Goal: Task Accomplishment & Management: Complete application form

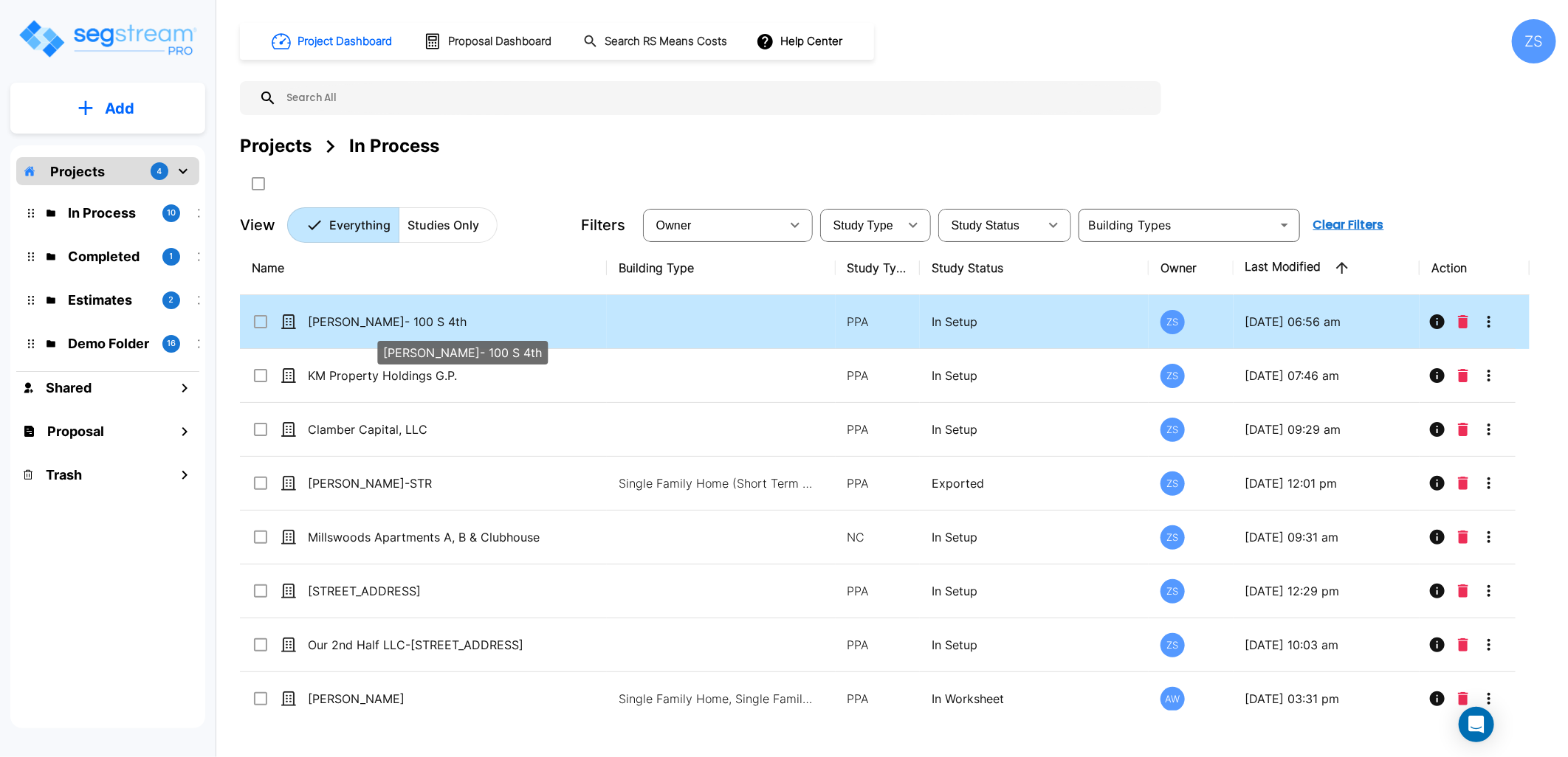
click at [439, 326] on p "[PERSON_NAME]- 100 S 4th" at bounding box center [430, 322] width 246 height 18
checkbox input "true"
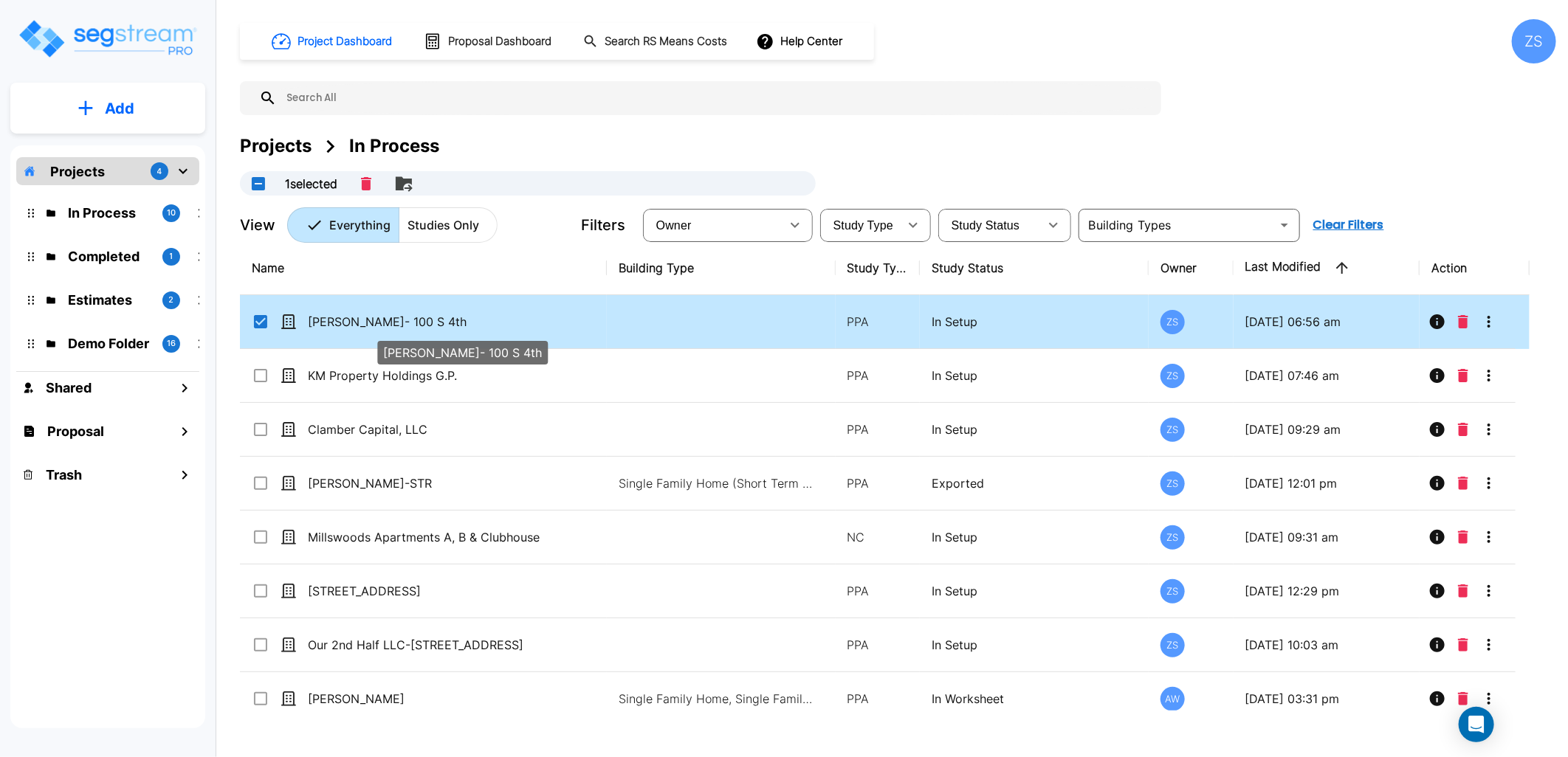
click at [439, 326] on p "[PERSON_NAME]- 100 S 4th" at bounding box center [430, 322] width 246 height 18
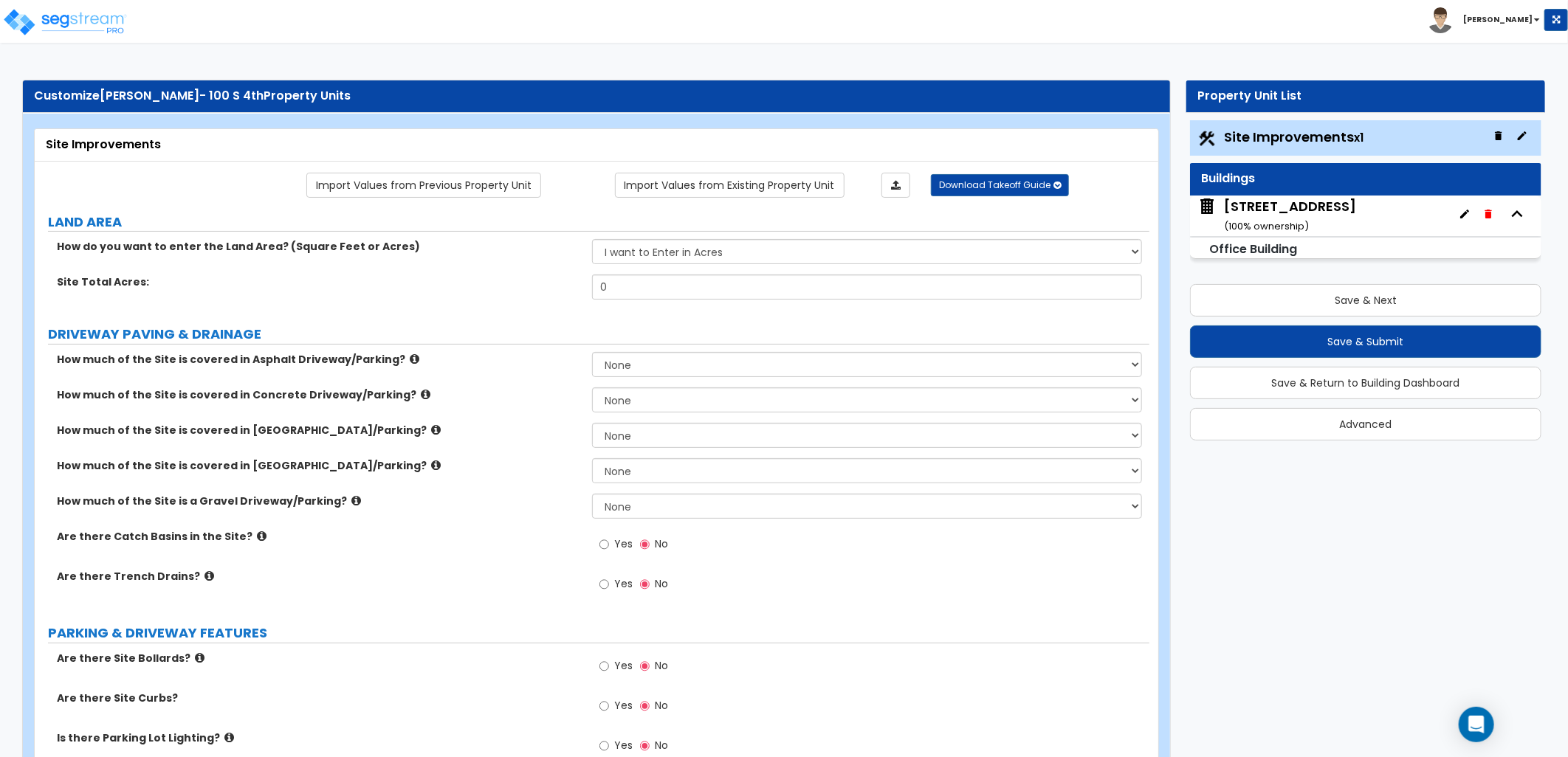
drag, startPoint x: 1413, startPoint y: 566, endPoint x: 1324, endPoint y: 512, distance: 104.1
drag, startPoint x: 674, startPoint y: 289, endPoint x: 505, endPoint y: 295, distance: 169.1
click at [505, 295] on div "Site Total Acres: 0" at bounding box center [591, 292] width 1115 height 35
type input ".23"
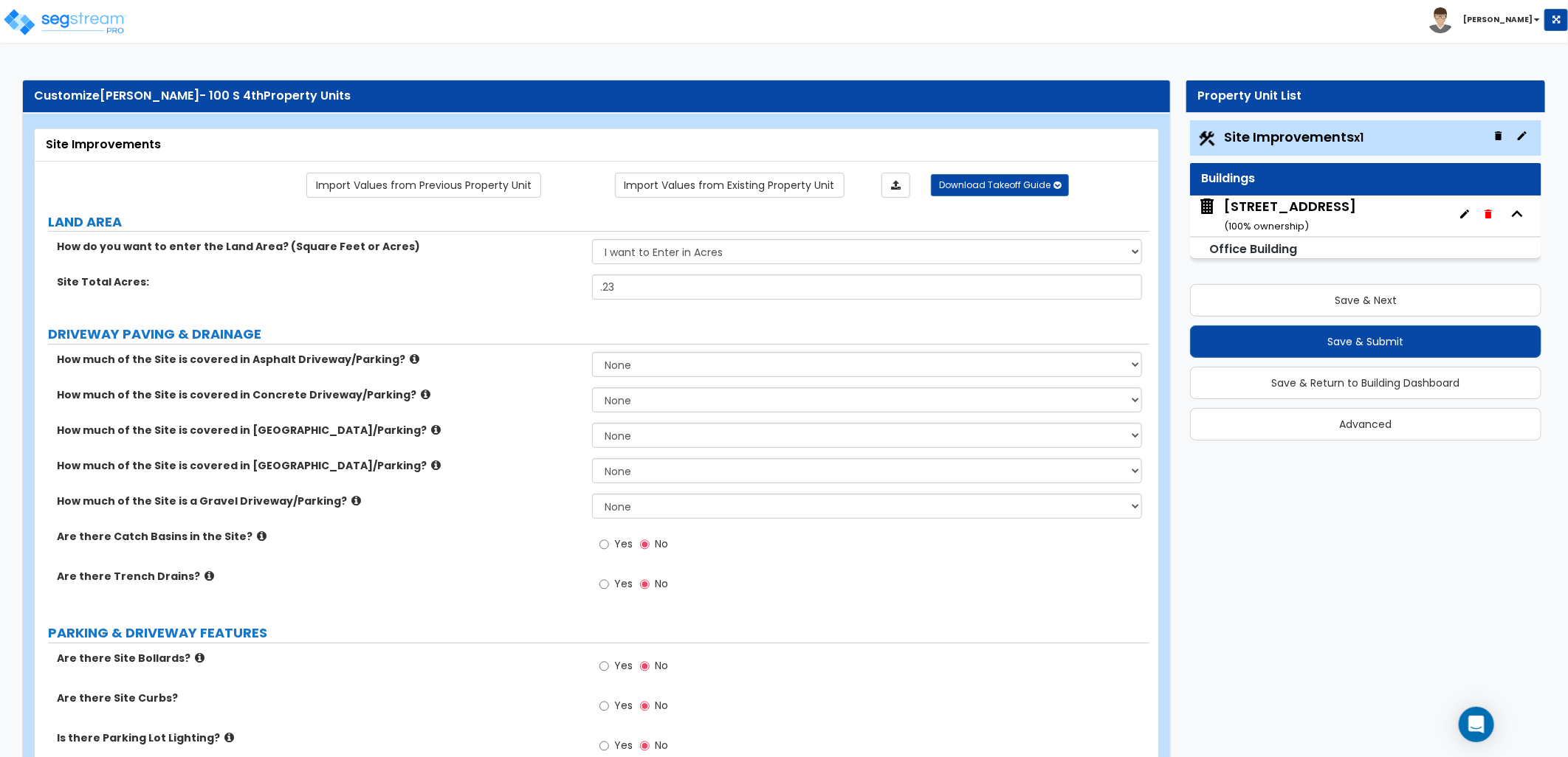
click at [625, 392] on select "None I want to Enter an Approximate Percentage I want to Enter the Square Foota…" at bounding box center [867, 399] width 550 height 25
select select "2"
click at [592, 387] on select "None I want to Enter an Approximate Percentage I want to Enter the Square Foota…" at bounding box center [867, 399] width 550 height 25
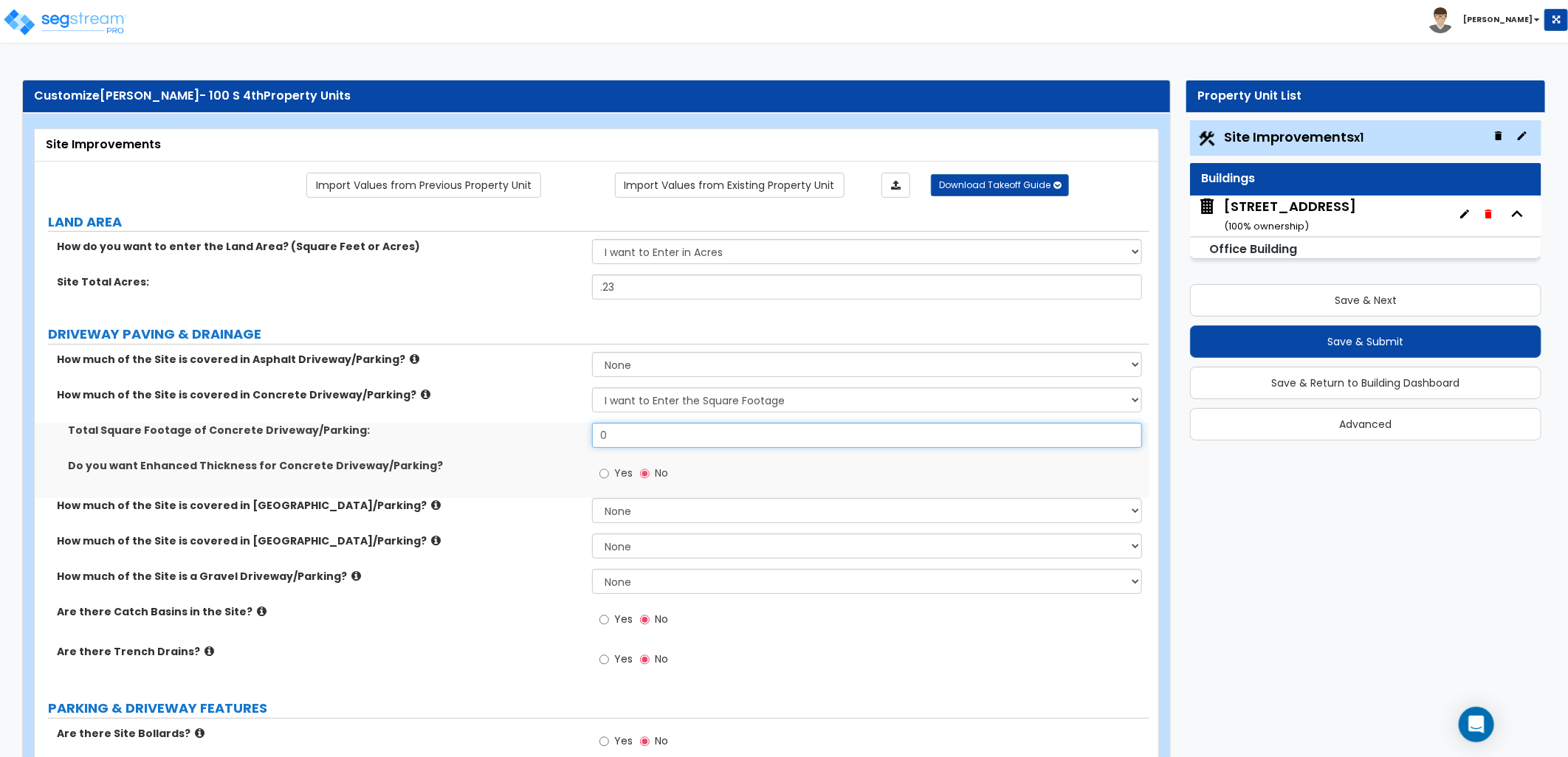
drag, startPoint x: 628, startPoint y: 438, endPoint x: 524, endPoint y: 444, distance: 104.2
click at [524, 444] on div "Total Square Footage of Concrete Driveway/Parking: 0" at bounding box center [591, 441] width 1115 height 35
type input "1,500"
click at [532, 29] on div "Toggle navigation Zack" at bounding box center [784, 21] width 1568 height 42
click at [746, 669] on div "Yes No" at bounding box center [871, 663] width 558 height 40
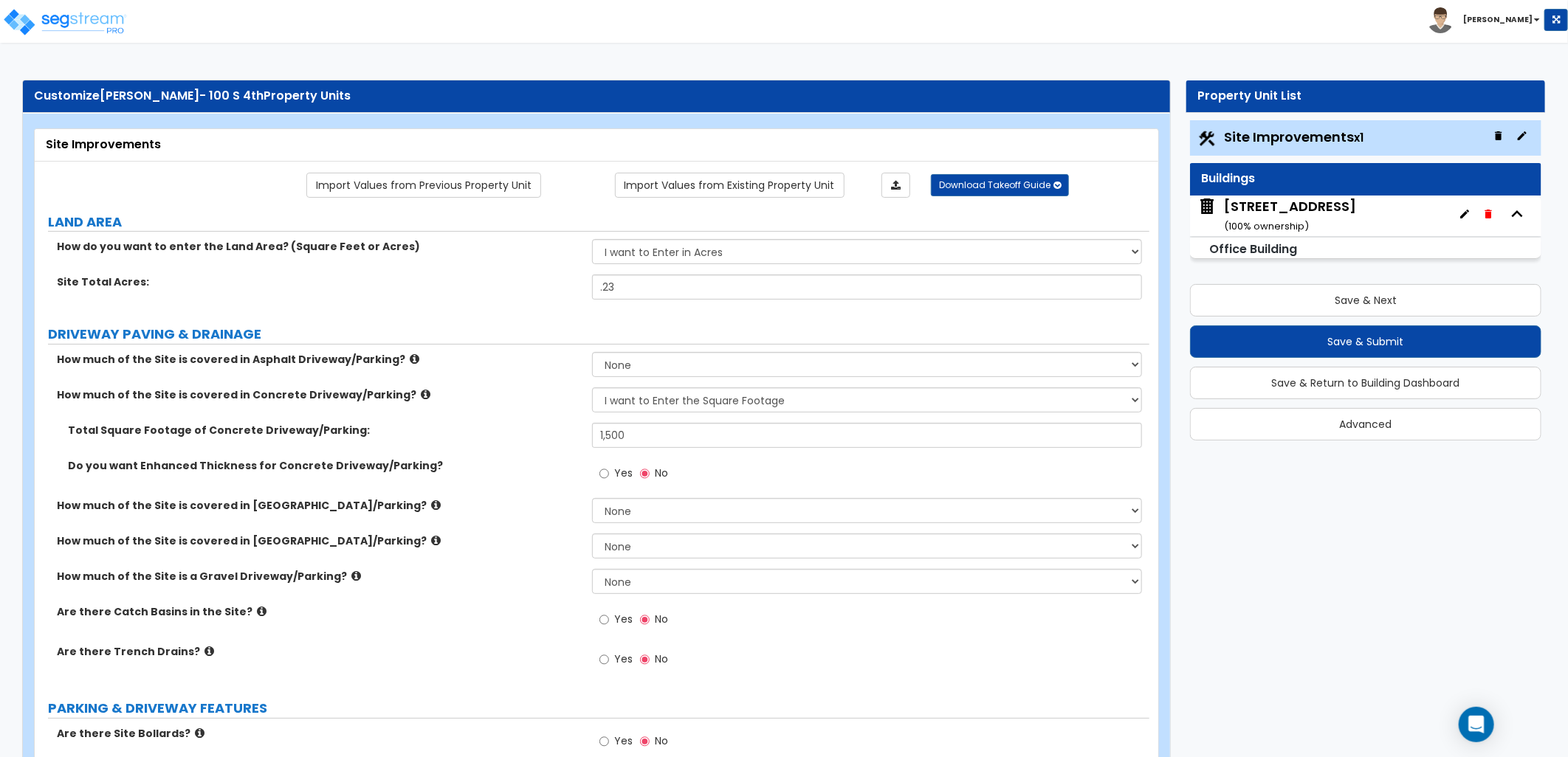
click at [1064, 683] on div "Yes No" at bounding box center [871, 663] width 558 height 40
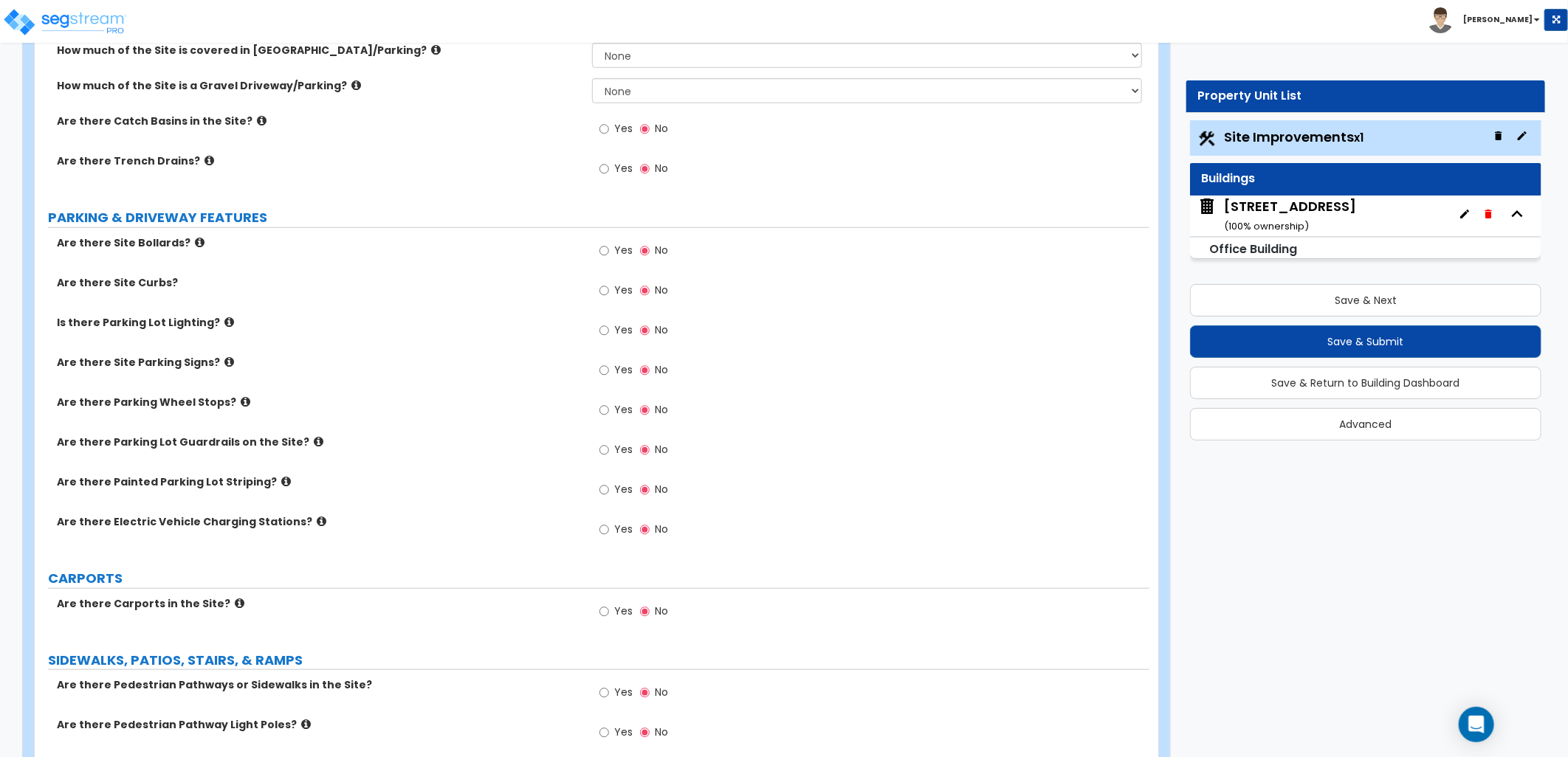
scroll to position [491, 0]
click at [322, 628] on div "Are there Carports in the Site? Yes No" at bounding box center [591, 615] width 1115 height 40
click at [225, 320] on icon at bounding box center [229, 321] width 10 height 11
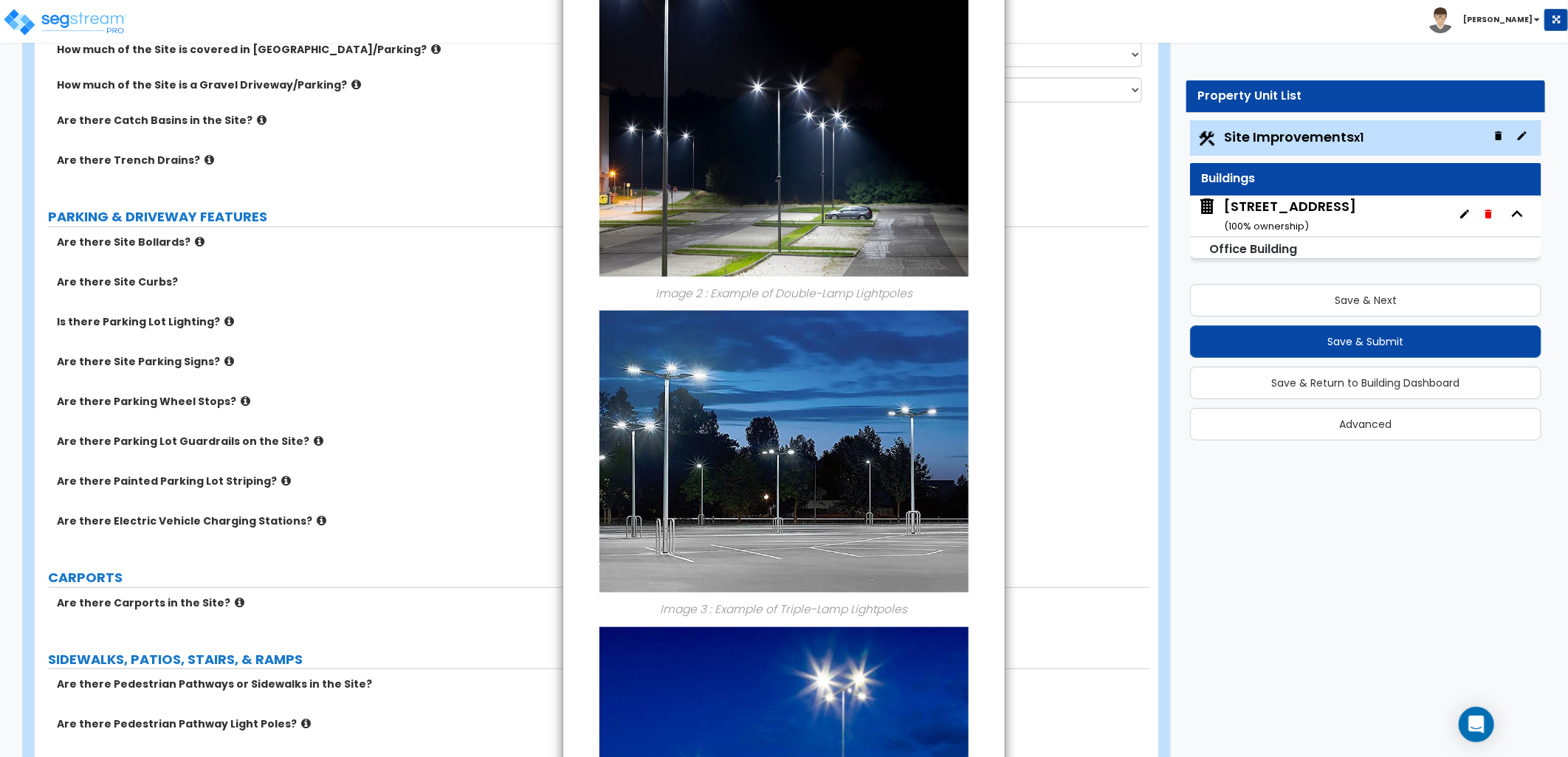
scroll to position [875, 0]
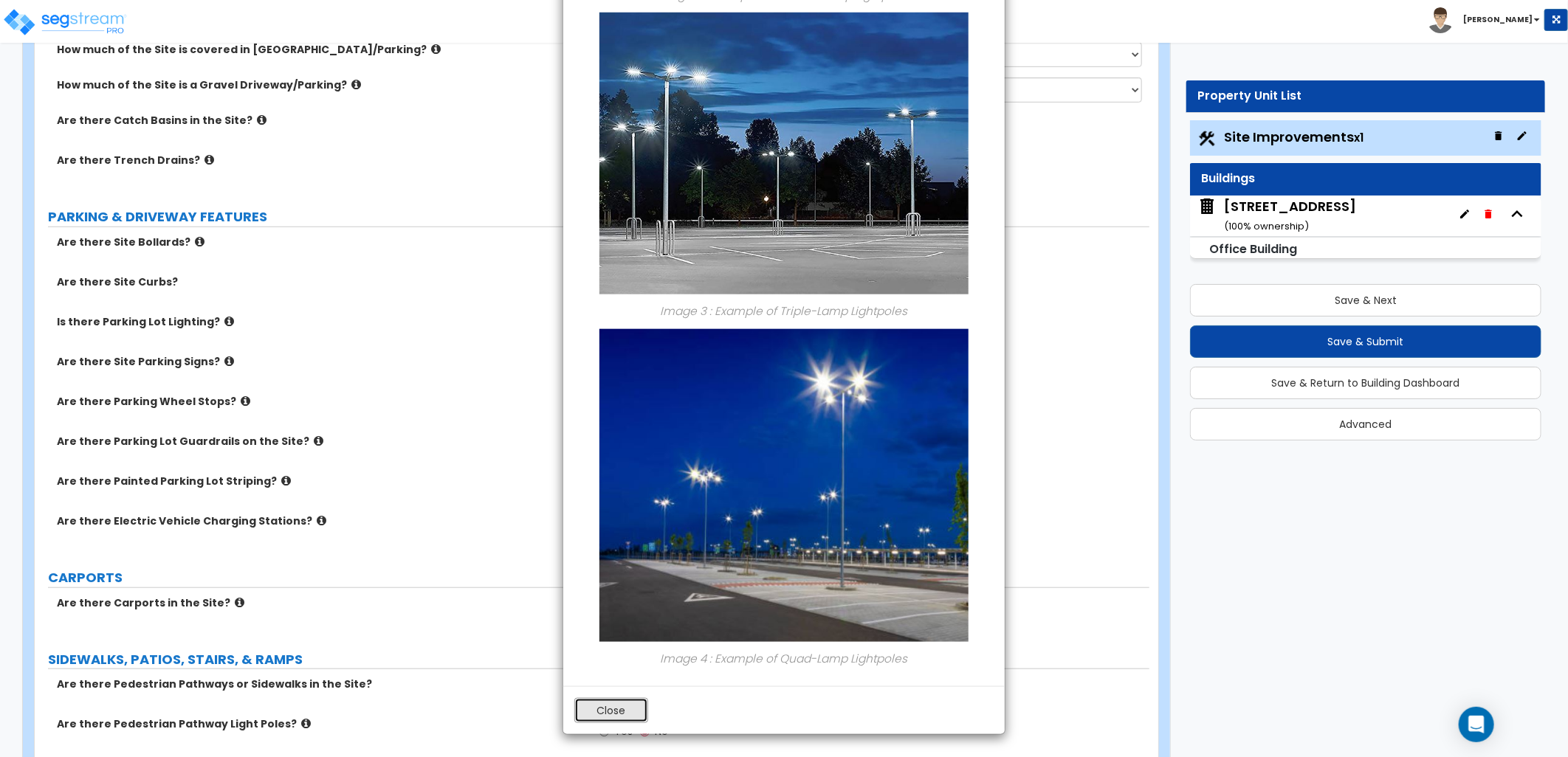
click at [631, 708] on button "Close" at bounding box center [612, 710] width 74 height 25
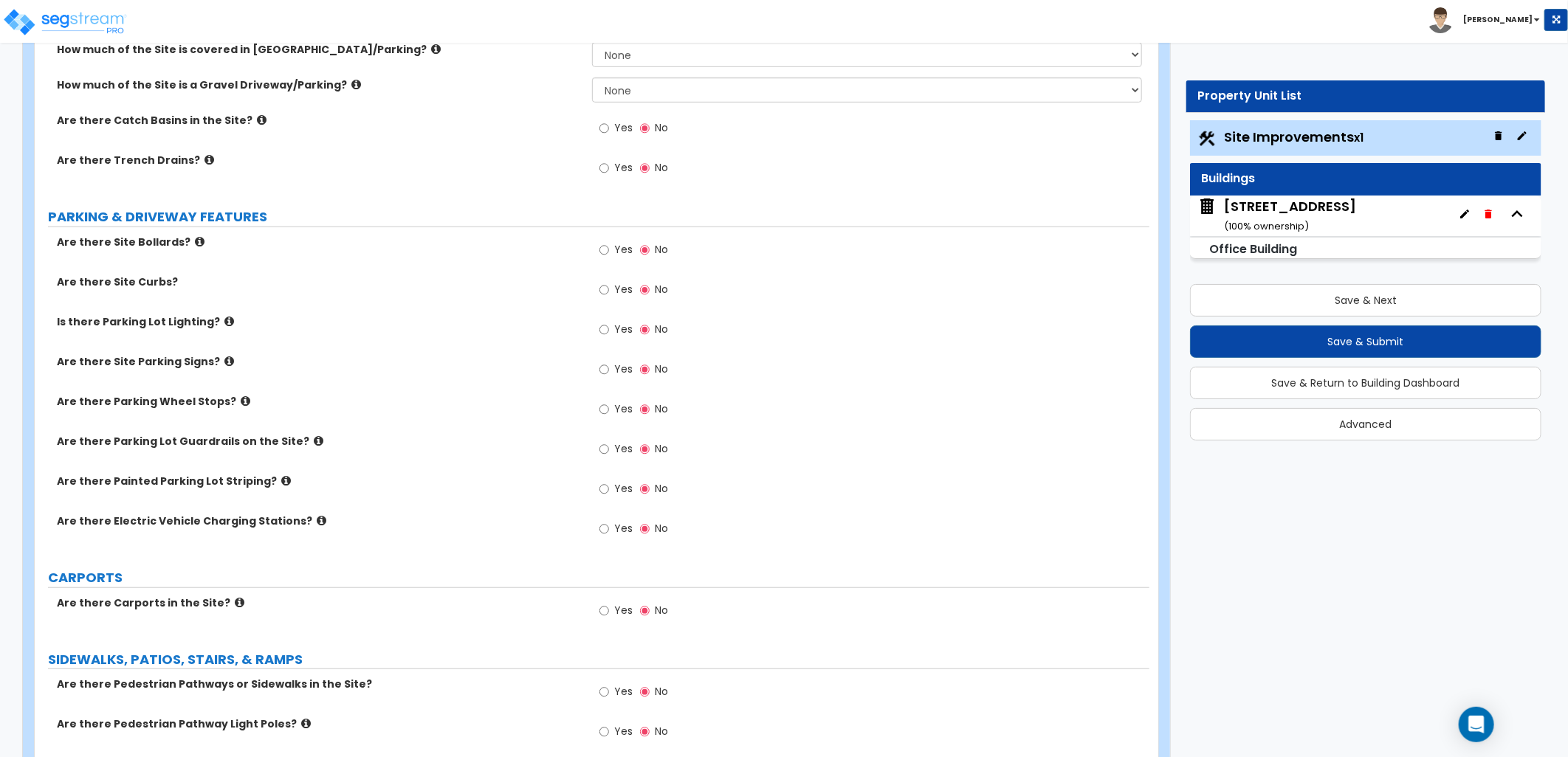
click at [240, 397] on icon at bounding box center [245, 401] width 10 height 11
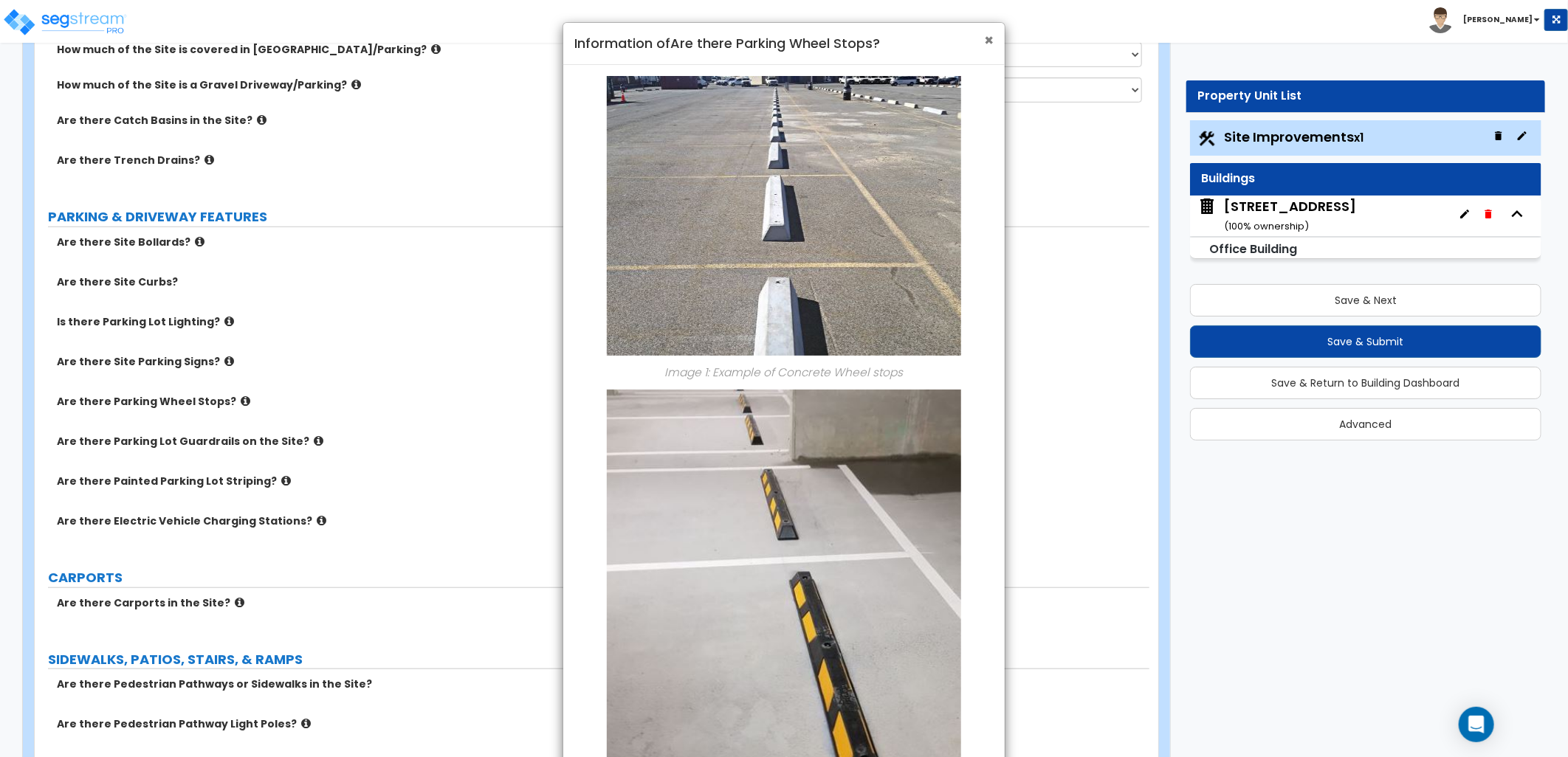
drag, startPoint x: 986, startPoint y: 39, endPoint x: 958, endPoint y: 102, distance: 68.9
click at [984, 42] on span "×" at bounding box center [988, 40] width 10 height 21
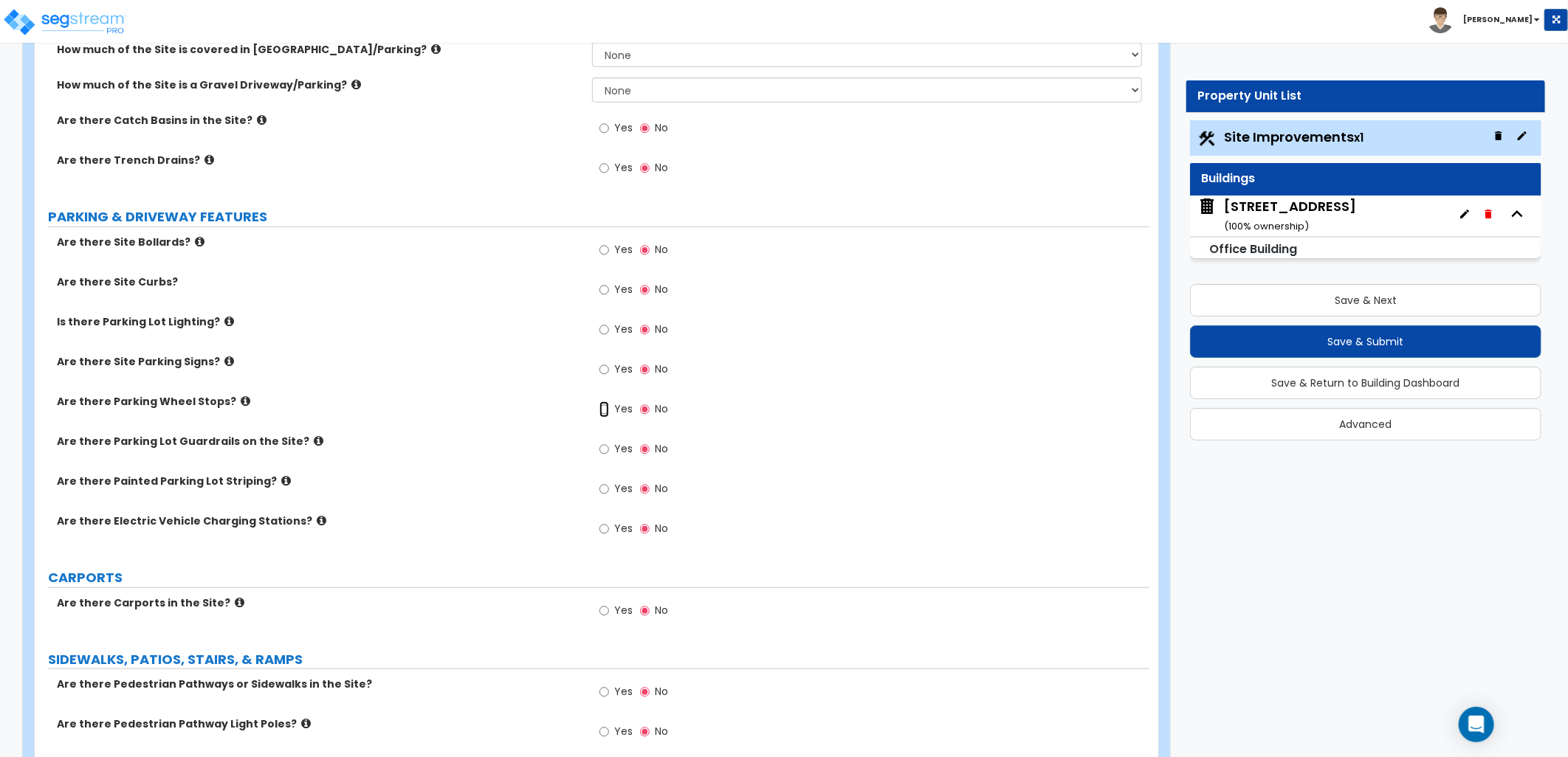
click at [603, 410] on input "Yes" at bounding box center [604, 409] width 10 height 16
radio input "true"
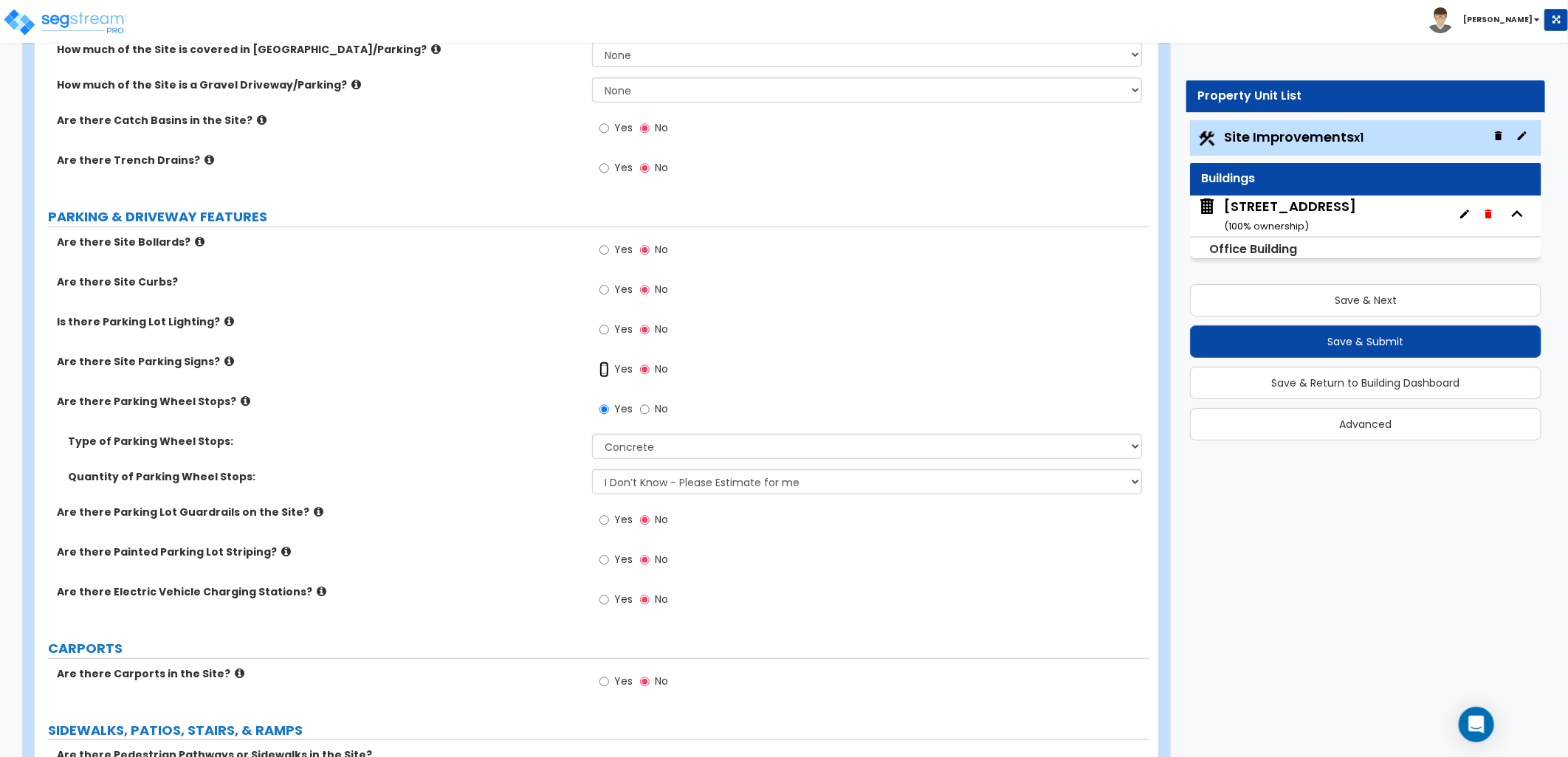
click at [607, 370] on input "Yes" at bounding box center [604, 369] width 10 height 16
radio input "true"
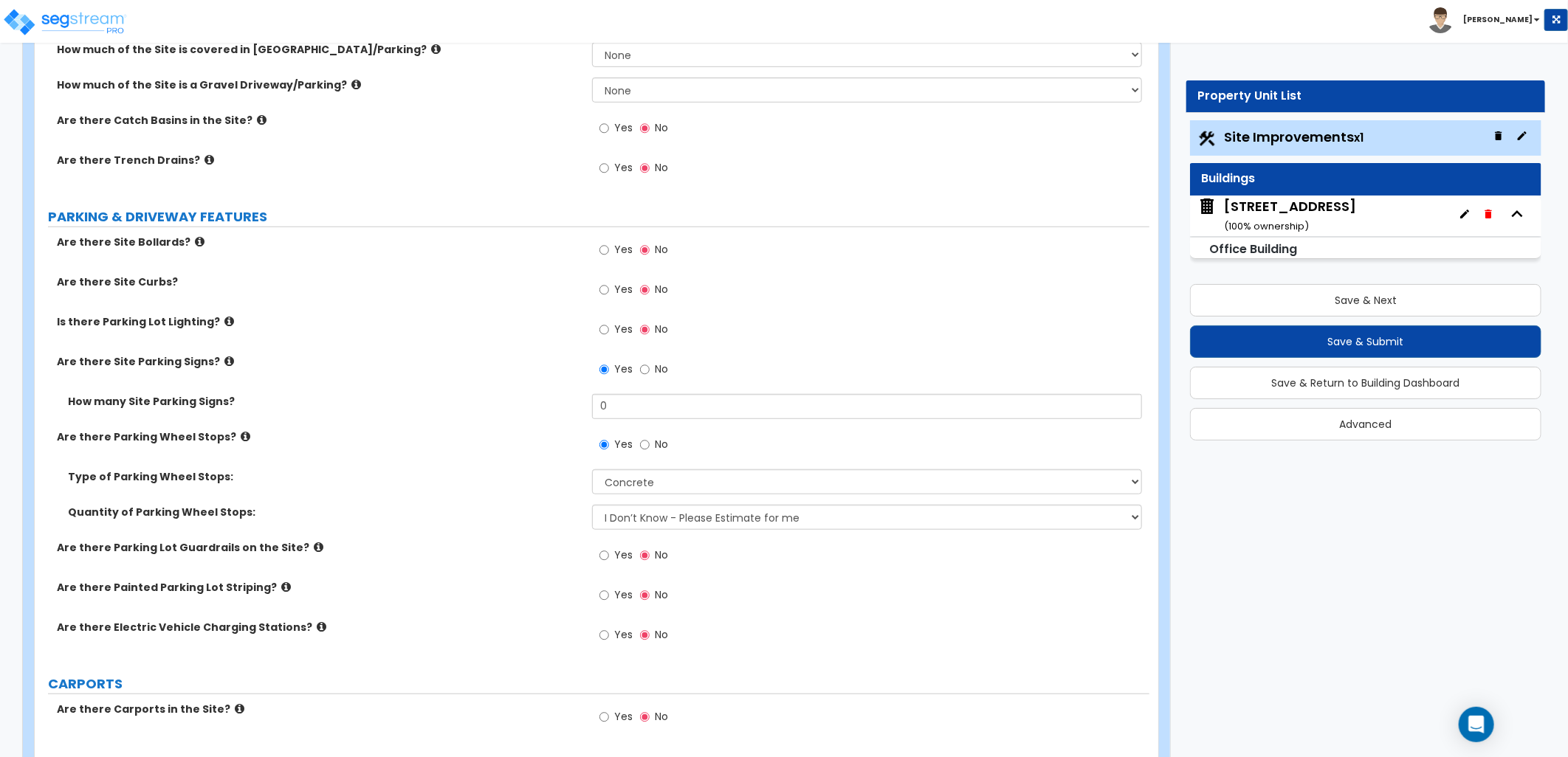
click at [225, 361] on icon at bounding box center [229, 361] width 10 height 11
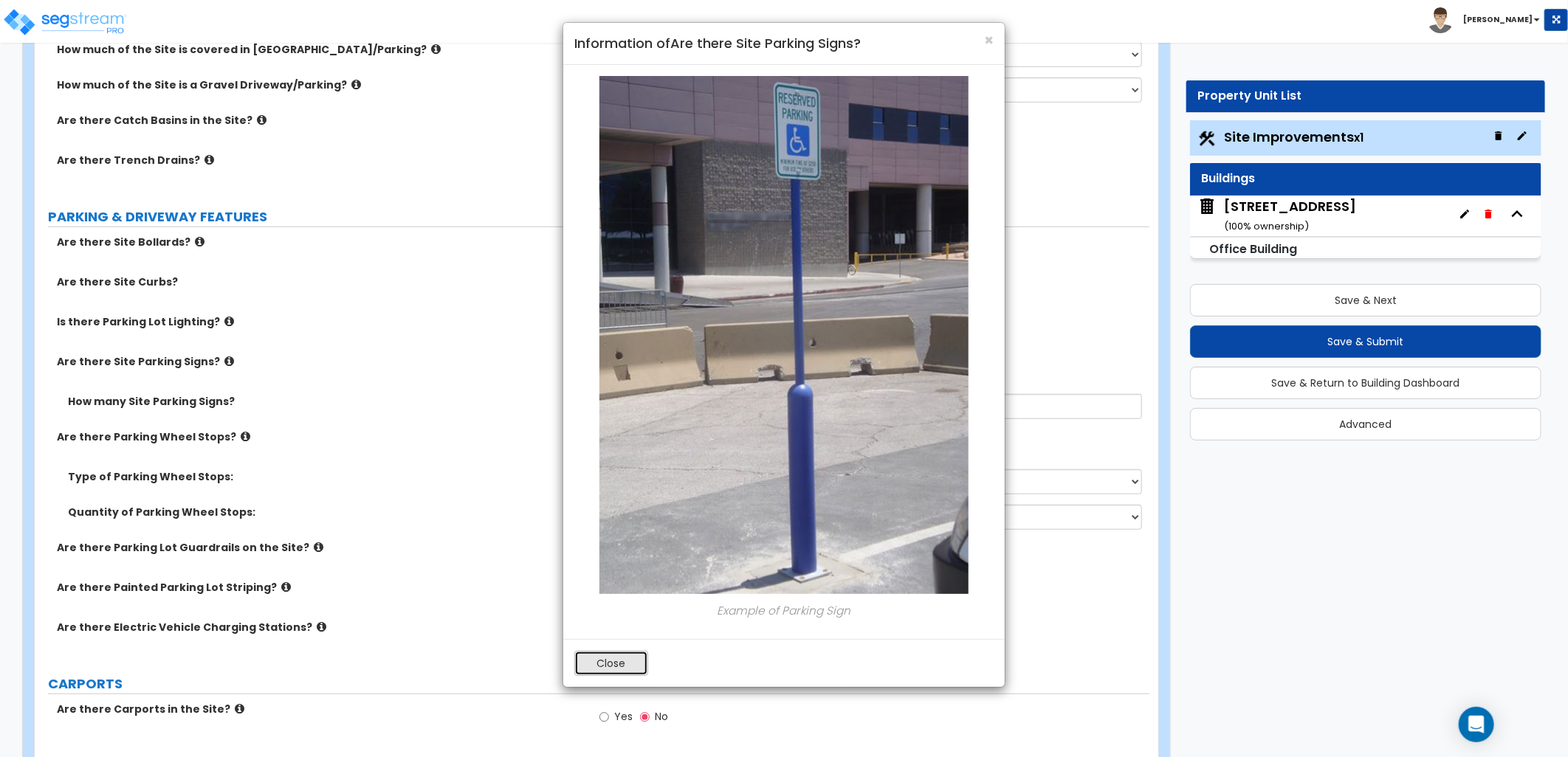
click at [621, 662] on button "Close" at bounding box center [612, 663] width 74 height 25
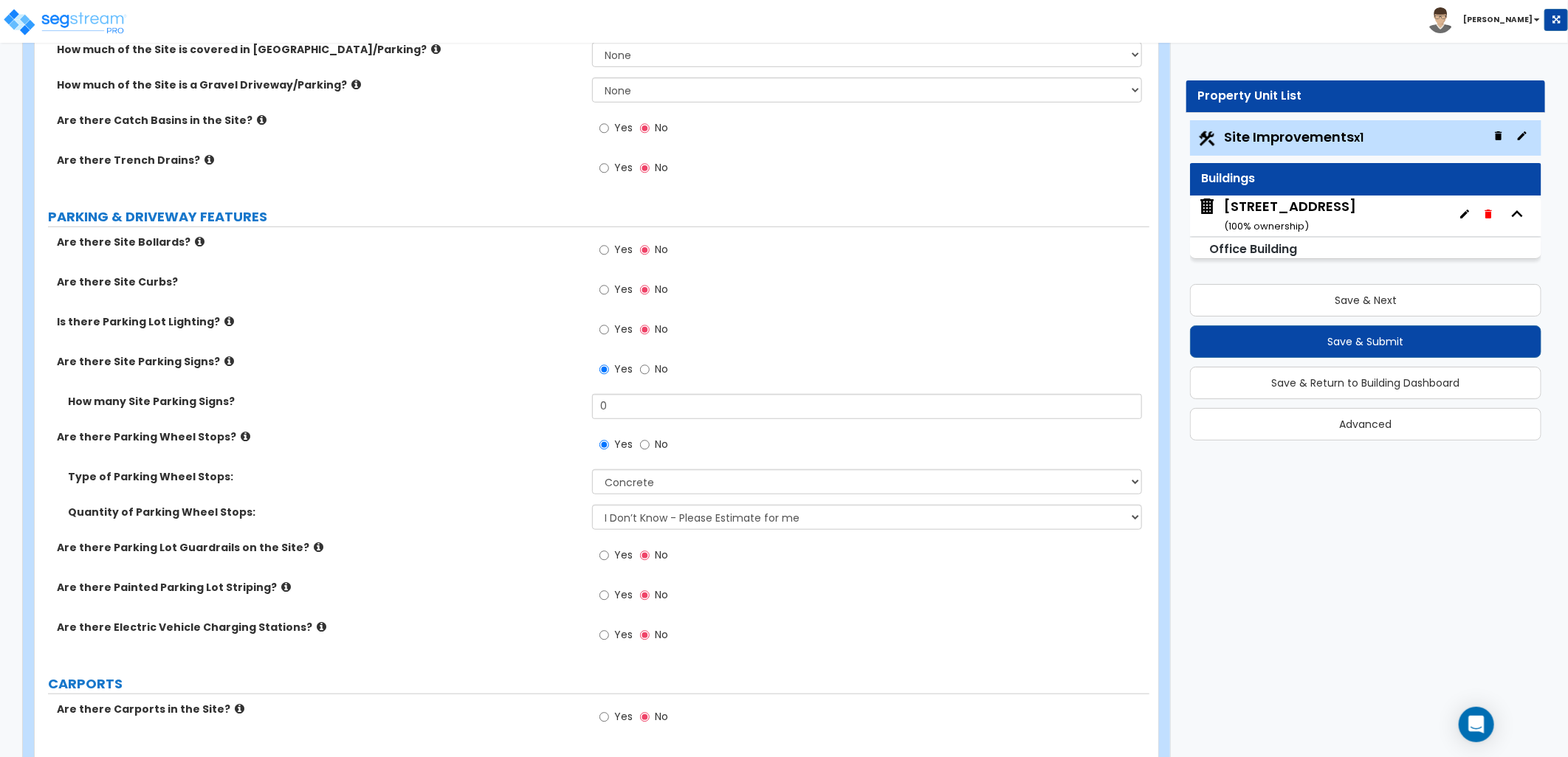
drag, startPoint x: 1546, startPoint y: 496, endPoint x: 1981, endPoint y: 419, distance: 441.8
drag, startPoint x: 603, startPoint y: 407, endPoint x: 594, endPoint y: 407, distance: 9.0
click at [594, 407] on input "0" at bounding box center [867, 406] width 550 height 25
type input "2"
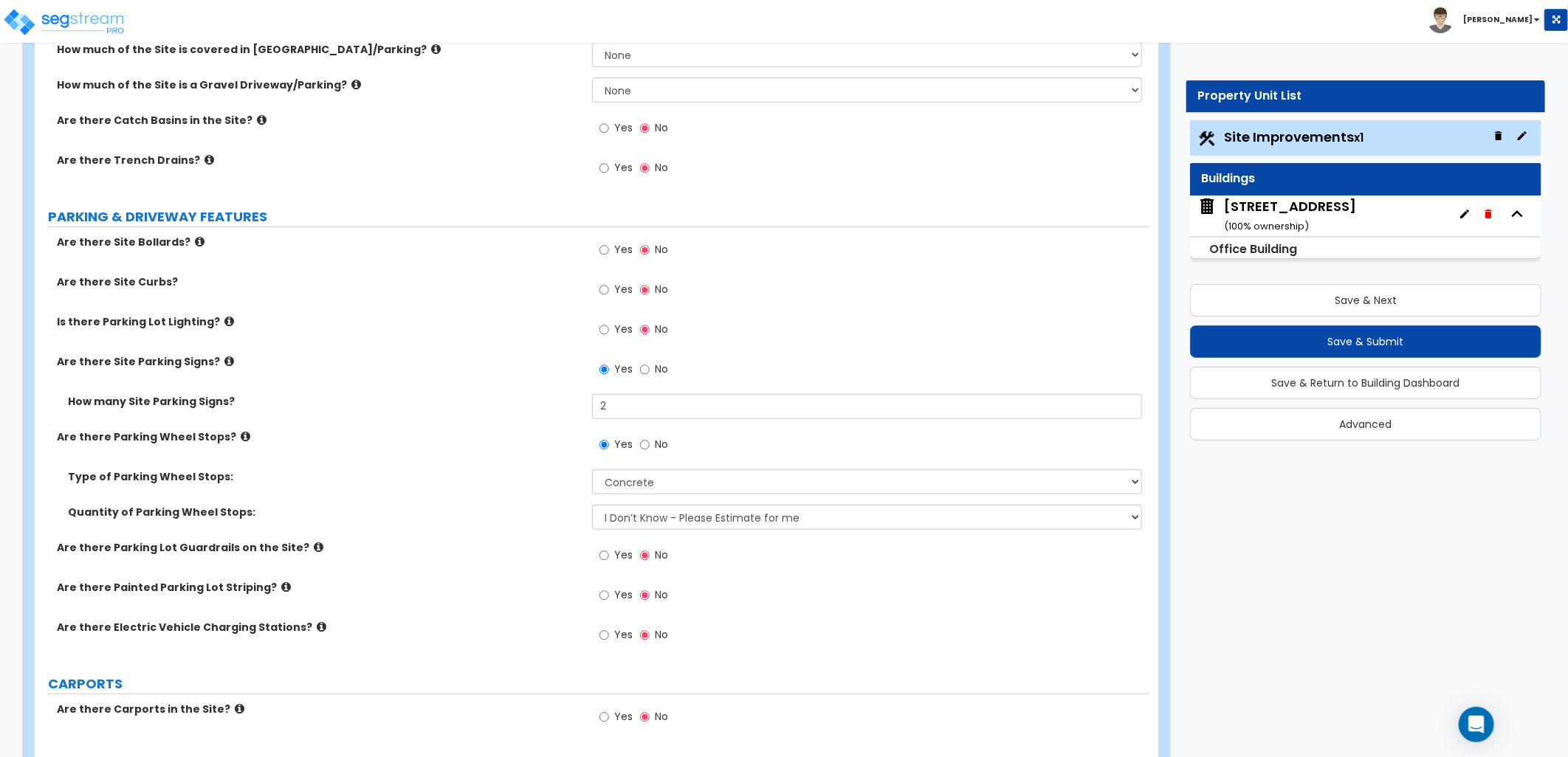
click at [828, 344] on div "Yes No" at bounding box center [871, 334] width 558 height 40
click at [651, 513] on select "I Don’t Know - Please Estimate for me I Want to Enter the Number of Wheel Stops" at bounding box center [867, 517] width 550 height 25
select select "1"
click at [592, 504] on select "I Don’t Know - Please Estimate for me I Want to Enter the Number of Wheel Stops" at bounding box center [867, 517] width 550 height 25
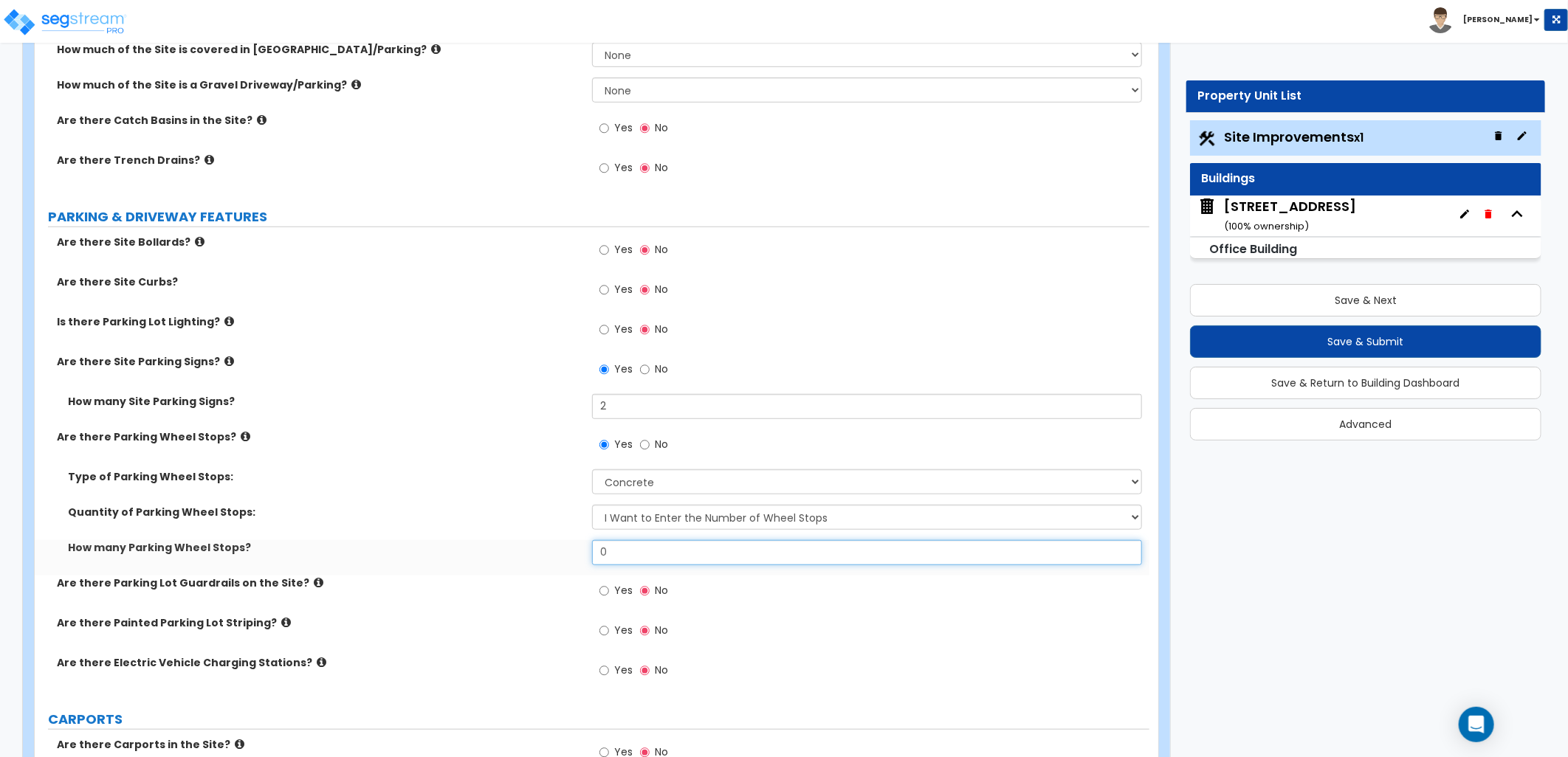
drag, startPoint x: 620, startPoint y: 553, endPoint x: 568, endPoint y: 555, distance: 52.0
click at [568, 555] on div "How many Parking Wheel Stops? 0" at bounding box center [591, 557] width 1115 height 35
type input "3"
click at [566, 557] on div "How many Parking Wheel Stops? 3" at bounding box center [591, 557] width 1115 height 35
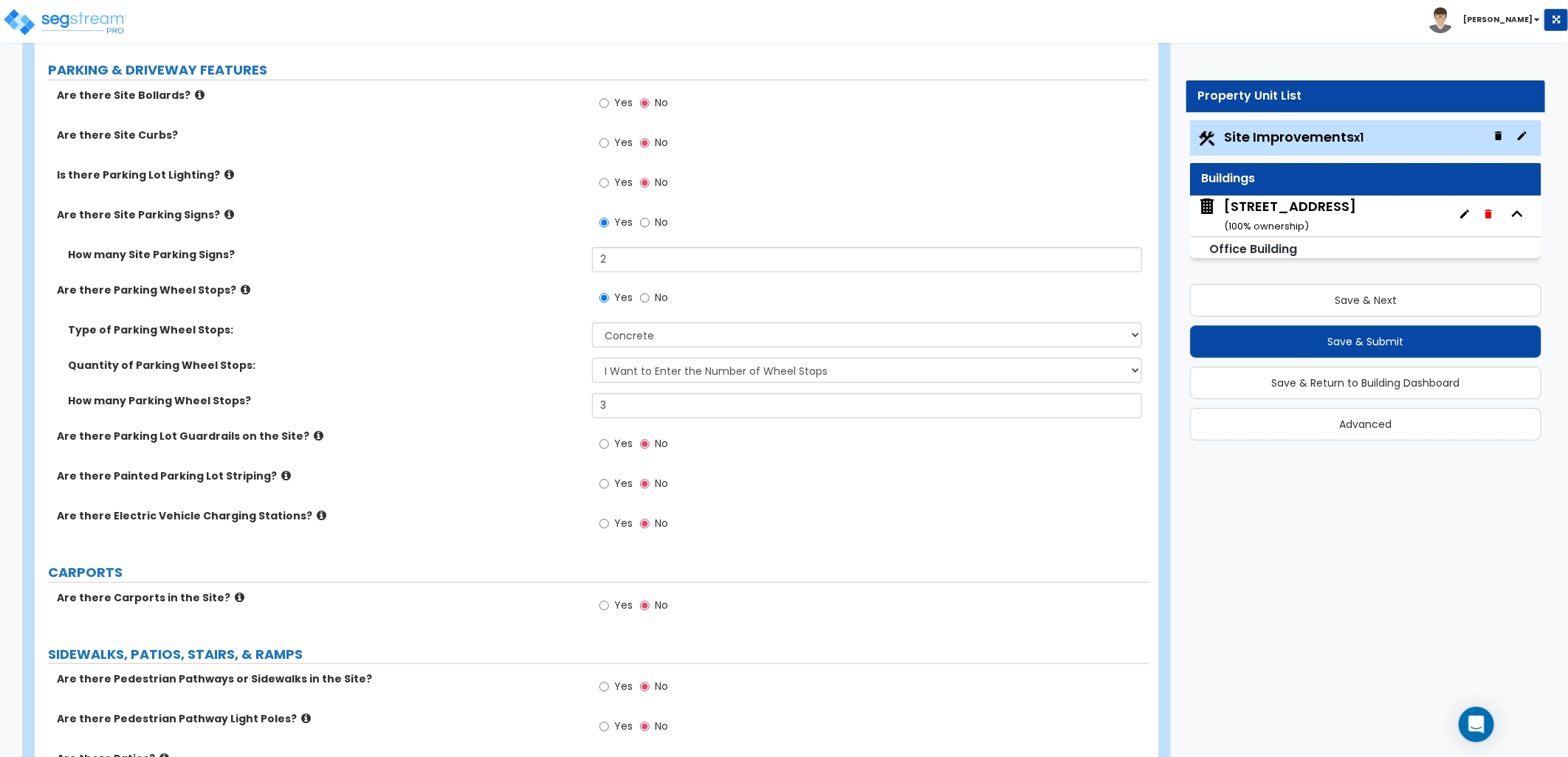
scroll to position [655, 0]
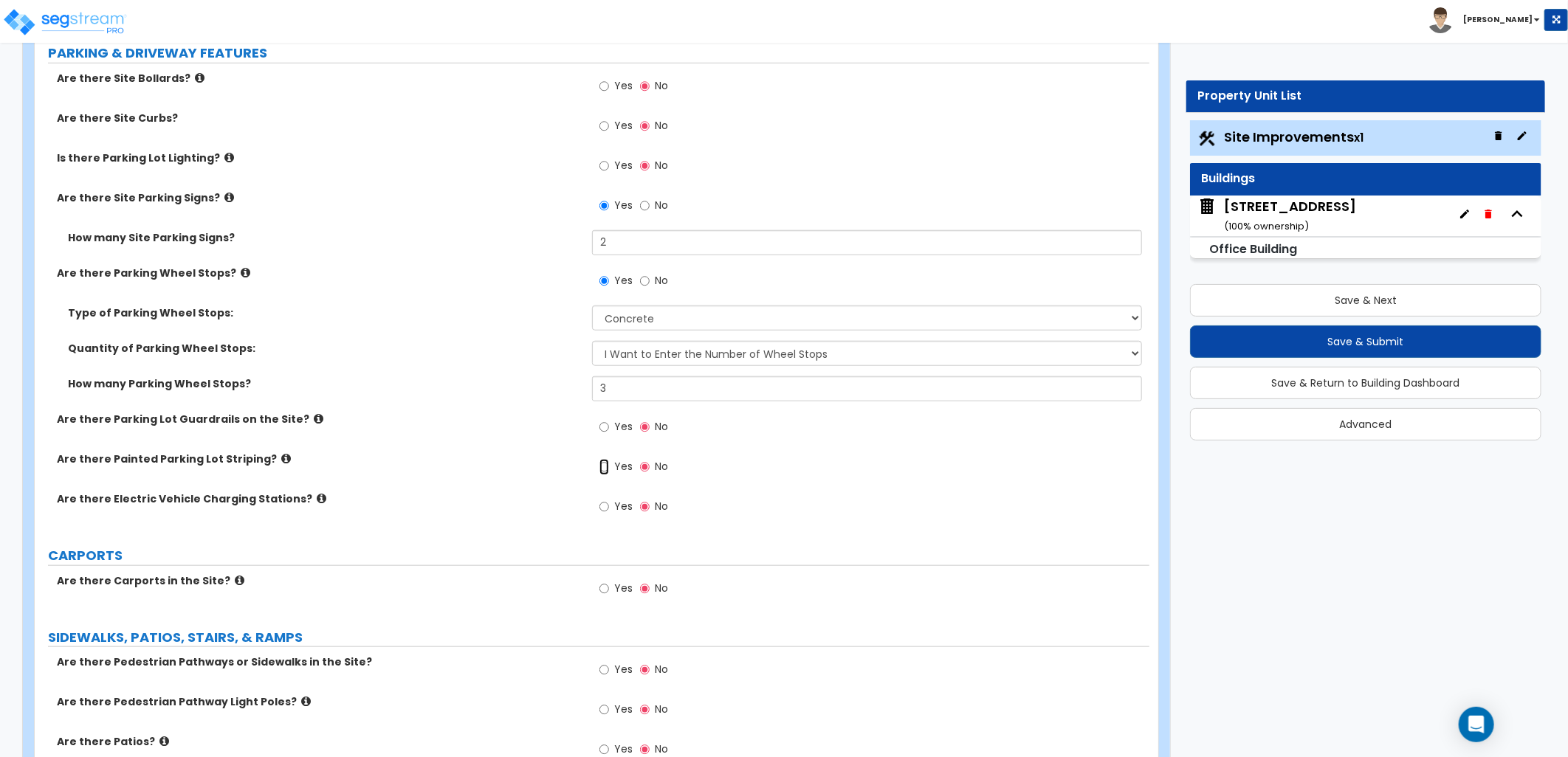
click at [608, 468] on input "Yes" at bounding box center [604, 467] width 10 height 16
radio input "true"
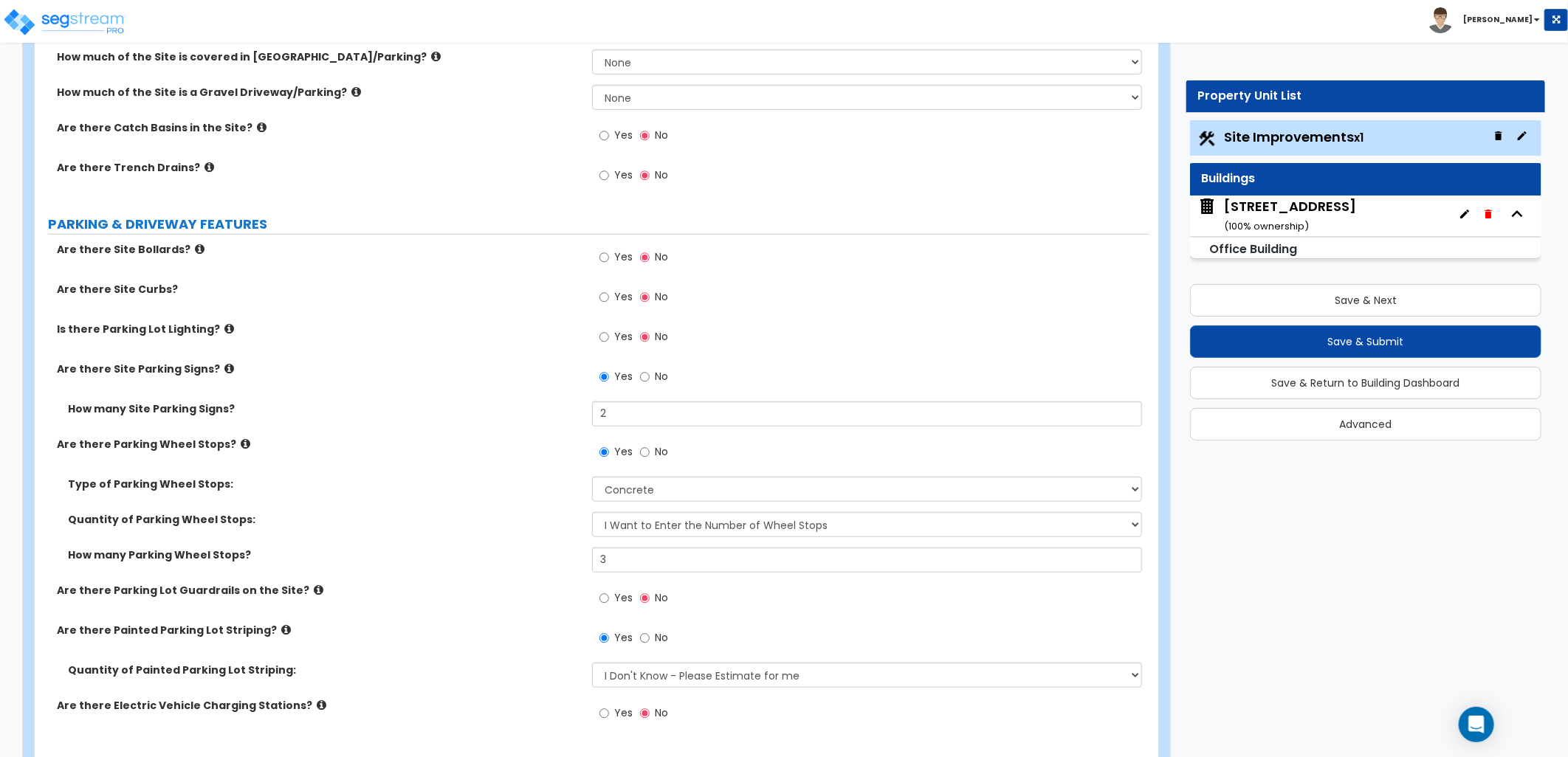
scroll to position [410, 0]
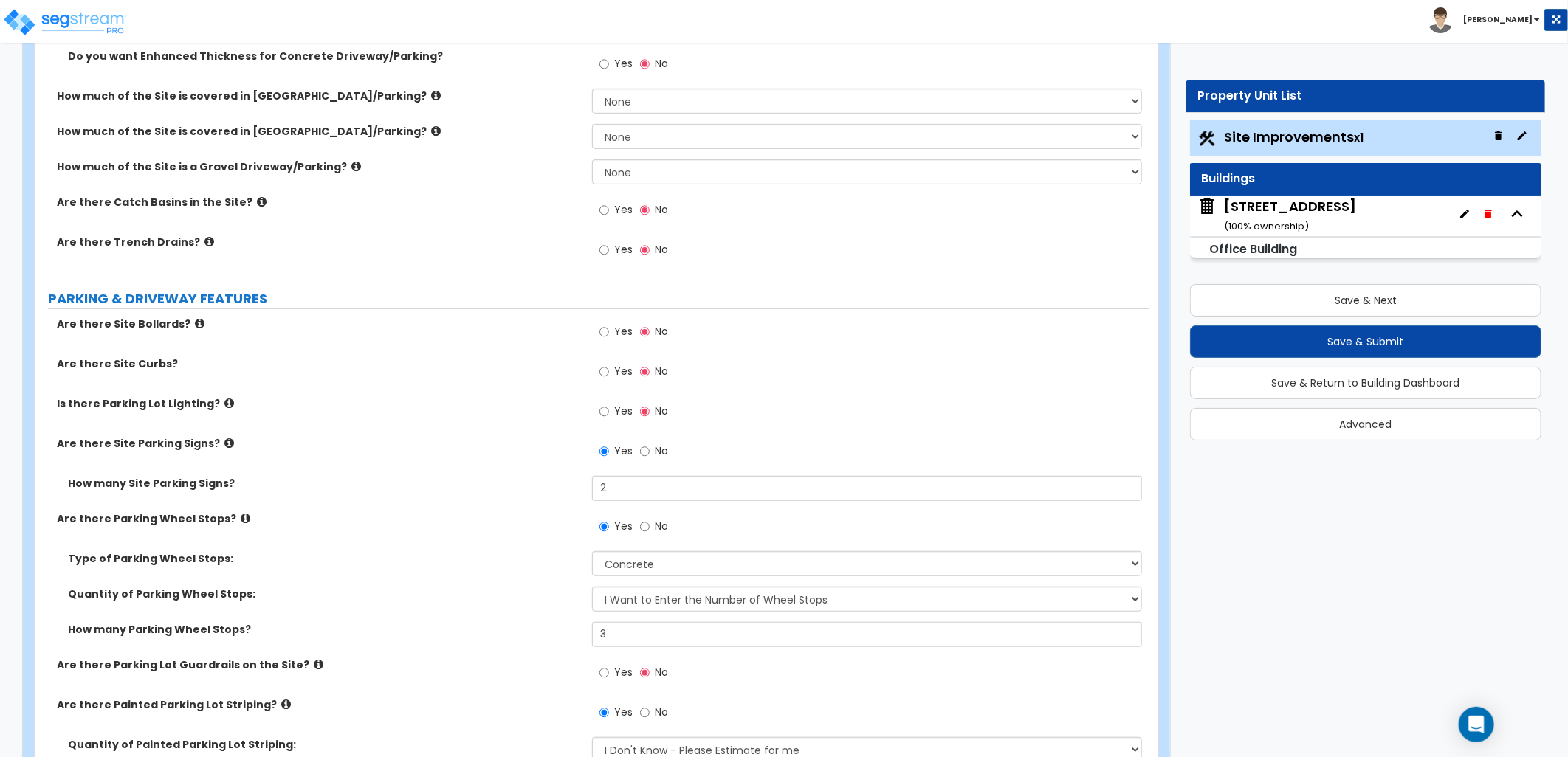
click at [257, 201] on icon at bounding box center [262, 201] width 10 height 11
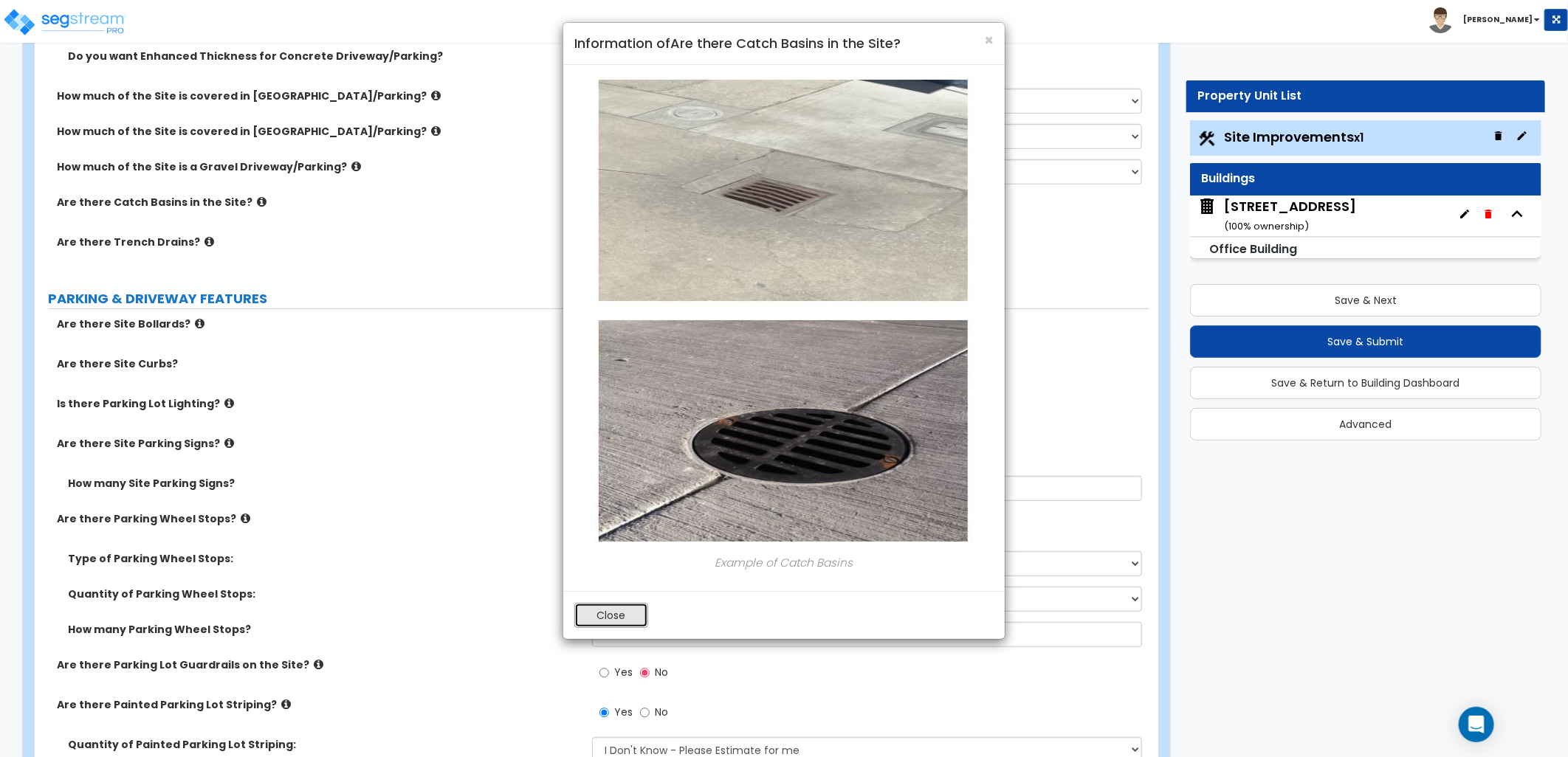
drag, startPoint x: 594, startPoint y: 609, endPoint x: 590, endPoint y: 587, distance: 22.4
click at [593, 606] on button "Close" at bounding box center [612, 615] width 74 height 25
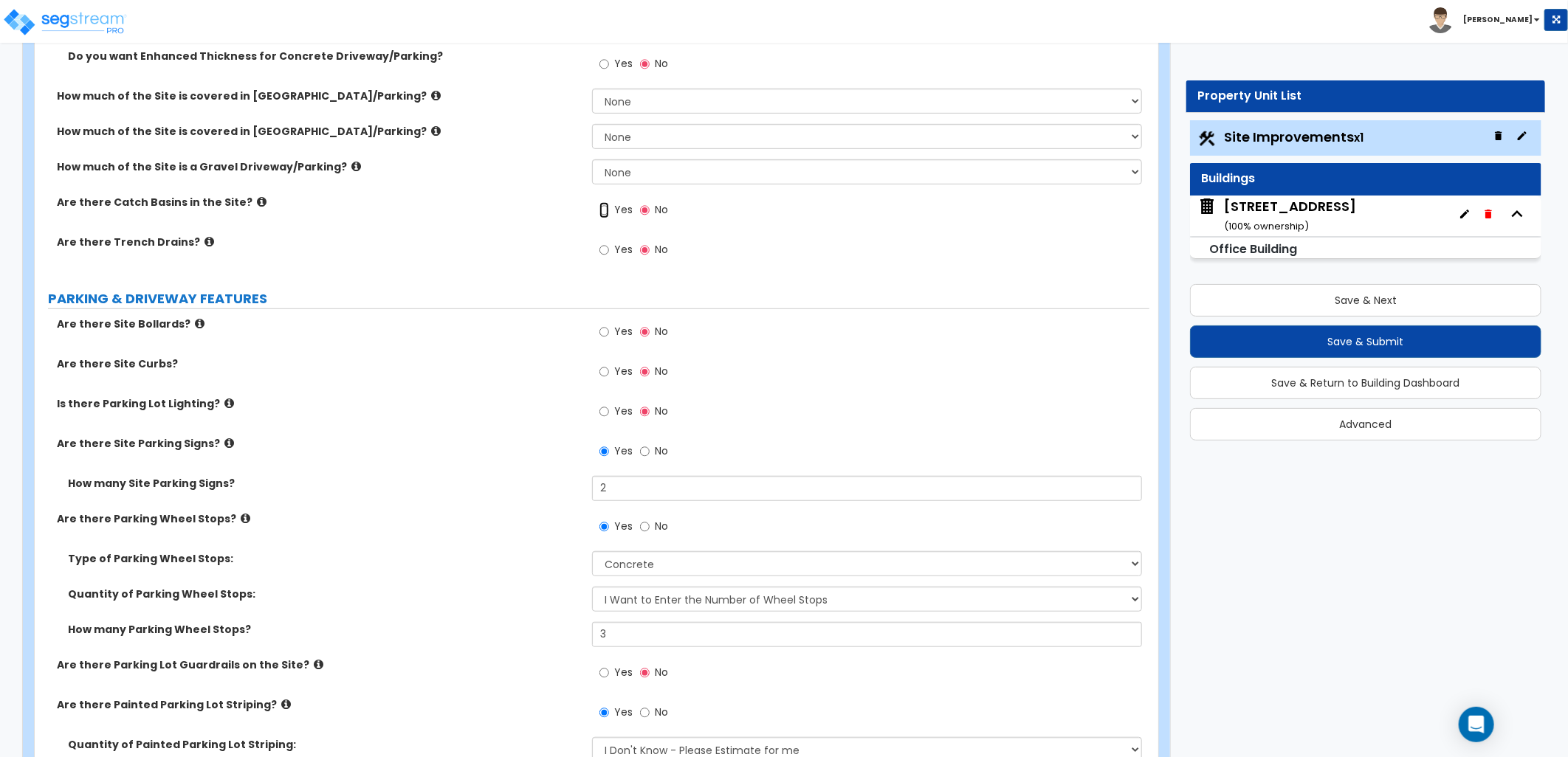
drag, startPoint x: 603, startPoint y: 210, endPoint x: 616, endPoint y: 232, distance: 25.6
click at [603, 211] on input "Yes" at bounding box center [604, 210] width 10 height 16
radio input "true"
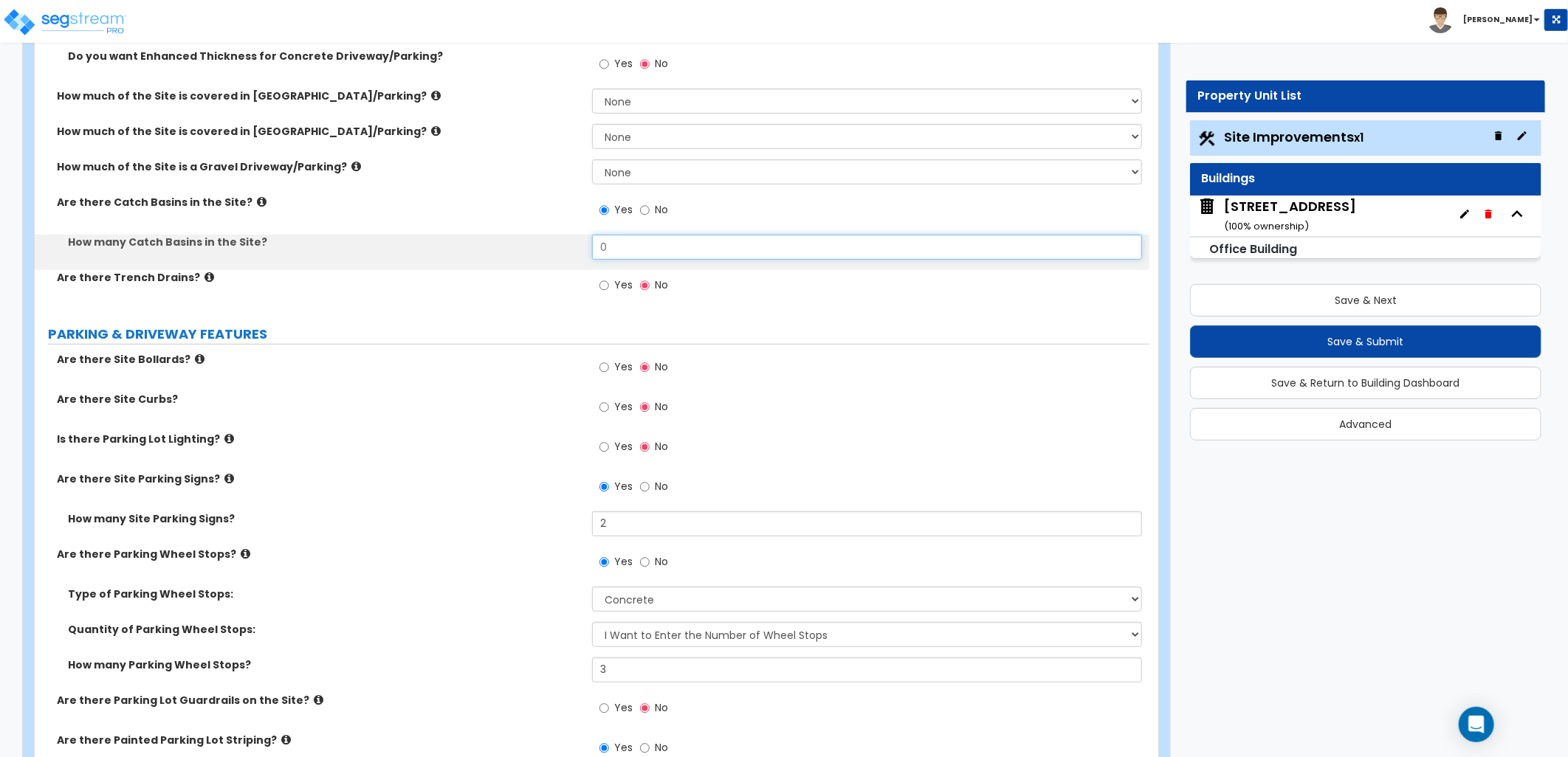
drag, startPoint x: 603, startPoint y: 248, endPoint x: 551, endPoint y: 247, distance: 52.0
click at [551, 247] on div "How many Catch Basins in the Site? 0" at bounding box center [591, 253] width 1115 height 35
type input "1"
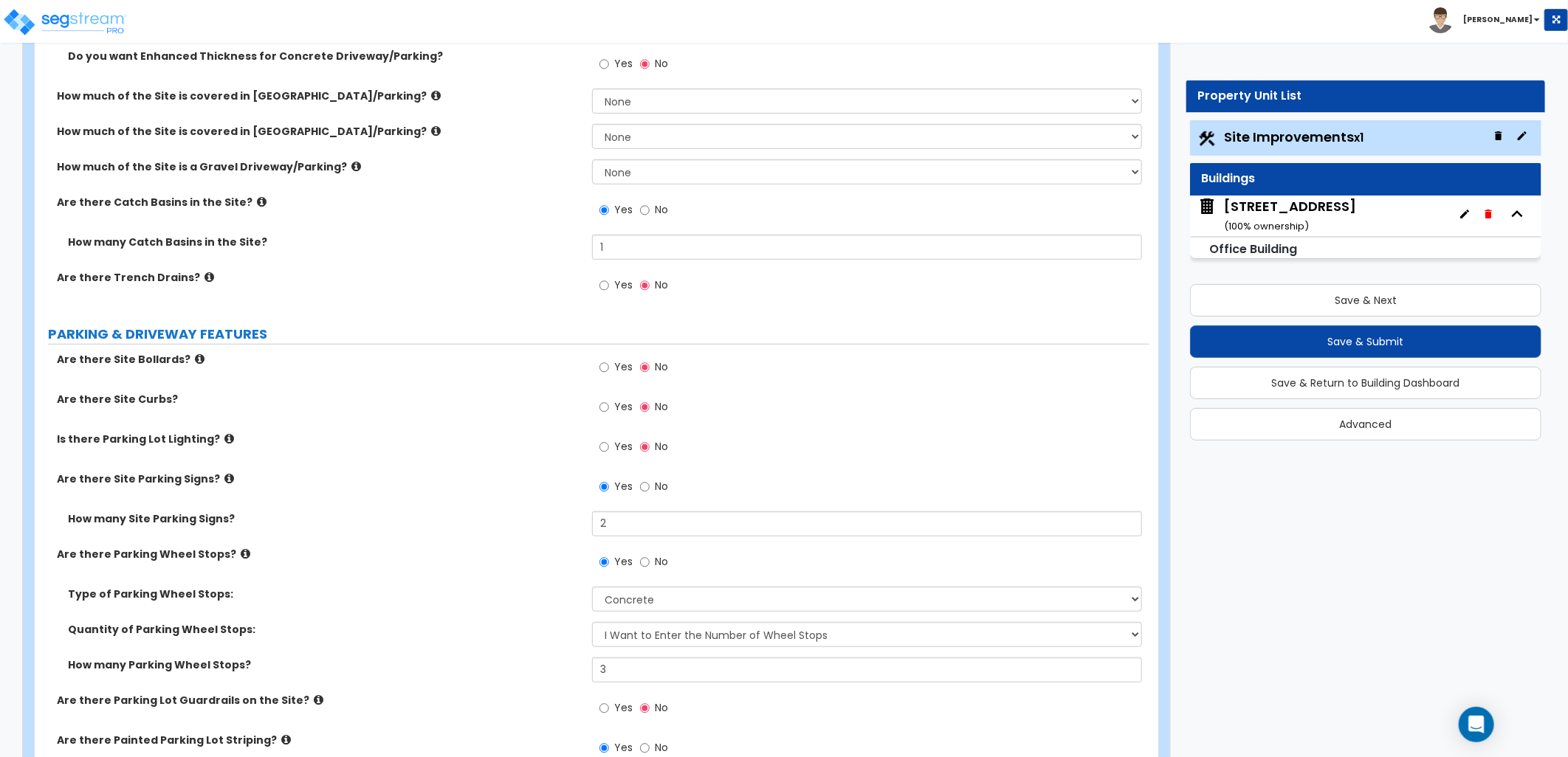
click at [181, 276] on label "Are there Trench Drains?" at bounding box center [318, 277] width 524 height 15
click at [190, 276] on label "Are there Trench Drains?" at bounding box center [318, 277] width 524 height 15
click at [204, 276] on icon at bounding box center [209, 276] width 10 height 11
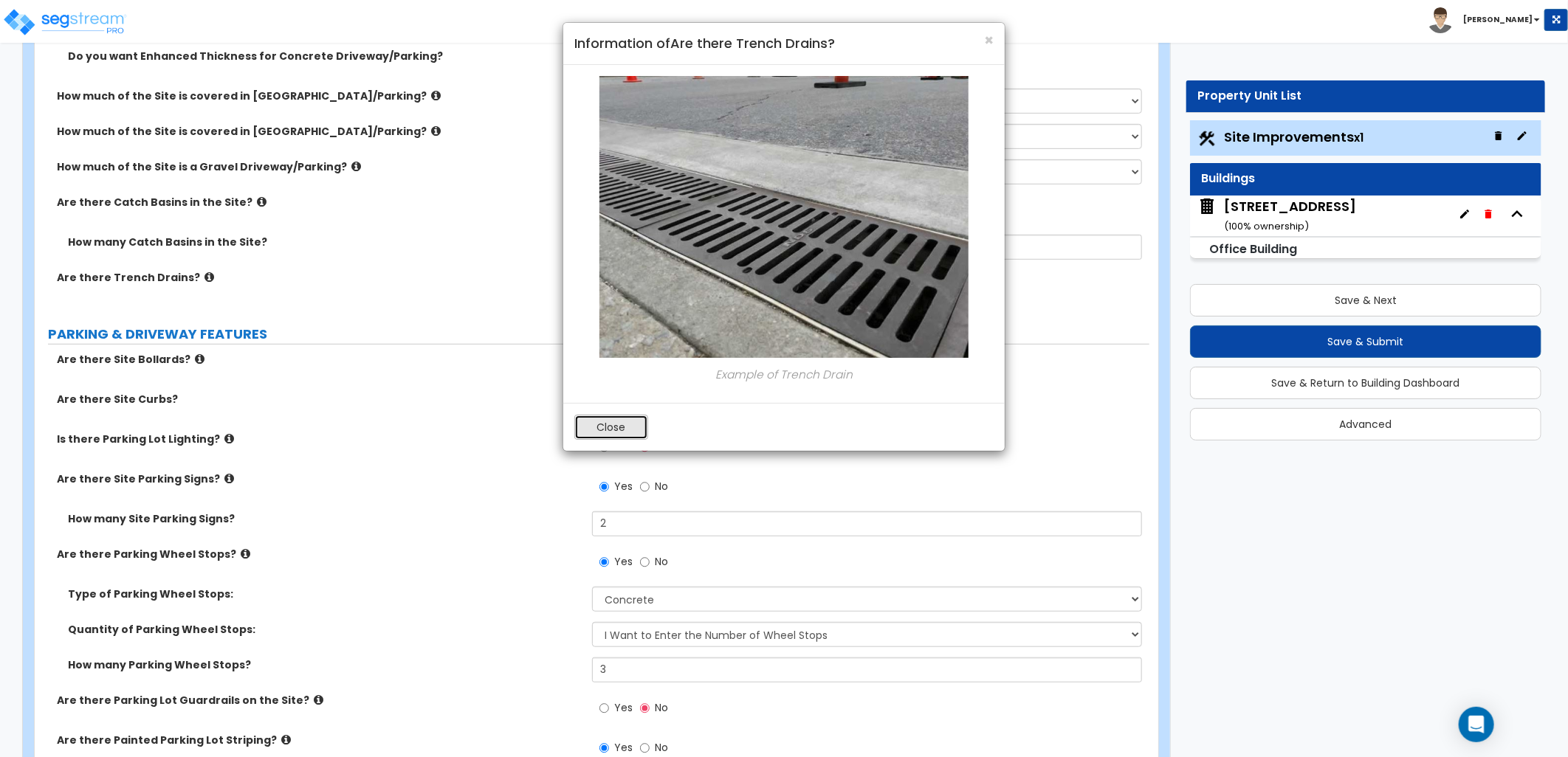
click at [626, 421] on button "Close" at bounding box center [612, 427] width 74 height 25
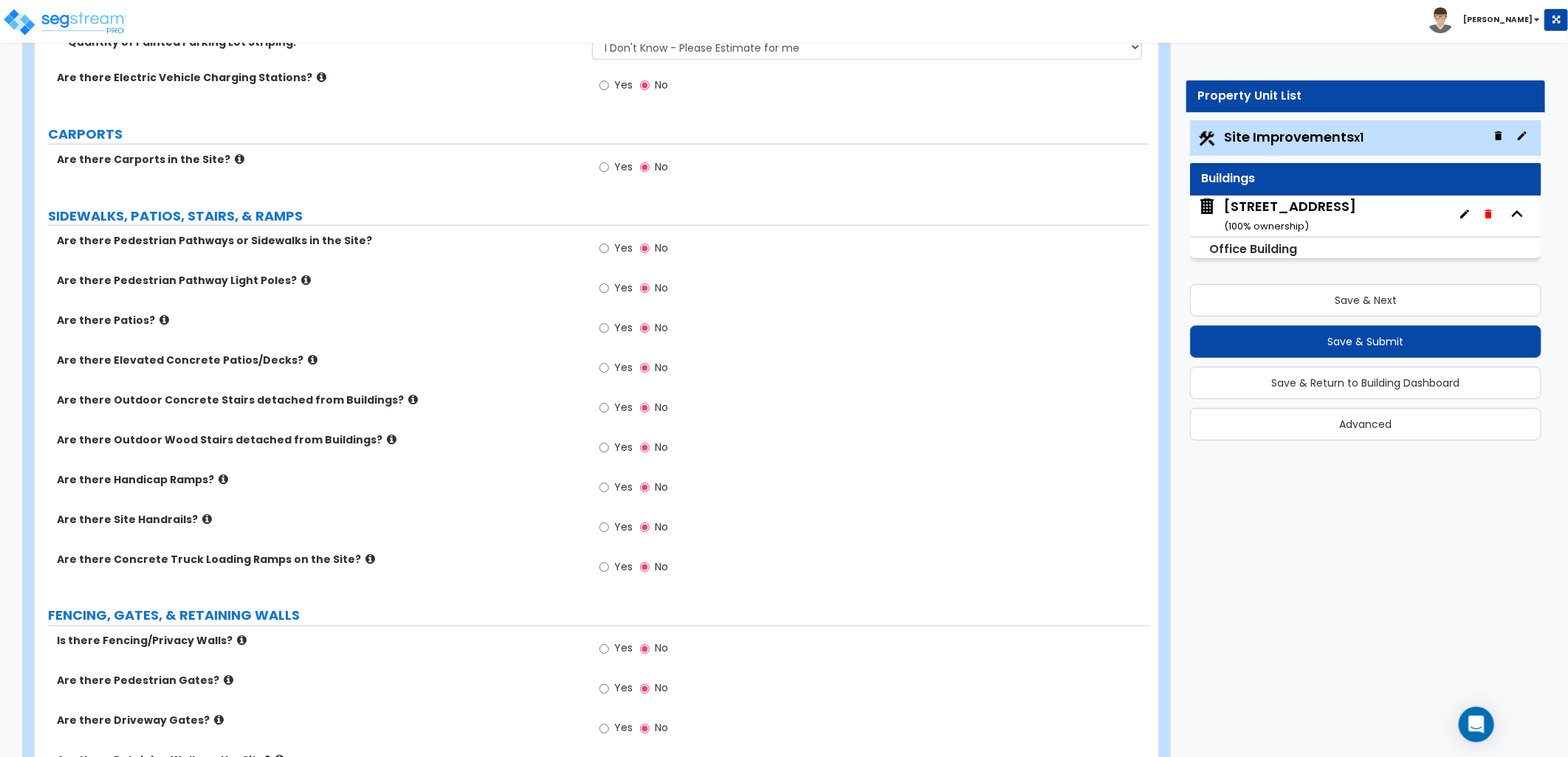
scroll to position [1229, 0]
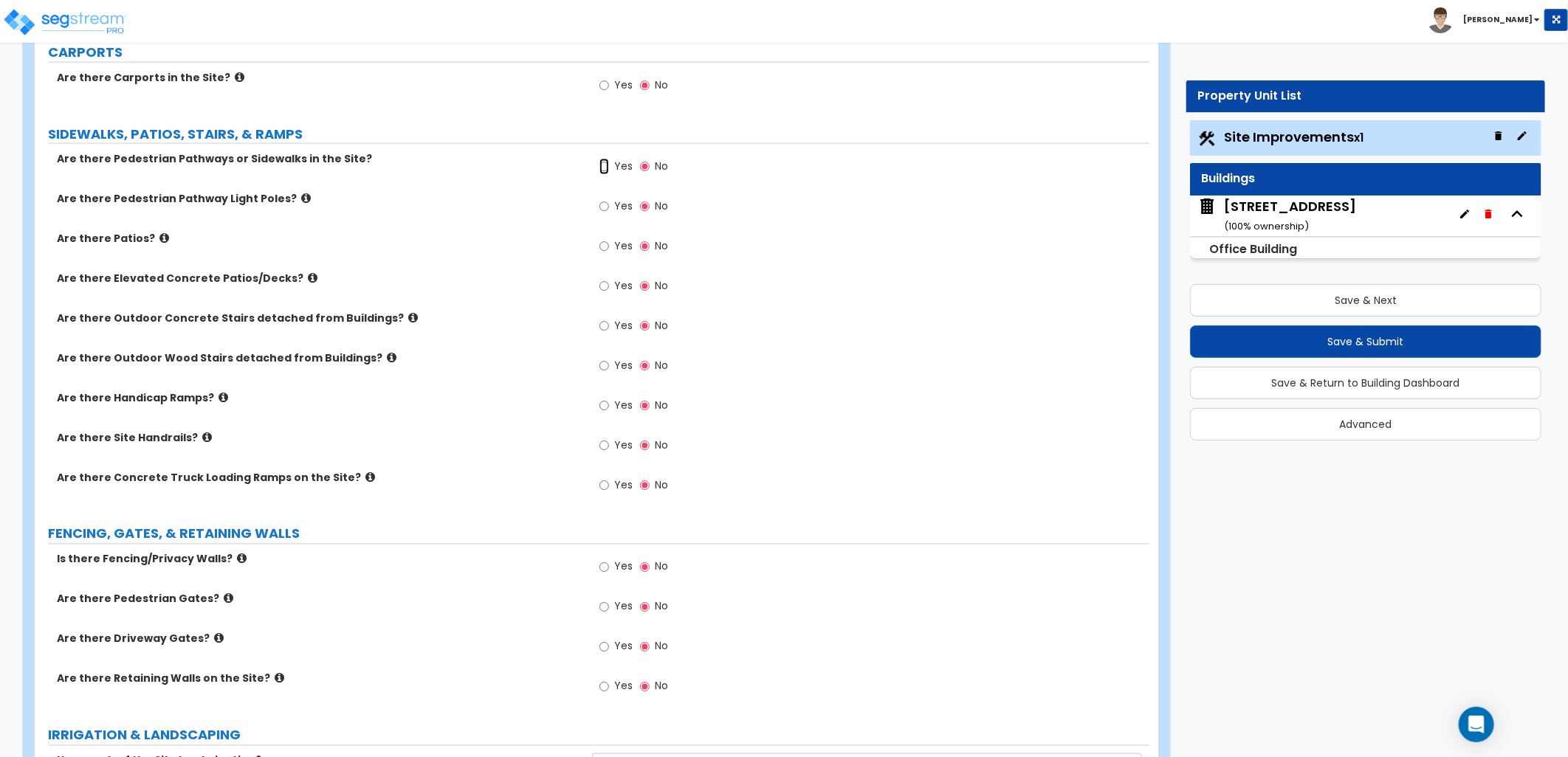
click at [607, 163] on input "Yes" at bounding box center [604, 167] width 10 height 16
radio input "true"
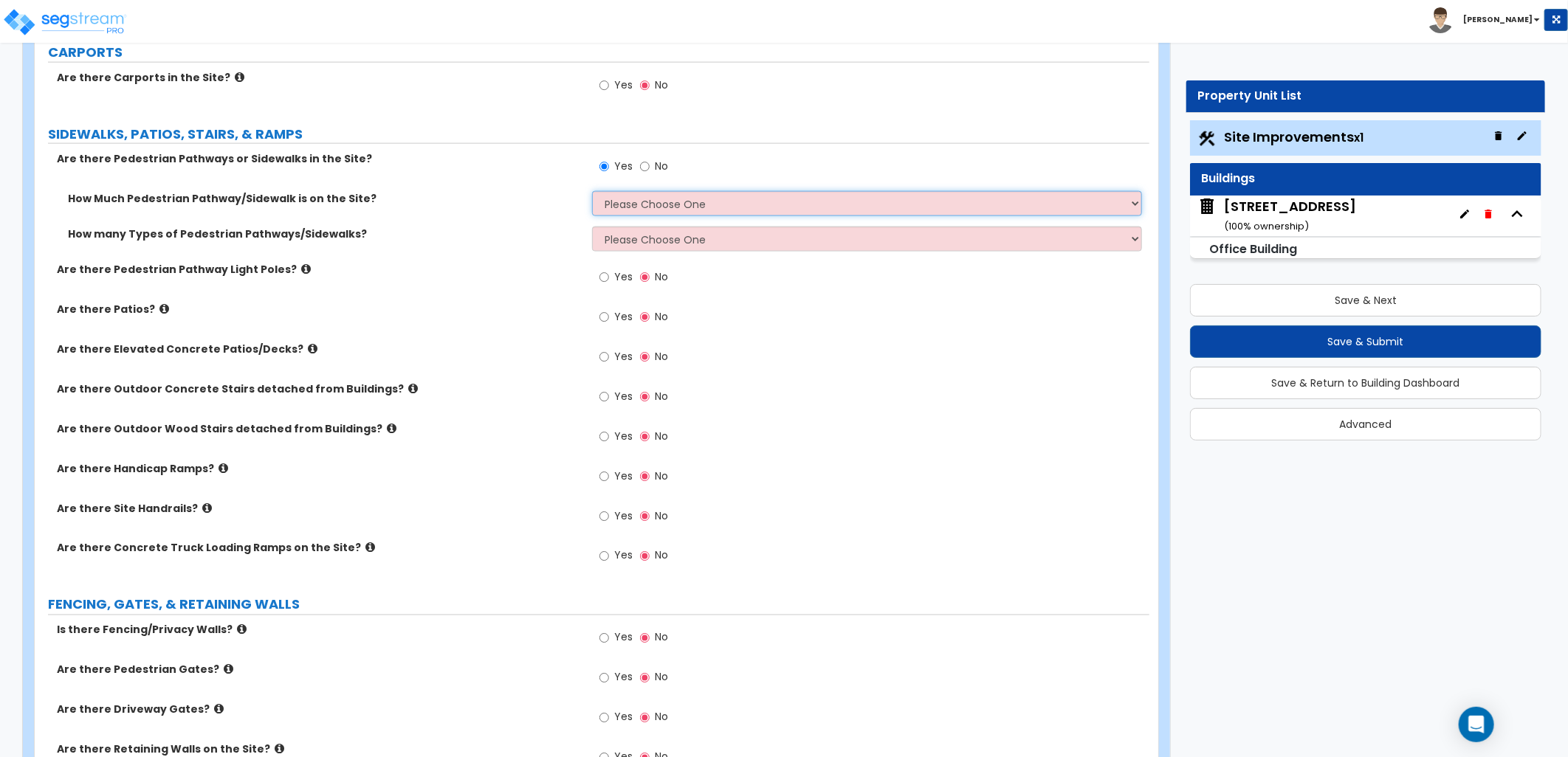
drag, startPoint x: 643, startPoint y: 196, endPoint x: 647, endPoint y: 208, distance: 12.6
click at [643, 200] on select "Please Choose One I Don't Know, Please Estimate For Me Enter Linear Footage" at bounding box center [867, 203] width 550 height 25
select select "2"
click at [592, 191] on select "Please Choose One I Don't Know, Please Estimate For Me Enter Linear Footage" at bounding box center [867, 203] width 550 height 25
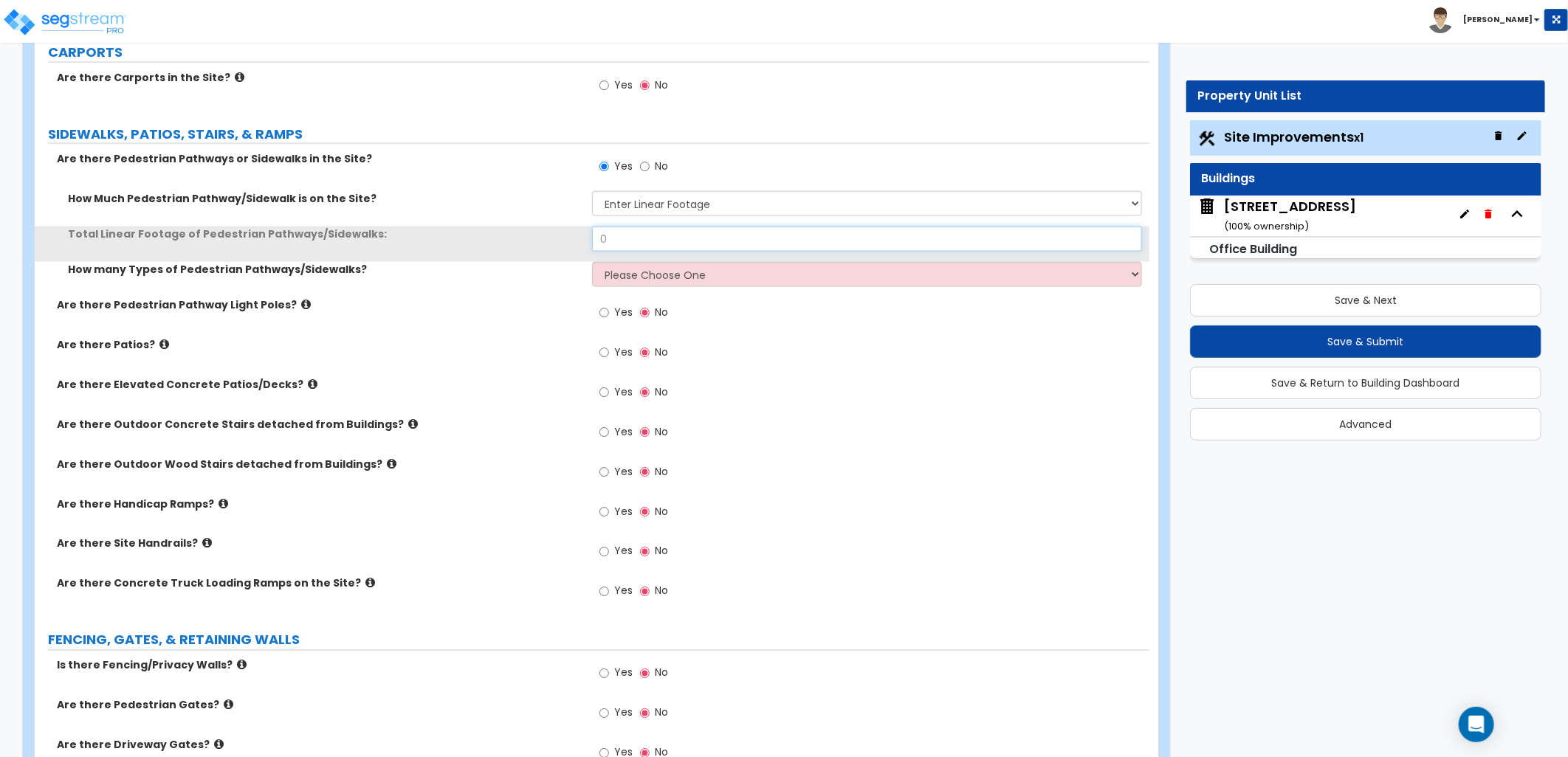
click at [585, 244] on div "Total Linear Footage of Pedestrian Pathways/Sidewalks: 0" at bounding box center [591, 244] width 1115 height 35
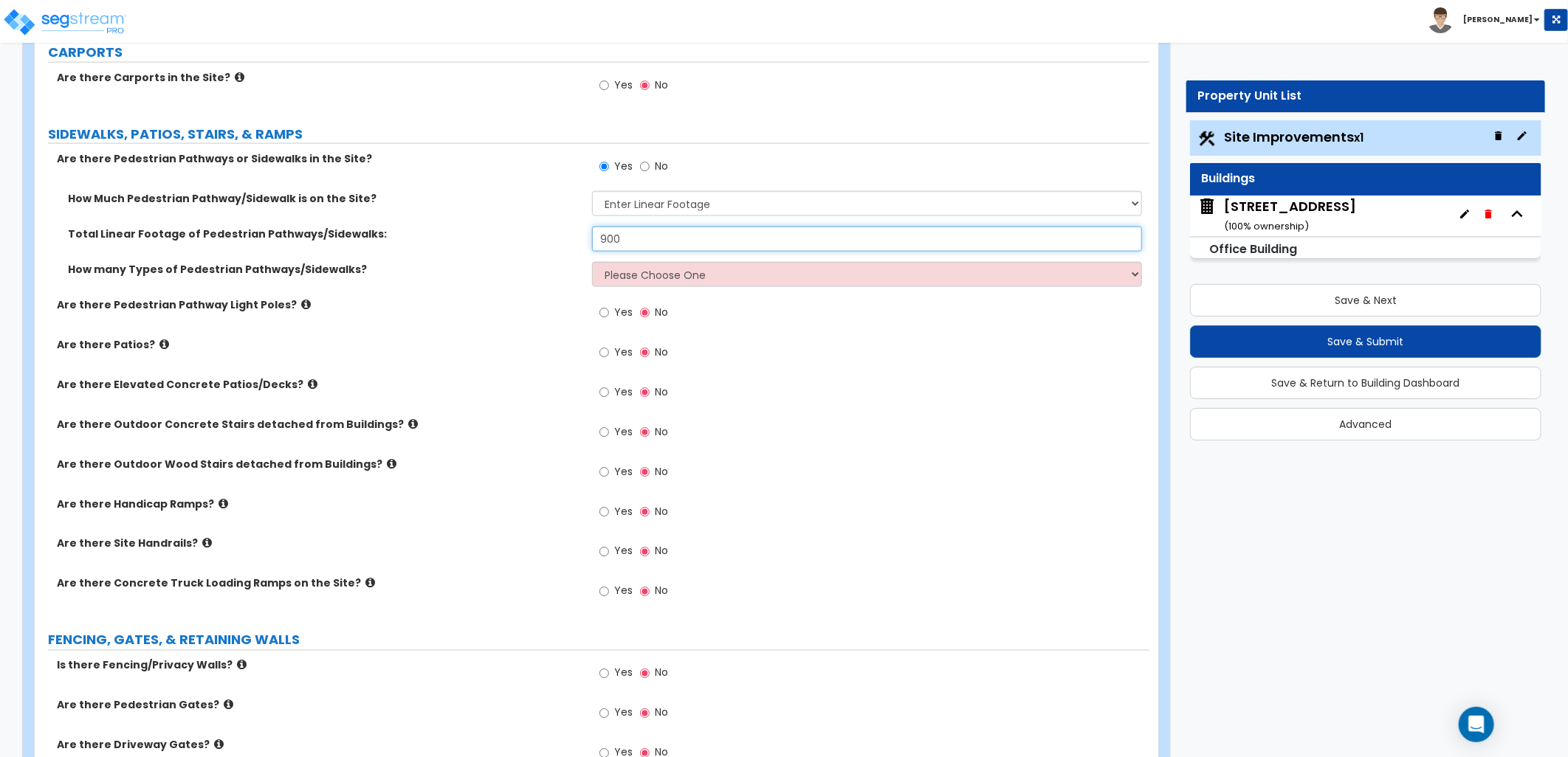
type input "900"
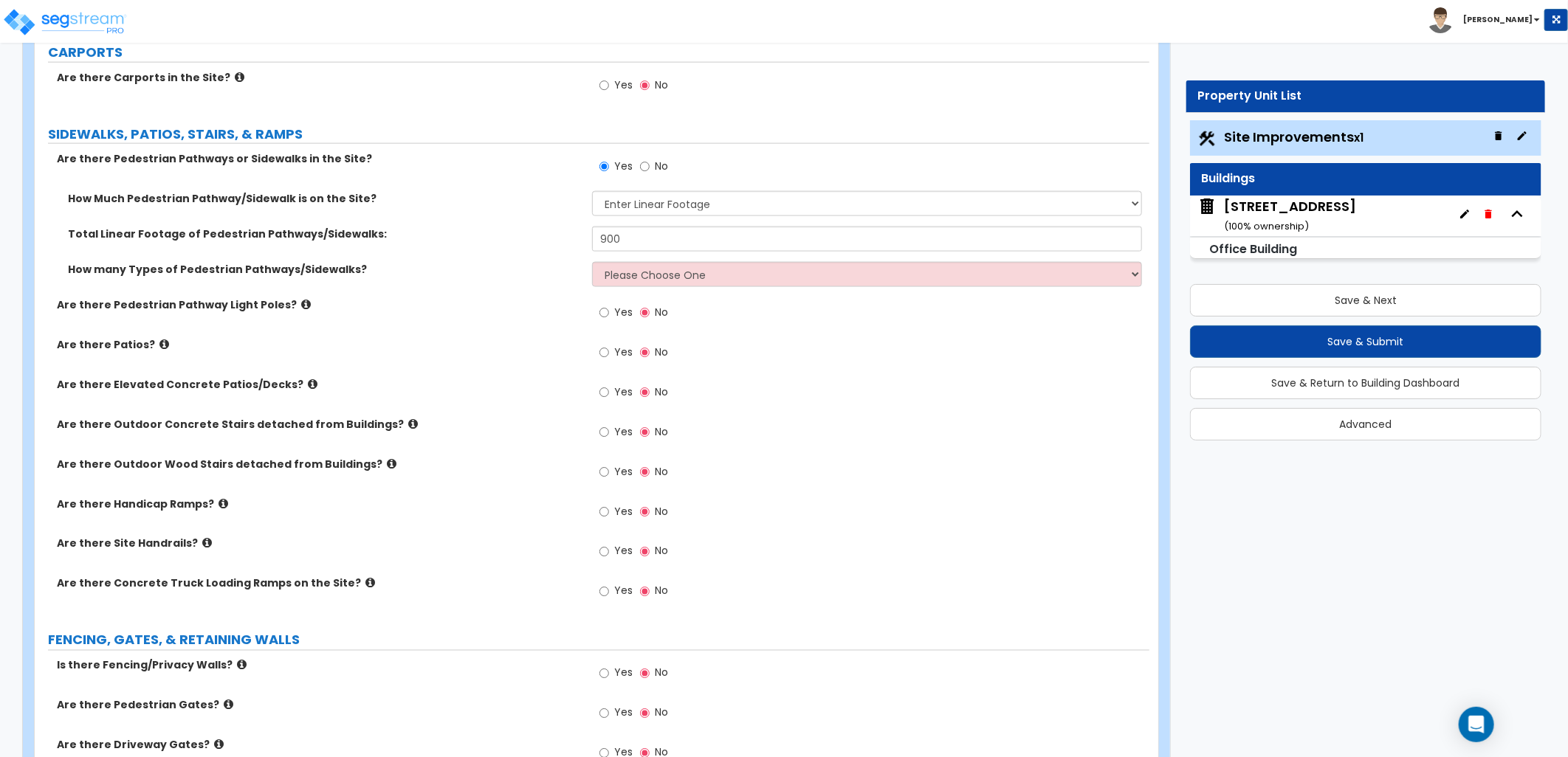
click at [500, 260] on div "Total Linear Footage of Pedestrian Pathways/Sidewalks: 900" at bounding box center [591, 244] width 1115 height 35
click at [655, 270] on select "Please Choose One 1 2 3" at bounding box center [867, 275] width 550 height 25
select select "1"
click at [592, 262] on select "Please Choose One 1 2 3" at bounding box center [867, 275] width 550 height 25
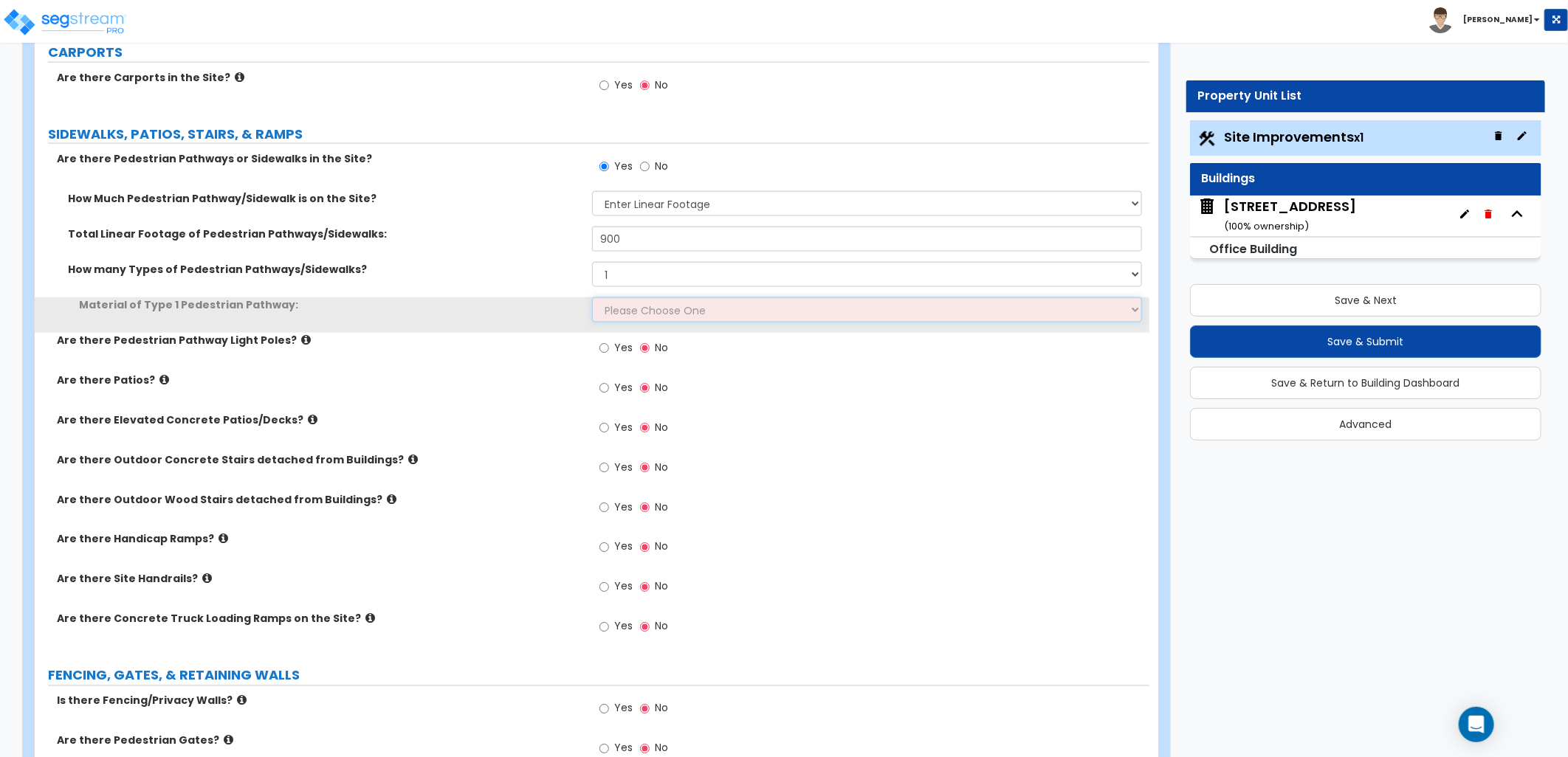
click at [645, 307] on select "Please Choose One Bare Concrete Stamped Concrete Brick Pavers Stone Pavers Wood…" at bounding box center [867, 310] width 550 height 25
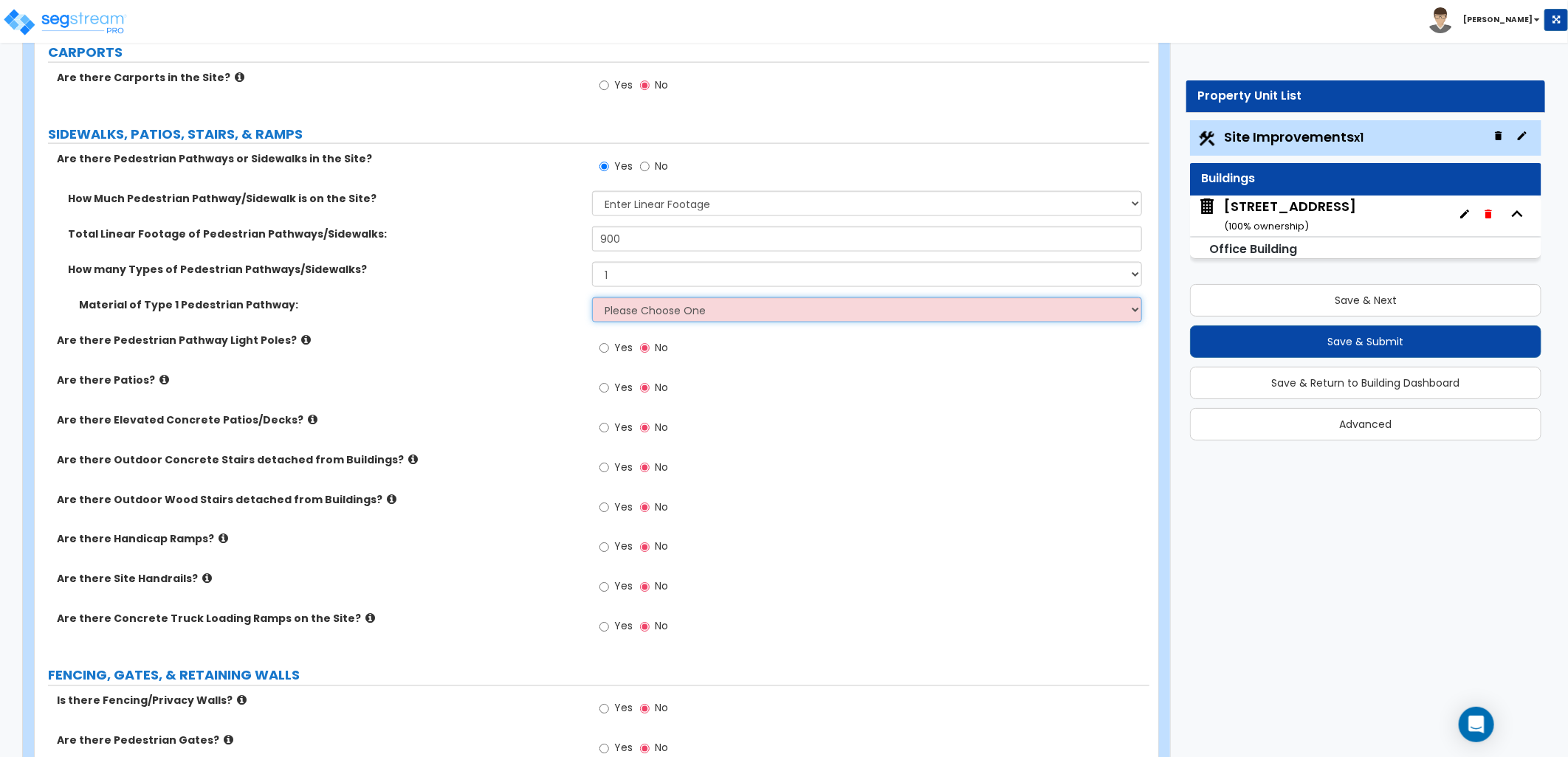
select select "1"
click at [592, 298] on select "Please Choose One Bare Concrete Stamped Concrete Brick Pavers Stone Pavers Wood…" at bounding box center [867, 310] width 550 height 25
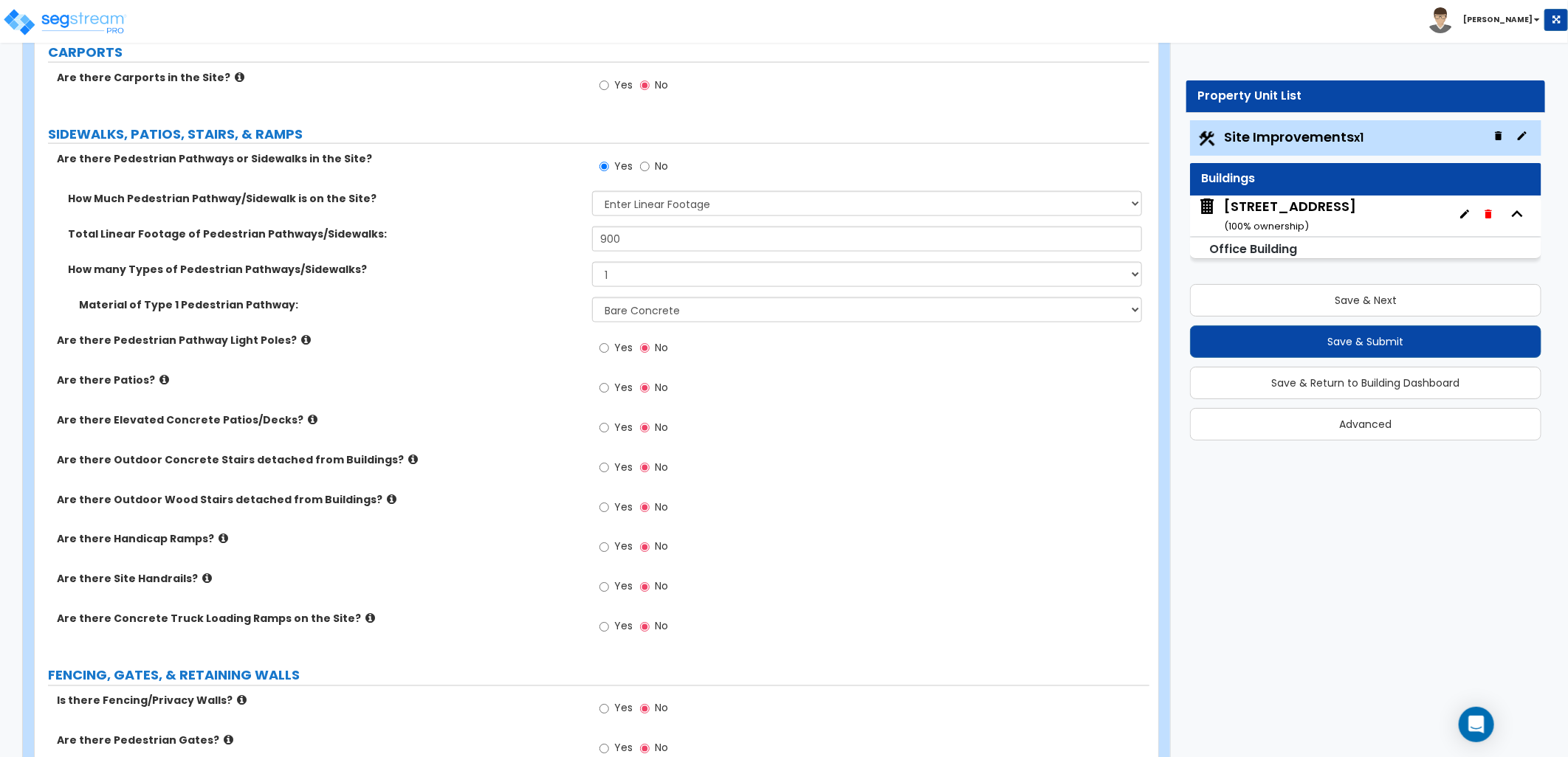
click at [825, 367] on div "Yes No" at bounding box center [871, 352] width 558 height 40
click at [218, 535] on icon at bounding box center [223, 539] width 10 height 11
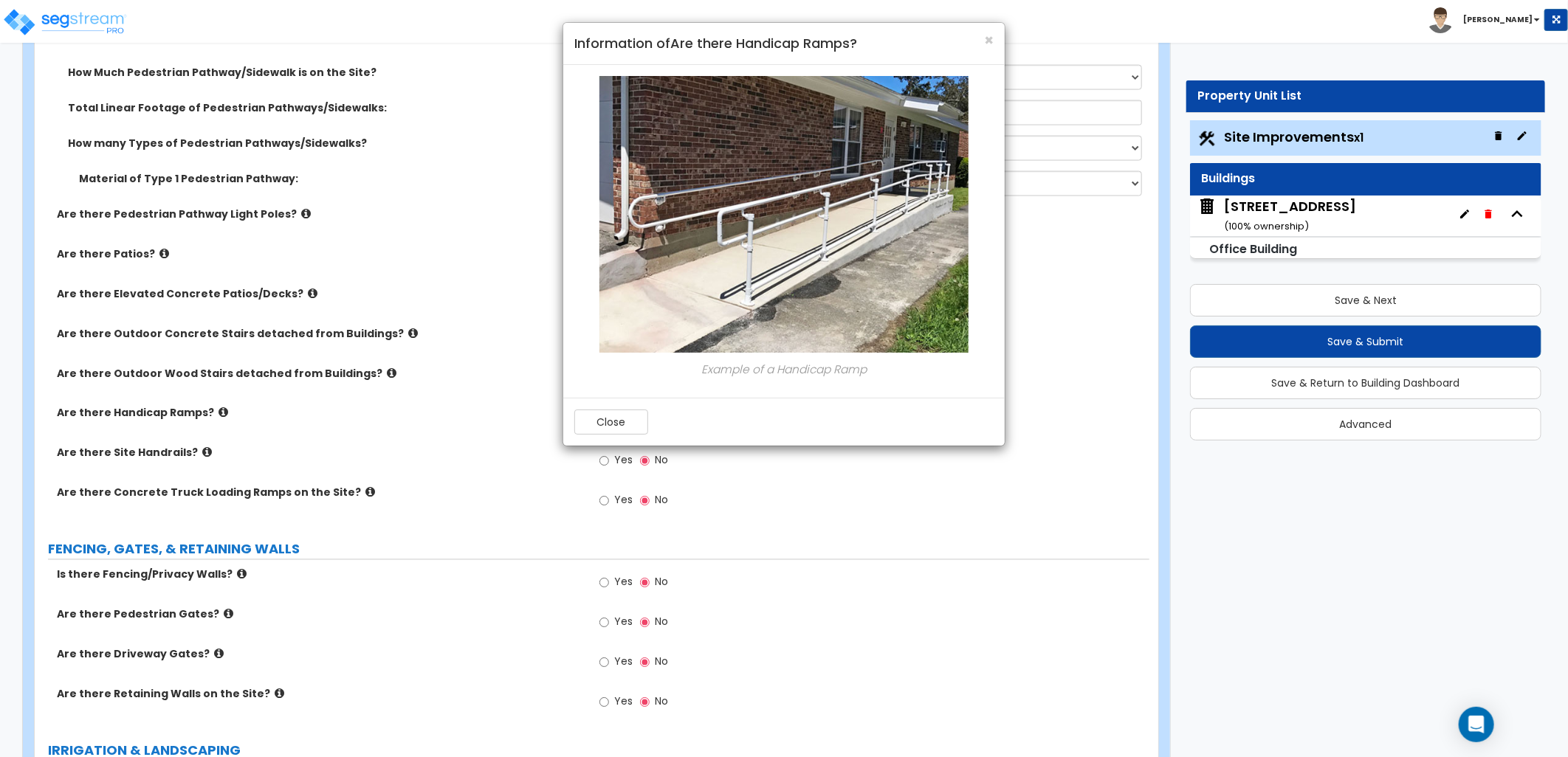
scroll to position [1475, 0]
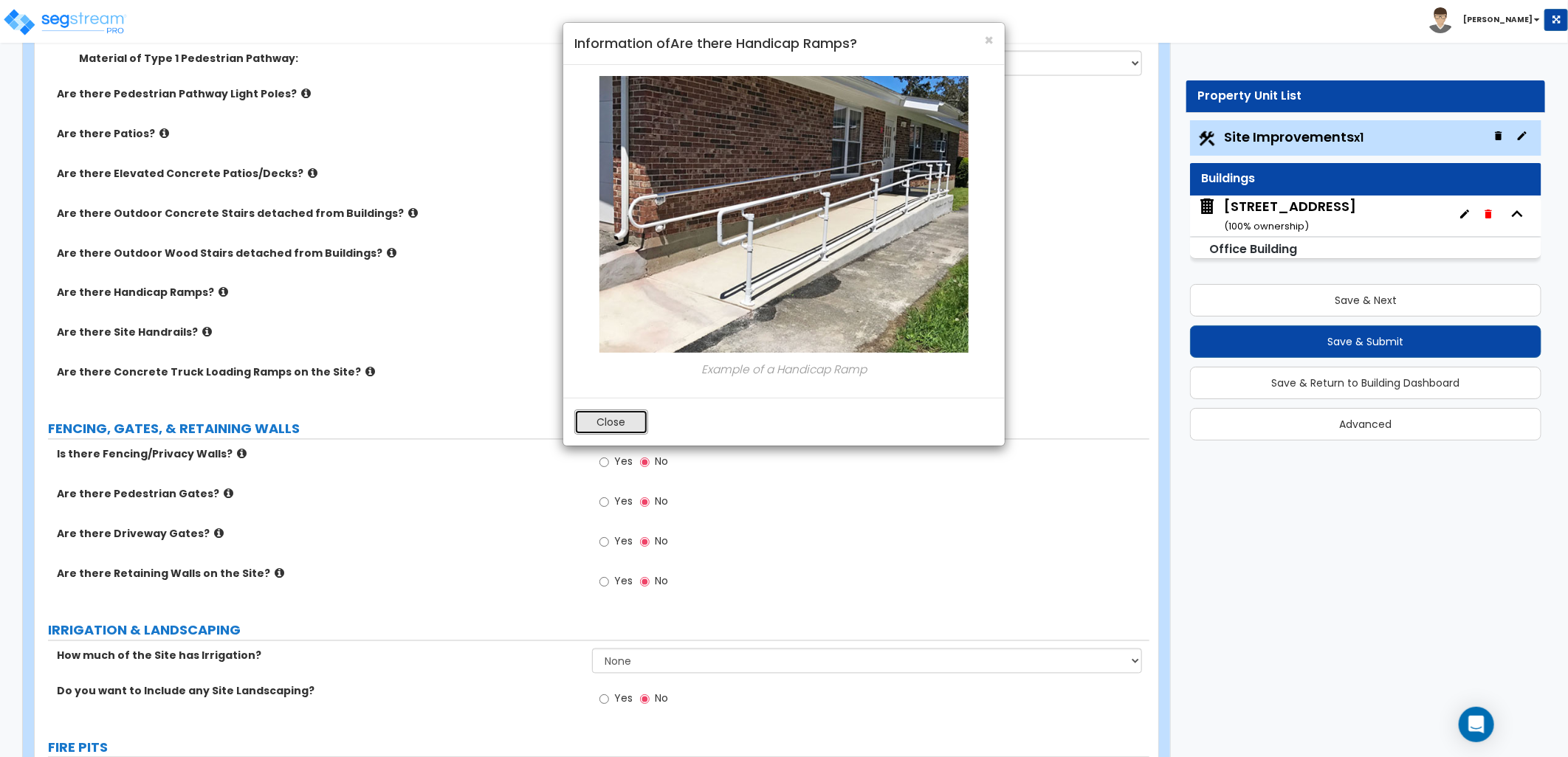
click at [584, 423] on button "Close" at bounding box center [612, 422] width 74 height 25
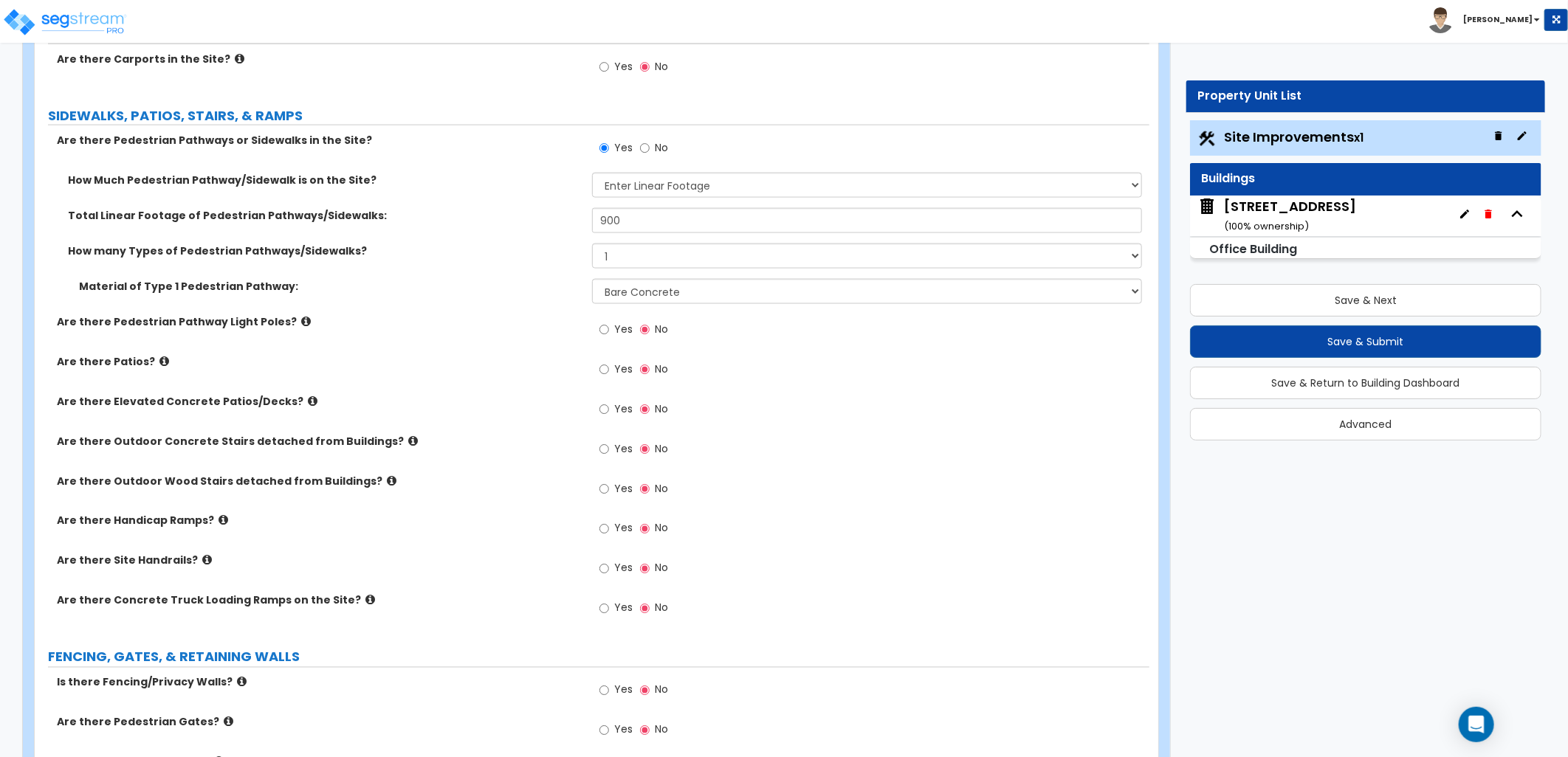
scroll to position [1229, 0]
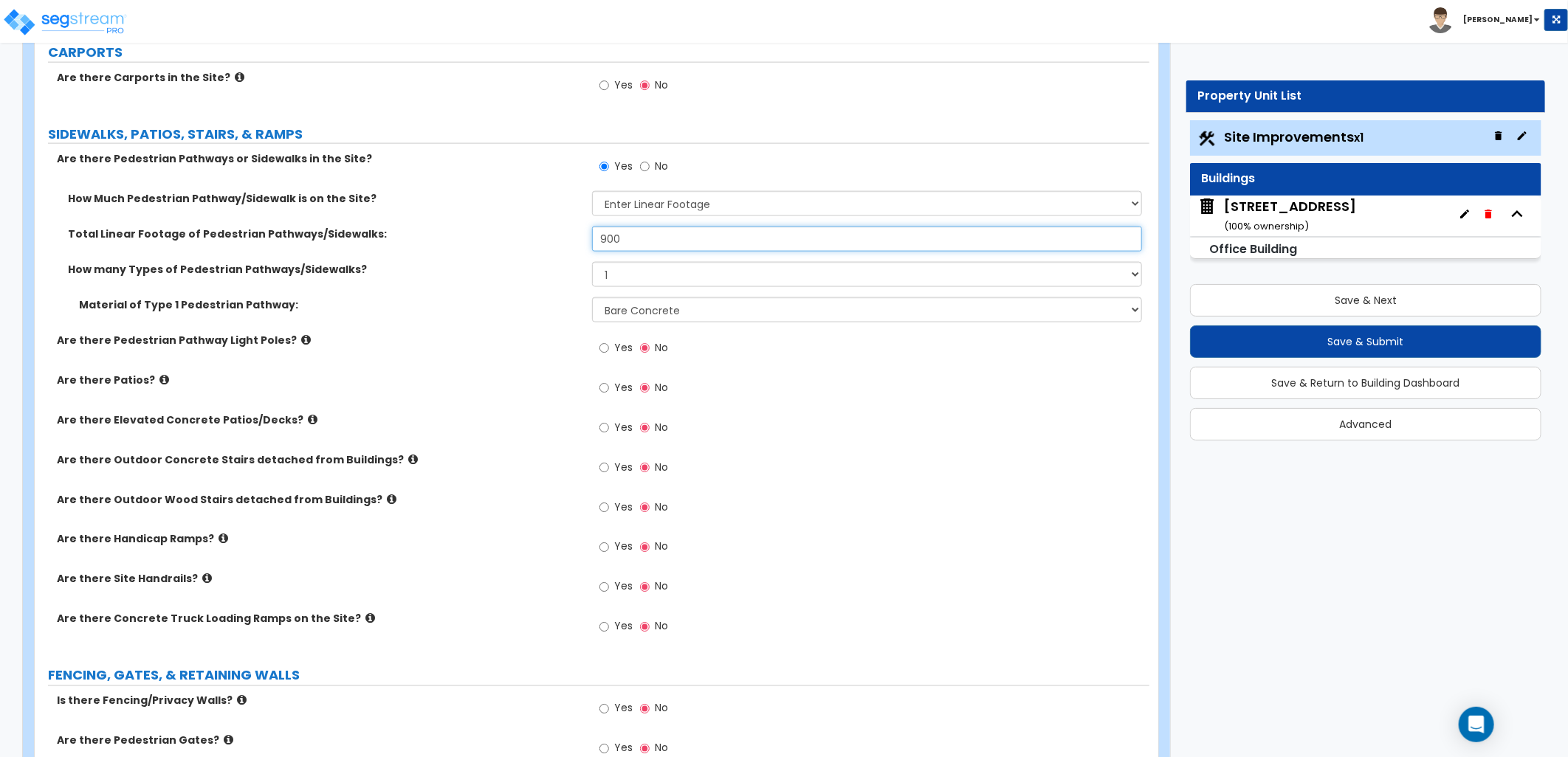
drag, startPoint x: 561, startPoint y: 248, endPoint x: 540, endPoint y: 244, distance: 21.4
click at [543, 246] on div "Total Linear Footage of Pedestrian Pathways/Sidewalks: 900" at bounding box center [591, 244] width 1115 height 35
type input "150"
click at [888, 425] on div "Yes No" at bounding box center [871, 432] width 558 height 40
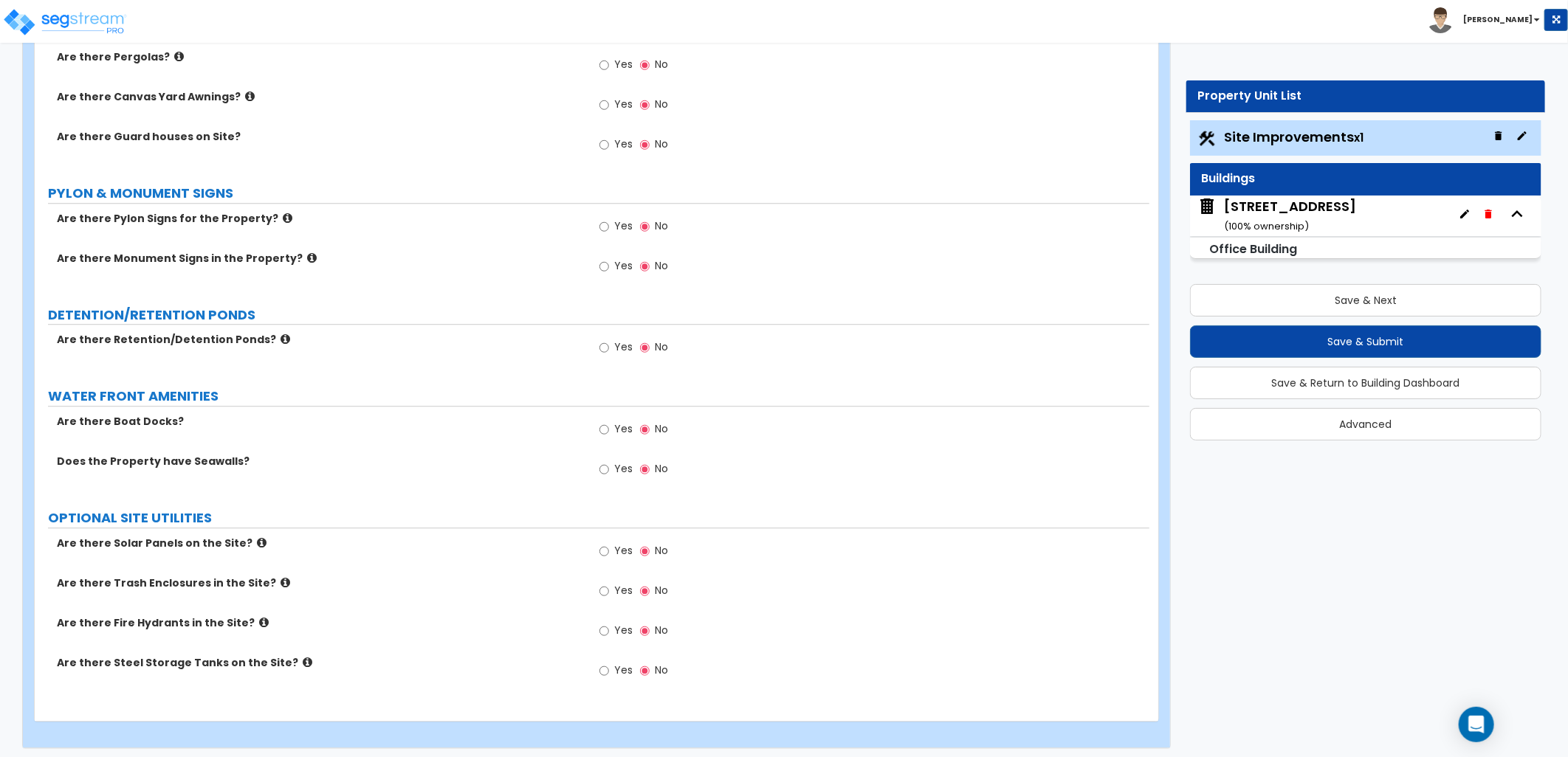
scroll to position [2397, 0]
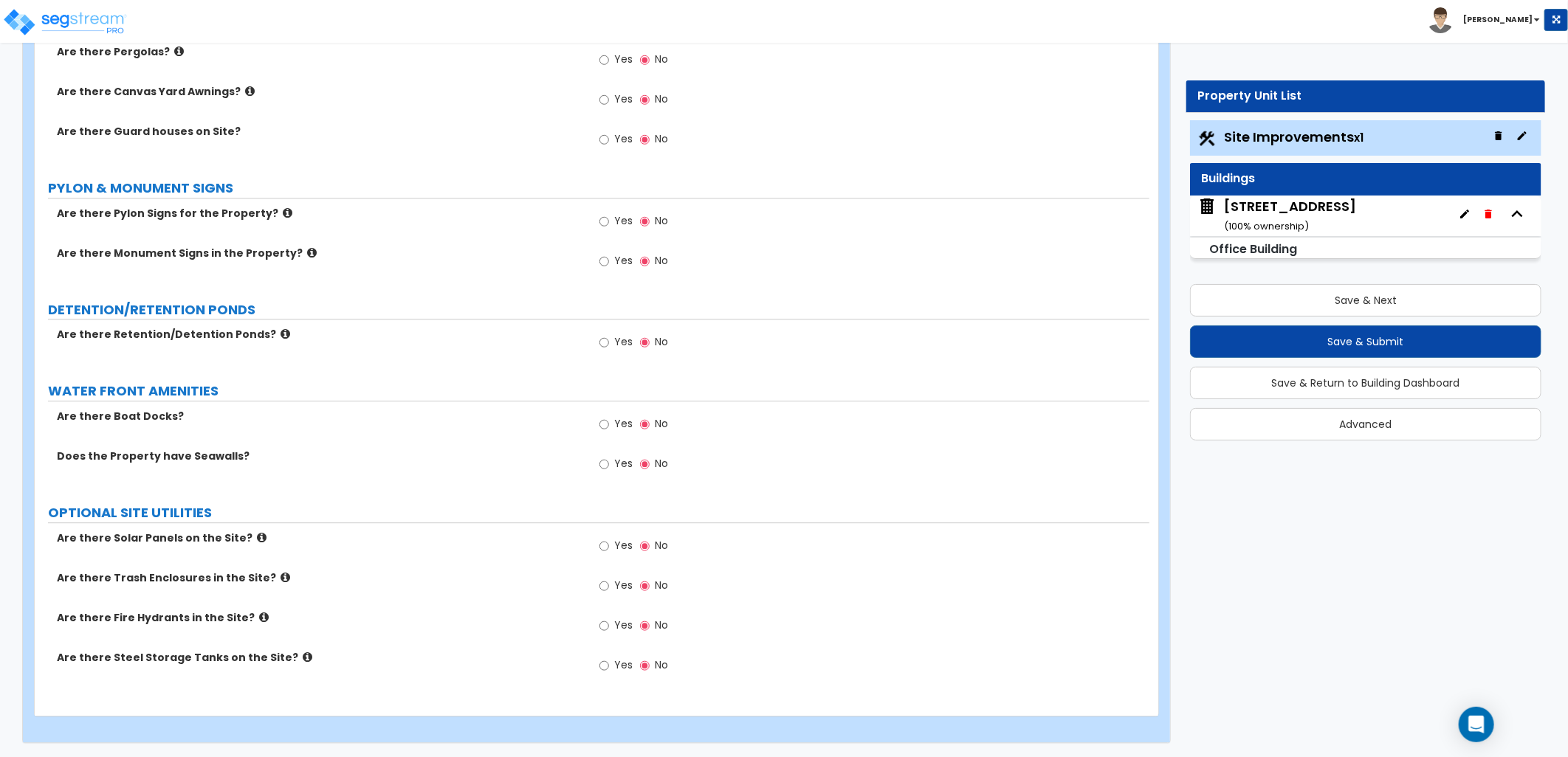
click at [595, 620] on div "Yes No" at bounding box center [634, 627] width 83 height 34
click at [606, 625] on input "Yes" at bounding box center [604, 625] width 10 height 16
radio input "true"
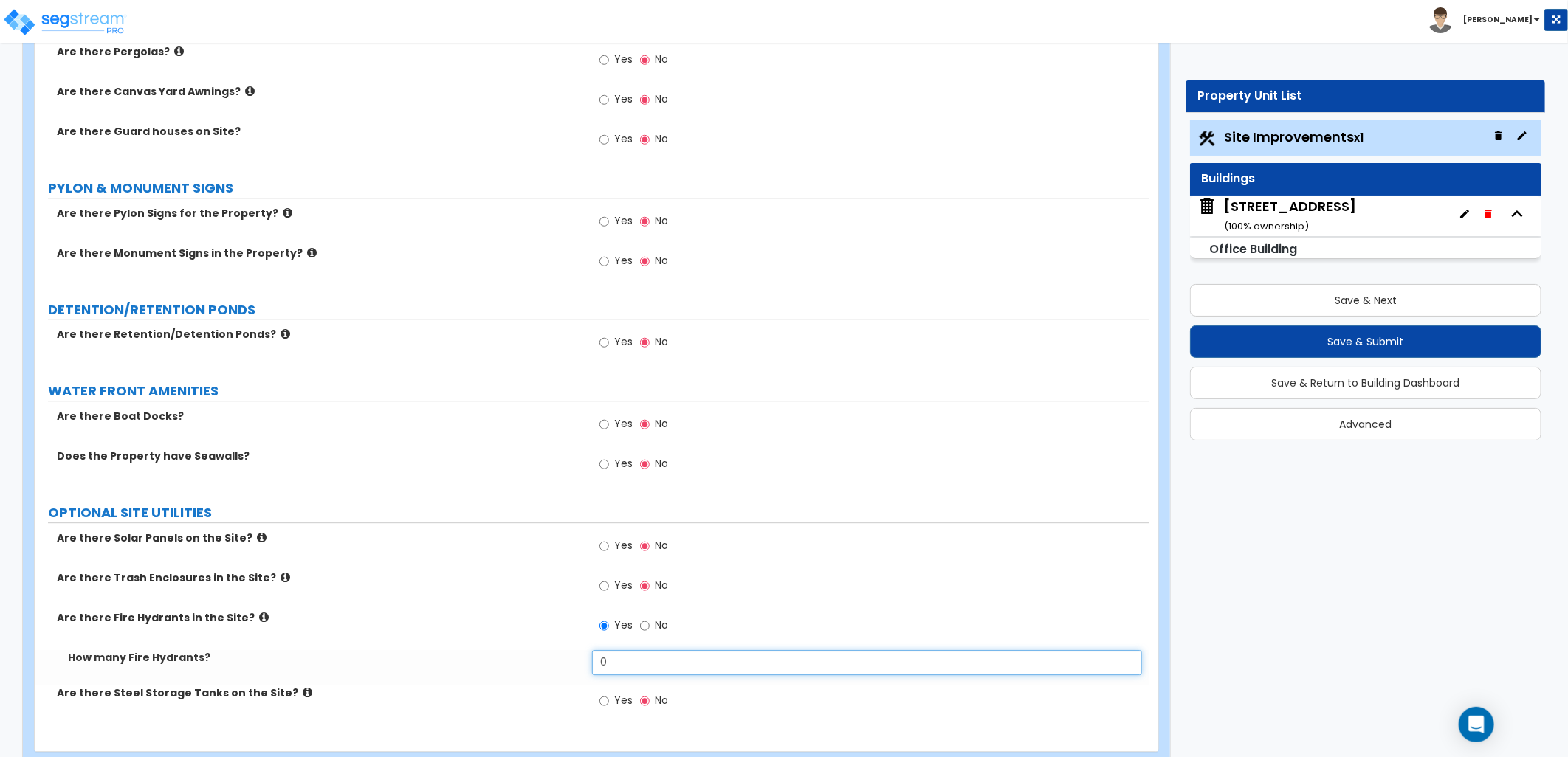
drag, startPoint x: 620, startPoint y: 670, endPoint x: 555, endPoint y: 669, distance: 65.0
click at [555, 669] on div "How many Fire Hydrants? 0" at bounding box center [591, 668] width 1115 height 35
type input "1"
click at [935, 584] on div "Yes No" at bounding box center [871, 590] width 558 height 40
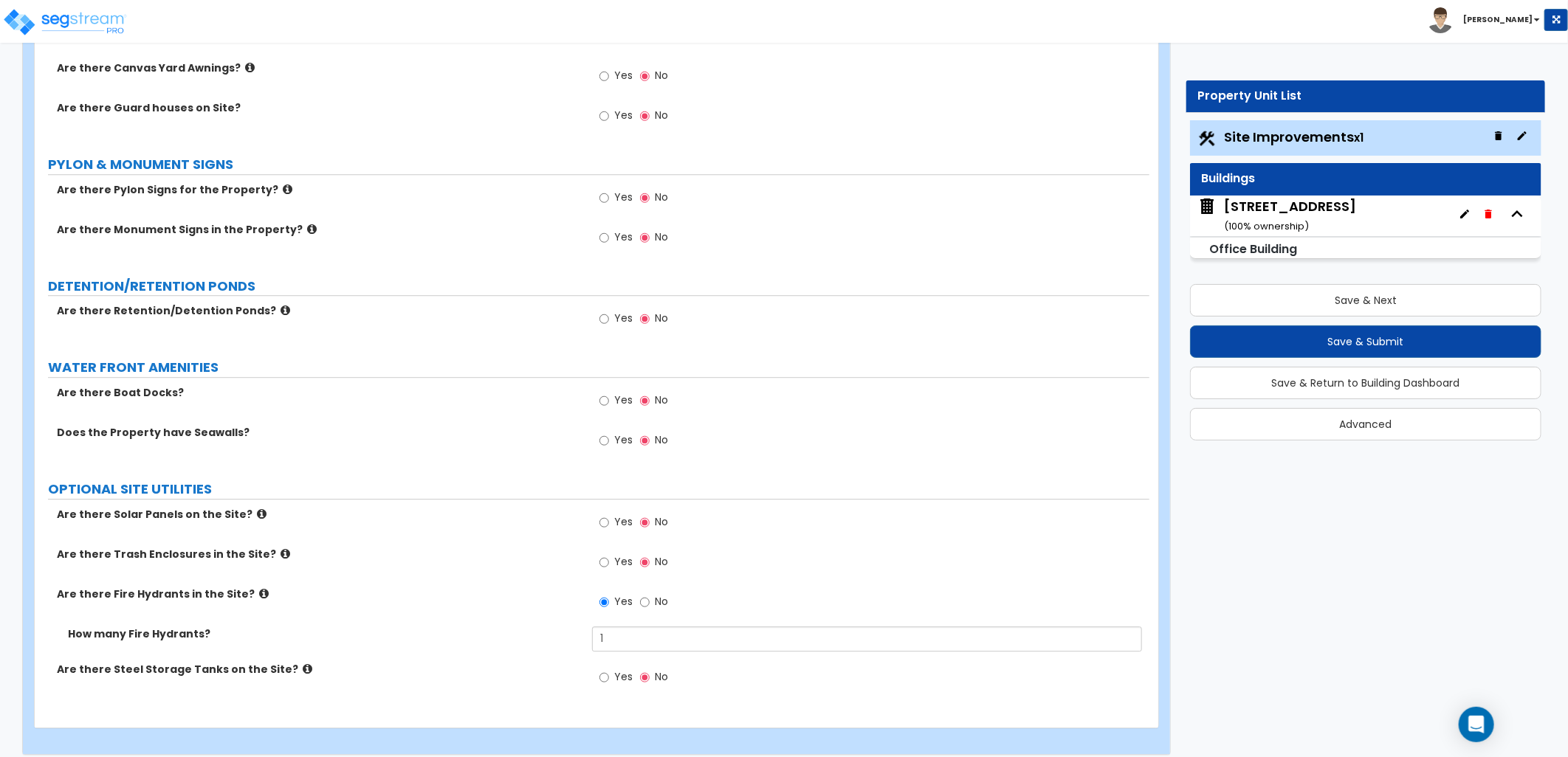
scroll to position [2433, 0]
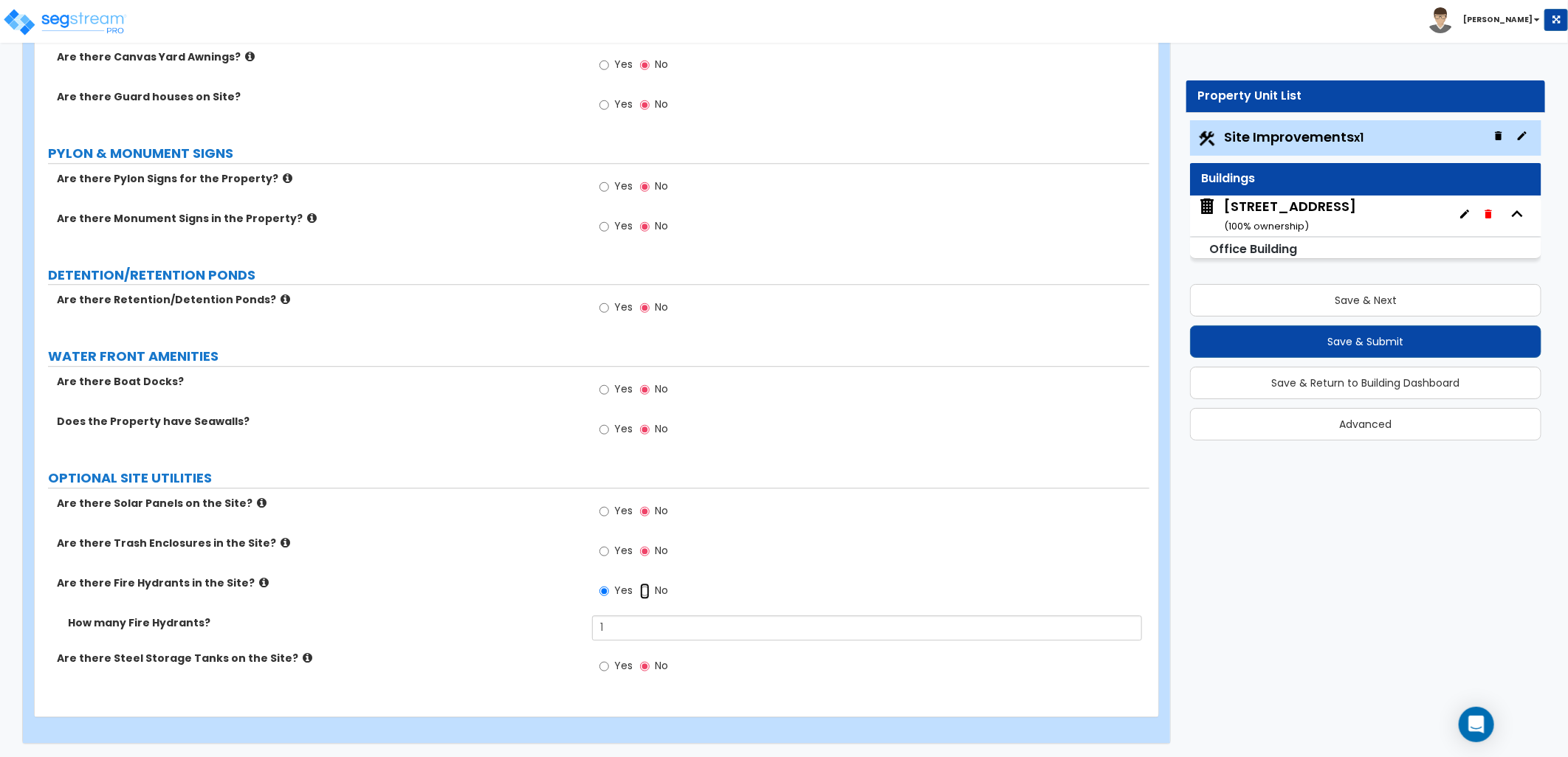
click at [644, 587] on input "No" at bounding box center [644, 591] width 10 height 16
radio input "false"
radio input "true"
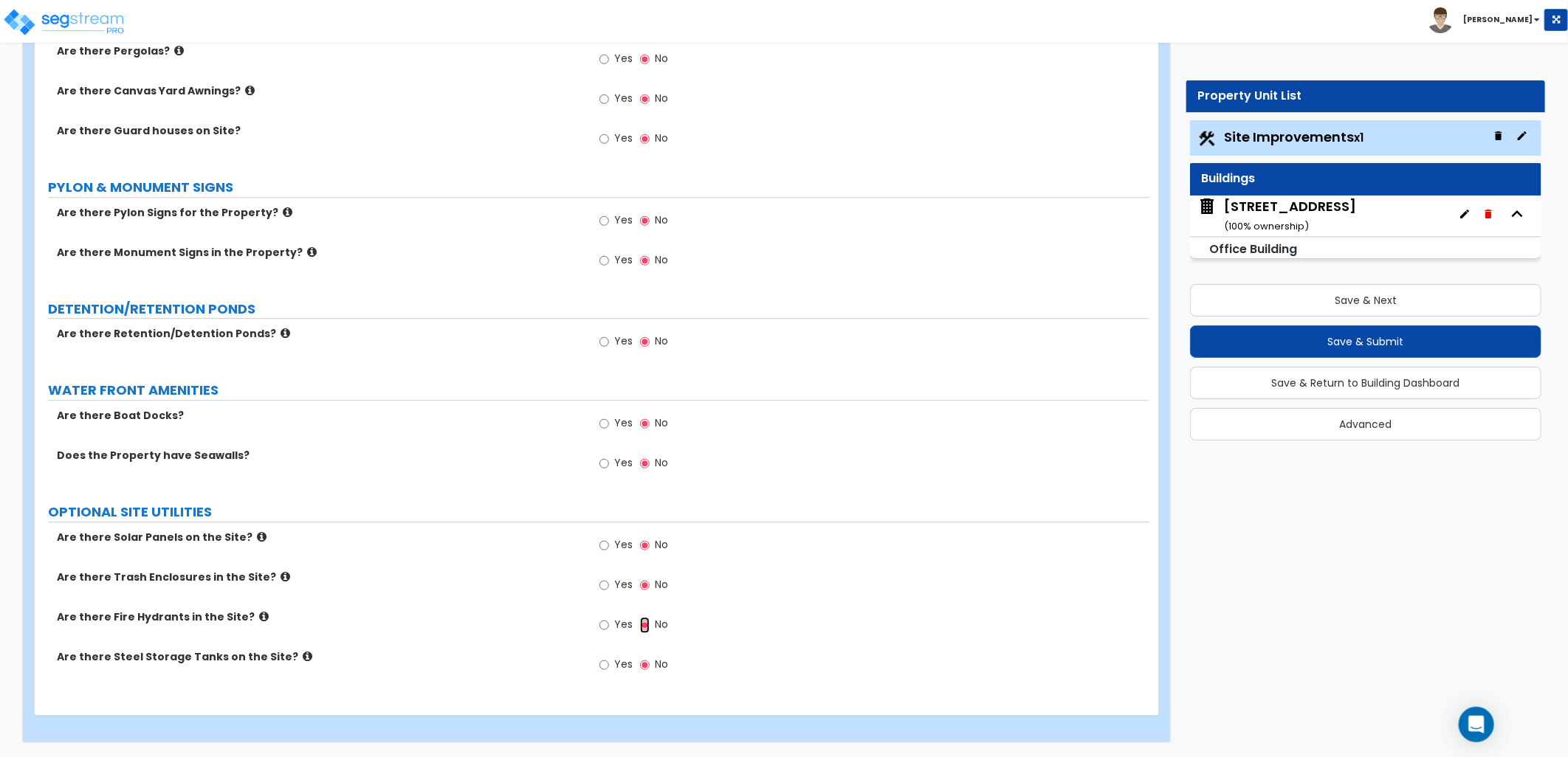
scroll to position [2397, 0]
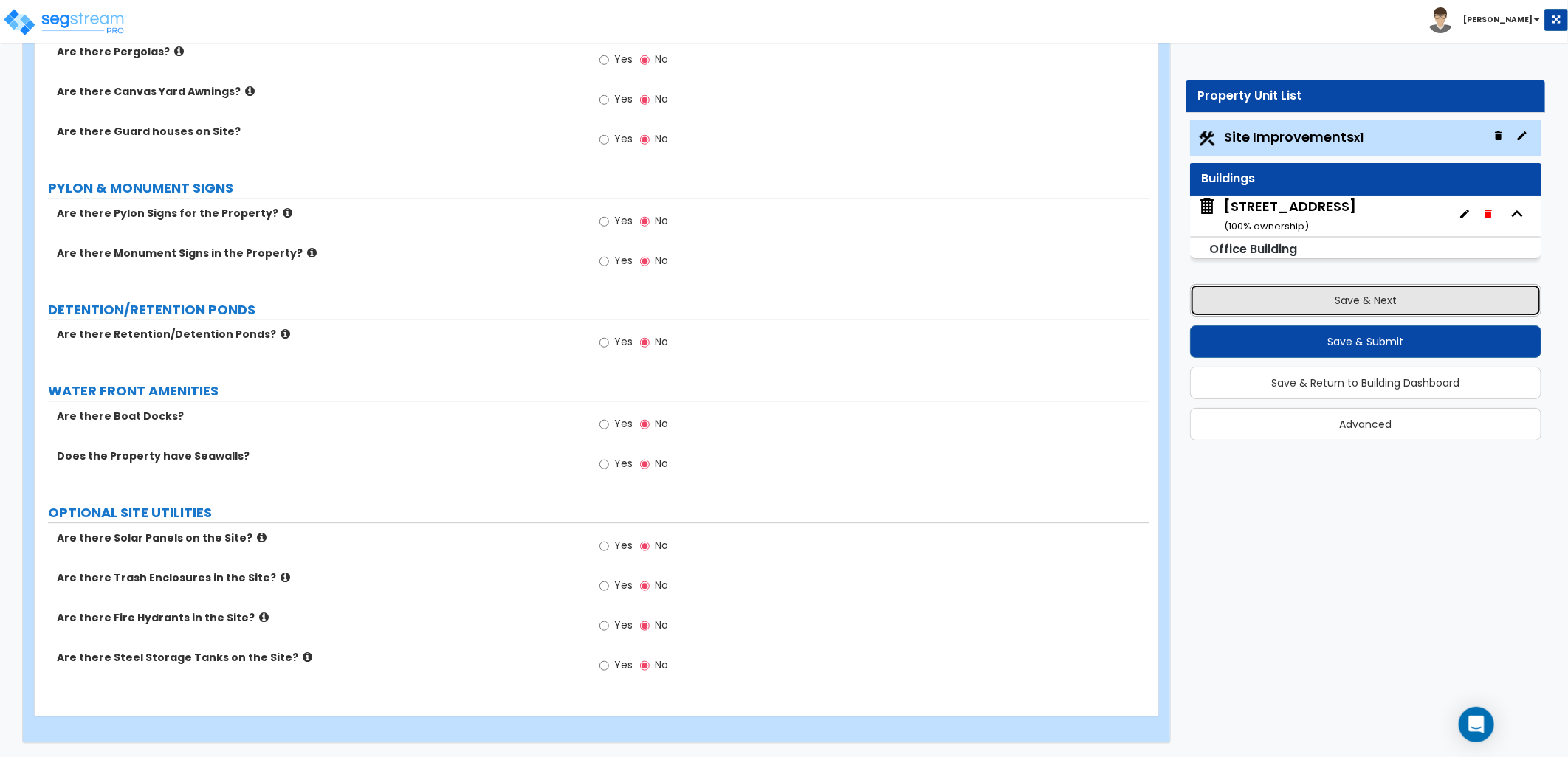
click at [1328, 299] on button "Save & Next" at bounding box center [1366, 300] width 352 height 33
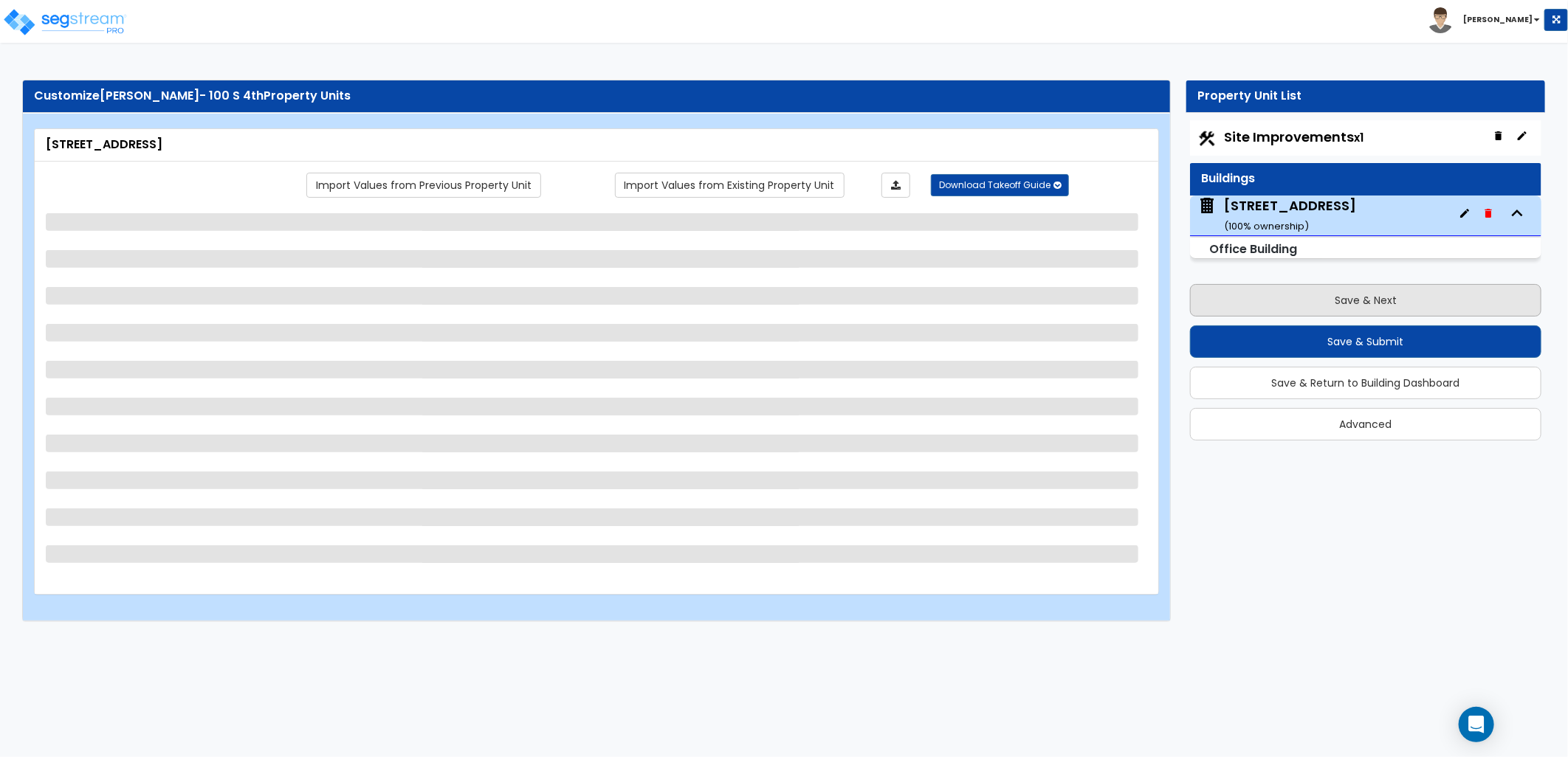
scroll to position [0, 0]
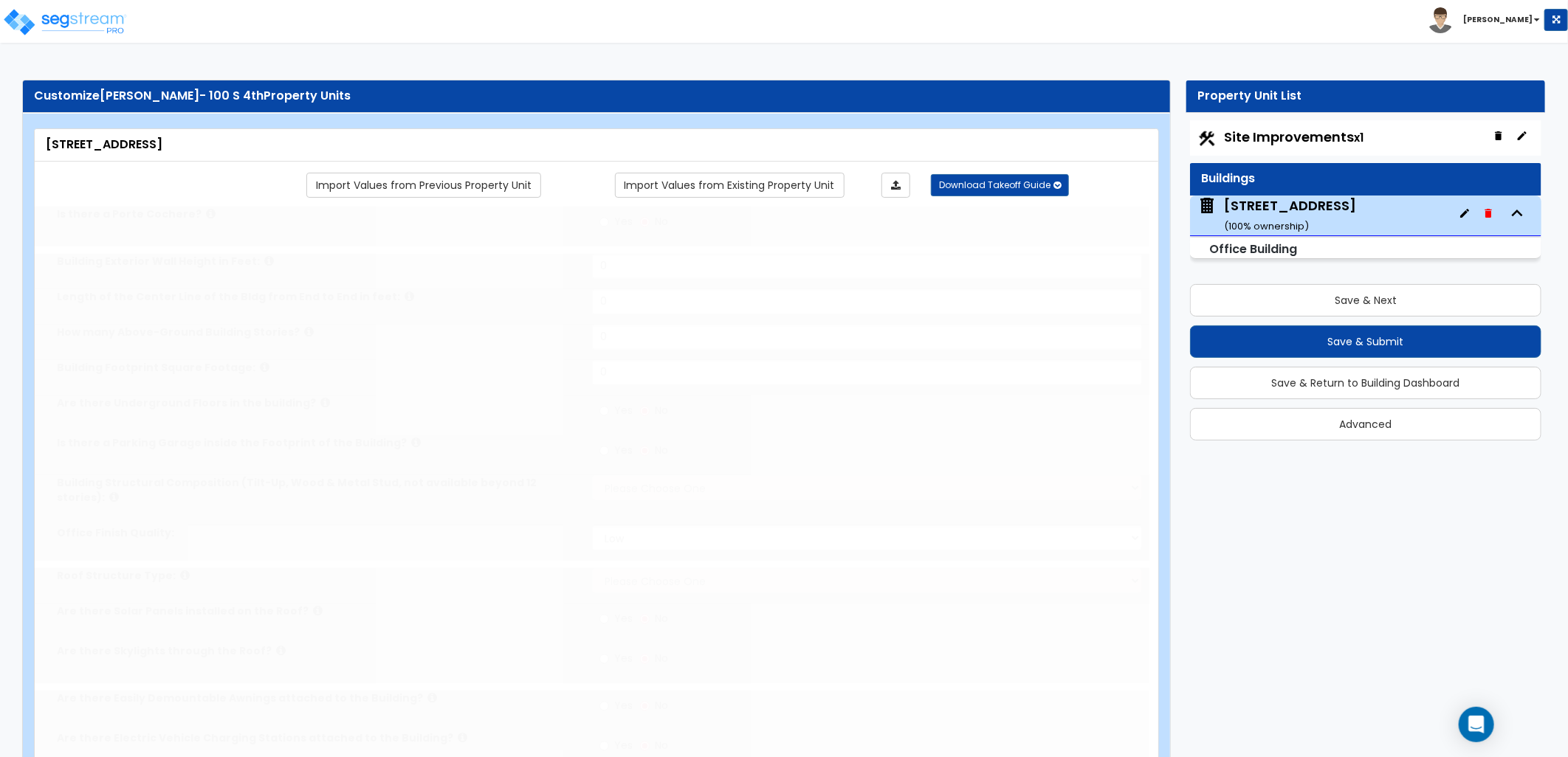
type input "1"
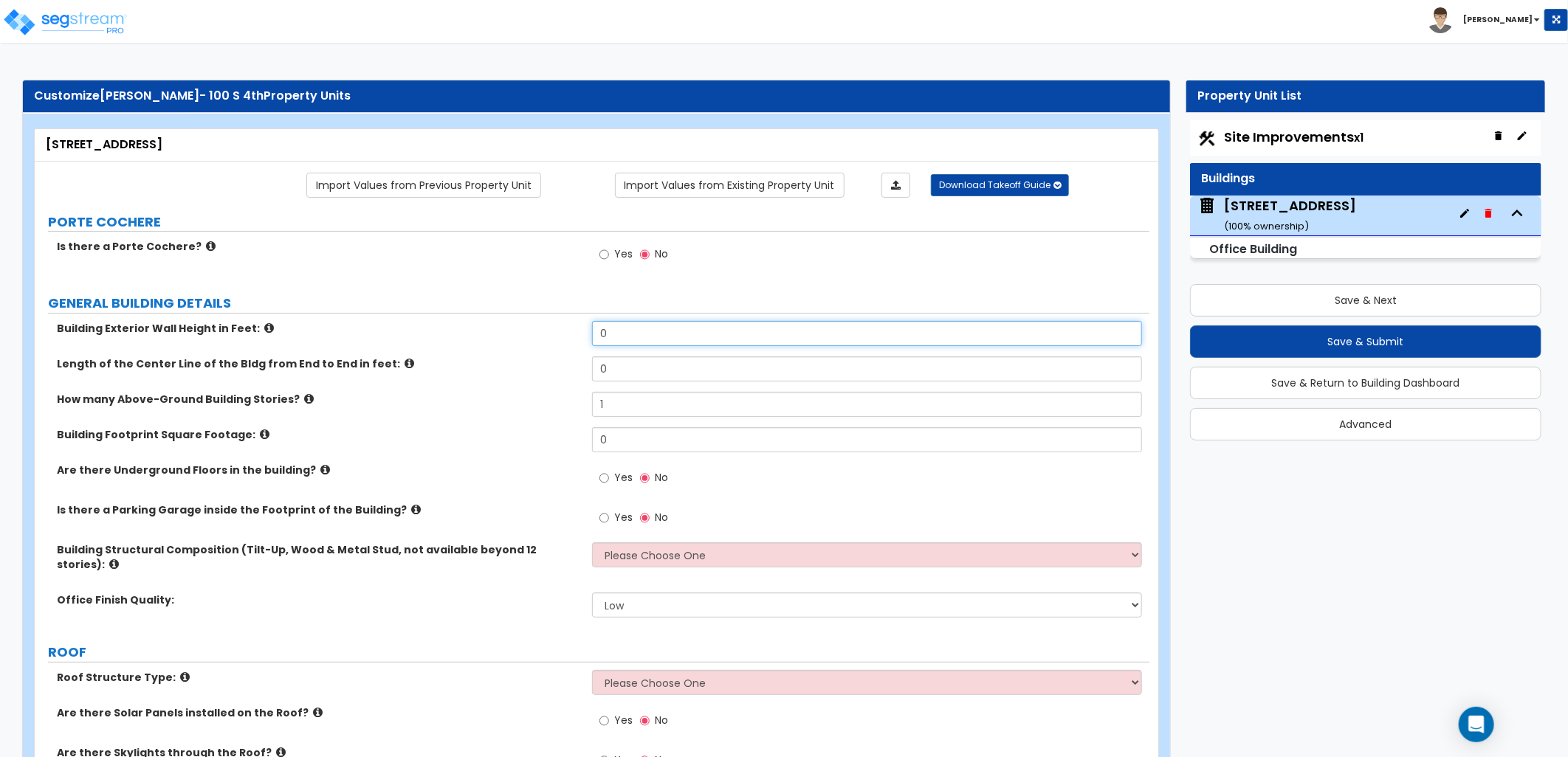
drag, startPoint x: 611, startPoint y: 334, endPoint x: 616, endPoint y: 352, distance: 18.7
click at [571, 335] on div "Building Exterior Wall Height in Feet: 0" at bounding box center [591, 338] width 1115 height 35
type input "40"
click at [521, 398] on label "How many Above-Ground Building Stories?" at bounding box center [318, 399] width 524 height 15
click at [405, 365] on icon at bounding box center [409, 363] width 10 height 11
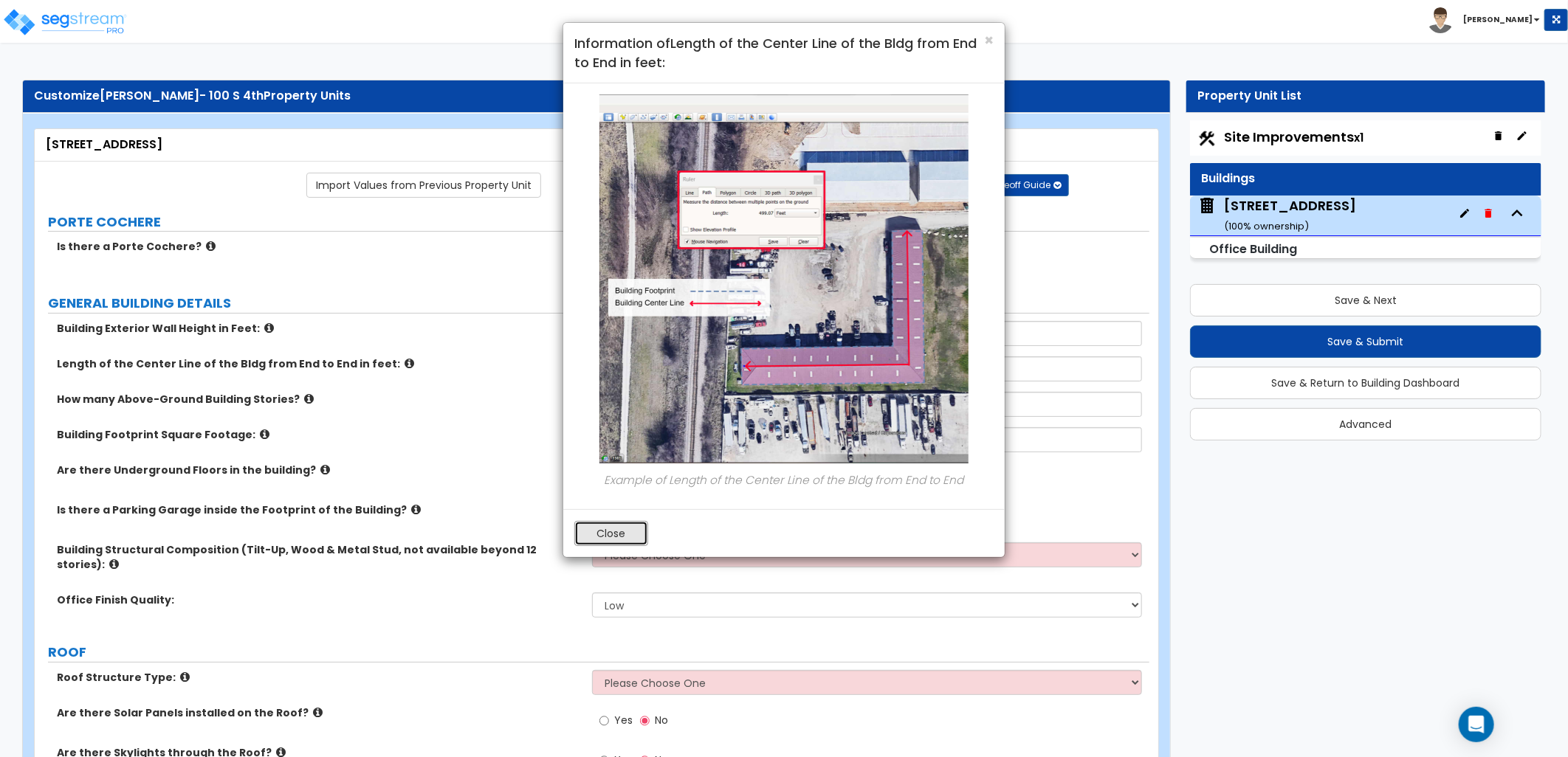
click at [625, 541] on button "Close" at bounding box center [612, 534] width 74 height 25
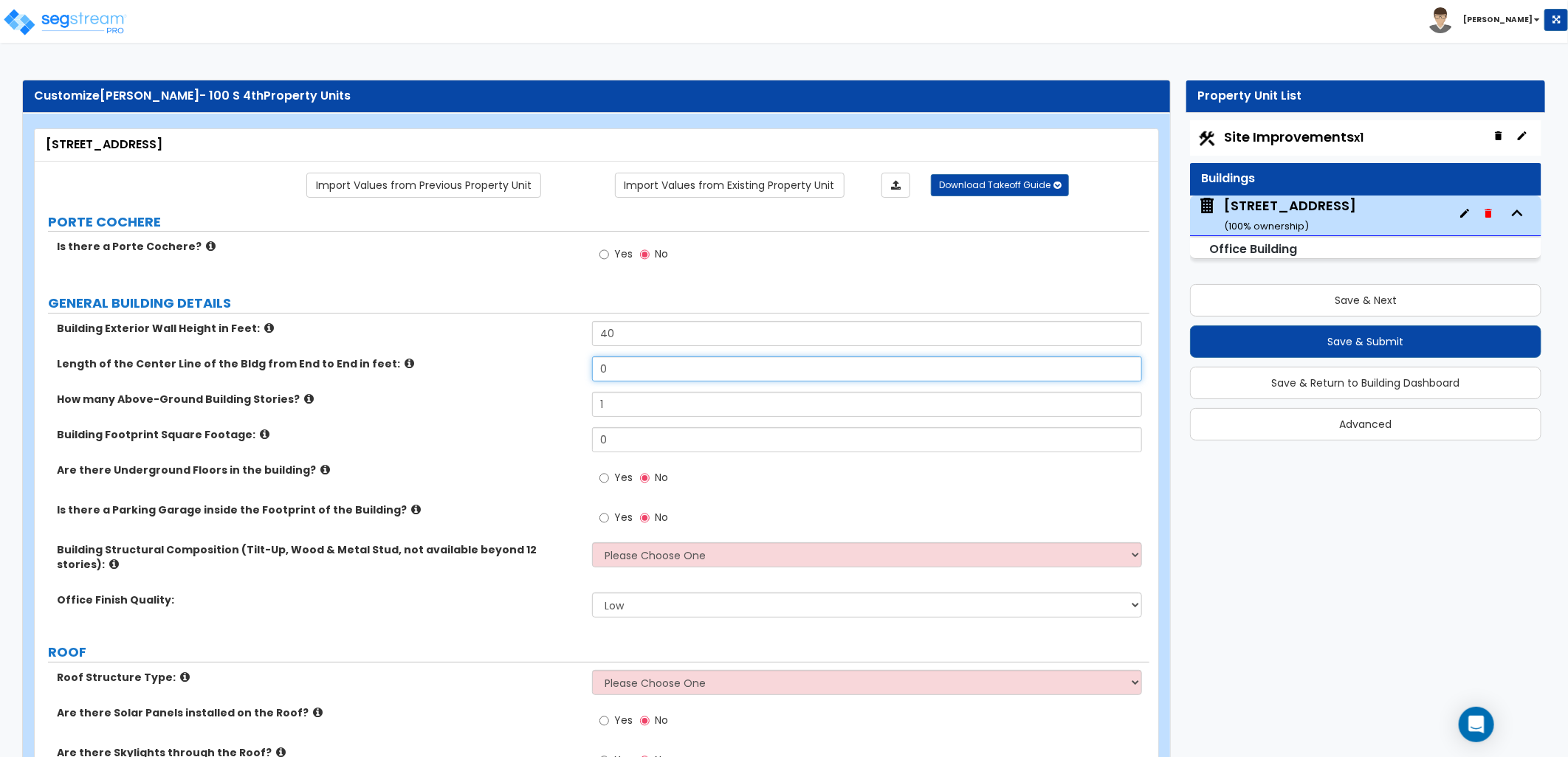
click at [541, 371] on div "Length of the Center Line of the Bldg from End to End in feet: 0" at bounding box center [591, 374] width 1115 height 35
type input "150"
click at [488, 405] on label "How many Above-Ground Building Stories?" at bounding box center [318, 399] width 524 height 15
click at [304, 399] on icon at bounding box center [308, 398] width 10 height 11
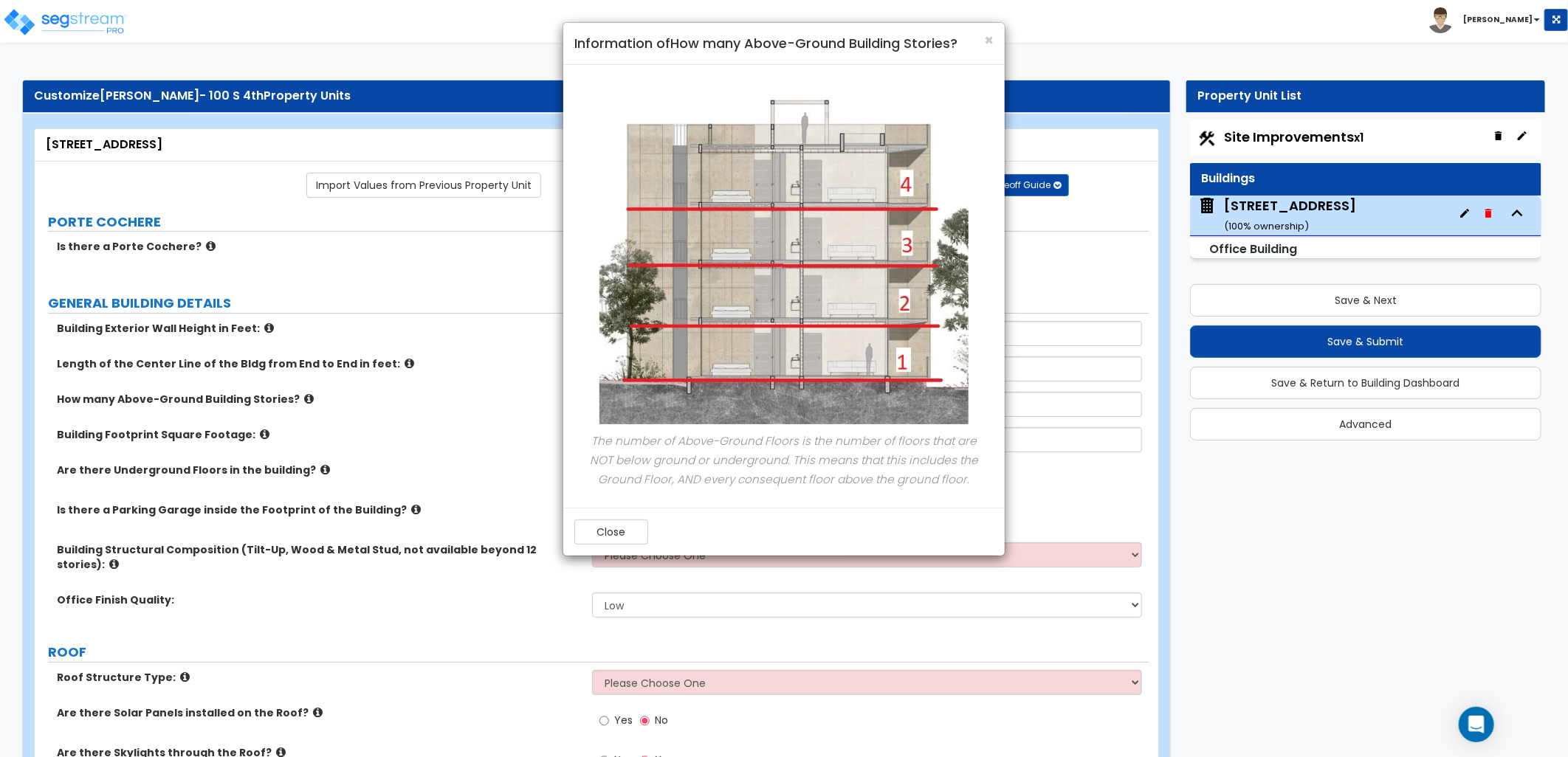
click at [610, 515] on div "Close" at bounding box center [783, 532] width 441 height 48
drag, startPoint x: 608, startPoint y: 544, endPoint x: 611, endPoint y: 530, distance: 14.3
click at [608, 540] on button "Close" at bounding box center [612, 532] width 74 height 25
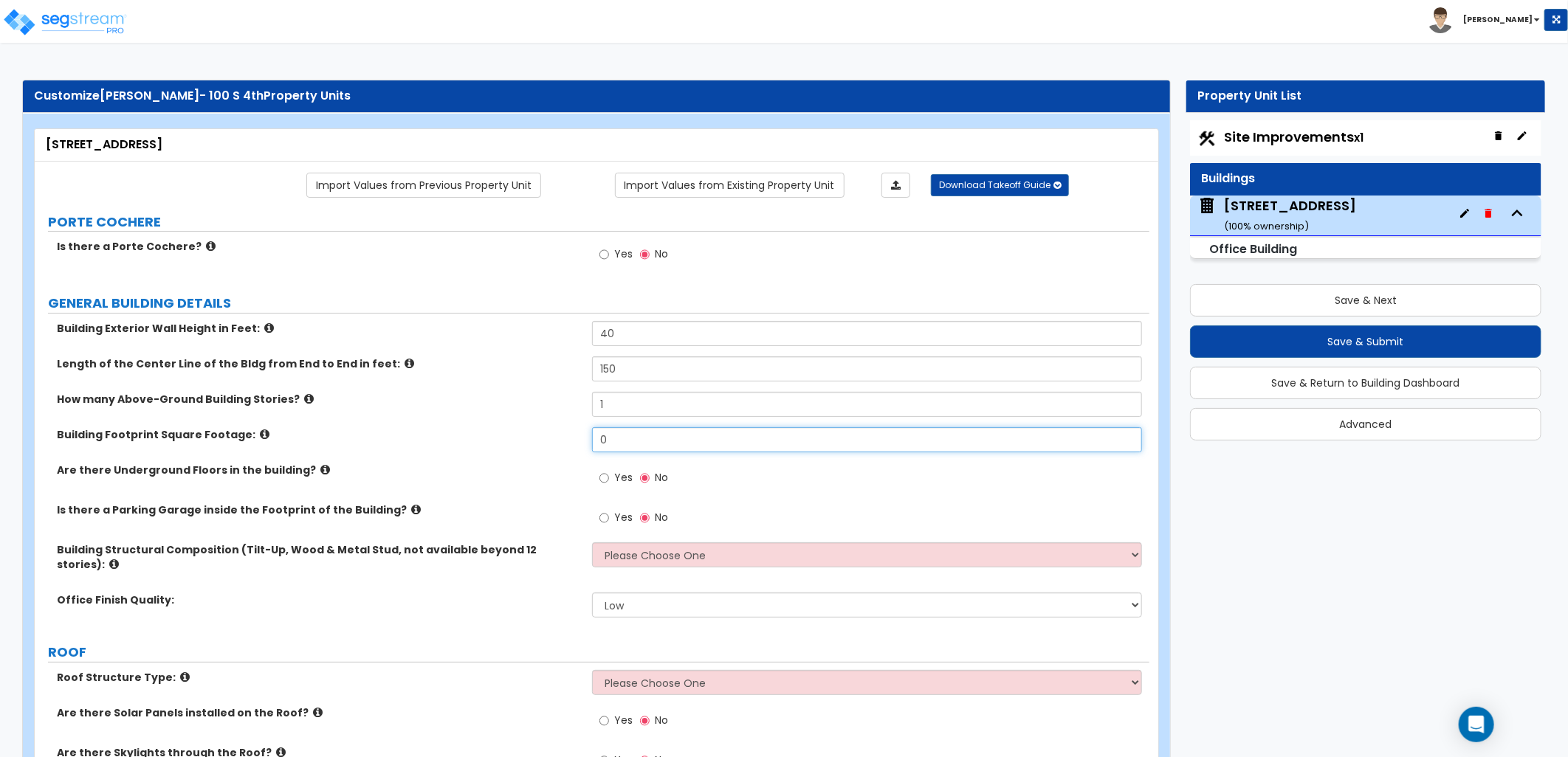
drag, startPoint x: 584, startPoint y: 440, endPoint x: 613, endPoint y: 454, distance: 32.2
click at [544, 440] on div "Building Footprint Square Footage: 0" at bounding box center [591, 445] width 1115 height 35
type input "3"
click at [456, 468] on label "Are there Underground Floors in the building?" at bounding box center [318, 470] width 524 height 15
drag, startPoint x: 621, startPoint y: 413, endPoint x: 549, endPoint y: 410, distance: 72.1
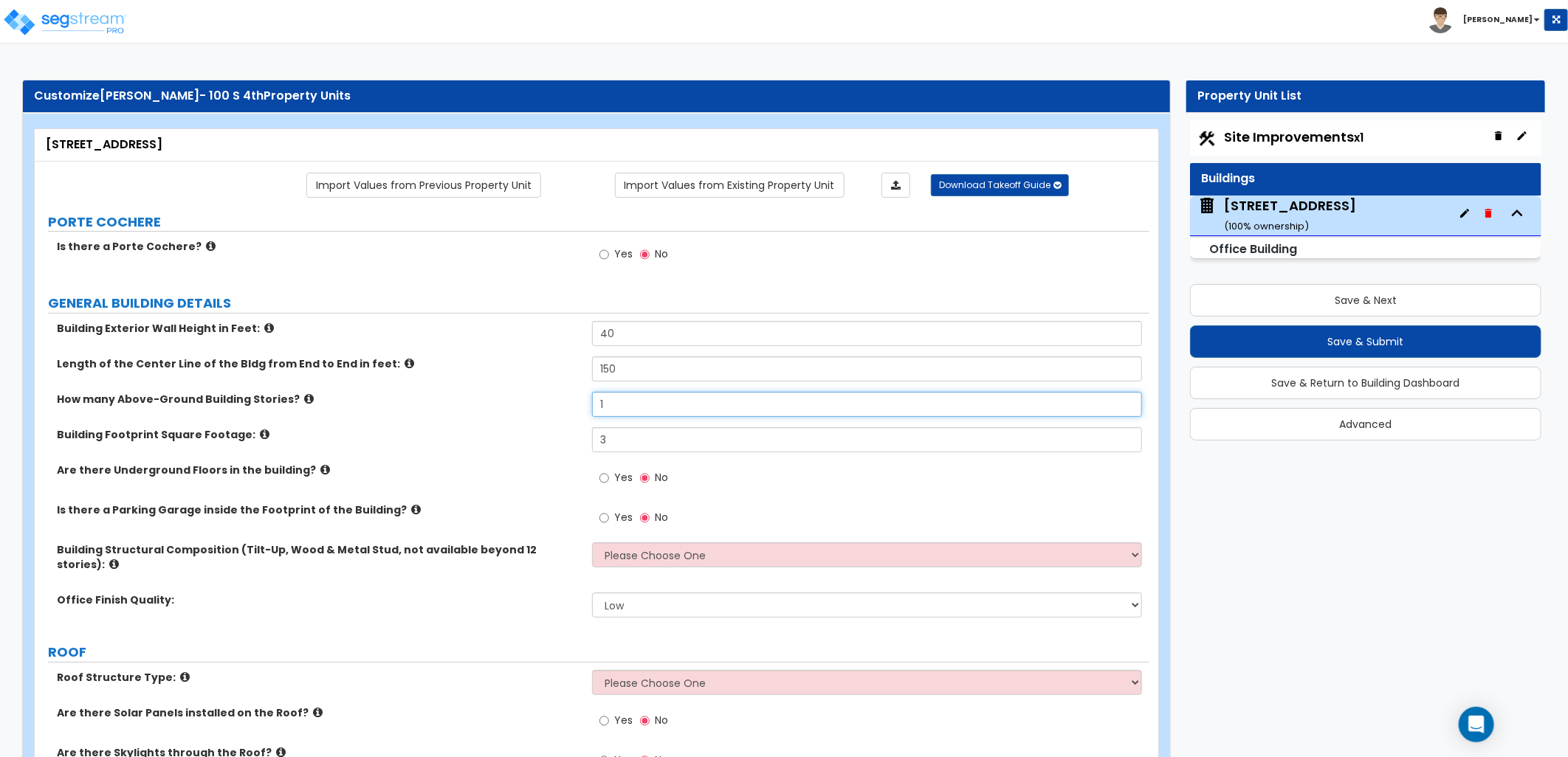
click at [549, 410] on div "How many Above-Ground Building Stories? 1" at bounding box center [591, 410] width 1115 height 35
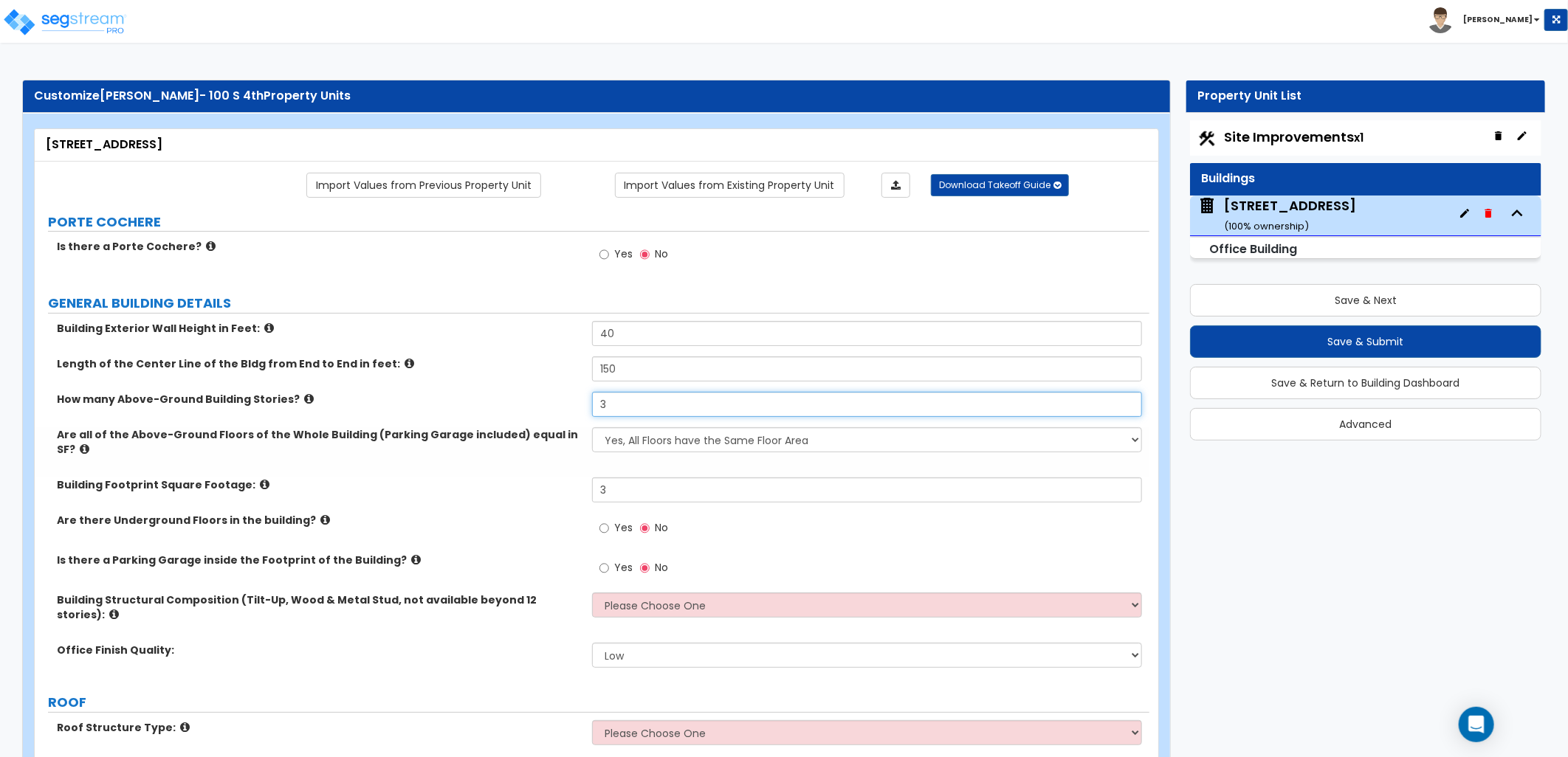
type input "3"
click at [521, 486] on div "Building Footprint Square Footage: 3" at bounding box center [591, 495] width 1115 height 35
click at [661, 443] on select "Yes, All Floors have the Same Floor Area No, Not All Floor Areas are the Same" at bounding box center [867, 440] width 550 height 25
click at [592, 428] on select "Yes, All Floors have the Same Floor Area No, Not All Floor Areas are the Same" at bounding box center [867, 440] width 550 height 25
drag, startPoint x: 584, startPoint y: 481, endPoint x: 569, endPoint y: 485, distance: 15.5
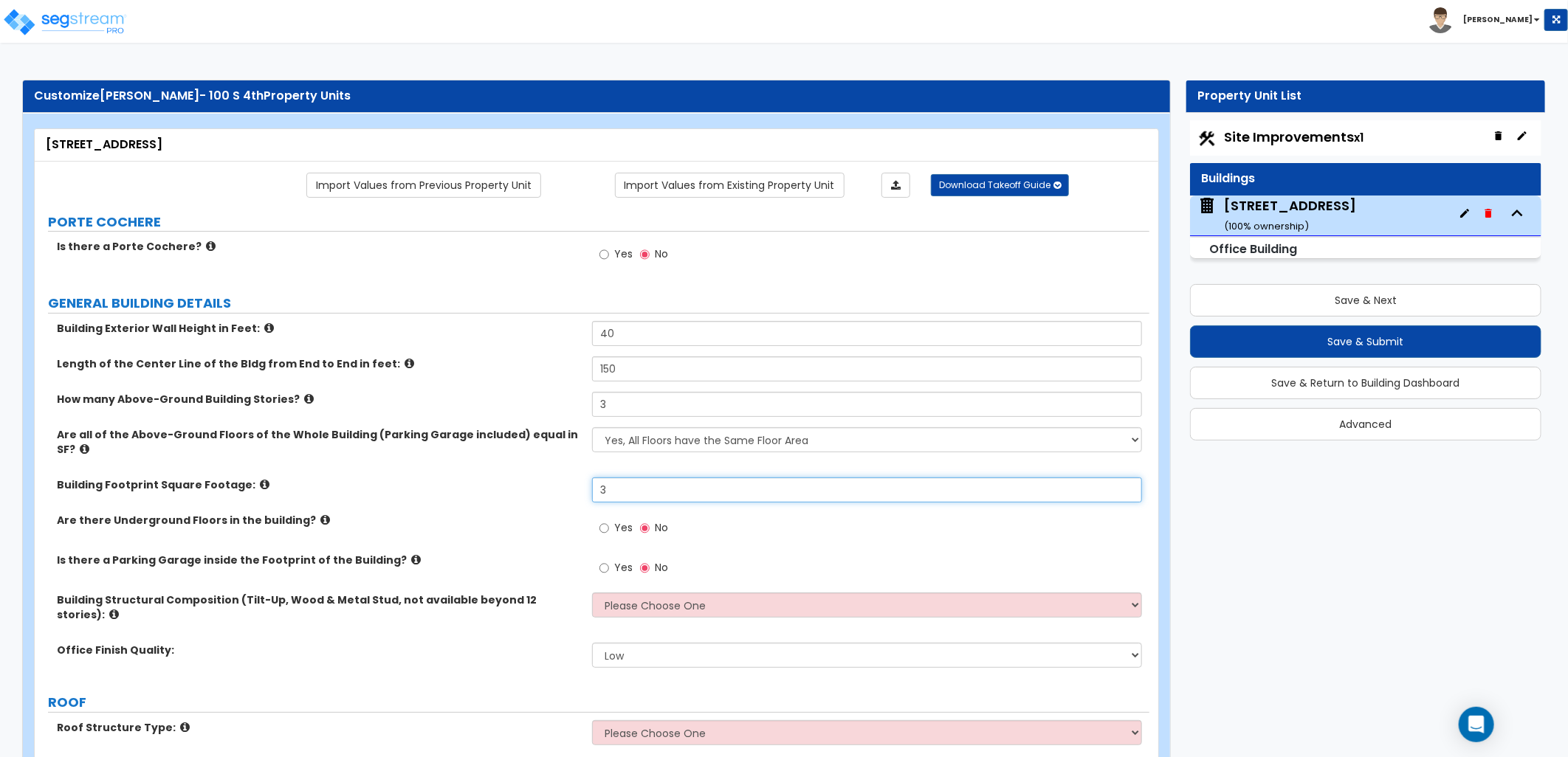
click at [569, 485] on div "Building Footprint Square Footage: 3" at bounding box center [591, 495] width 1115 height 35
click at [260, 479] on icon at bounding box center [264, 484] width 10 height 11
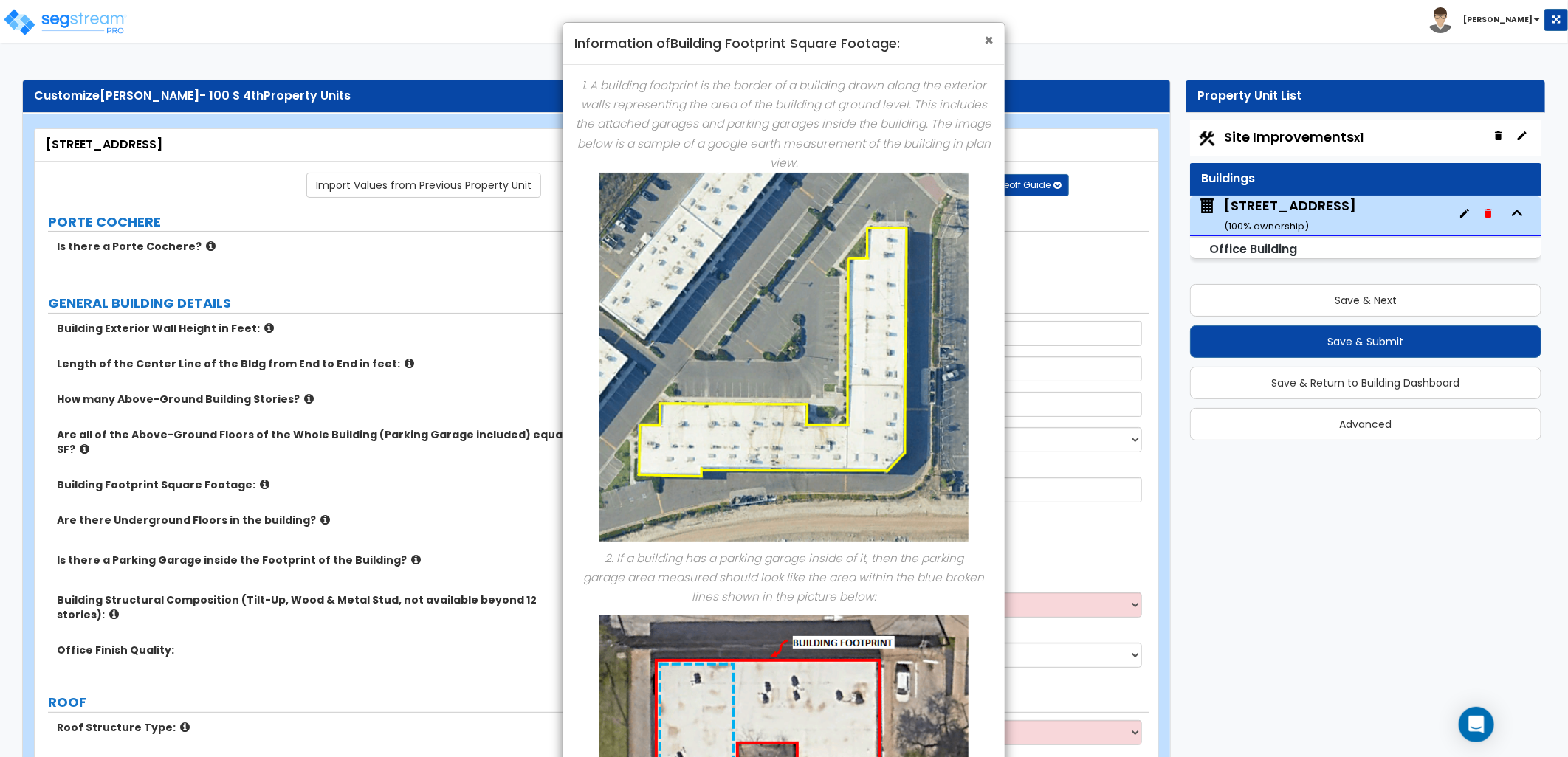
click at [984, 41] on span "×" at bounding box center [988, 40] width 10 height 21
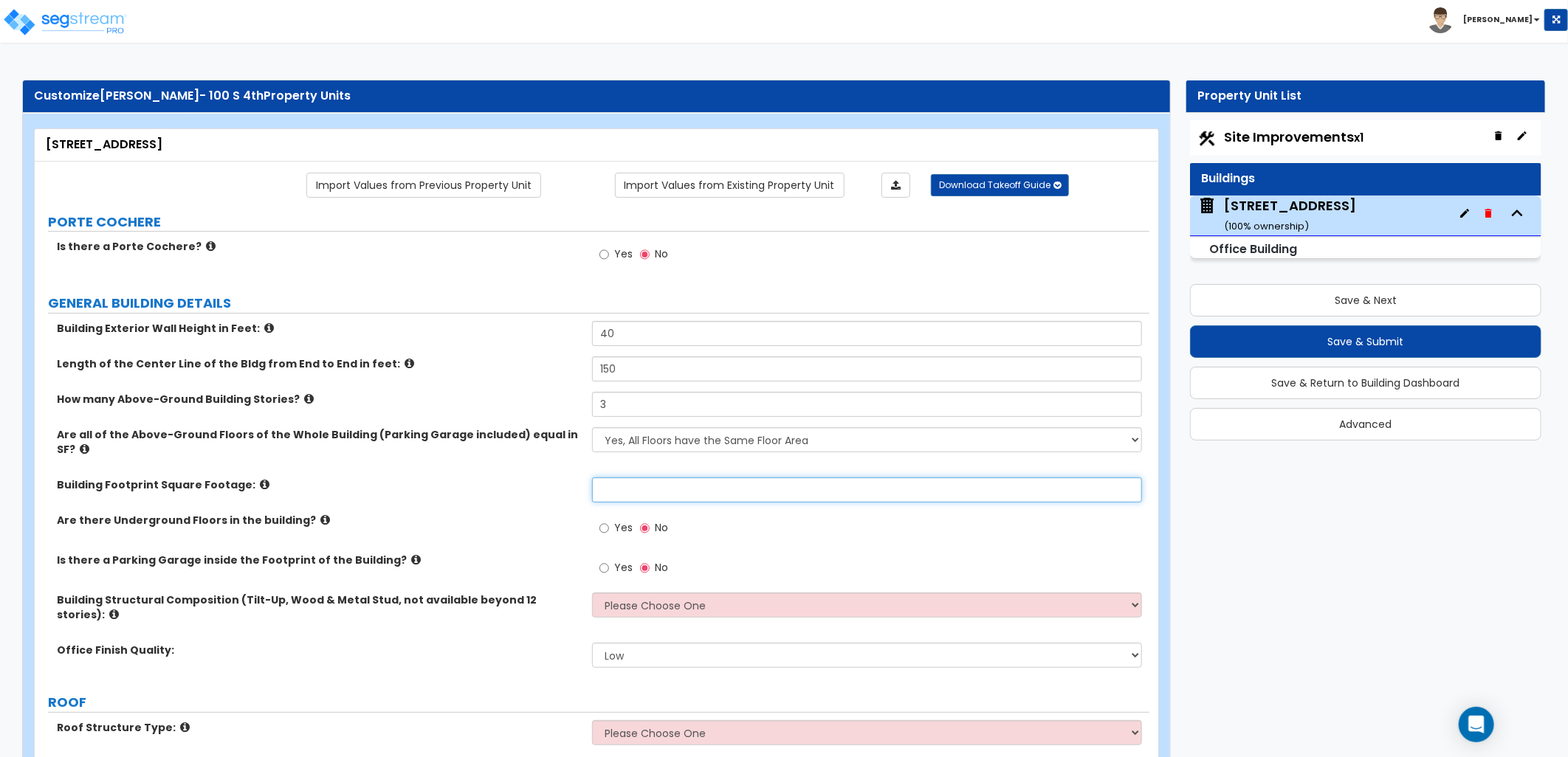
drag, startPoint x: 634, startPoint y: 482, endPoint x: 668, endPoint y: 487, distance: 34.4
click at [636, 482] on input "text" at bounding box center [867, 489] width 550 height 25
type input "7,500"
click at [739, 553] on div "Yes No" at bounding box center [871, 572] width 558 height 40
click at [614, 520] on span "Yes" at bounding box center [623, 527] width 19 height 15
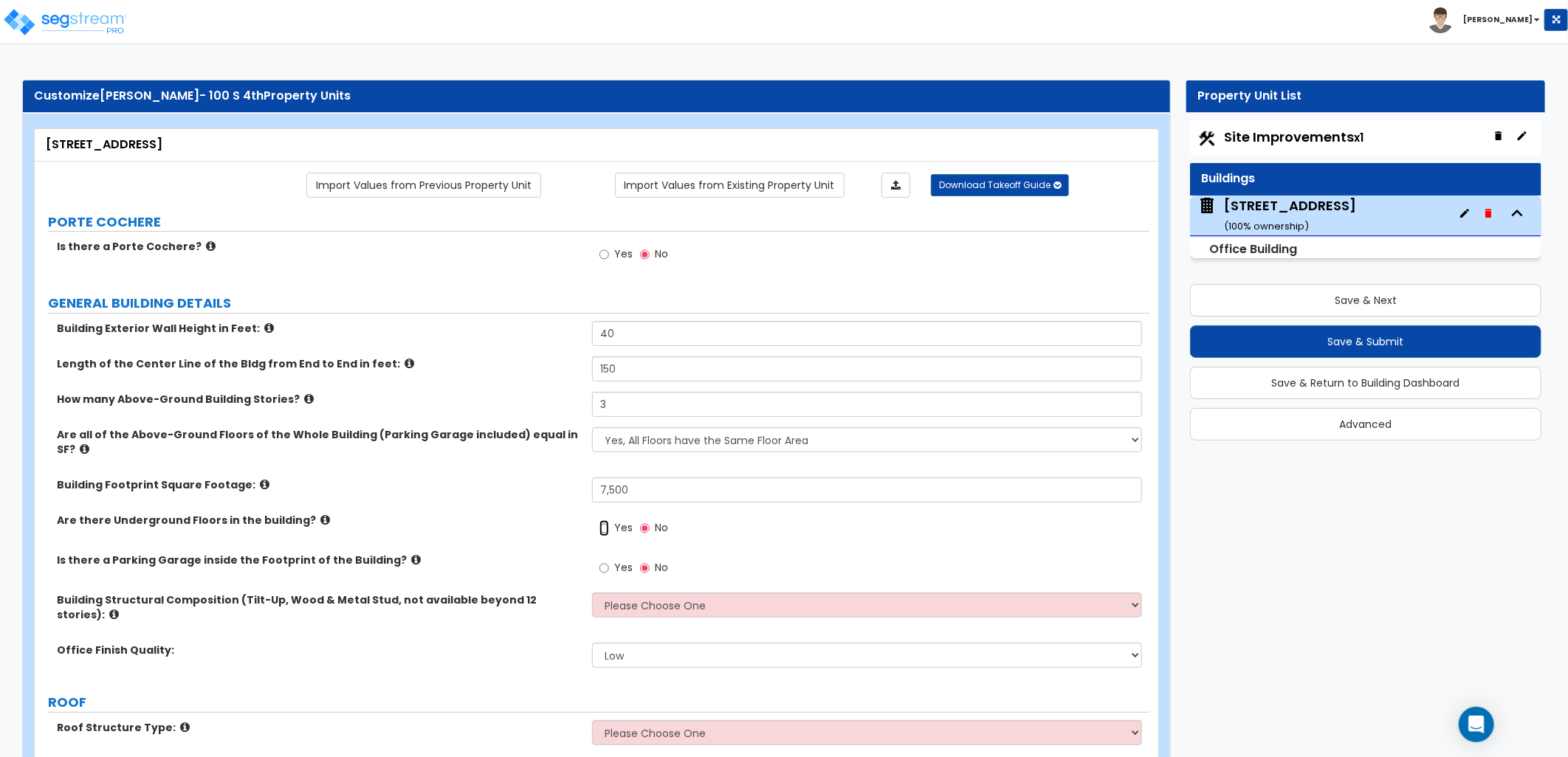
click at [609, 520] on input "Yes" at bounding box center [604, 528] width 10 height 16
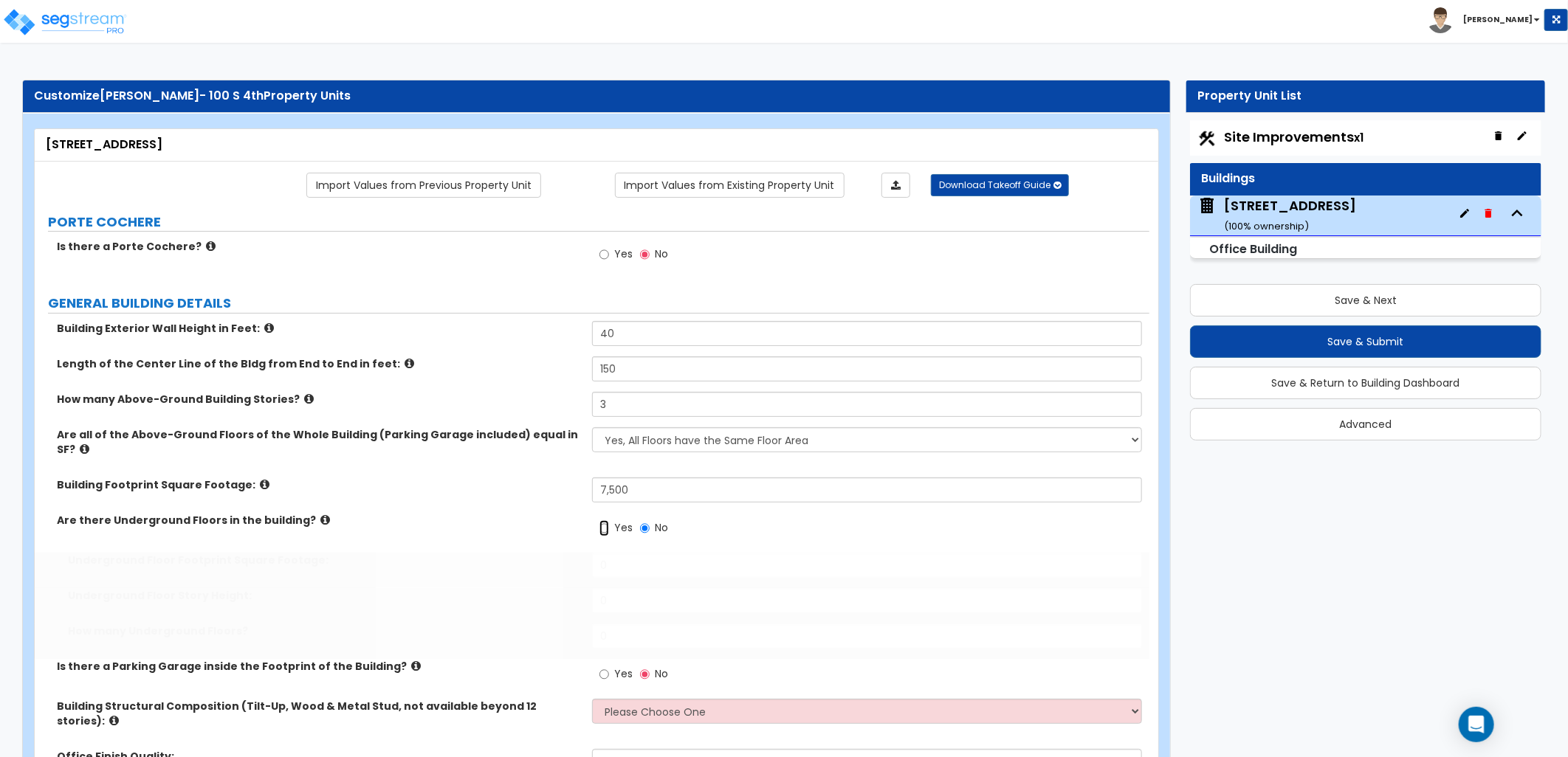
radio input "true"
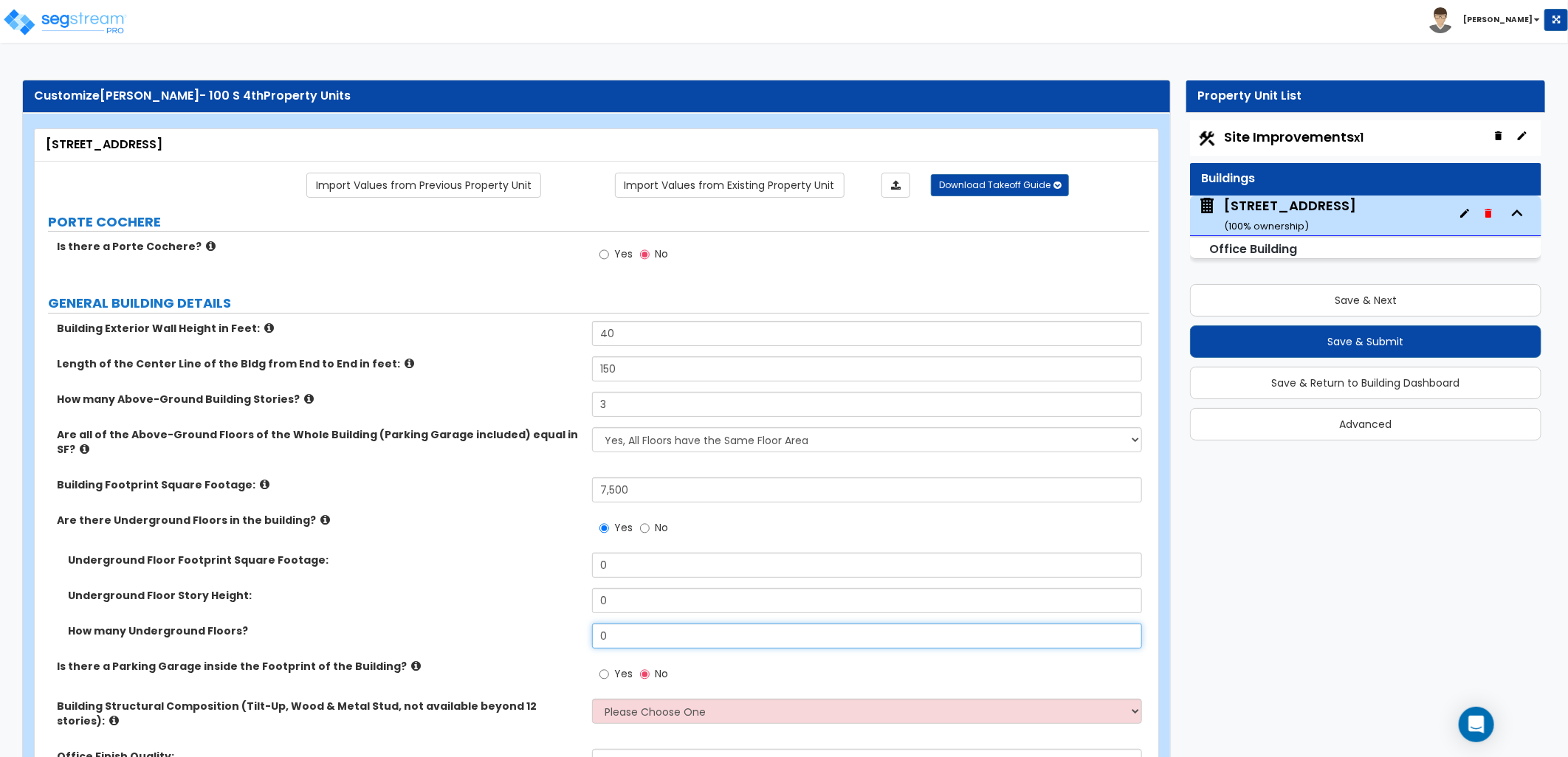
drag, startPoint x: 659, startPoint y: 625, endPoint x: 558, endPoint y: 616, distance: 101.4
click at [558, 624] on div "How many Underground Floors? 0" at bounding box center [591, 641] width 1115 height 35
type input "1"
drag, startPoint x: 604, startPoint y: 587, endPoint x: 583, endPoint y: 588, distance: 21.0
click at [592, 588] on input "0" at bounding box center [867, 601] width 550 height 25
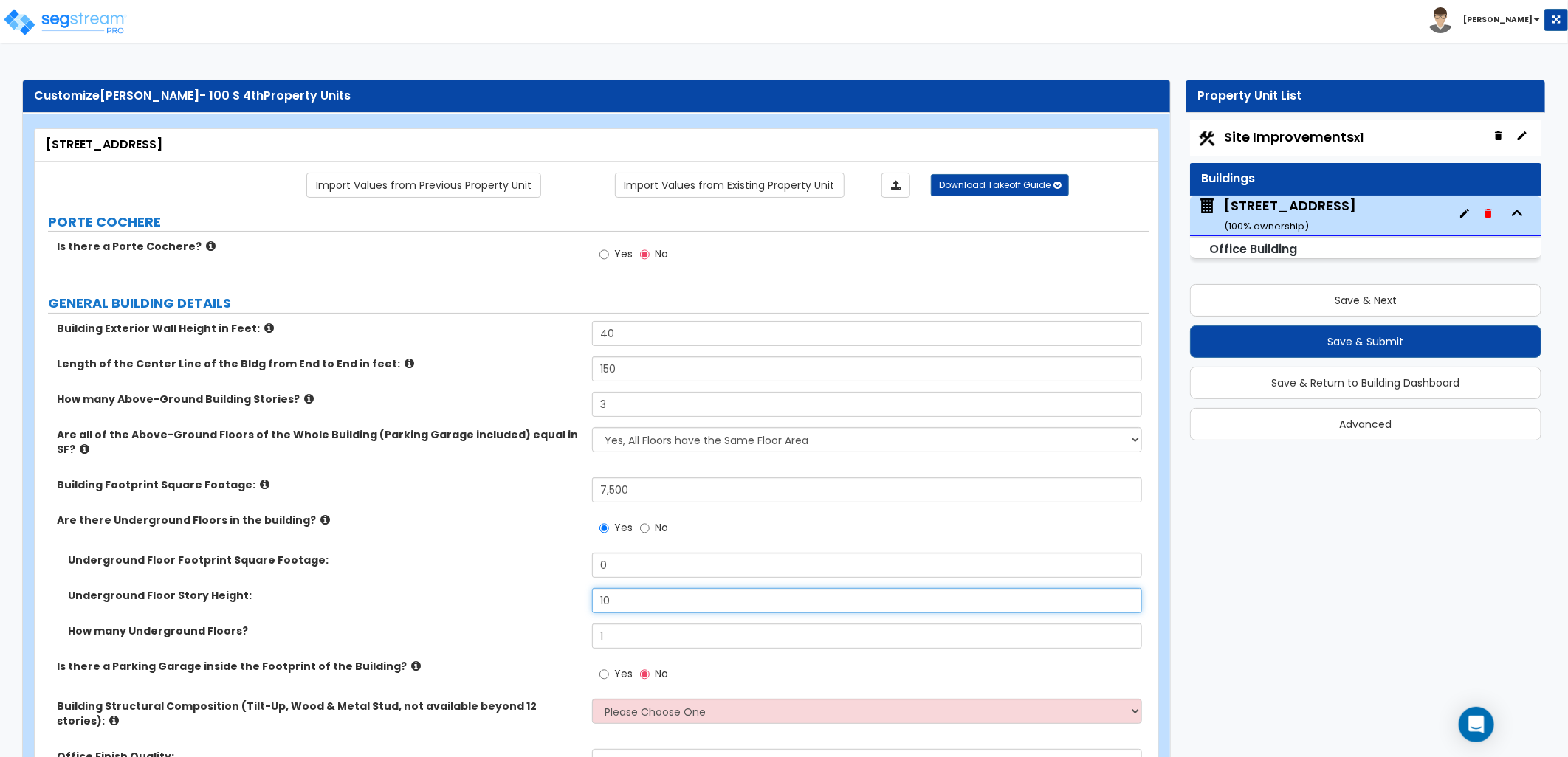
type input "10"
drag, startPoint x: 621, startPoint y: 549, endPoint x: 543, endPoint y: 546, distance: 78.1
click at [544, 553] on div "Underground Floor Footprint Square Footage: 0" at bounding box center [591, 571] width 1115 height 35
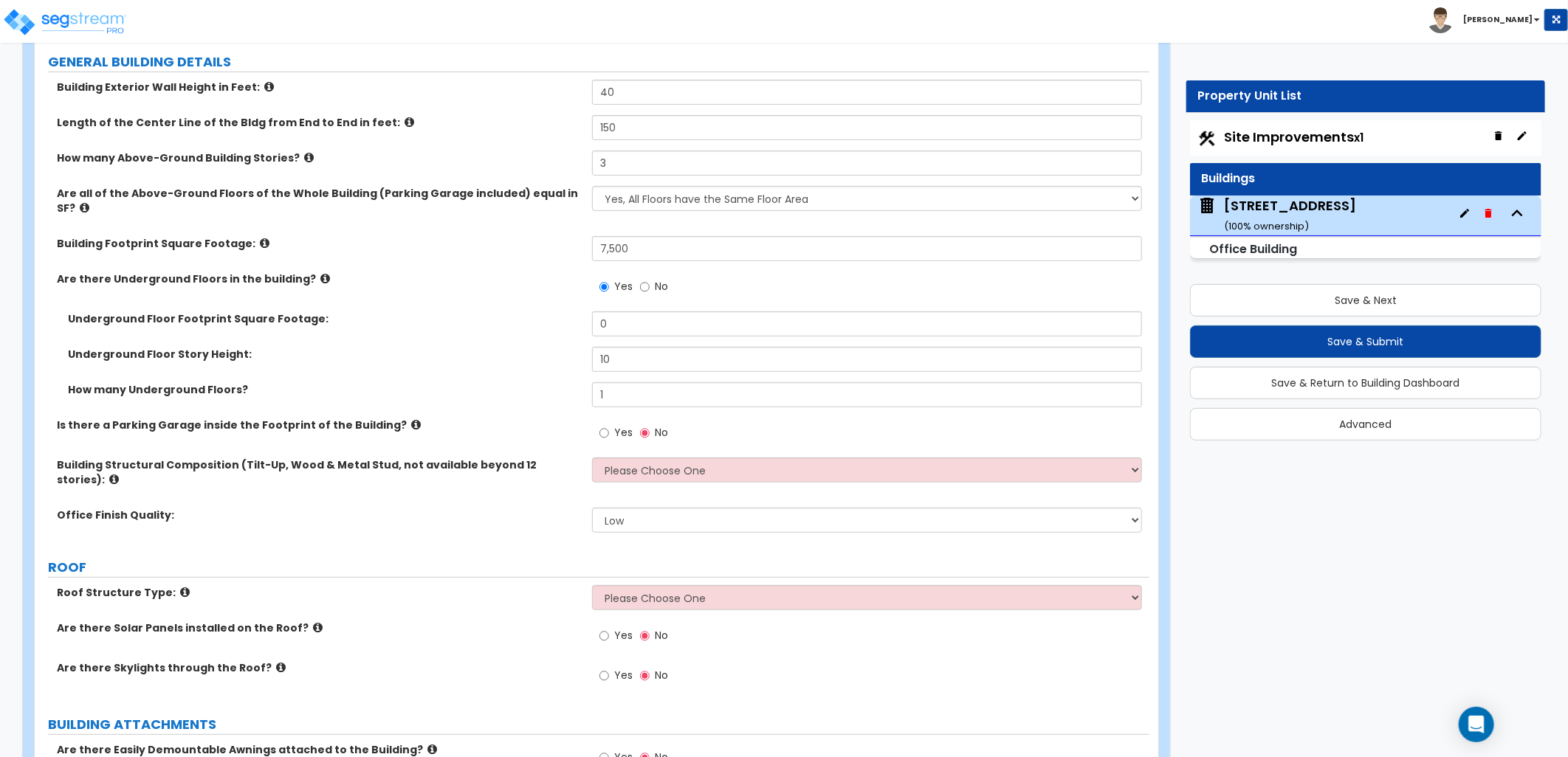
scroll to position [246, 0]
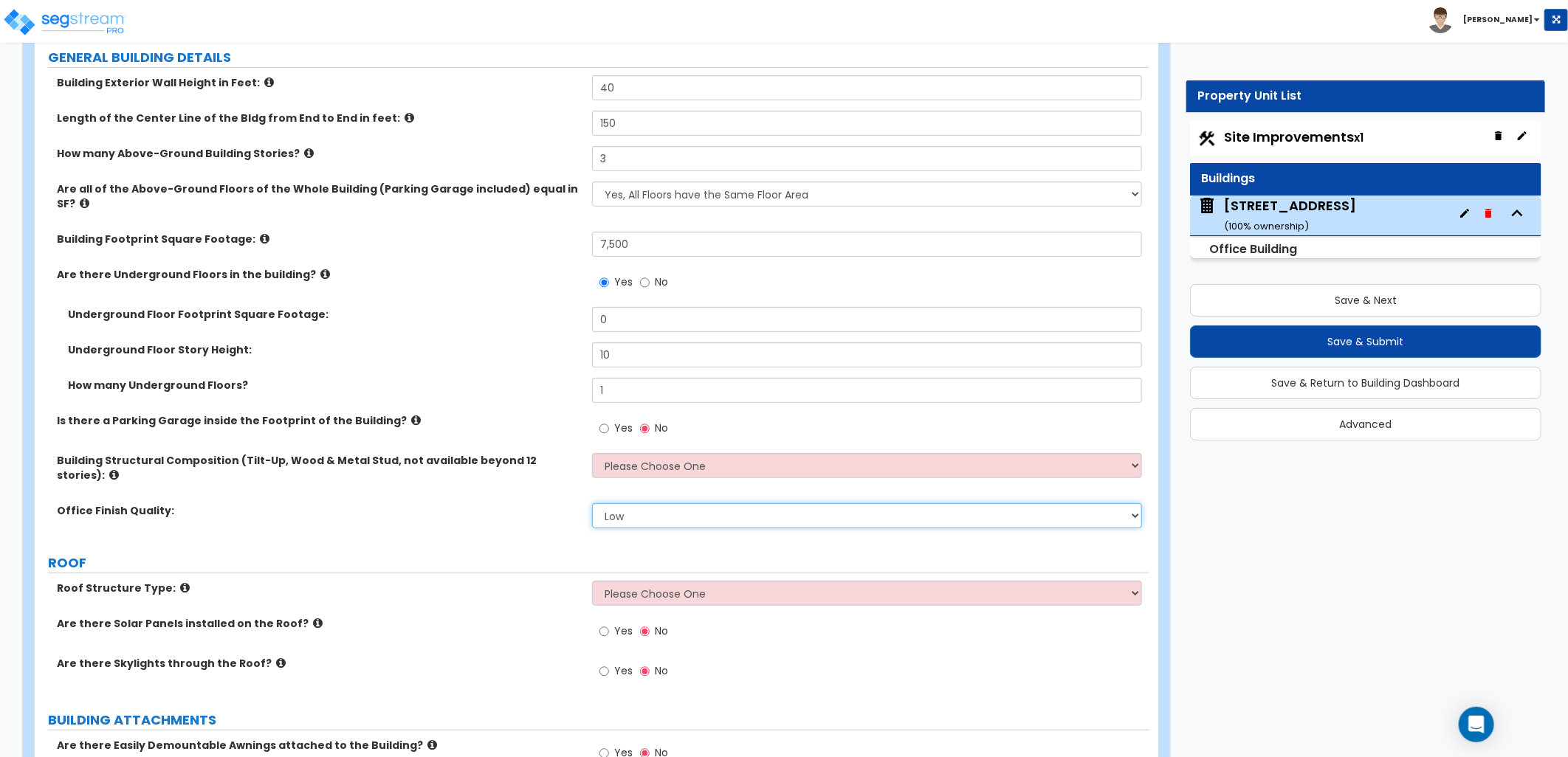
click at [644, 503] on select "Low Average High" at bounding box center [867, 516] width 550 height 25
select select "1"
click at [592, 503] on select "Low Average High" at bounding box center [867, 516] width 550 height 25
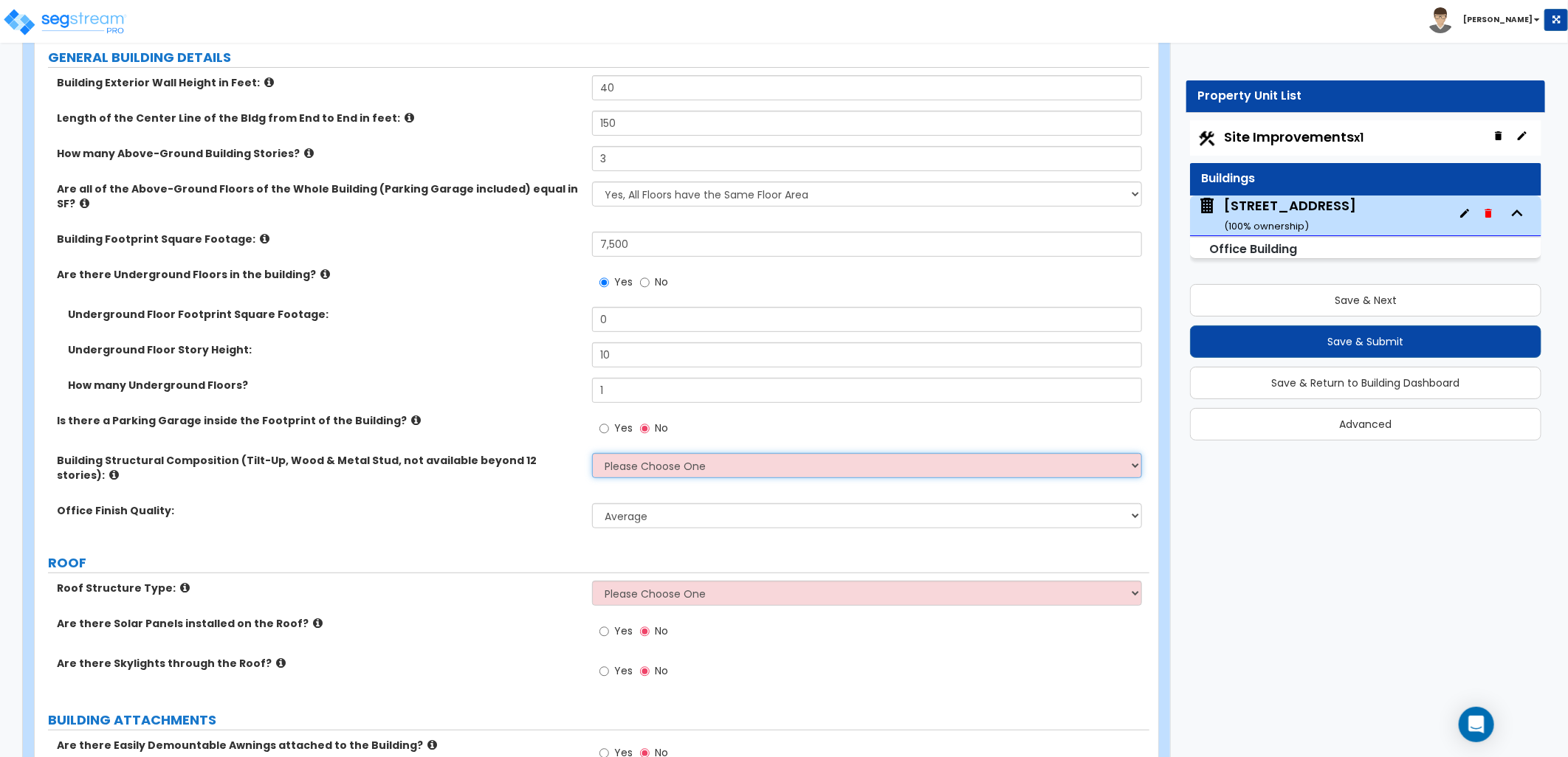
click at [652, 453] on select "Please Choose One Tilt-up Wall Construction Reinforced Concrete Structural Stee…" at bounding box center [867, 466] width 550 height 25
select select "4"
click at [592, 453] on select "Please Choose One Tilt-up Wall Construction Reinforced Concrete Structural Stee…" at bounding box center [867, 466] width 550 height 25
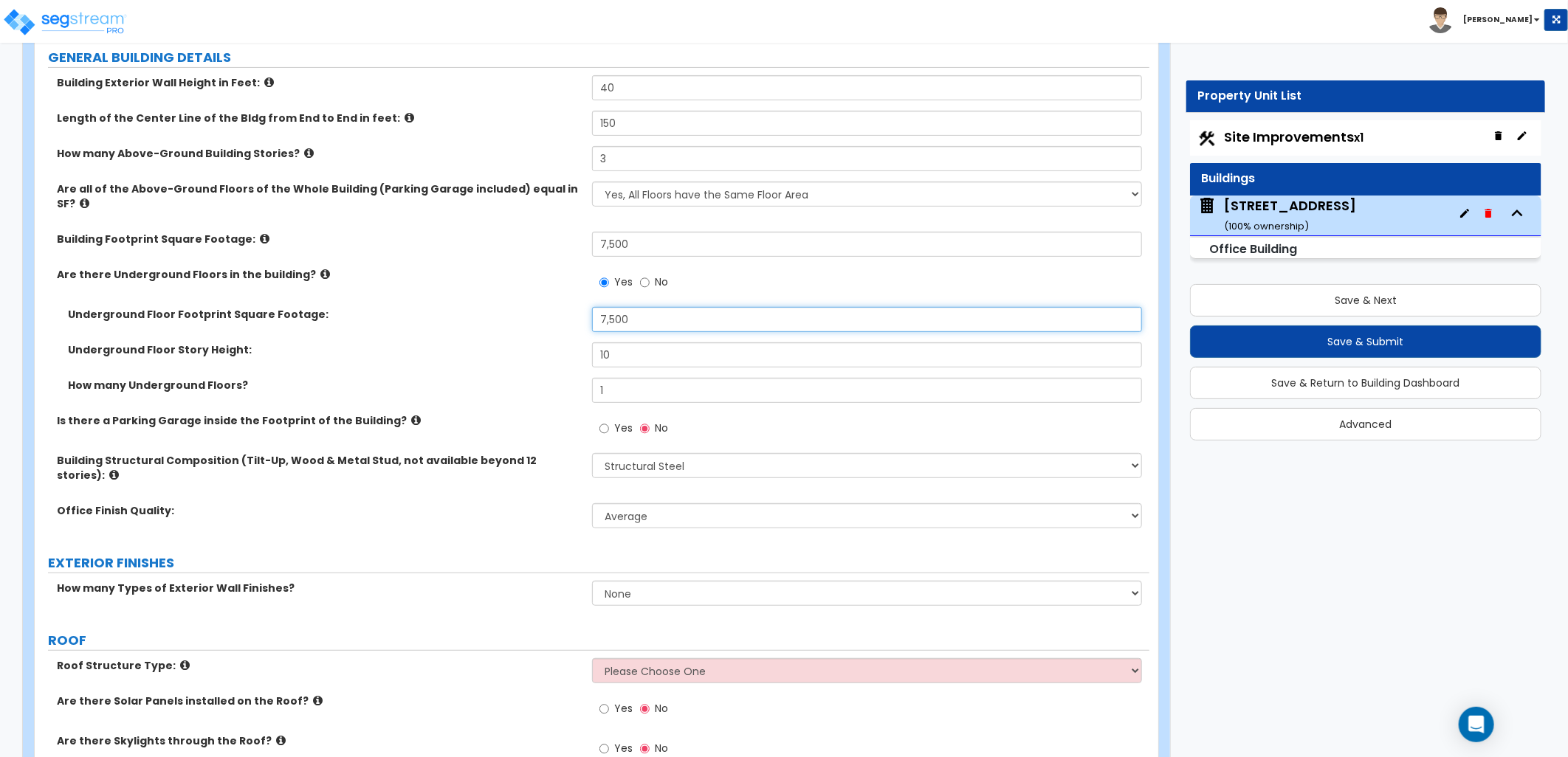
type input "7,500"
click at [529, 318] on div "Underground Floor Footprint Square Footage: 7,500" at bounding box center [591, 324] width 1115 height 35
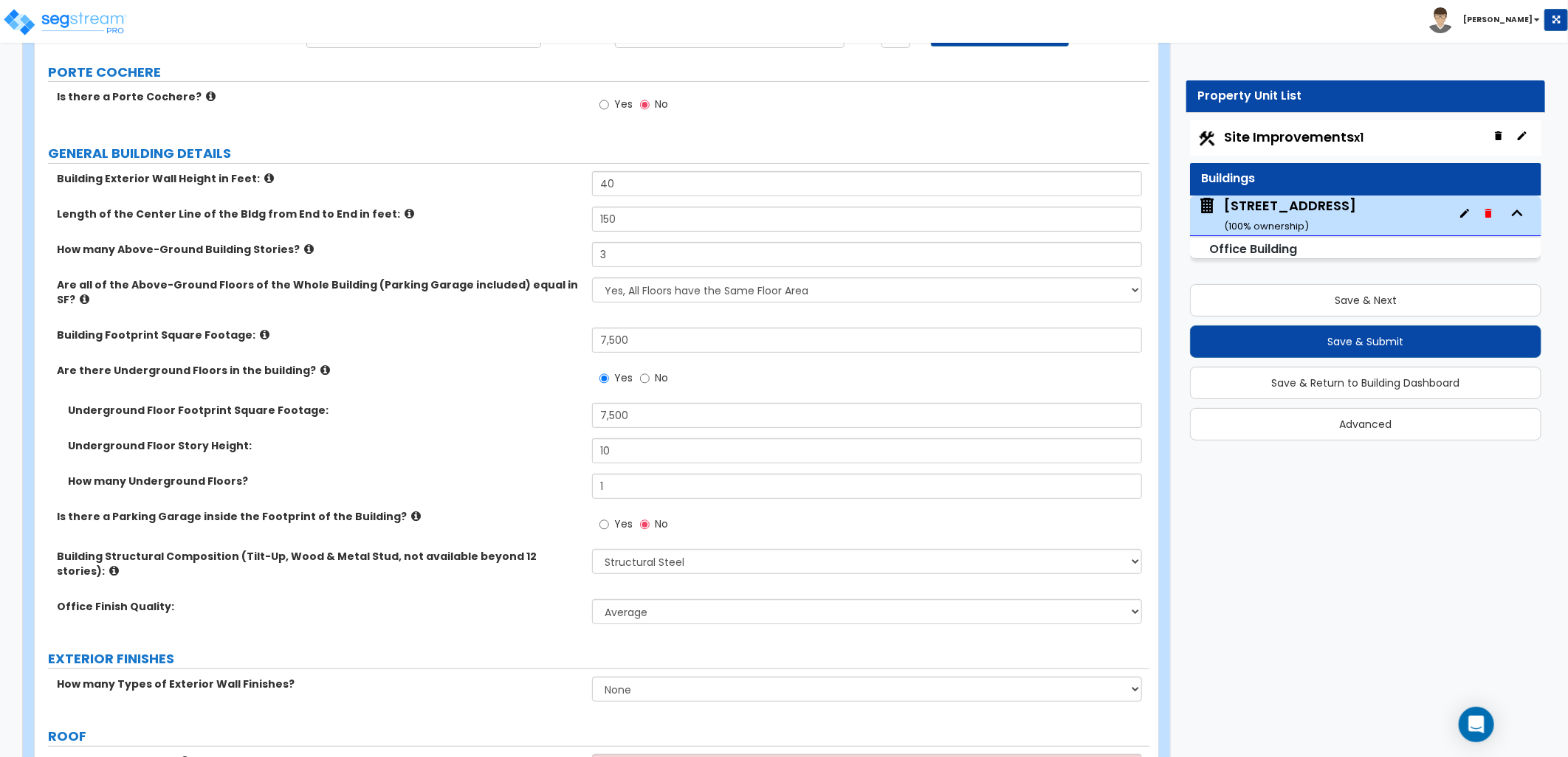
scroll to position [0, 0]
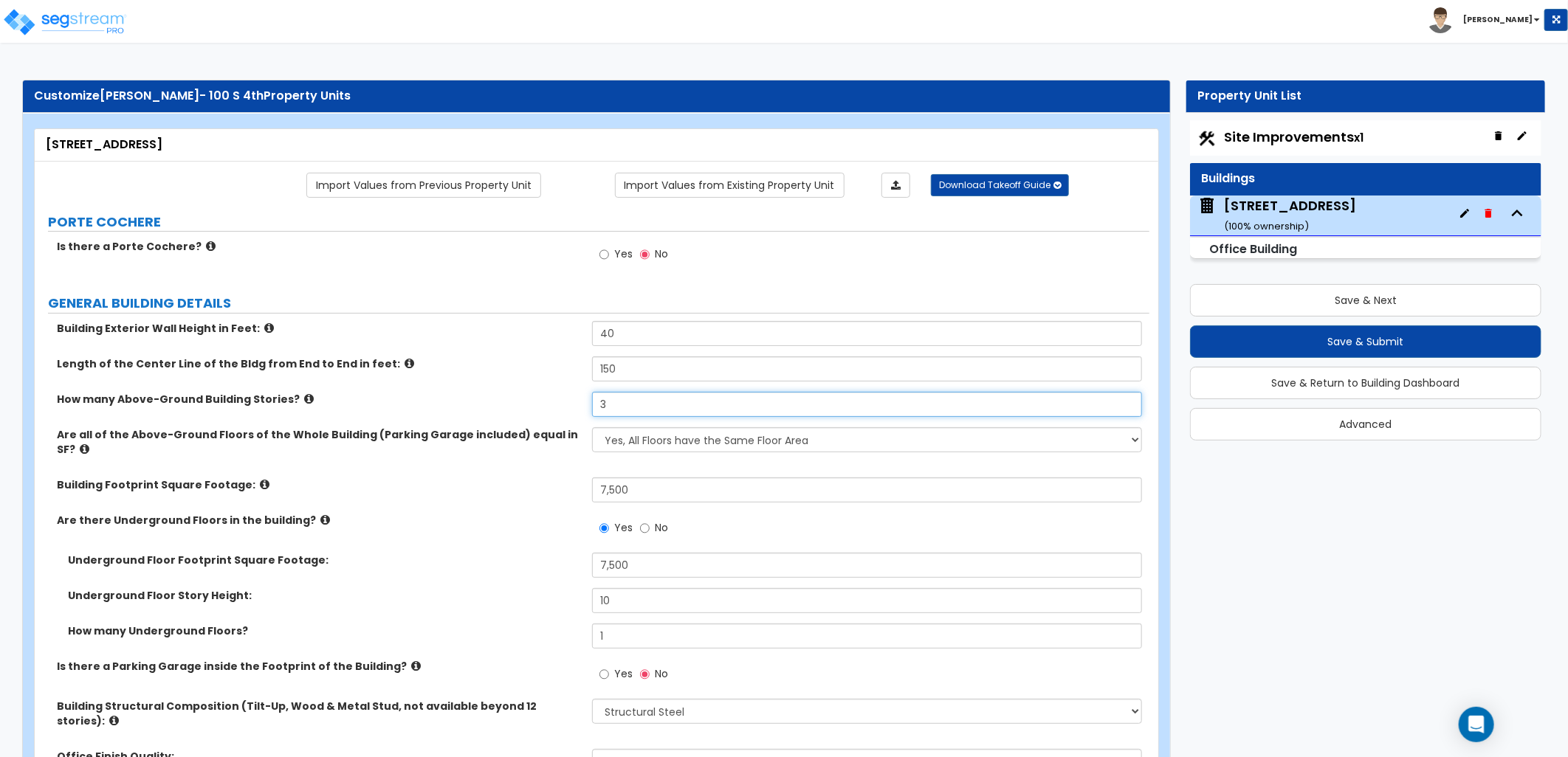
drag, startPoint x: 625, startPoint y: 405, endPoint x: 520, endPoint y: 416, distance: 105.6
click at [521, 416] on div "How many Above-Ground Building Stories? 3" at bounding box center [591, 410] width 1115 height 35
type input "4"
click at [522, 485] on div "Building Footprint Square Footage: 7,500" at bounding box center [591, 495] width 1115 height 35
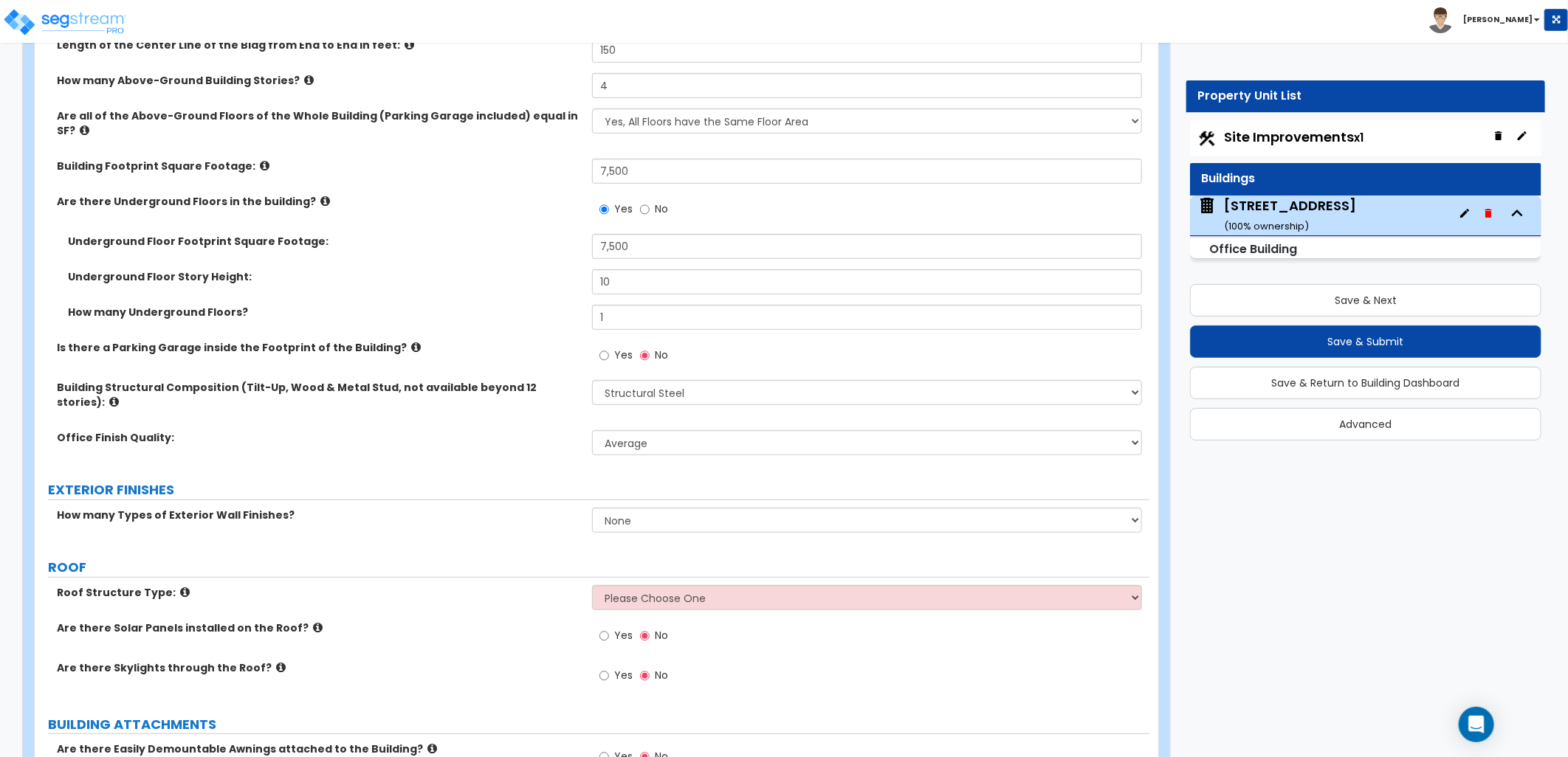
scroll to position [328, 0]
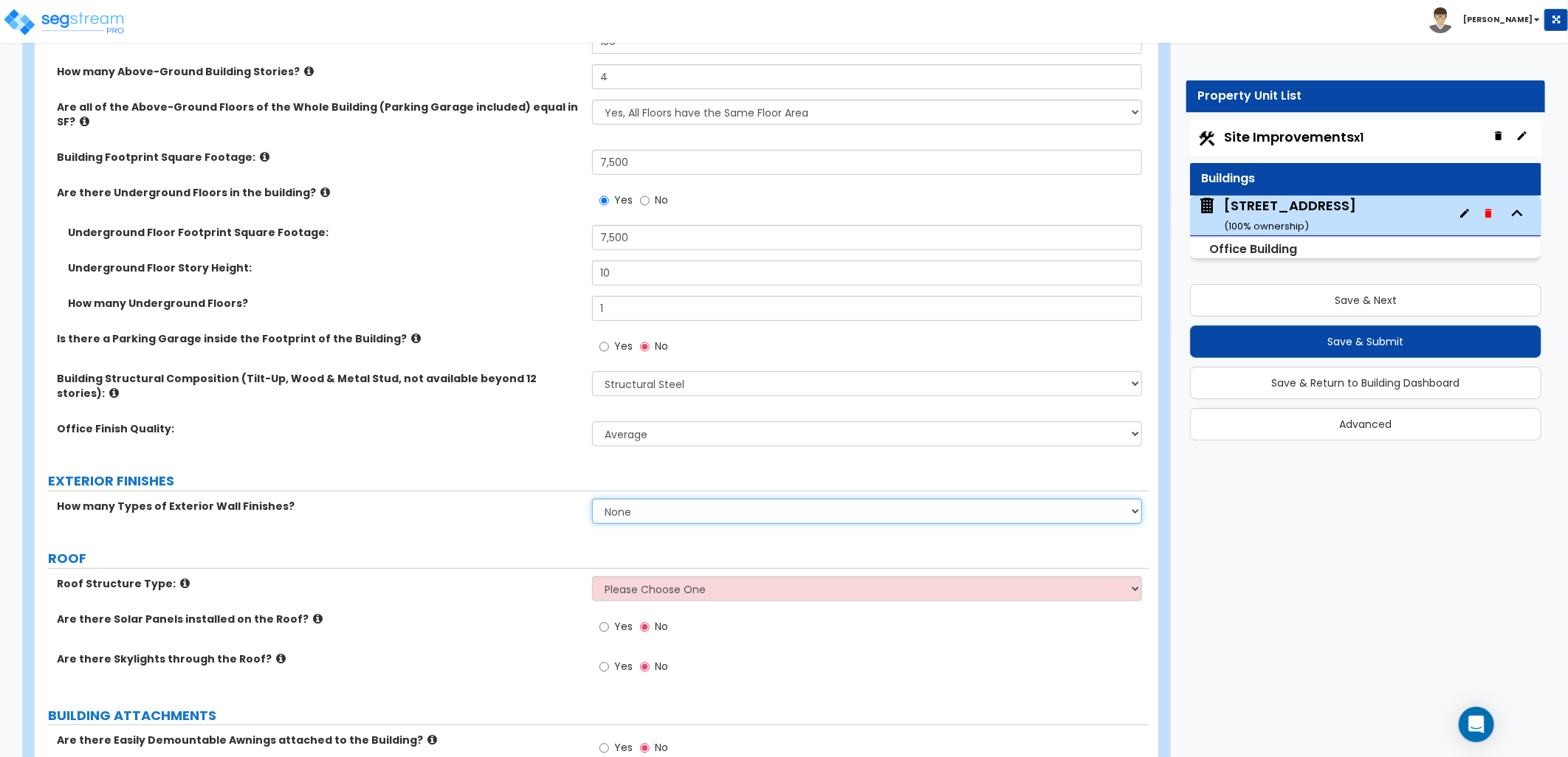
click at [646, 499] on select "None 1 2 3" at bounding box center [867, 511] width 550 height 25
click at [592, 499] on select "None 1 2 3" at bounding box center [867, 511] width 550 height 25
click at [683, 499] on select "None 1 2 3" at bounding box center [867, 511] width 550 height 25
select select "2"
click at [592, 499] on select "None 1 2 3" at bounding box center [867, 511] width 550 height 25
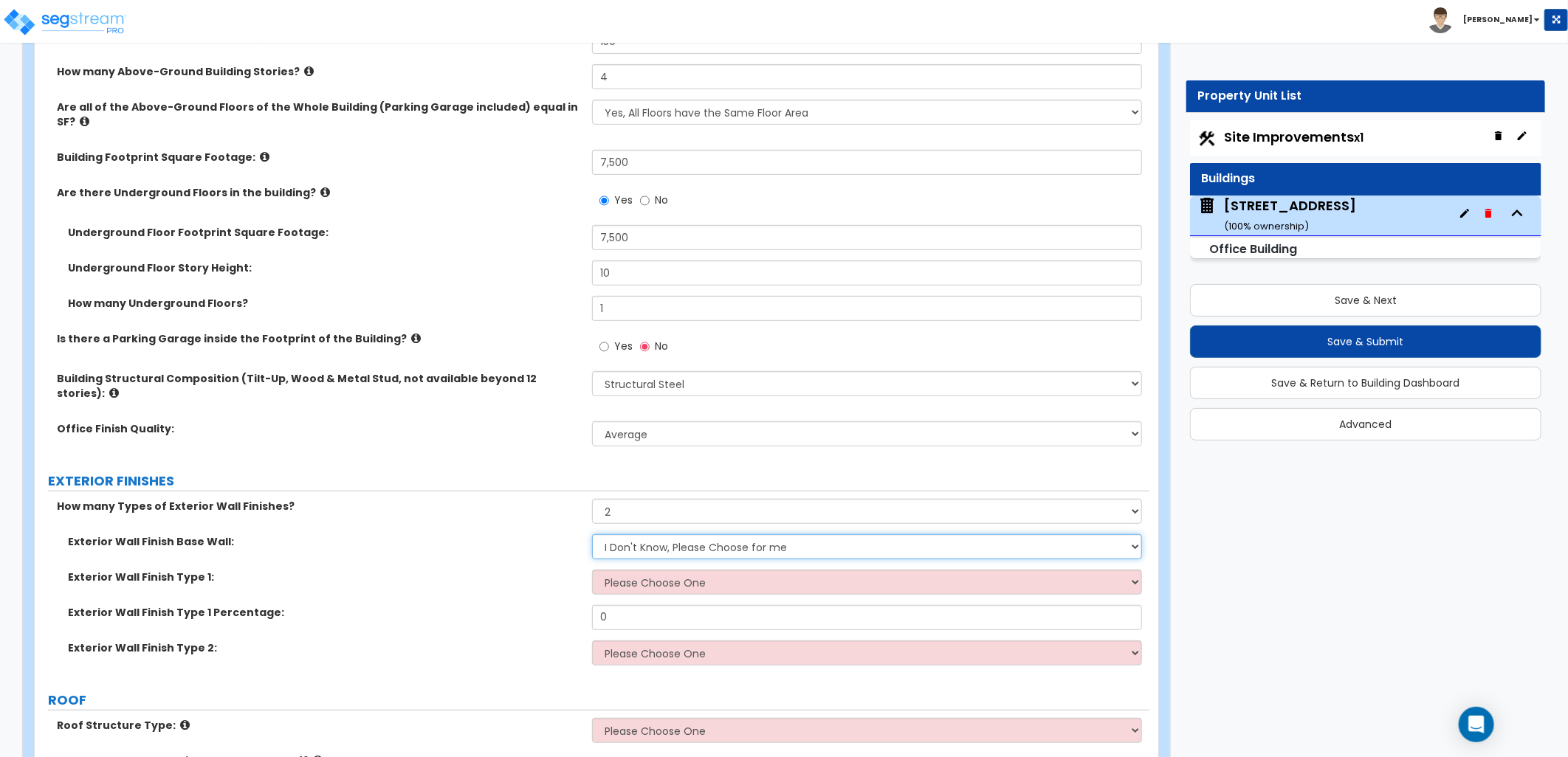
click at [668, 534] on select "I Don't Know, Please Choose for me Concrete Masonry Units (CMU) Cast-in-Place C…" at bounding box center [867, 547] width 550 height 25
click at [432, 534] on div "Exterior Wall Finish Base Wall: I Don't Know, Please Choose for me Concrete Mas…" at bounding box center [591, 552] width 1115 height 35
click at [624, 570] on select "Please Choose One No Finish/Shared Wall No Wall Brick Veneer Stone Veneer Wood …" at bounding box center [867, 582] width 550 height 25
click at [569, 570] on label "Exterior Wall Finish Type 1:" at bounding box center [324, 577] width 513 height 15
click at [652, 534] on select "I Don't Know, Please Choose for me Concrete Masonry Units (CMU) Cast-in-Place C…" at bounding box center [867, 547] width 550 height 25
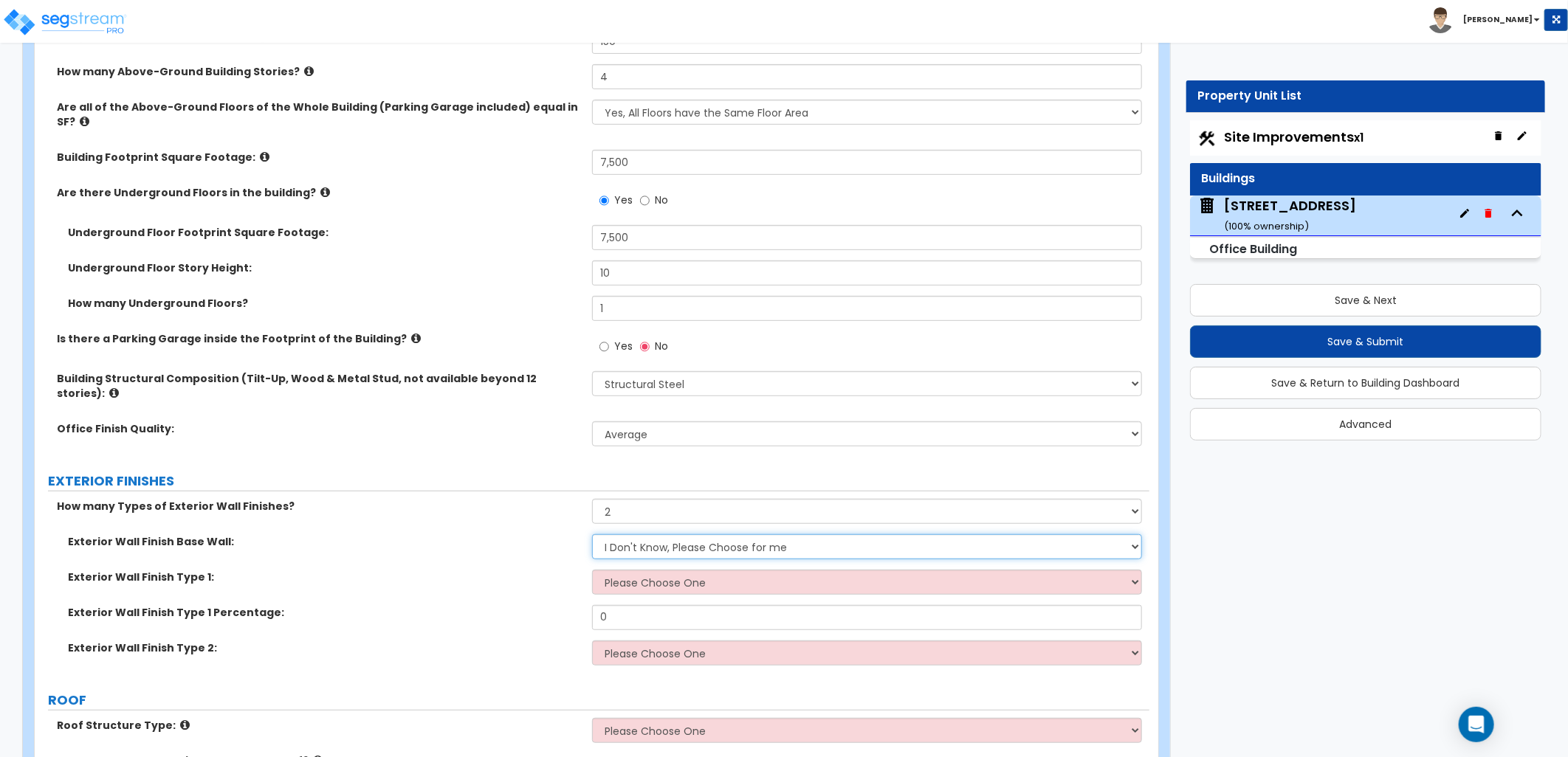
select select "1"
click at [592, 534] on select "I Don't Know, Please Choose for me Concrete Masonry Units (CMU) Cast-in-Place C…" at bounding box center [867, 547] width 550 height 25
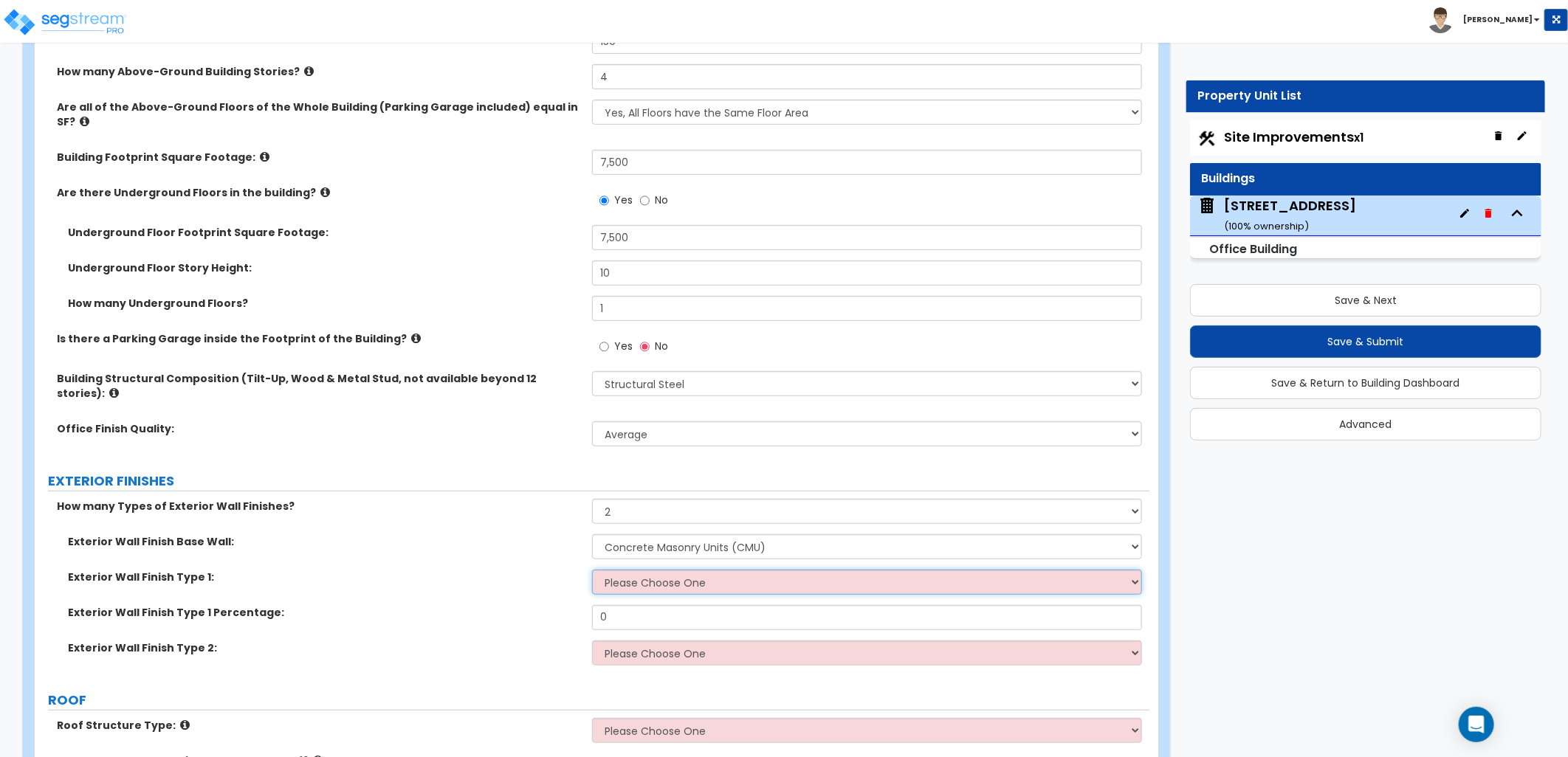
click at [654, 570] on select "Please Choose One No Finish/Shared Wall No Wall Brick Veneer Stone Veneer Wood …" at bounding box center [867, 582] width 550 height 25
click at [706, 570] on select "Please Choose One No Finish/Shared Wall No Wall Brick Veneer Stone Veneer Wood …" at bounding box center [867, 582] width 550 height 25
click at [662, 570] on select "Please Choose One No Finish/Shared Wall No Wall Brick Veneer Stone Veneer Wood …" at bounding box center [867, 582] width 550 height 25
select select "2"
click at [592, 570] on select "Please Choose One No Finish/Shared Wall No Wall Brick Veneer Stone Veneer Wood …" at bounding box center [867, 582] width 550 height 25
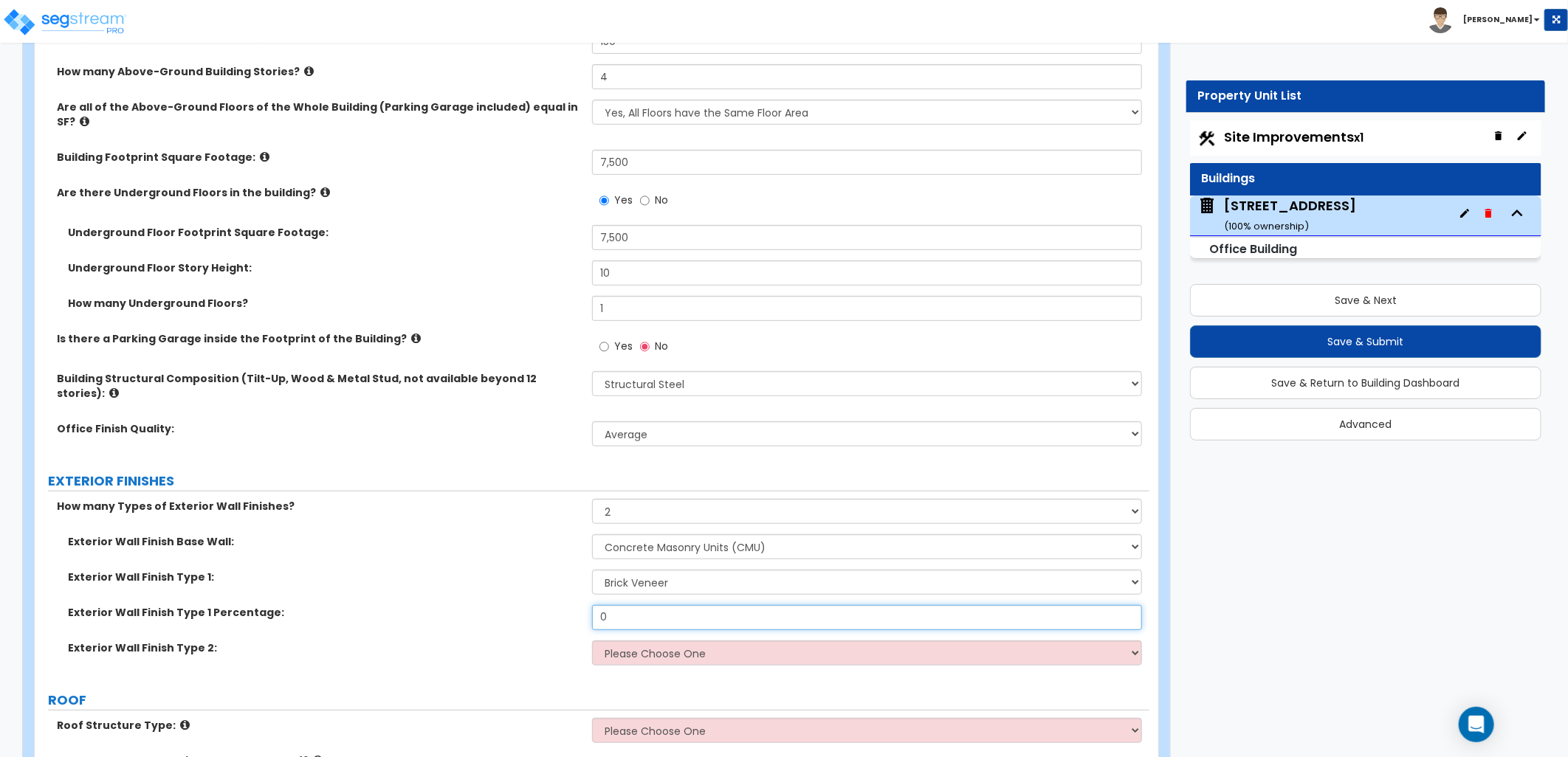
drag, startPoint x: 603, startPoint y: 586, endPoint x: 548, endPoint y: 584, distance: 55.0
click at [537, 605] on div "Exterior Wall Finish Type 1 Percentage: 0" at bounding box center [591, 623] width 1115 height 35
type input "85"
click at [726, 640] on select "Please Choose One No Finish/Shared Wall No Wall Brick Veneer Stone Veneer Wood …" at bounding box center [867, 653] width 550 height 25
select select "13"
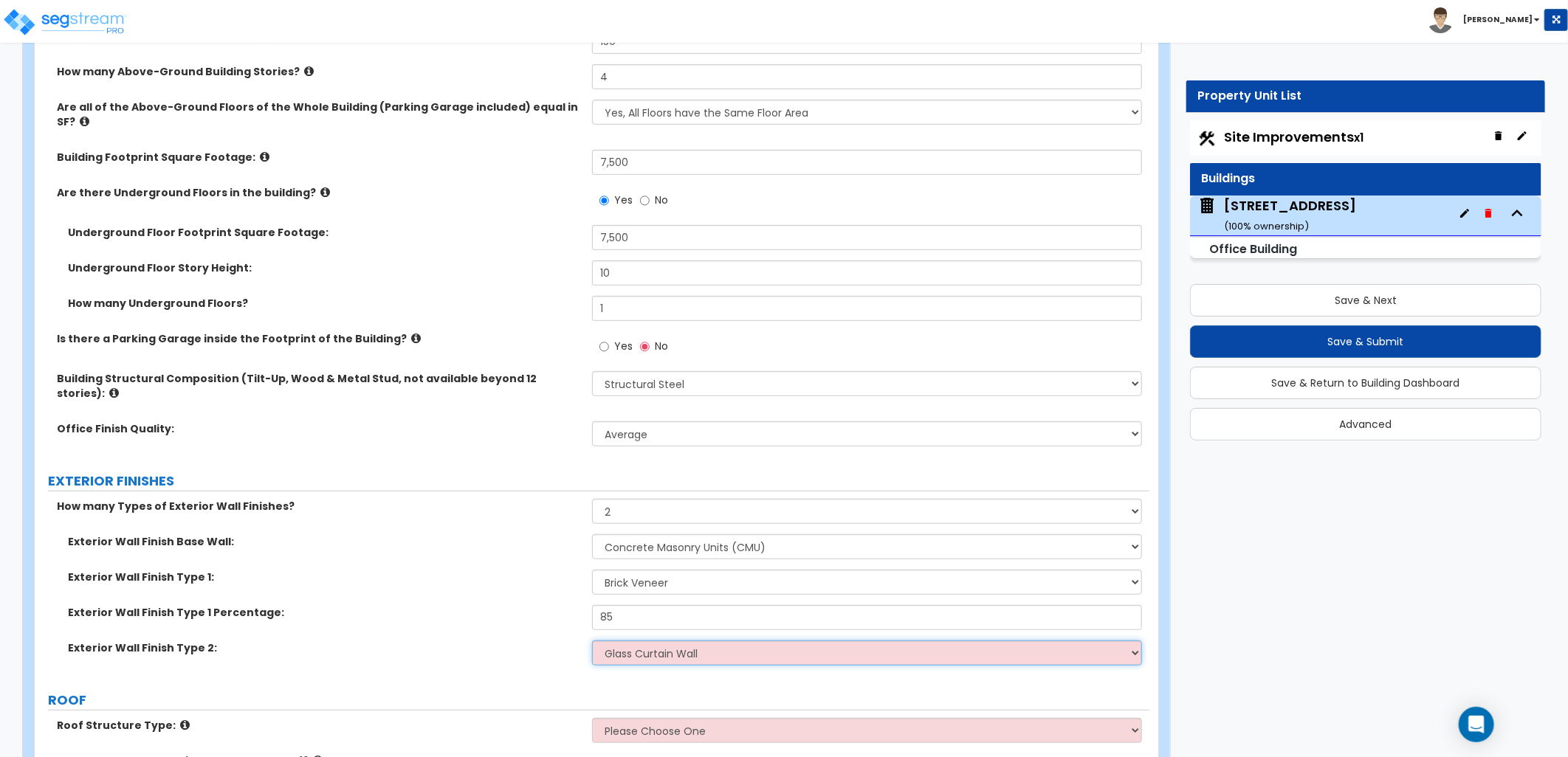
click at [592, 640] on select "Please Choose One No Finish/Shared Wall No Wall Brick Veneer Stone Veneer Wood …" at bounding box center [867, 653] width 550 height 25
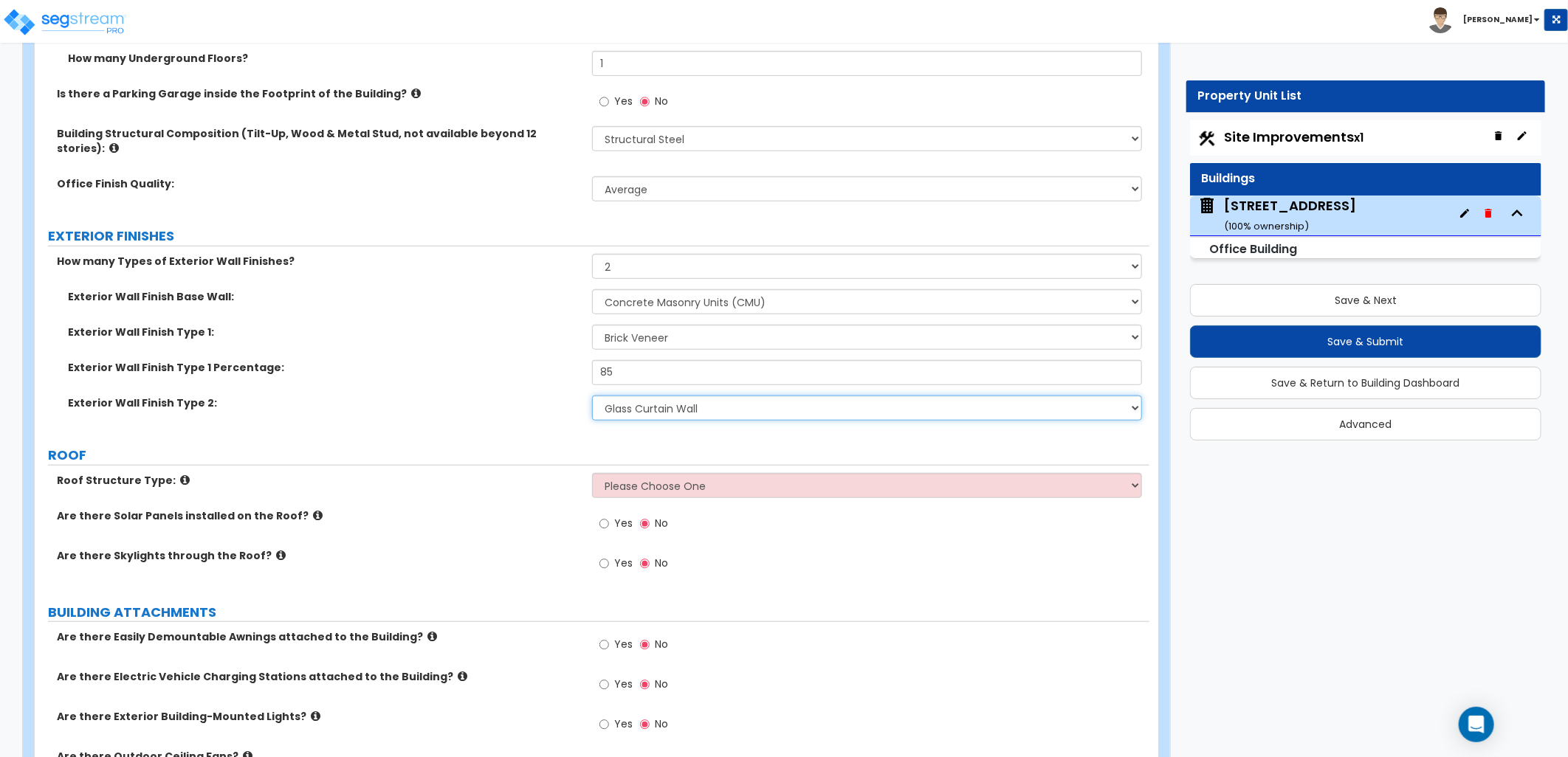
scroll to position [573, 0]
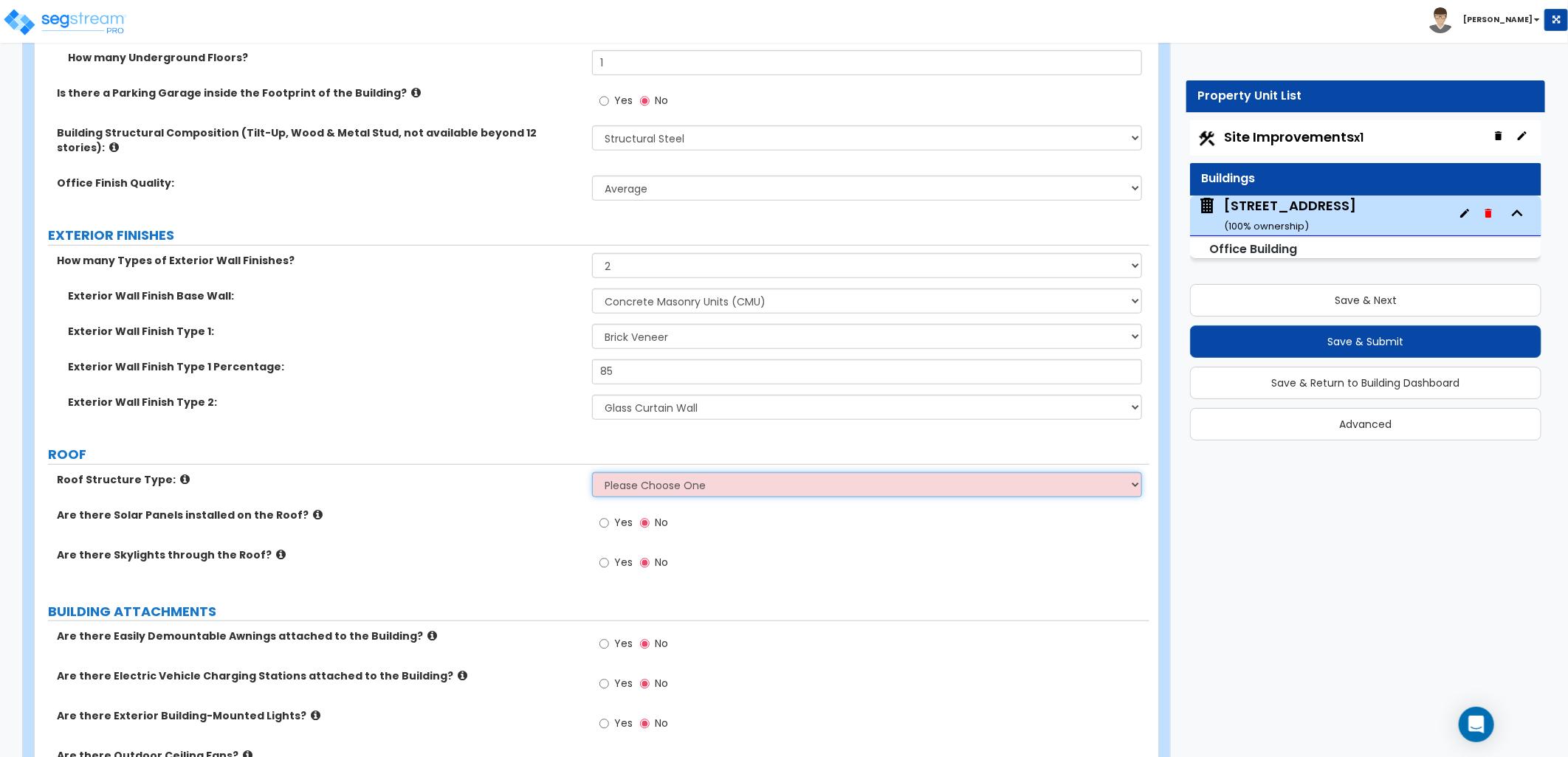
click at [650, 473] on select "Please Choose One [PERSON_NAME] Roof Flat Roof Hybrid [PERSON_NAME] & Flat Roof" at bounding box center [867, 485] width 550 height 25
select select "2"
click at [592, 473] on select "Please Choose One [PERSON_NAME] Roof Flat Roof Hybrid [PERSON_NAME] & Flat Roof" at bounding box center [867, 485] width 550 height 25
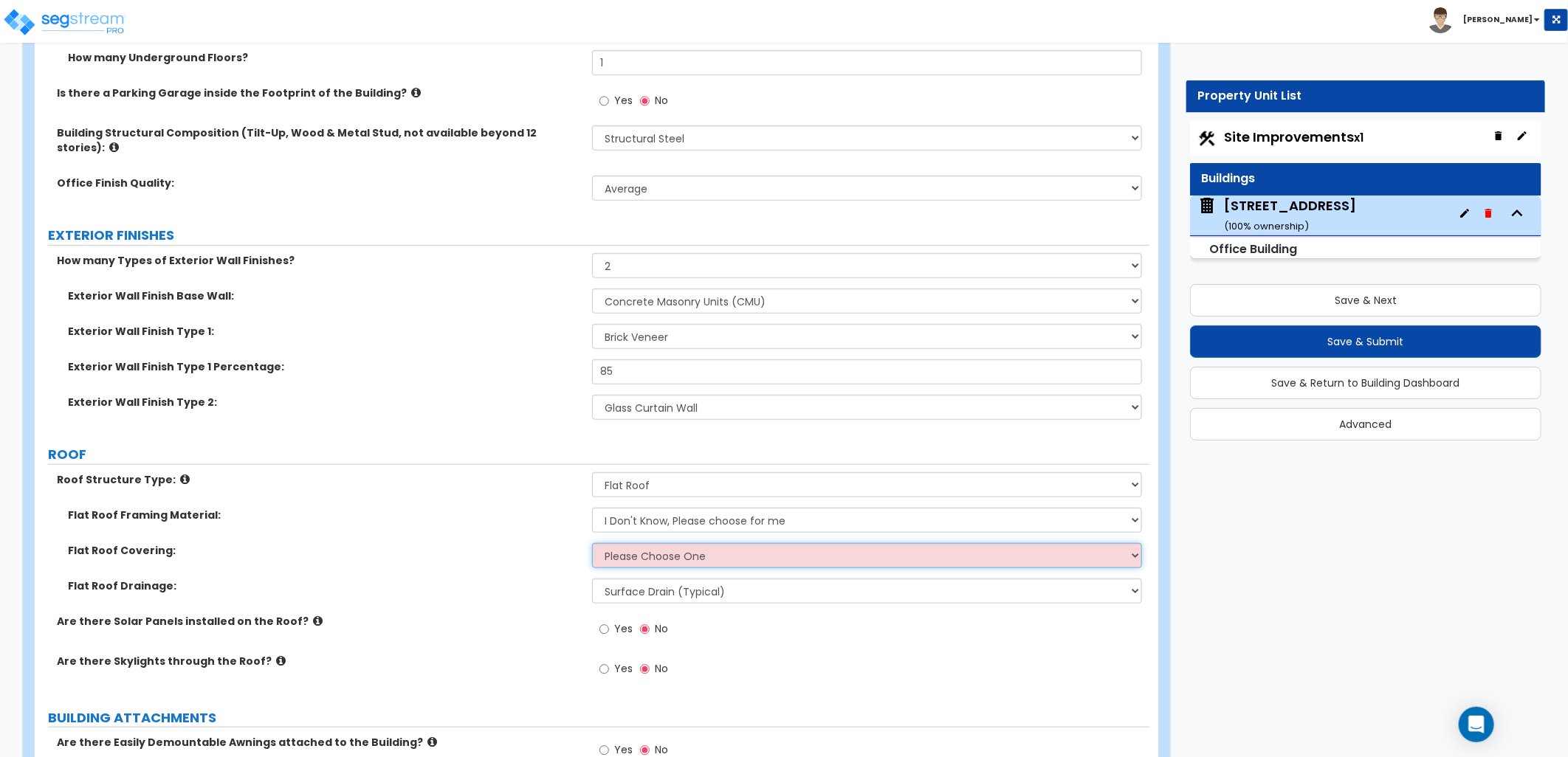
click at [631, 543] on select "Please Choose One Rolled Asphalt PVC Membrane Plastic (EPDM) Membrane Asphalt F…" at bounding box center [867, 556] width 550 height 25
click at [524, 543] on label "Flat Roof Covering:" at bounding box center [324, 550] width 513 height 15
click at [644, 543] on select "Please Choose One Rolled Asphalt PVC Membrane Plastic (EPDM) Membrane Asphalt F…" at bounding box center [867, 556] width 550 height 25
click at [631, 508] on select "I Don't Know, Please choose for me Metal Wood Concrete" at bounding box center [867, 520] width 550 height 25
select select "1"
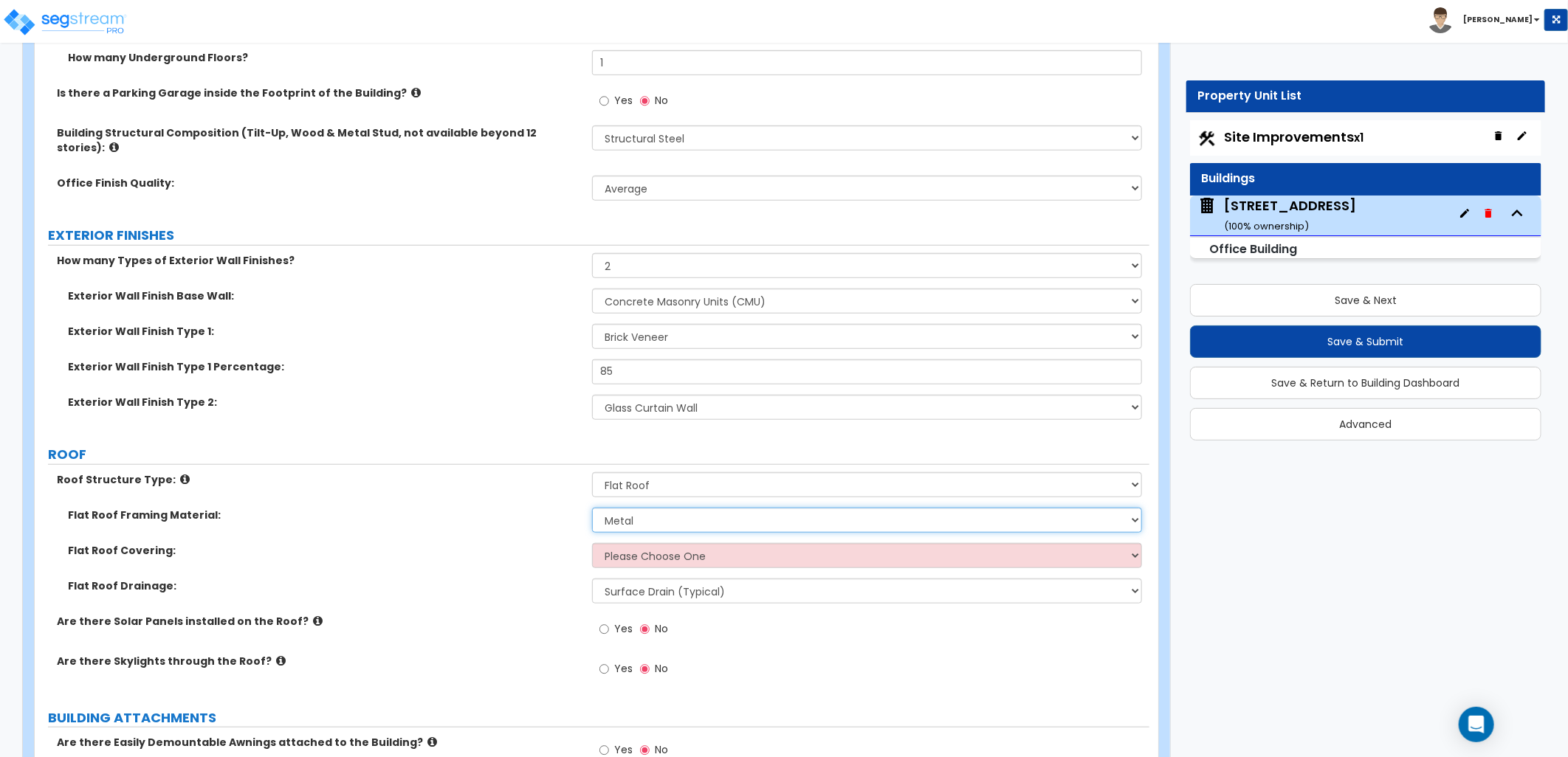
click at [592, 508] on select "I Don't Know, Please choose for me Metal Wood Concrete" at bounding box center [867, 520] width 550 height 25
click at [644, 543] on select "Please Choose One Rolled Asphalt PVC Membrane Plastic (EPDM) Membrane Asphalt F…" at bounding box center [867, 556] width 550 height 25
select select "3"
click at [592, 543] on select "Please Choose One Rolled Asphalt PVC Membrane Plastic (EPDM) Membrane Asphalt F…" at bounding box center [867, 556] width 550 height 25
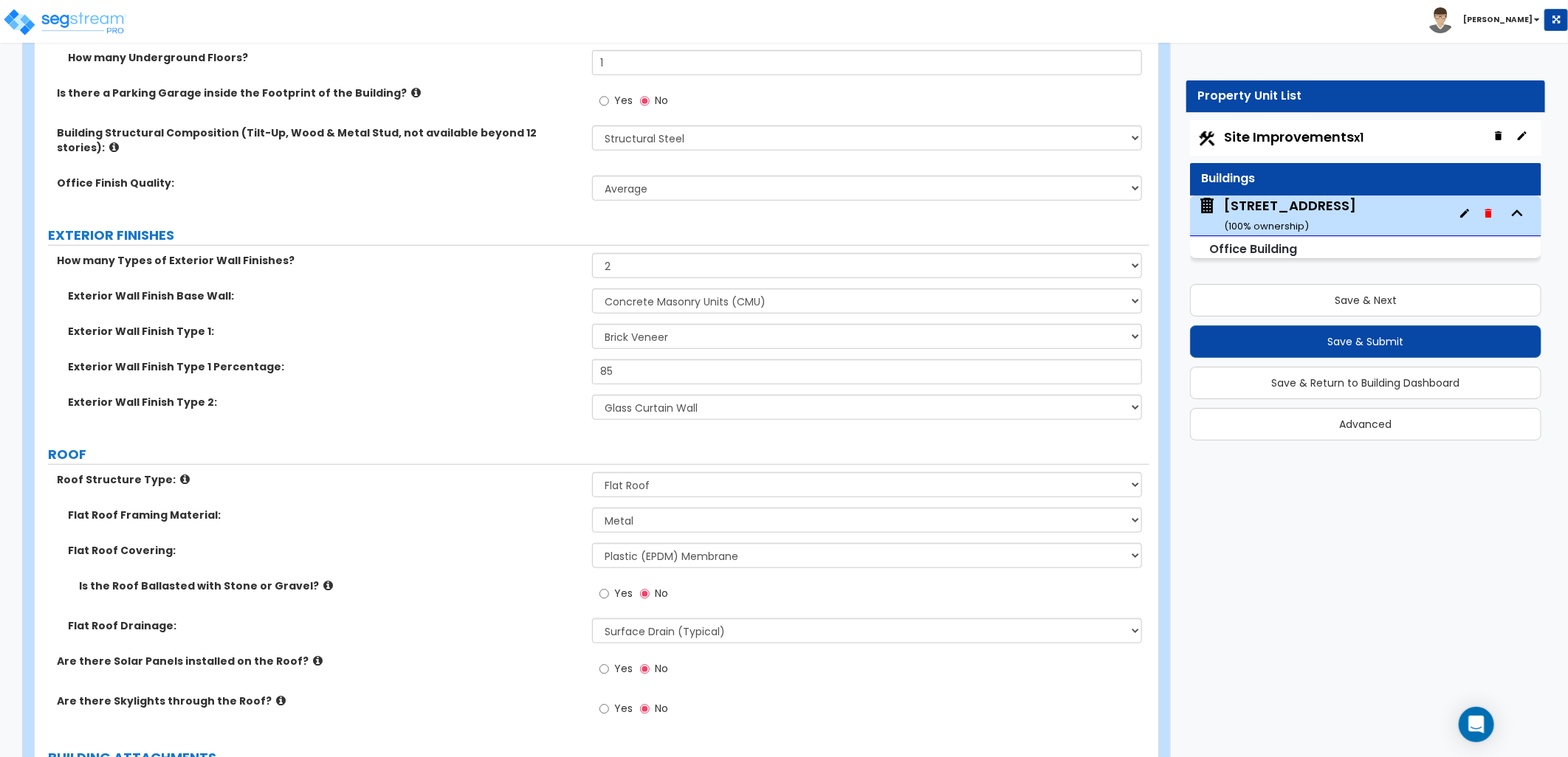
click at [323, 579] on icon at bounding box center [328, 585] width 10 height 11
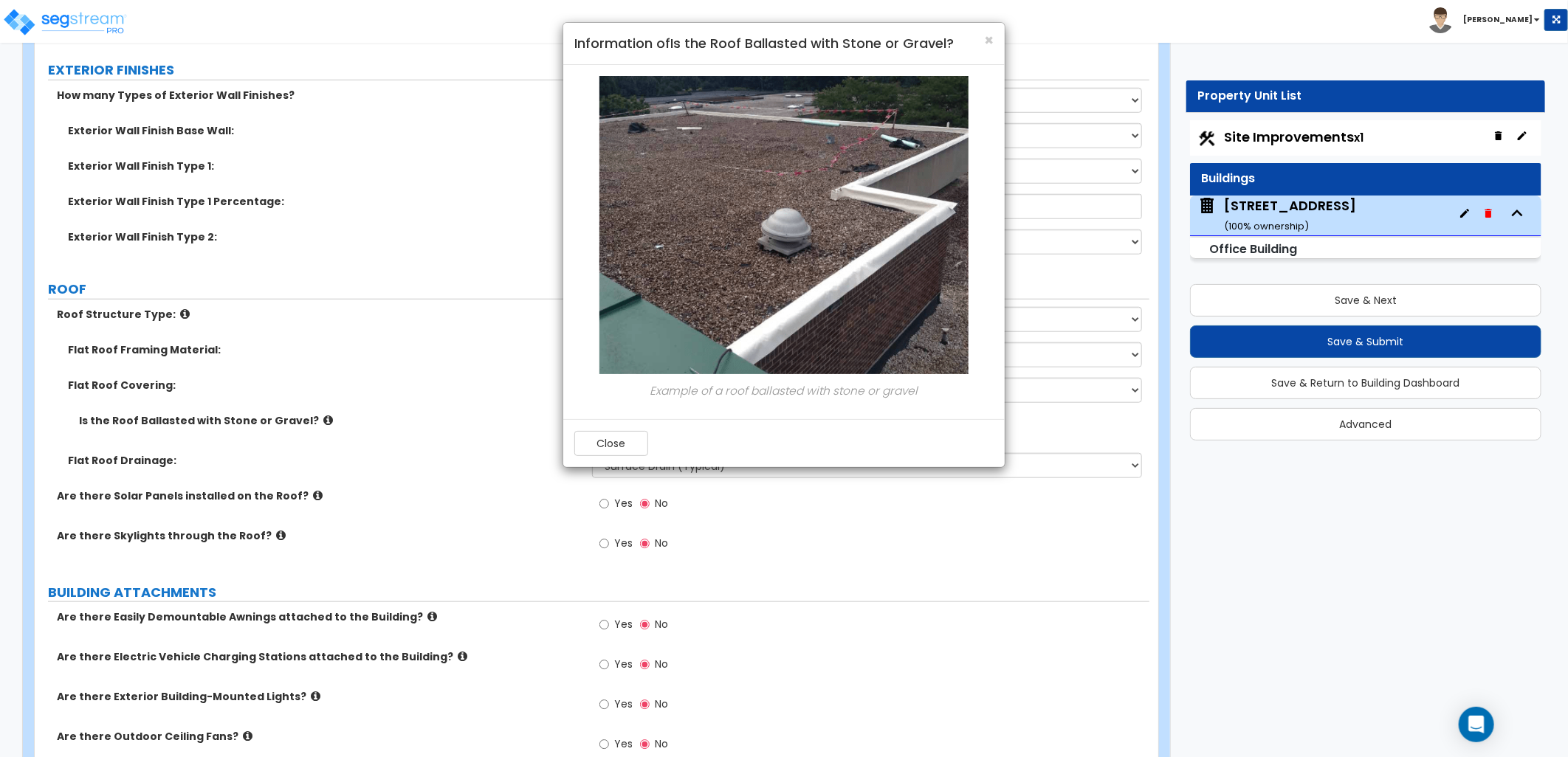
scroll to position [983, 0]
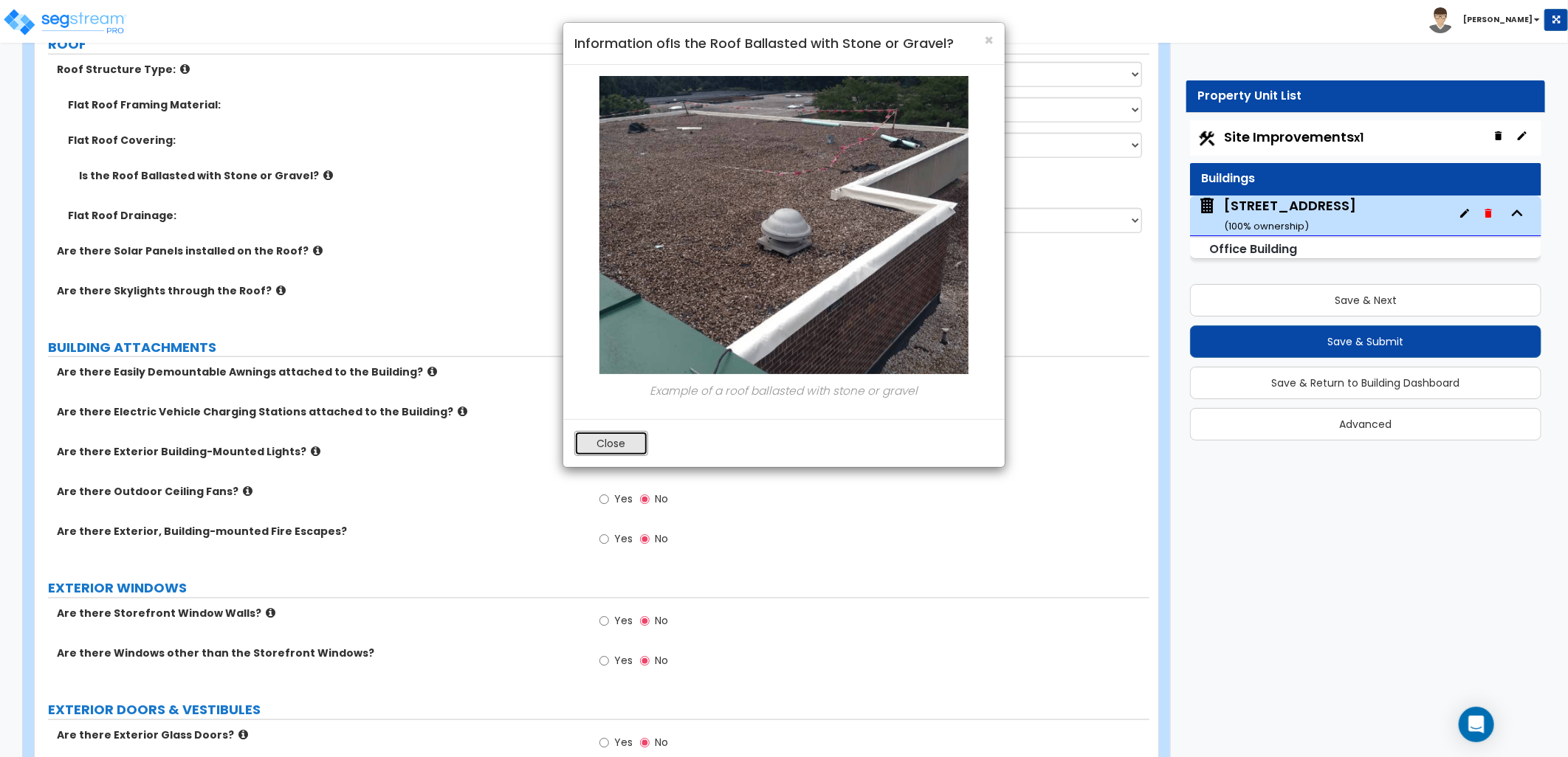
drag, startPoint x: 626, startPoint y: 438, endPoint x: 517, endPoint y: 469, distance: 113.3
click at [625, 438] on button "Close" at bounding box center [612, 443] width 74 height 25
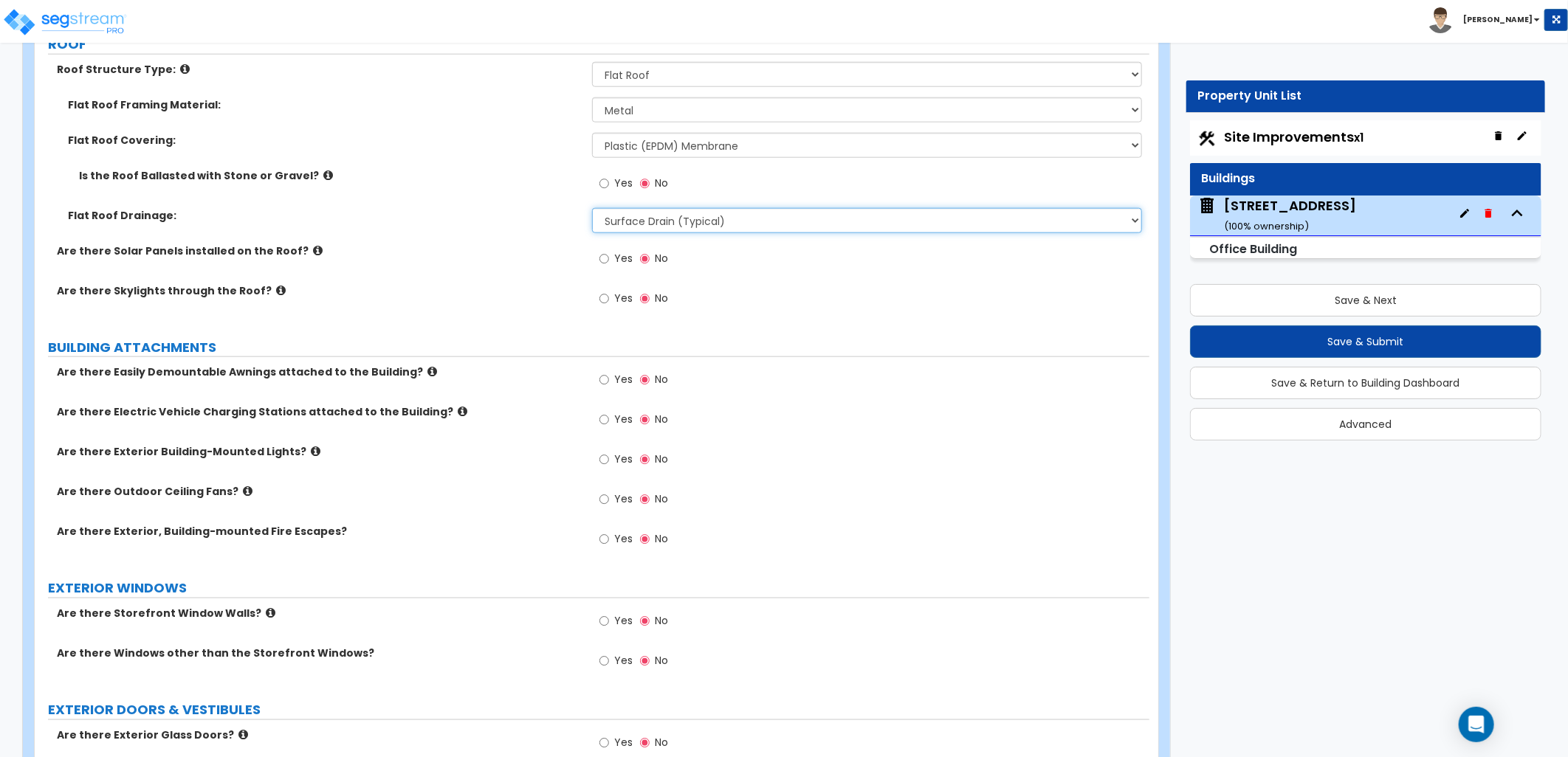
click at [732, 208] on select "Surface Drain (Typical) Gutters Downspout Only" at bounding box center [867, 221] width 550 height 25
click at [754, 168] on div "Yes No" at bounding box center [871, 187] width 558 height 40
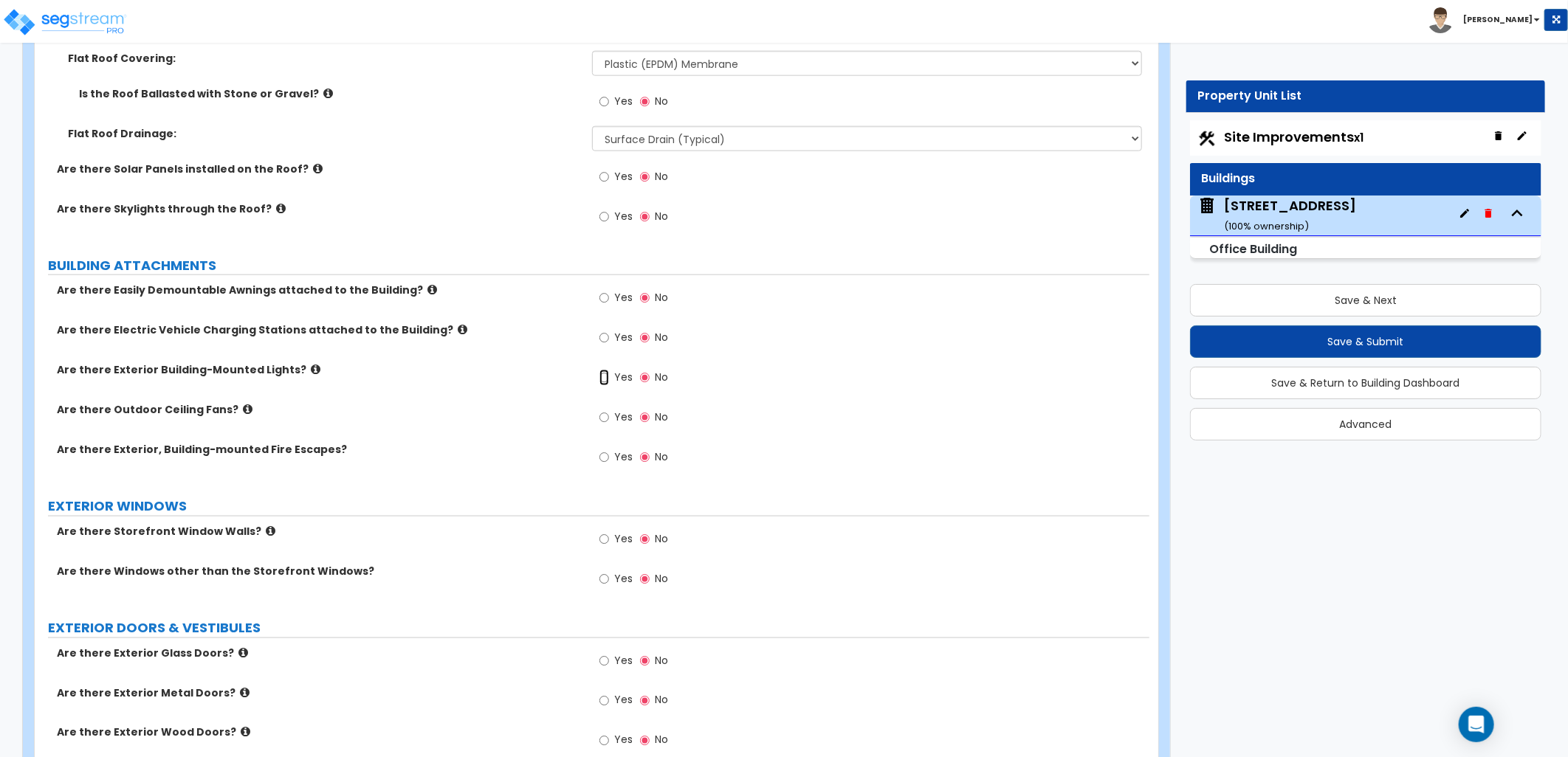
click at [602, 369] on input "Yes" at bounding box center [604, 377] width 10 height 16
radio input "true"
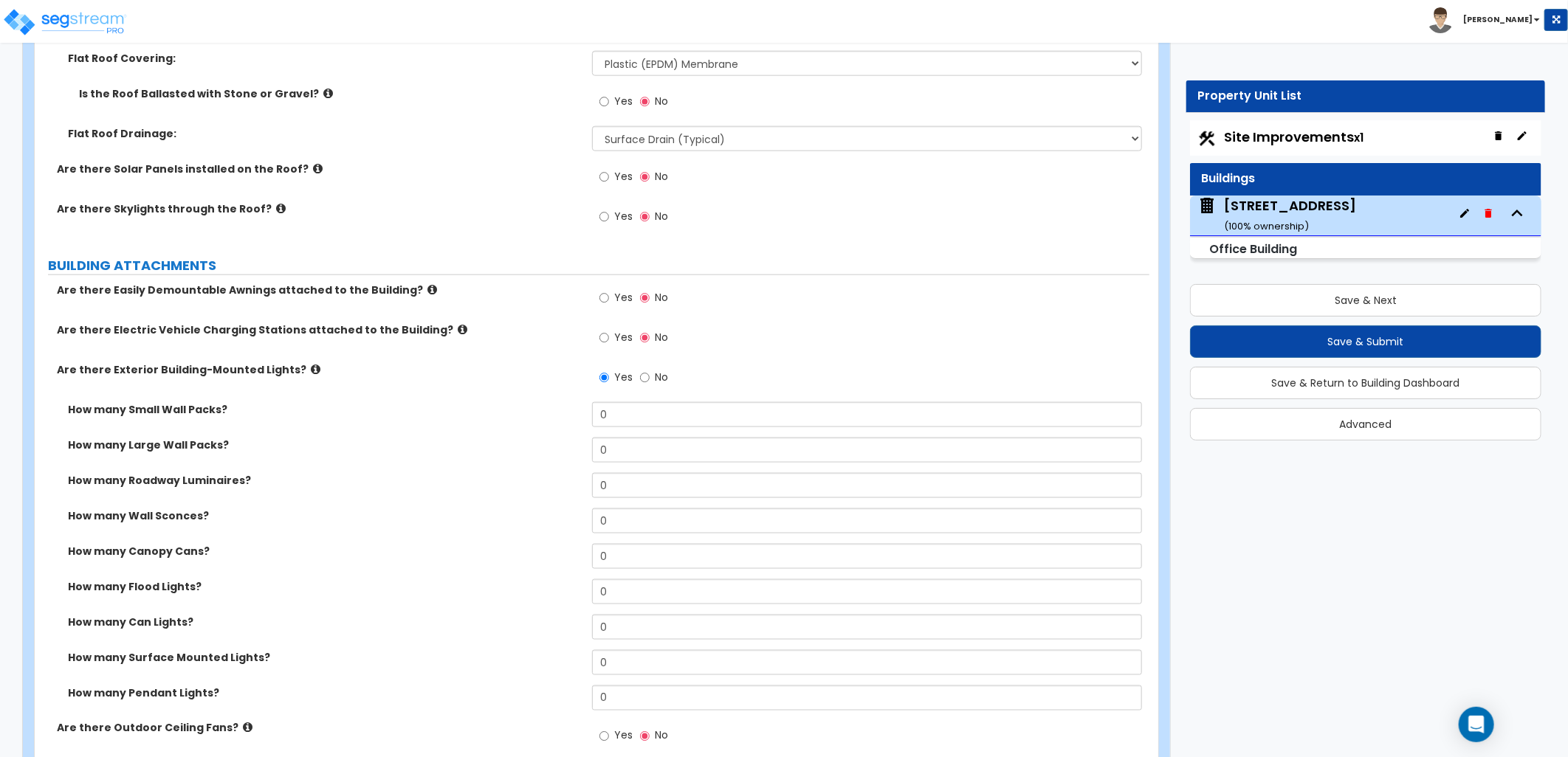
click at [311, 364] on icon at bounding box center [316, 369] width 10 height 11
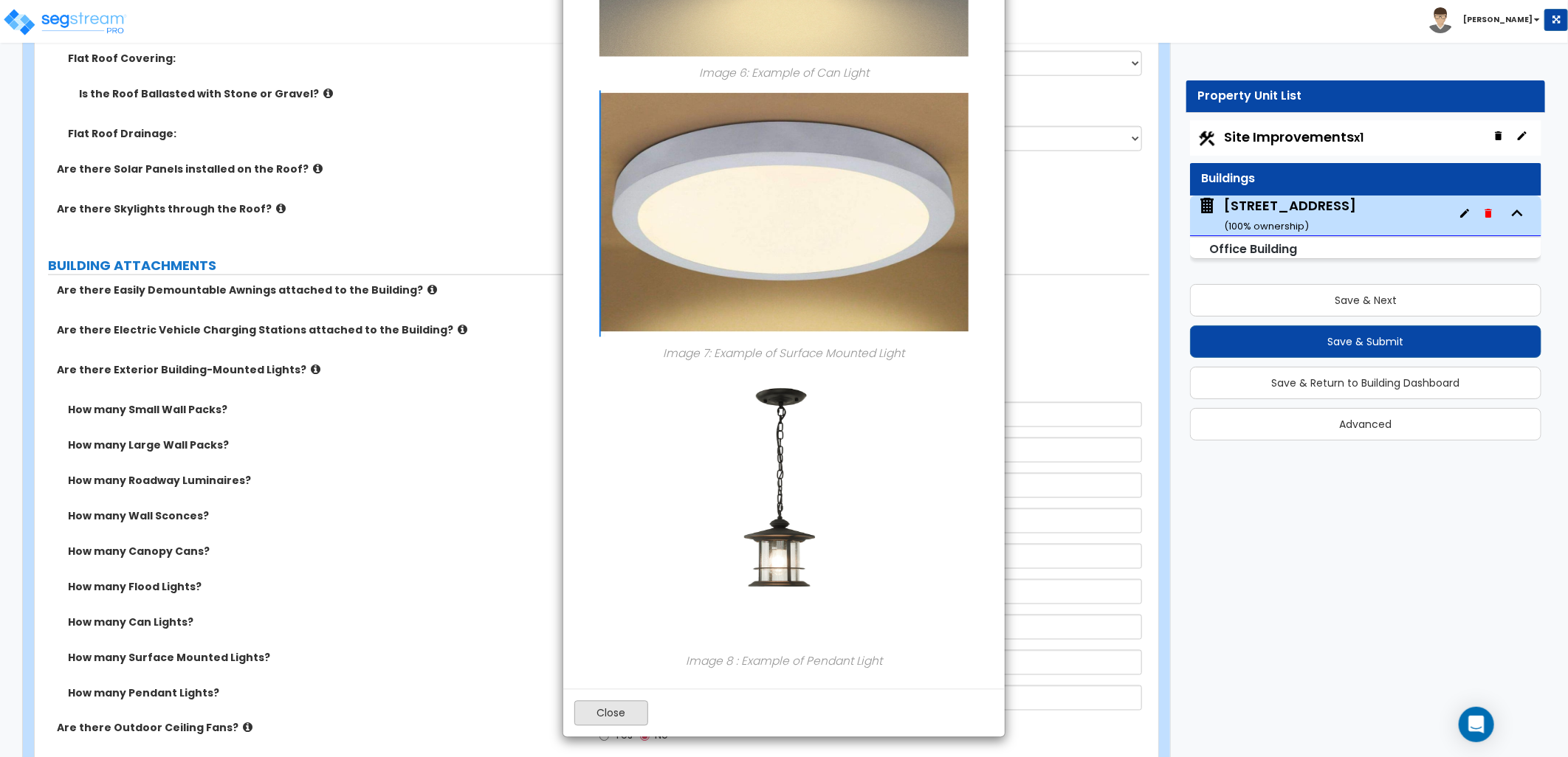
scroll to position [1732, 0]
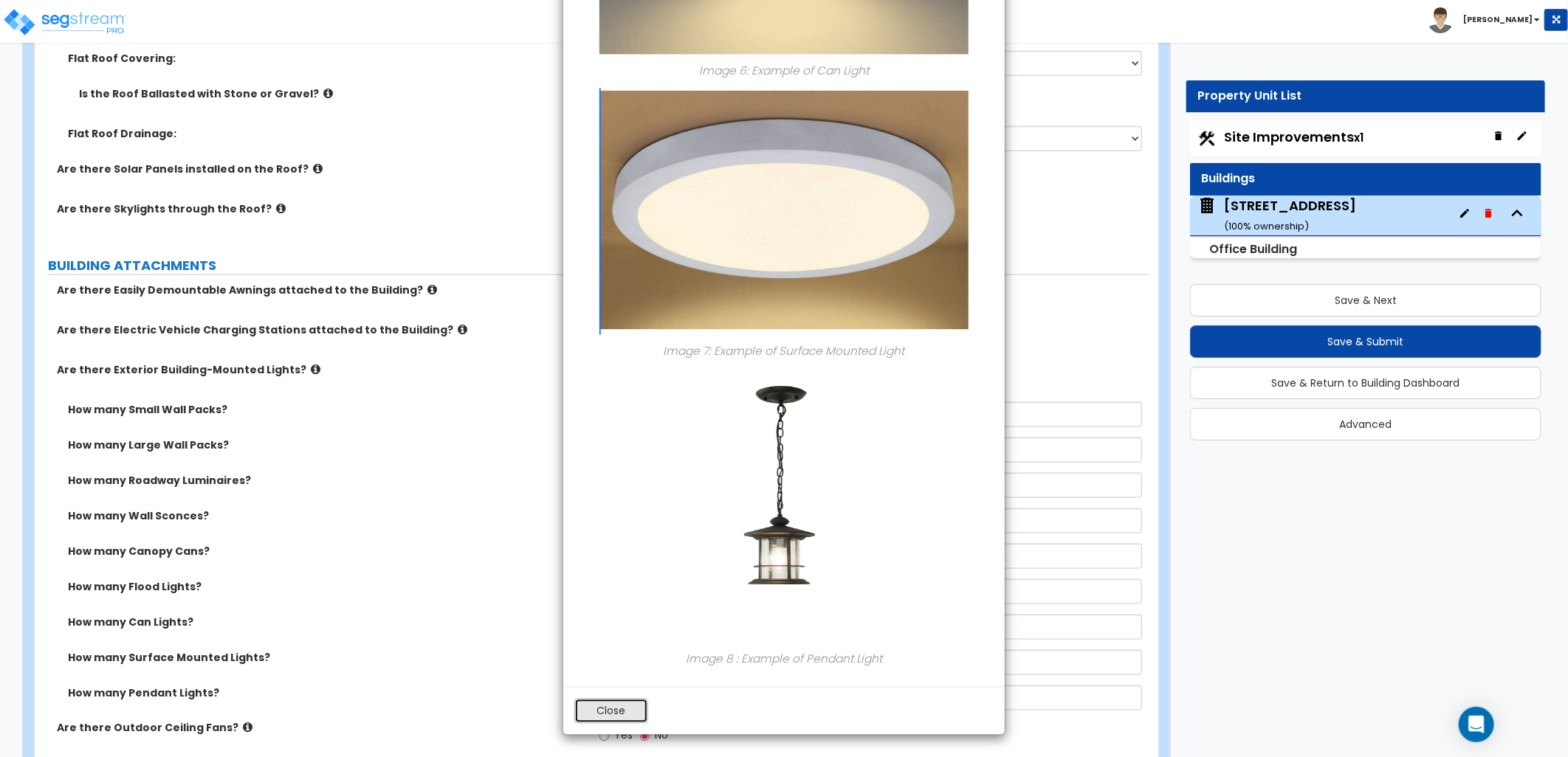
click at [630, 708] on button "Close" at bounding box center [612, 711] width 74 height 25
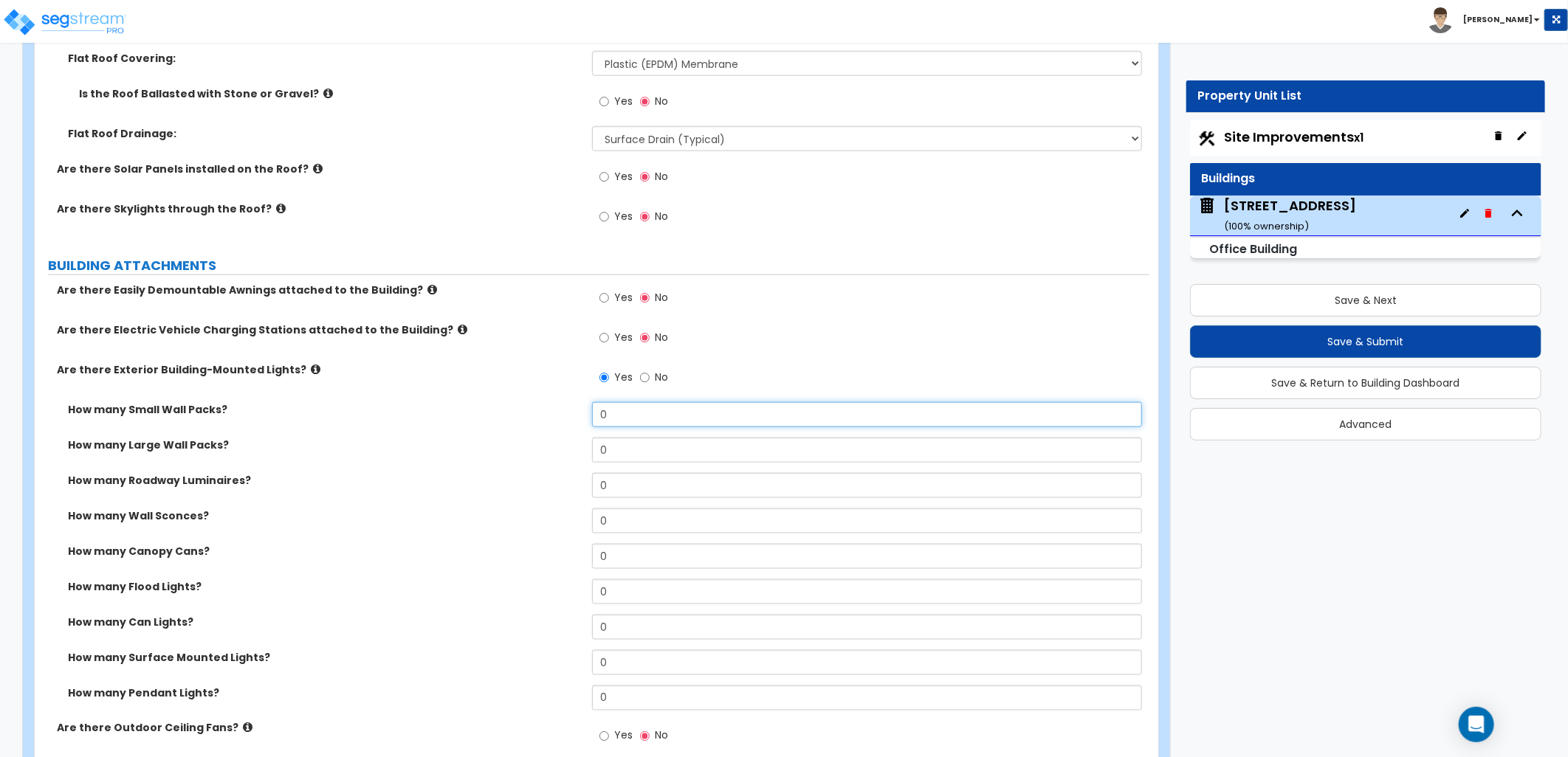
click at [567, 402] on div "How many Small Wall Packs? 0" at bounding box center [591, 420] width 1115 height 35
type input "2"
drag, startPoint x: 597, startPoint y: 415, endPoint x: 556, endPoint y: 416, distance: 41.0
click at [556, 437] on div "How many Large Wall Packs? 0" at bounding box center [591, 455] width 1115 height 35
type input "10"
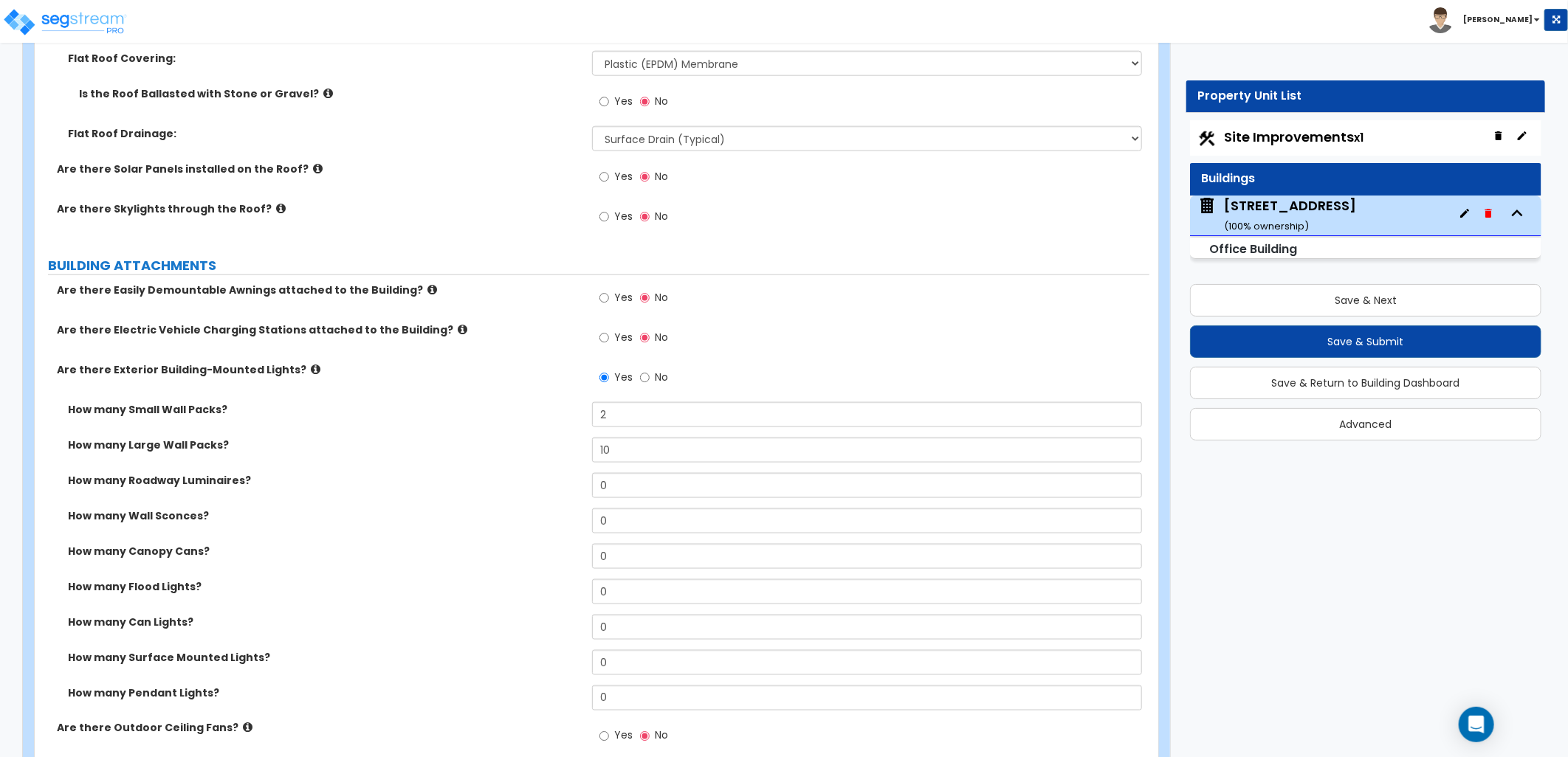
click at [392, 508] on div "How many Wall Sconces? 0" at bounding box center [591, 526] width 1115 height 35
click at [311, 364] on icon at bounding box center [316, 369] width 10 height 11
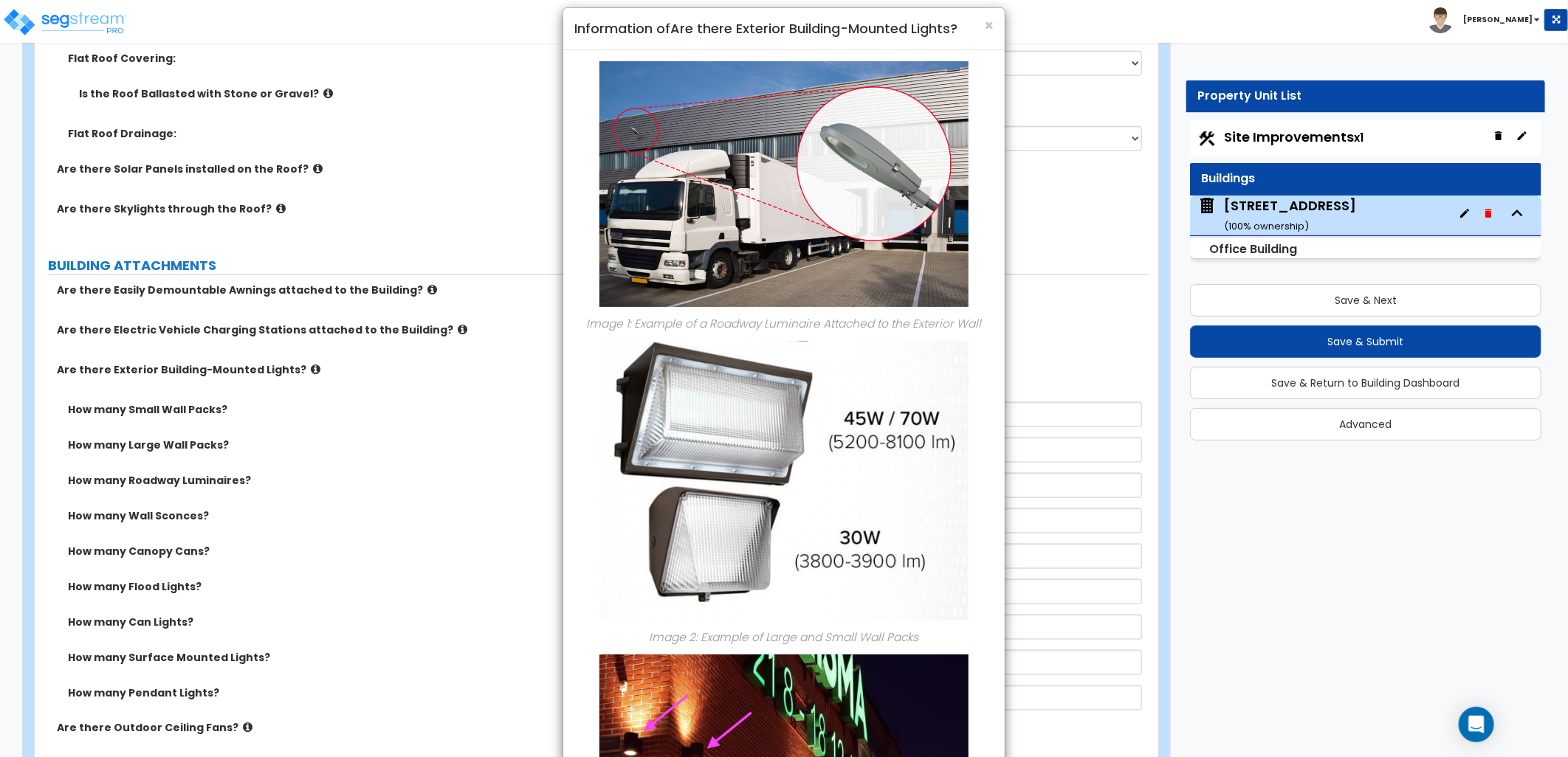
scroll to position [11, 0]
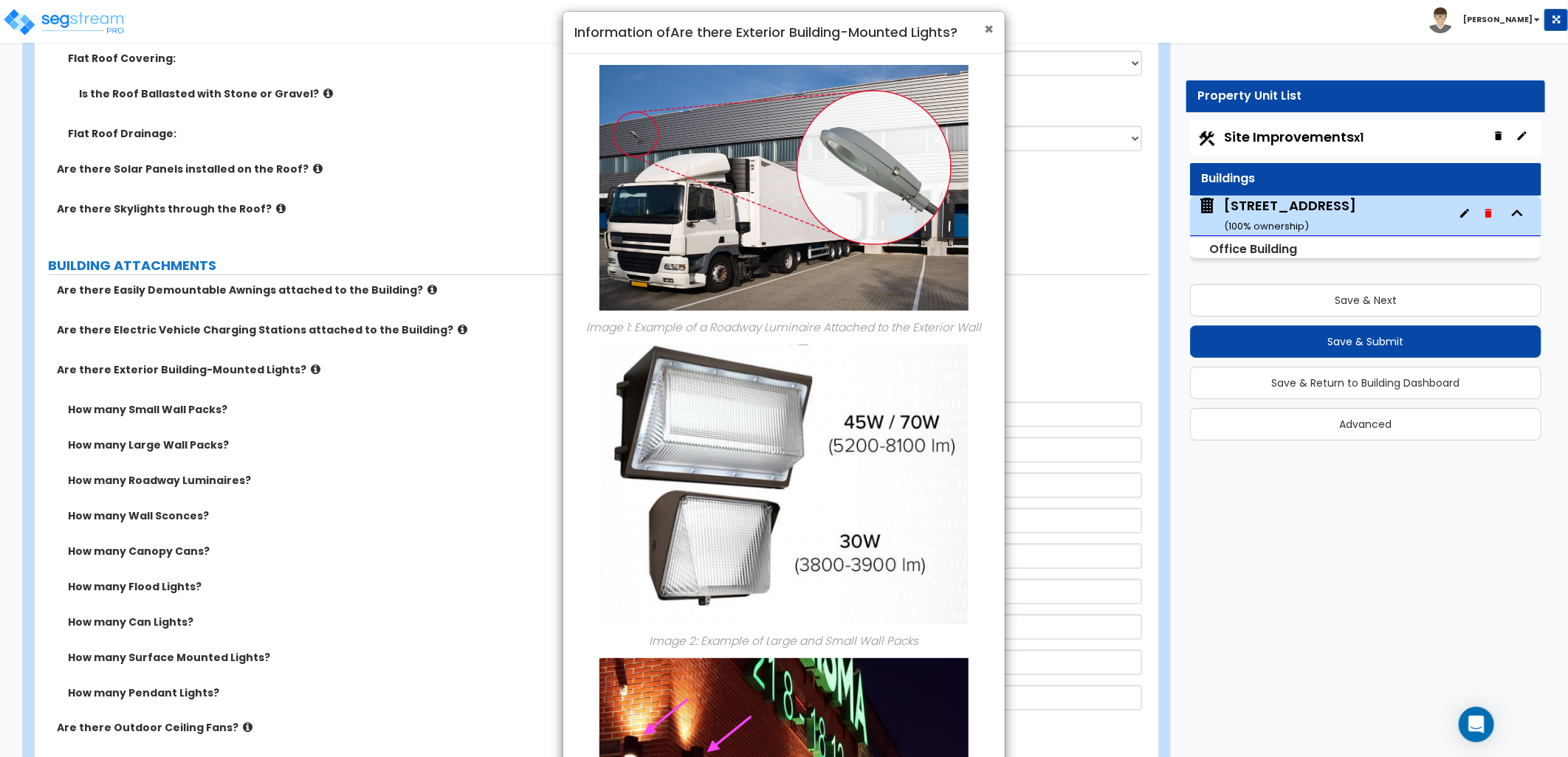
drag, startPoint x: 987, startPoint y: 24, endPoint x: 968, endPoint y: 64, distance: 44.3
click at [986, 24] on span "×" at bounding box center [988, 29] width 10 height 21
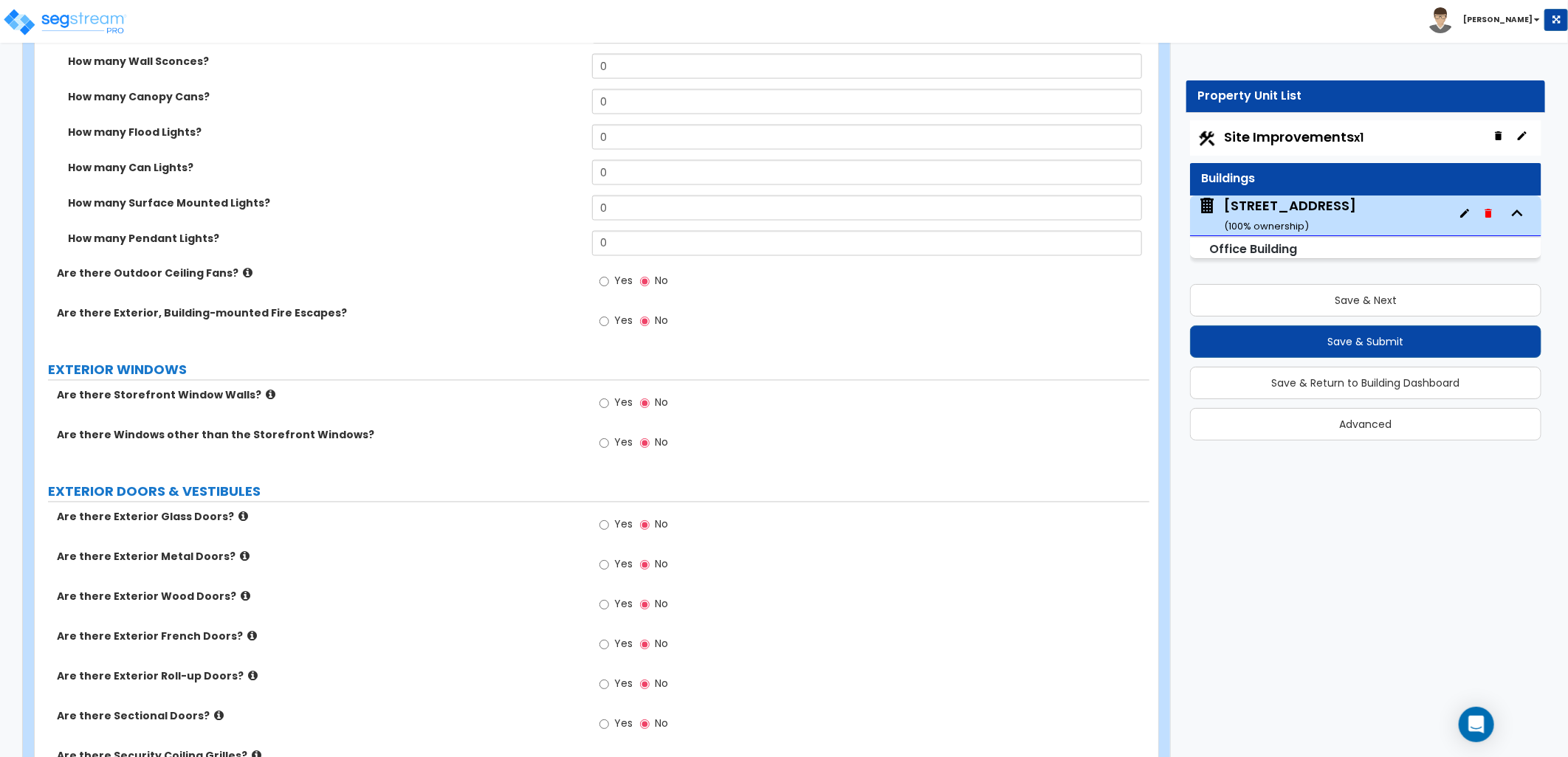
scroll to position [1557, 0]
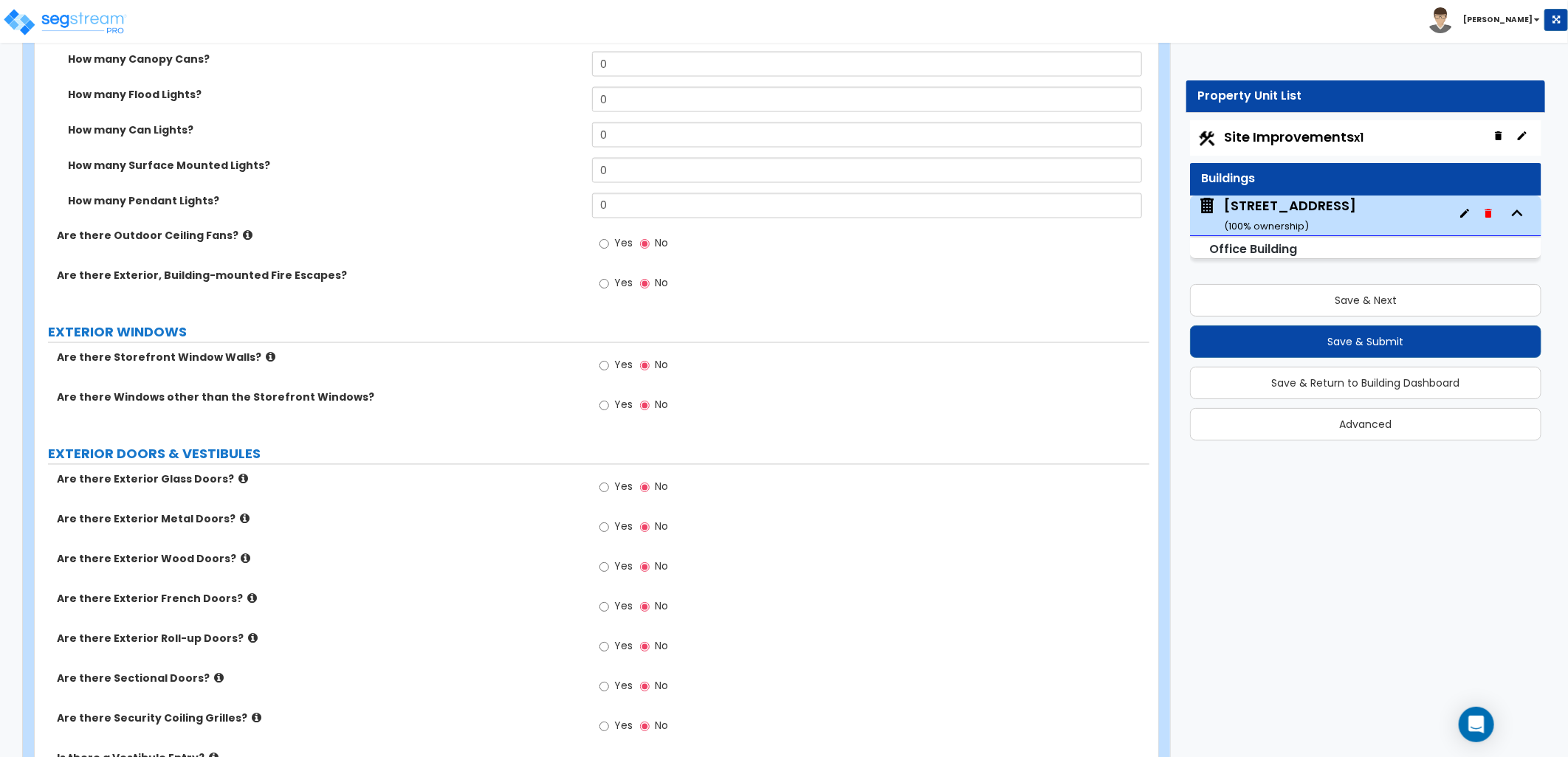
click at [614, 358] on span "Yes" at bounding box center [623, 365] width 19 height 15
click at [609, 358] on input "Yes" at bounding box center [604, 366] width 10 height 16
radio input "true"
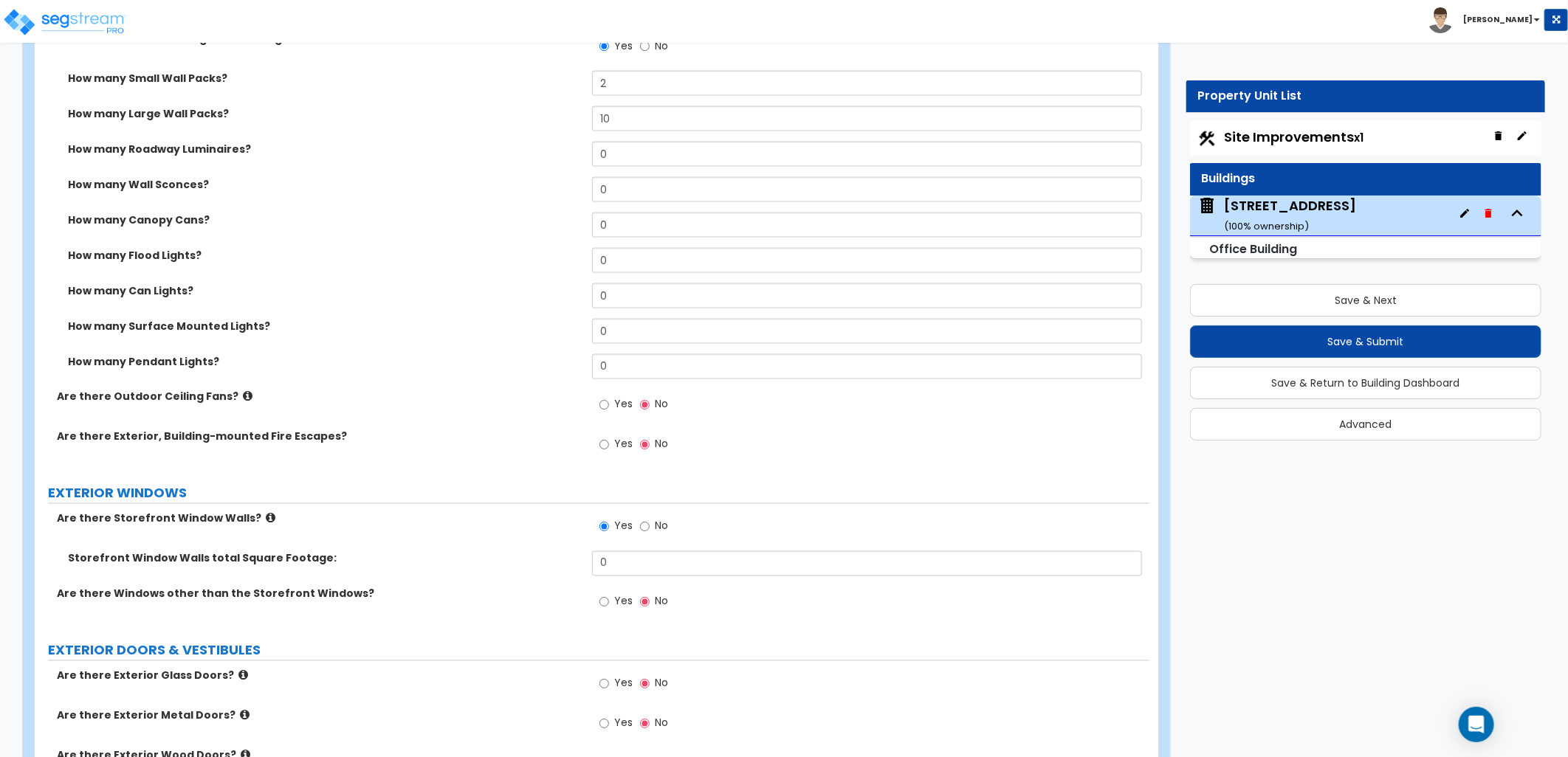
scroll to position [1475, 0]
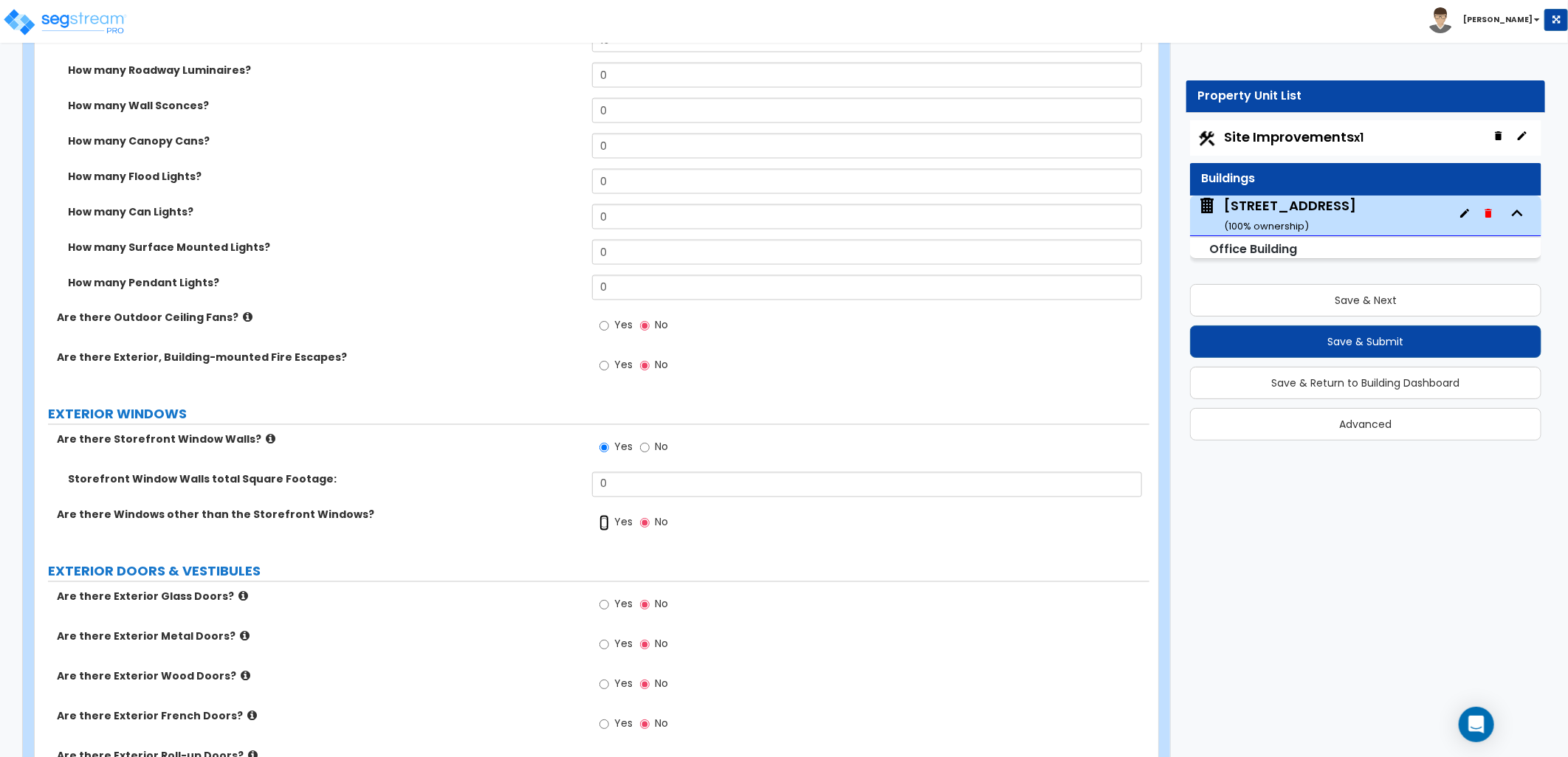
click at [608, 515] on input "Yes" at bounding box center [604, 523] width 10 height 16
radio input "true"
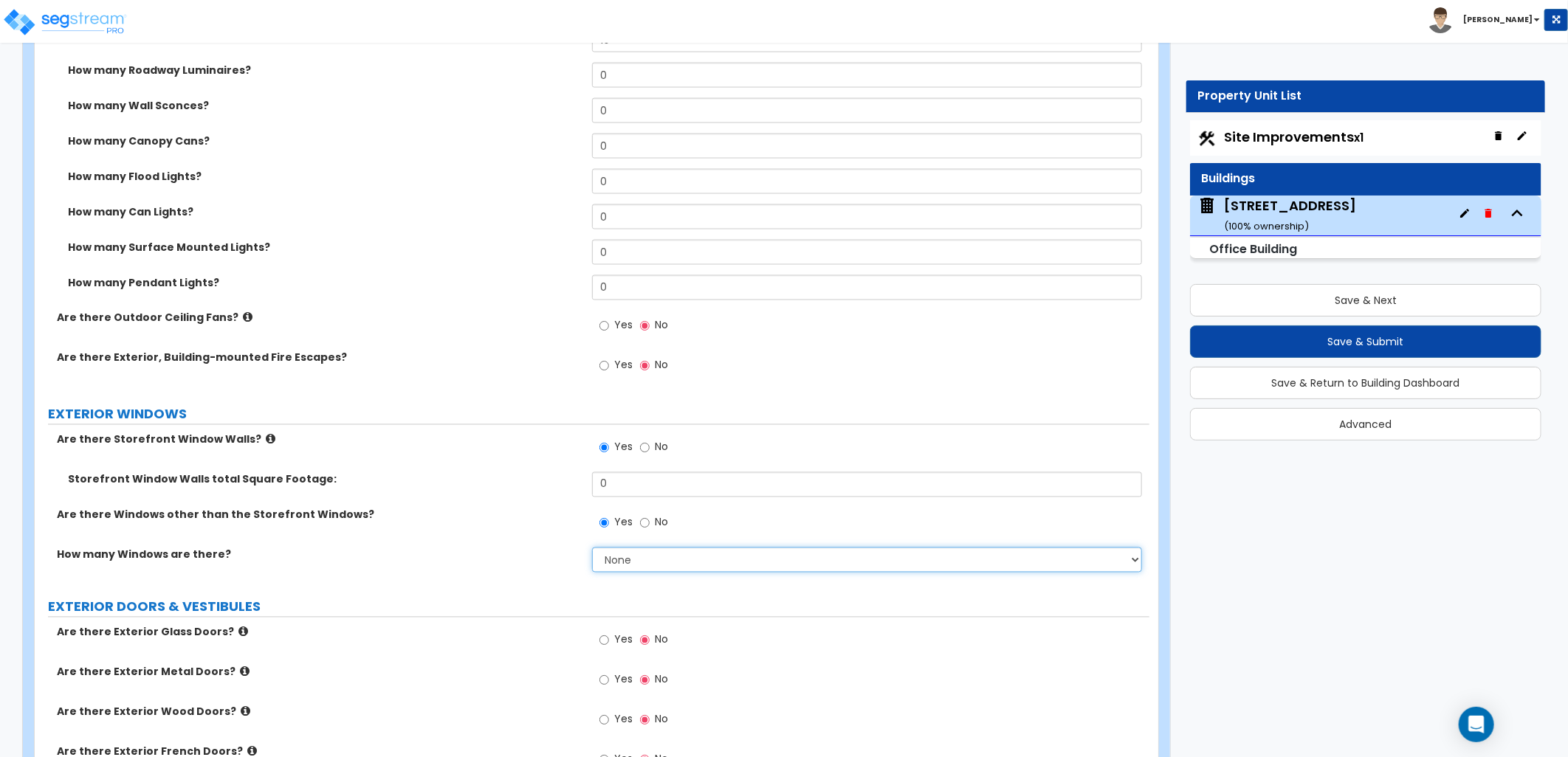
click at [668, 548] on select "None I want to enter a Percentage of the Exterior Windows I want to enter the N…" at bounding box center [867, 560] width 550 height 25
select select "2"
click at [592, 548] on select "None I want to enter a Percentage of the Exterior Windows I want to enter the N…" at bounding box center [867, 560] width 550 height 25
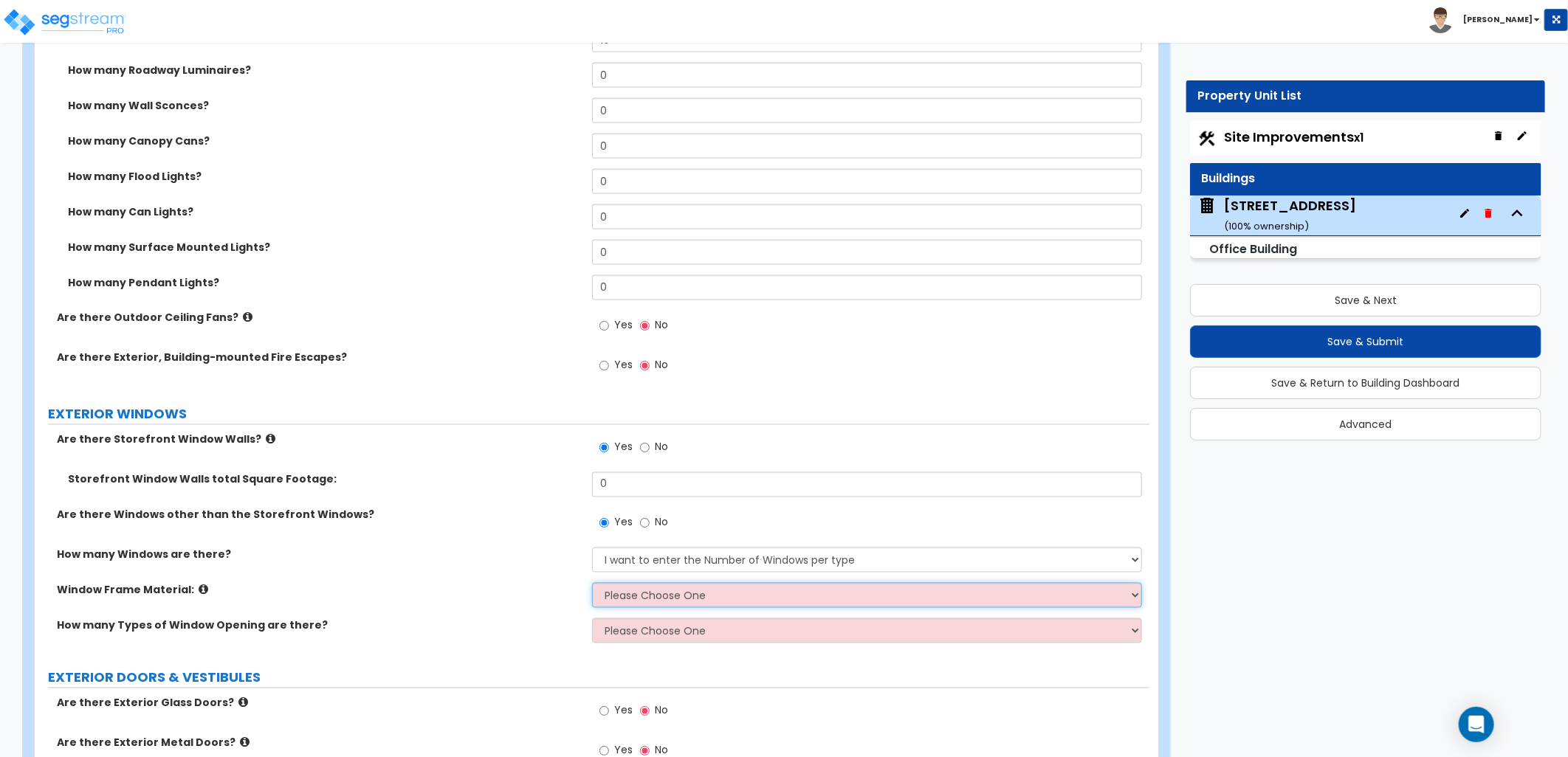
click at [652, 583] on select "Please Choose One Vinyl Aluminum Wood" at bounding box center [867, 595] width 550 height 25
select select "2"
click at [592, 583] on select "Please Choose One Vinyl Aluminum Wood" at bounding box center [867, 595] width 550 height 25
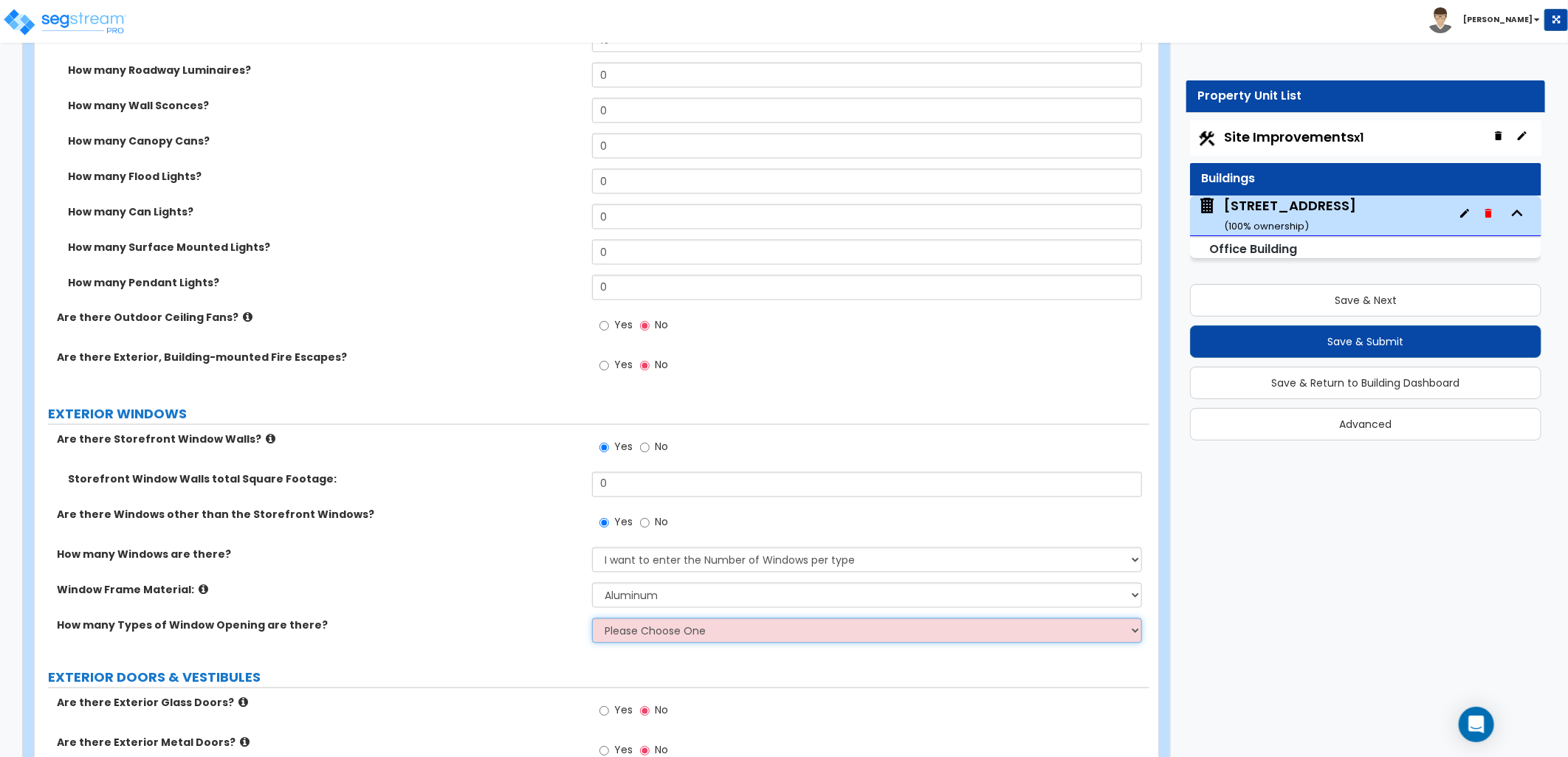
click at [633, 618] on select "Please Choose One 1 2 3 4" at bounding box center [867, 631] width 550 height 25
click at [657, 618] on select "Please Choose One 1 2 3 4" at bounding box center [867, 631] width 550 height 25
select select "1"
click at [592, 618] on select "Please Choose One 1 2 3 4" at bounding box center [867, 631] width 550 height 25
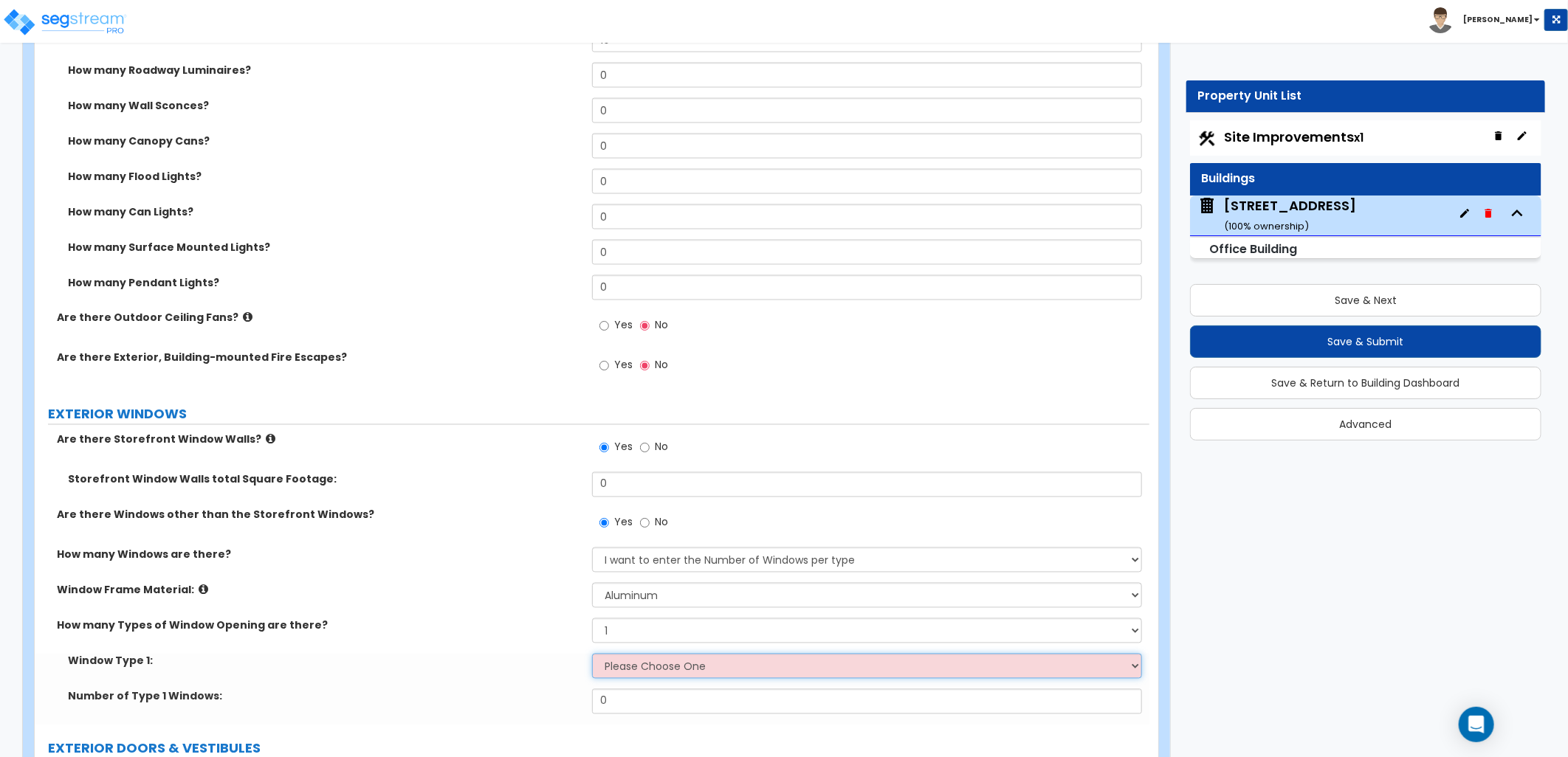
click at [630, 654] on select "Please Choose One Sliding Picture/Fixed Double/Single Hung Awning Swing" at bounding box center [867, 666] width 550 height 25
select select "2"
click at [592, 654] on select "Please Choose One Sliding Picture/Fixed Double/Single Hung Awning Swing" at bounding box center [867, 666] width 550 height 25
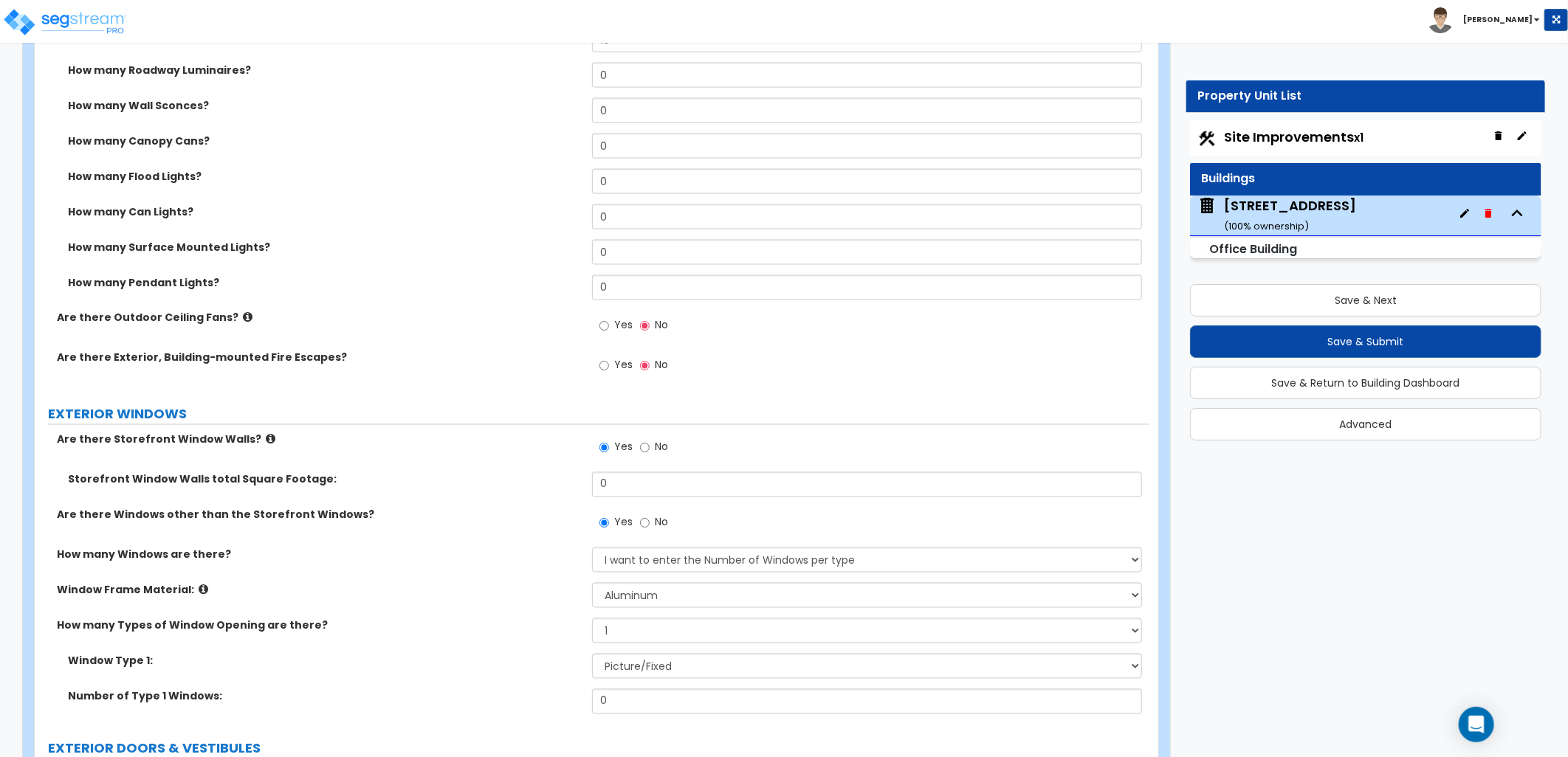
scroll to position [1557, 0]
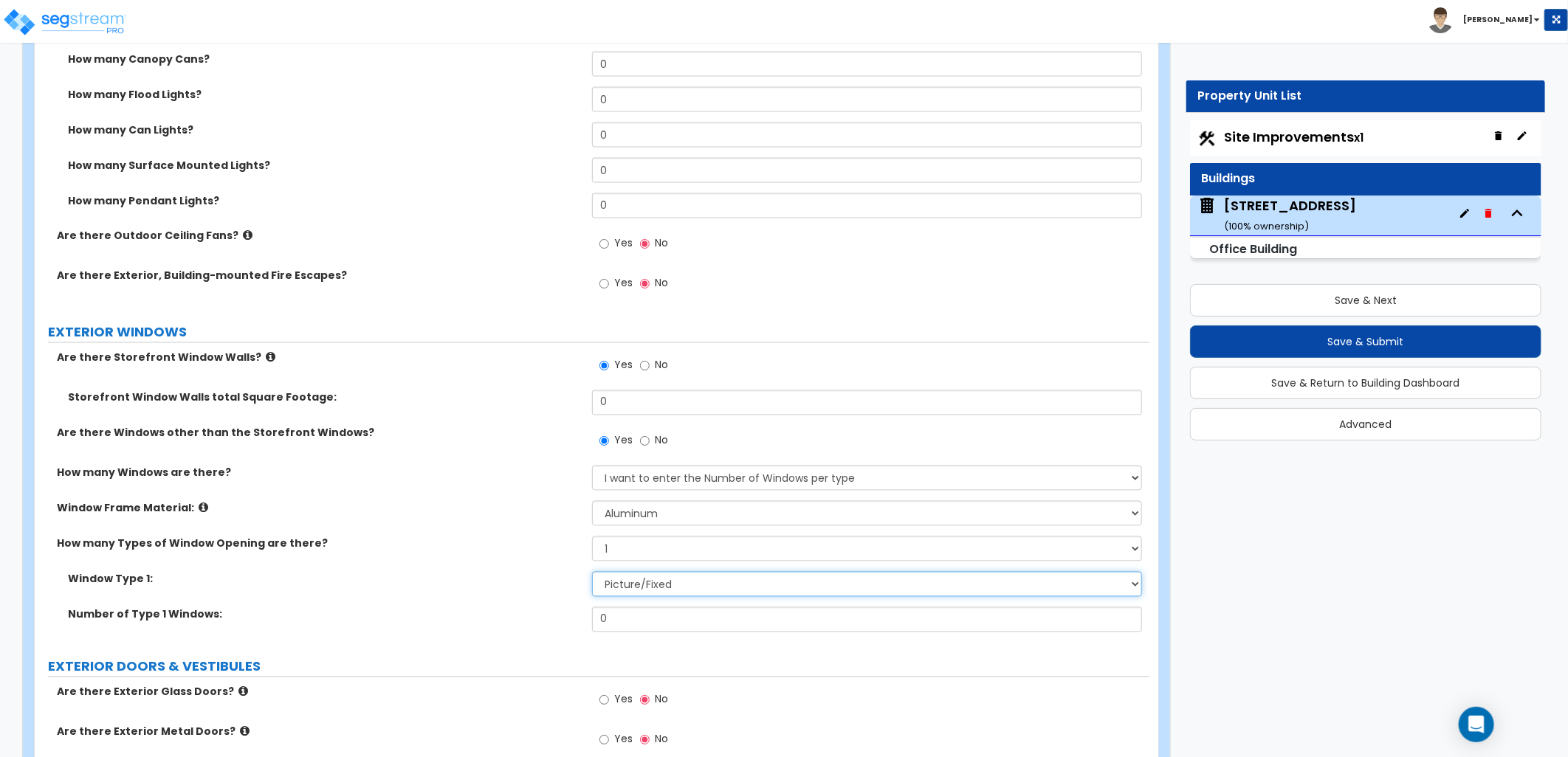
click at [592, 572] on select "Please Choose One Sliding Picture/Fixed Double/Single Hung Awning Swing" at bounding box center [867, 584] width 550 height 25
drag, startPoint x: 509, startPoint y: 556, endPoint x: 638, endPoint y: 602, distance: 137.0
click at [513, 572] on label "Window Type 1:" at bounding box center [324, 579] width 513 height 15
drag, startPoint x: 580, startPoint y: 593, endPoint x: 570, endPoint y: 592, distance: 10.0
click at [570, 607] on div "Number of Type 1 Windows: 0" at bounding box center [591, 625] width 1115 height 35
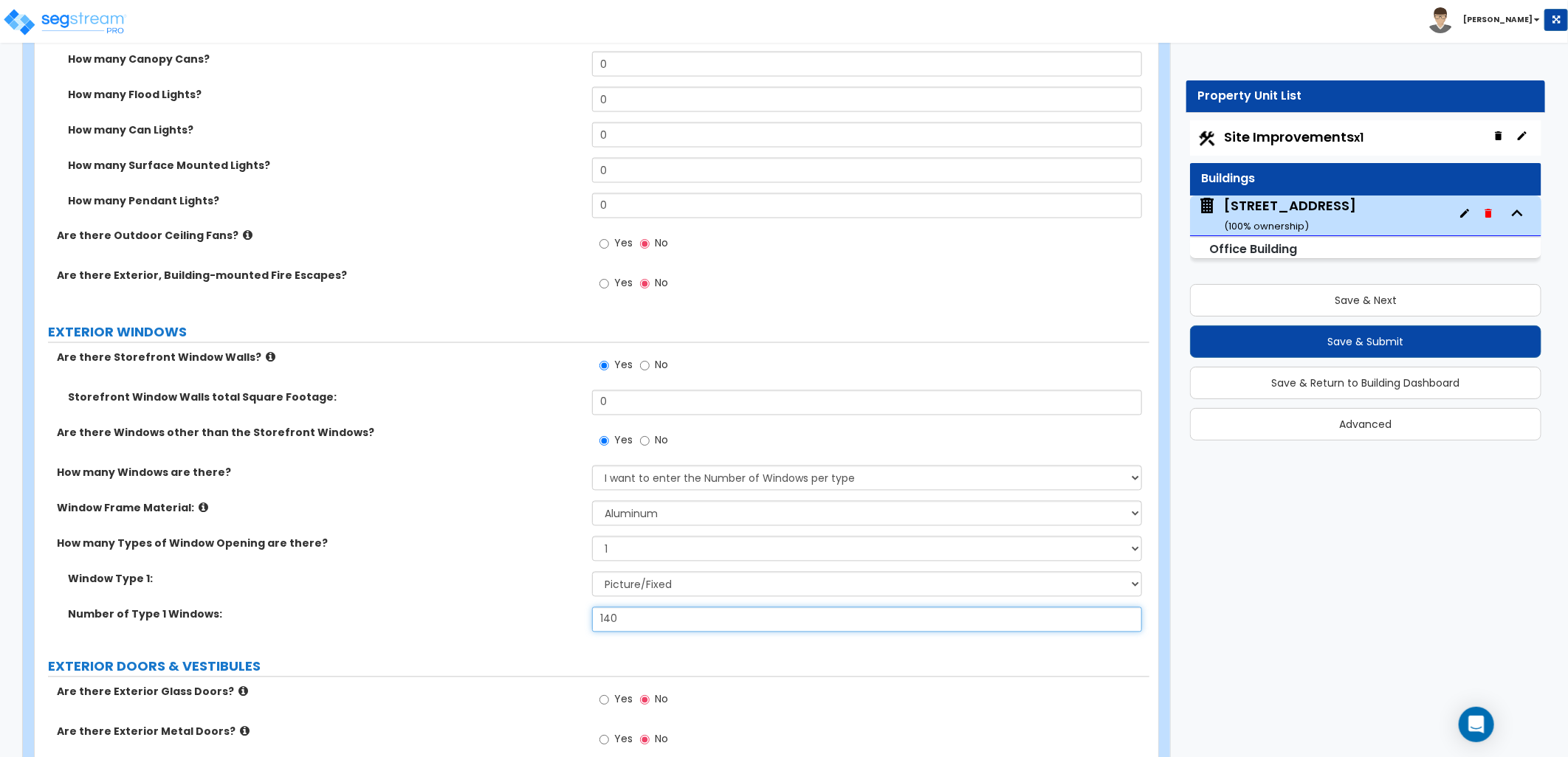
type input "140"
click at [548, 607] on label "Number of Type 1 Windows:" at bounding box center [324, 614] width 513 height 15
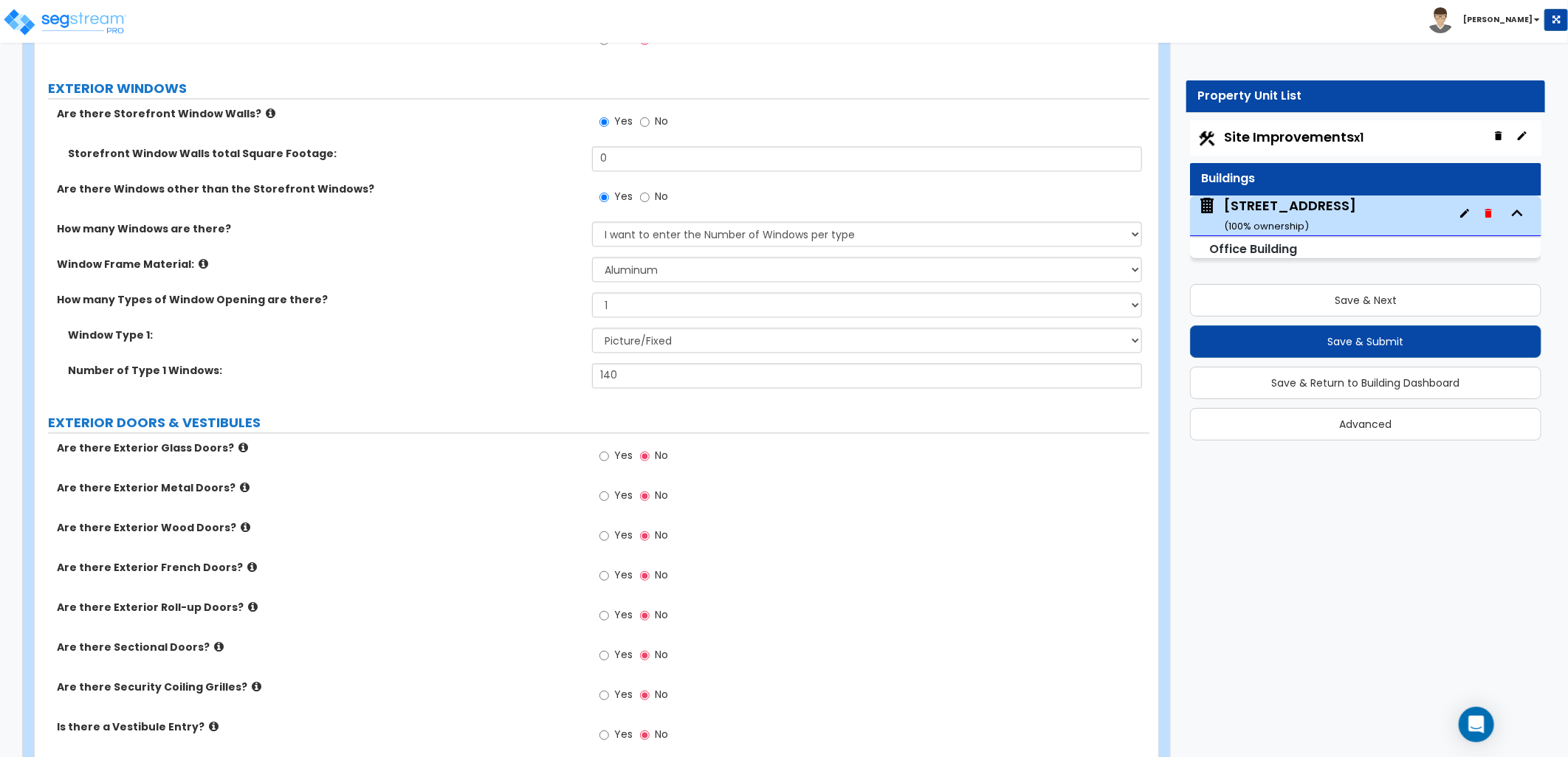
scroll to position [1722, 0]
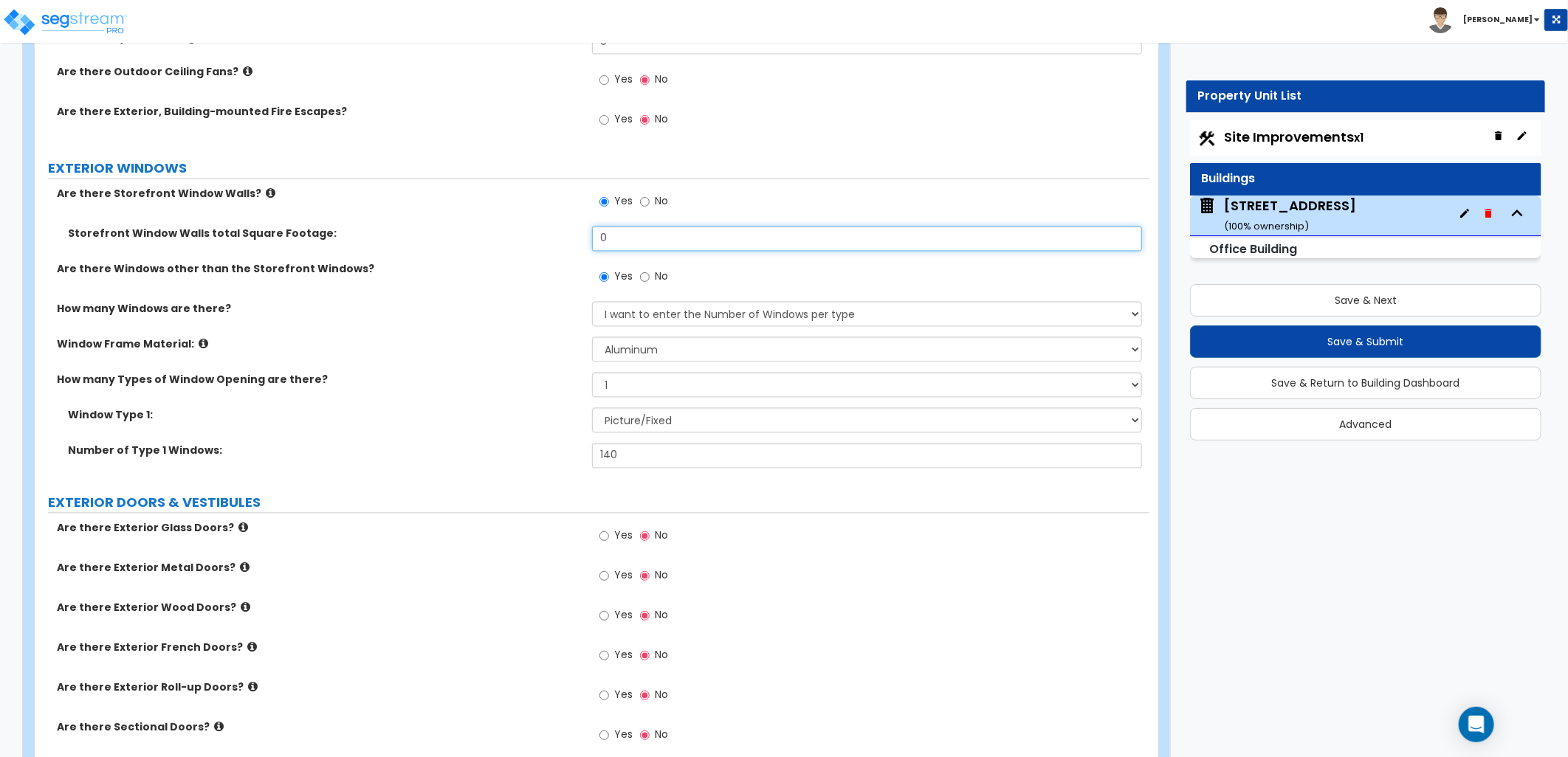
drag, startPoint x: 634, startPoint y: 212, endPoint x: 564, endPoint y: 215, distance: 70.1
click at [562, 226] on div "Storefront Window Walls total Square Footage: 0" at bounding box center [591, 244] width 1115 height 35
type input "350"
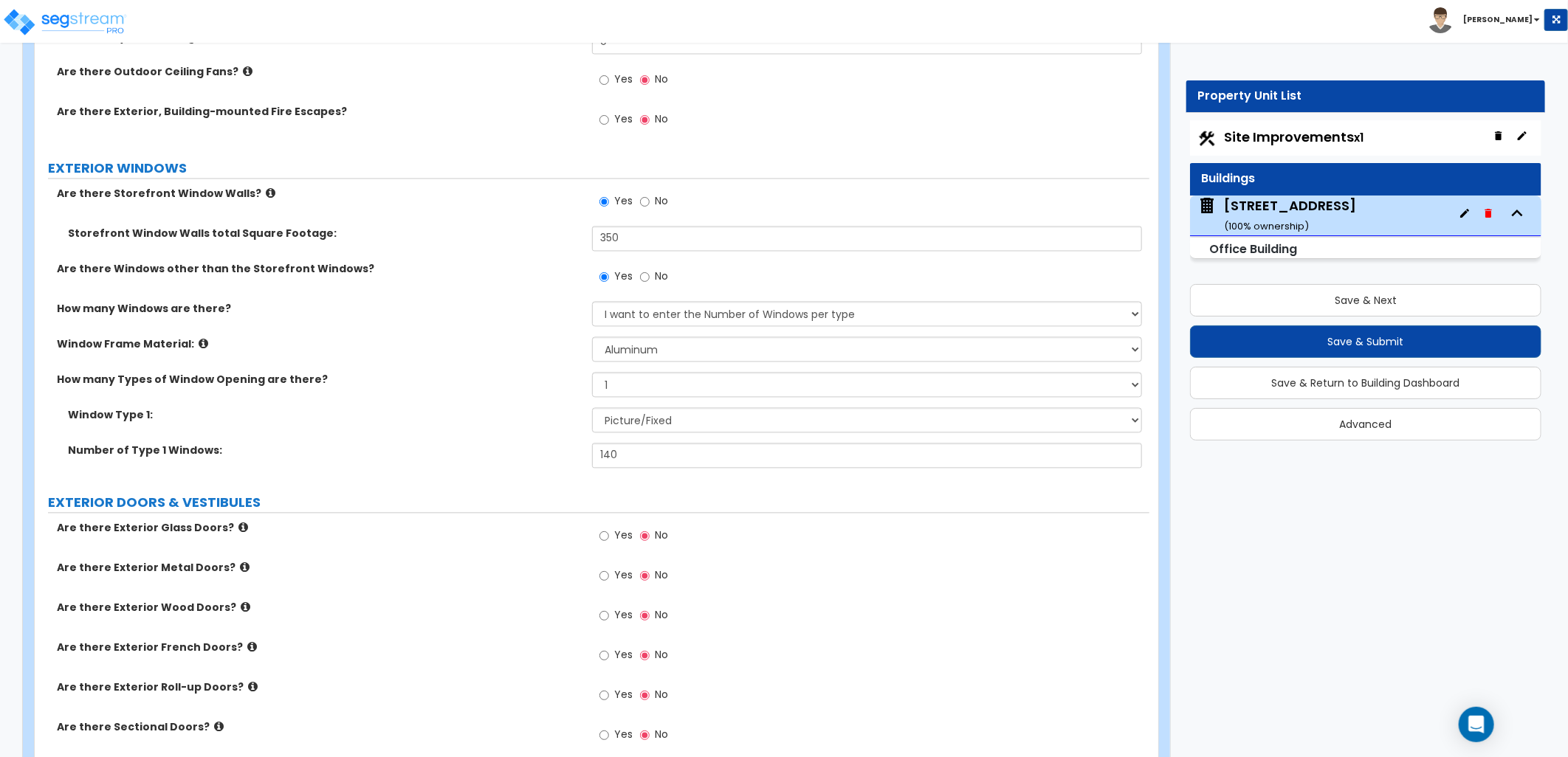
click at [542, 337] on label "Window Frame Material:" at bounding box center [318, 344] width 524 height 15
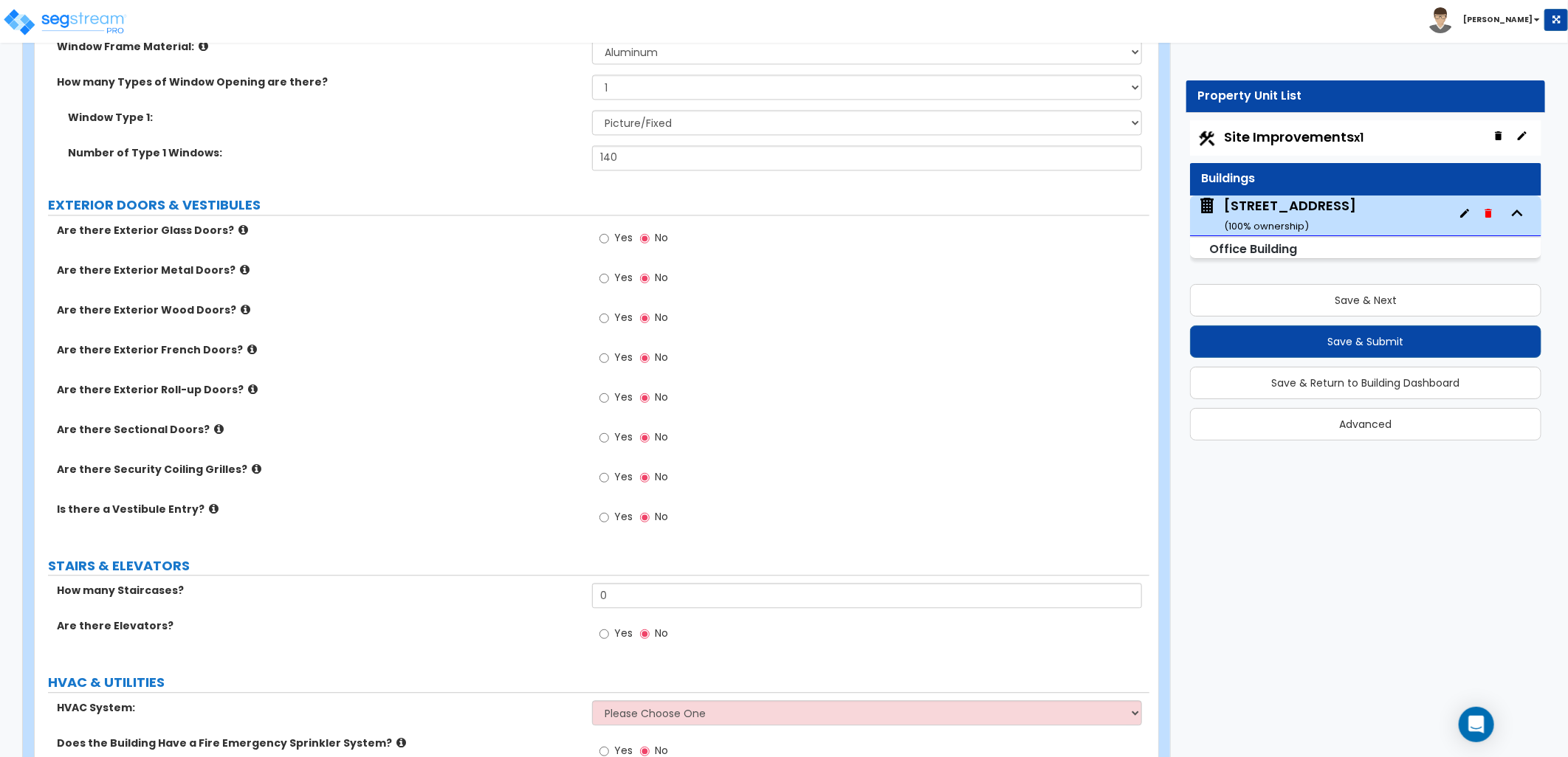
scroll to position [2048, 0]
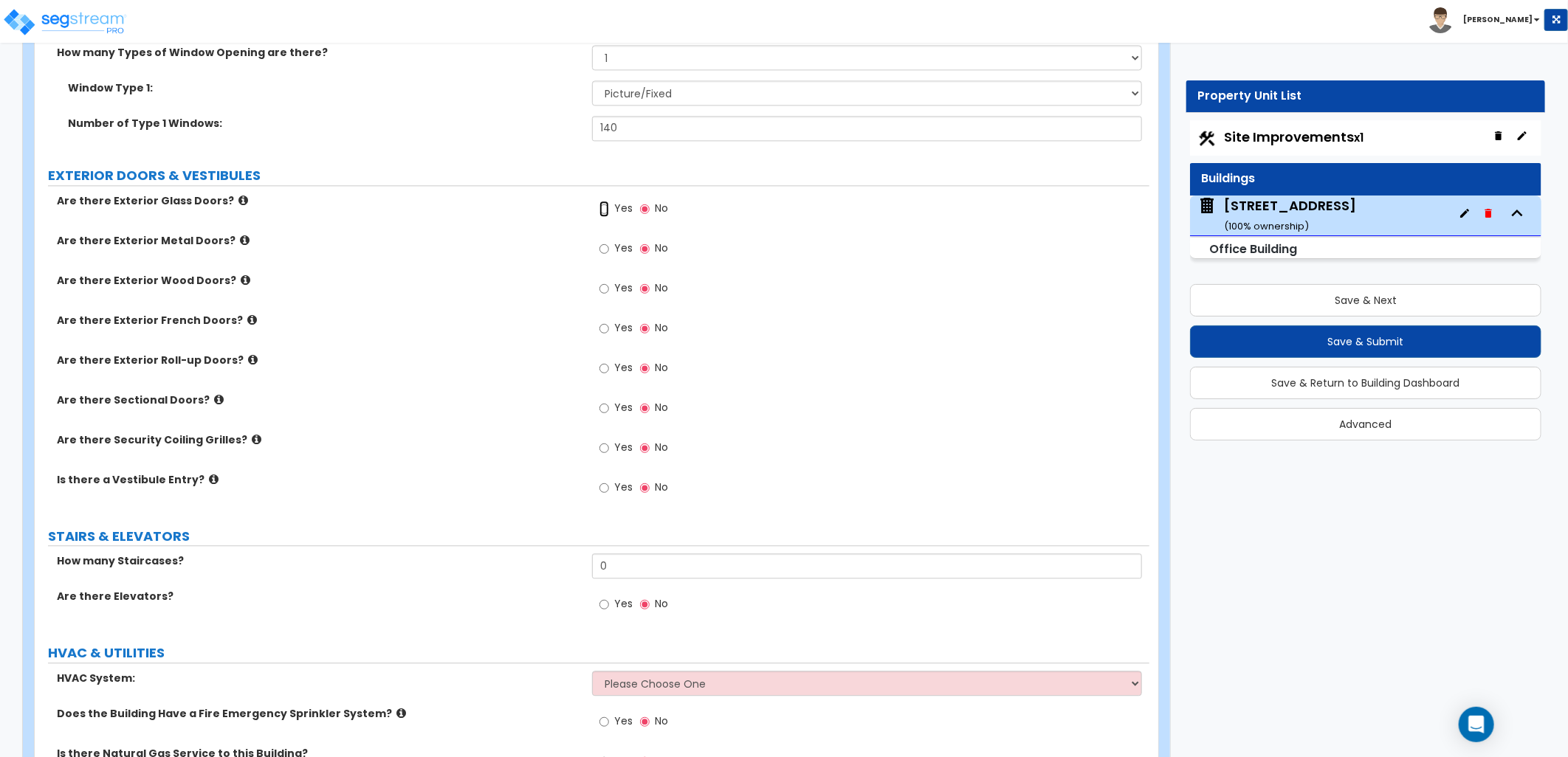
drag, startPoint x: 607, startPoint y: 177, endPoint x: 619, endPoint y: 192, distance: 19.2
click at [607, 201] on input "Yes" at bounding box center [604, 208] width 10 height 16
radio input "true"
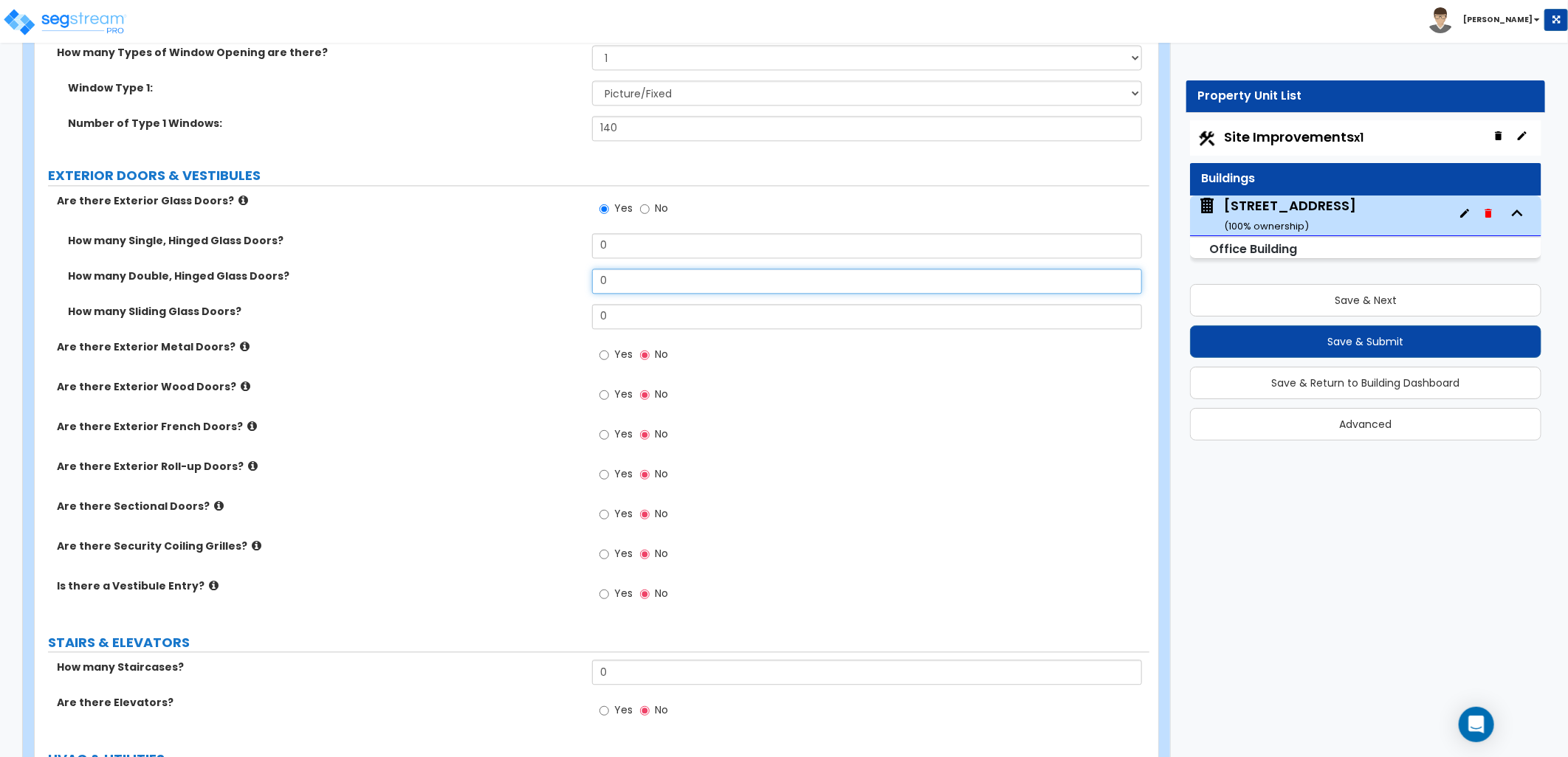
drag, startPoint x: 620, startPoint y: 246, endPoint x: 604, endPoint y: 248, distance: 16.1
click at [604, 269] on input "0" at bounding box center [867, 281] width 550 height 25
type input "1"
click at [929, 459] on div "Yes No" at bounding box center [871, 479] width 558 height 40
drag, startPoint x: 606, startPoint y: 326, endPoint x: 624, endPoint y: 327, distance: 18.0
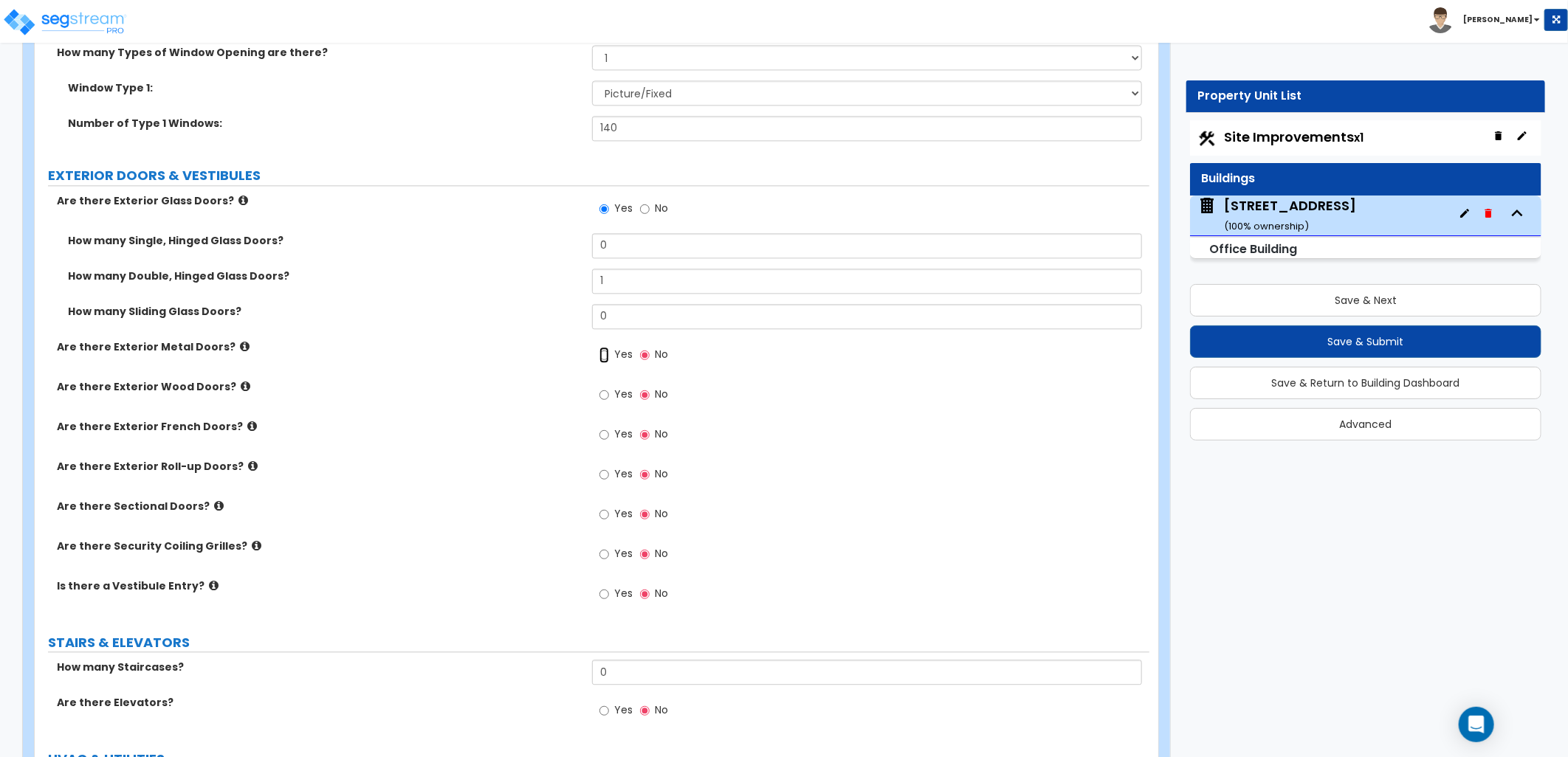
click at [606, 347] on input "Yes" at bounding box center [604, 355] width 10 height 16
radio input "true"
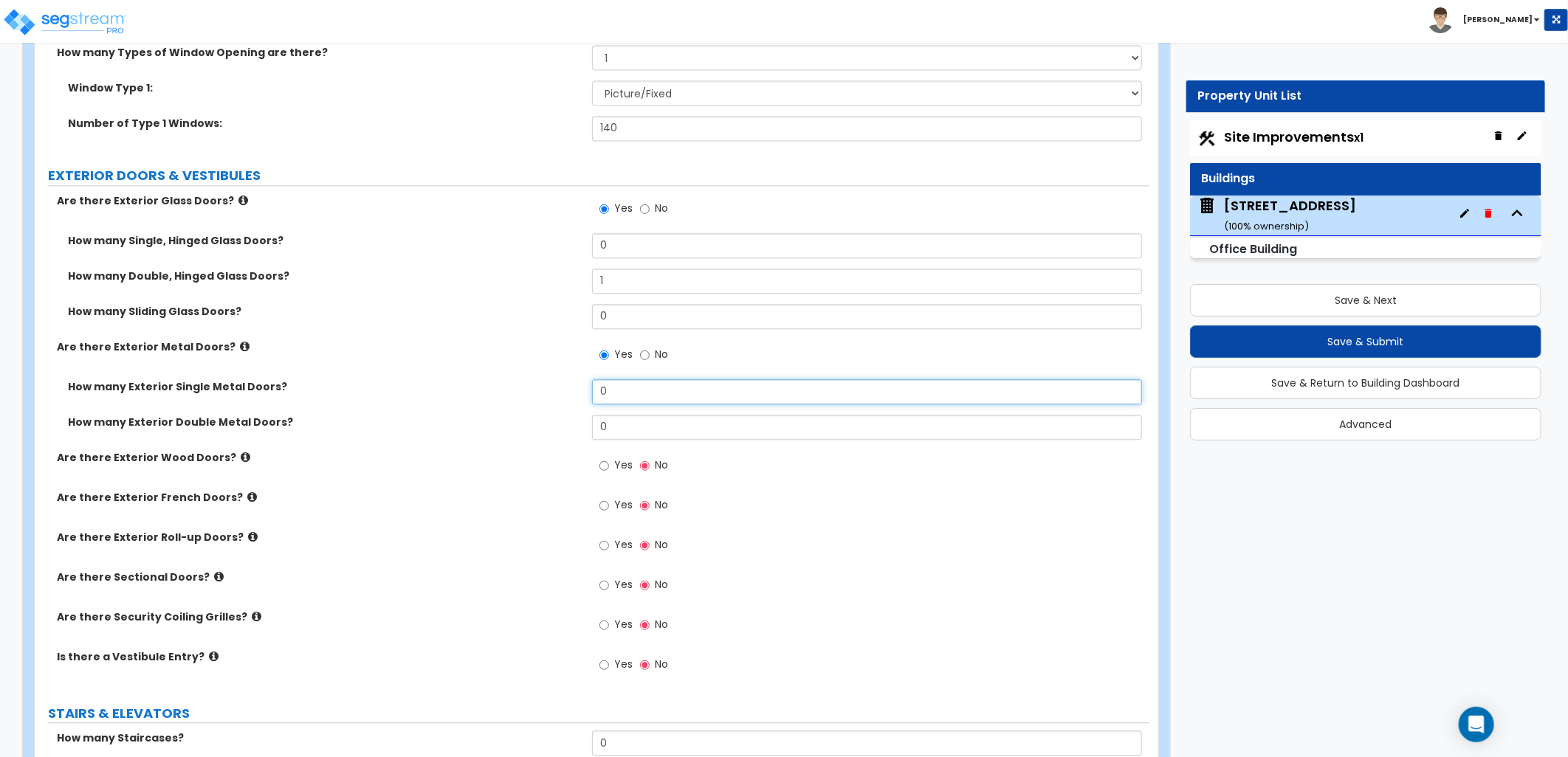
drag, startPoint x: 620, startPoint y: 363, endPoint x: 580, endPoint y: 364, distance: 40.0
click at [580, 379] on div "How many Exterior Single Metal Doors? 0" at bounding box center [591, 397] width 1115 height 35
type input "3"
click at [781, 490] on div "Yes No" at bounding box center [871, 510] width 558 height 40
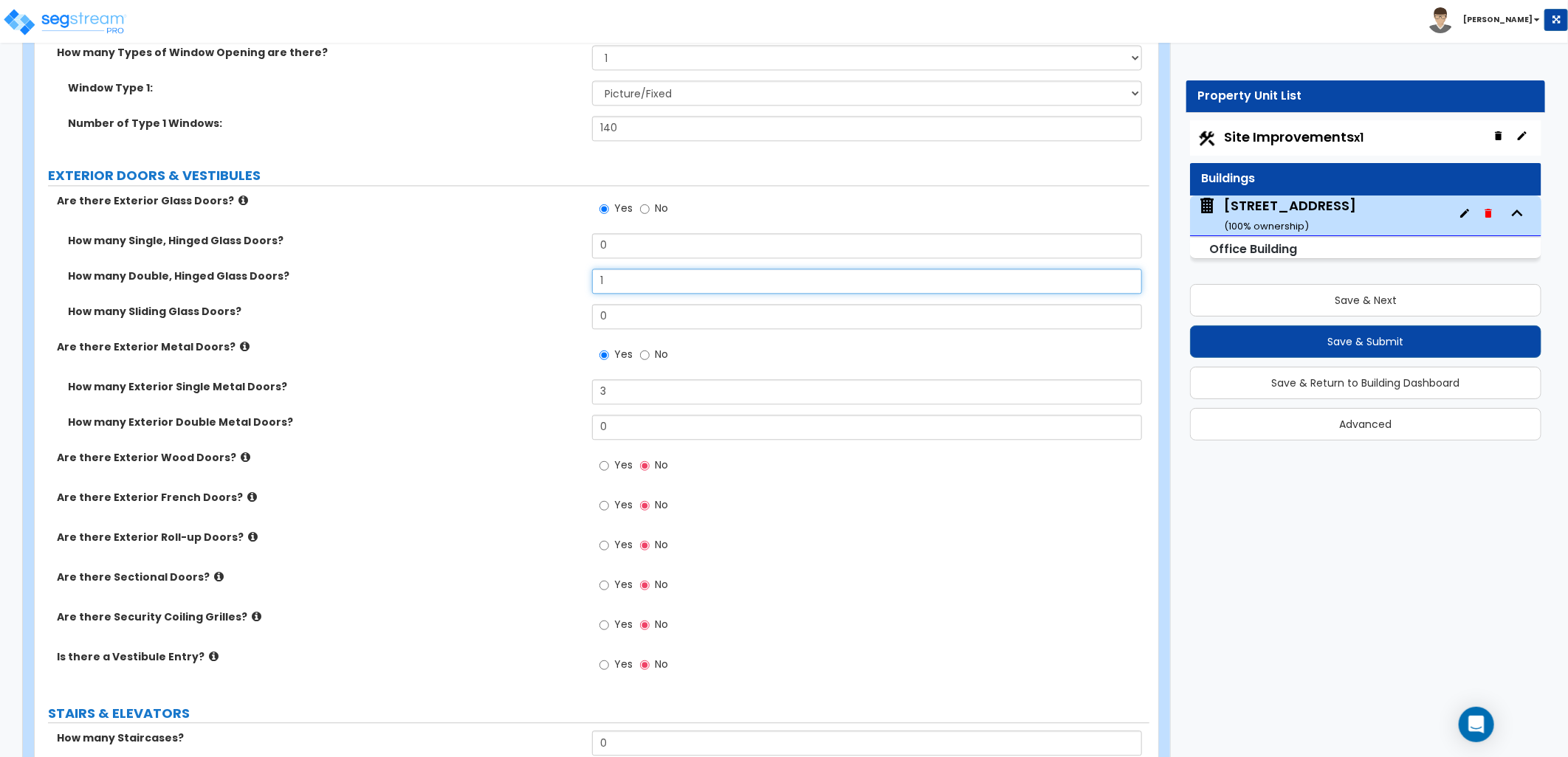
click at [566, 269] on div "How many Double, Hinged Glass Doors? 1" at bounding box center [591, 286] width 1115 height 35
type input "2"
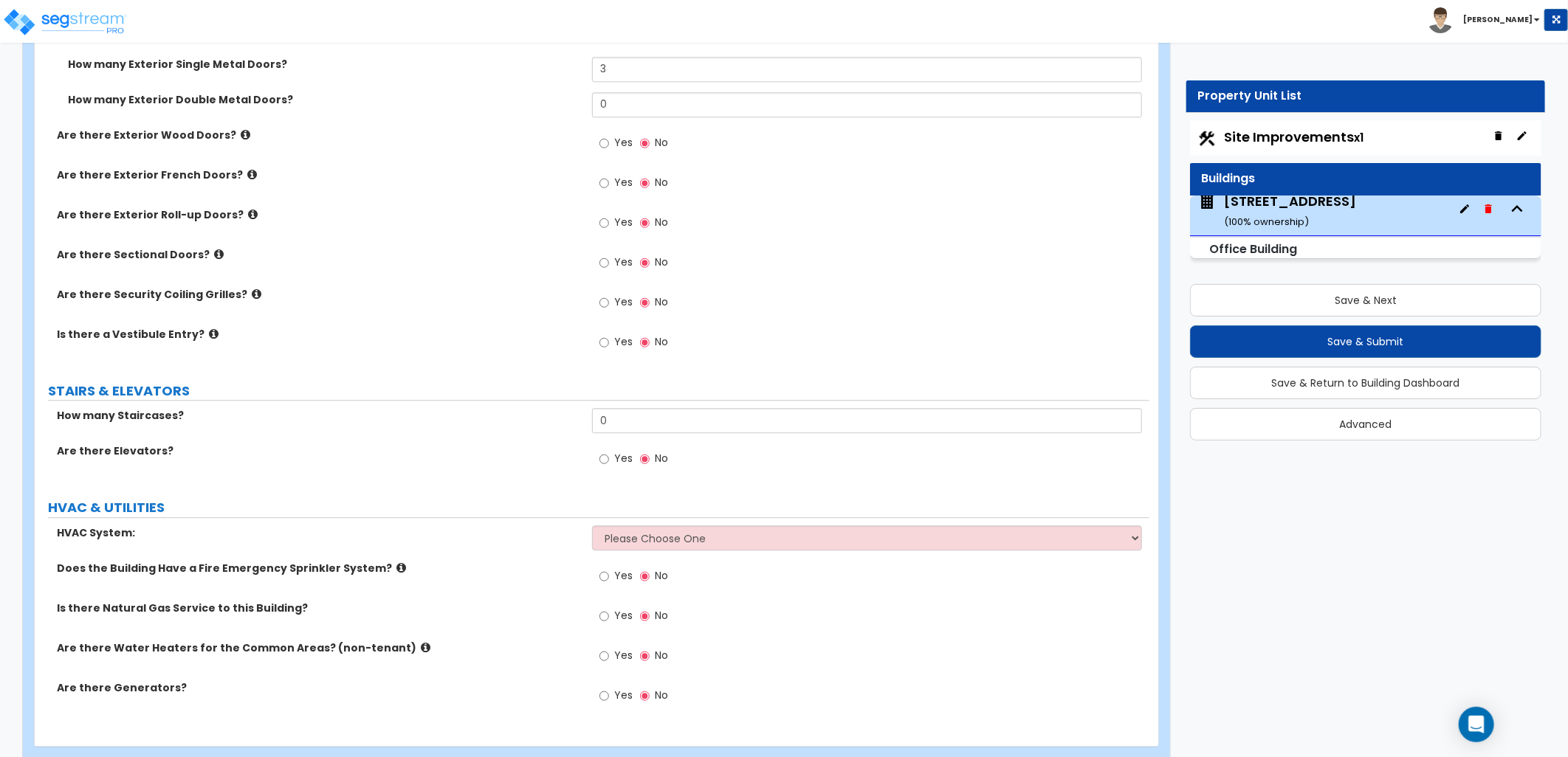
scroll to position [5, 0]
click at [596, 443] on div "Yes No" at bounding box center [634, 460] width 83 height 34
click at [603, 450] on input "Yes" at bounding box center [604, 458] width 10 height 16
radio input "true"
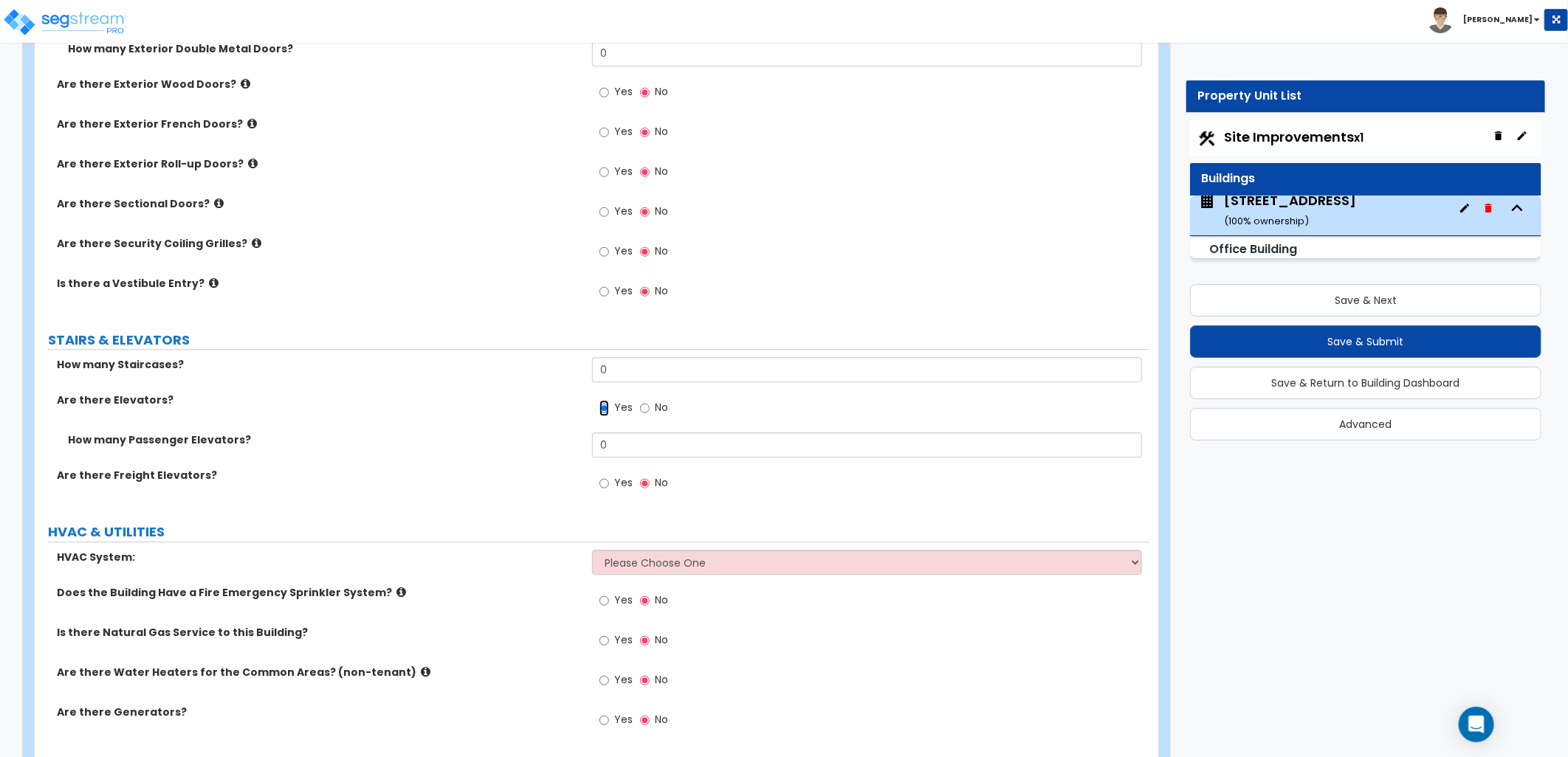
scroll to position [2447, 0]
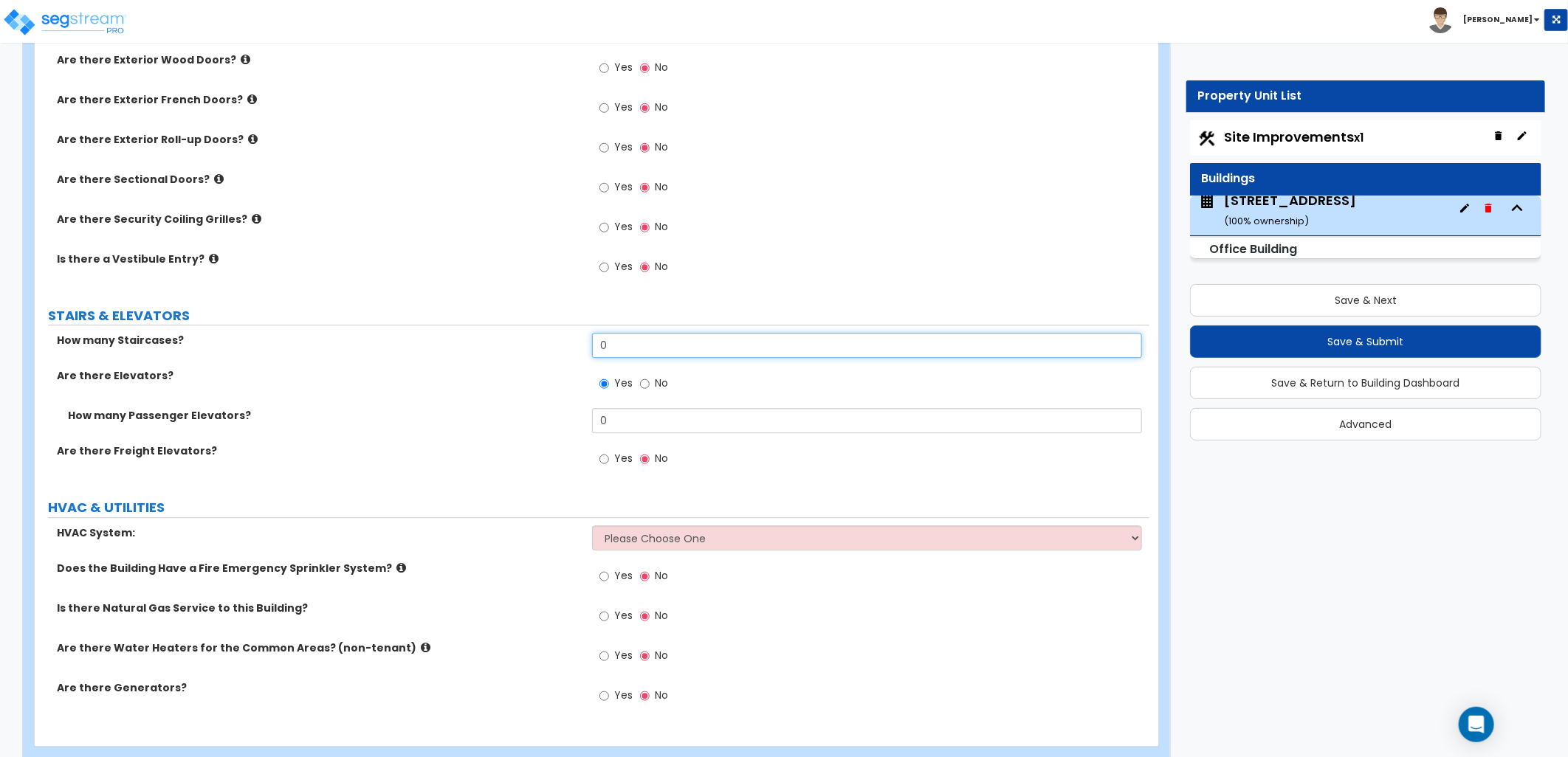
click at [547, 333] on div "How many Staircases? 0" at bounding box center [591, 351] width 1115 height 35
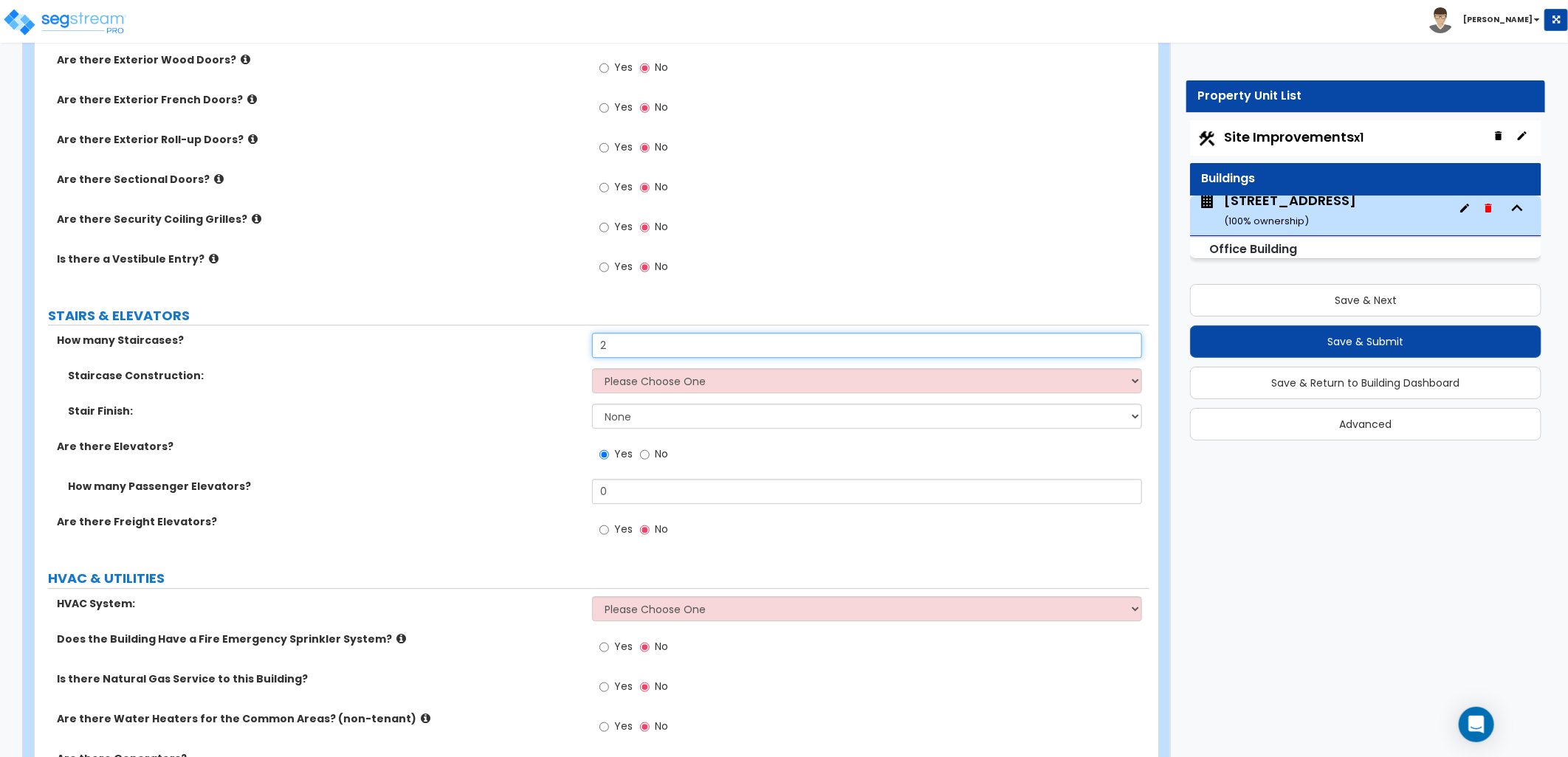
type input "2"
click at [636, 368] on select "Please Choose One Concrete Steel Wood Please Choose For Me" at bounding box center [867, 381] width 550 height 25
click at [504, 368] on label "Staircase Construction:" at bounding box center [324, 375] width 513 height 15
click at [711, 368] on select "Please Choose One Concrete Steel Wood Please Choose For Me" at bounding box center [867, 381] width 550 height 25
select select "2"
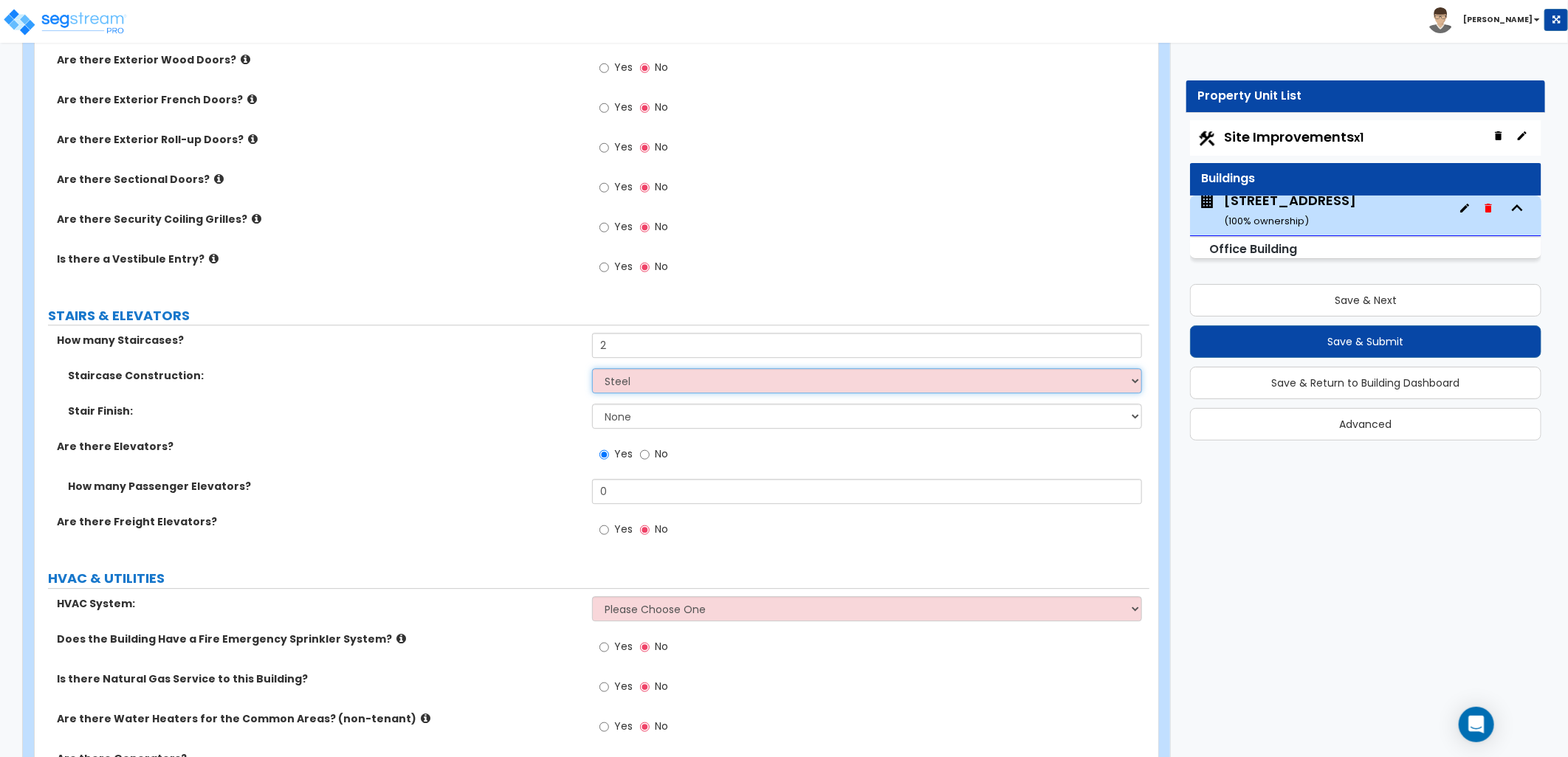
click at [592, 368] on select "Please Choose One Concrete Steel Wood Please Choose For Me" at bounding box center [867, 381] width 550 height 25
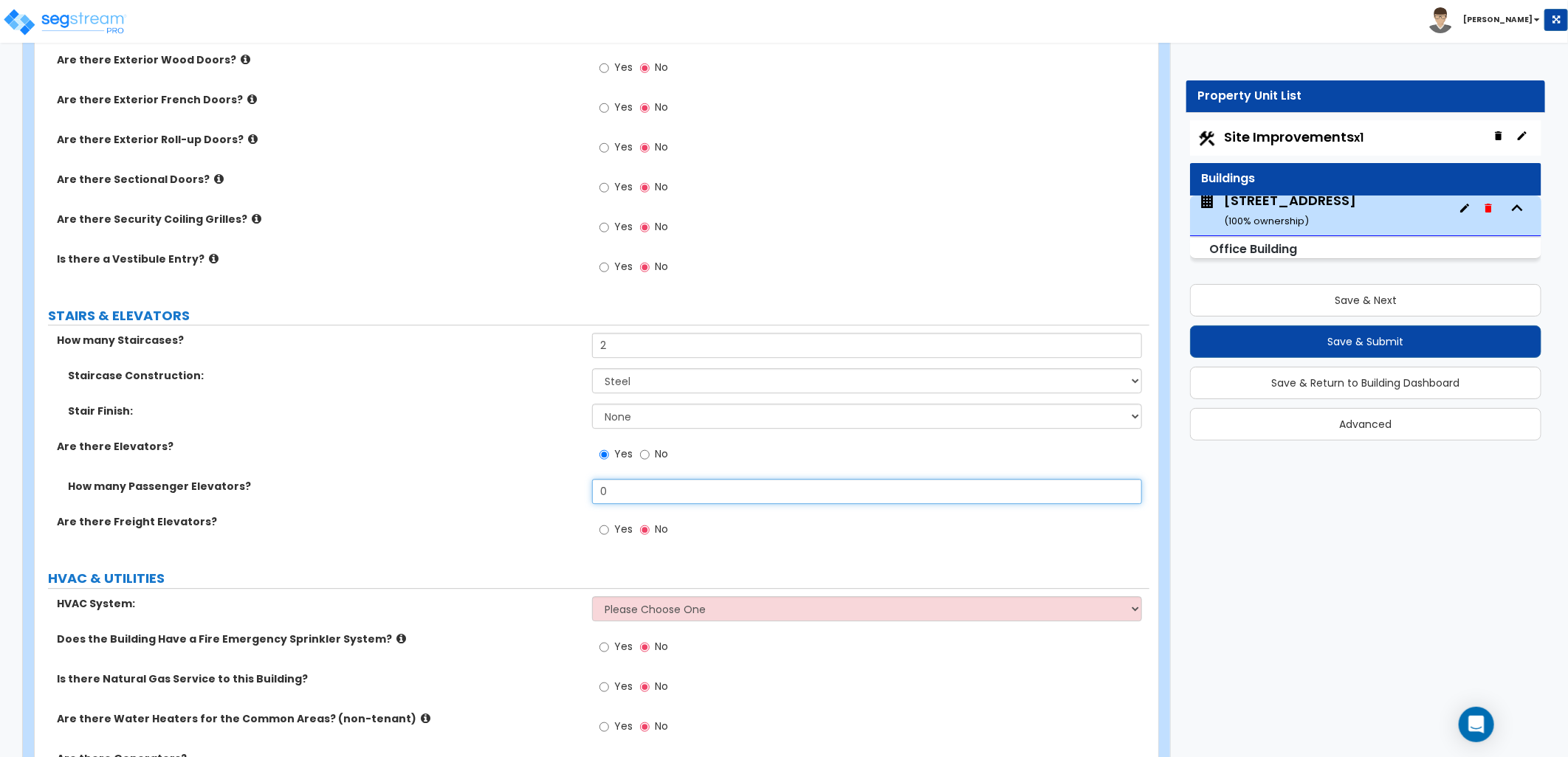
drag, startPoint x: 617, startPoint y: 466, endPoint x: 589, endPoint y: 471, distance: 28.4
click at [557, 479] on div "How many Passenger Elevators? 0" at bounding box center [591, 496] width 1115 height 35
type input "1"
click at [594, 569] on label "HVAC & UTILITIES" at bounding box center [598, 579] width 1101 height 19
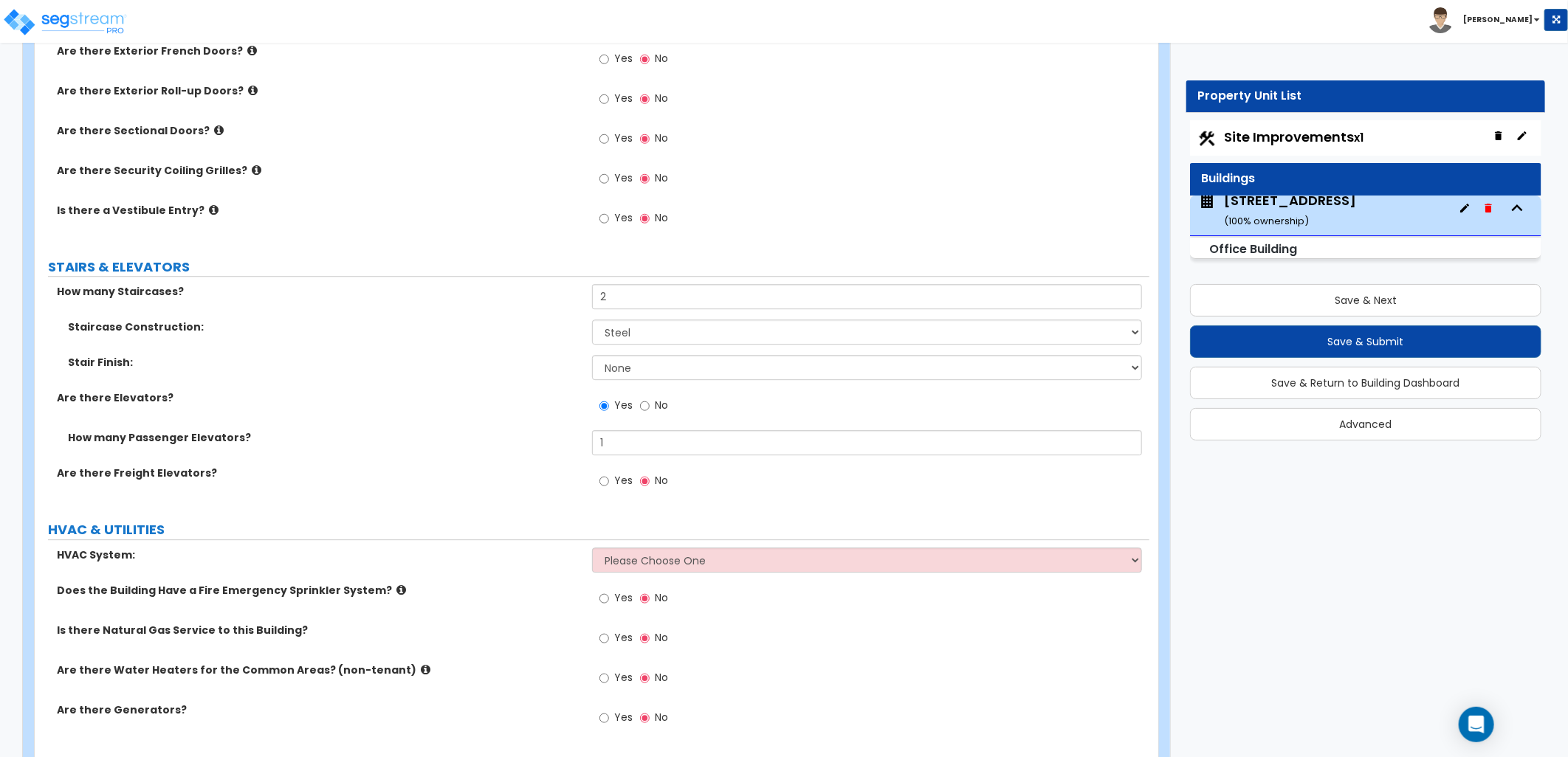
scroll to position [2518, 0]
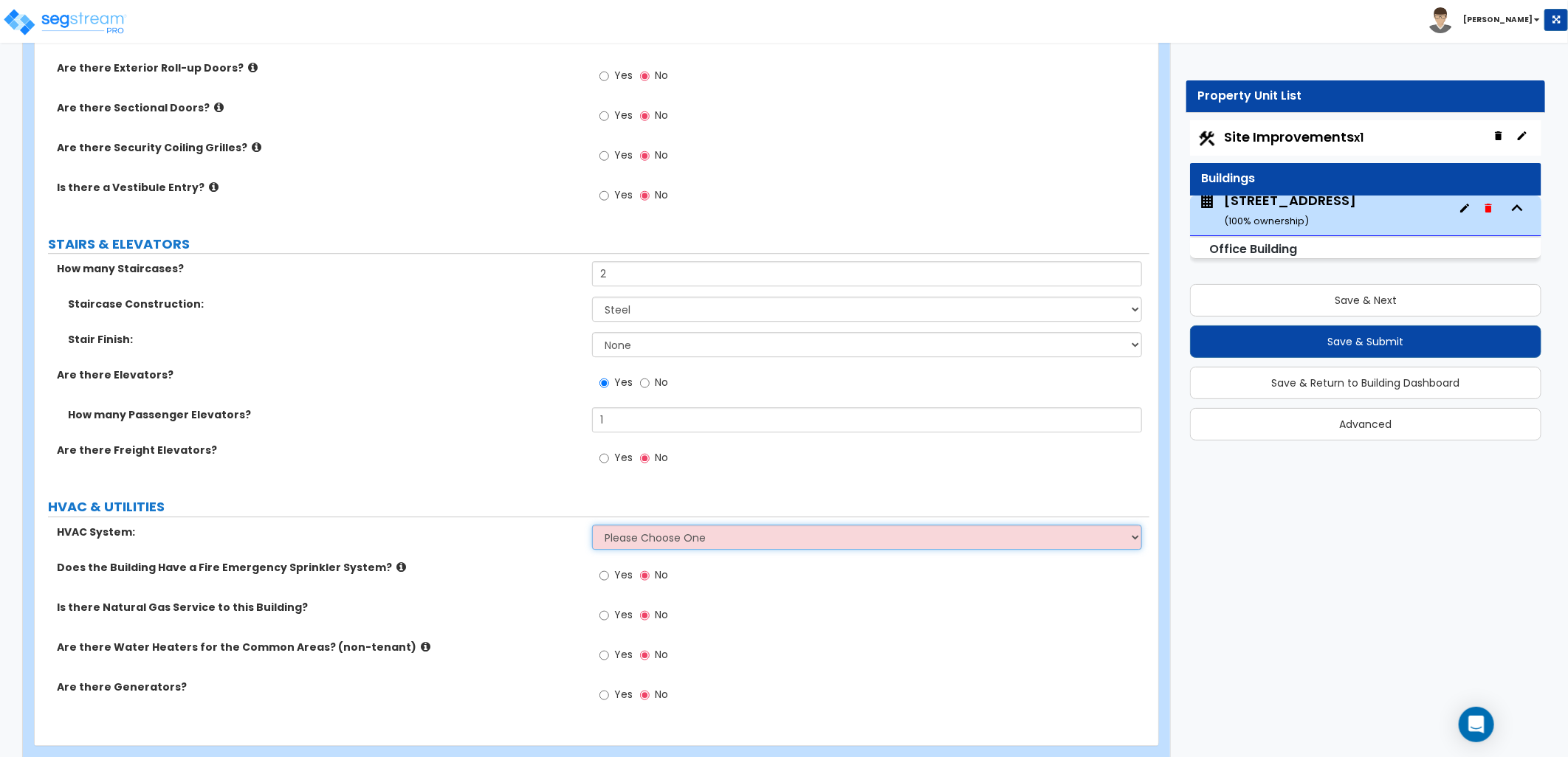
click at [666, 525] on select "Please Choose One Rooftop Unit Furnace-Condenser Forced Air Split Heating/Cooli…" at bounding box center [867, 537] width 550 height 25
drag, startPoint x: 500, startPoint y: 469, endPoint x: 522, endPoint y: 470, distance: 22.0
click at [505, 497] on label "HVAC & UTILITIES" at bounding box center [598, 507] width 1101 height 19
click at [675, 525] on select "Please Choose One Rooftop Unit Furnace-Condenser Forced Air Split Heating/Cooli…" at bounding box center [867, 537] width 550 height 25
select select "1"
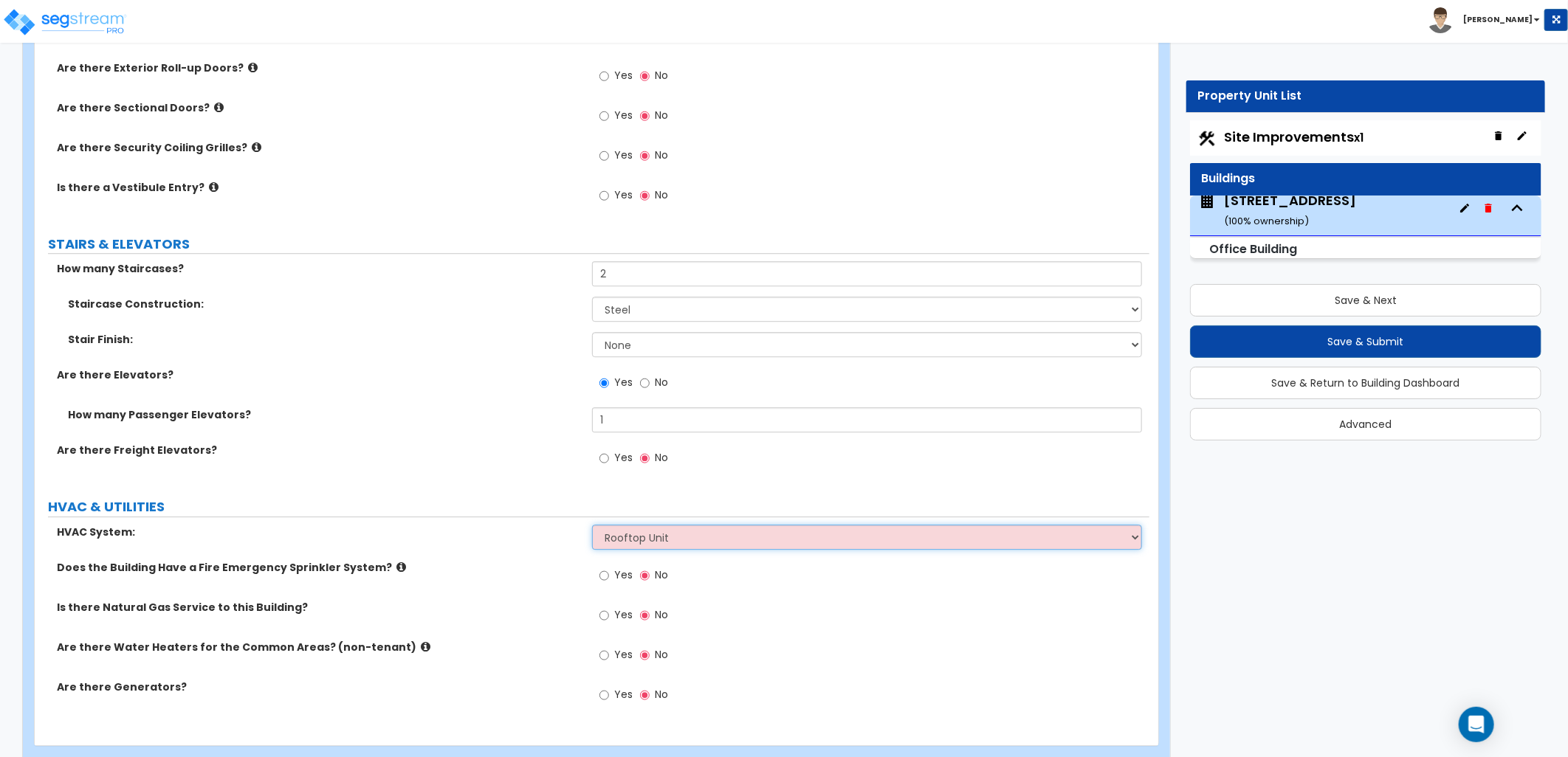
click at [592, 525] on select "Please Choose One Rooftop Unit Furnace-Condenser Forced Air Split Heating/Cooli…" at bounding box center [867, 537] width 550 height 25
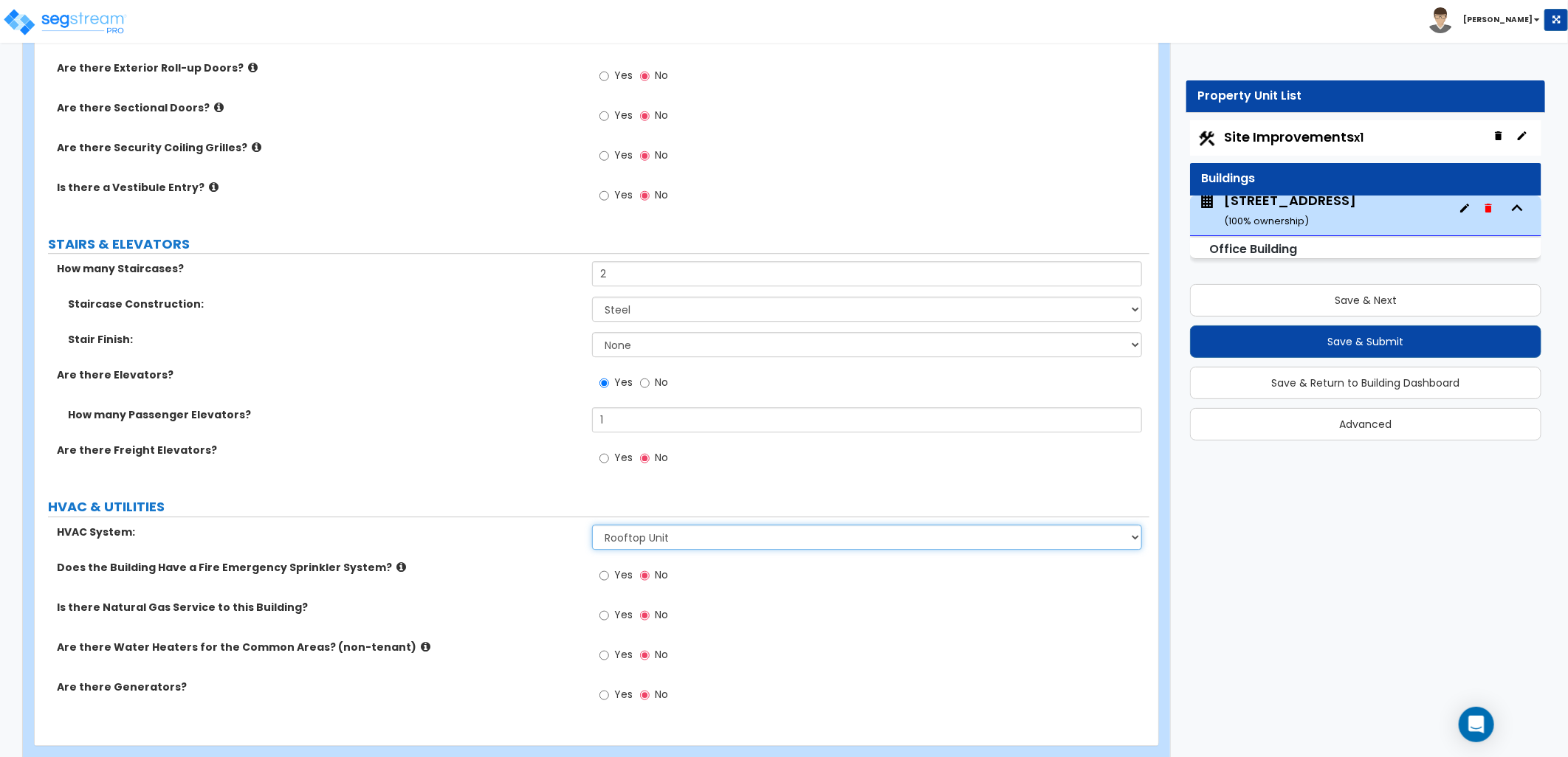
click at [742, 525] on select "Please Choose One Rooftop Unit Furnace-Condenser Forced Air Split Heating/Cooli…" at bounding box center [867, 537] width 550 height 25
click at [751, 497] on label "HVAC & UTILITIES" at bounding box center [598, 507] width 1101 height 19
click at [609, 564] on label "Yes" at bounding box center [616, 577] width 34 height 25
click at [609, 567] on input "Yes" at bounding box center [604, 575] width 10 height 16
radio input "true"
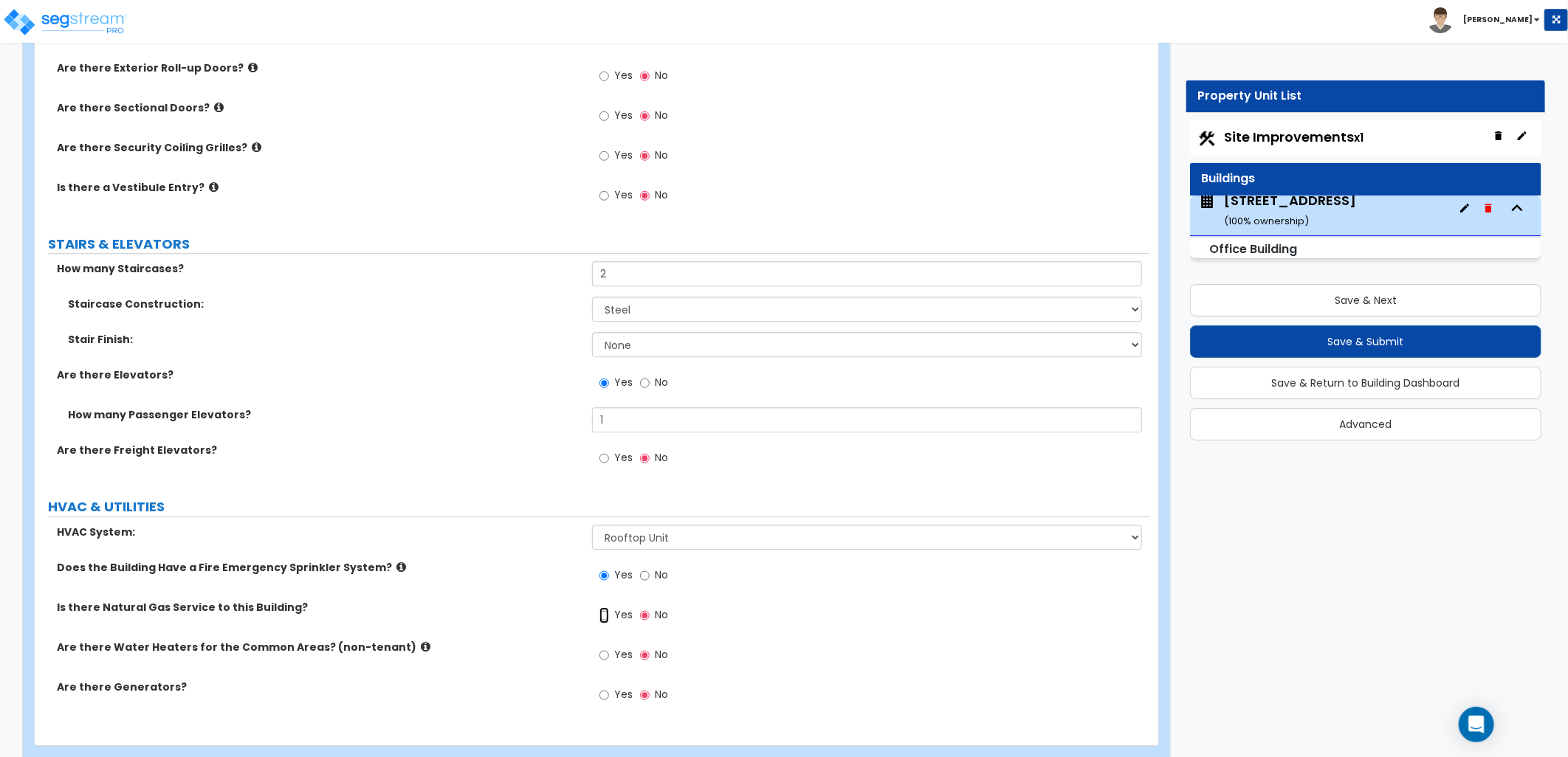
click at [601, 607] on input "Yes" at bounding box center [604, 615] width 10 height 16
radio input "true"
click at [620, 647] on span "Yes" at bounding box center [623, 654] width 19 height 15
click at [609, 647] on input "Yes" at bounding box center [604, 655] width 10 height 16
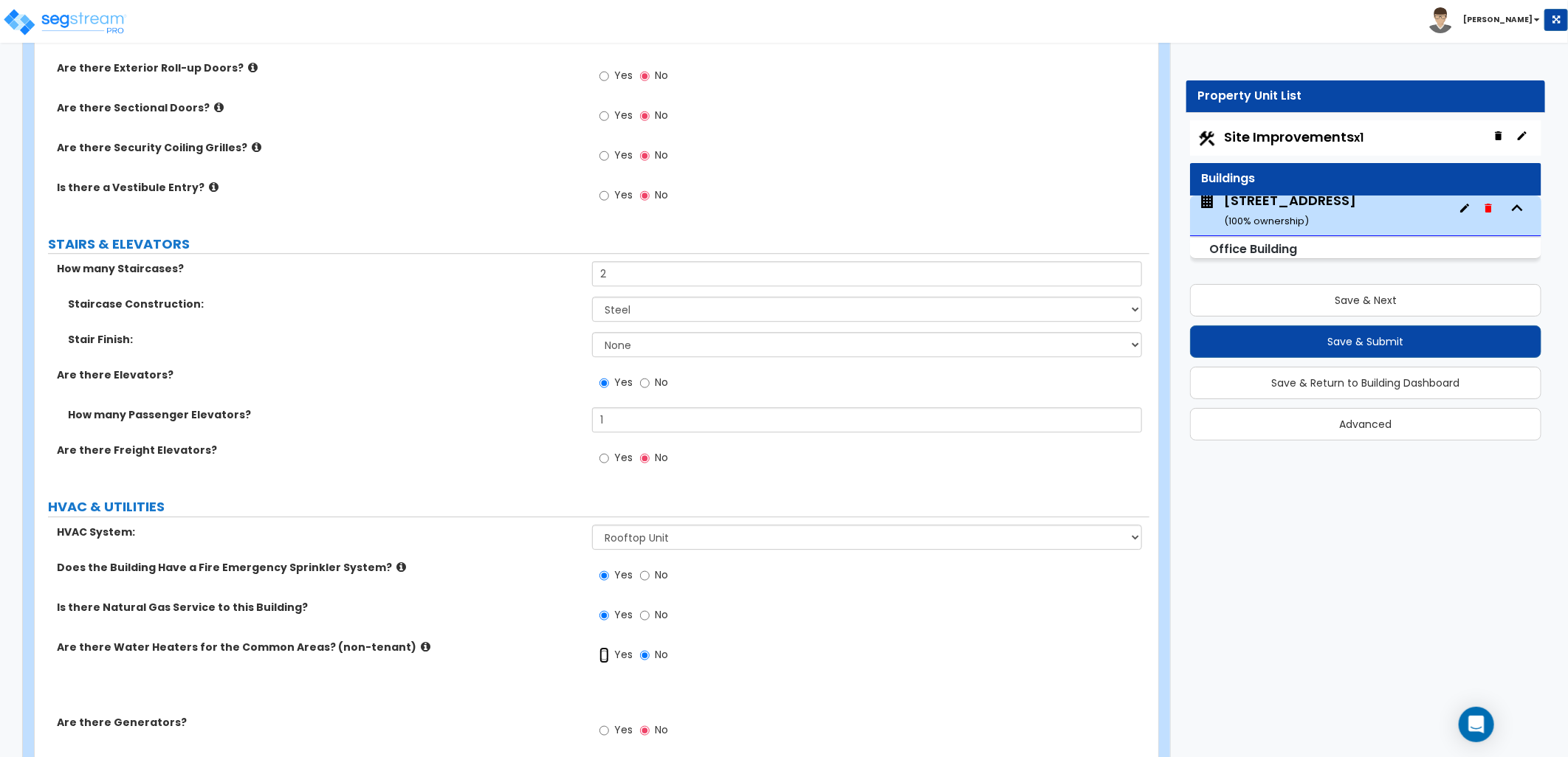
radio input "true"
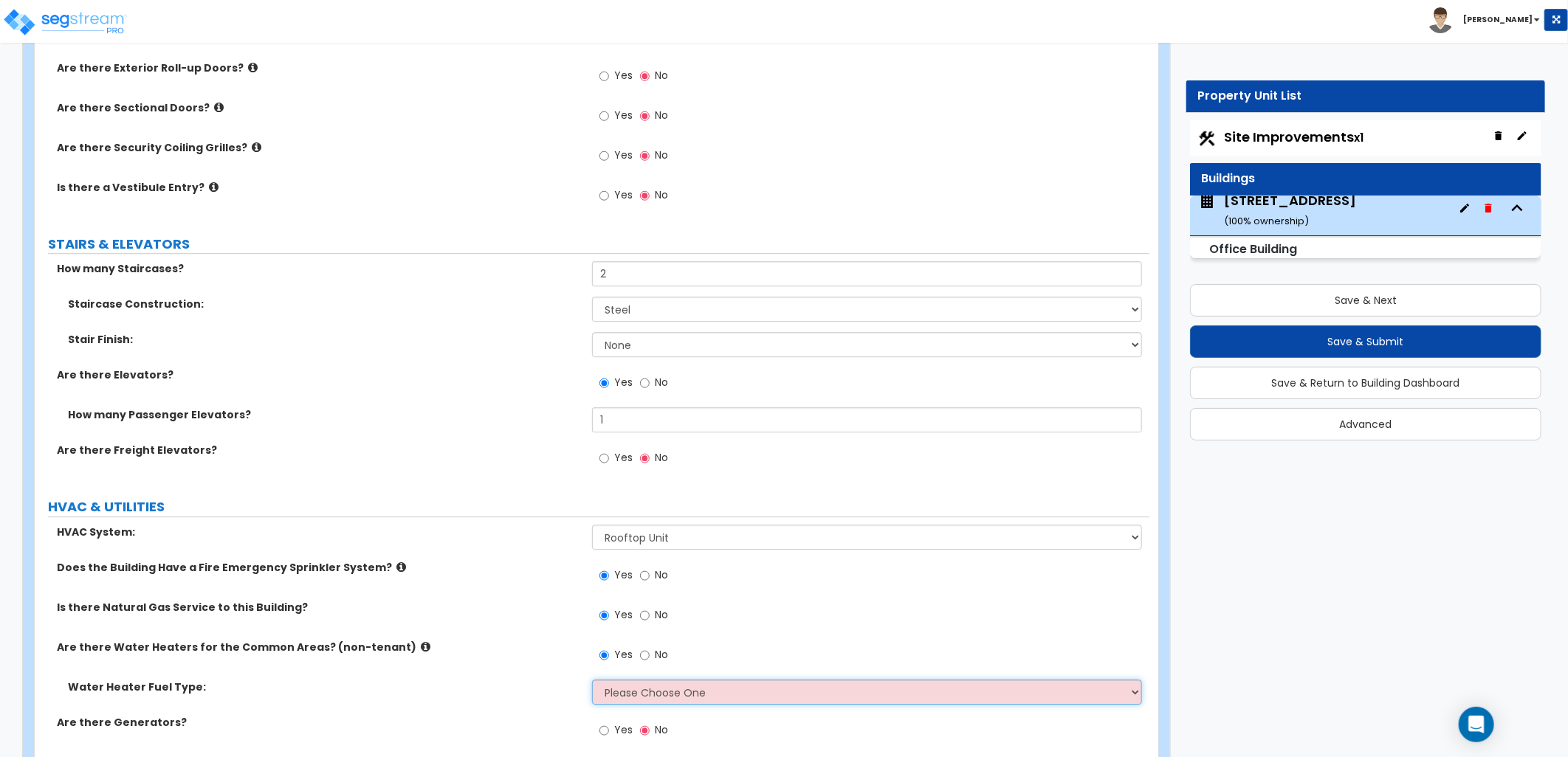
click at [652, 679] on select "Please Choose One Gas Electric" at bounding box center [867, 692] width 550 height 25
select select "1"
click at [592, 679] on select "Please Choose One Gas Electric" at bounding box center [867, 692] width 550 height 25
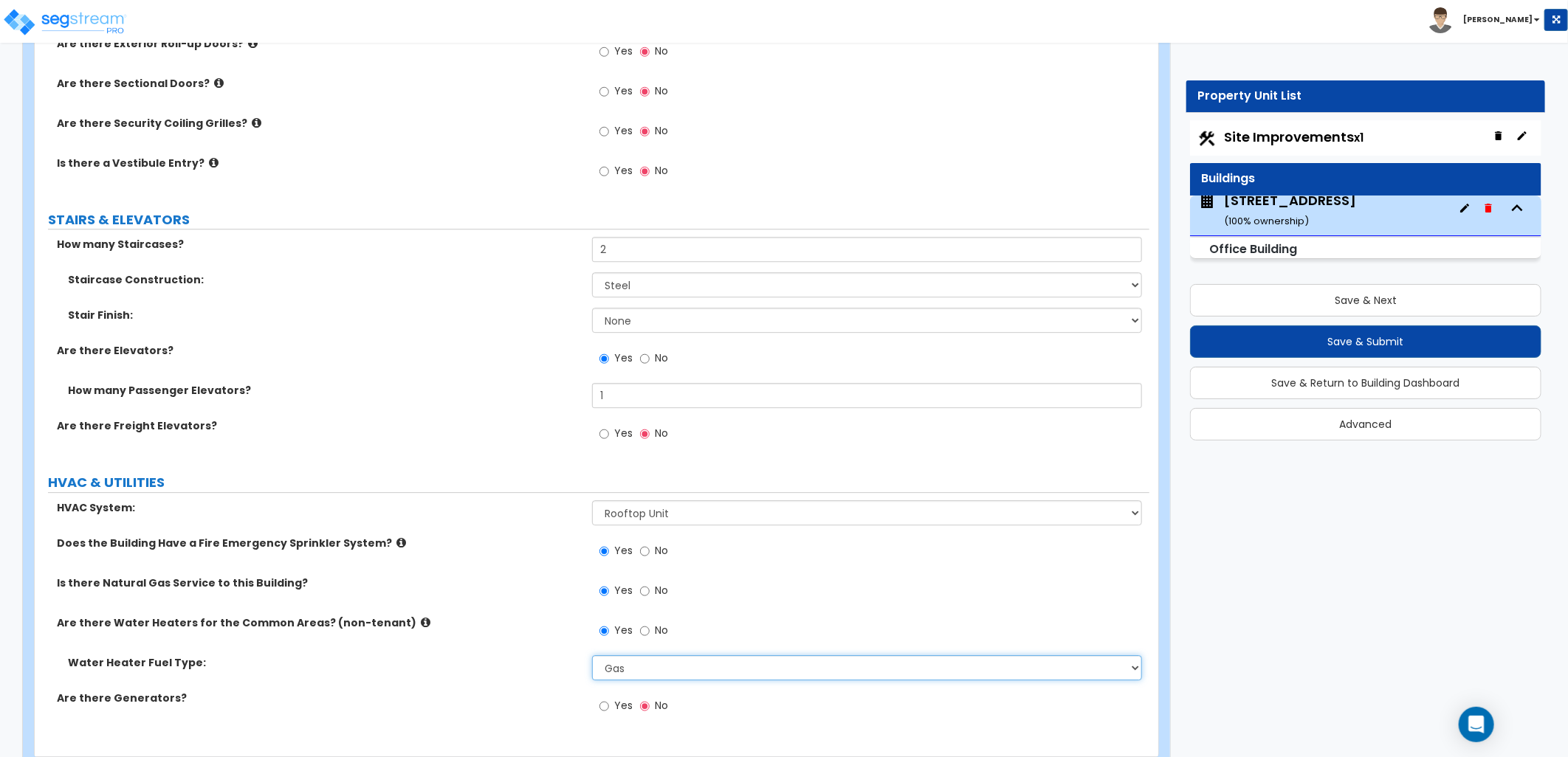
scroll to position [2554, 0]
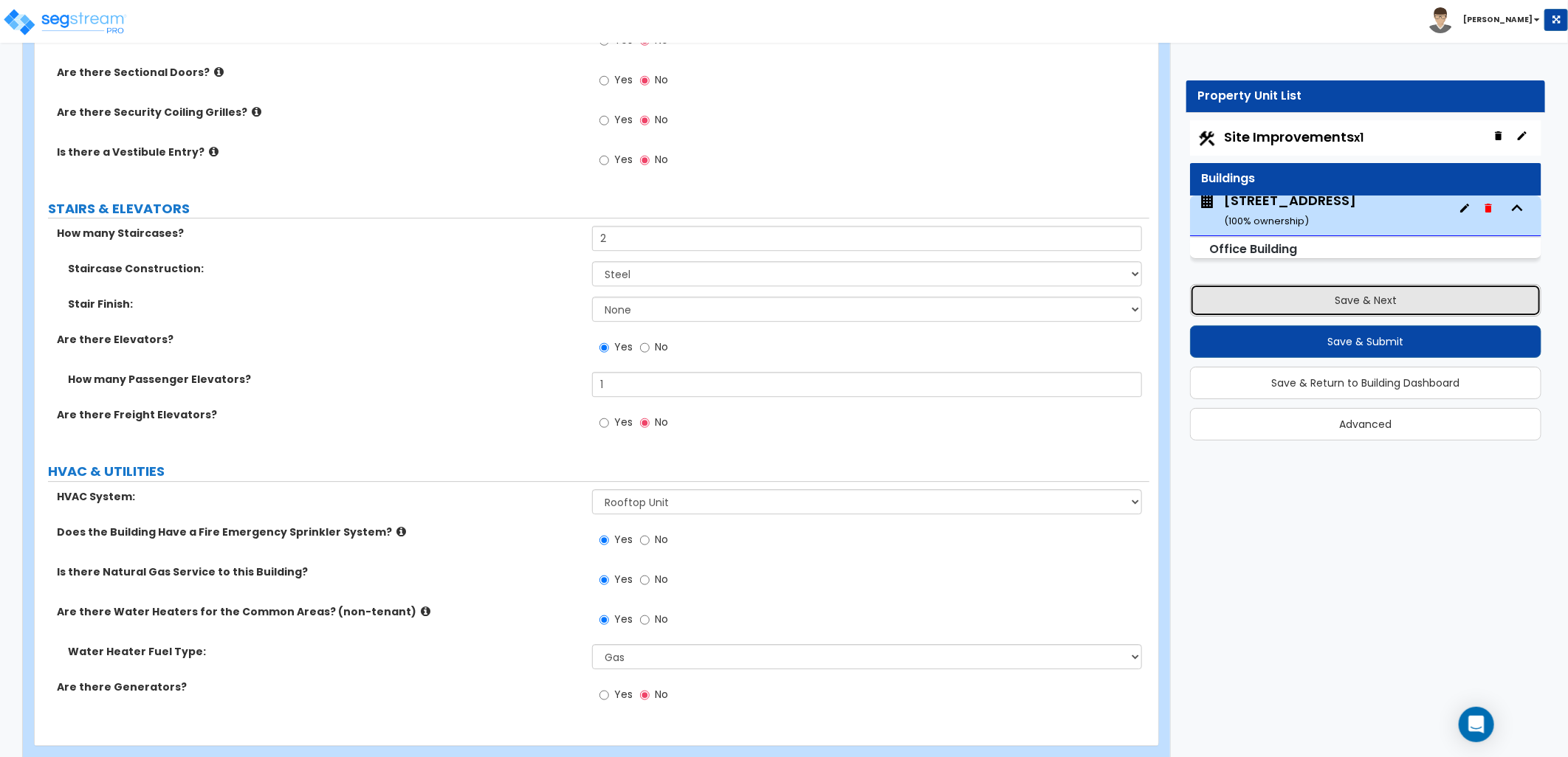
click at [1302, 291] on button "Save & Next" at bounding box center [1366, 300] width 352 height 33
select select "2"
select select "1"
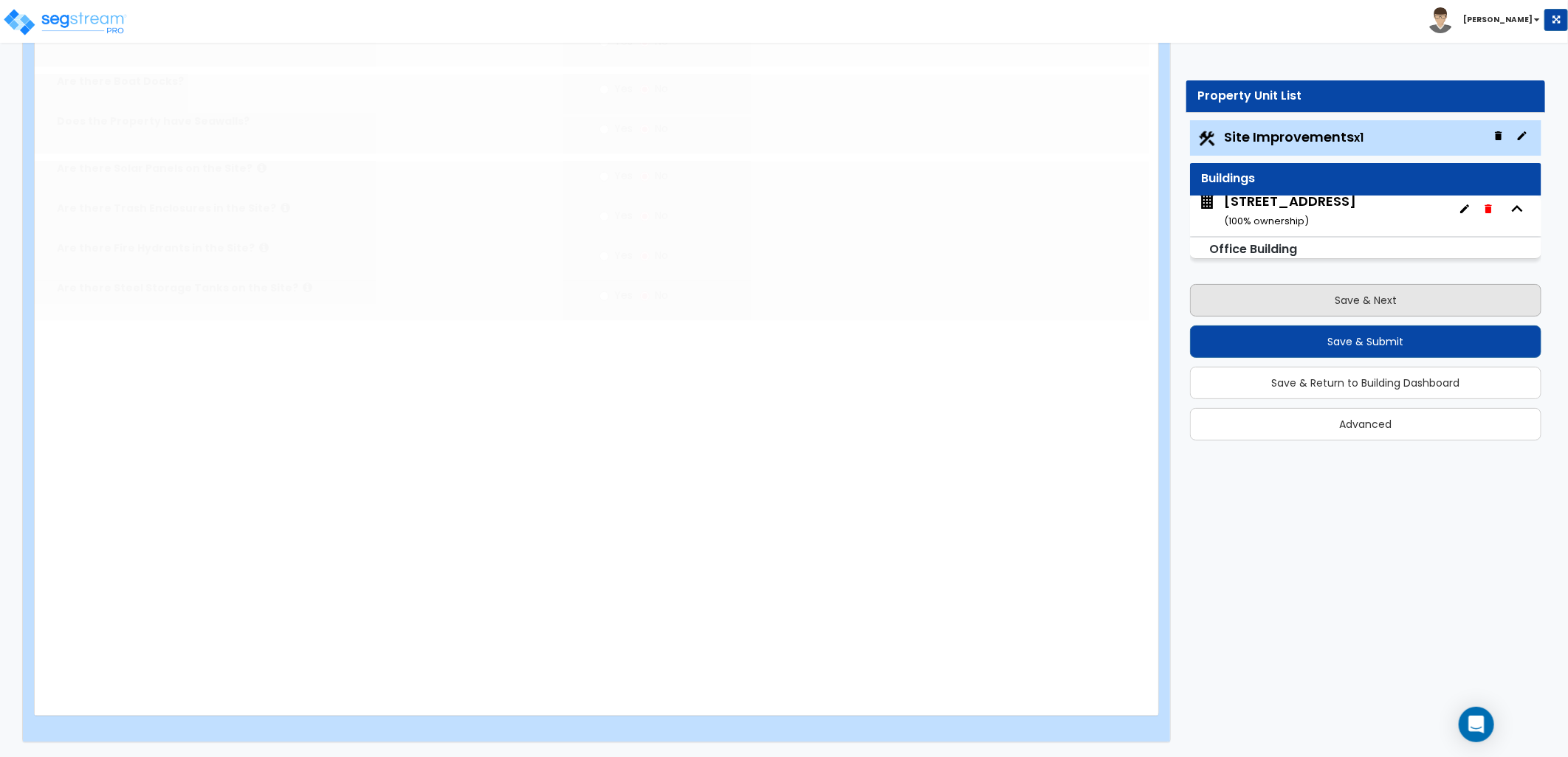
radio input "true"
select select "1"
type input "3"
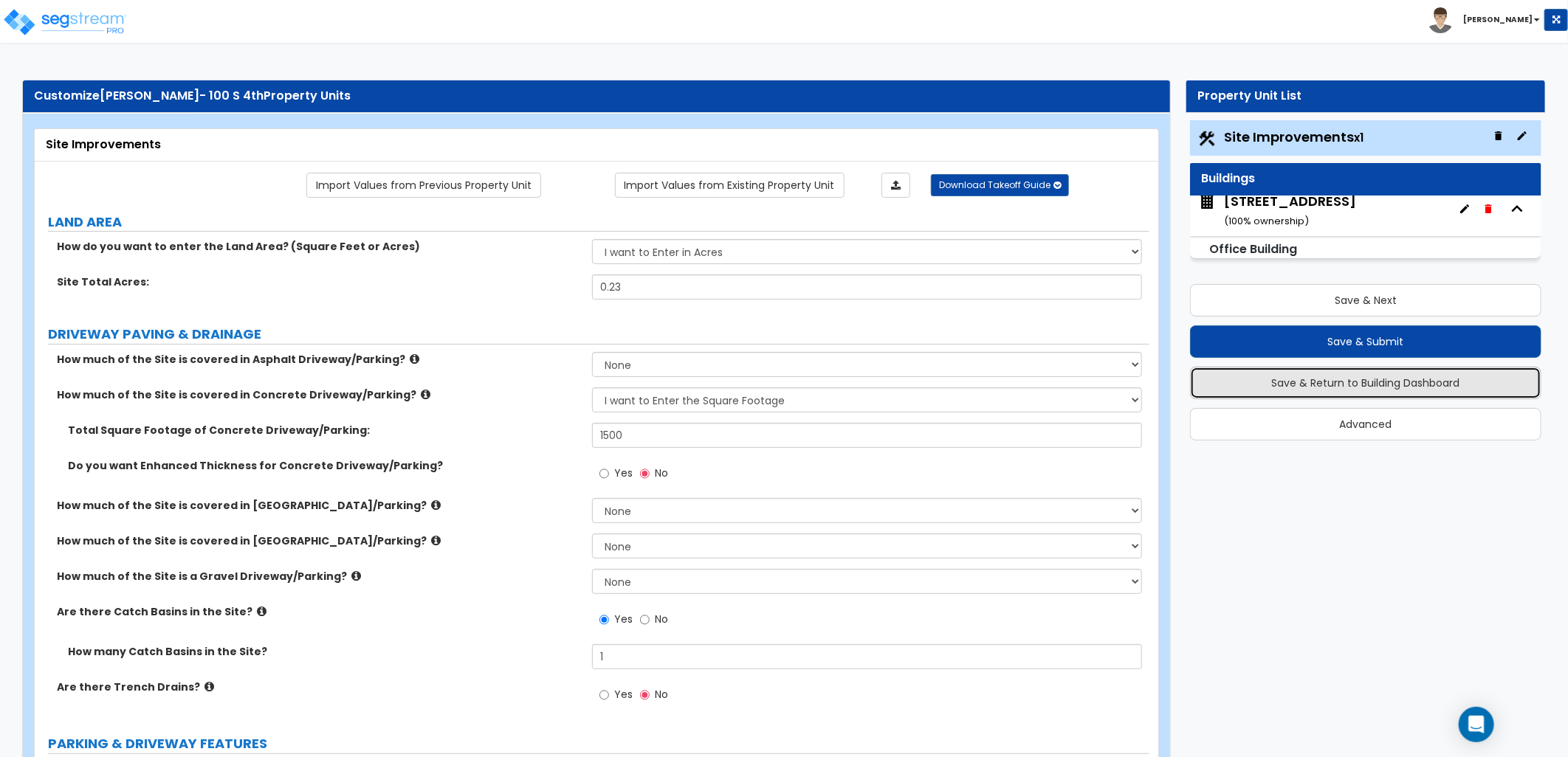
click at [1301, 392] on button "Save & Return to Building Dashboard" at bounding box center [1366, 382] width 352 height 33
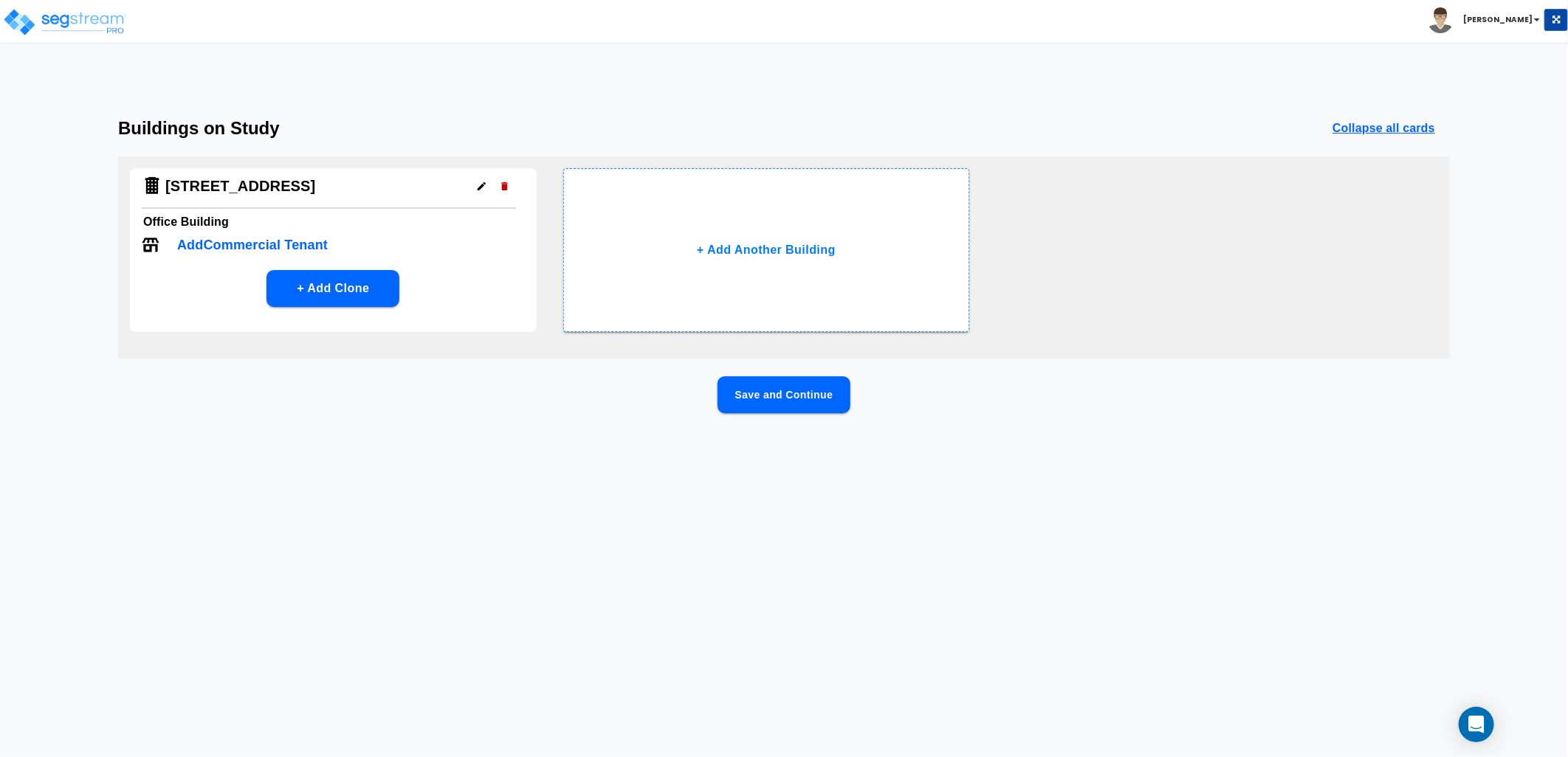
click at [246, 241] on p "Add Commercial Tenant" at bounding box center [252, 245] width 150 height 20
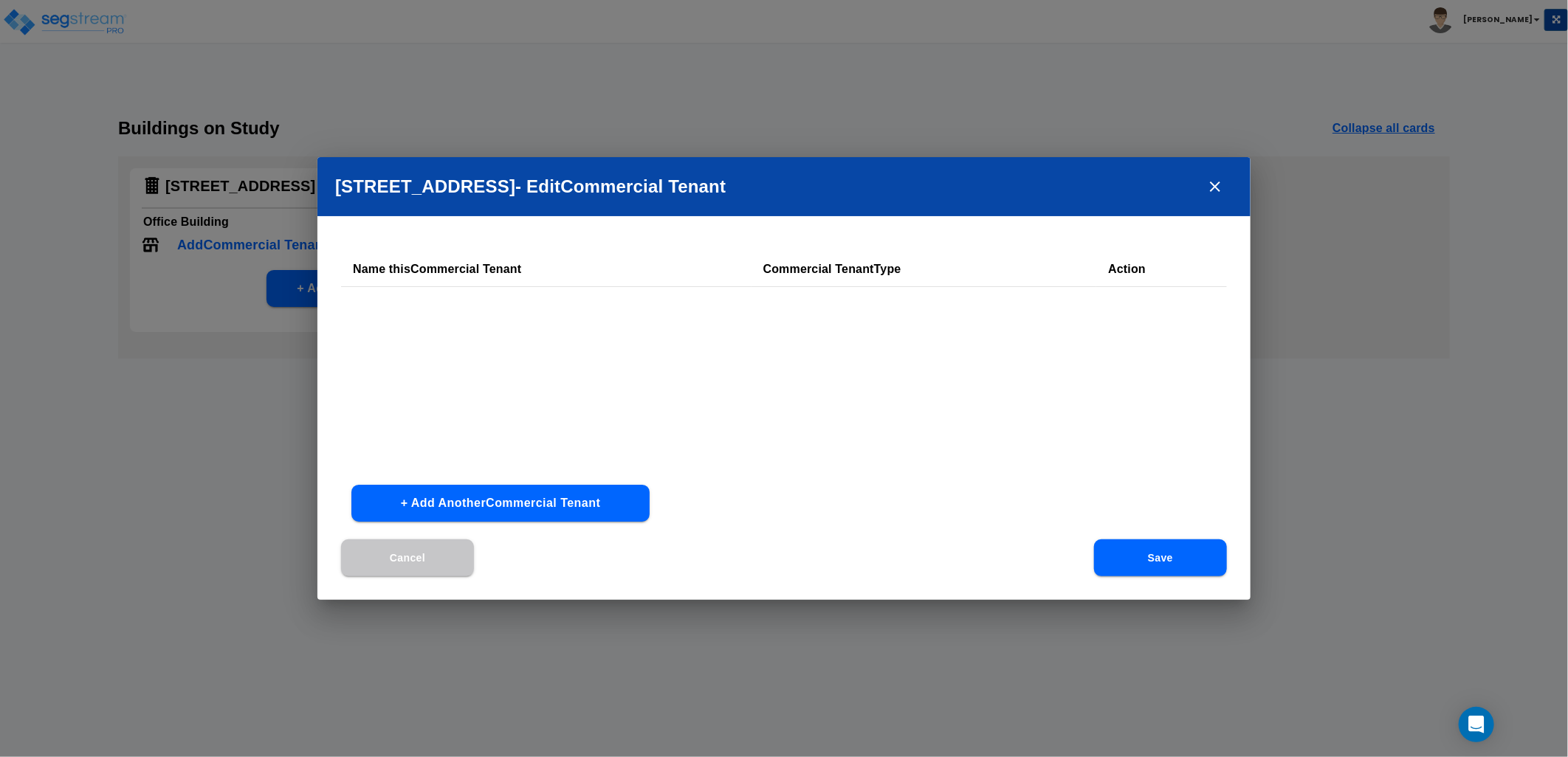
click at [570, 507] on button "+ Add Another Commercial Tenant" at bounding box center [500, 503] width 298 height 37
click at [465, 317] on input "text" at bounding box center [474, 315] width 242 height 32
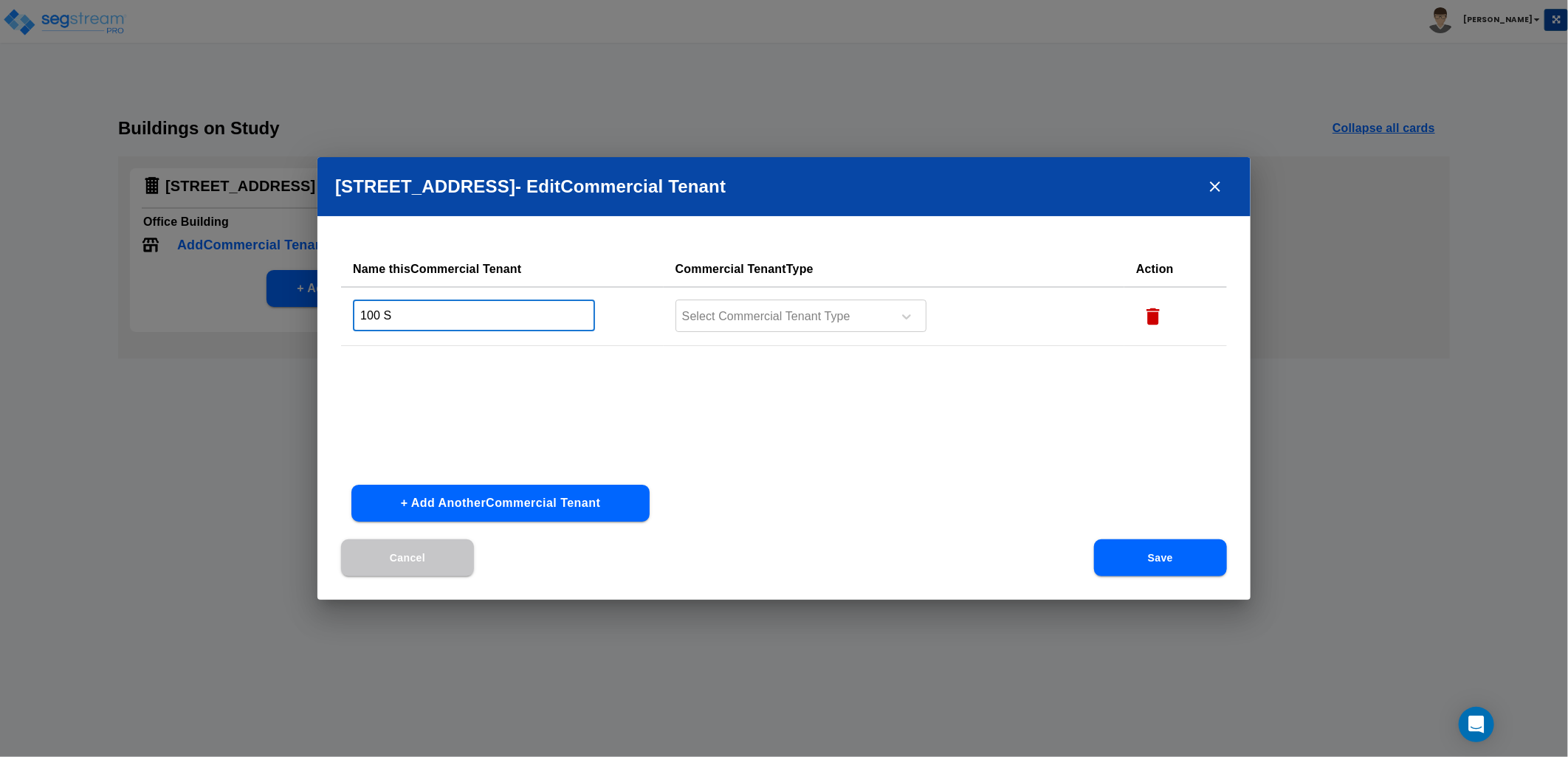
type input "[STREET_ADDRESS]"
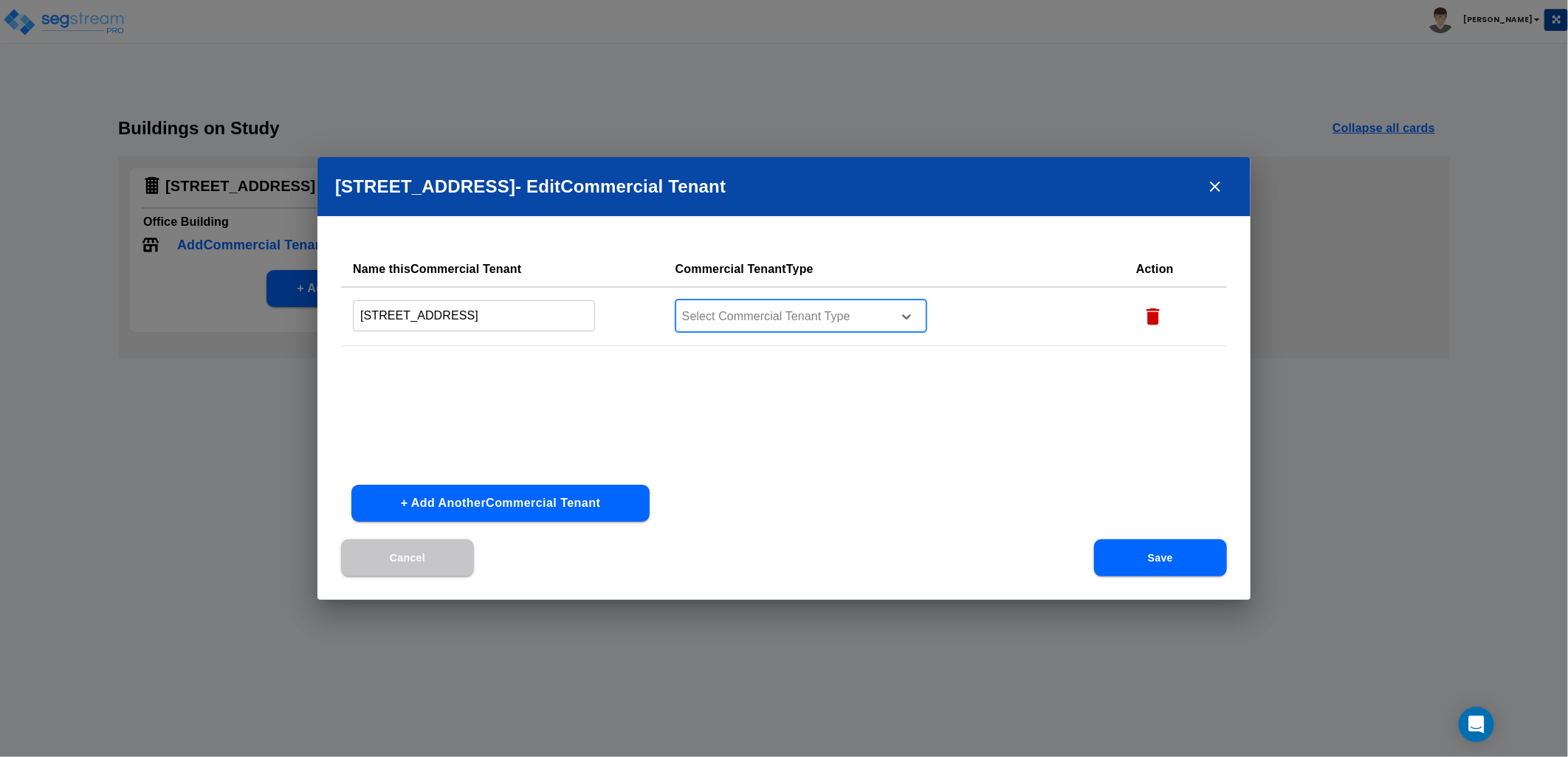
click at [792, 313] on div at bounding box center [781, 316] width 202 height 20
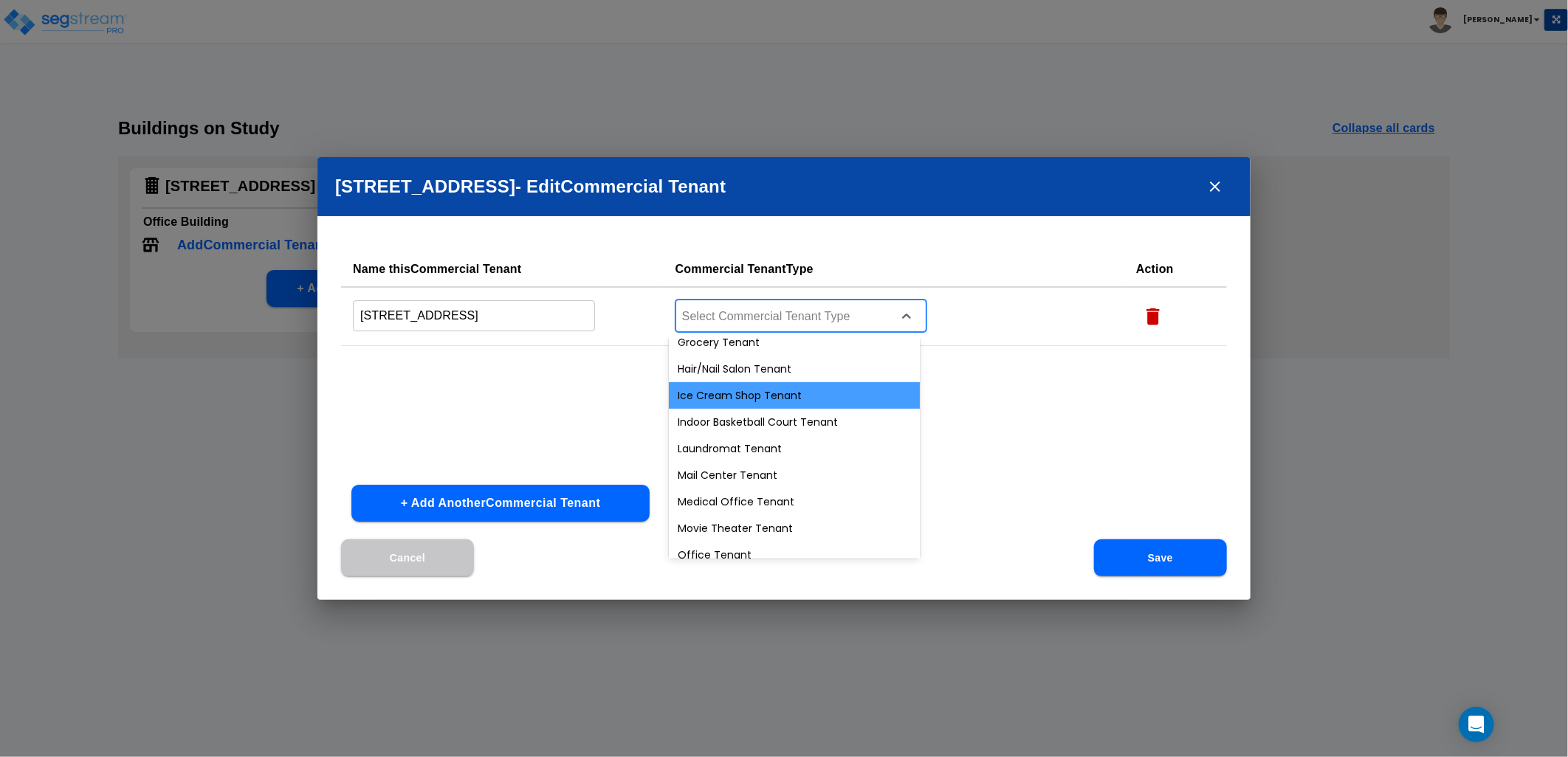
scroll to position [554, 0]
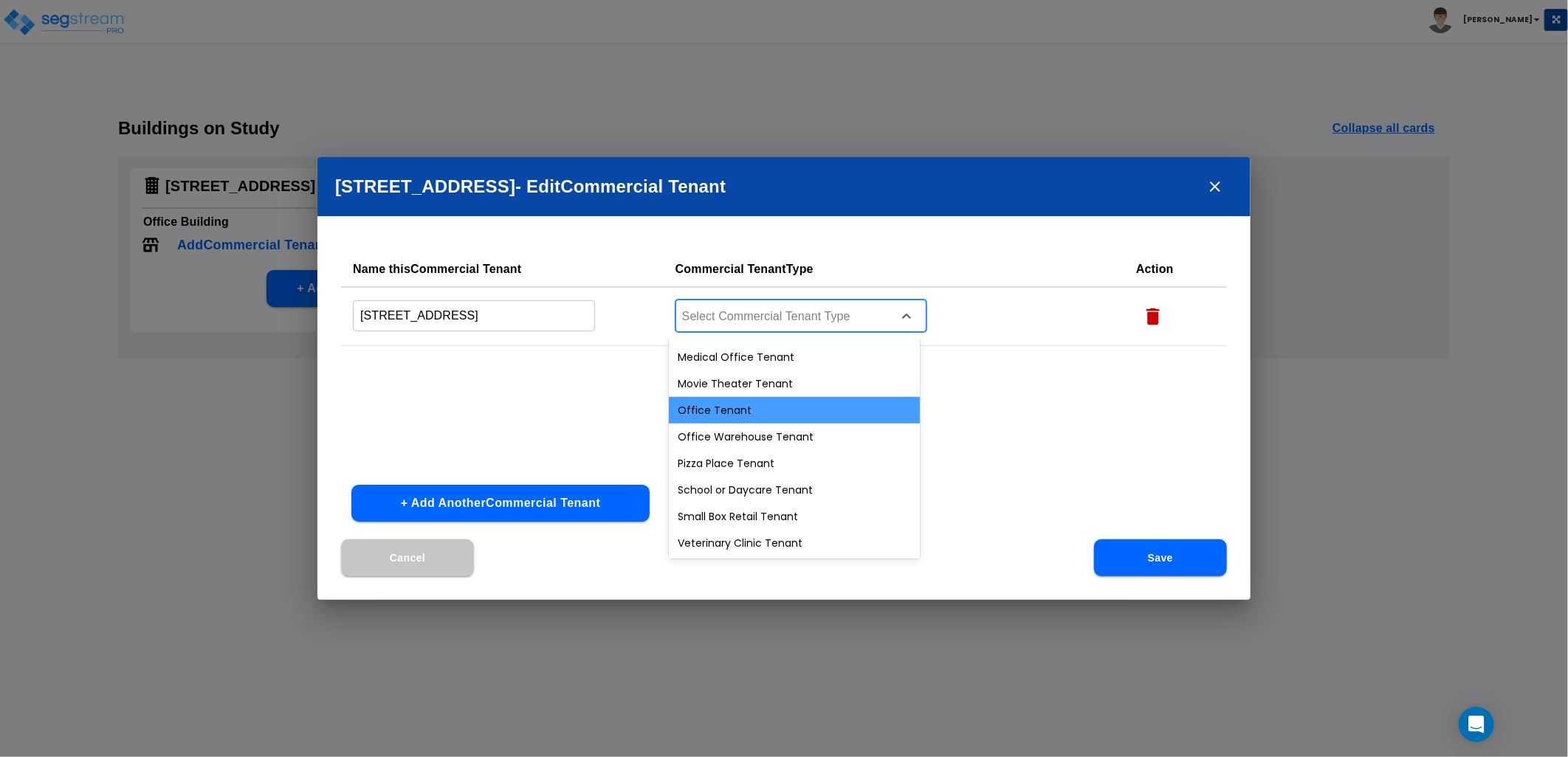
click at [798, 407] on div "Office Tenant" at bounding box center [795, 410] width 251 height 26
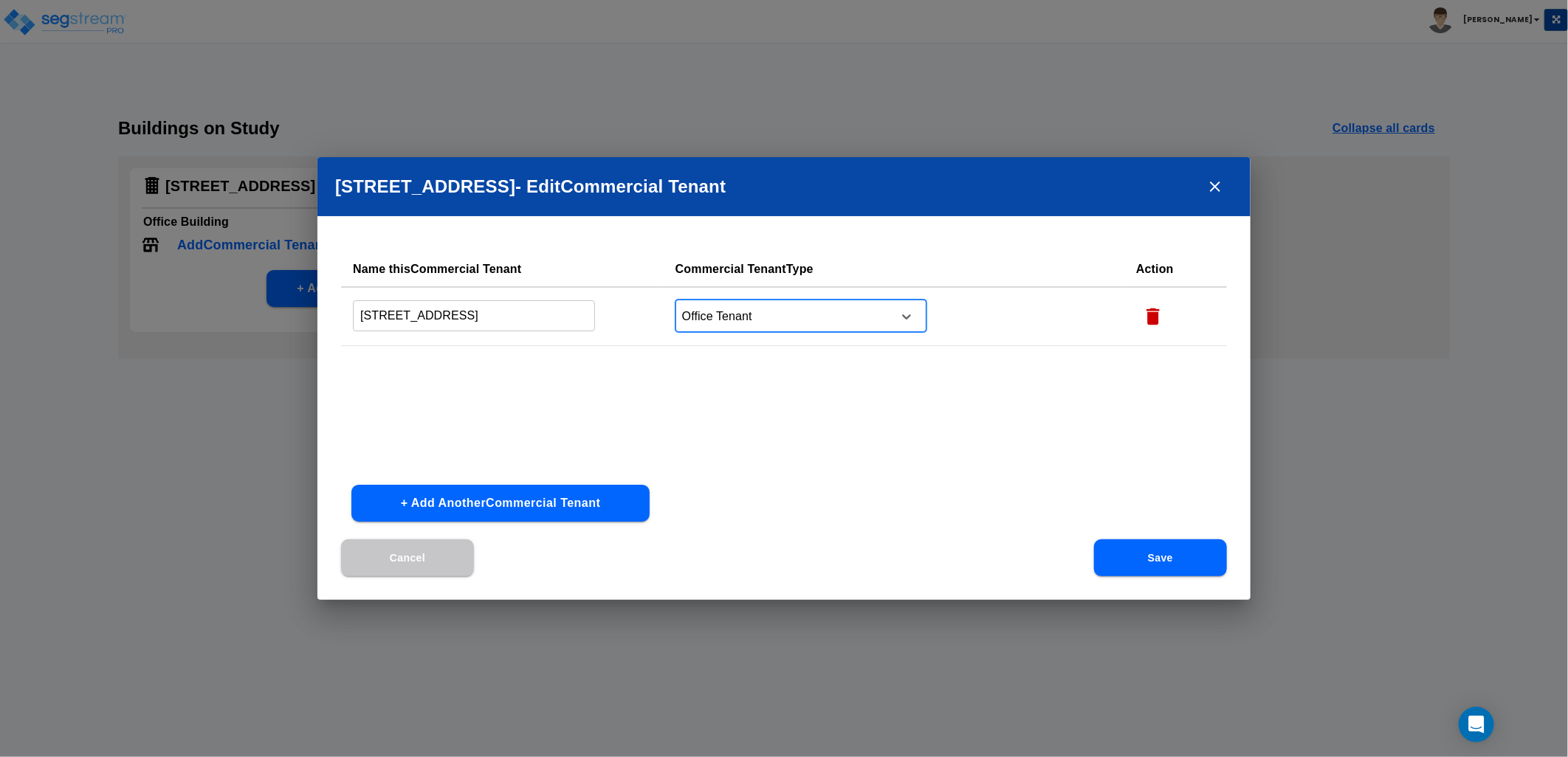
click at [1187, 566] on button "Save" at bounding box center [1161, 558] width 133 height 37
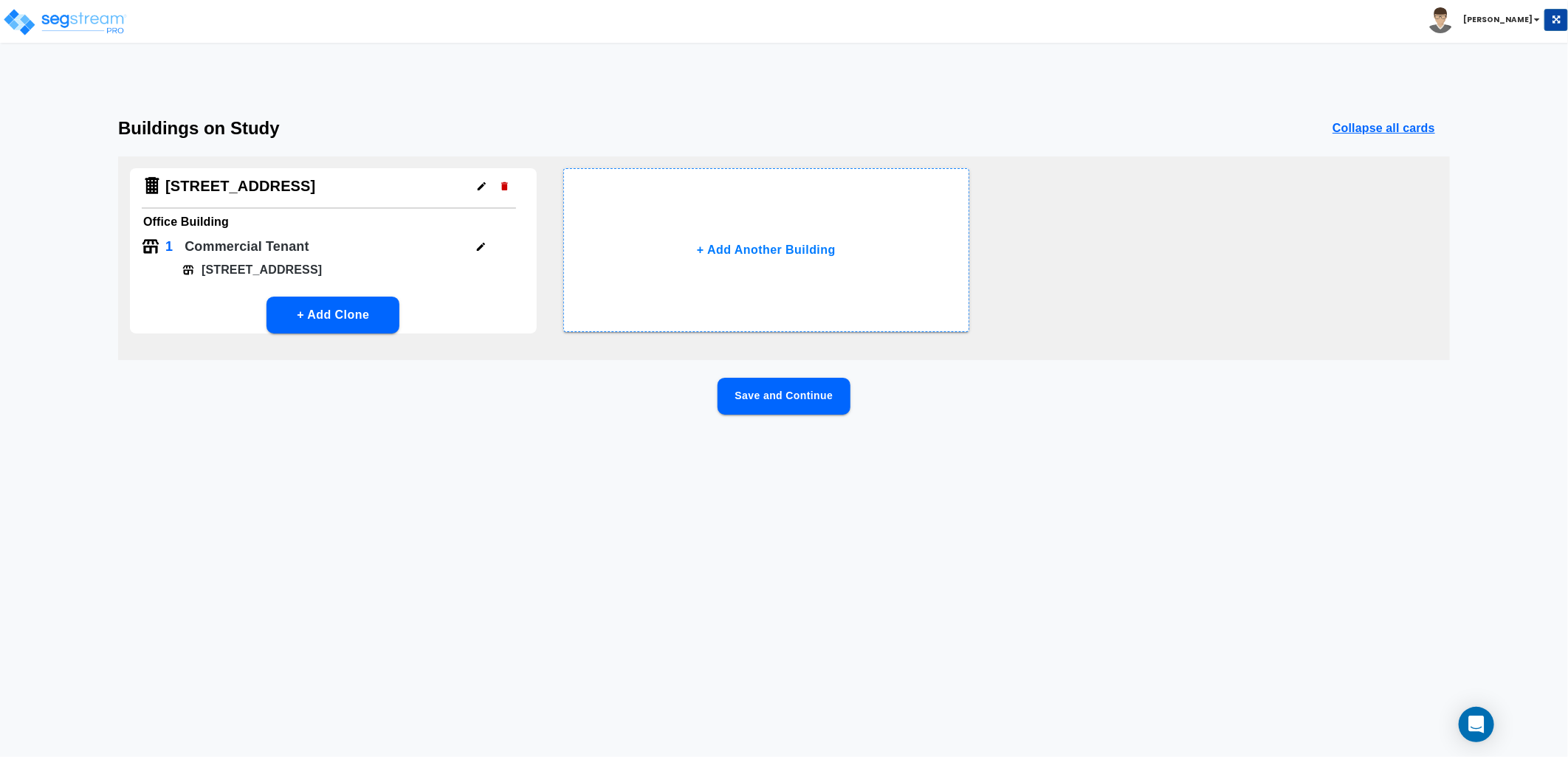
click at [790, 395] on button "Save and Continue" at bounding box center [784, 397] width 133 height 37
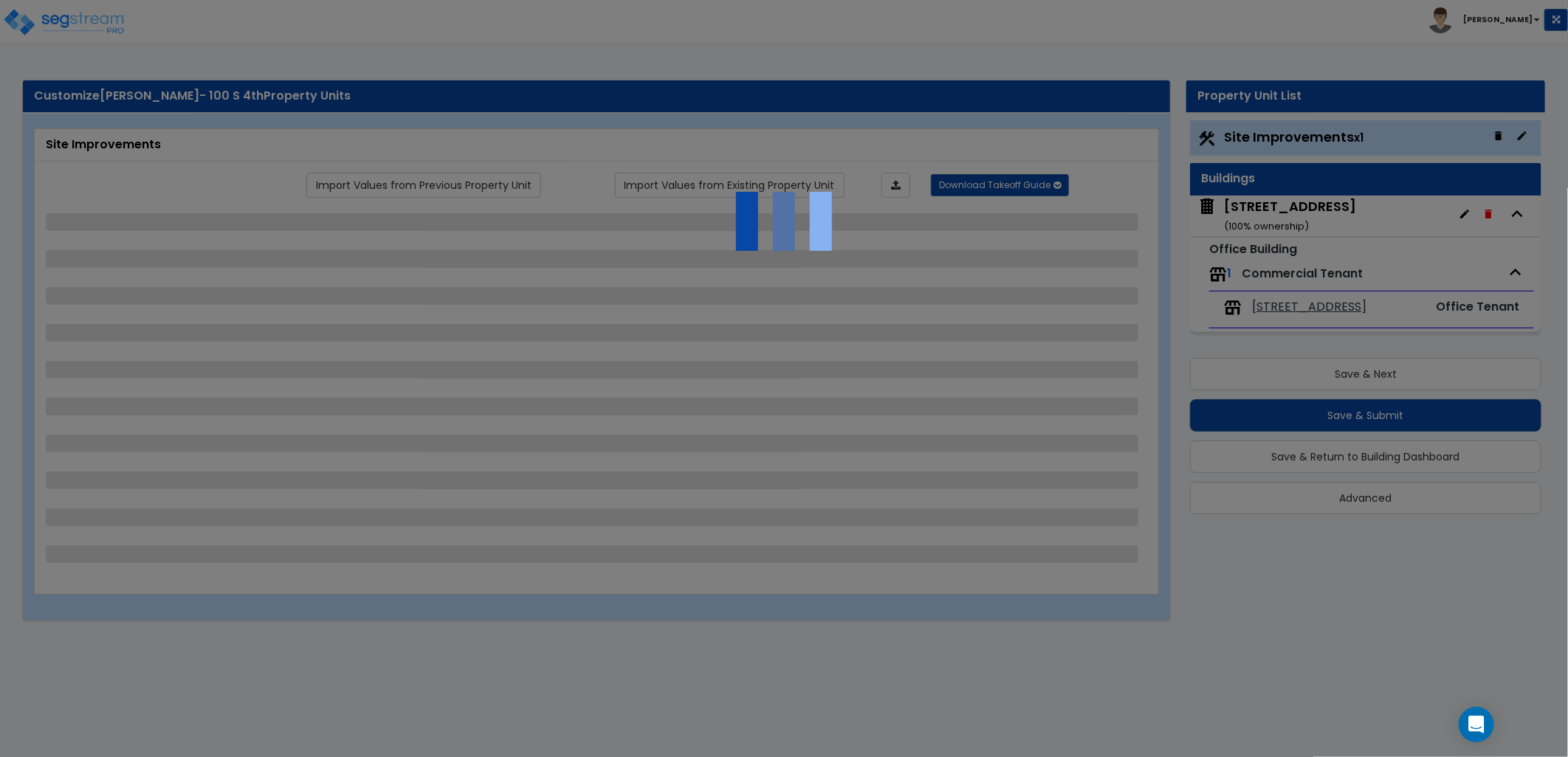
select select "2"
select select "1"
select select "2"
select select "1"
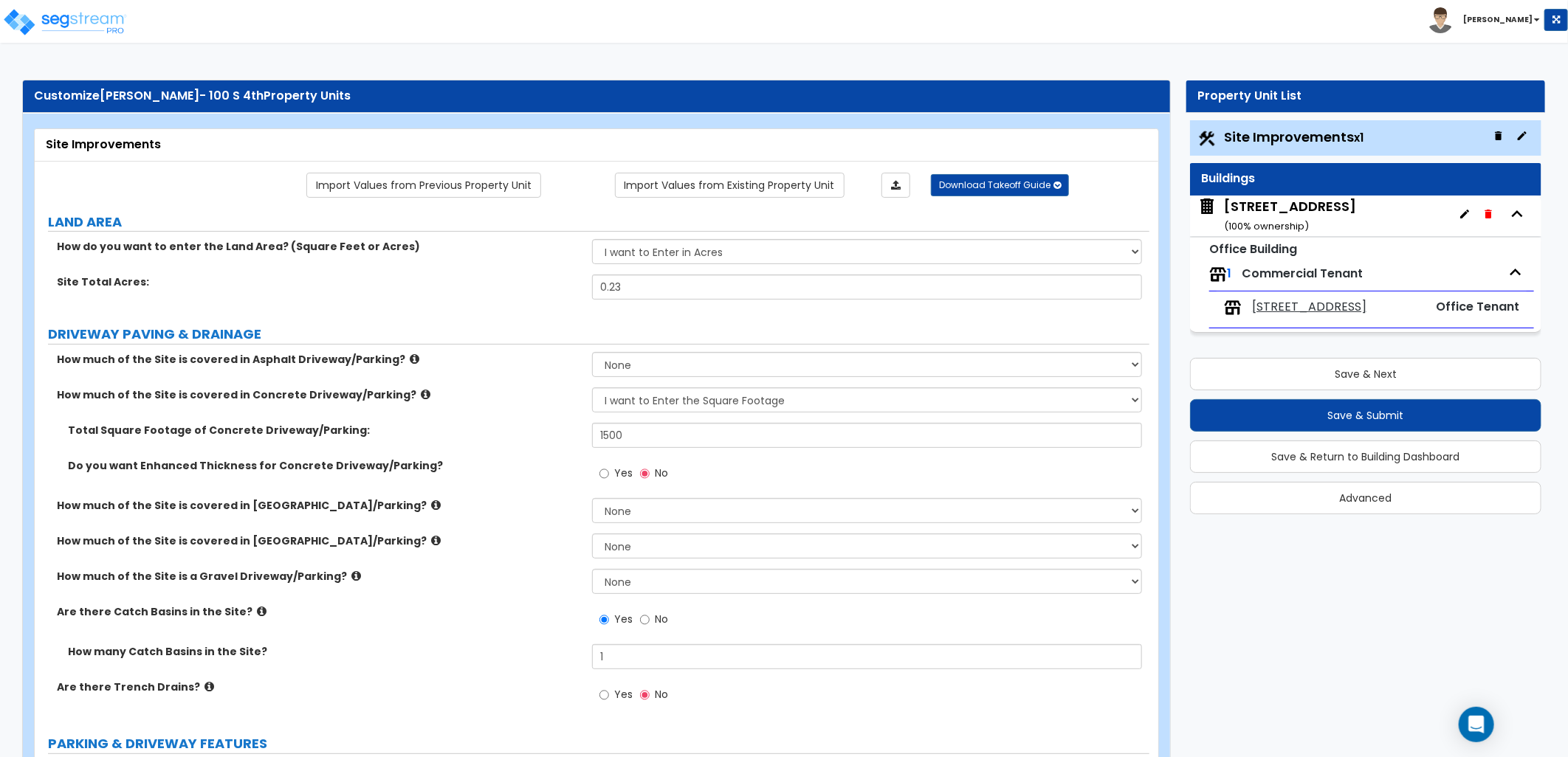
click at [1281, 311] on span "[STREET_ADDRESS]" at bounding box center [1309, 307] width 114 height 17
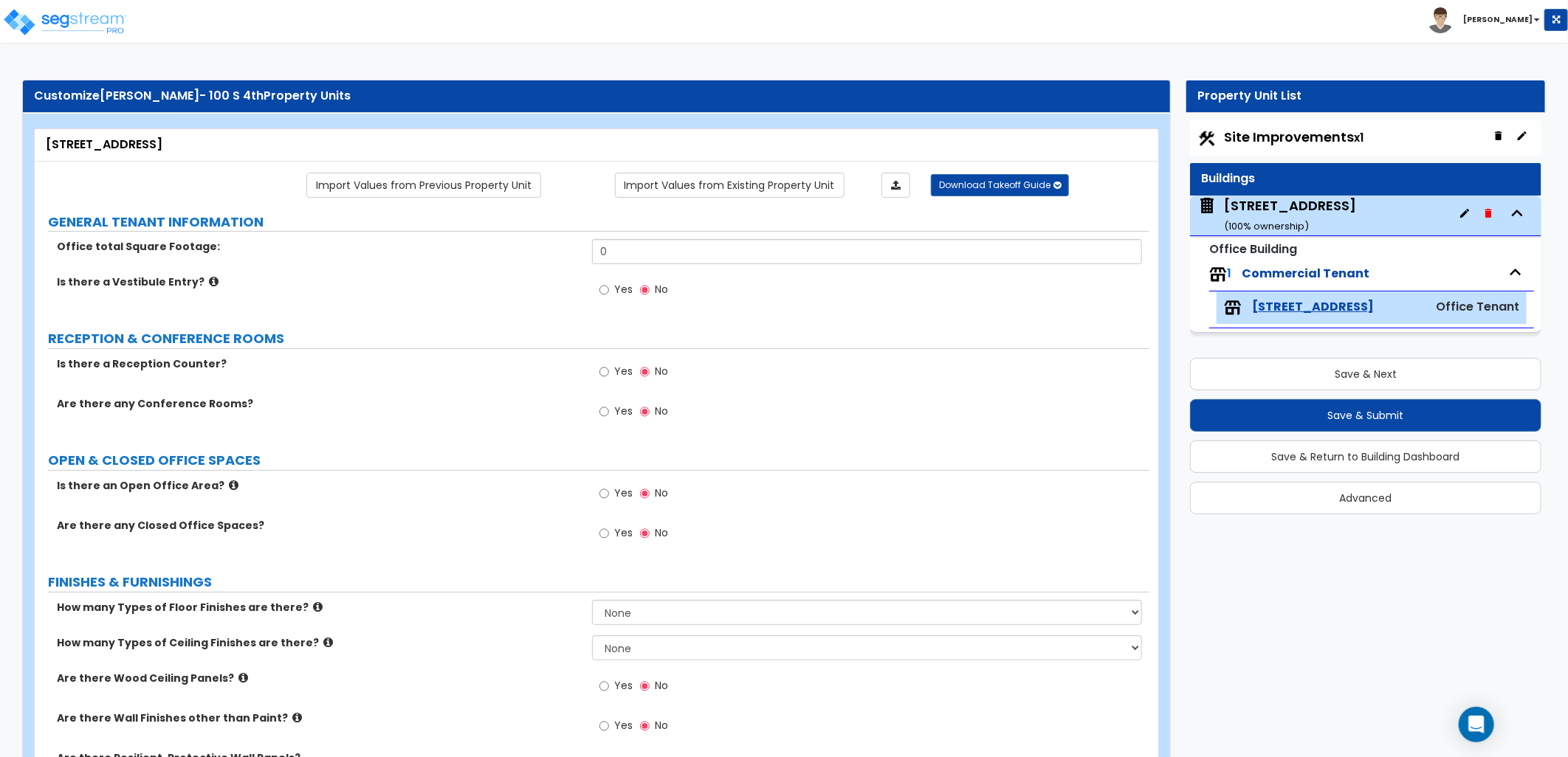
click at [1280, 130] on span "Site Improvements x1" at bounding box center [1294, 136] width 140 height 19
select select "2"
select select "1"
select select "2"
select select "1"
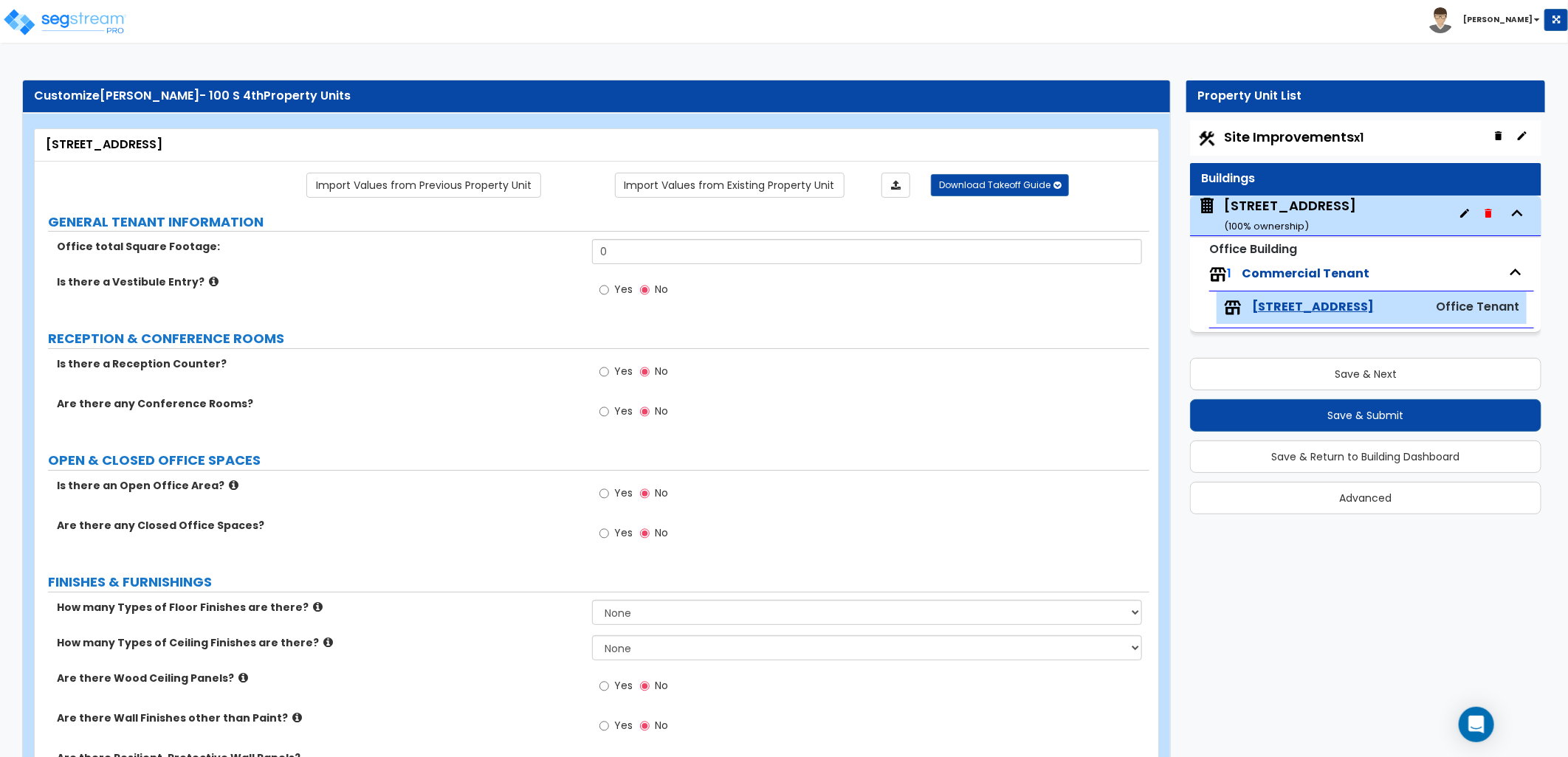
select select "1"
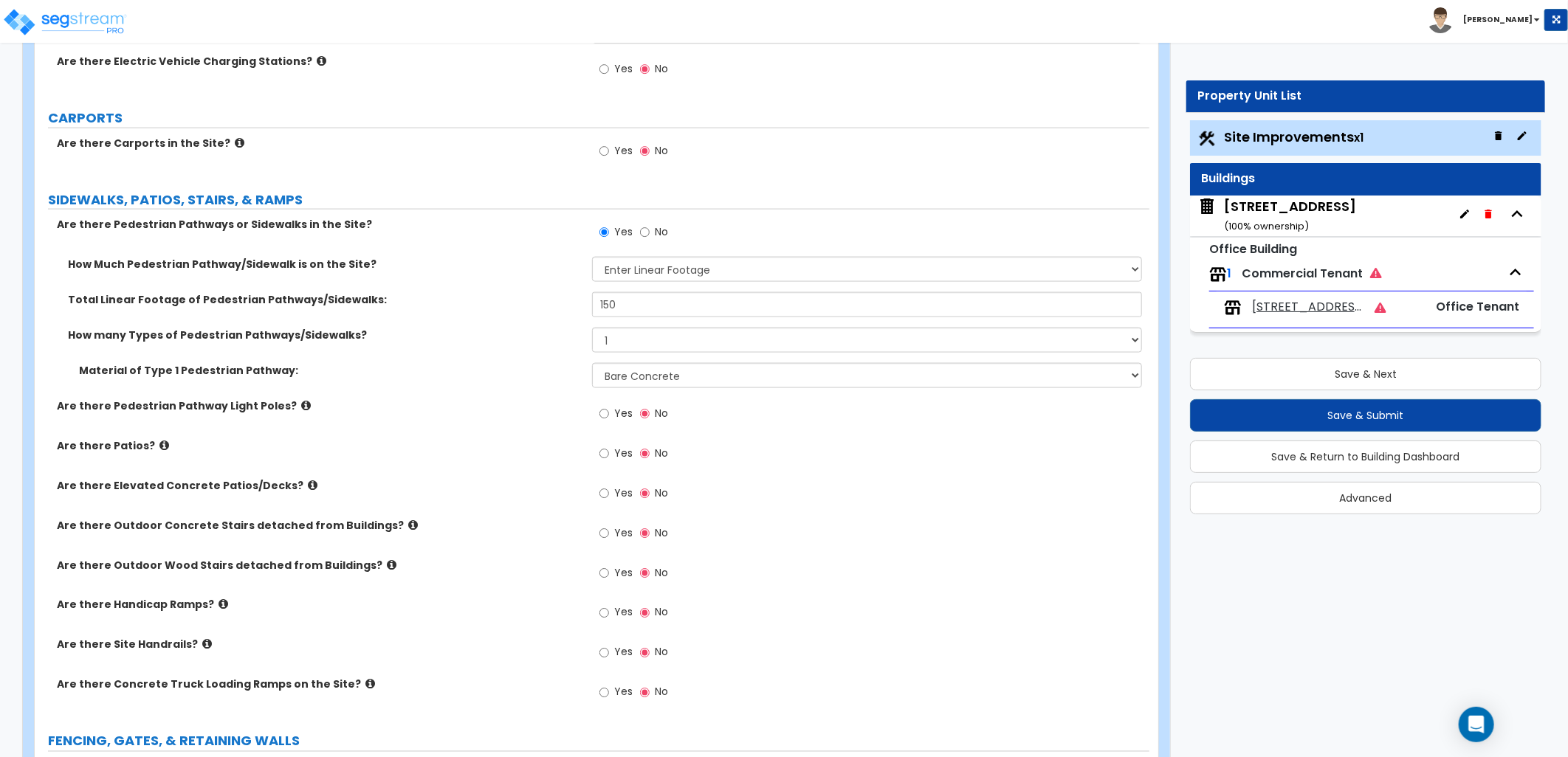
scroll to position [1229, 0]
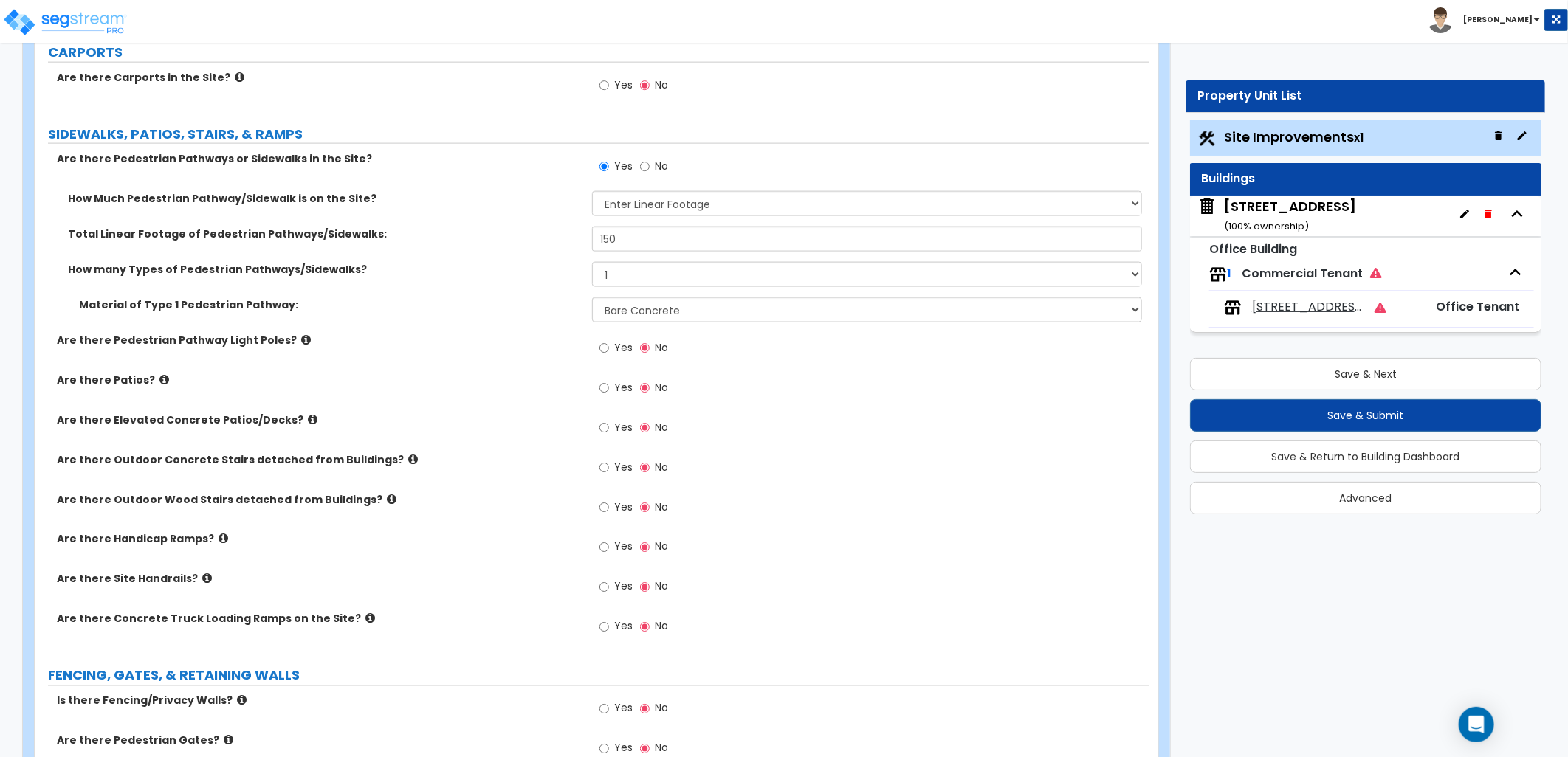
click at [1341, 218] on div "[STREET_ADDRESS] ( 100 % ownership)" at bounding box center [1366, 216] width 352 height 41
click at [1250, 217] on div "[STREET_ADDRESS] ( 100 % ownership)" at bounding box center [1290, 216] width 133 height 38
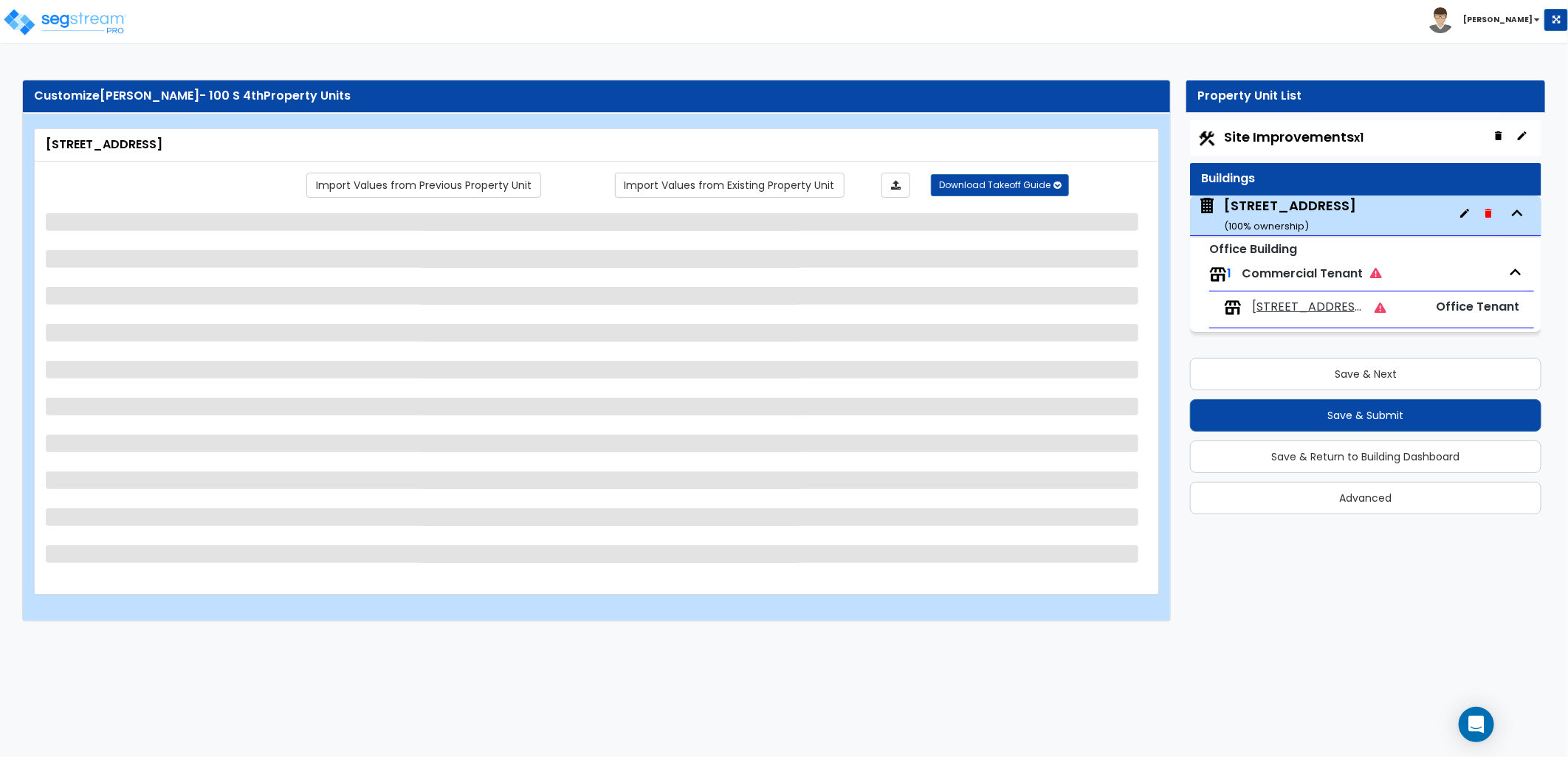
scroll to position [0, 0]
select select "4"
select select "1"
select select "2"
select select "1"
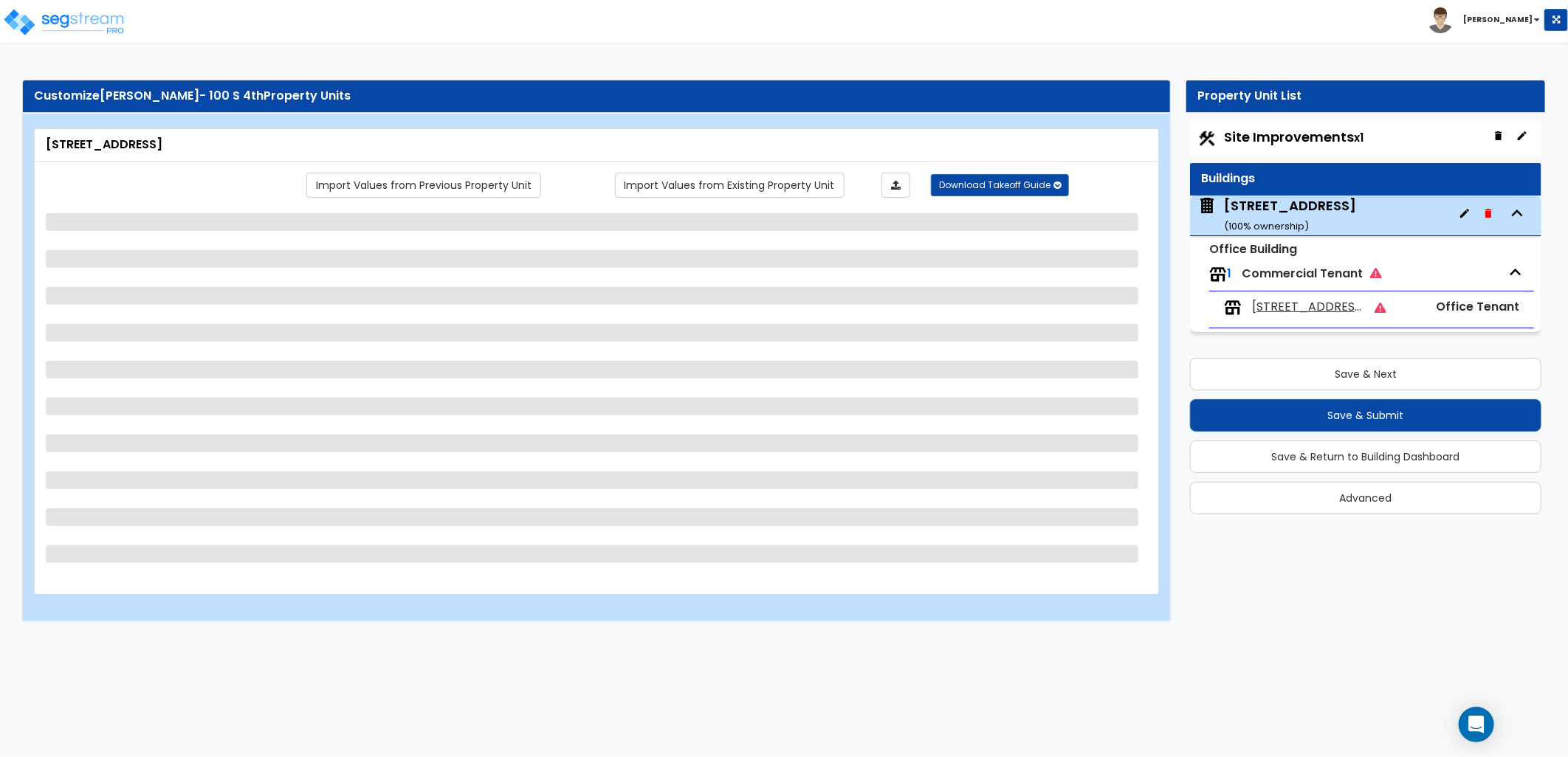
select select "2"
select select "13"
select select "2"
select select "1"
select select "3"
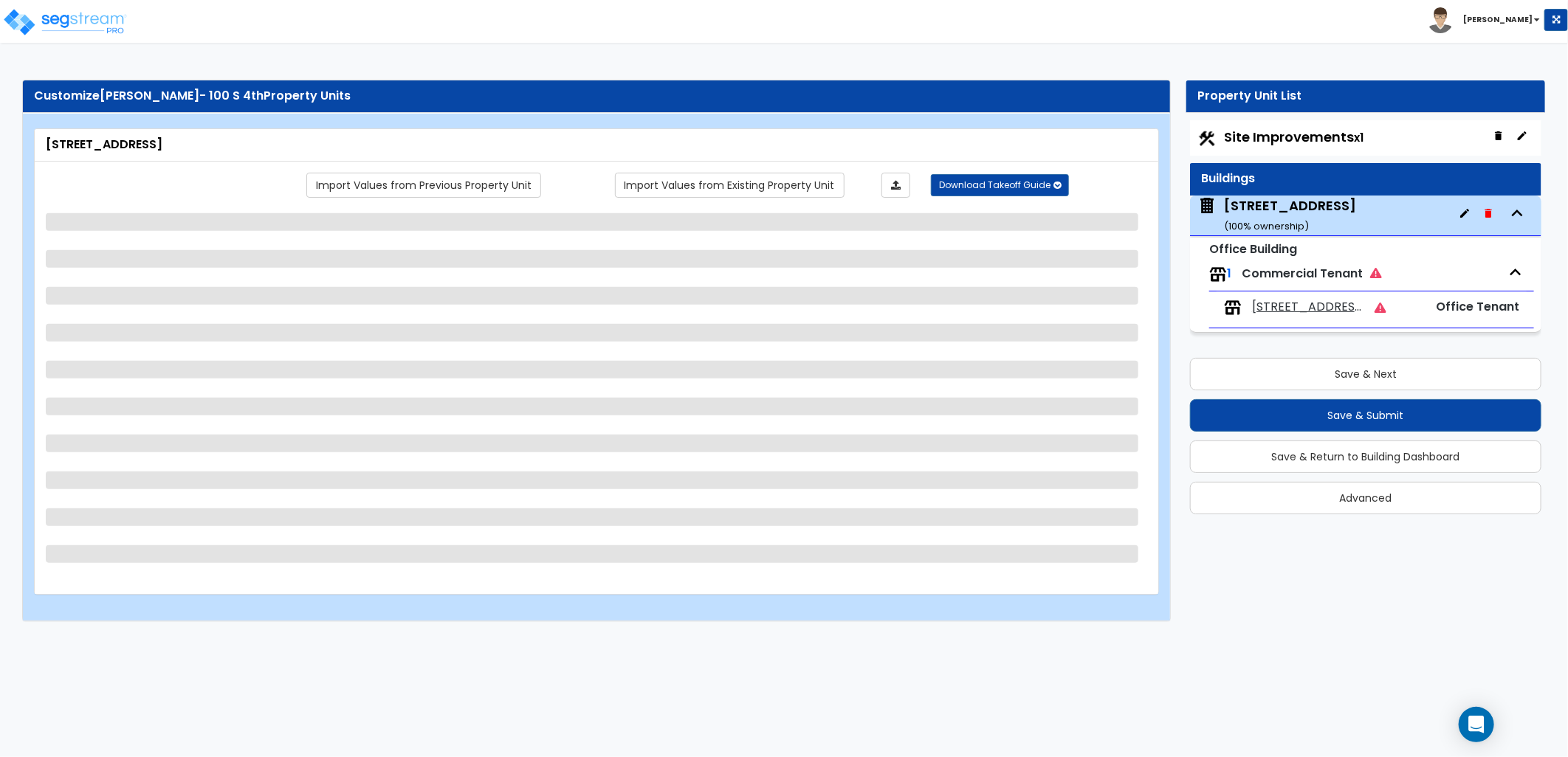
select select "2"
select select "1"
select select "2"
select select "1"
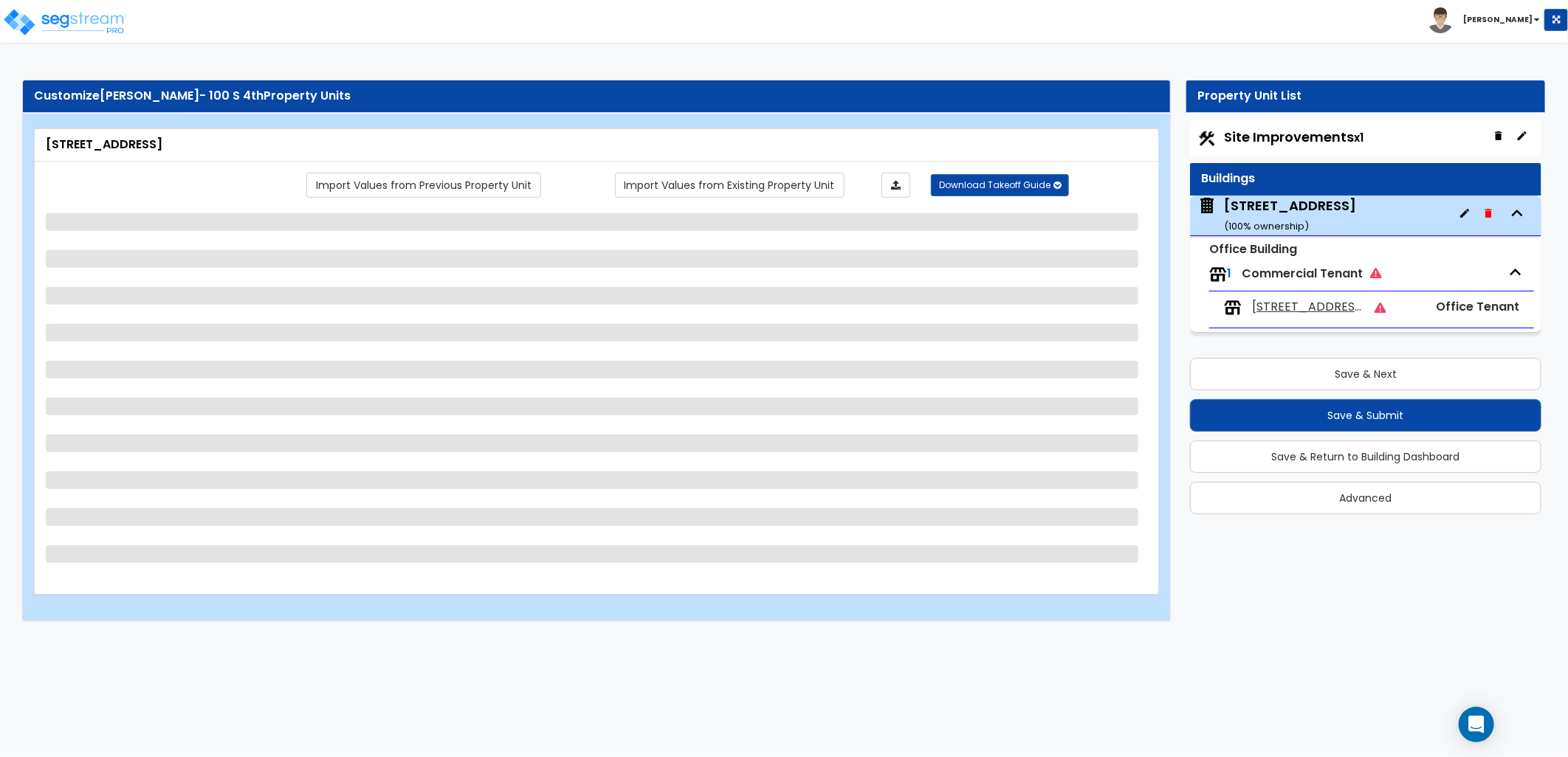
select select "1"
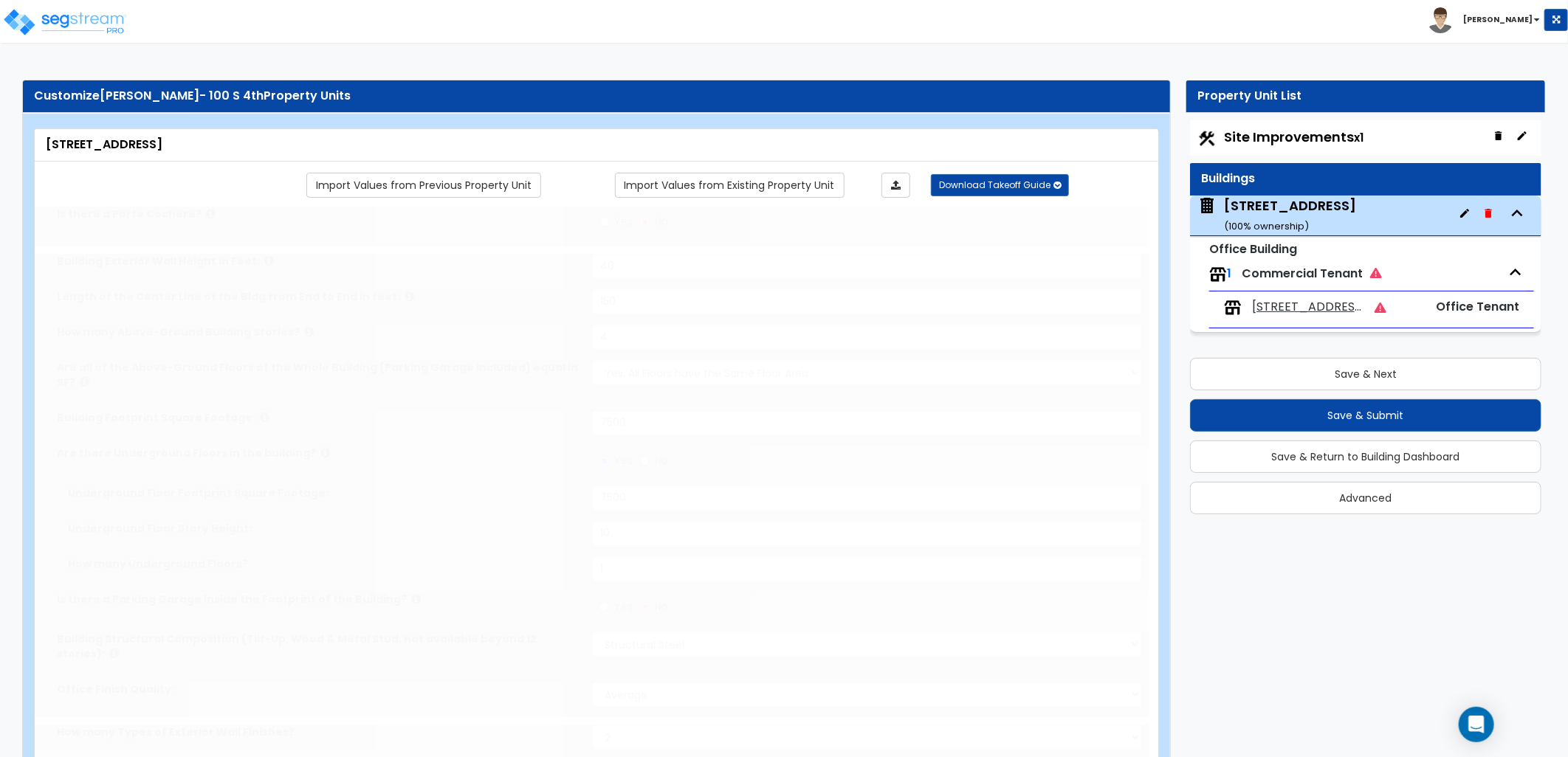
radio input "true"
select select "2"
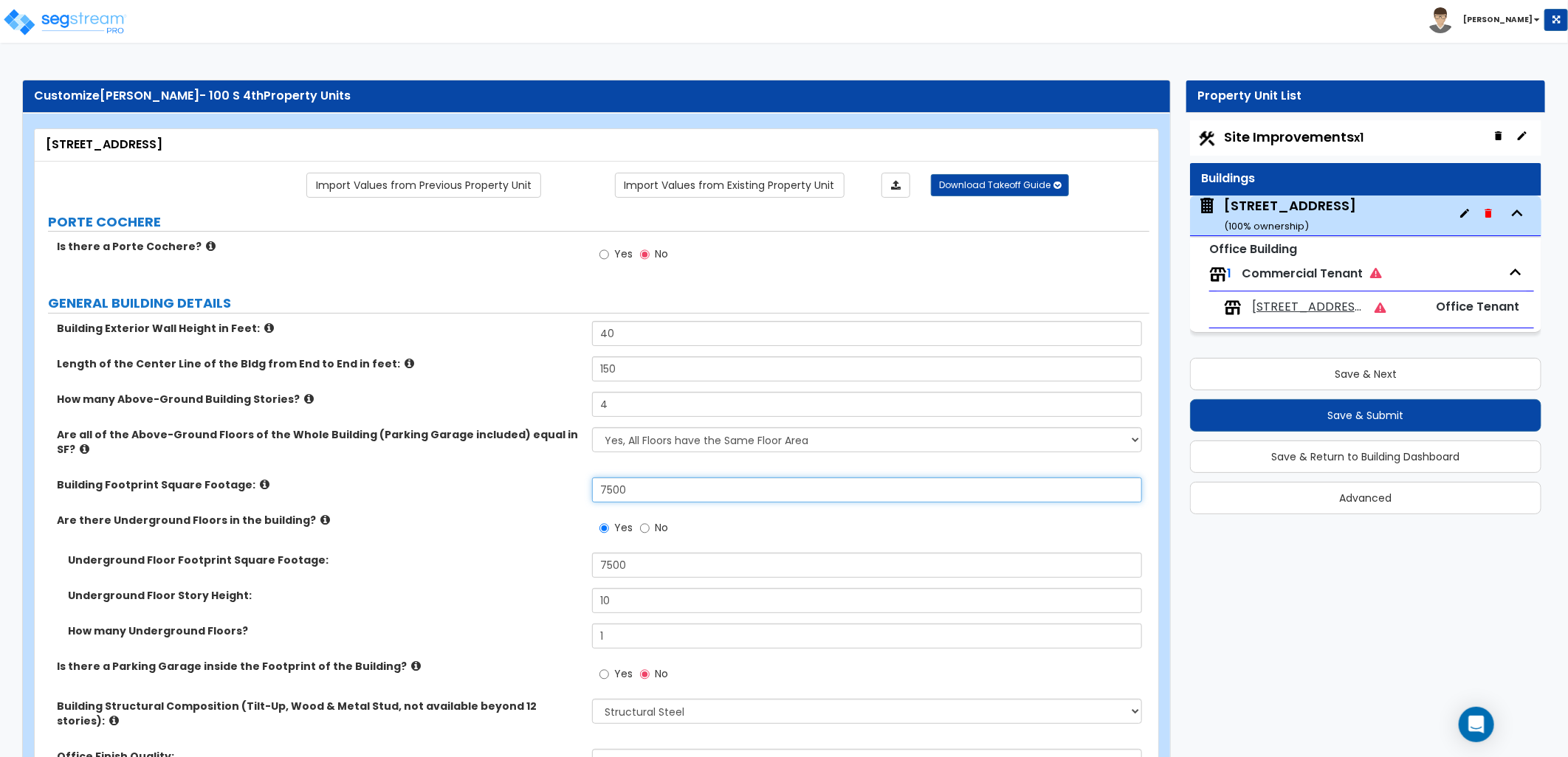
drag, startPoint x: 670, startPoint y: 474, endPoint x: 580, endPoint y: 481, distance: 90.3
click at [580, 481] on div "Building Footprint Square Footage: 7500" at bounding box center [591, 495] width 1115 height 35
type input "9,400"
click at [541, 519] on div "Are there Underground Floors in the building? Yes No" at bounding box center [591, 532] width 1115 height 40
drag, startPoint x: 651, startPoint y: 556, endPoint x: 558, endPoint y: 559, distance: 93.0
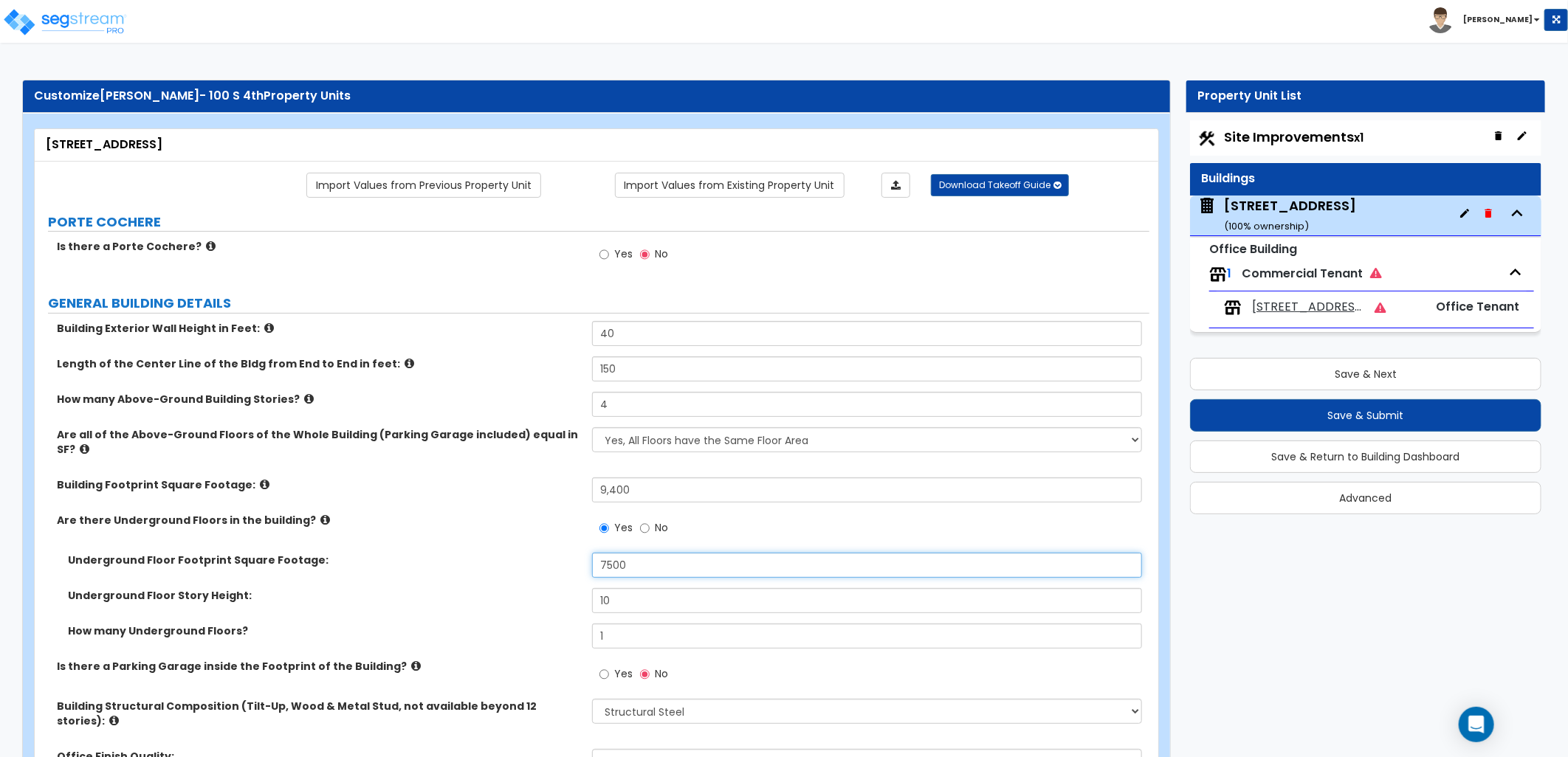
click at [558, 559] on div "Underground Floor Footprint Square Footage: 7500" at bounding box center [591, 571] width 1115 height 35
type input "9,400"
click at [558, 559] on div "Underground Floor Footprint Square Footage: 9,400" at bounding box center [591, 571] width 1115 height 35
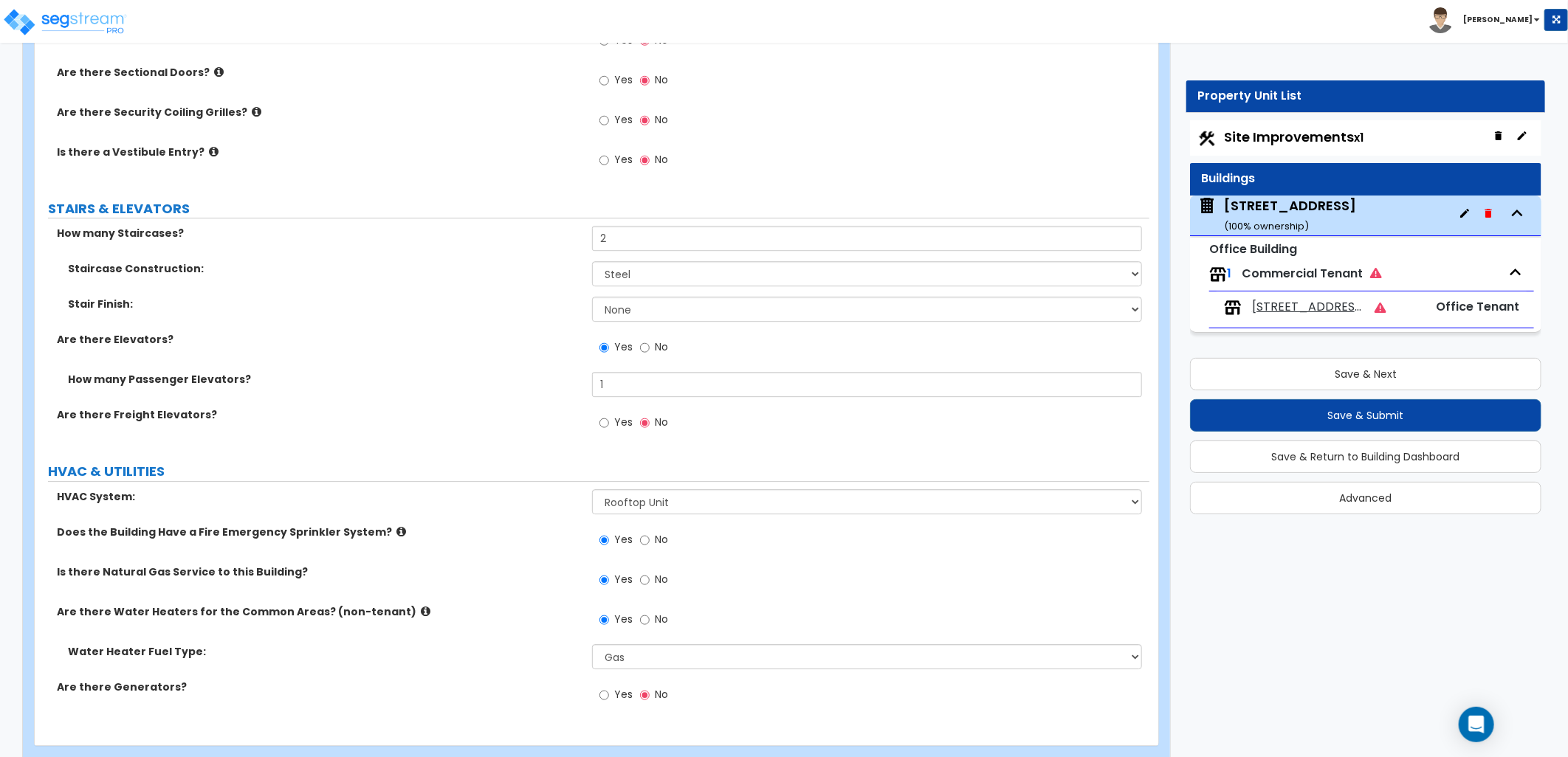
scroll to position [2143, 0]
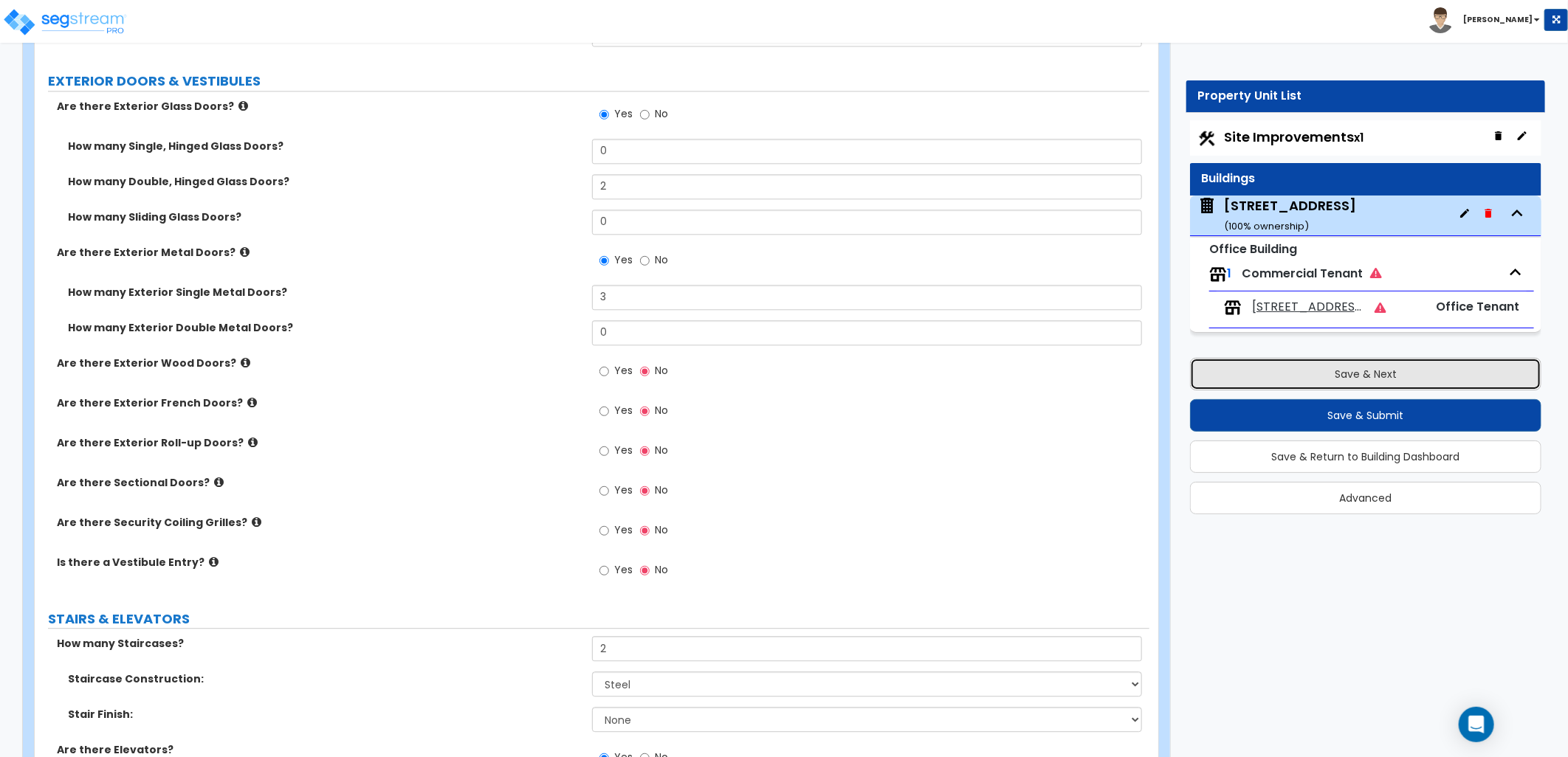
click at [1279, 379] on button "Save & Next" at bounding box center [1366, 374] width 352 height 33
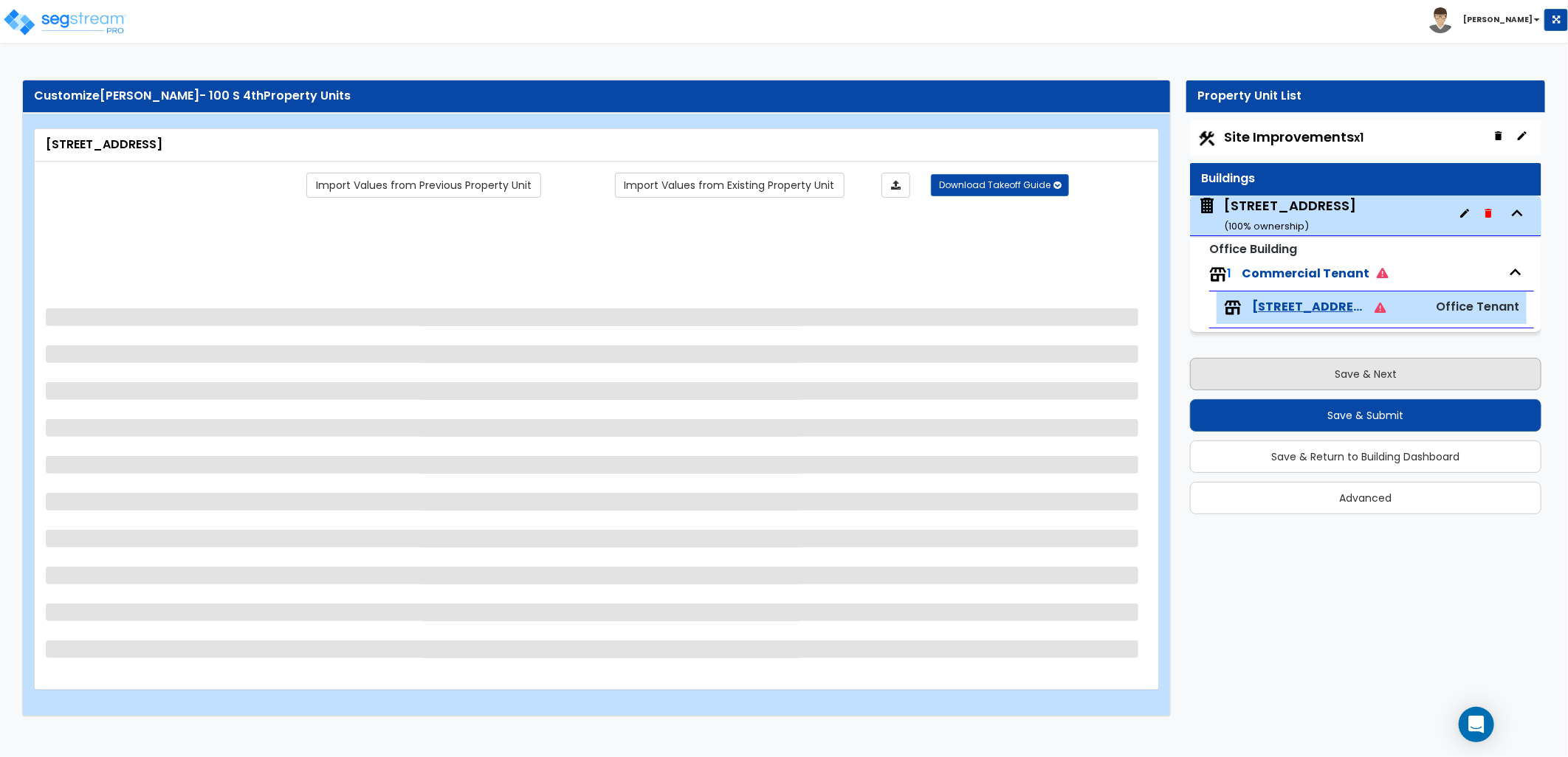
scroll to position [0, 0]
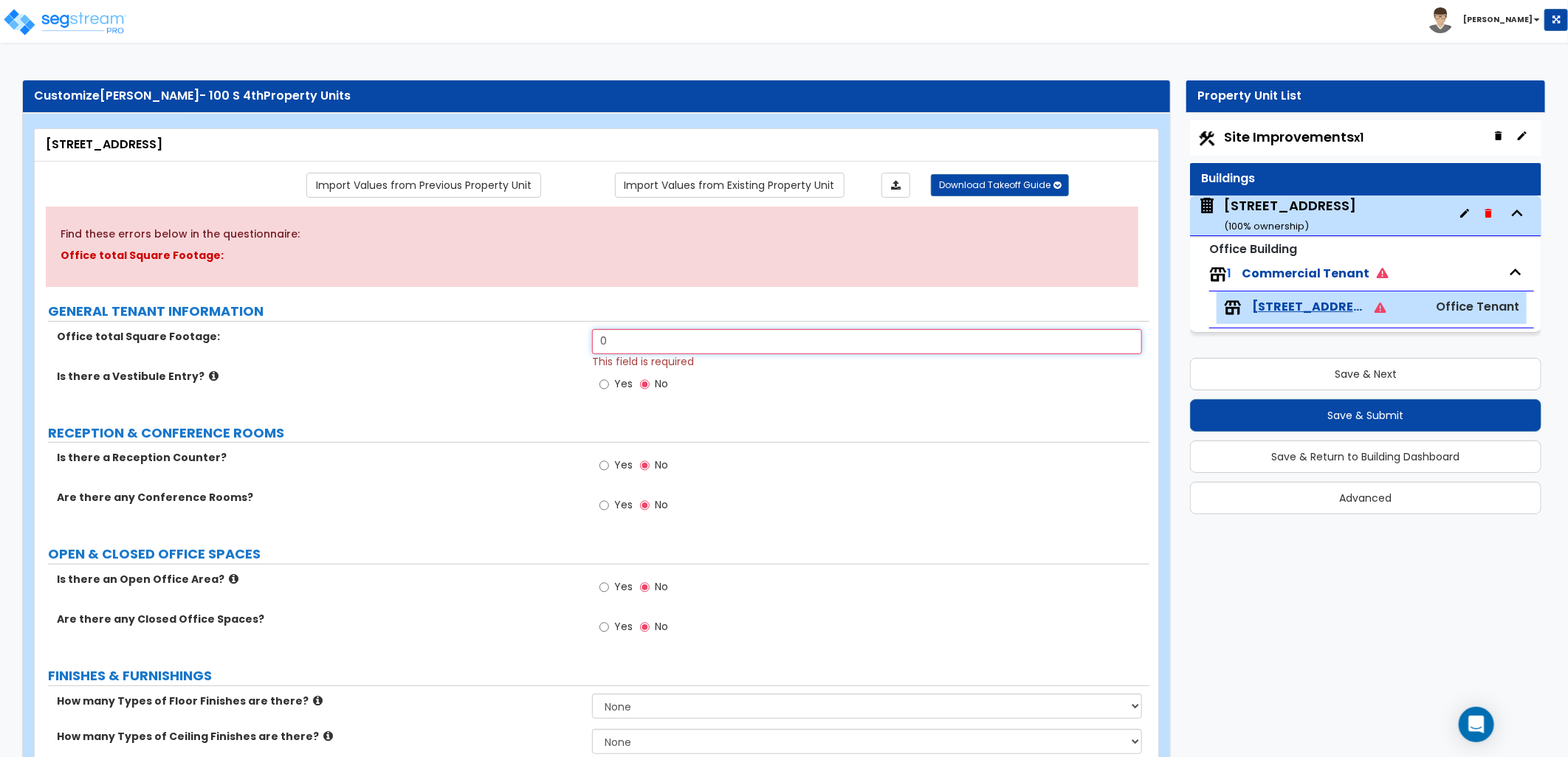
drag, startPoint x: 520, startPoint y: 342, endPoint x: 529, endPoint y: 347, distance: 10.3
click at [514, 344] on div "Office total Square Footage: 0 This field is required" at bounding box center [591, 349] width 1115 height 40
drag, startPoint x: 683, startPoint y: 341, endPoint x: 466, endPoint y: 354, distance: 217.4
click at [465, 352] on div "Office total Square Footage: 46,000 This field is required" at bounding box center [591, 349] width 1115 height 40
type input "46,991"
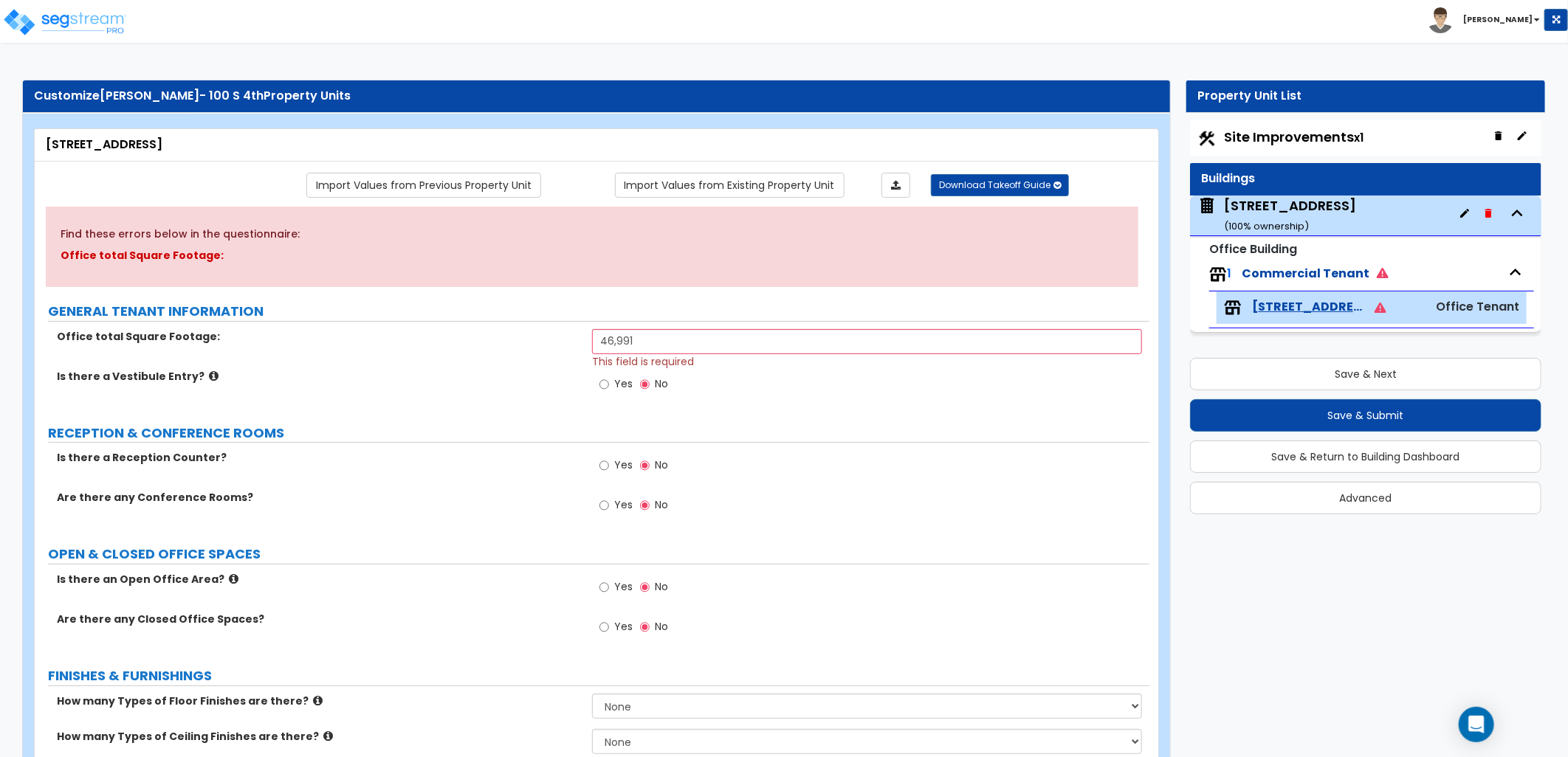
click at [402, 390] on div "Is there a Vestibule Entry? Yes No" at bounding box center [591, 389] width 1115 height 40
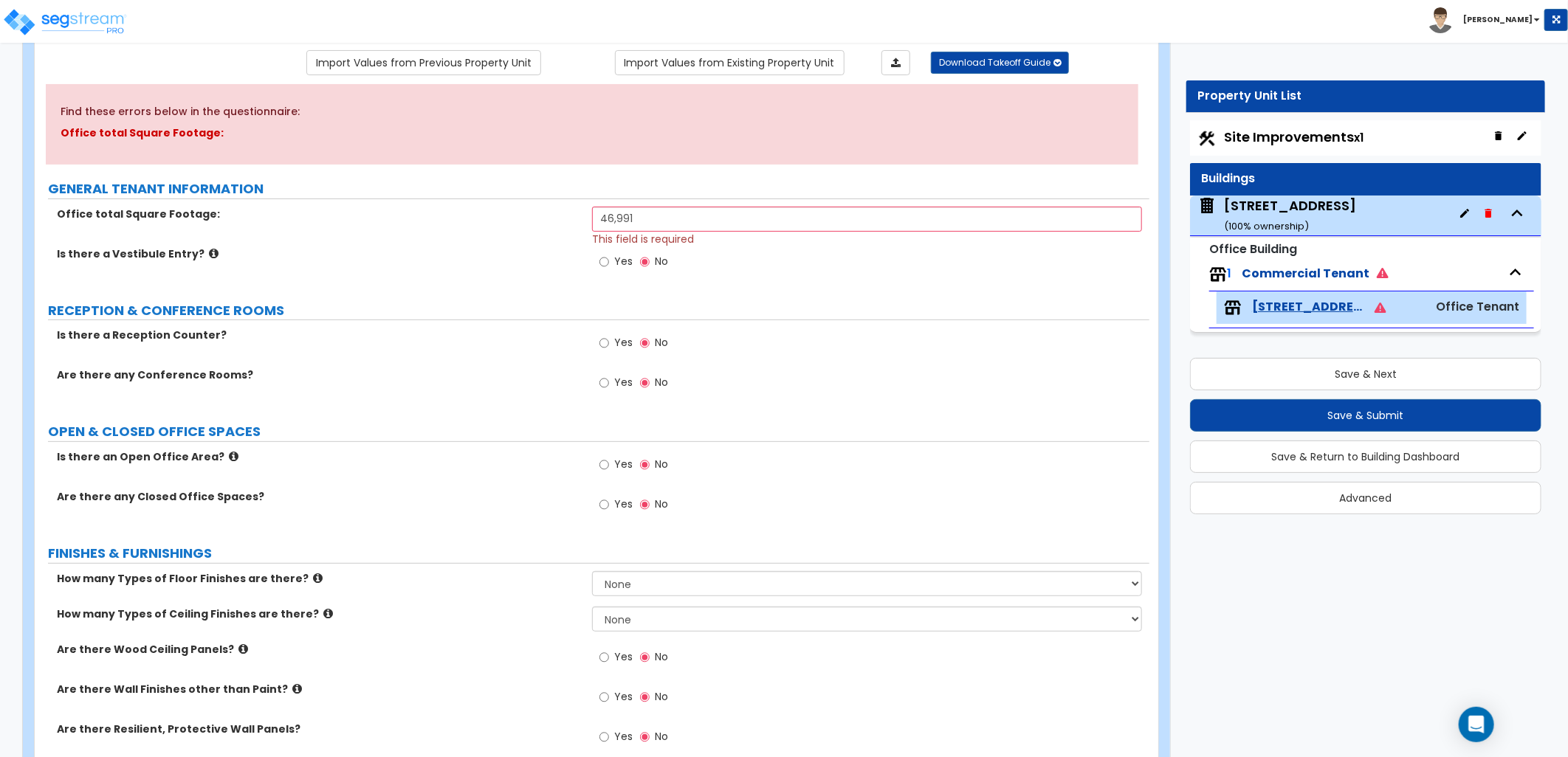
scroll to position [163, 0]
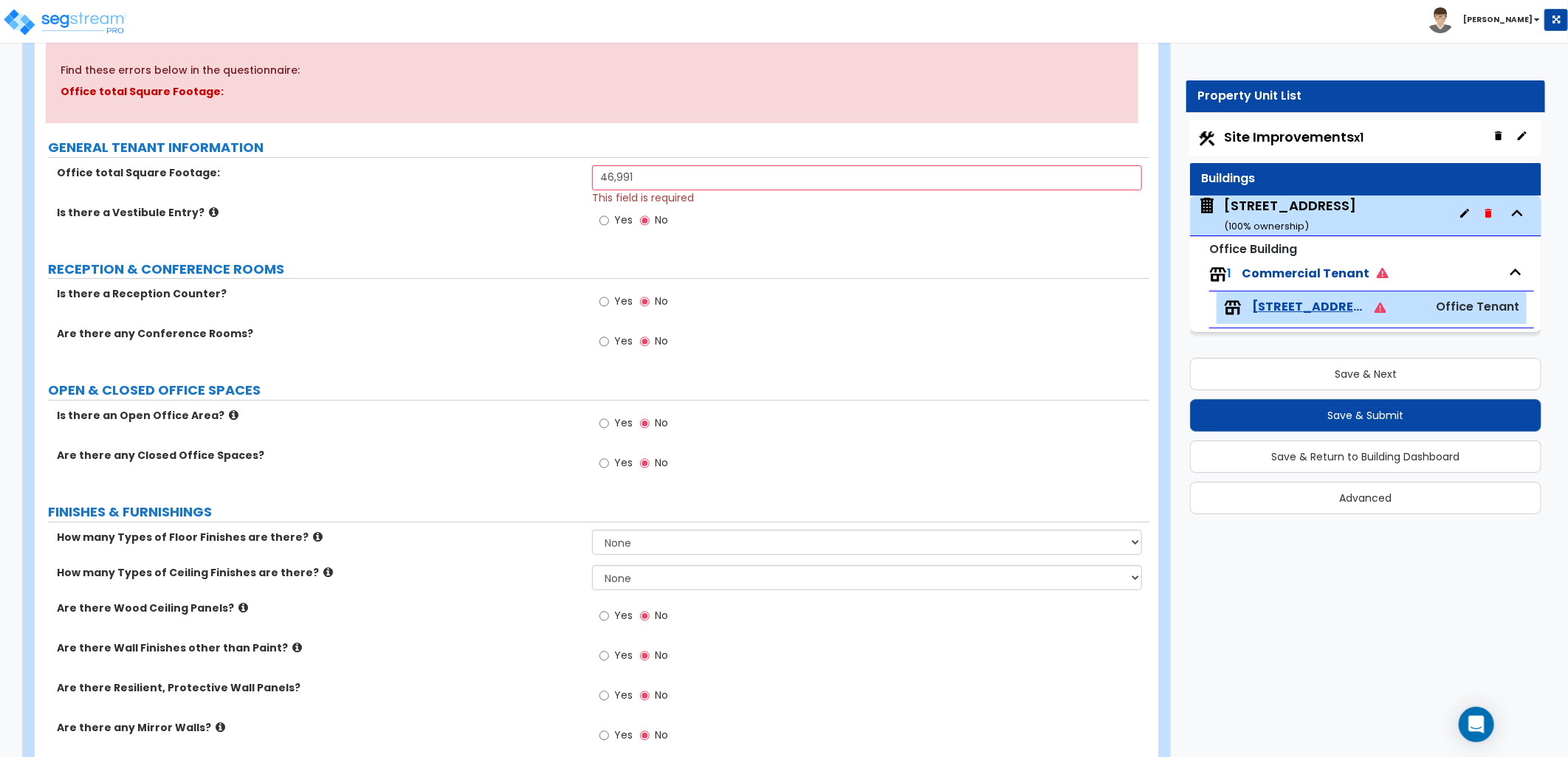
click at [591, 262] on label "RECEPTION & CONFERENCE ROOMS" at bounding box center [598, 269] width 1101 height 19
click at [599, 305] on input "Yes" at bounding box center [604, 301] width 10 height 16
radio input "true"
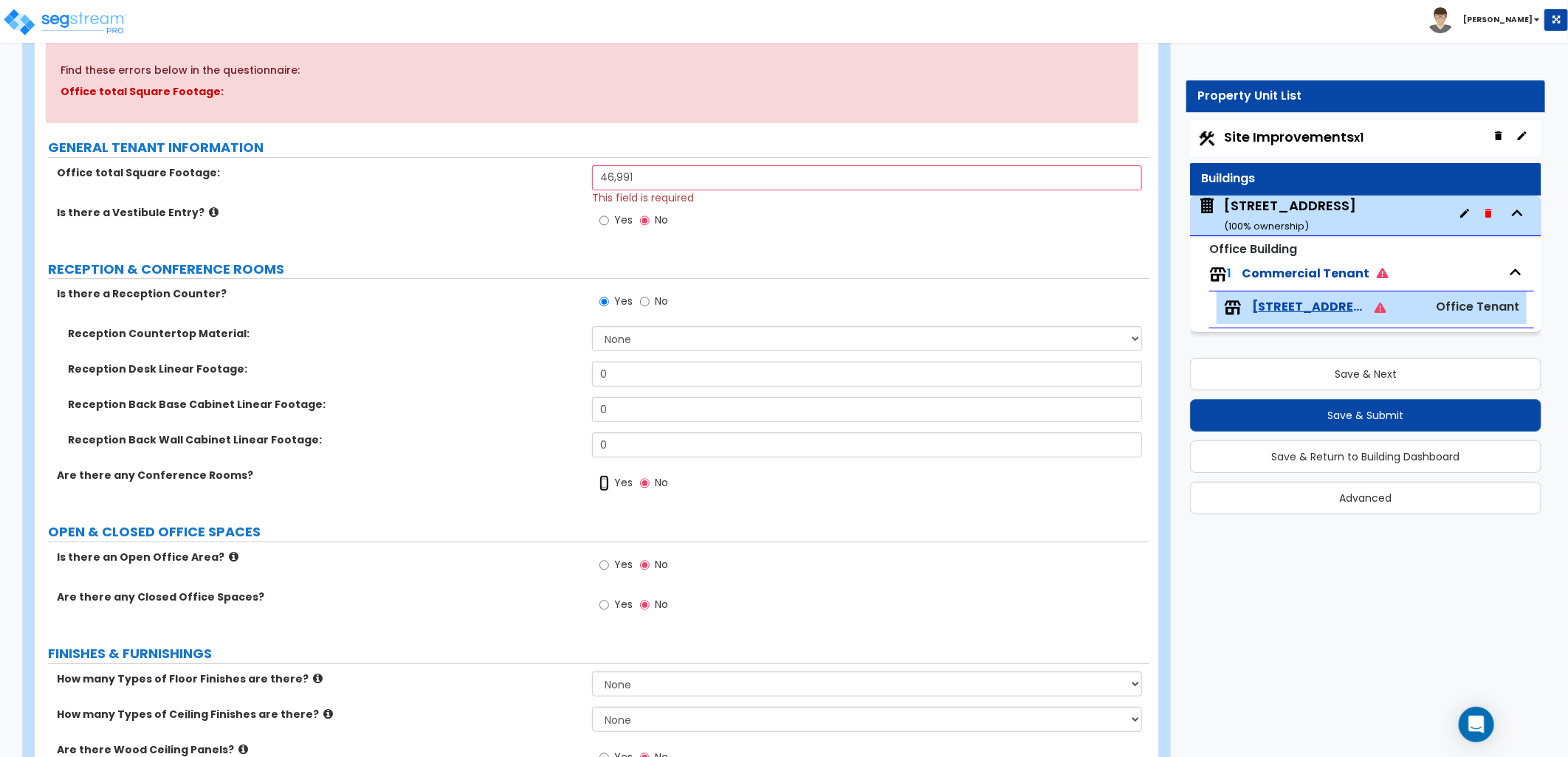
click at [603, 484] on input "Yes" at bounding box center [604, 483] width 10 height 16
radio input "true"
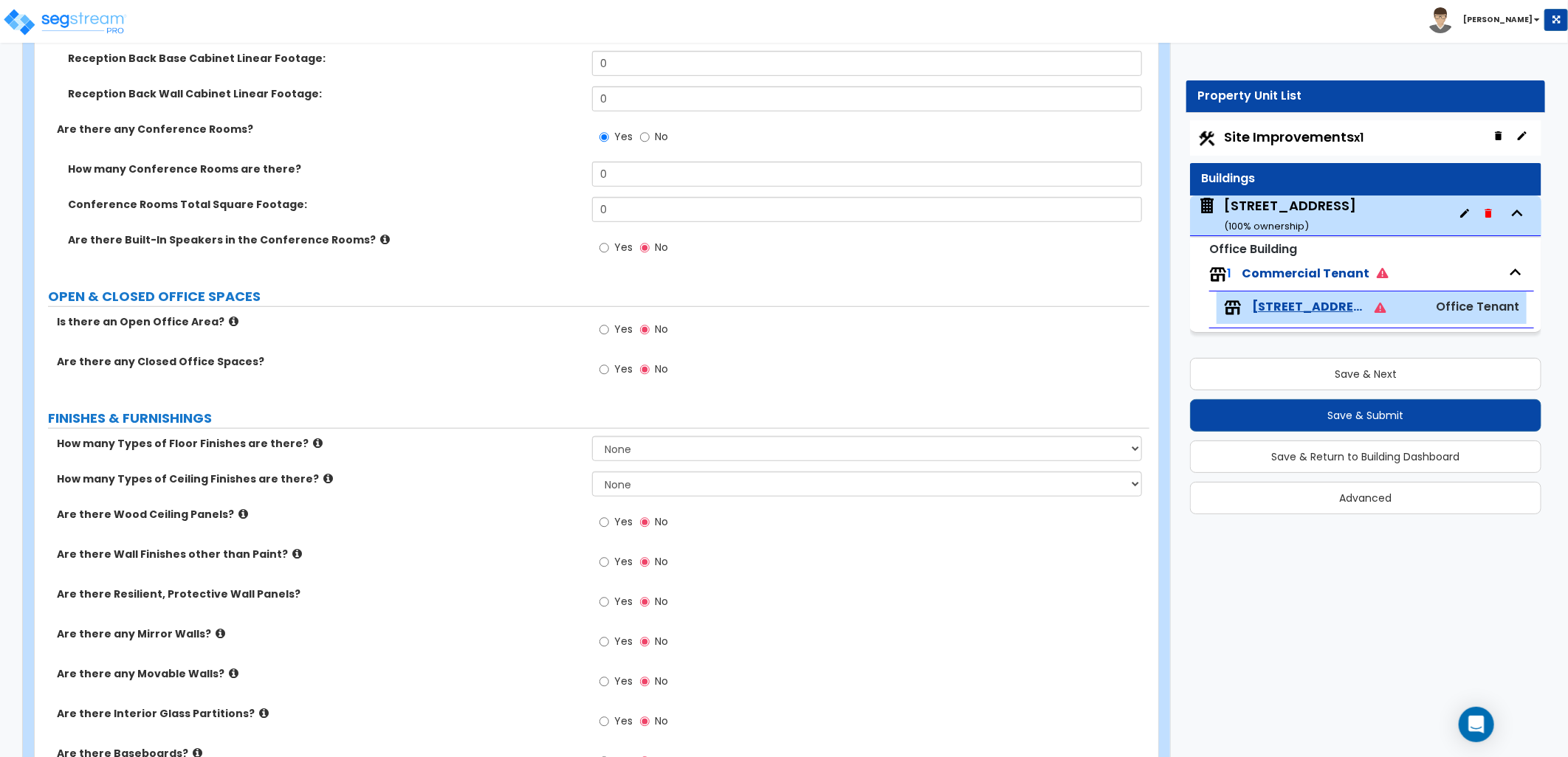
scroll to position [491, 0]
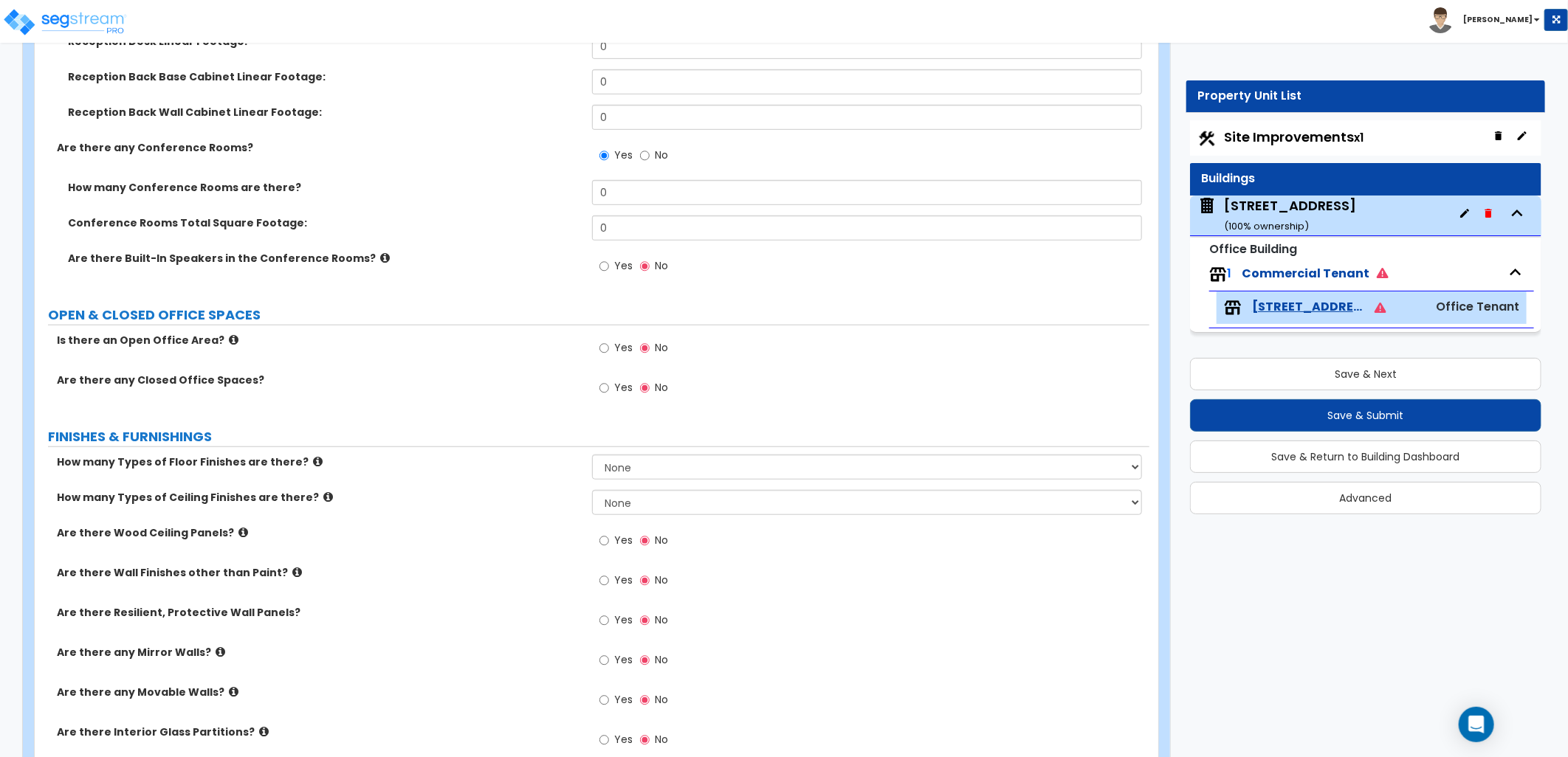
click at [229, 341] on icon at bounding box center [233, 339] width 10 height 11
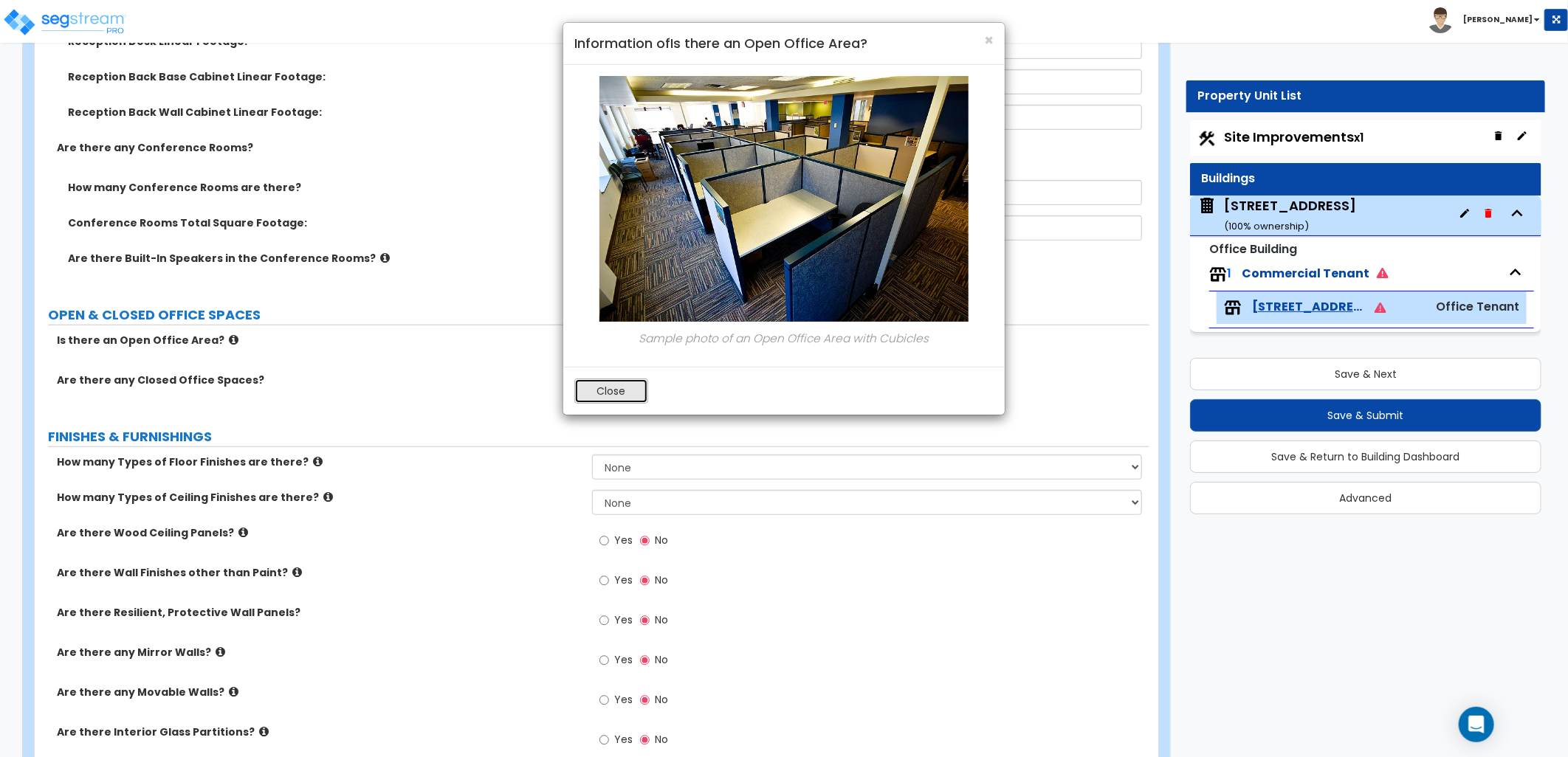
click at [590, 391] on button "Close" at bounding box center [612, 390] width 74 height 25
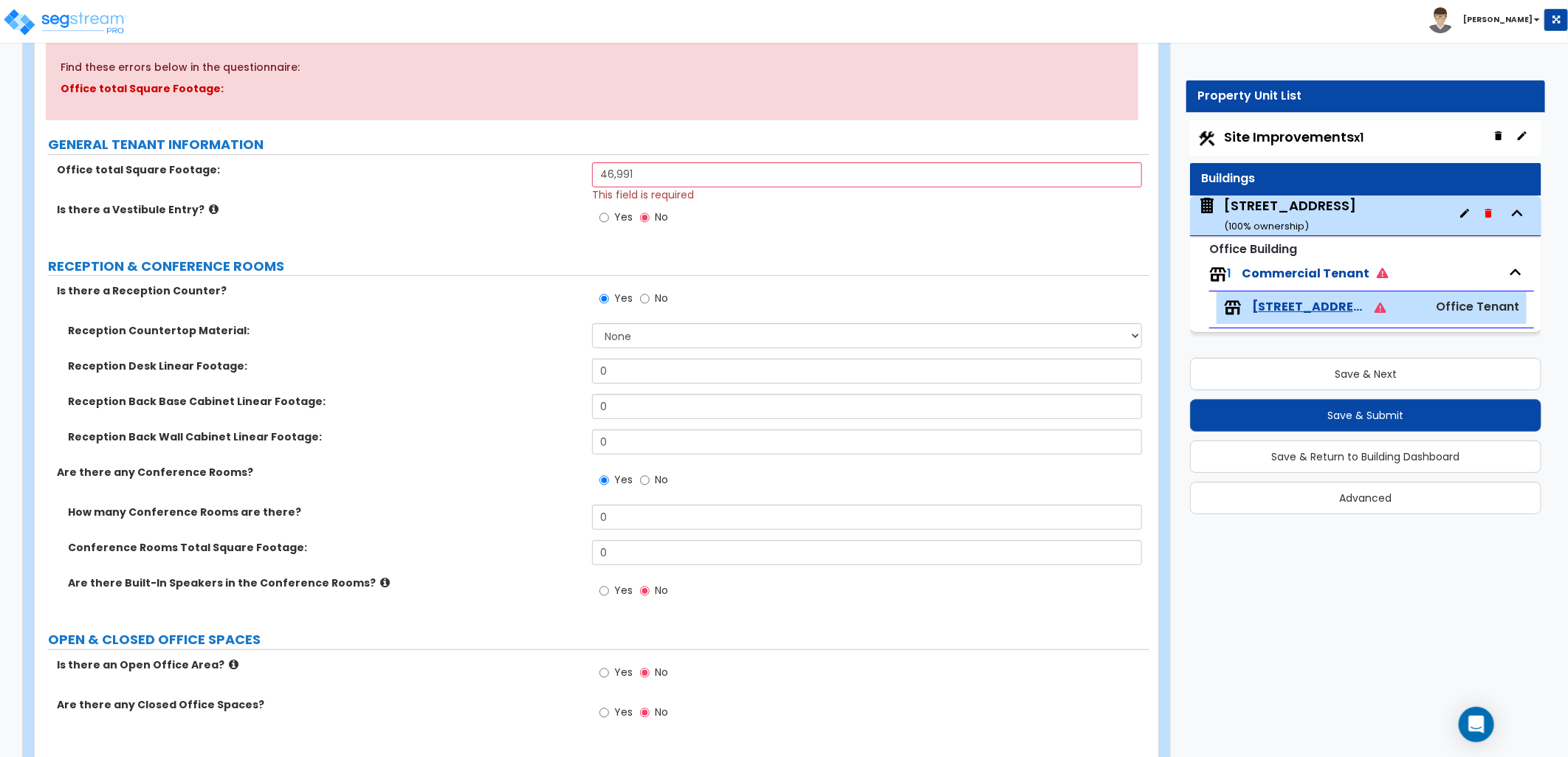
scroll to position [328, 0]
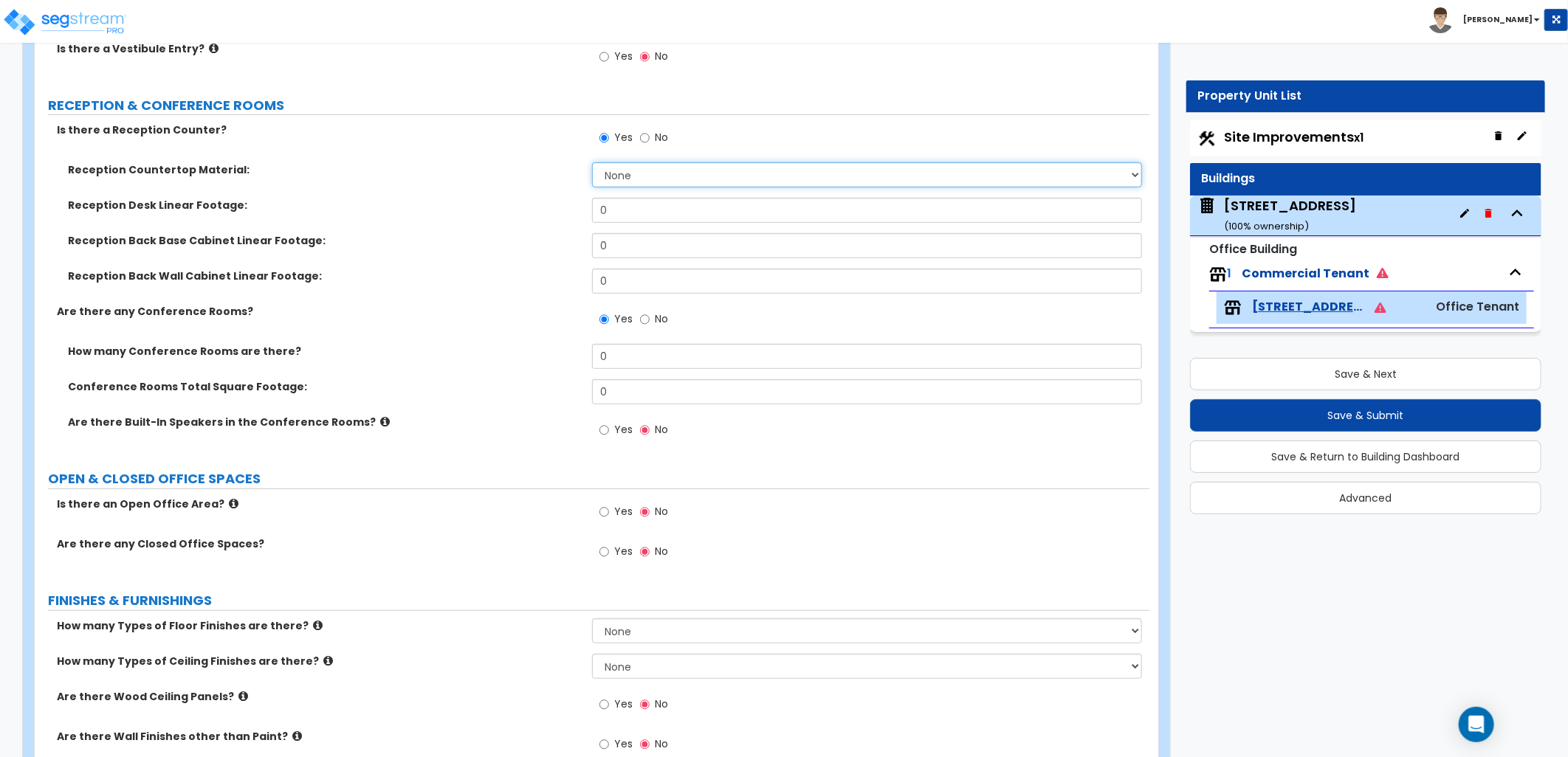
click at [620, 168] on select "None Plastic Laminate Solid Surface Stone Quartz Marble Tile Wood Stainless Ste…" at bounding box center [867, 175] width 550 height 25
select select "3"
click at [592, 163] on select "None Plastic Laminate Solid Surface Stone Quartz Marble Tile Wood Stainless Ste…" at bounding box center [867, 175] width 550 height 25
click at [510, 212] on div "Reception Desk Linear Footage: 0" at bounding box center [591, 216] width 1115 height 35
type input "16"
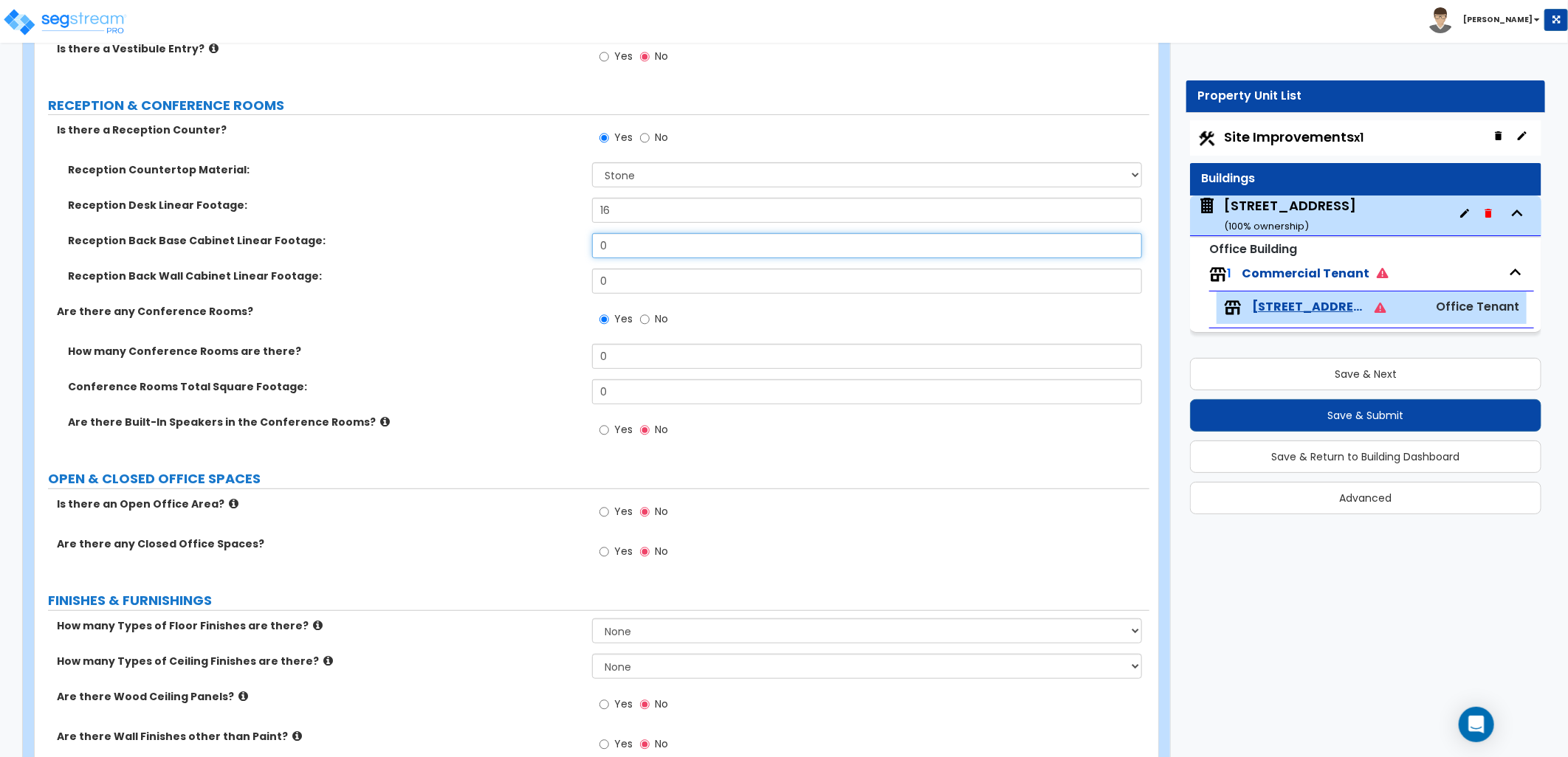
drag, startPoint x: 621, startPoint y: 249, endPoint x: 505, endPoint y: 239, distance: 116.4
click at [517, 241] on div "Reception Back Base Cabinet Linear Footage: 0" at bounding box center [591, 251] width 1115 height 35
type input "10"
click at [529, 285] on div "Reception Back Wall Cabinet Linear Footage: 0" at bounding box center [591, 286] width 1115 height 35
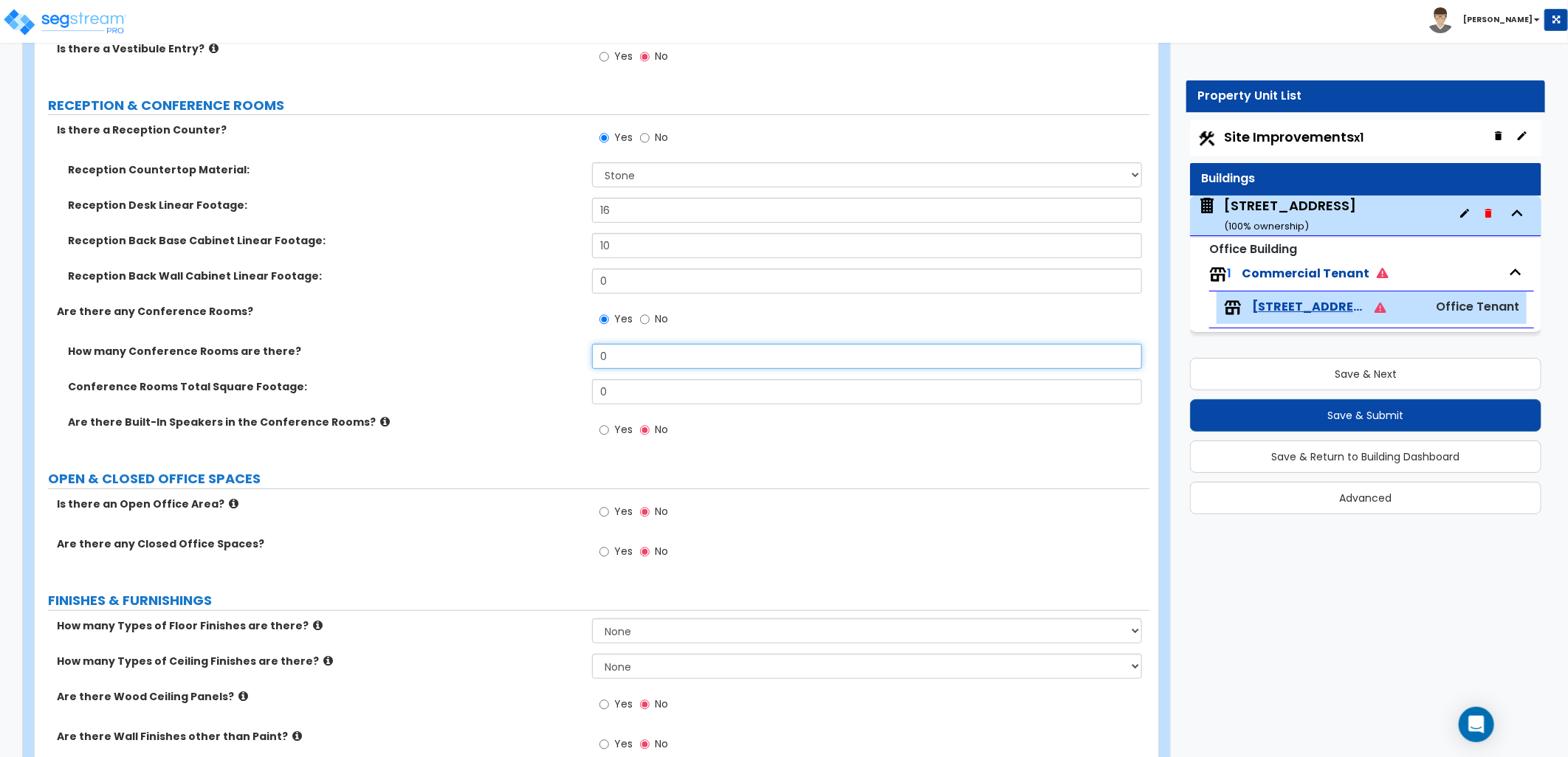
drag, startPoint x: 610, startPoint y: 357, endPoint x: 553, endPoint y: 362, distance: 57.2
click at [553, 362] on div "How many Conference Rooms are there? 0" at bounding box center [591, 361] width 1115 height 35
type input "6"
drag, startPoint x: 628, startPoint y: 398, endPoint x: 598, endPoint y: 401, distance: 30.1
click at [592, 399] on input "0" at bounding box center [867, 391] width 550 height 25
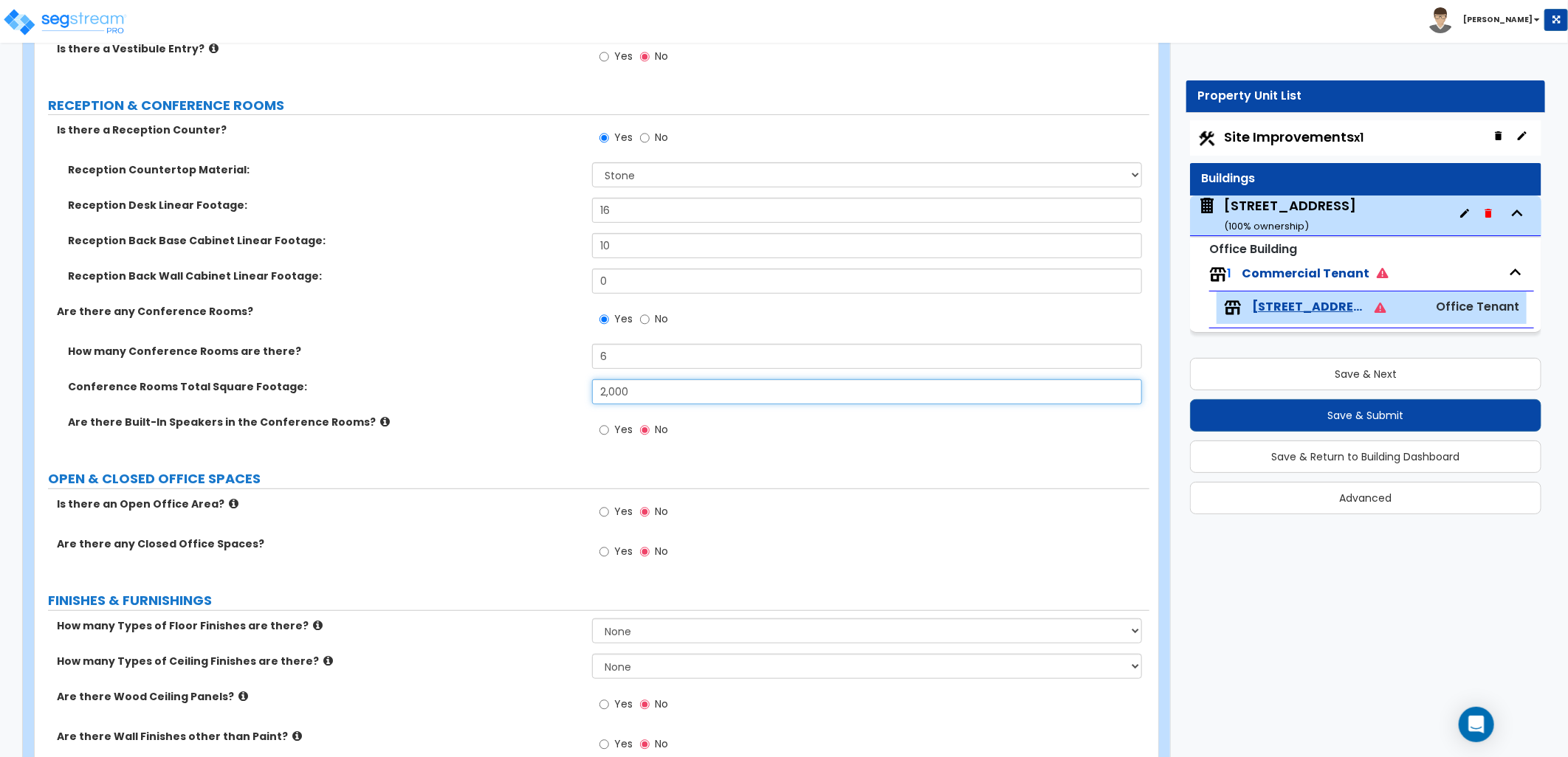
type input "2,000"
click at [824, 503] on div "Yes No" at bounding box center [871, 516] width 558 height 40
click at [608, 428] on input "Yes" at bounding box center [604, 430] width 10 height 16
radio input "true"
click at [380, 423] on icon at bounding box center [384, 421] width 10 height 11
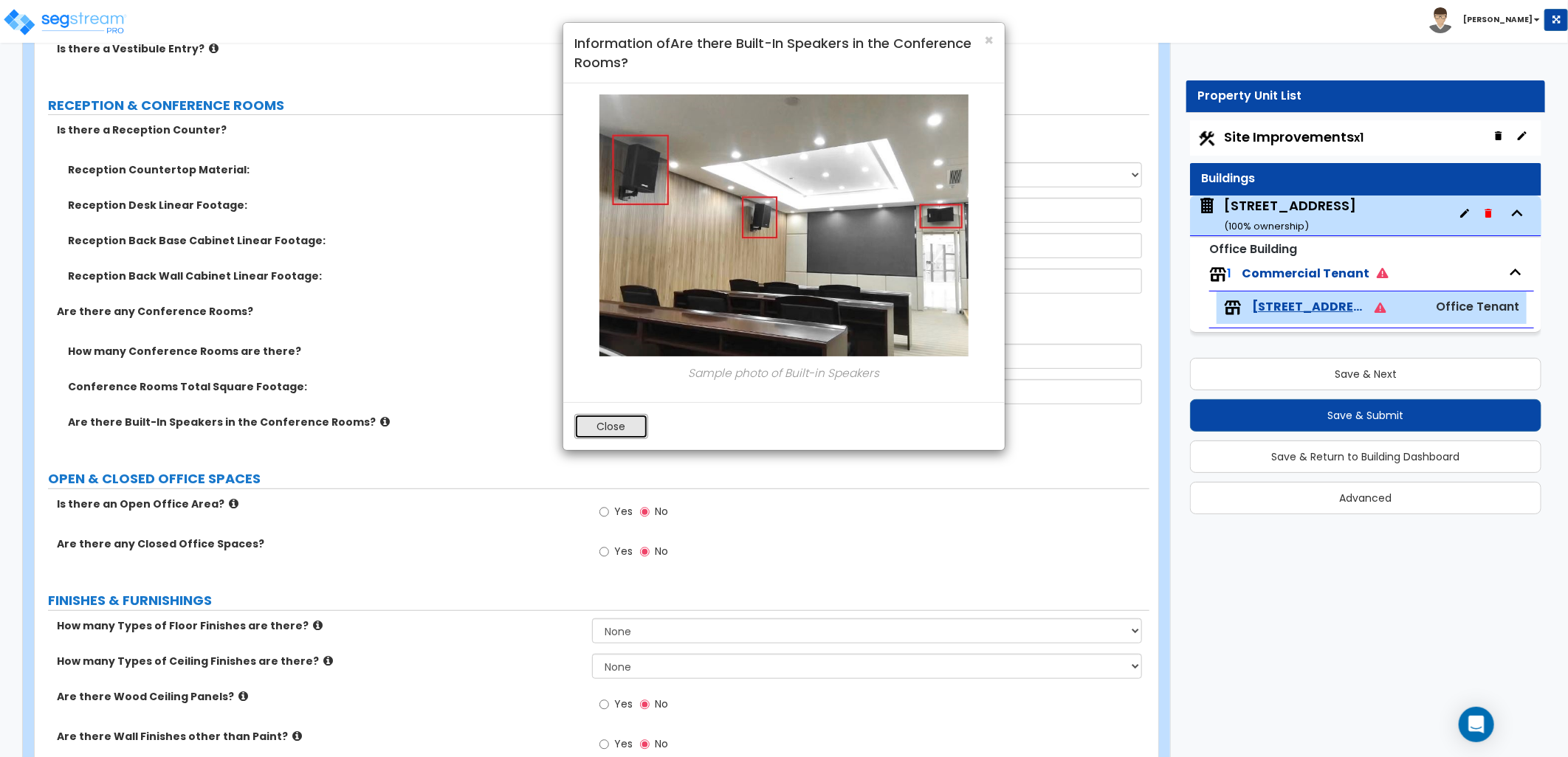
click at [626, 425] on button "Close" at bounding box center [612, 427] width 74 height 25
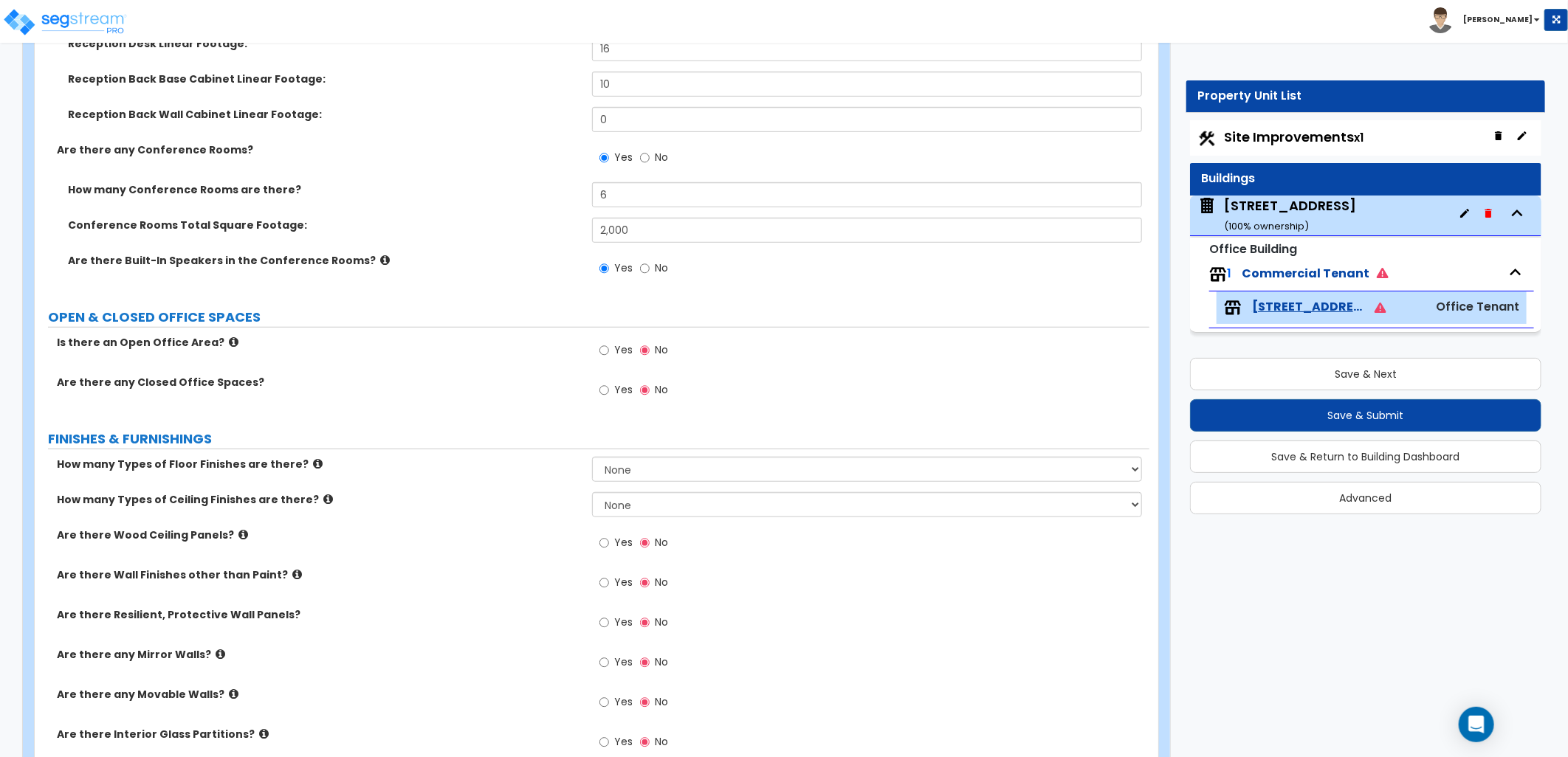
scroll to position [491, 0]
click at [612, 352] on label "Yes" at bounding box center [616, 350] width 34 height 25
click at [609, 352] on input "Yes" at bounding box center [604, 348] width 10 height 16
radio input "true"
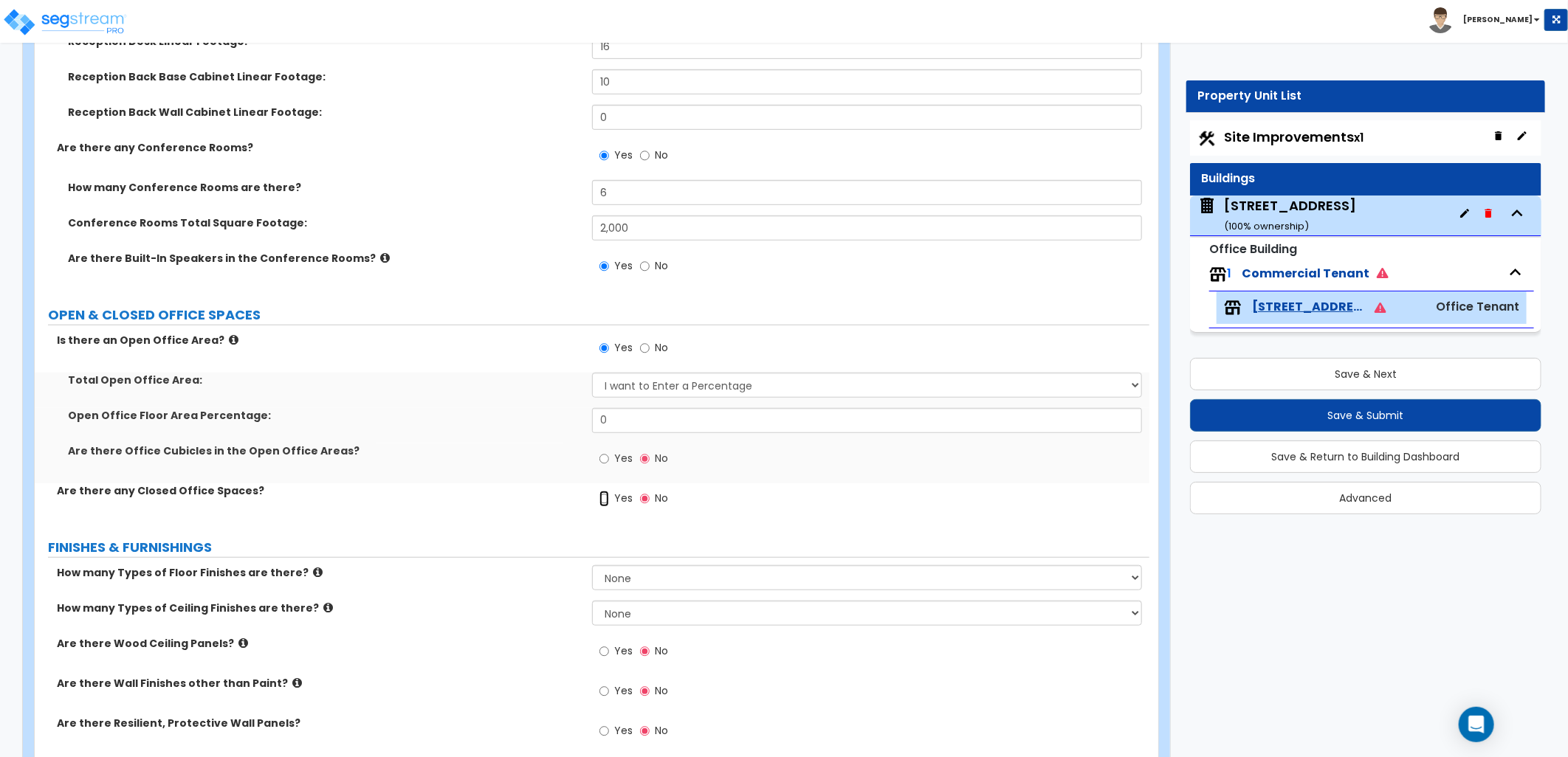
click at [607, 499] on input "Yes" at bounding box center [604, 498] width 10 height 16
radio input "true"
select select "1"
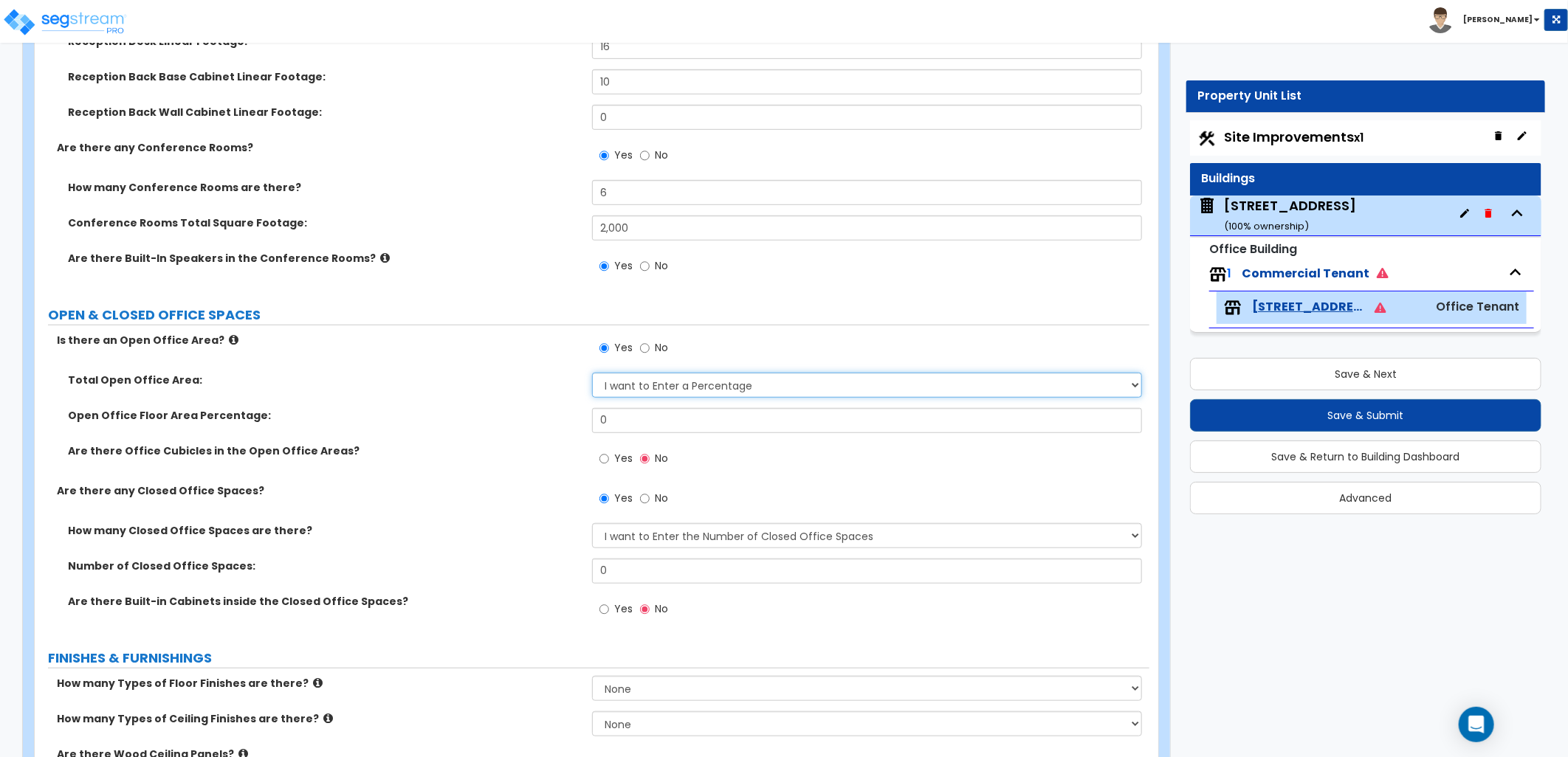
click at [635, 391] on select "I want to Enter a Percentage I want to Enter the Square Footage" at bounding box center [867, 385] width 550 height 25
click at [592, 373] on select "I want to Enter a Percentage I want to Enter the Square Footage" at bounding box center [867, 385] width 550 height 25
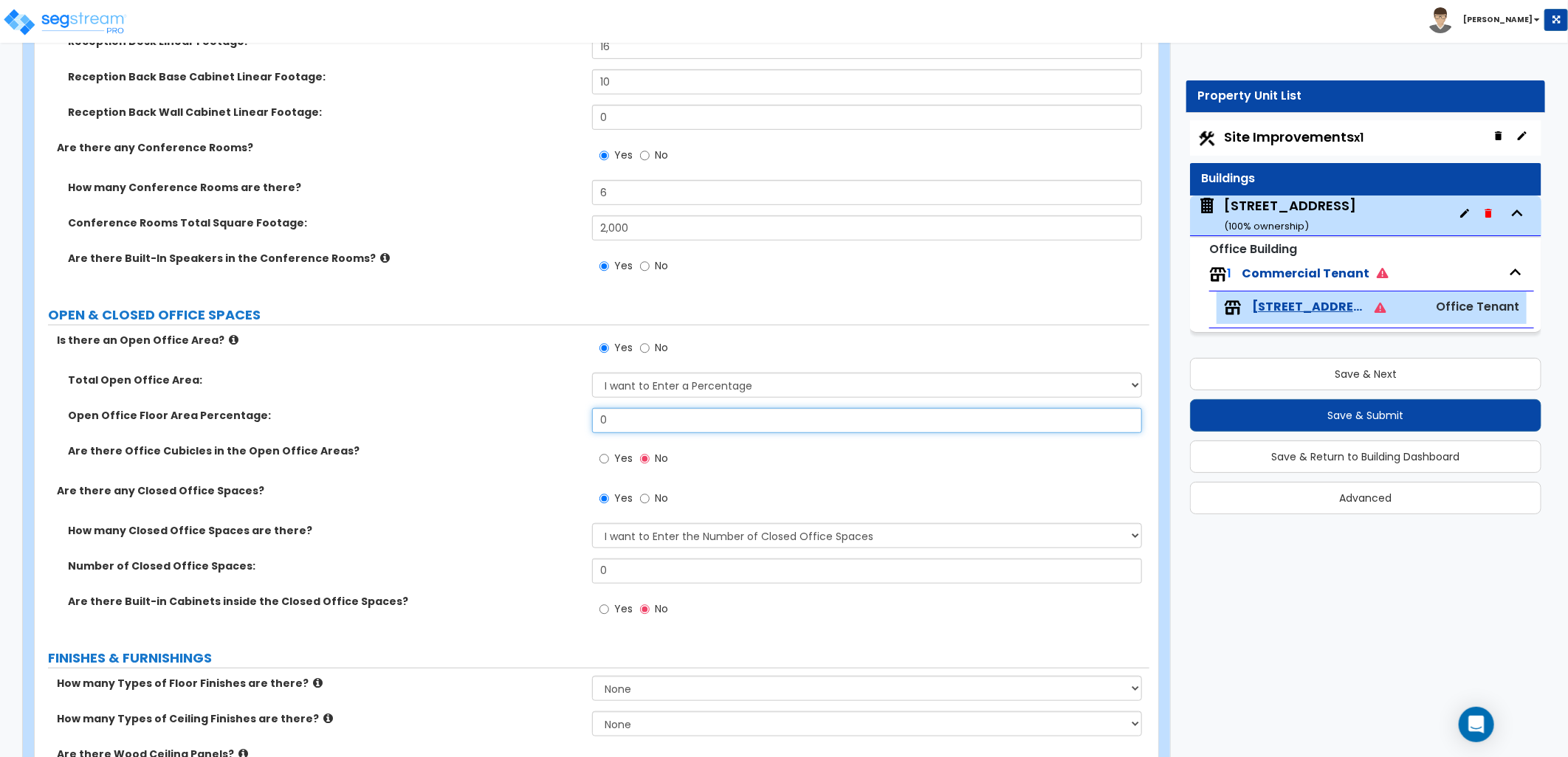
click at [556, 418] on div "Open Office Floor Area Percentage: 0" at bounding box center [591, 426] width 1115 height 35
type input "25"
click at [419, 511] on div "Are there any Closed Office Spaces? Yes No" at bounding box center [591, 503] width 1115 height 40
click at [608, 460] on input "Yes" at bounding box center [604, 458] width 10 height 16
radio input "true"
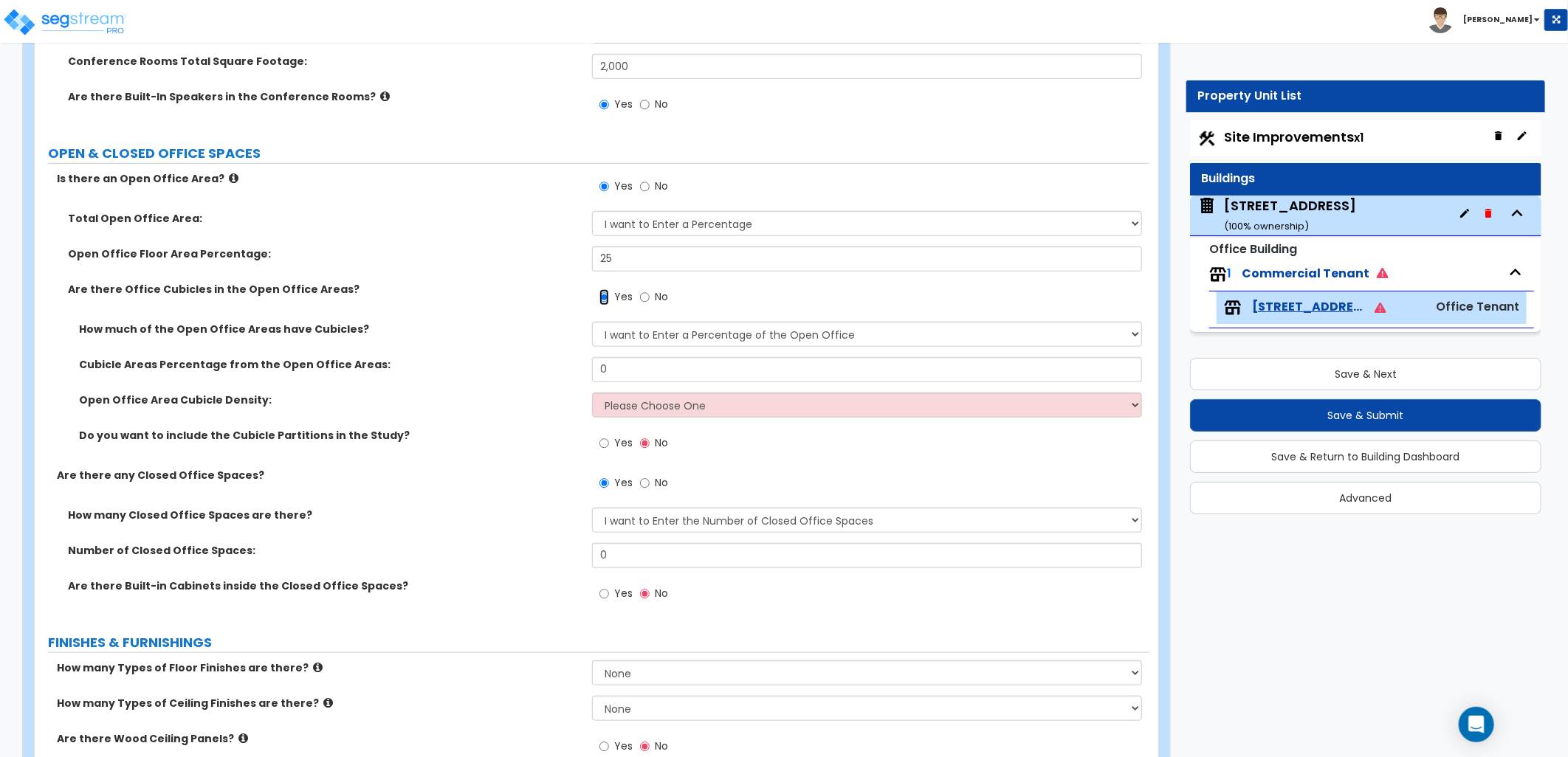
scroll to position [655, 0]
click at [629, 520] on select "I Don’t Know - Please Estimate for me I want to Enter the Number of Closed Offi…" at bounding box center [867, 518] width 550 height 25
click at [592, 505] on select "I Don’t Know - Please Estimate for me I want to Enter the Number of Closed Offi…" at bounding box center [867, 518] width 550 height 25
drag, startPoint x: 632, startPoint y: 540, endPoint x: 571, endPoint y: 543, distance: 61.1
click at [567, 544] on div "How many Closed Office Spaces are there? I Don’t Know - Please Estimate for me …" at bounding box center [592, 560] width 1092 height 110
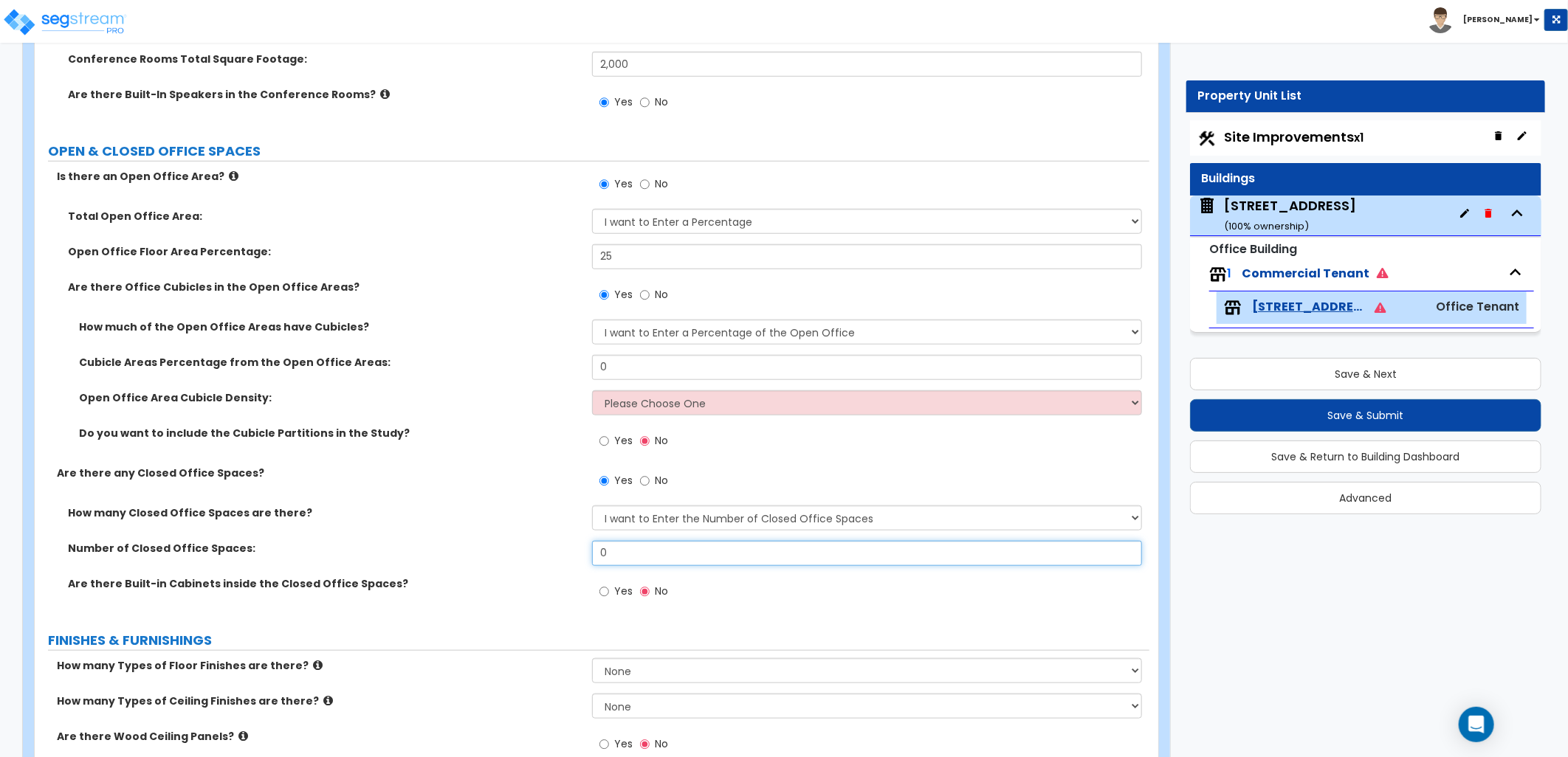
drag, startPoint x: 621, startPoint y: 554, endPoint x: 580, endPoint y: 557, distance: 41.1
click at [580, 557] on div "Number of Closed Office Spaces: 0" at bounding box center [591, 558] width 1115 height 35
type input "42"
click at [822, 609] on div "Yes No" at bounding box center [871, 595] width 558 height 40
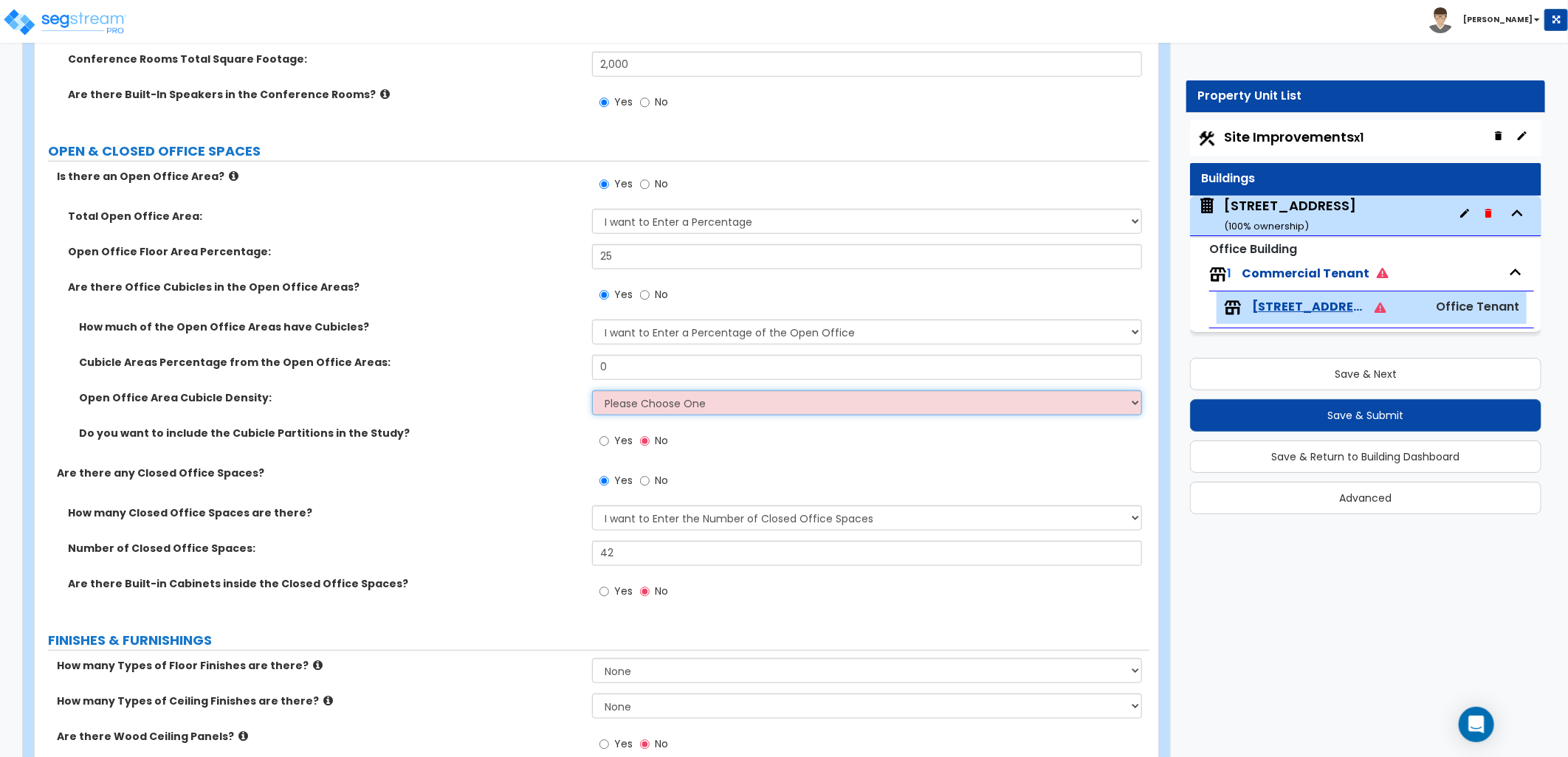
click at [643, 410] on select "Please Choose One Low High I want to Enter the number of Cubicles" at bounding box center [867, 403] width 550 height 25
select select "1"
click at [592, 390] on select "Please Choose One Low High I want to Enter the number of Cubicles" at bounding box center [867, 403] width 550 height 25
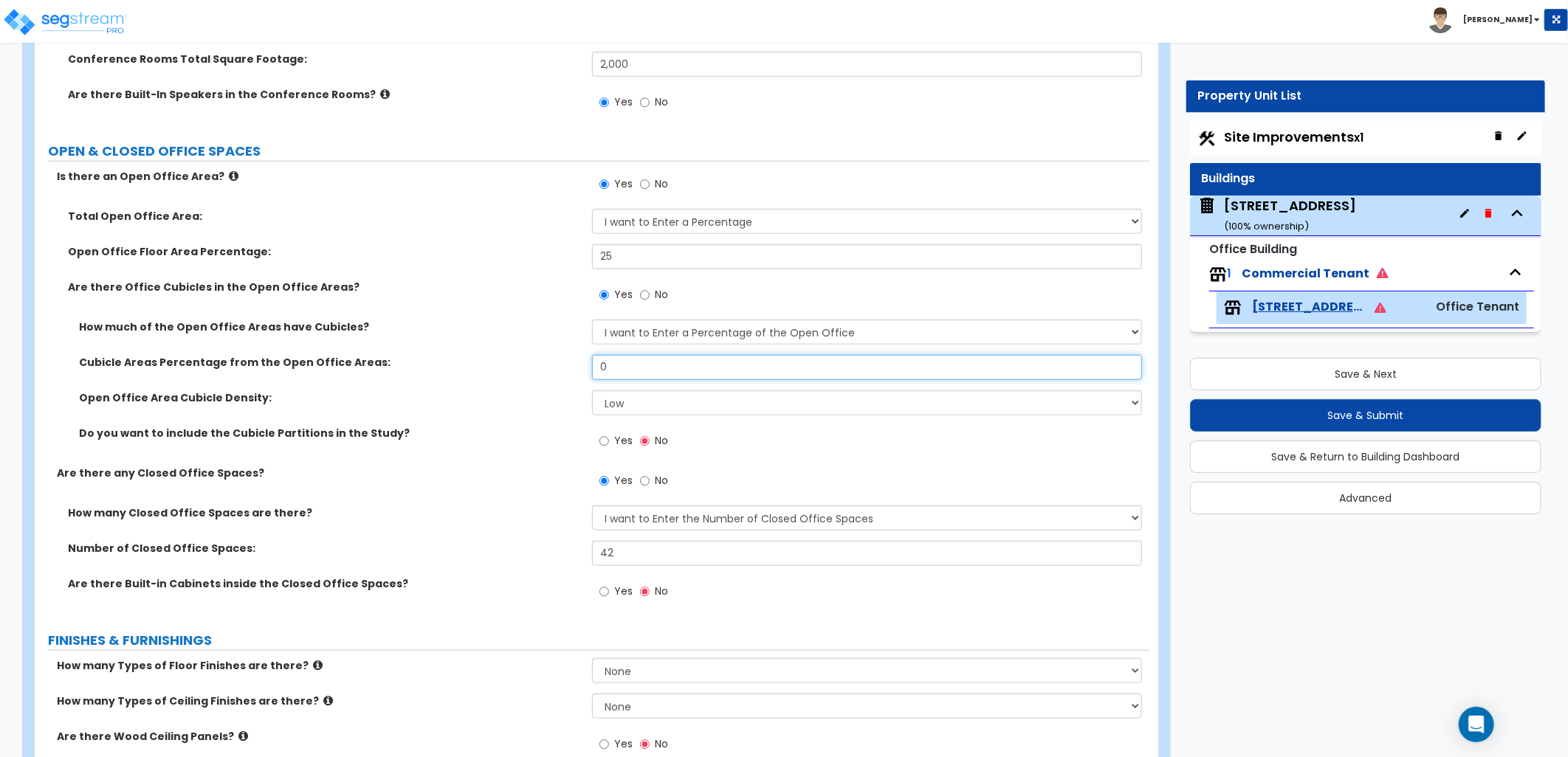
drag, startPoint x: 603, startPoint y: 369, endPoint x: 590, endPoint y: 367, distance: 13.2
click at [593, 369] on input "0" at bounding box center [867, 367] width 550 height 25
type input "50"
click at [497, 429] on label "Do you want to include the Cubicle Partitions in the Study?" at bounding box center [330, 433] width 502 height 15
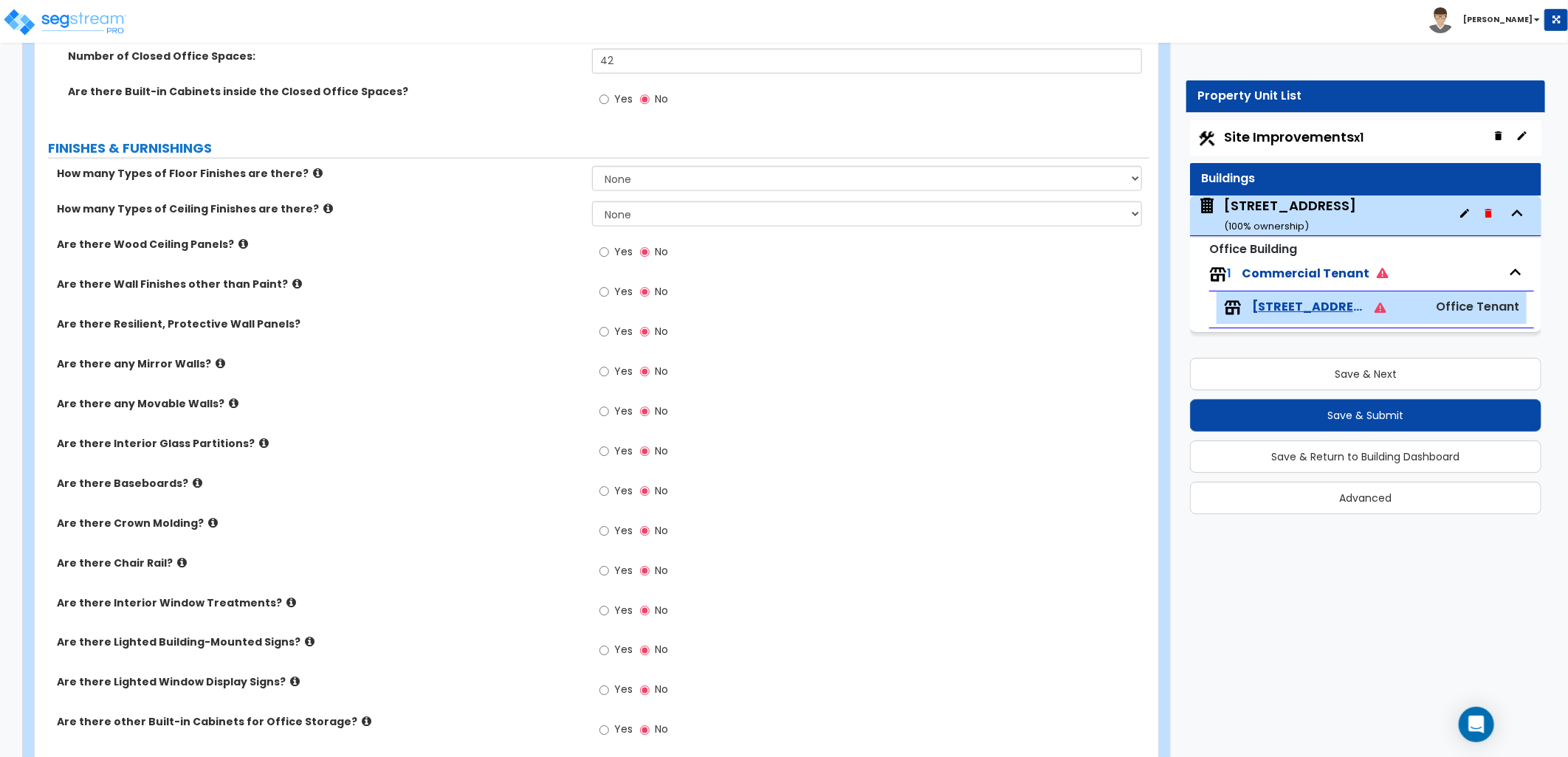
scroll to position [1229, 0]
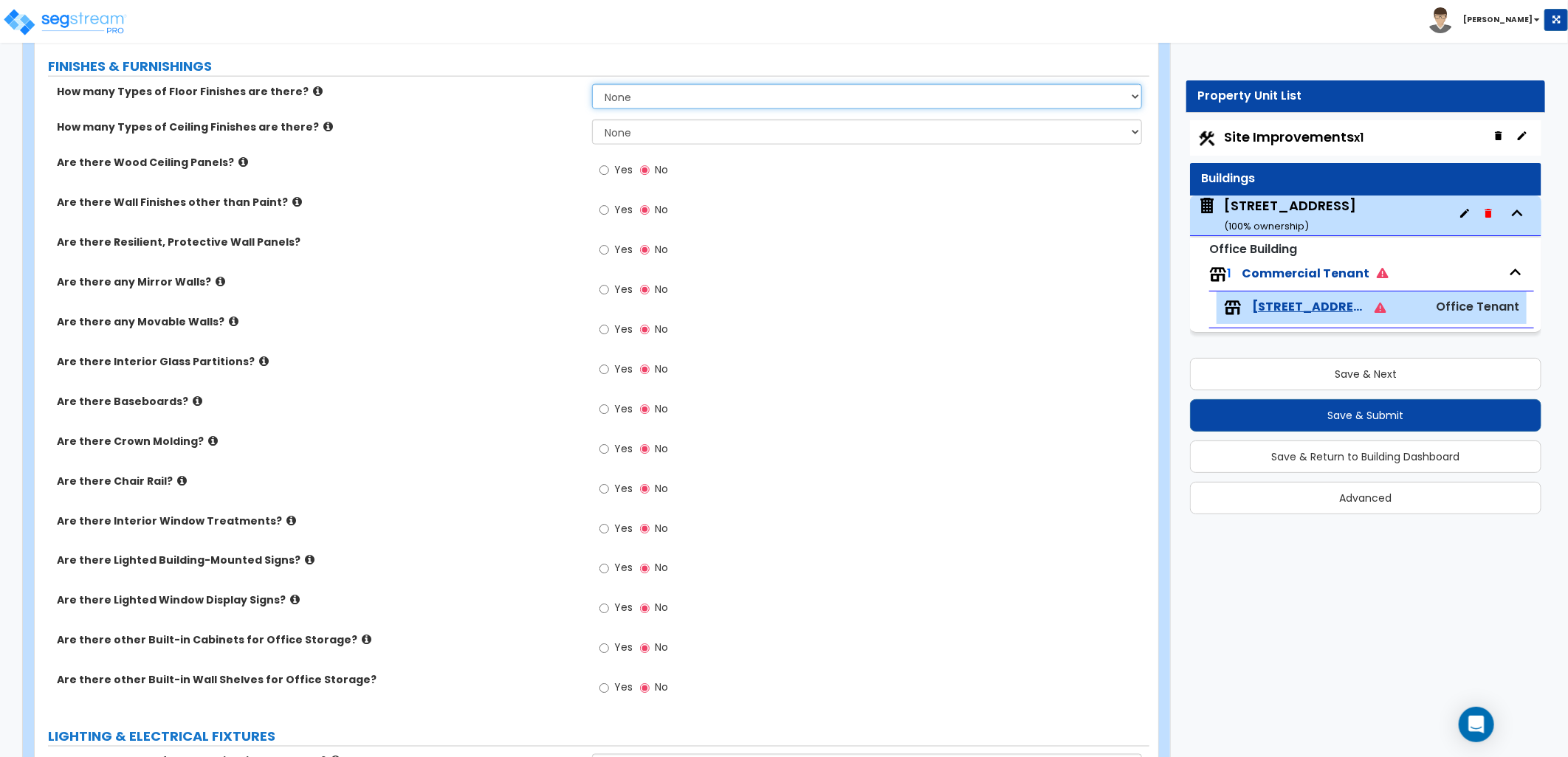
click at [696, 100] on select "None 1 2 3 4" at bounding box center [867, 96] width 550 height 25
select select "4"
click at [592, 84] on select "None 1 2 3 4" at bounding box center [867, 96] width 550 height 25
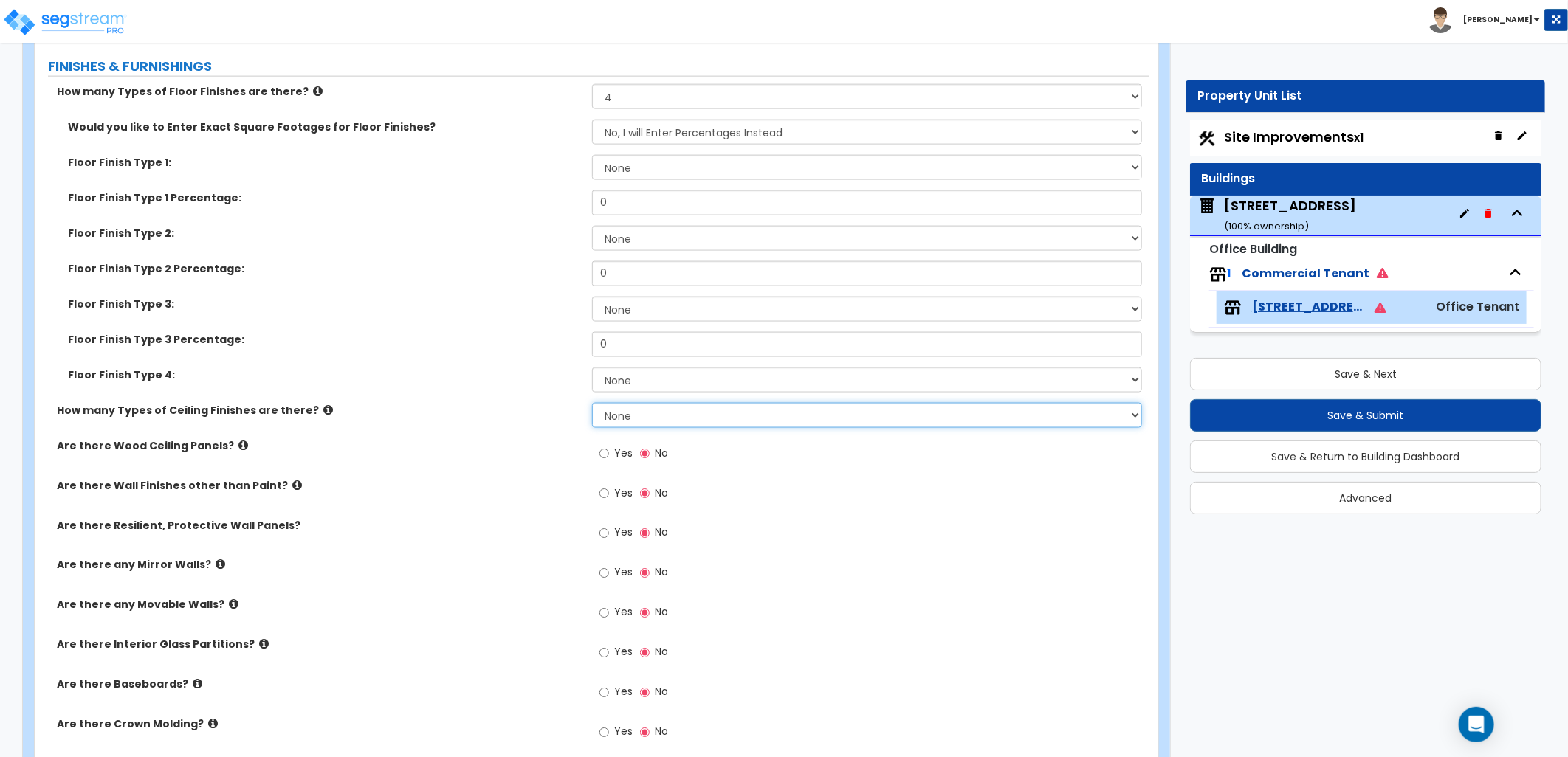
click at [617, 422] on select "None 1 2 3" at bounding box center [867, 415] width 550 height 25
select select "3"
click at [592, 403] on select "None 1 2 3" at bounding box center [867, 415] width 550 height 25
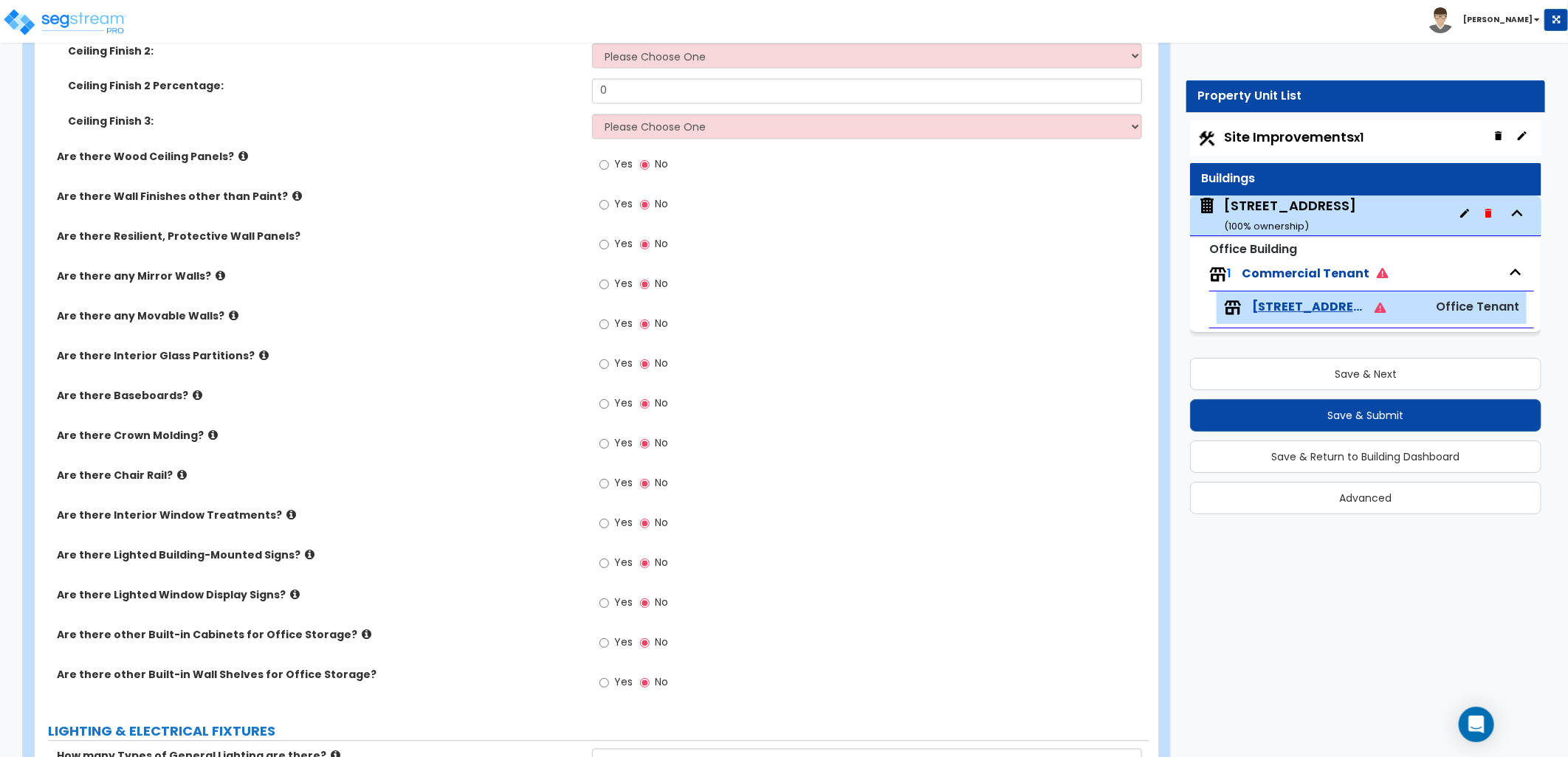
scroll to position [1803, 0]
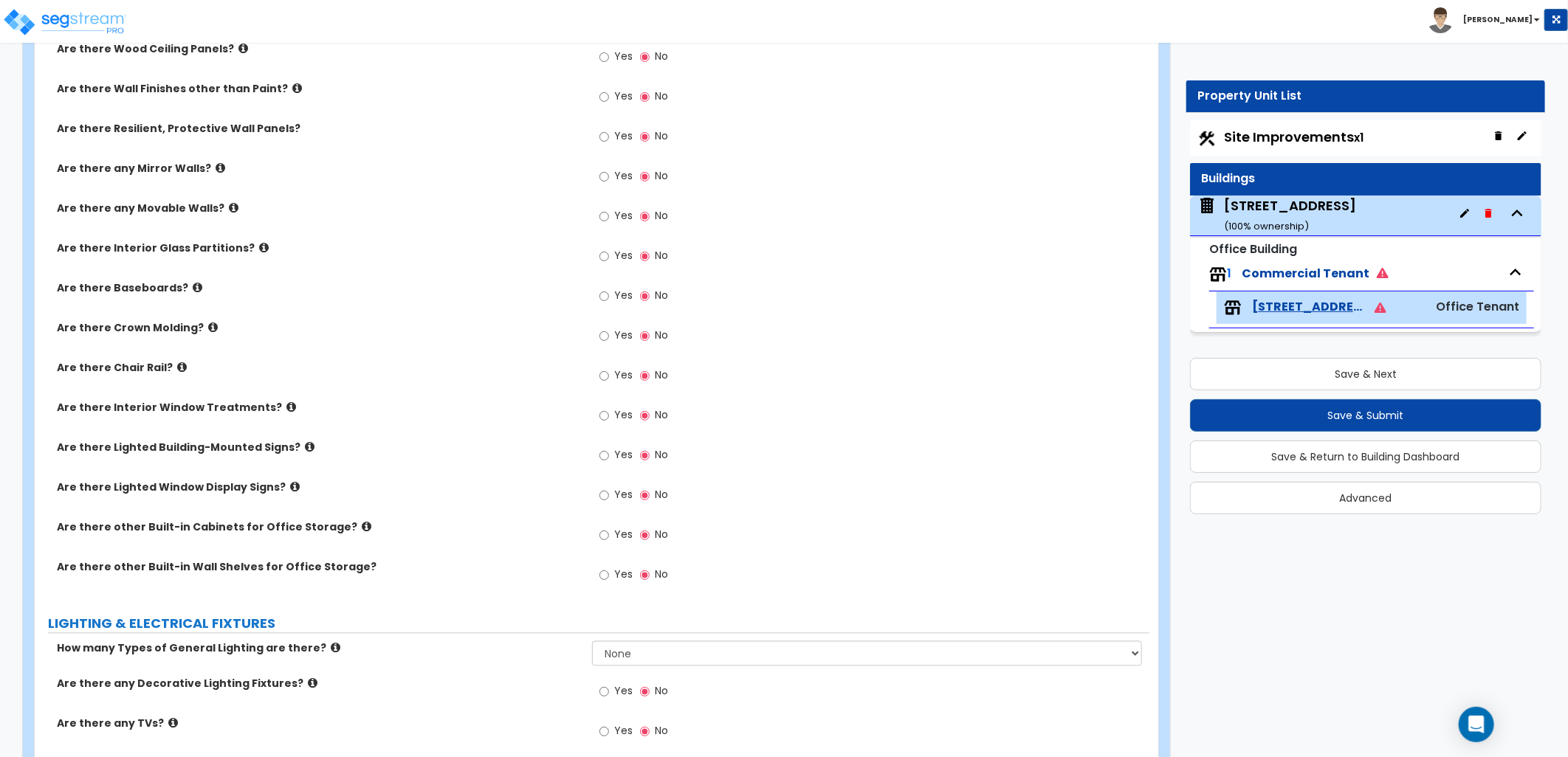
click at [613, 532] on label "Yes" at bounding box center [616, 536] width 34 height 25
click at [609, 532] on input "Yes" at bounding box center [604, 534] width 10 height 16
radio input "true"
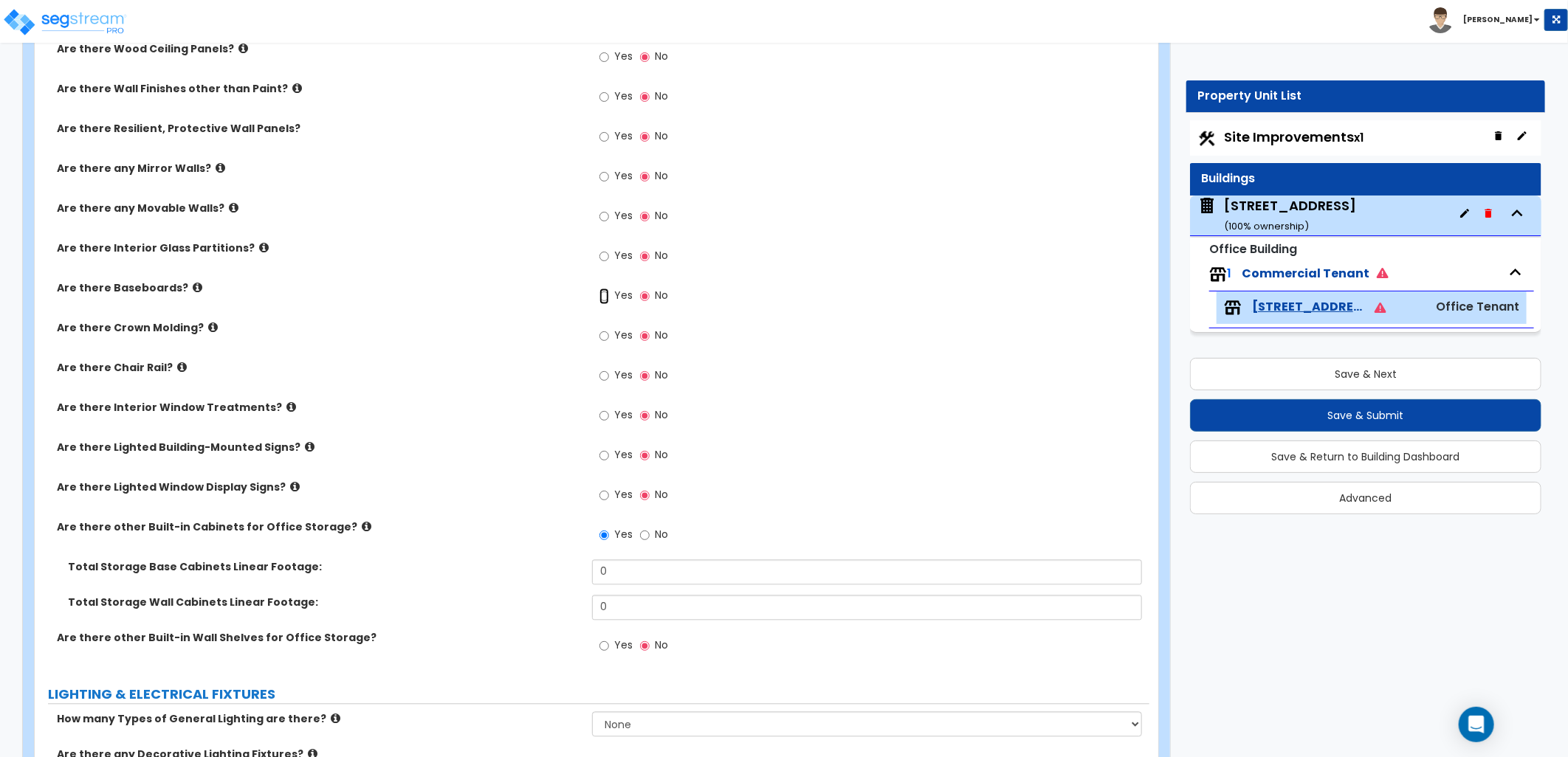
click at [607, 297] on input "Yes" at bounding box center [604, 296] width 10 height 16
radio input "true"
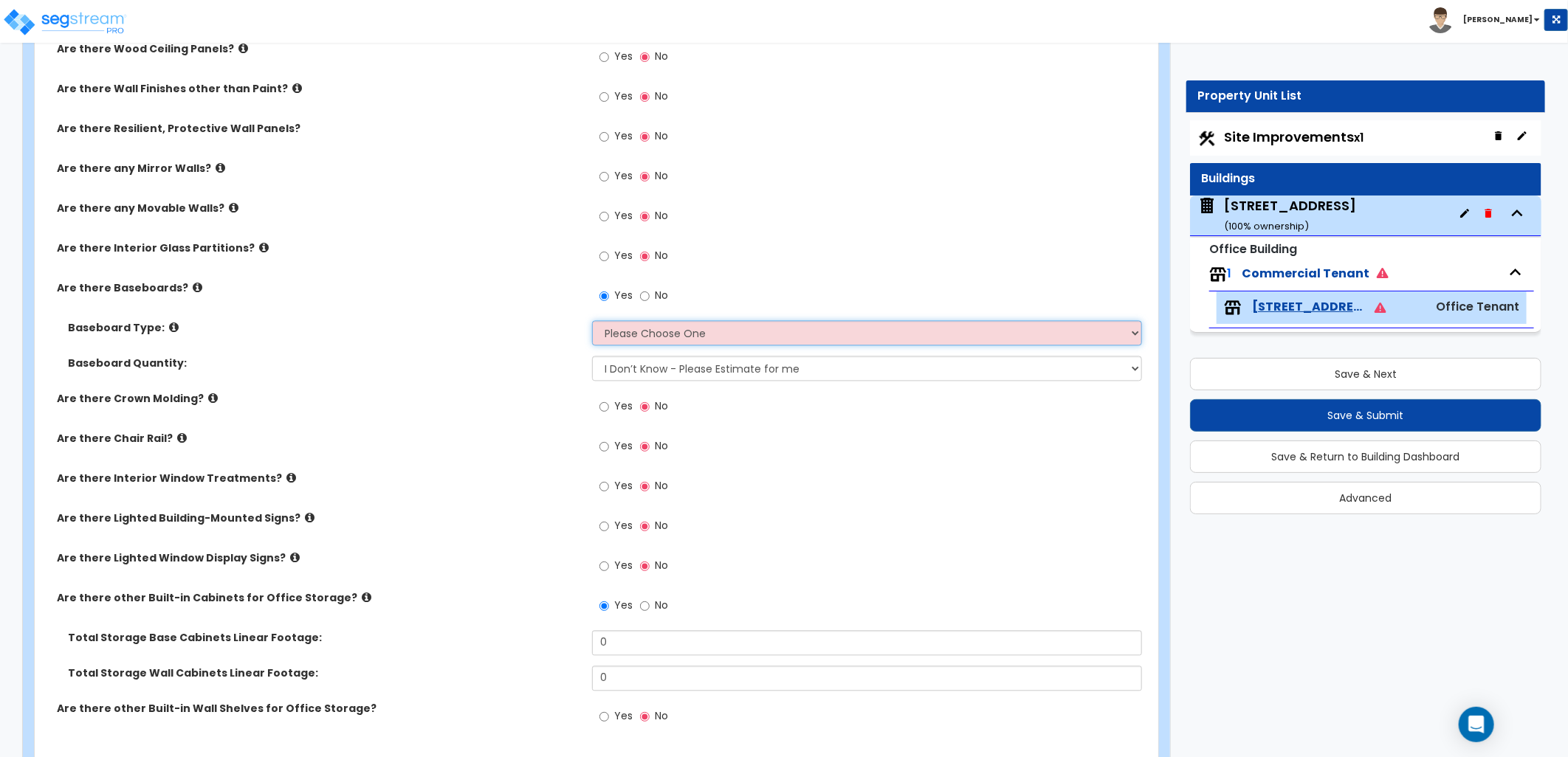
click at [696, 330] on select "Please Choose One Wood Vinyl Carpet Tile" at bounding box center [867, 332] width 550 height 25
select select "2"
click at [592, 320] on select "Please Choose One Wood Vinyl Carpet Tile" at bounding box center [867, 332] width 550 height 25
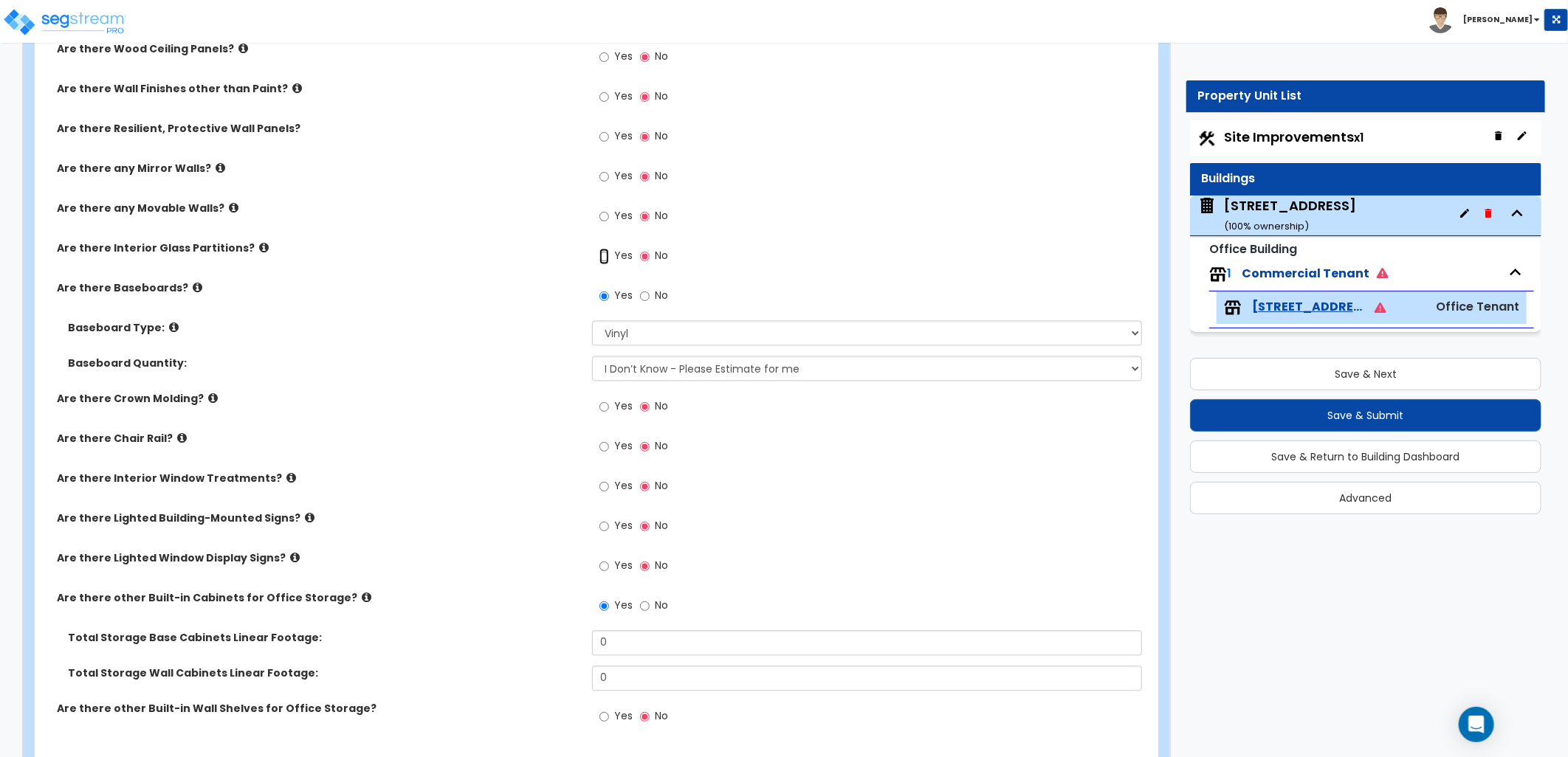
click at [599, 248] on input "Yes" at bounding box center [604, 256] width 10 height 16
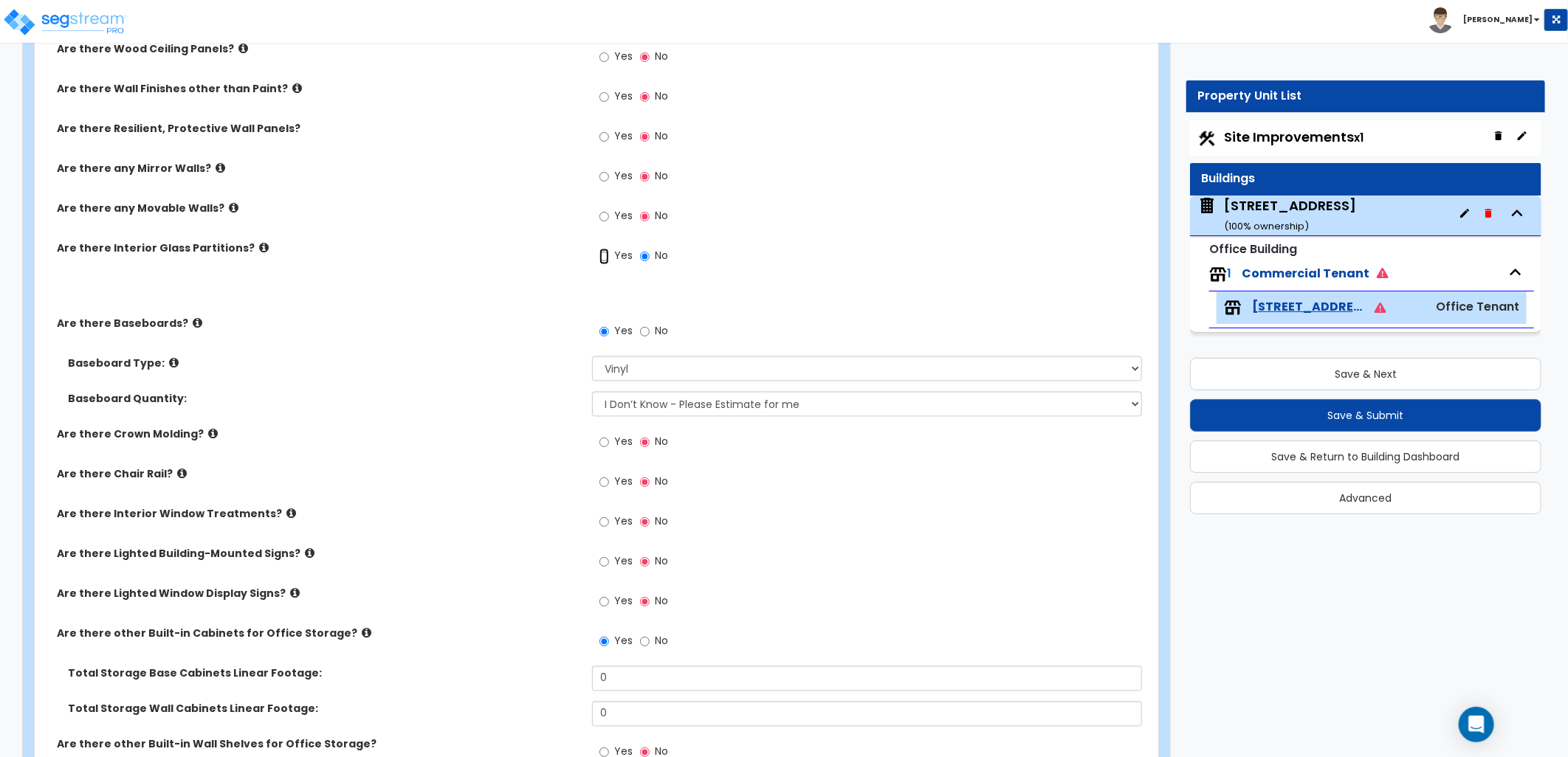
radio input "true"
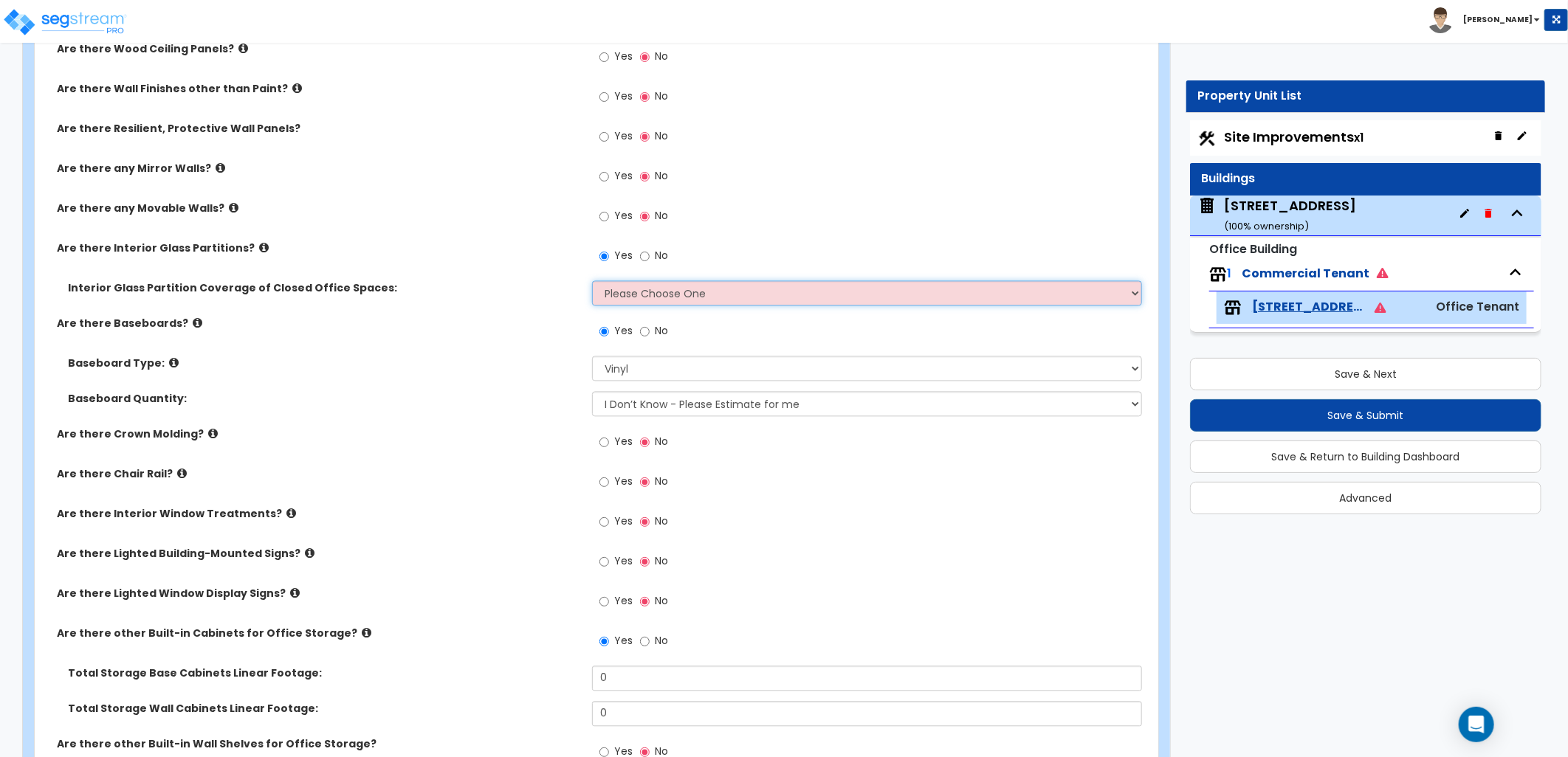
click at [636, 284] on select "Please Choose One Some of the Closed Office Space Walls are Interior Glass Part…" at bounding box center [867, 292] width 550 height 25
select select "1"
click at [592, 280] on select "Please Choose One Some of the Closed Office Space Walls are Interior Glass Part…" at bounding box center [867, 292] width 550 height 25
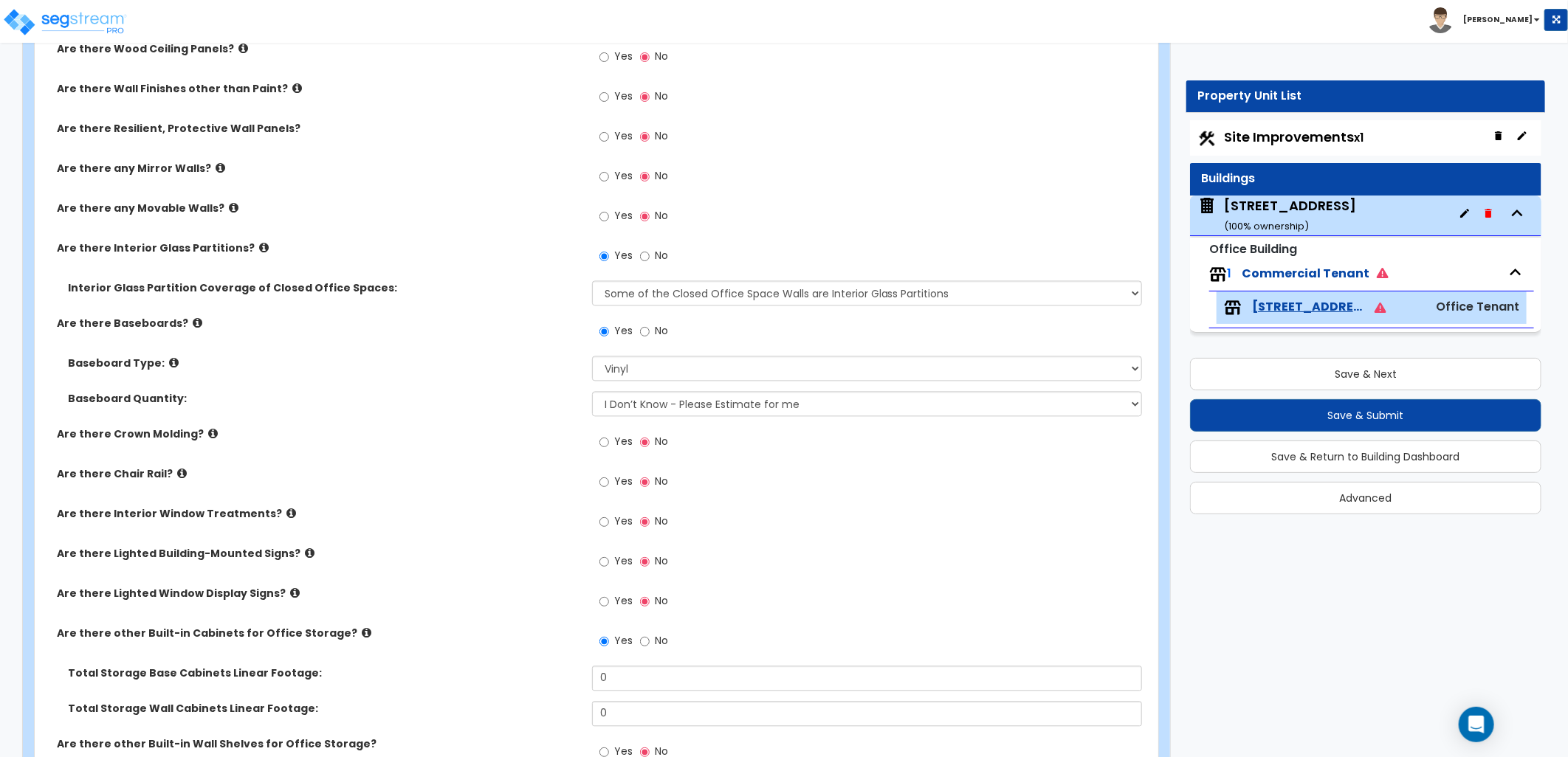
click at [517, 356] on label "Baseboard Type:" at bounding box center [324, 363] width 513 height 15
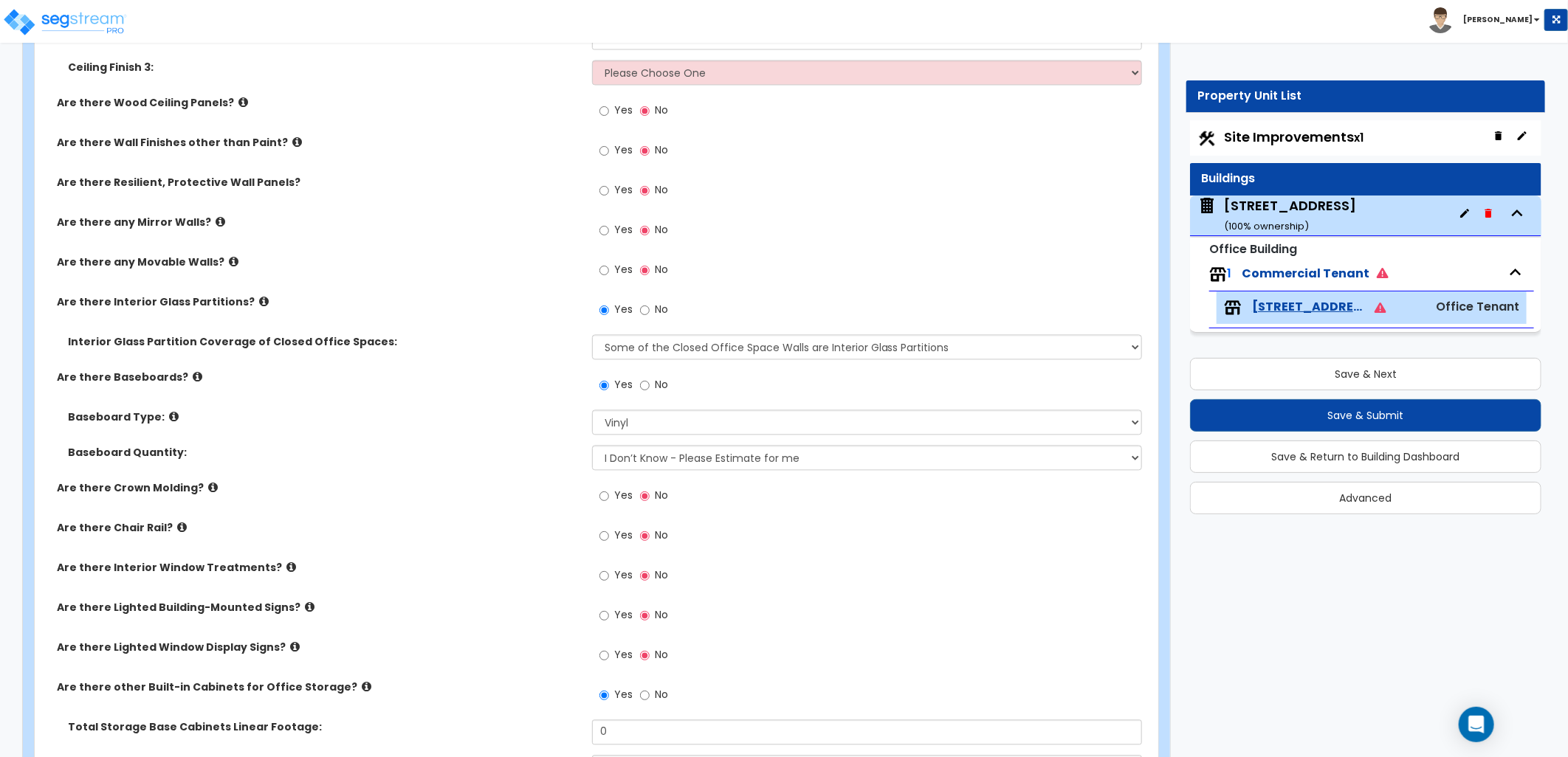
scroll to position [1722, 0]
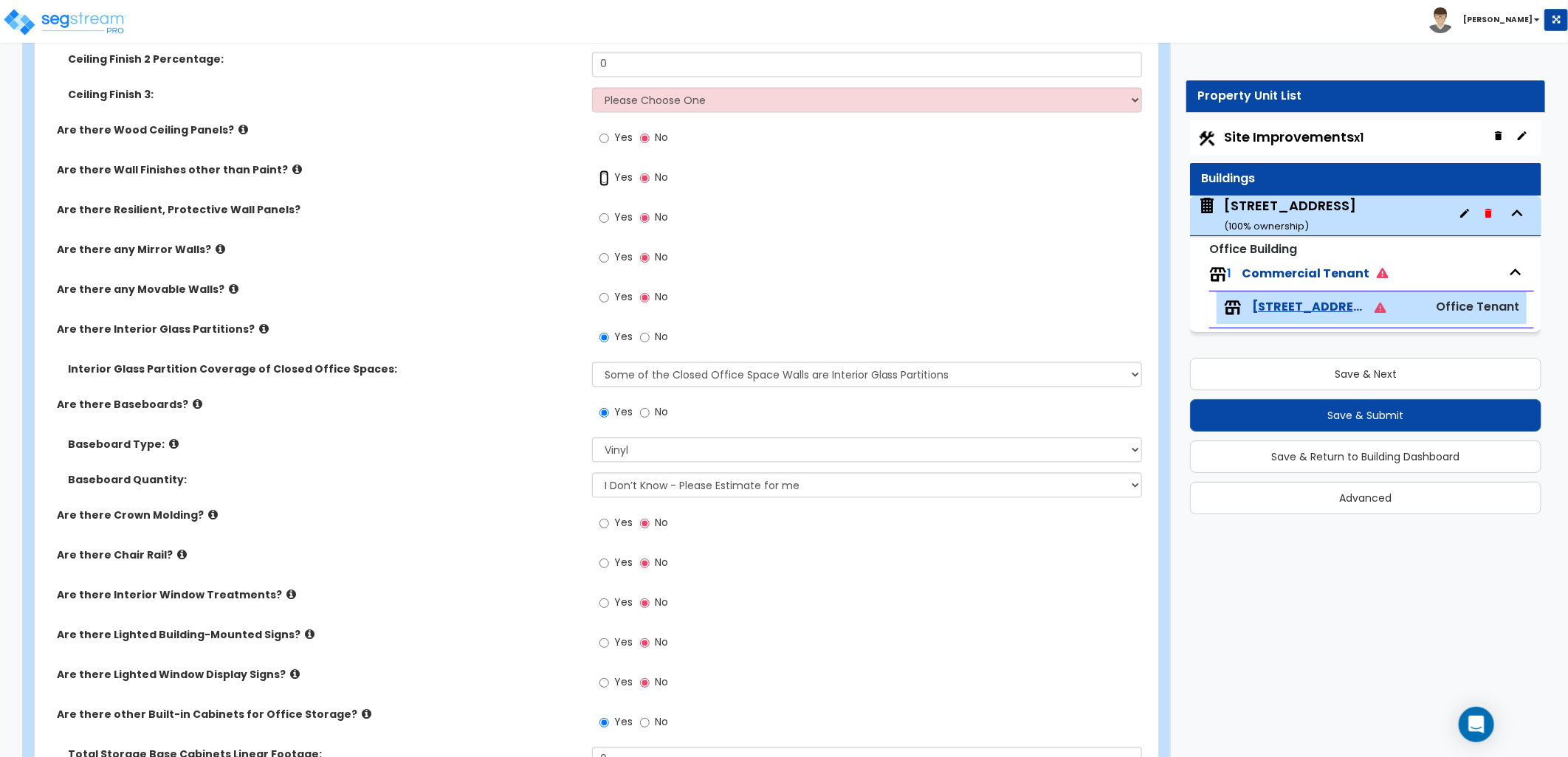
click at [605, 172] on input "Yes" at bounding box center [604, 178] width 10 height 16
radio input "true"
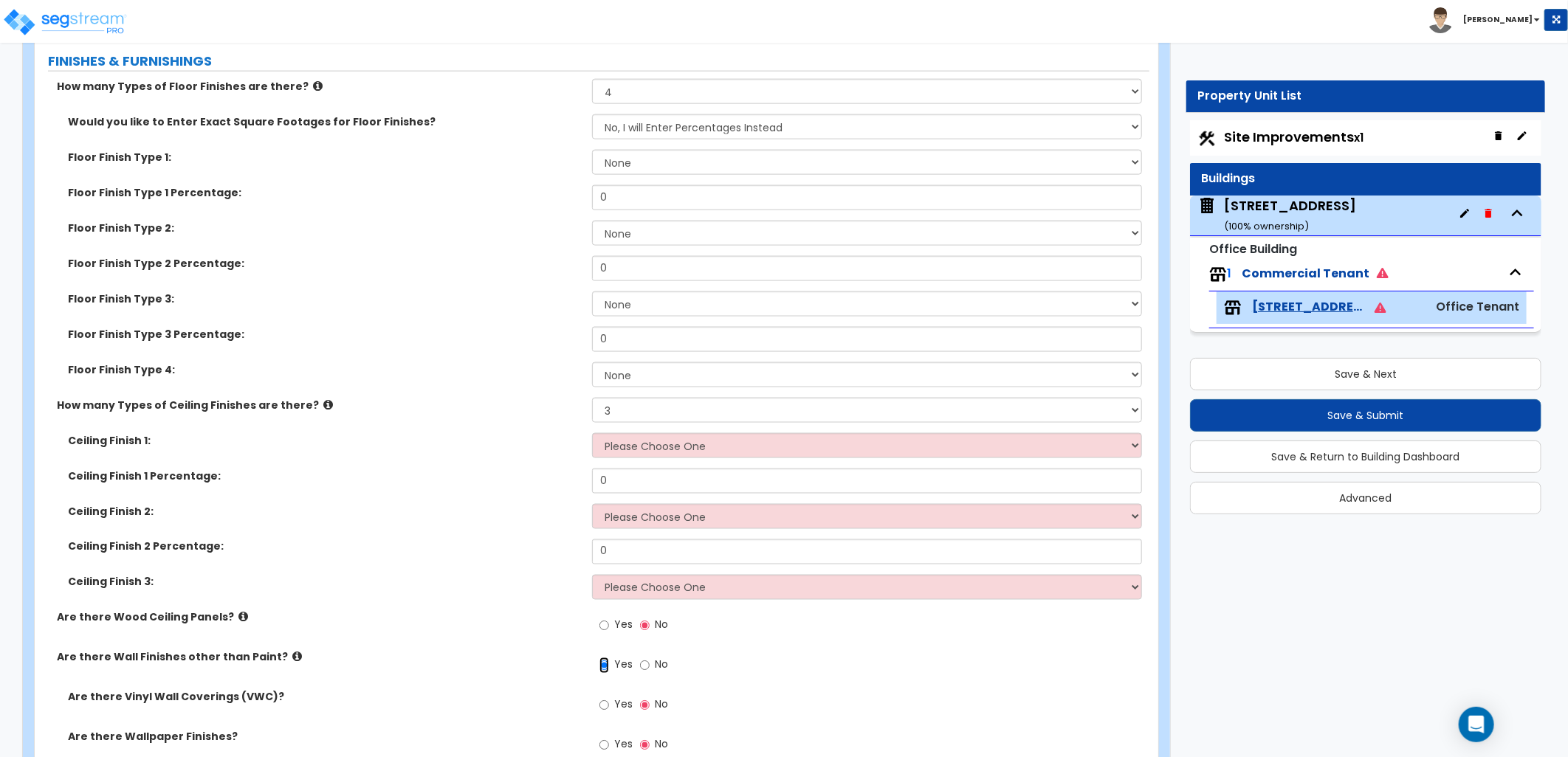
scroll to position [1229, 0]
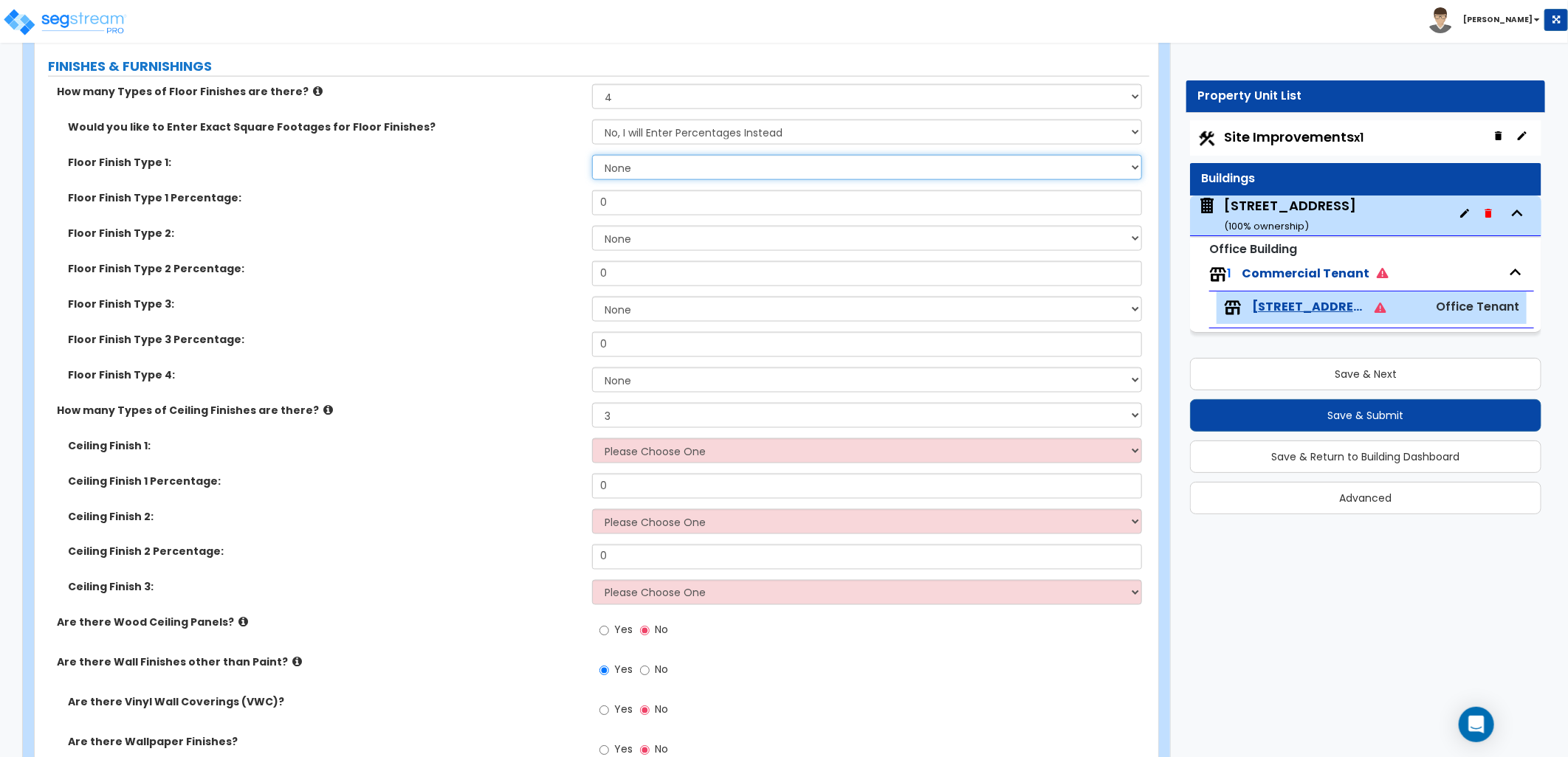
click at [704, 164] on select "None Tile Flooring Marble Flooring Hardwood Flooring Resilient Laminate Floorin…" at bounding box center [867, 167] width 550 height 25
select select "7"
click at [592, 155] on select "None Tile Flooring Marble Flooring Hardwood Flooring Resilient Laminate Floorin…" at bounding box center [867, 167] width 550 height 25
drag, startPoint x: 580, startPoint y: 208, endPoint x: 607, endPoint y: 216, distance: 28.2
click at [571, 208] on div "Floor Finish Type 1 Percentage: 0" at bounding box center [591, 208] width 1115 height 35
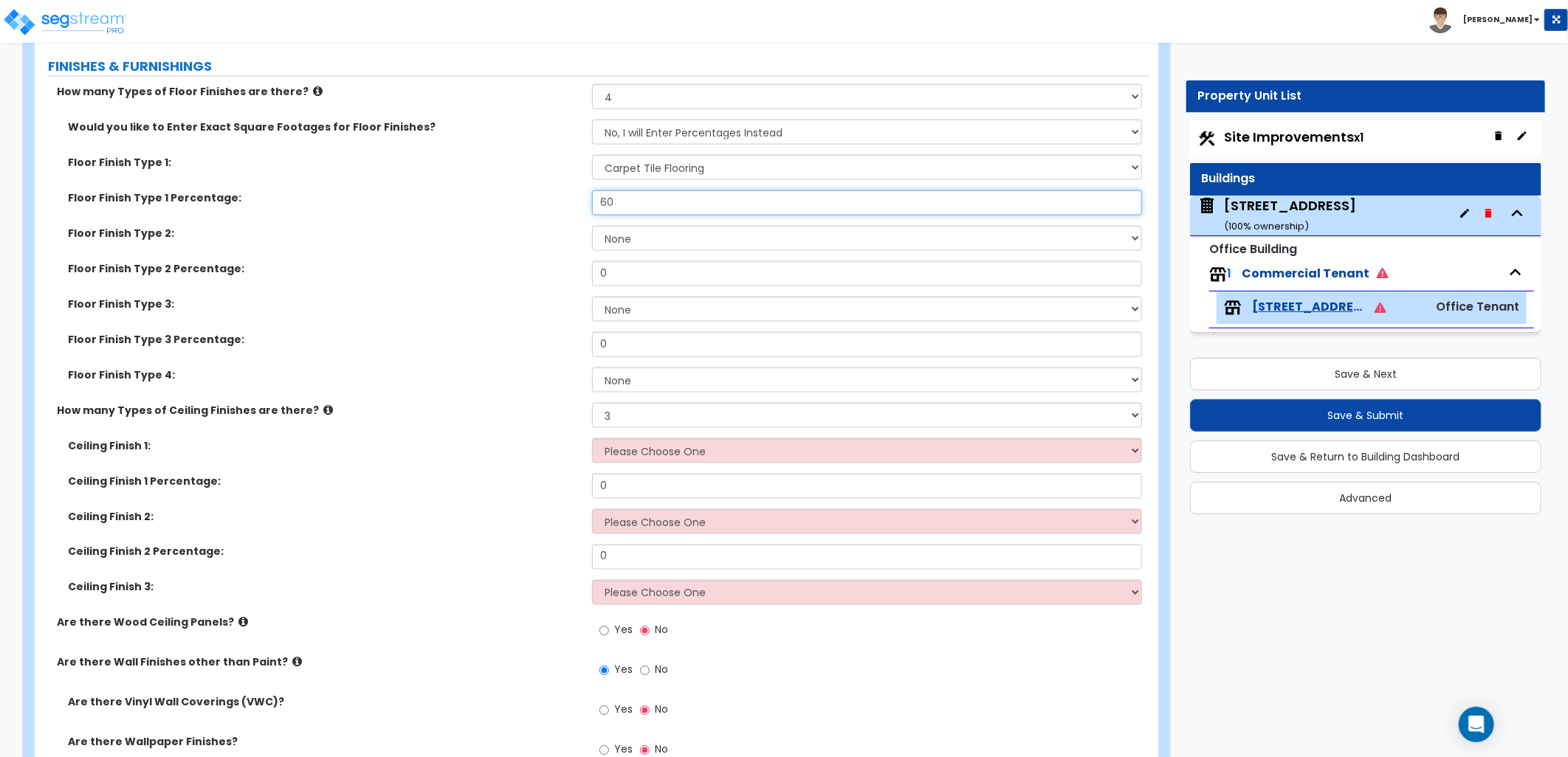
type input "60"
click at [622, 237] on select "None Tile Flooring Marble Flooring Hardwood Flooring Resilient Laminate Floorin…" at bounding box center [867, 238] width 550 height 25
click at [646, 238] on select "None Tile Flooring Marble Flooring Hardwood Flooring Resilient Laminate Floorin…" at bounding box center [867, 238] width 550 height 25
select select "4"
click at [592, 226] on select "None Tile Flooring Marble Flooring Hardwood Flooring Resilient Laminate Floorin…" at bounding box center [867, 238] width 550 height 25
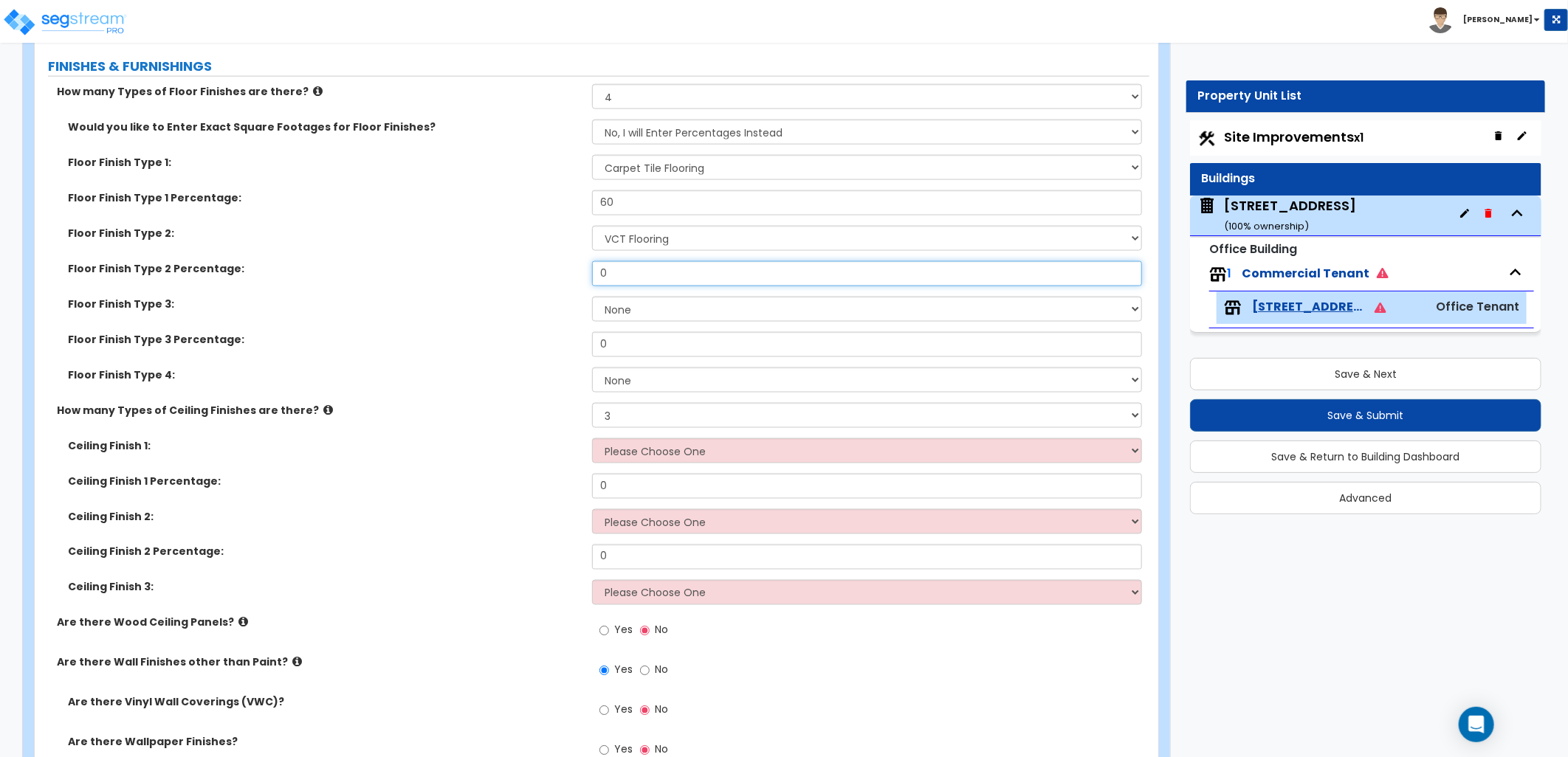
drag, startPoint x: 620, startPoint y: 271, endPoint x: 587, endPoint y: 275, distance: 33.2
click at [592, 276] on input "0" at bounding box center [867, 274] width 550 height 25
type input "20"
click at [460, 324] on div "Floor Finish Type 3: None Tile Flooring Marble Flooring Hardwood Flooring Resil…" at bounding box center [591, 314] width 1115 height 35
click at [638, 314] on select "None Tile Flooring Marble Flooring Hardwood Flooring Resilient Laminate Floorin…" at bounding box center [867, 309] width 550 height 25
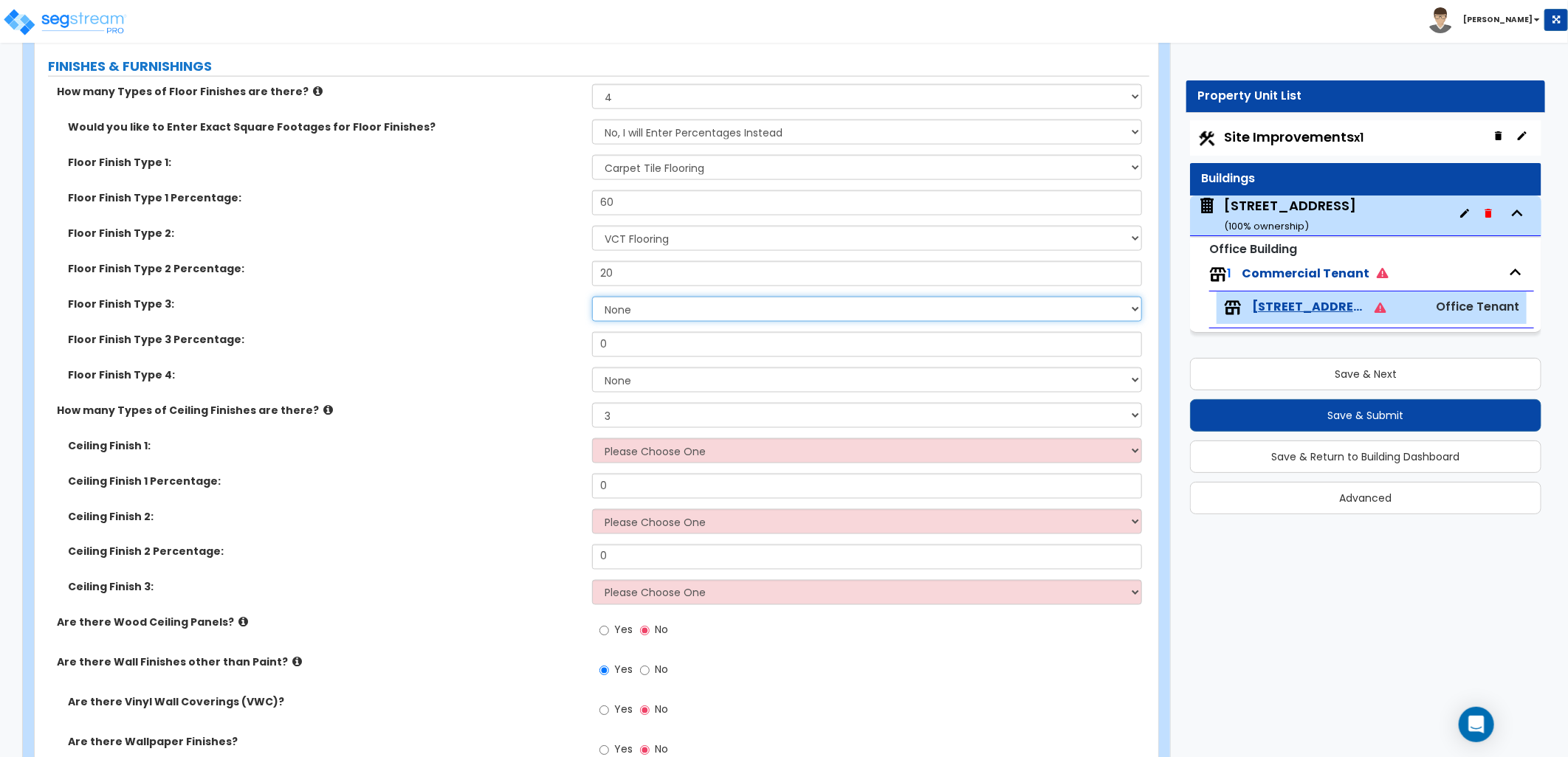
select select "1"
click at [592, 297] on select "None Tile Flooring Marble Flooring Hardwood Flooring Resilient Laminate Floorin…" at bounding box center [867, 309] width 550 height 25
drag, startPoint x: 629, startPoint y: 344, endPoint x: 527, endPoint y: 340, distance: 102.1
click at [527, 340] on div "Floor Finish Type 3 Percentage: 0" at bounding box center [591, 350] width 1115 height 35
type input "10"
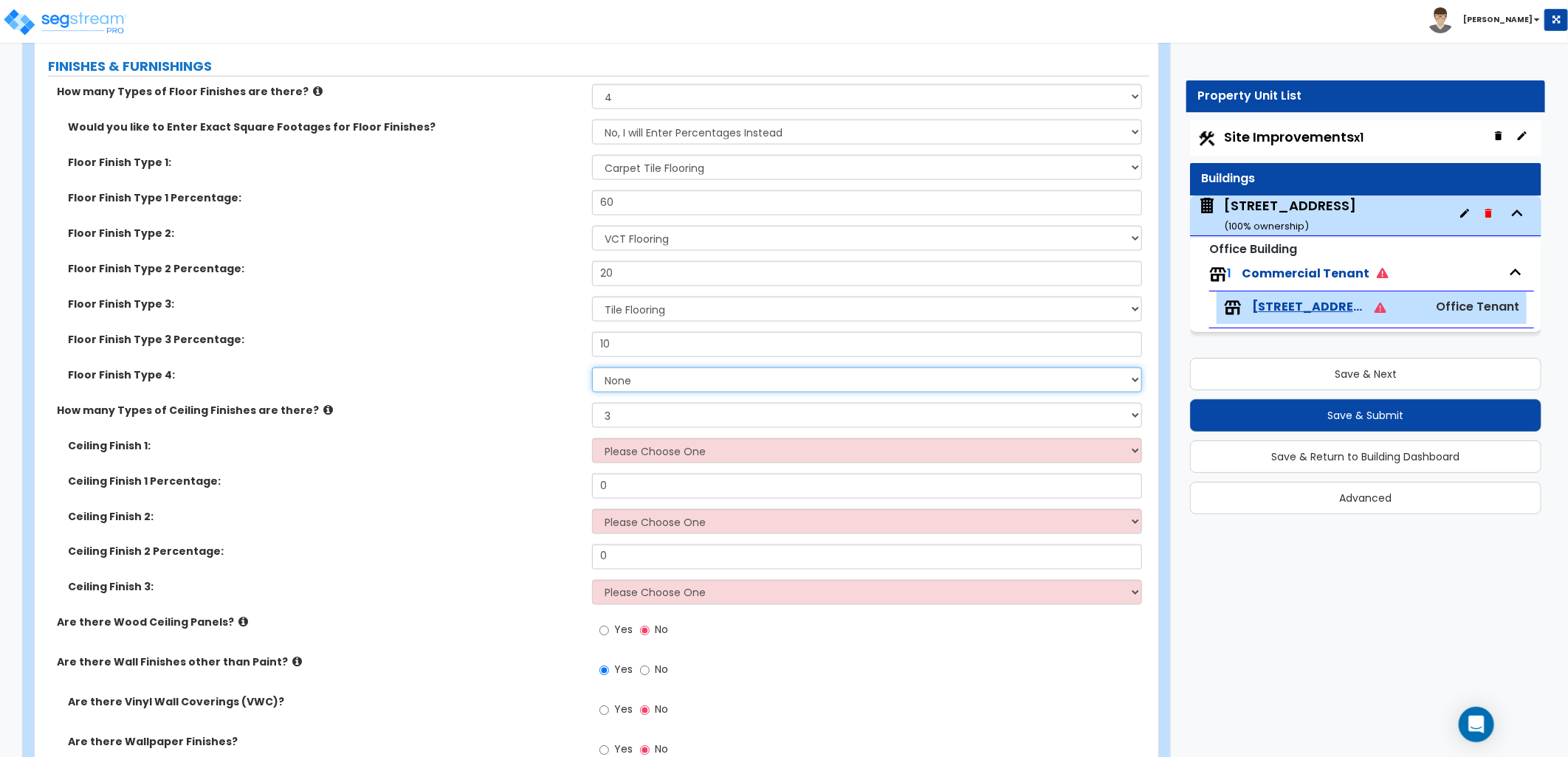
click at [668, 389] on select "None Tile Flooring Marble Flooring Hardwood Flooring Resilient Laminate Floorin…" at bounding box center [867, 380] width 550 height 25
click at [672, 376] on select "None Tile Flooring Marble Flooring Hardwood Flooring Resilient Laminate Floorin…" at bounding box center [867, 380] width 550 height 25
click at [670, 378] on select "None Tile Flooring Marble Flooring Hardwood Flooring Resilient Laminate Floorin…" at bounding box center [867, 380] width 550 height 25
select select "9"
click at [592, 367] on select "None Tile Flooring Marble Flooring Hardwood Flooring Resilient Laminate Floorin…" at bounding box center [867, 380] width 550 height 25
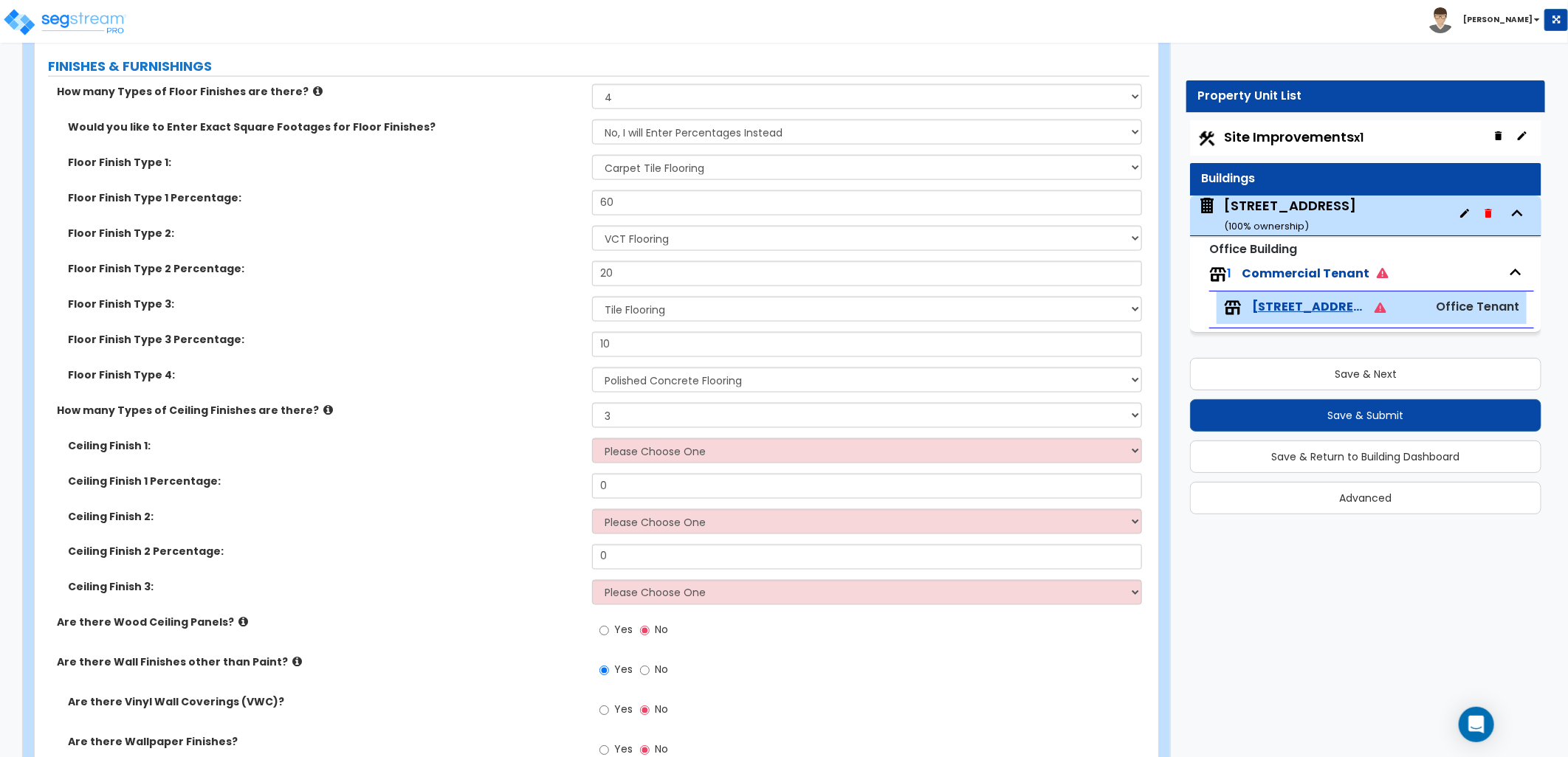
click at [498, 388] on div "Floor Finish Type 4: None Tile Flooring Marble Flooring Hardwood Flooring Resil…" at bounding box center [591, 385] width 1115 height 35
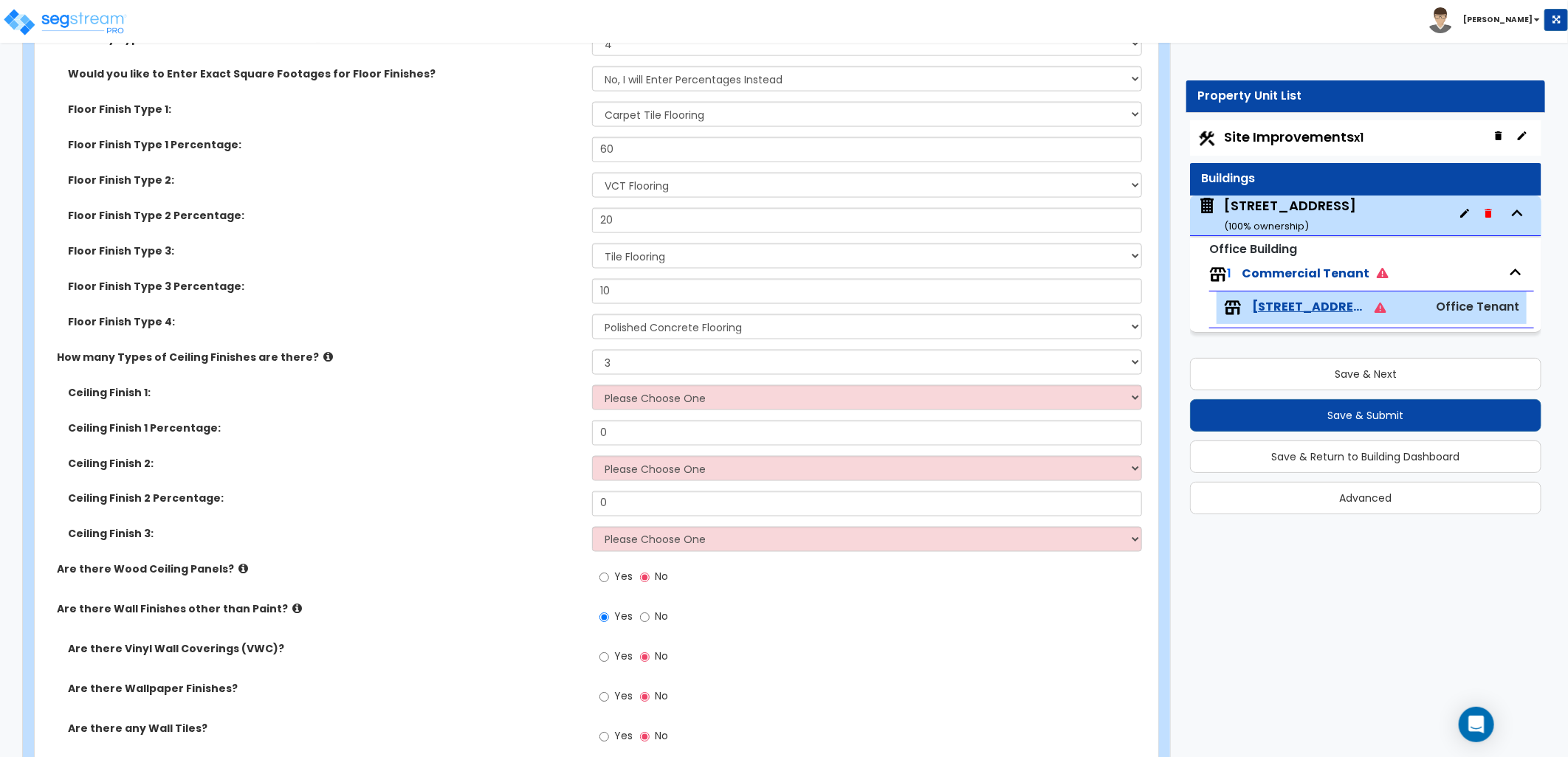
scroll to position [1311, 0]
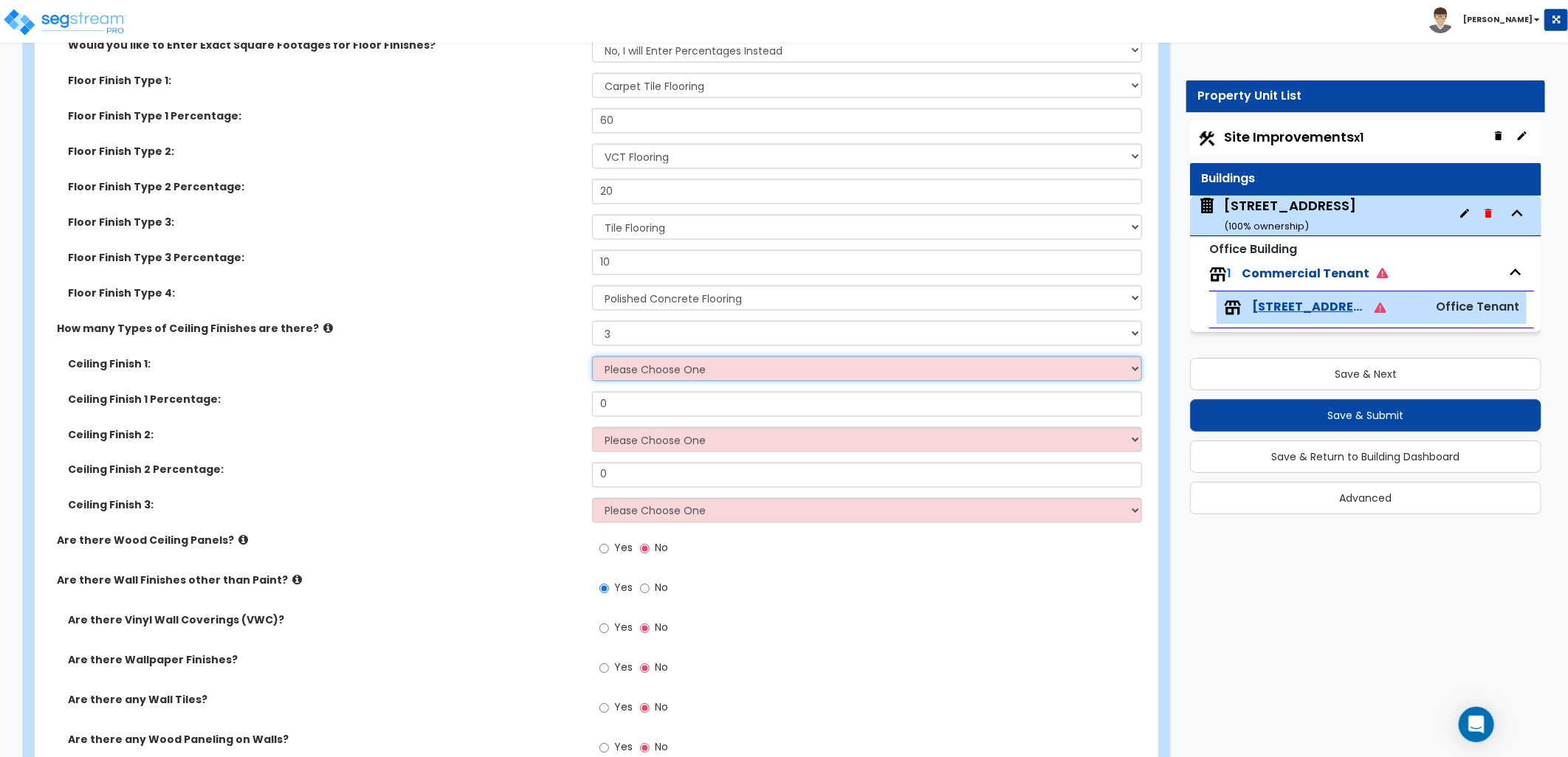
click at [630, 364] on select "Please Choose One Drop Ceiling Open Ceiling Drywall Ceiling" at bounding box center [867, 368] width 550 height 25
click at [323, 328] on icon at bounding box center [328, 328] width 10 height 11
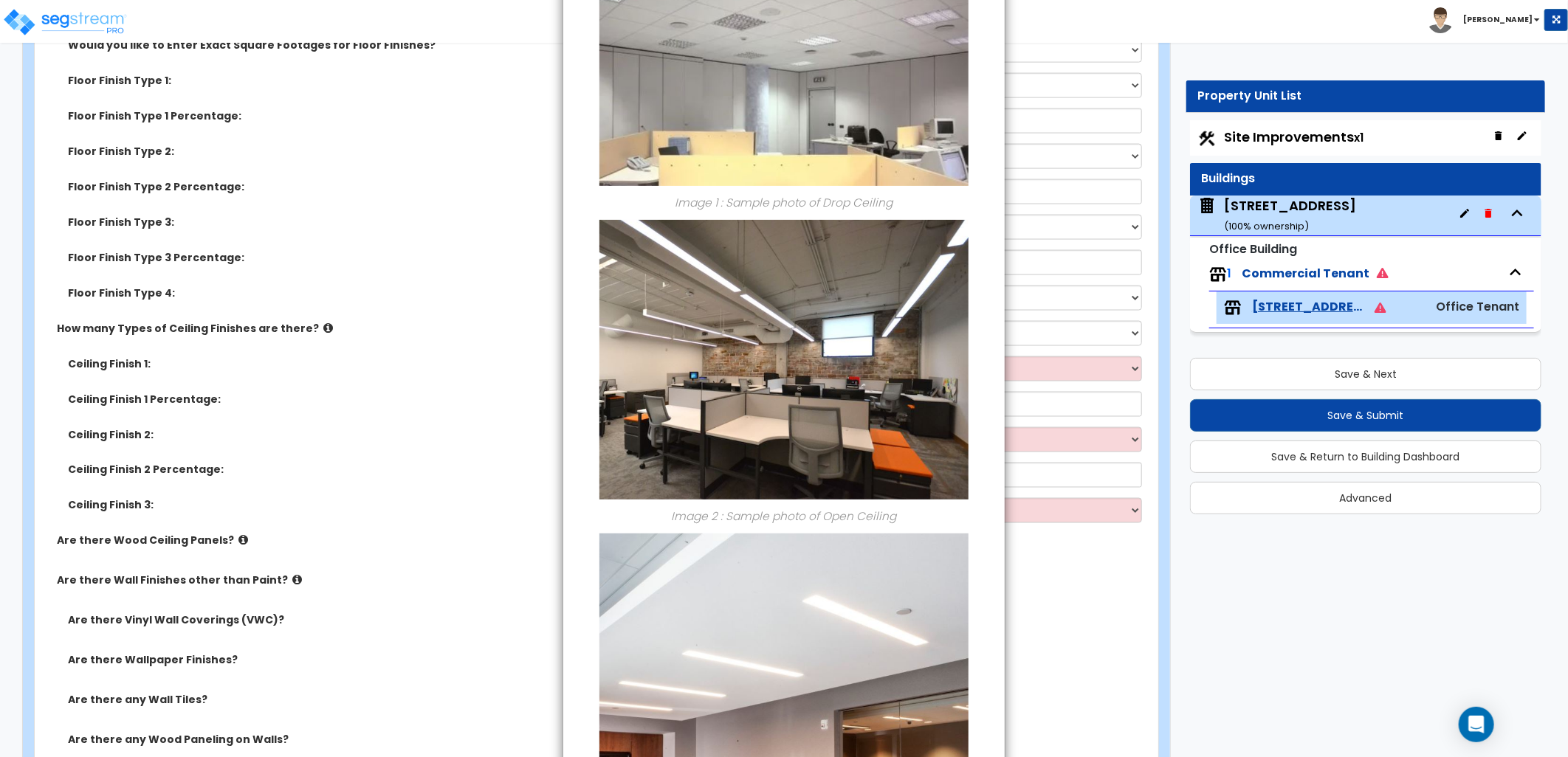
scroll to position [328, 0]
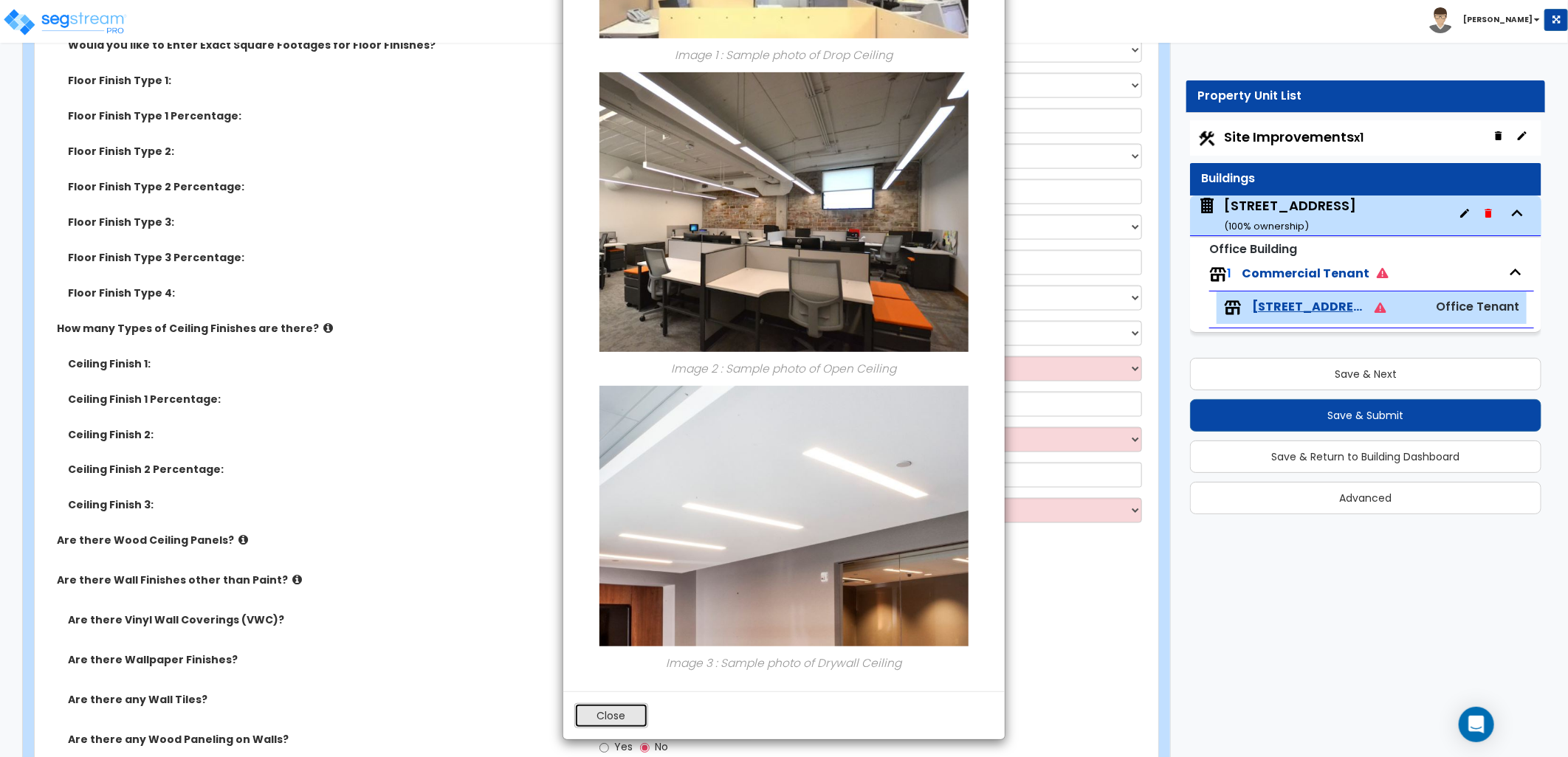
click at [626, 714] on button "Close" at bounding box center [612, 715] width 74 height 25
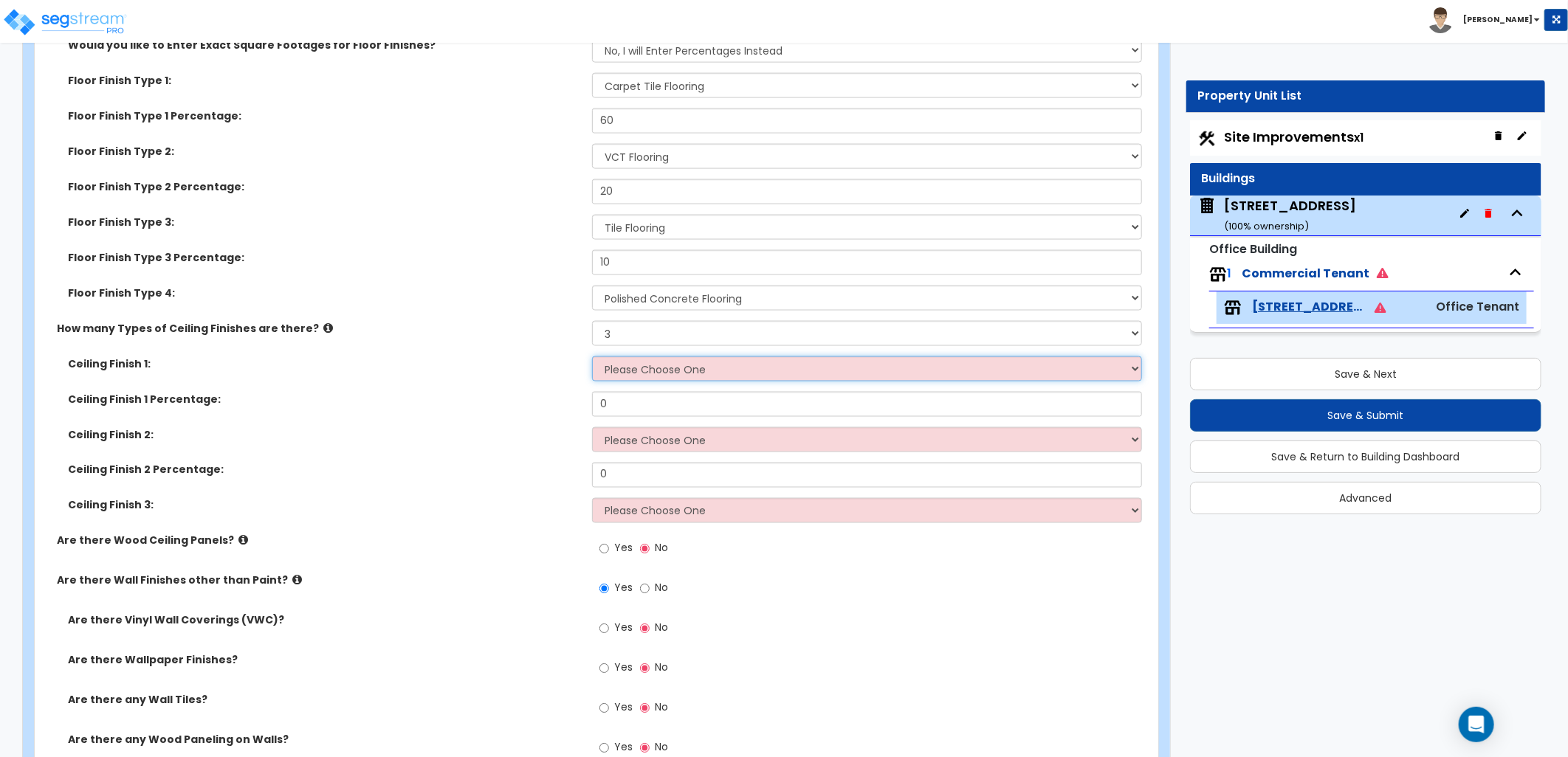
click at [653, 374] on select "Please Choose One Drop Ceiling Open Ceiling Drywall Ceiling" at bounding box center [867, 368] width 550 height 25
select select "3"
click at [592, 356] on select "Please Choose One Drop Ceiling Open Ceiling Drywall Ceiling" at bounding box center [867, 368] width 550 height 25
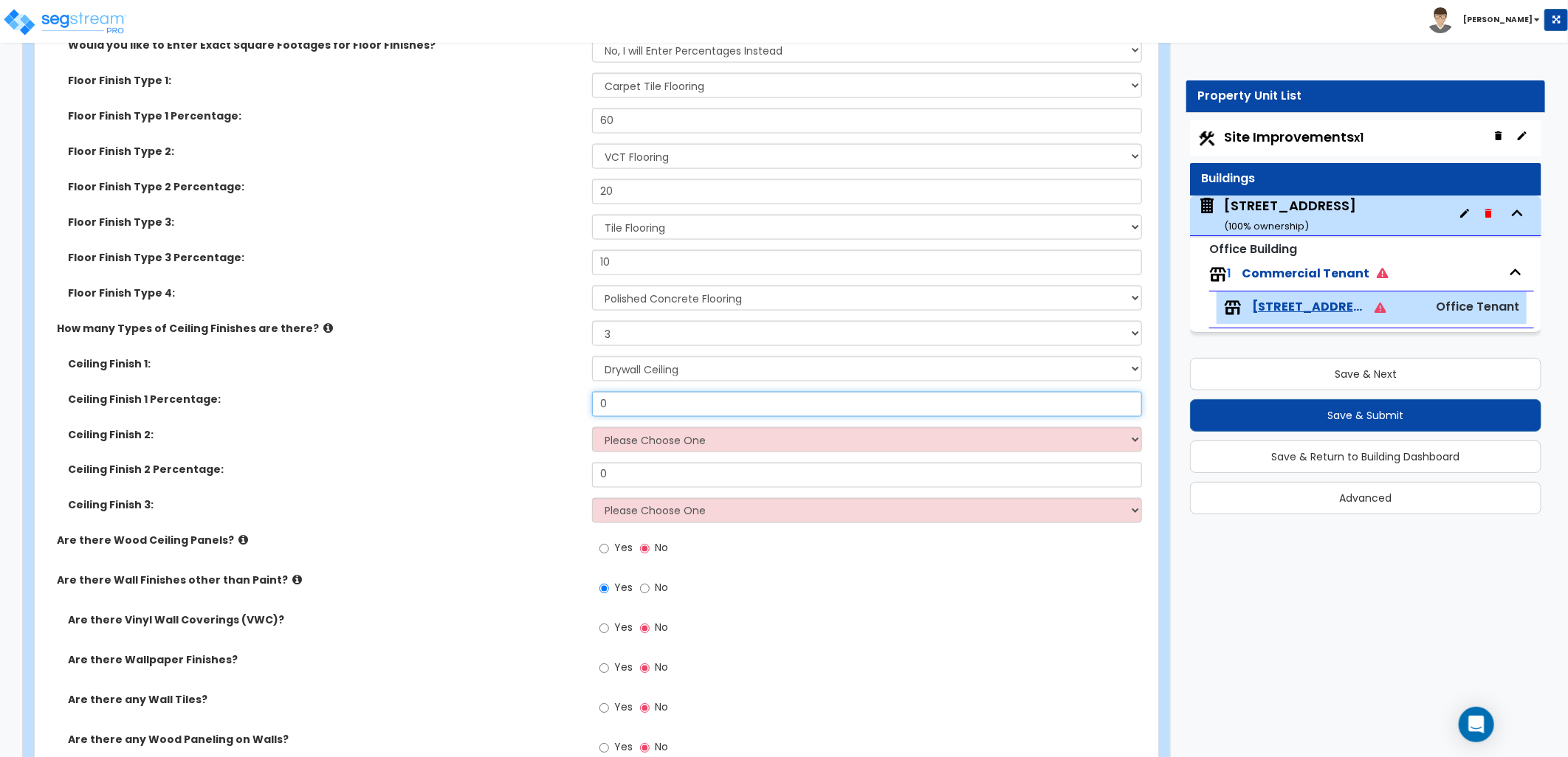
drag, startPoint x: 626, startPoint y: 404, endPoint x: 565, endPoint y: 404, distance: 61.0
click at [544, 405] on div "Ceiling Finish 1 Percentage: 0" at bounding box center [591, 410] width 1115 height 35
type input "15"
click at [524, 428] on div "Ceiling Finish 1: Please Choose One Drop Ceiling Open Ceiling Drywall Ceiling C…" at bounding box center [592, 444] width 1092 height 177
drag, startPoint x: 524, startPoint y: 428, endPoint x: 663, endPoint y: 445, distance: 140.0
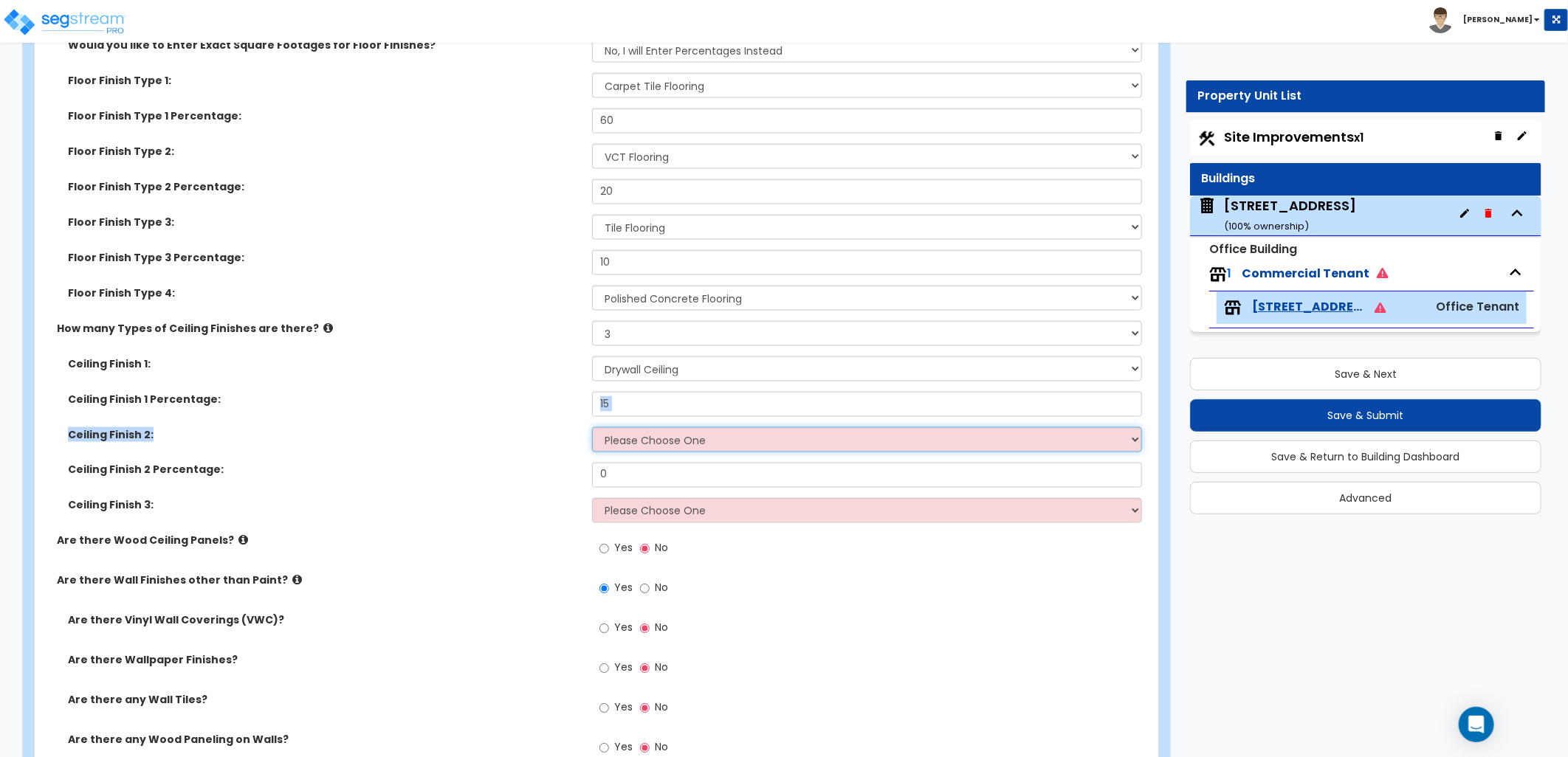
click at [663, 445] on select "Please Choose One Drop Ceiling Open Ceiling Drywall Ceiling" at bounding box center [867, 440] width 550 height 25
select select "2"
click at [592, 428] on select "Please Choose One Drop Ceiling Open Ceiling Drywall Ceiling" at bounding box center [867, 440] width 550 height 25
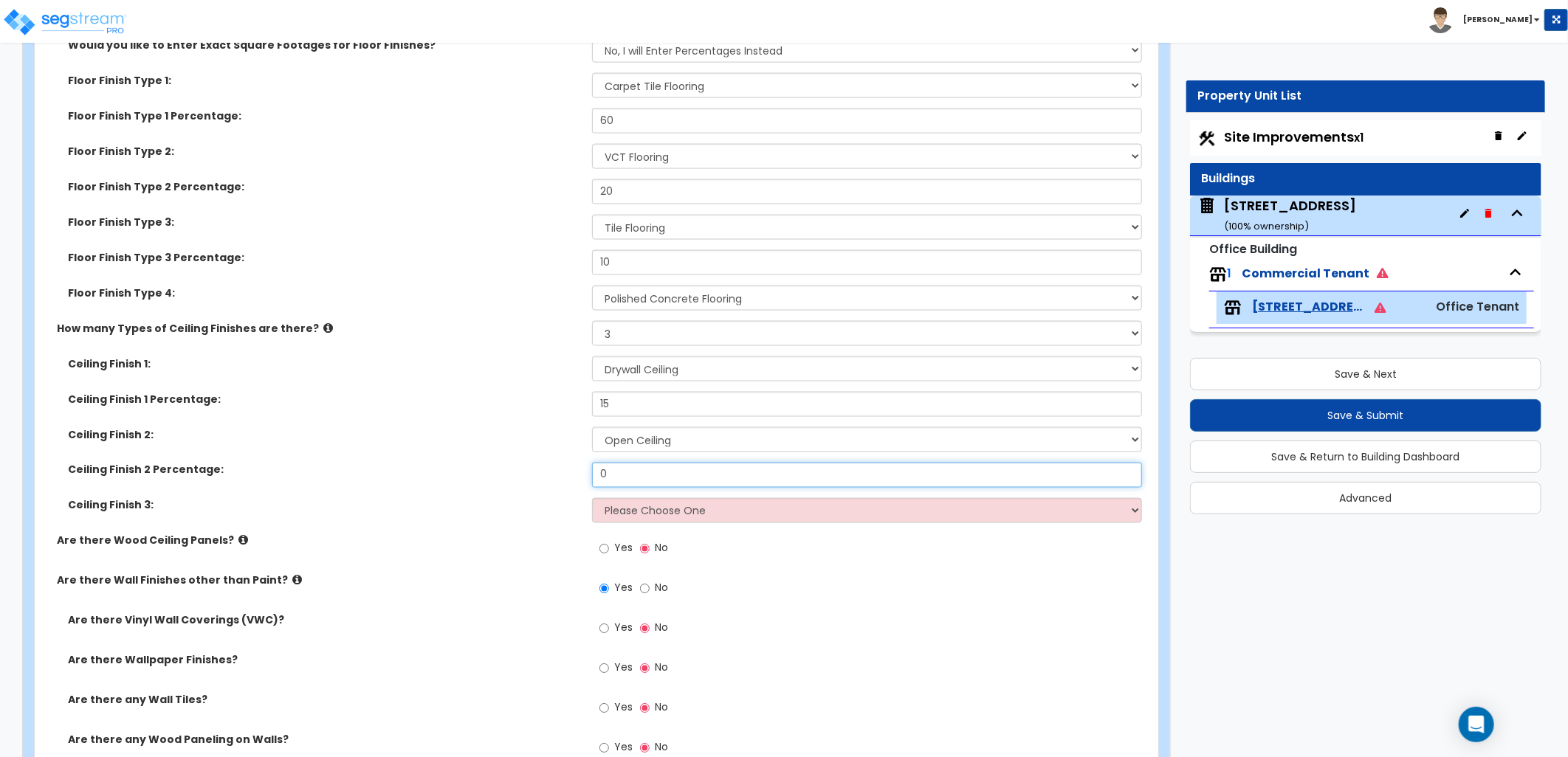
click at [562, 474] on div "Ceiling Finish 2 Percentage: 0" at bounding box center [591, 481] width 1115 height 35
type input "5"
click at [612, 509] on select "Please Choose One Drop Ceiling Open Ceiling Drywall Ceiling" at bounding box center [867, 511] width 550 height 25
select select "1"
click at [592, 498] on select "Please Choose One Drop Ceiling Open Ceiling Drywall Ceiling" at bounding box center [867, 511] width 550 height 25
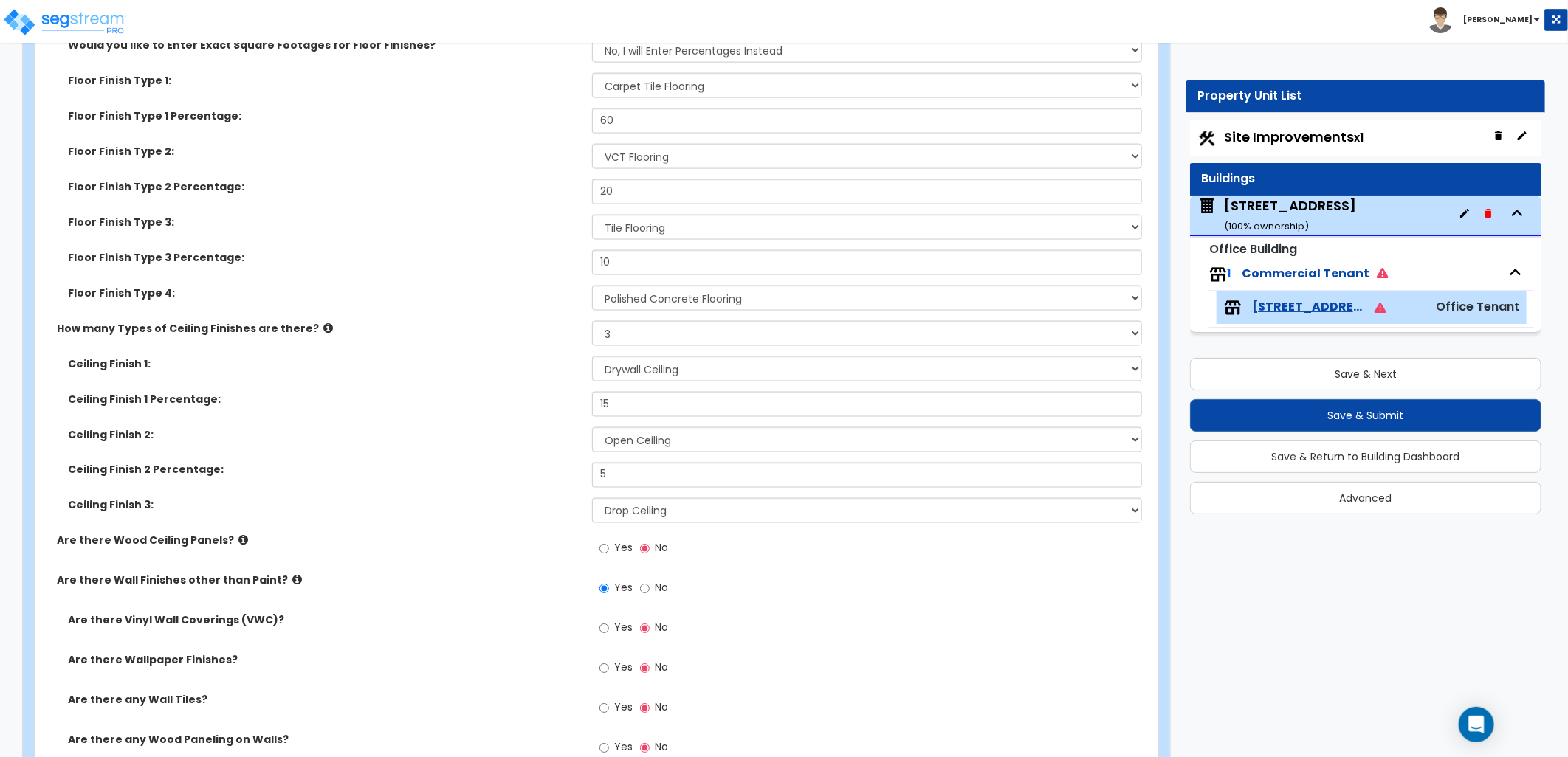
click at [521, 526] on div "Ceiling Finish 3: Please Choose One Drop Ceiling Open Ceiling Drywall Ceiling" at bounding box center [591, 516] width 1115 height 35
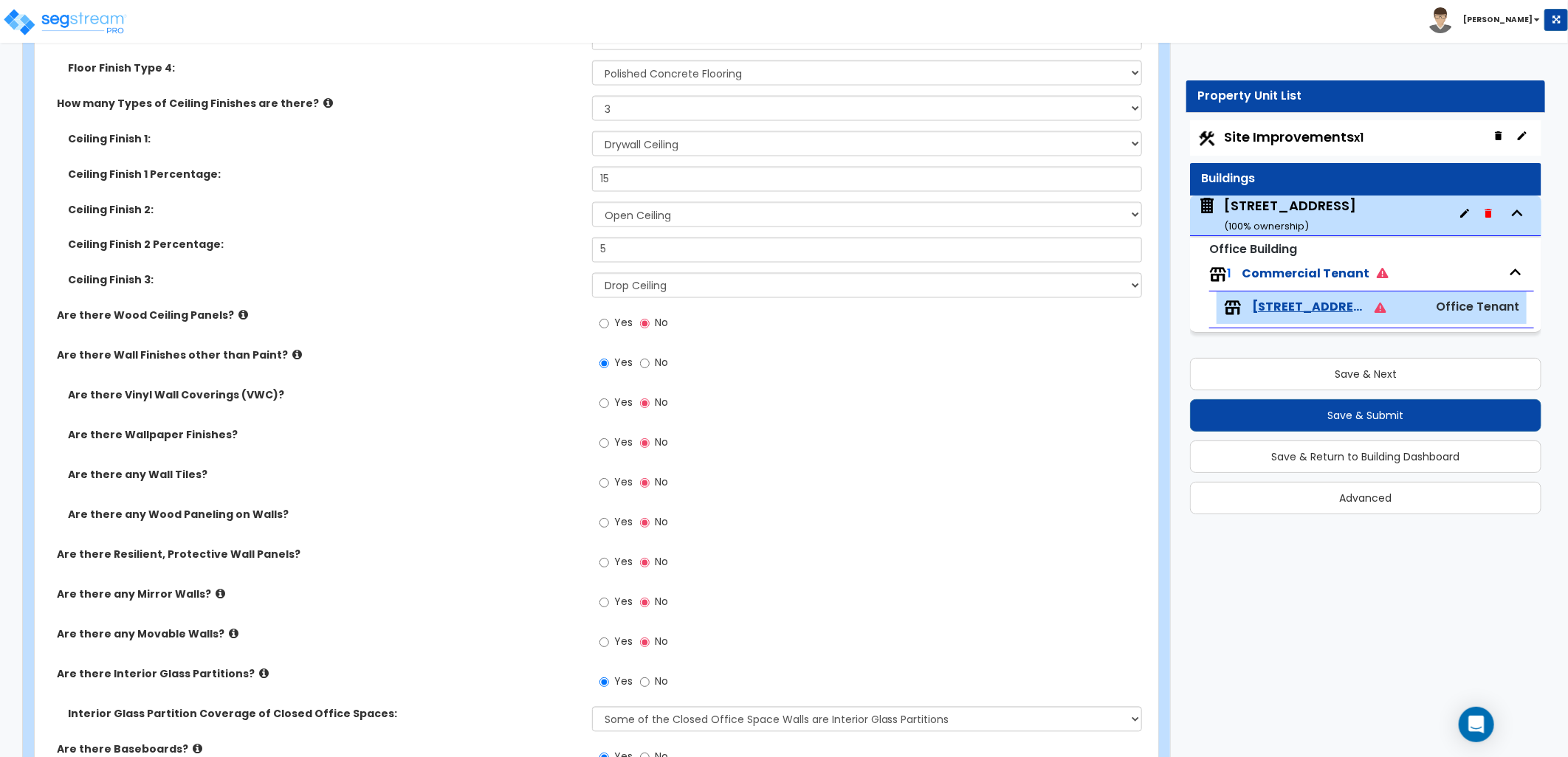
scroll to position [1557, 0]
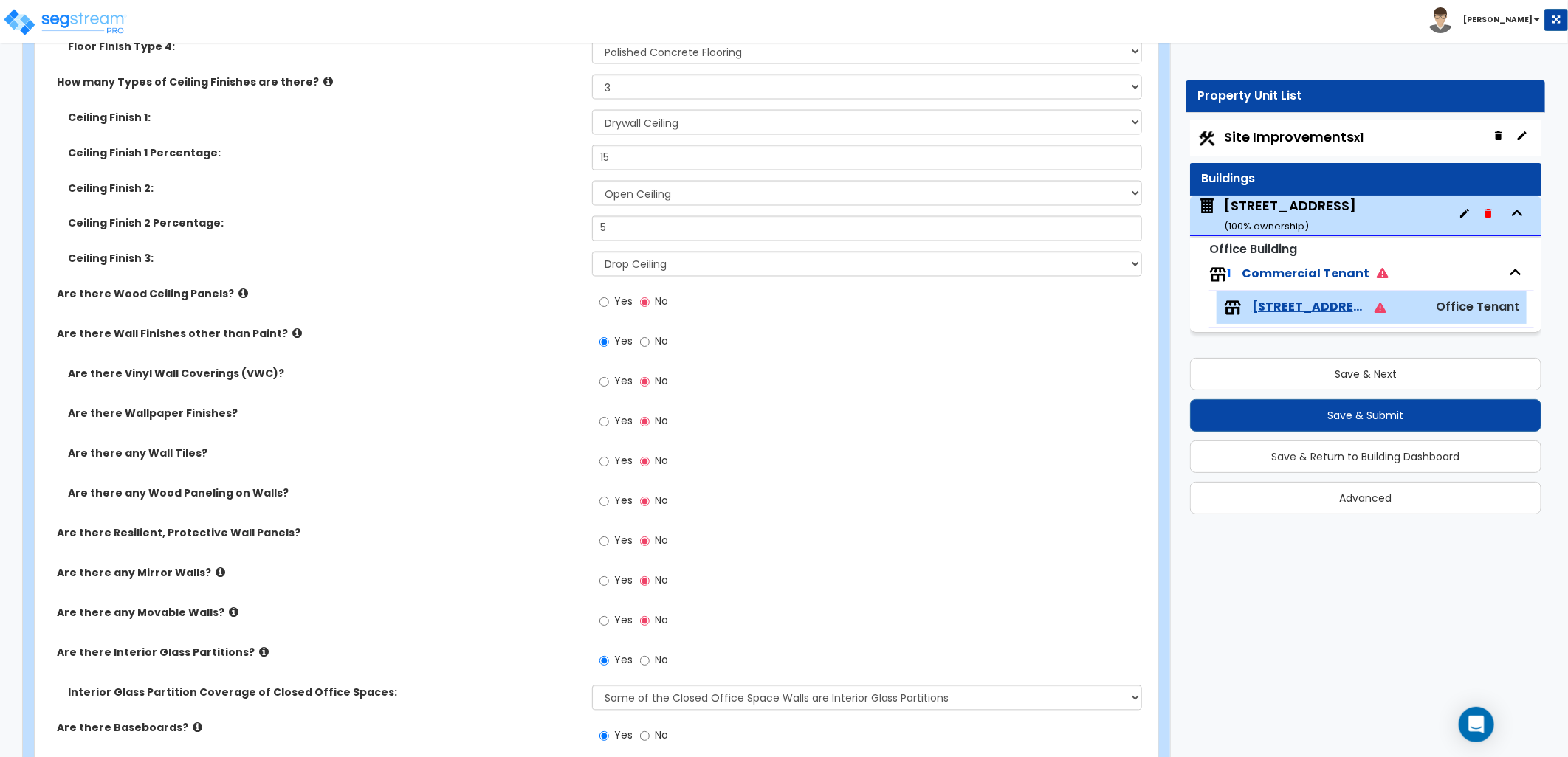
drag, startPoint x: 616, startPoint y: 460, endPoint x: 625, endPoint y: 461, distance: 9.1
click at [616, 460] on span "Yes" at bounding box center [623, 461] width 19 height 15
click at [609, 460] on input "Yes" at bounding box center [604, 462] width 10 height 16
radio input "true"
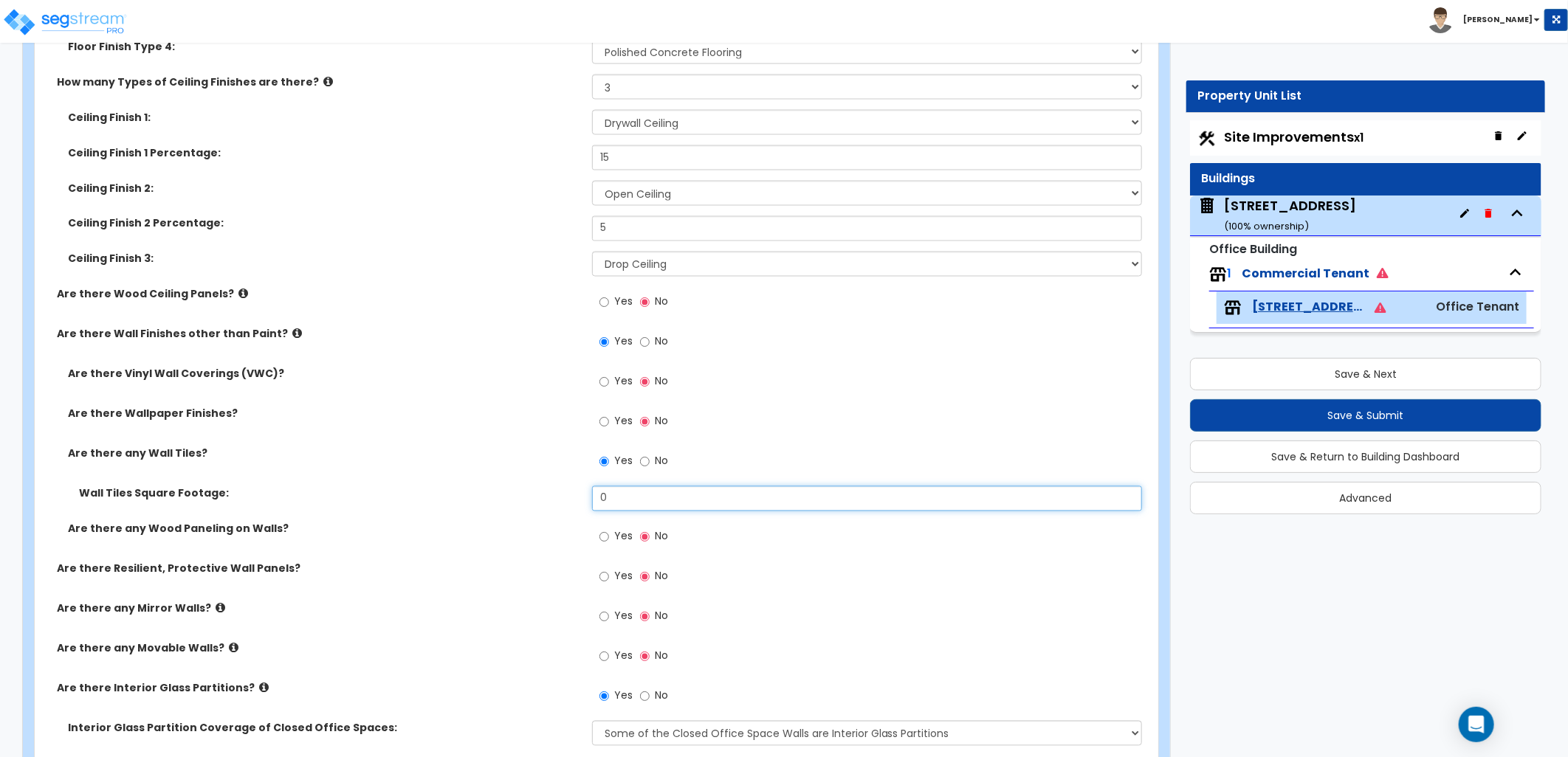
drag, startPoint x: 626, startPoint y: 503, endPoint x: 589, endPoint y: 508, distance: 37.3
click at [540, 505] on div "Wall Tiles Square Footage: 0" at bounding box center [591, 503] width 1115 height 35
type input "1,150"
click at [459, 539] on div "Are there any Wood Paneling on Walls? Yes No" at bounding box center [591, 541] width 1115 height 40
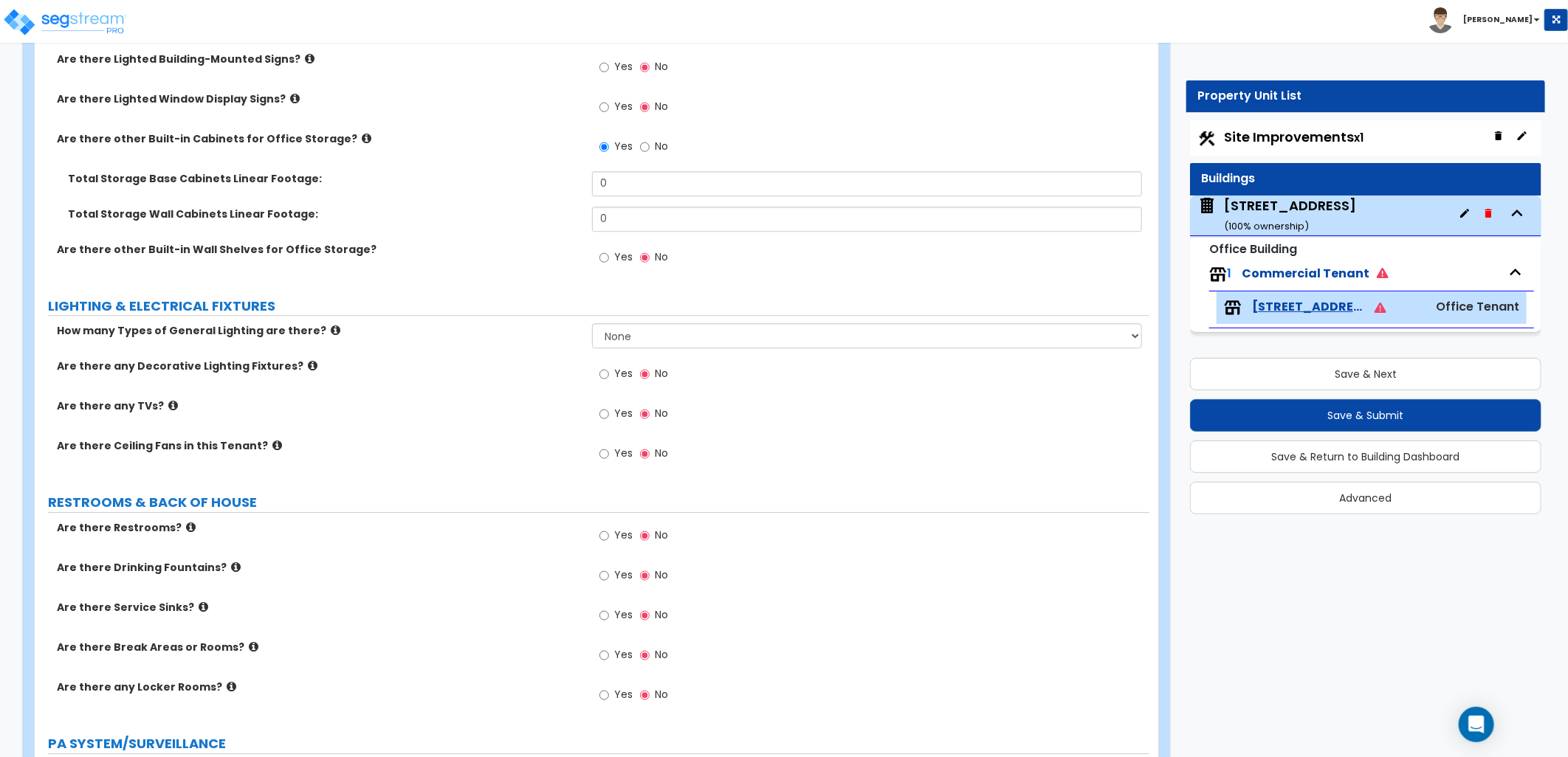
scroll to position [2459, 0]
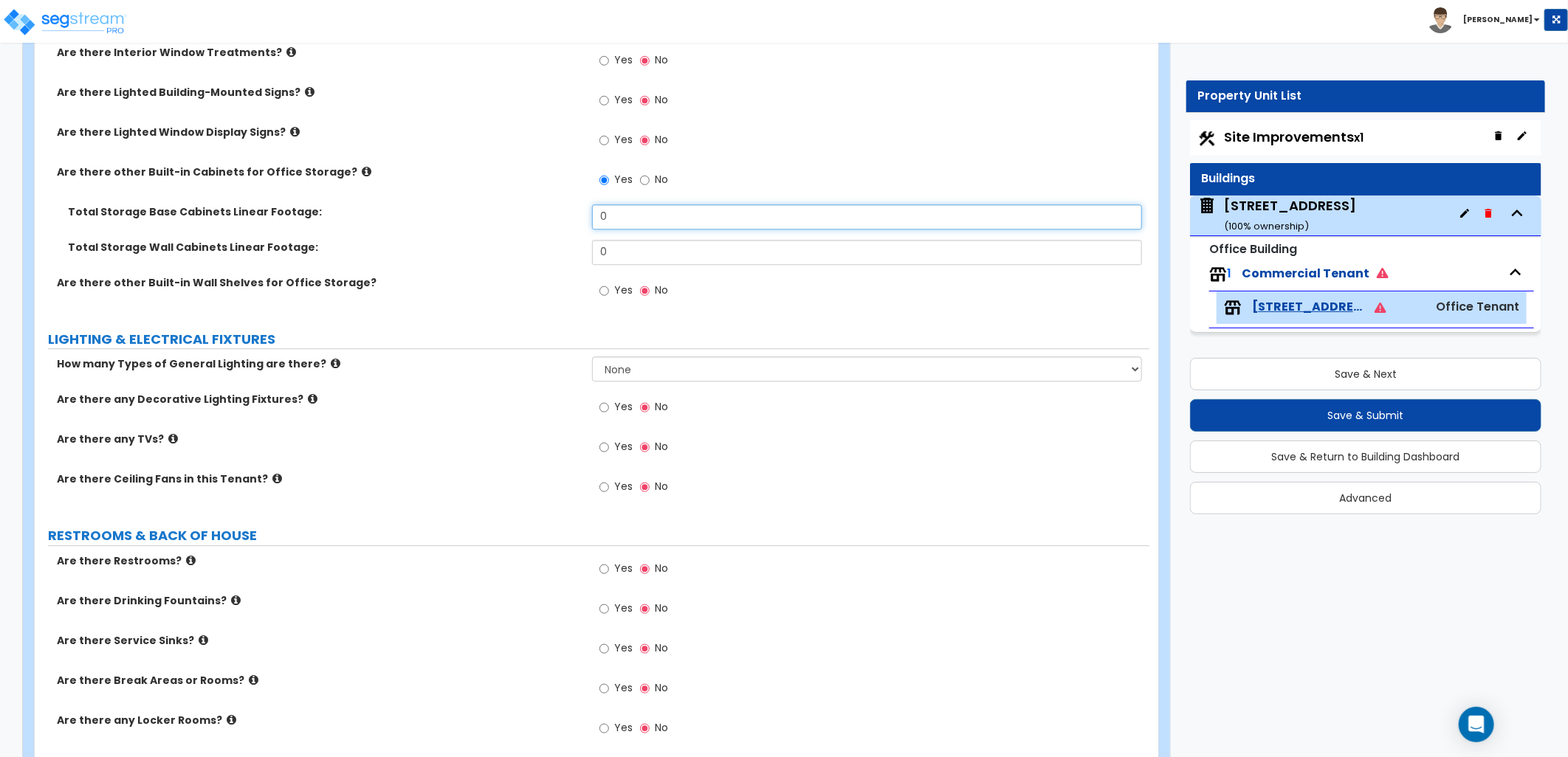
drag, startPoint x: 625, startPoint y: 226, endPoint x: 570, endPoint y: 223, distance: 55.1
click at [570, 223] on div "Total Storage Base Cabinets Linear Footage: 0" at bounding box center [591, 222] width 1115 height 35
type input "80"
drag, startPoint x: 628, startPoint y: 244, endPoint x: 598, endPoint y: 244, distance: 30.0
click at [598, 244] on input "0" at bounding box center [867, 252] width 550 height 25
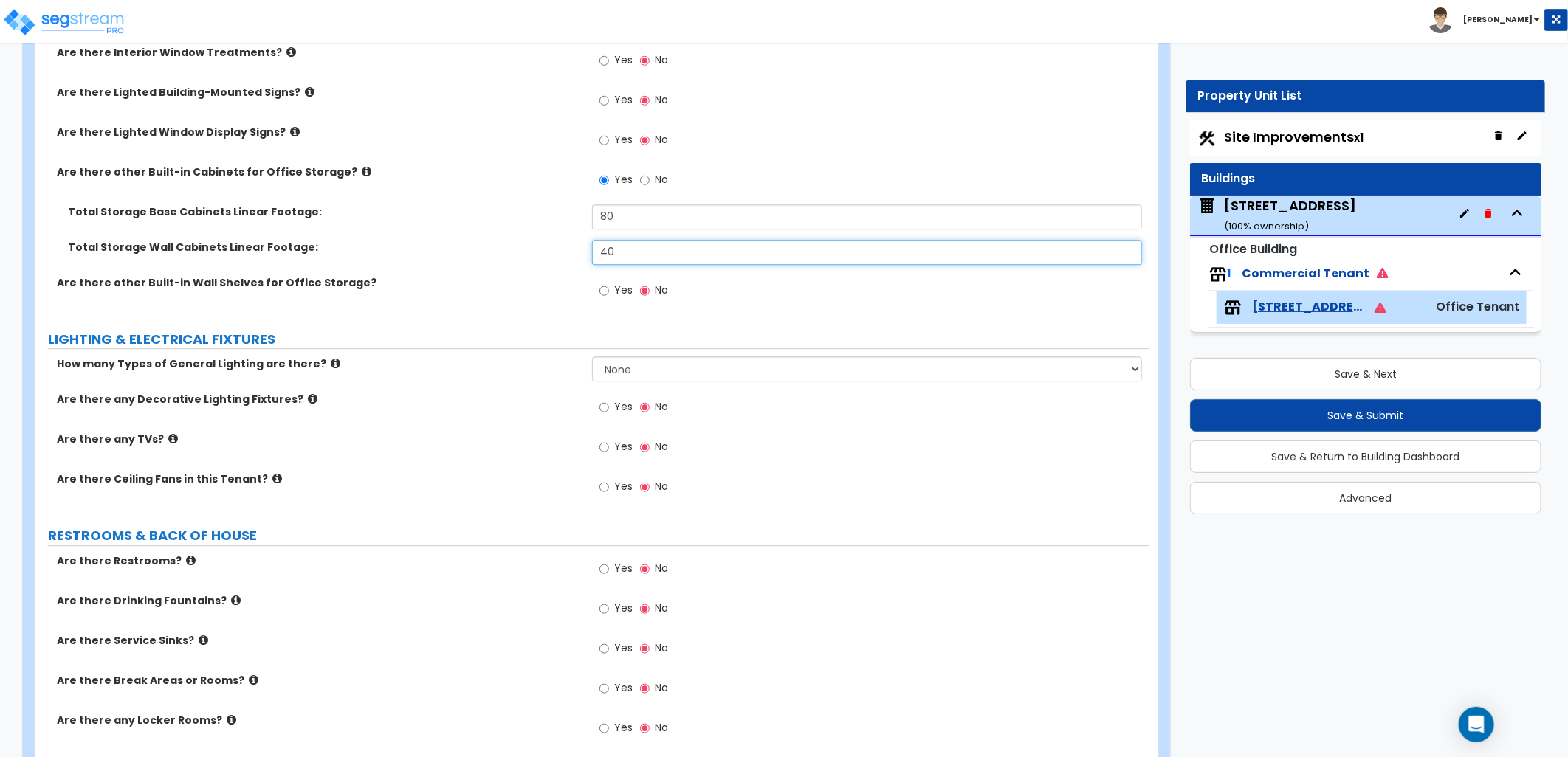
type input "40"
click at [372, 428] on div "Are there any Decorative Lighting Fixtures? Yes No" at bounding box center [591, 412] width 1115 height 40
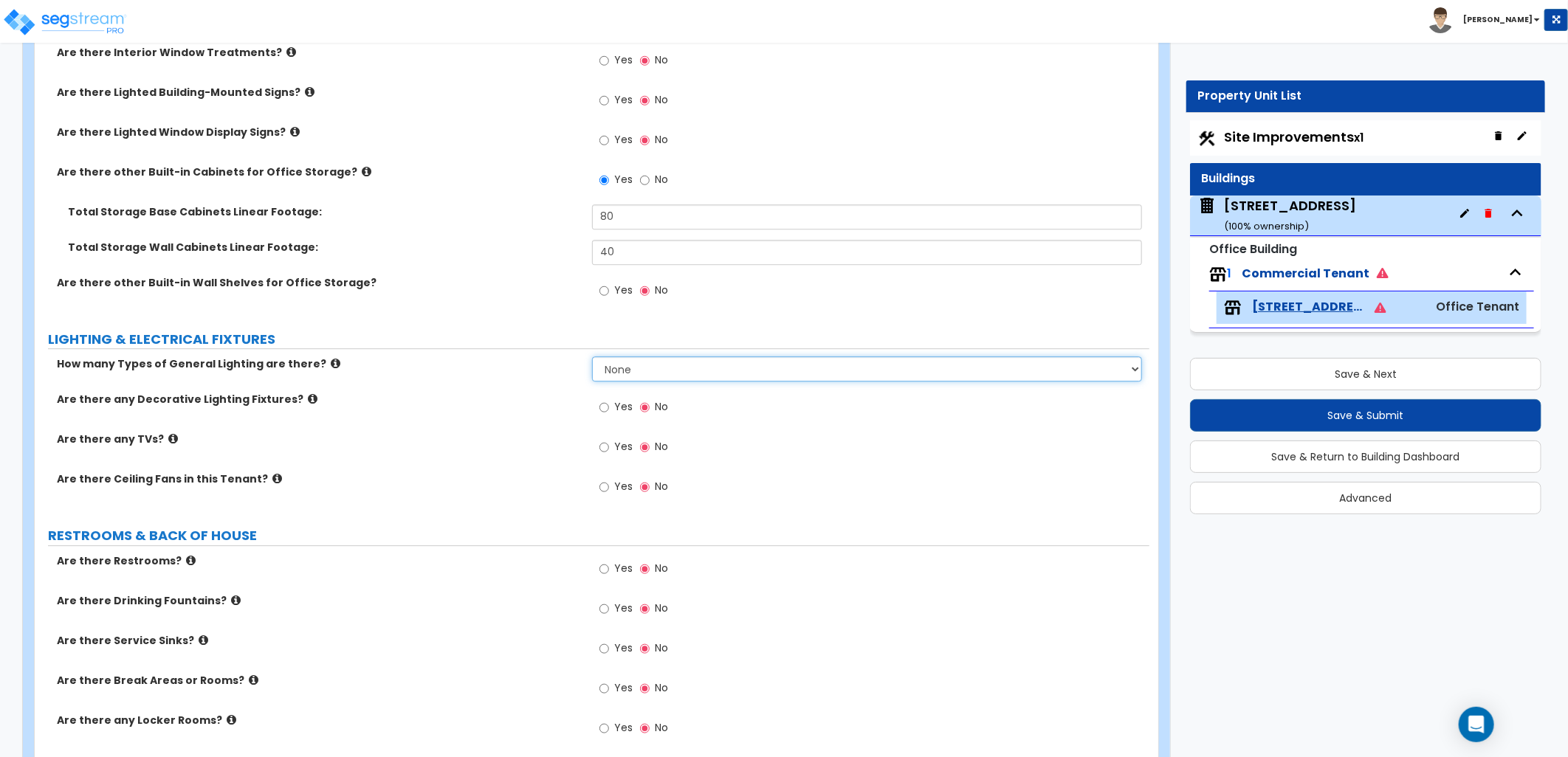
drag, startPoint x: 704, startPoint y: 360, endPoint x: 699, endPoint y: 367, distance: 8.6
click at [704, 360] on select "None 1 2 3" at bounding box center [867, 368] width 550 height 25
select select "3"
click at [592, 356] on select "None 1 2 3" at bounding box center [867, 368] width 550 height 25
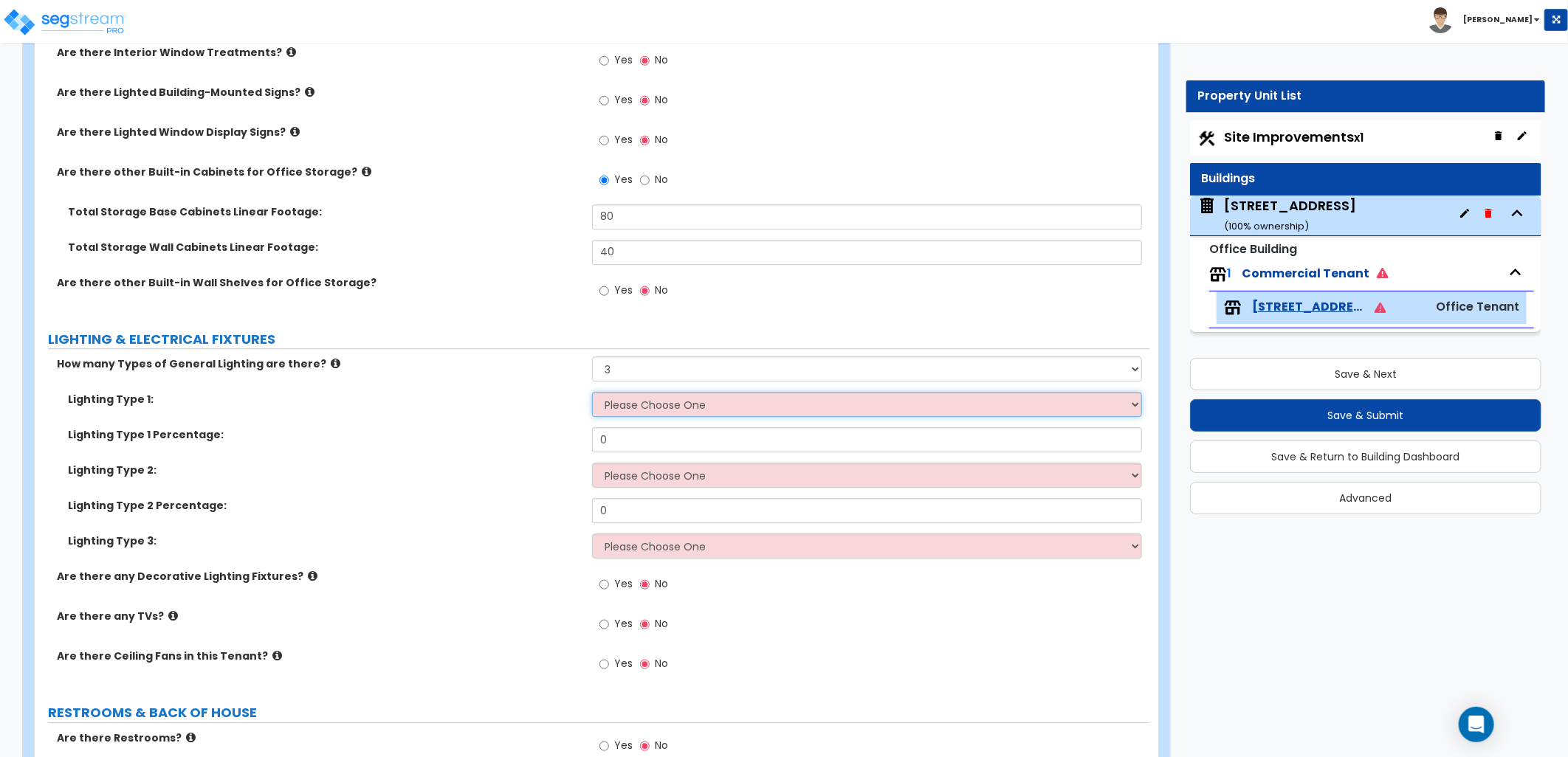
click at [755, 405] on select "Please Choose One LED Surface-Mounted LED Recessed Fluorescent Surface-Mounted …" at bounding box center [867, 405] width 550 height 25
click at [525, 306] on div "Are there other Built-in Wall Shelves for Office Storage? Yes No" at bounding box center [591, 295] width 1115 height 40
click at [806, 401] on select "Please Choose One LED Surface-Mounted LED Recessed Fluorescent Surface-Mounted …" at bounding box center [867, 405] width 550 height 25
click at [616, 397] on select "Please Choose One LED Surface-Mounted LED Recessed Fluorescent Surface-Mounted …" at bounding box center [867, 405] width 550 height 25
select select "2"
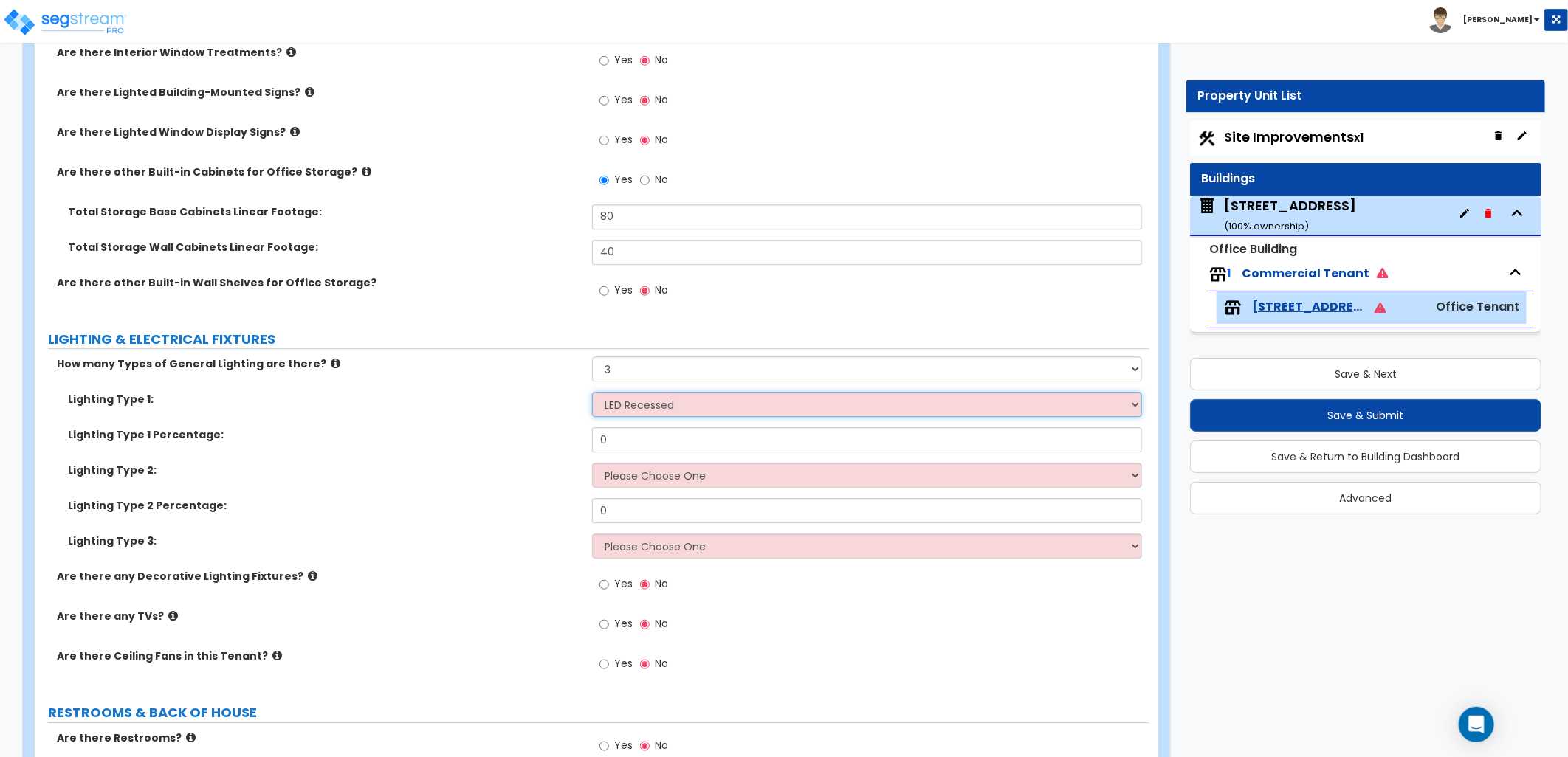
click at [592, 392] on select "Please Choose One LED Surface-Mounted LED Recessed Fluorescent Surface-Mounted …" at bounding box center [867, 405] width 550 height 25
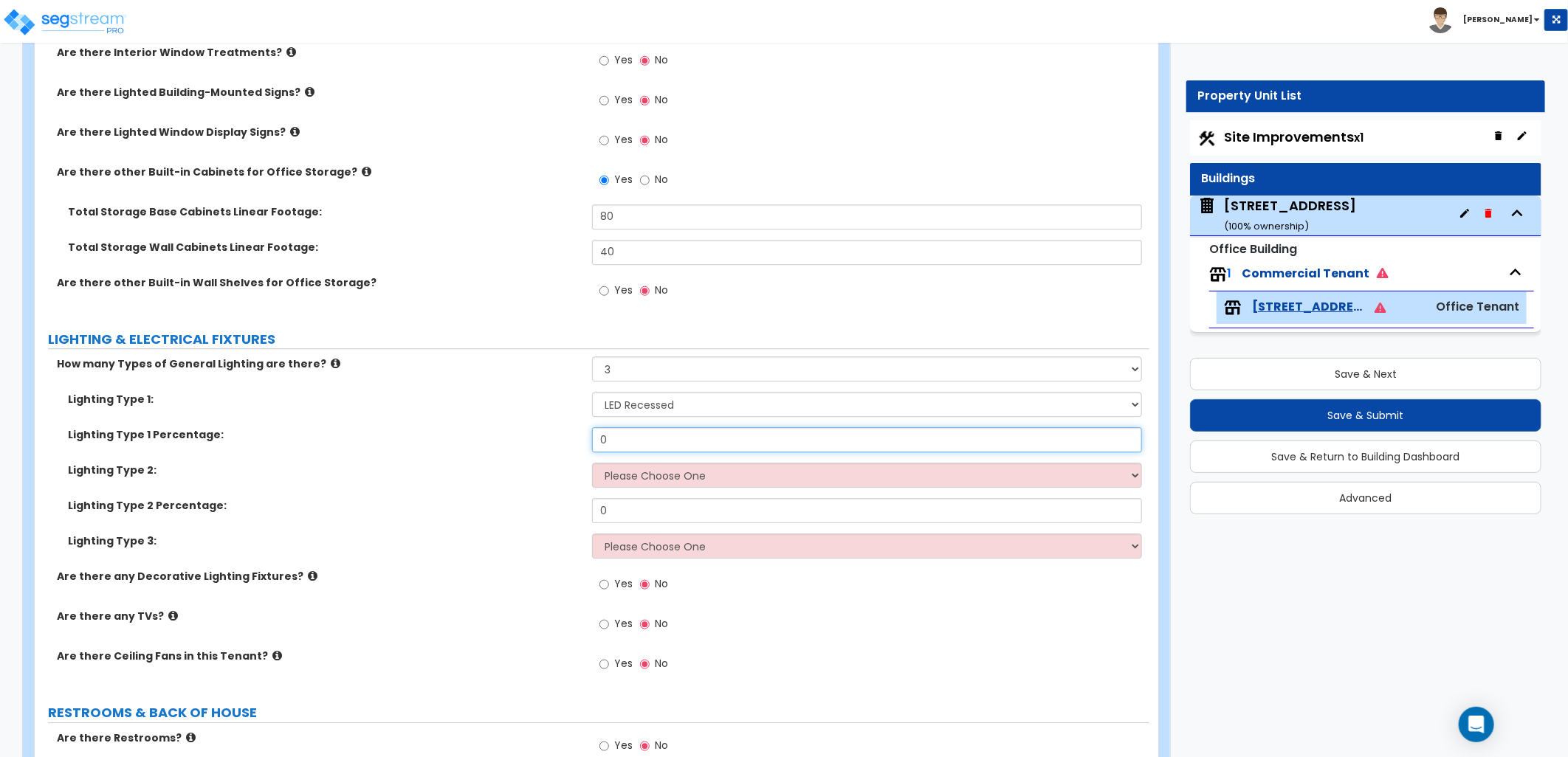
drag, startPoint x: 603, startPoint y: 439, endPoint x: 491, endPoint y: 432, distance: 112.2
click at [502, 432] on div "Lighting Type 1 Percentage: 0" at bounding box center [591, 445] width 1115 height 35
type input "70"
click at [717, 492] on div "Lighting Type 2: Please Choose One LED Surface-Mounted LED Recessed Fluorescent…" at bounding box center [591, 481] width 1115 height 35
click at [716, 481] on select "Please Choose One LED Surface-Mounted LED Recessed Fluorescent Surface-Mounted …" at bounding box center [867, 475] width 550 height 25
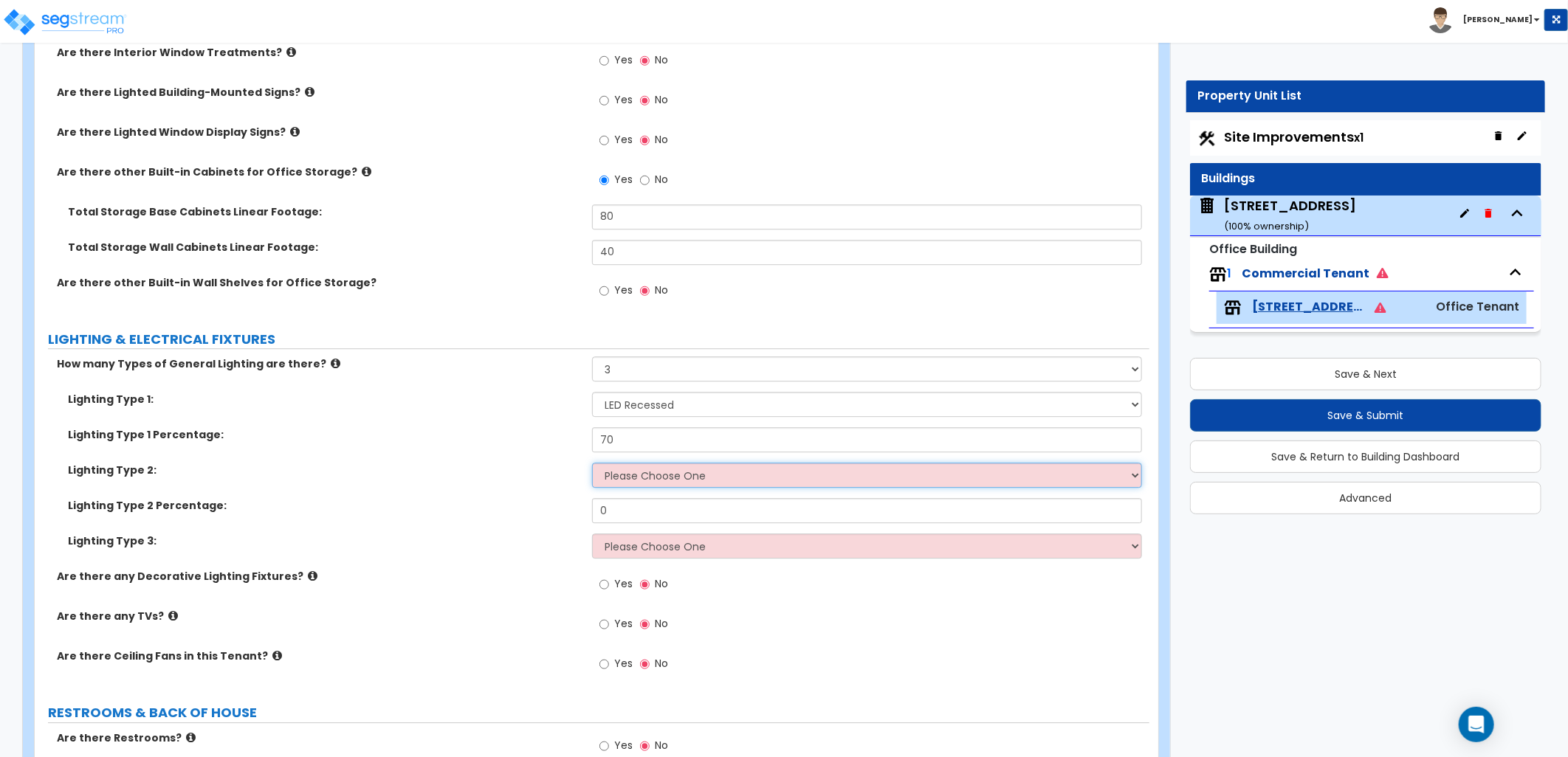
select select "1"
click at [592, 463] on select "Please Choose One LED Surface-Mounted LED Recessed Fluorescent Surface-Mounted …" at bounding box center [867, 475] width 550 height 25
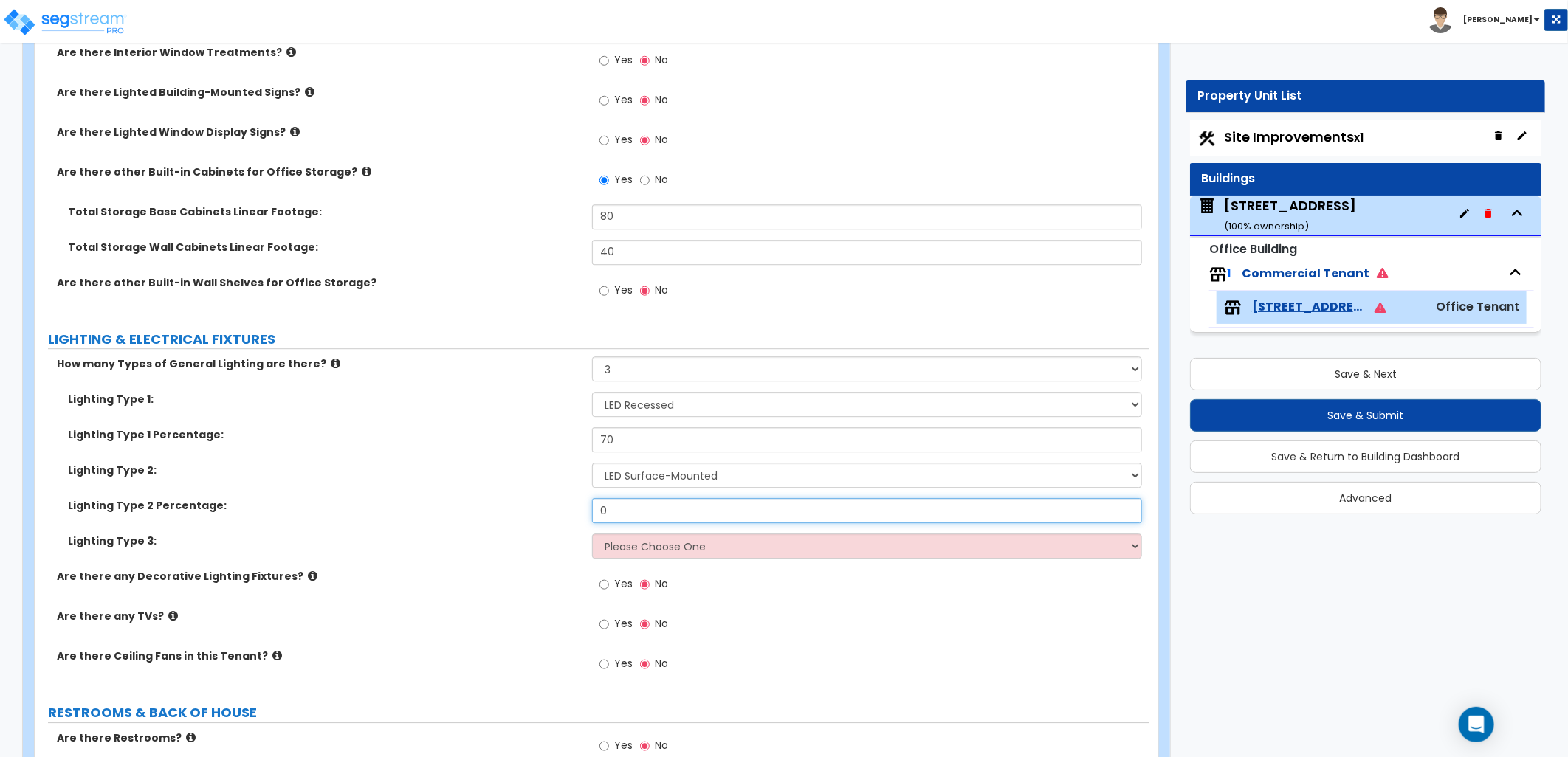
drag, startPoint x: 619, startPoint y: 512, endPoint x: 527, endPoint y: 511, distance: 92.0
click at [527, 511] on div "Lighting Type 2 Percentage: 0" at bounding box center [591, 516] width 1115 height 35
type input "20"
click at [663, 549] on select "Please Choose One LED Surface-Mounted LED Recessed Fluorescent Surface-Mounted …" at bounding box center [867, 546] width 550 height 25
select select "3"
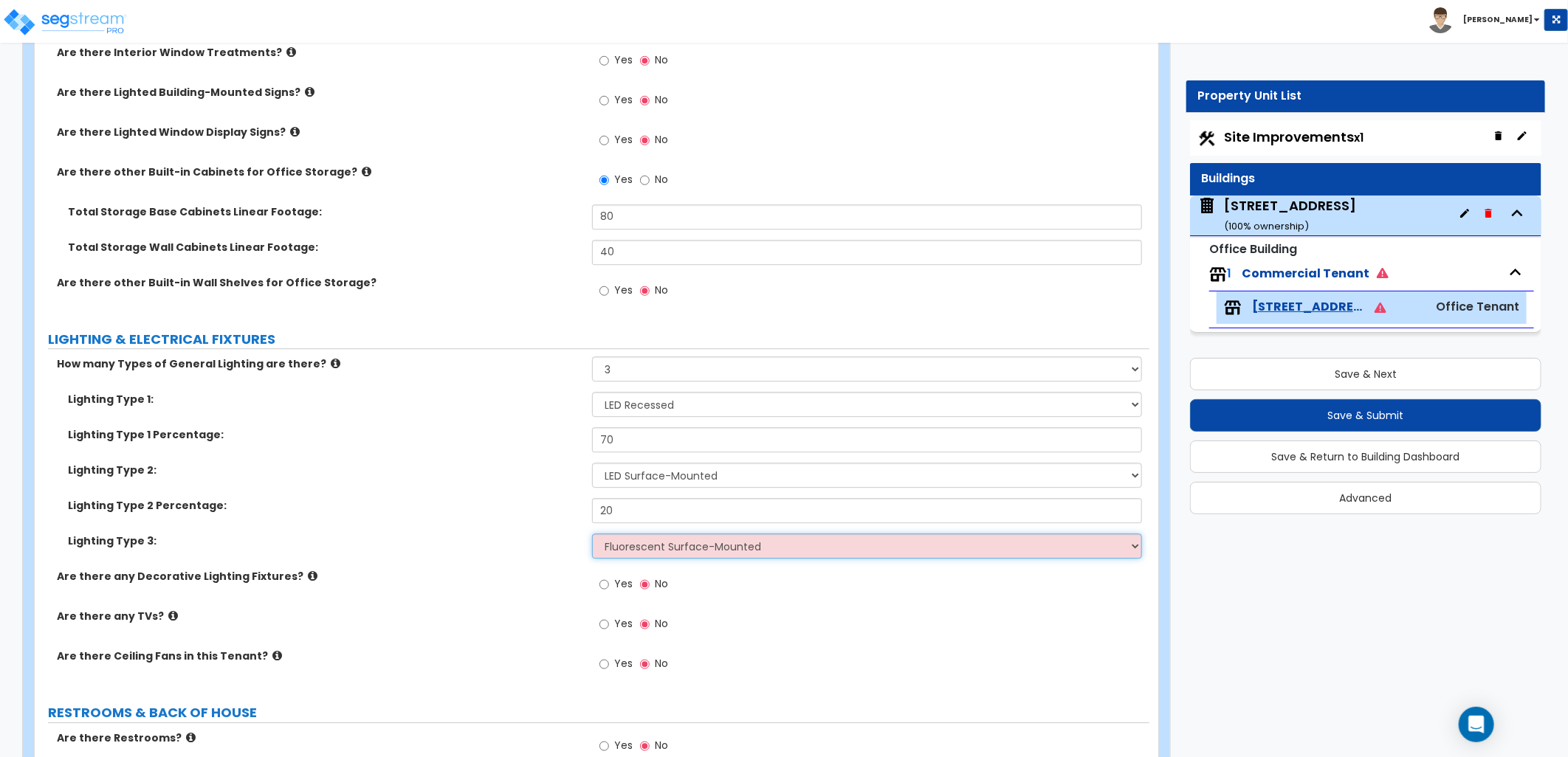
click at [592, 534] on select "Please Choose One LED Surface-Mounted LED Recessed Fluorescent Surface-Mounted …" at bounding box center [867, 546] width 550 height 25
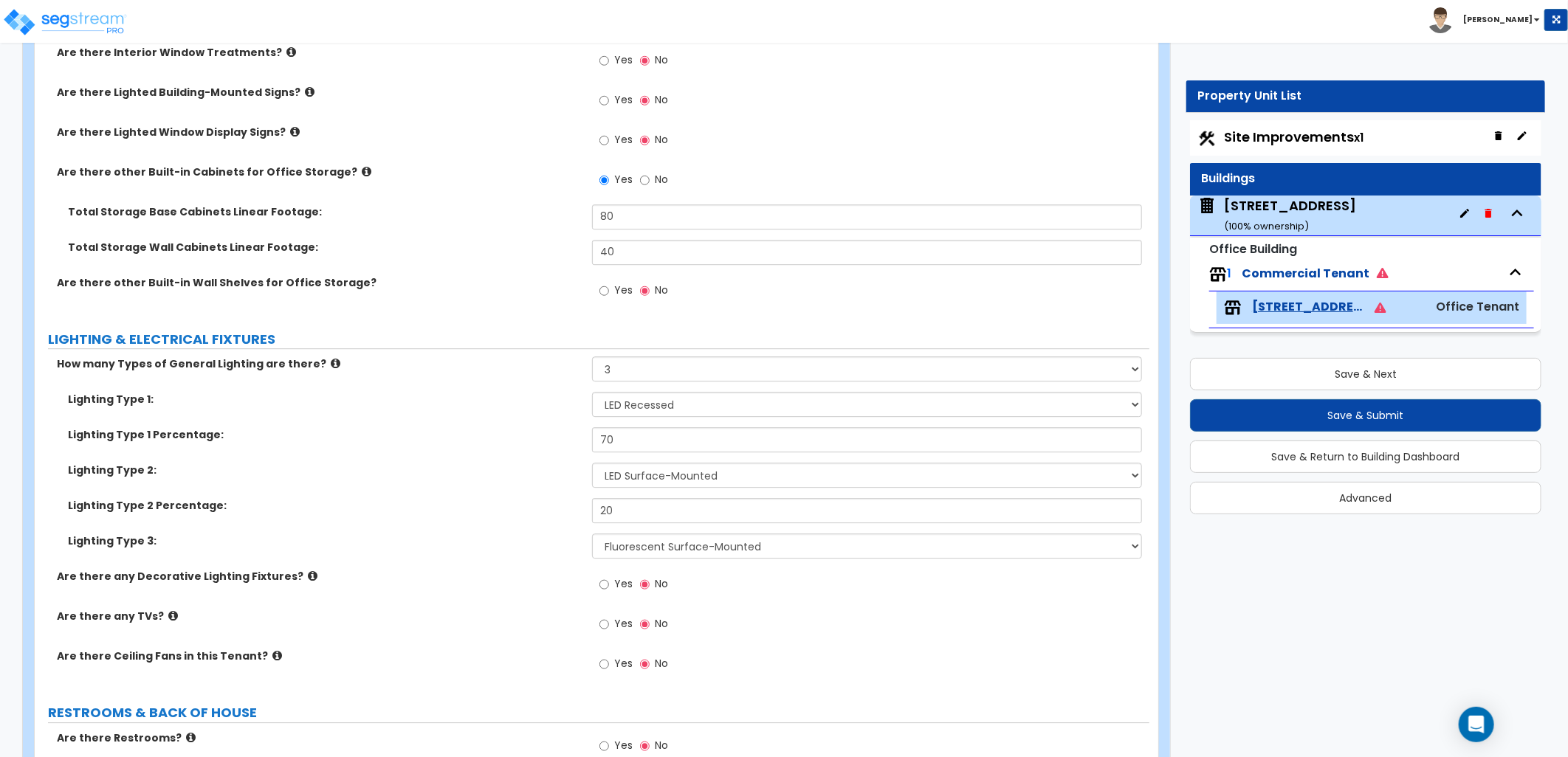
click at [844, 633] on div "Yes No" at bounding box center [871, 628] width 558 height 40
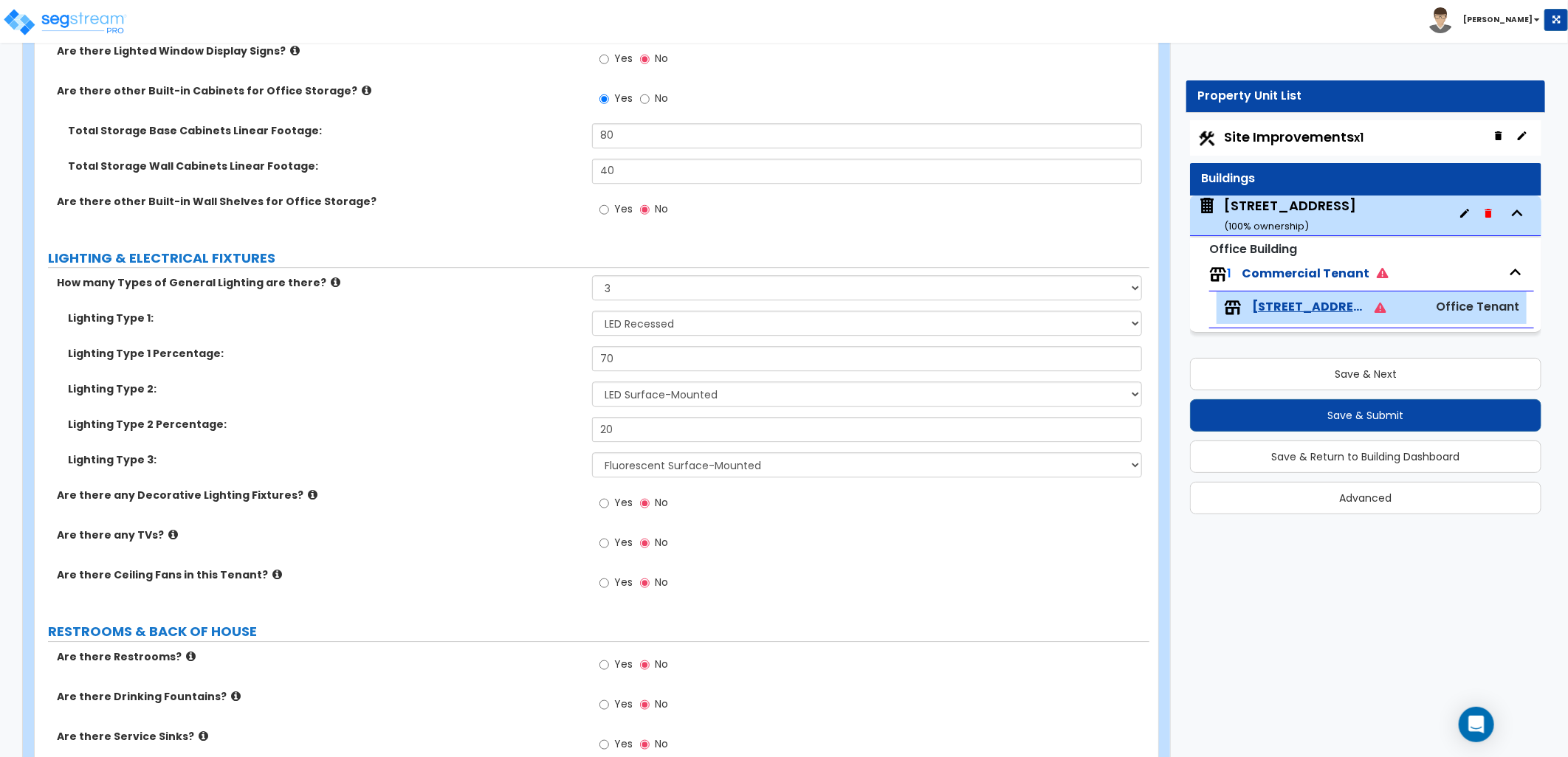
scroll to position [2541, 0]
click at [612, 500] on label "Yes" at bounding box center [616, 503] width 34 height 25
click at [609, 500] on input "Yes" at bounding box center [604, 503] width 10 height 16
radio input "true"
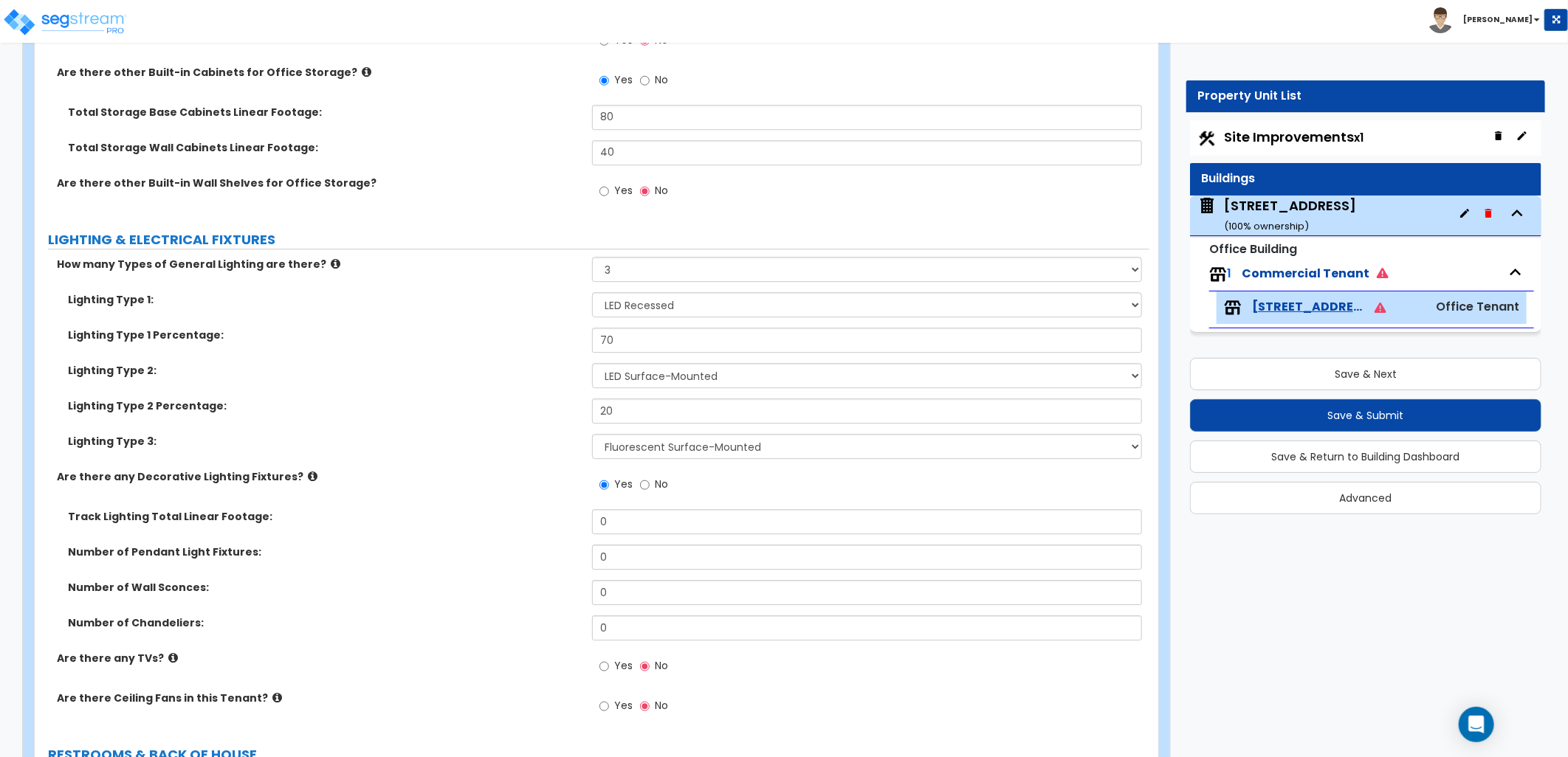
scroll to position [2584, 0]
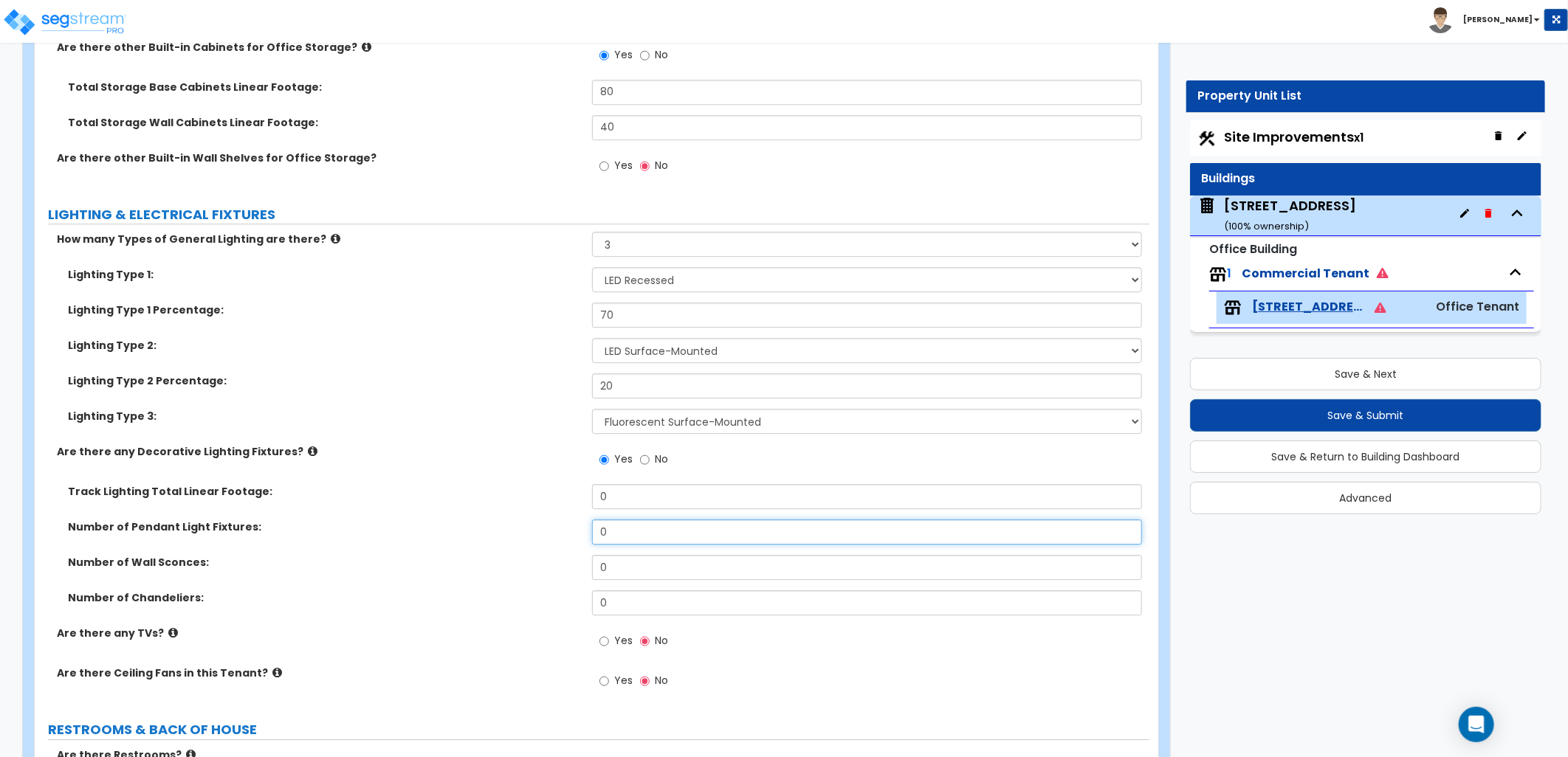
drag, startPoint x: 619, startPoint y: 532, endPoint x: 492, endPoint y: 534, distance: 127.0
click at [493, 534] on div "Number of Pendant Light Fixtures: 0" at bounding box center [591, 537] width 1115 height 35
type input "6"
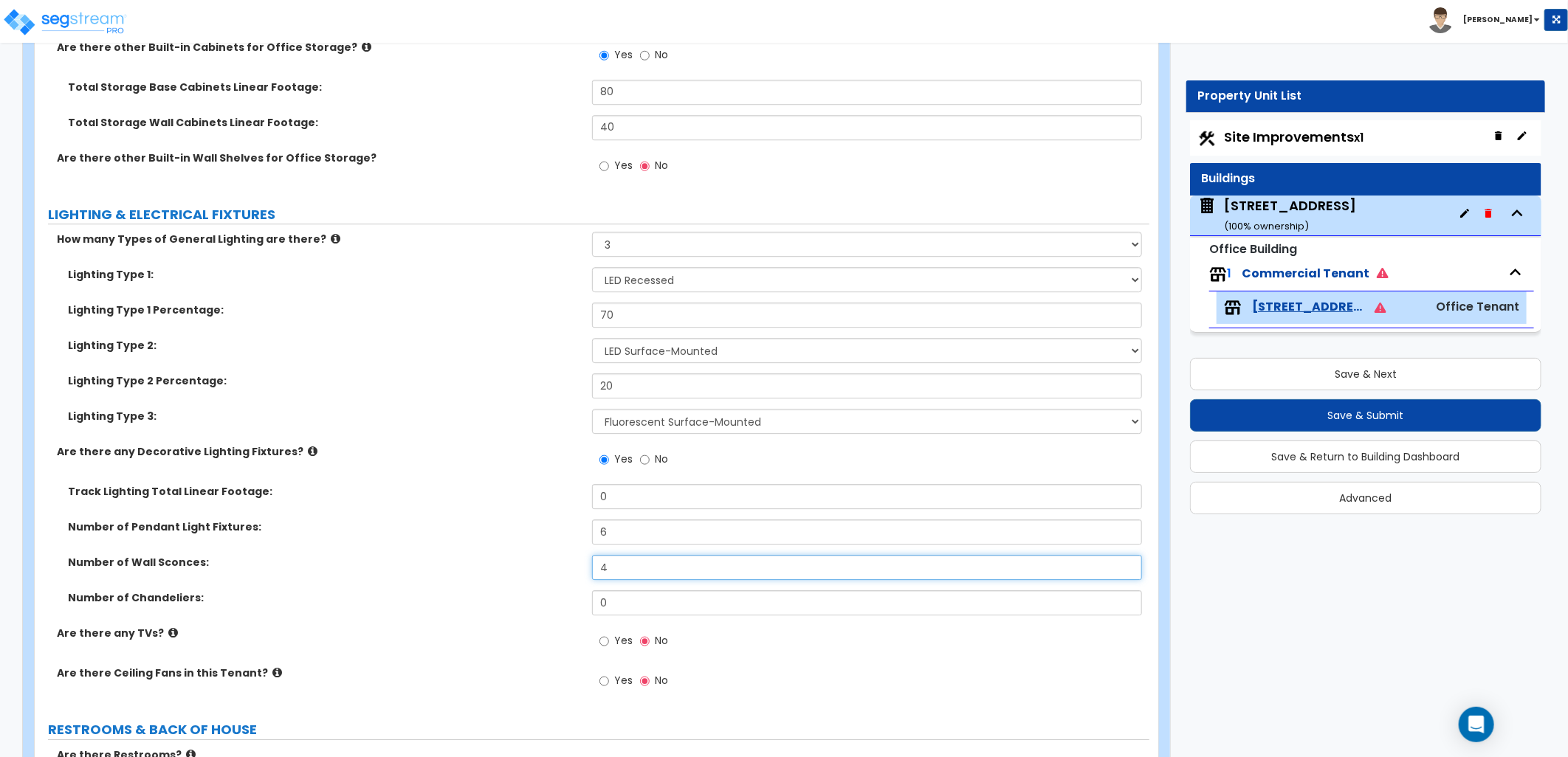
type input "4"
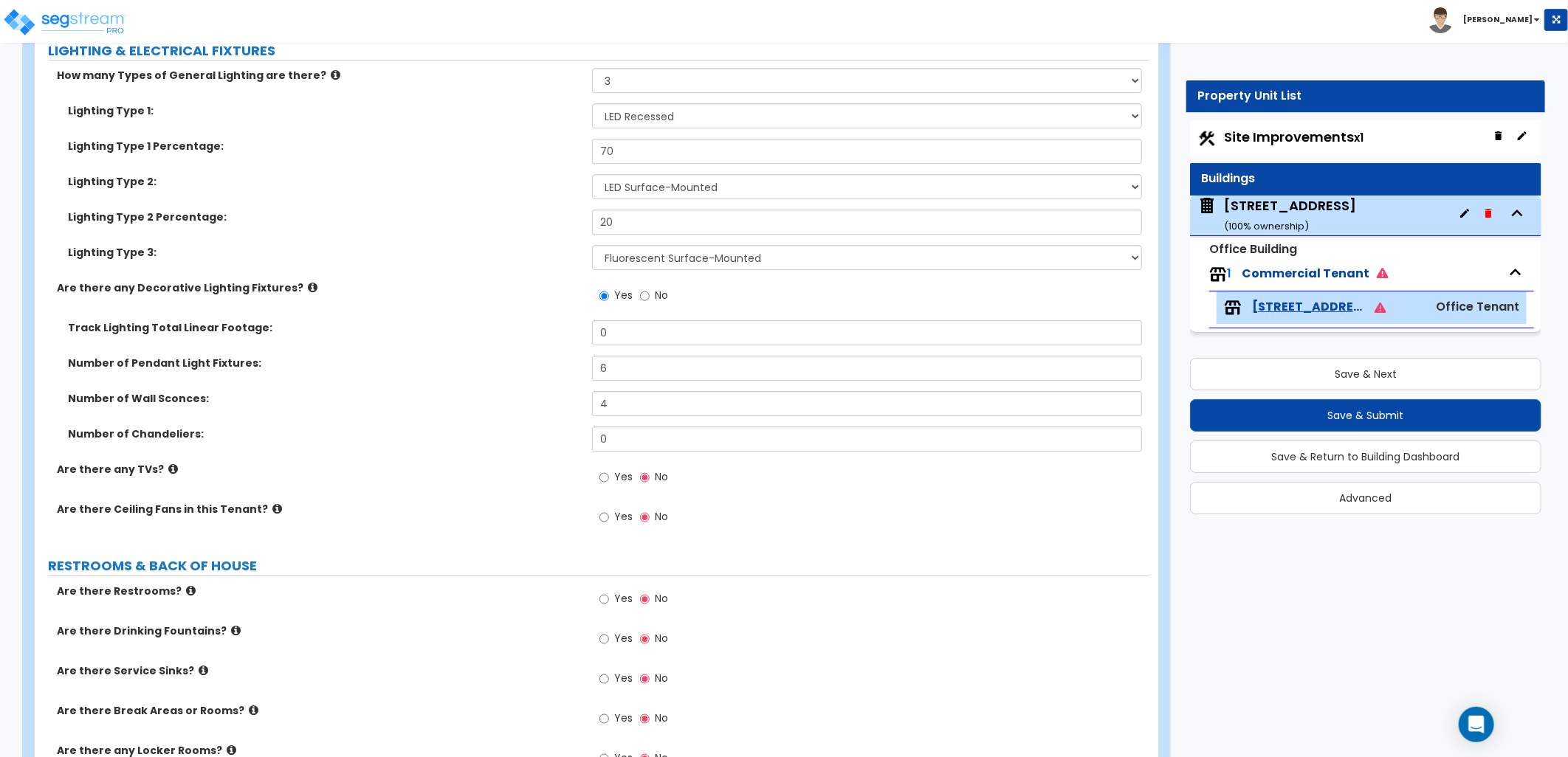
drag, startPoint x: 470, startPoint y: 515, endPoint x: 463, endPoint y: 511, distance: 8.1
click at [467, 512] on div "Are there Ceiling Fans in this Tenant? Yes No" at bounding box center [591, 521] width 1115 height 40
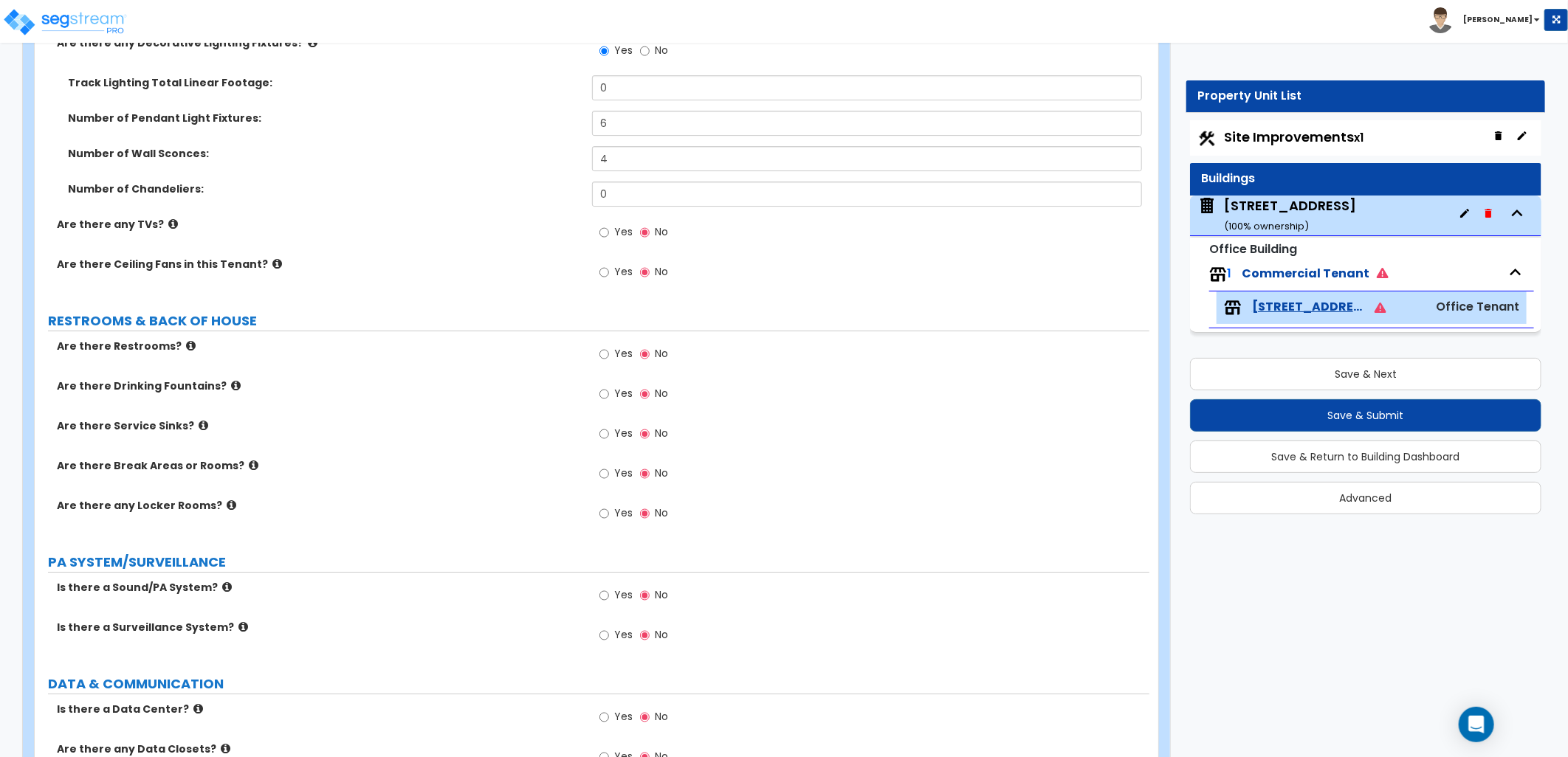
scroll to position [2993, 0]
click at [606, 348] on input "Yes" at bounding box center [604, 353] width 10 height 16
radio input "true"
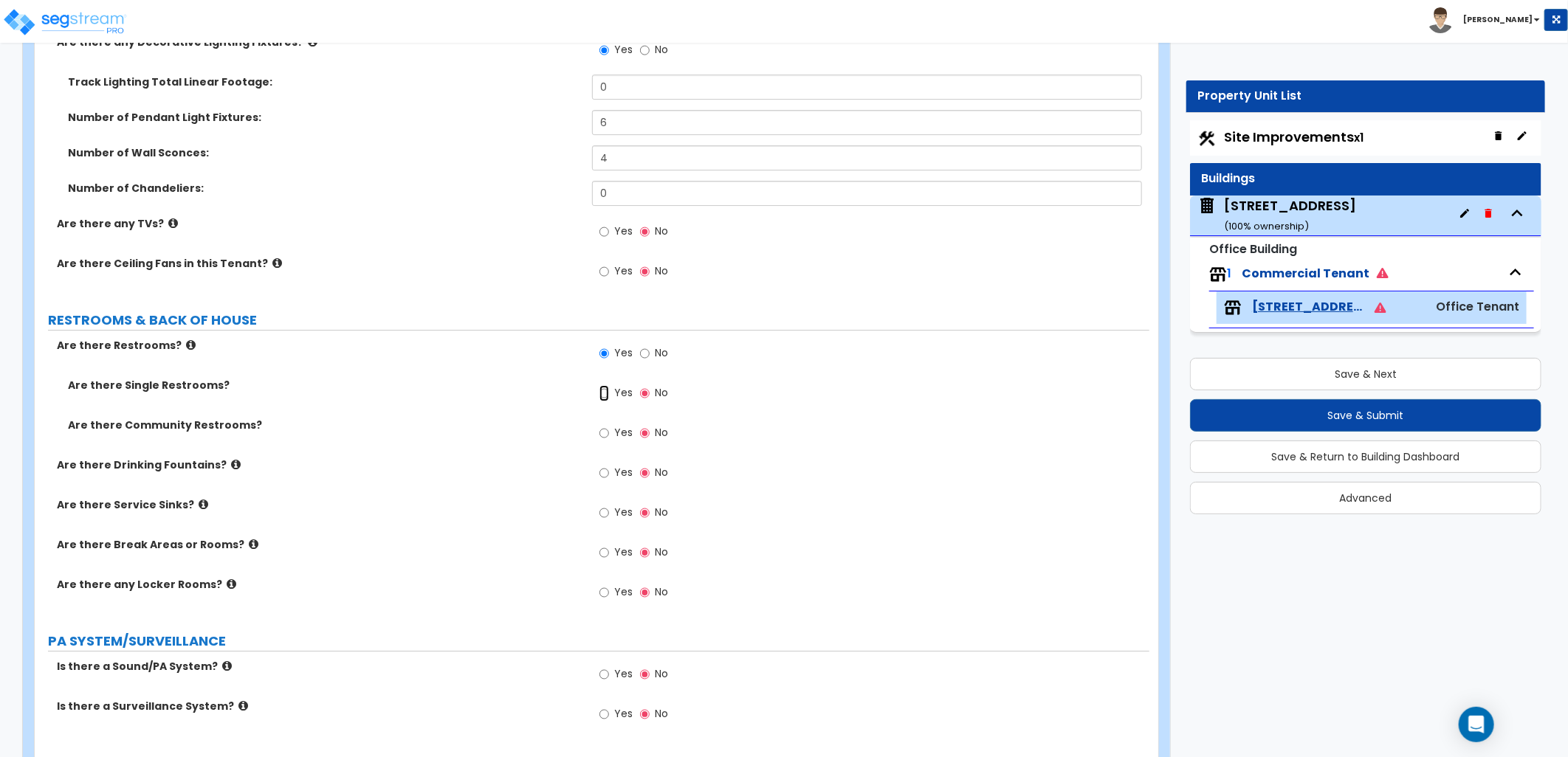
click at [605, 392] on input "Yes" at bounding box center [604, 393] width 10 height 16
radio input "true"
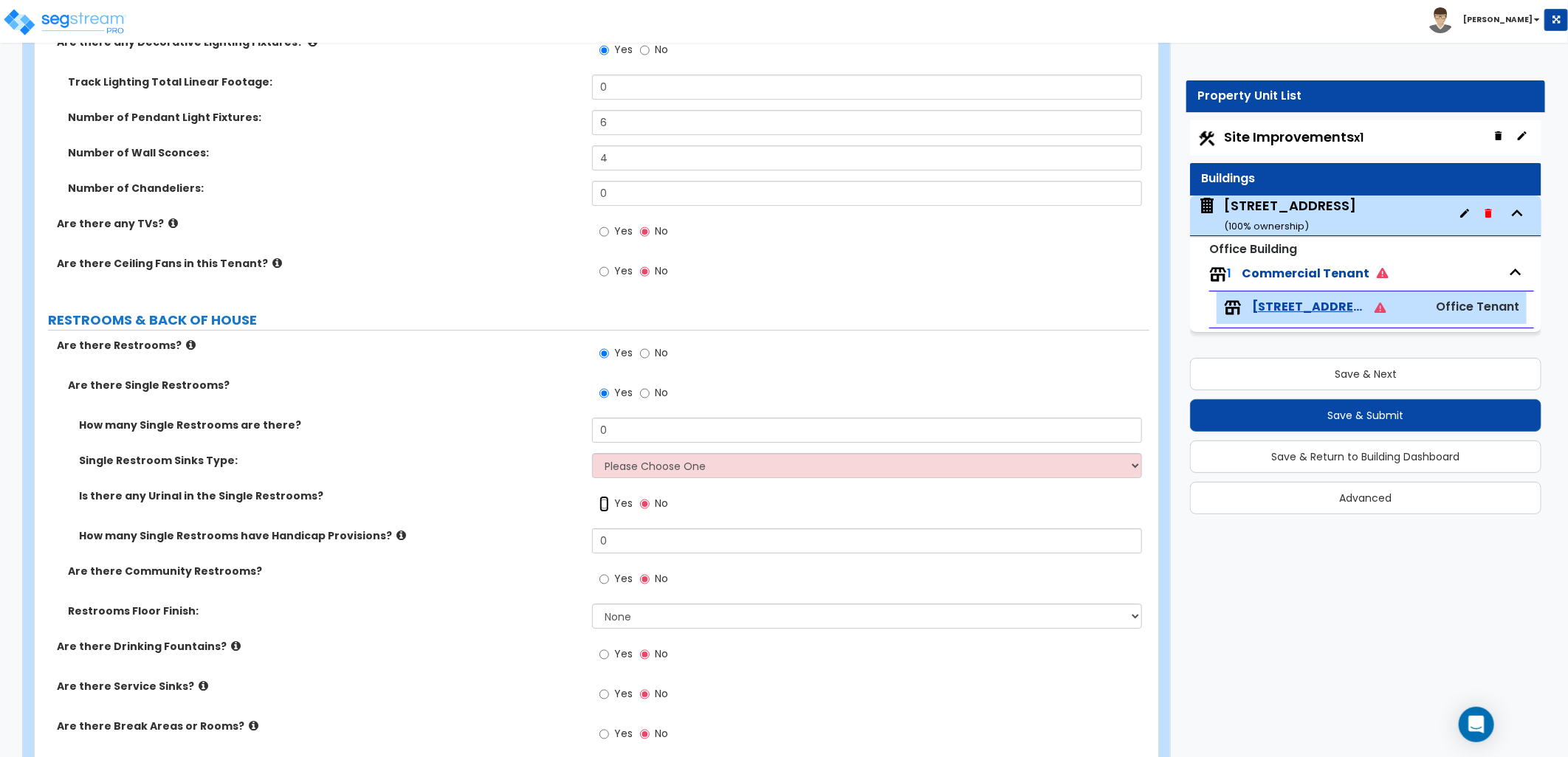
click at [603, 500] on input "Yes" at bounding box center [604, 503] width 10 height 16
click at [644, 502] on input "No" at bounding box center [644, 503] width 10 height 16
radio input "false"
radio input "true"
click at [601, 579] on input "Yes" at bounding box center [604, 579] width 10 height 16
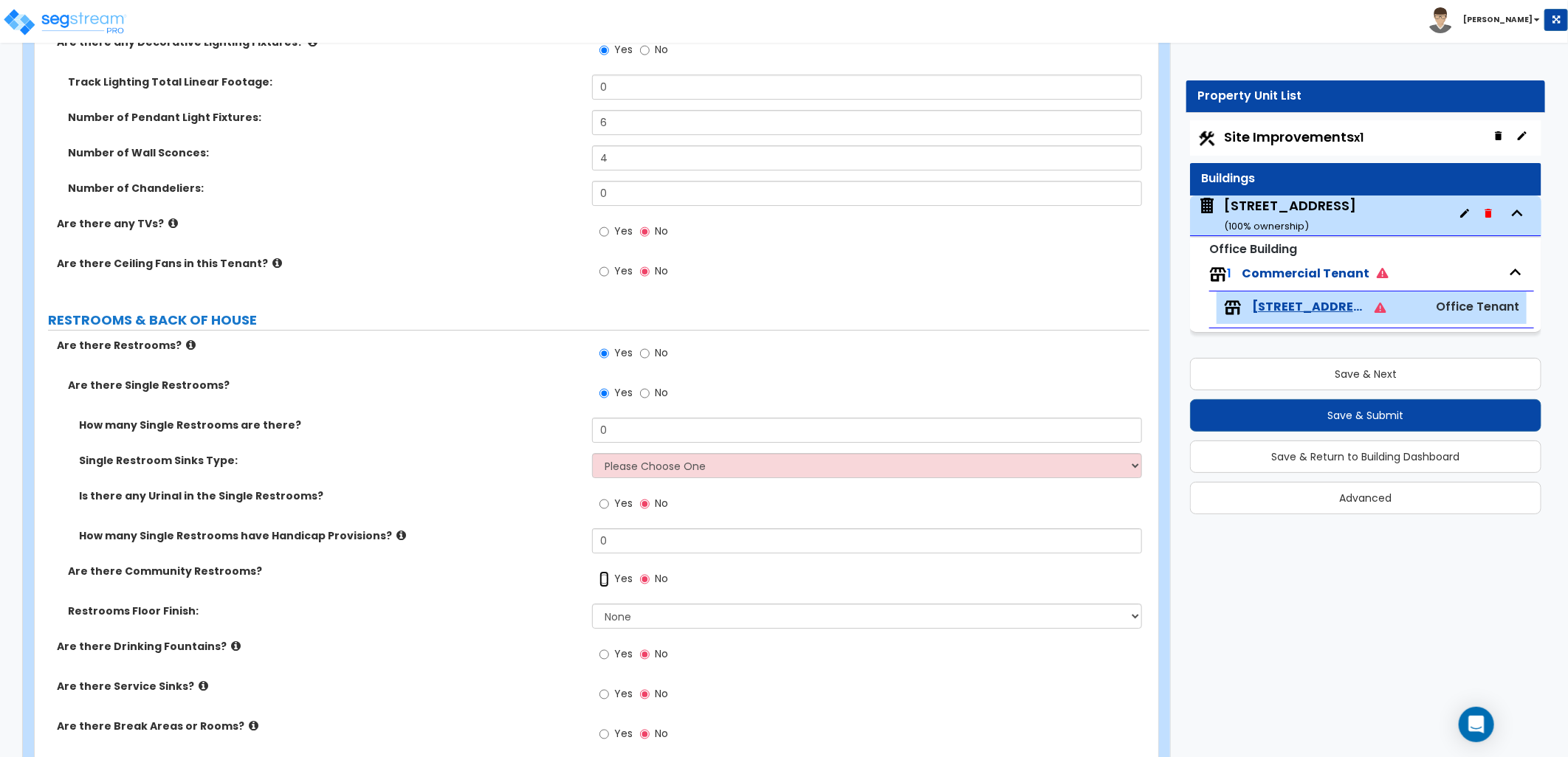
radio input "true"
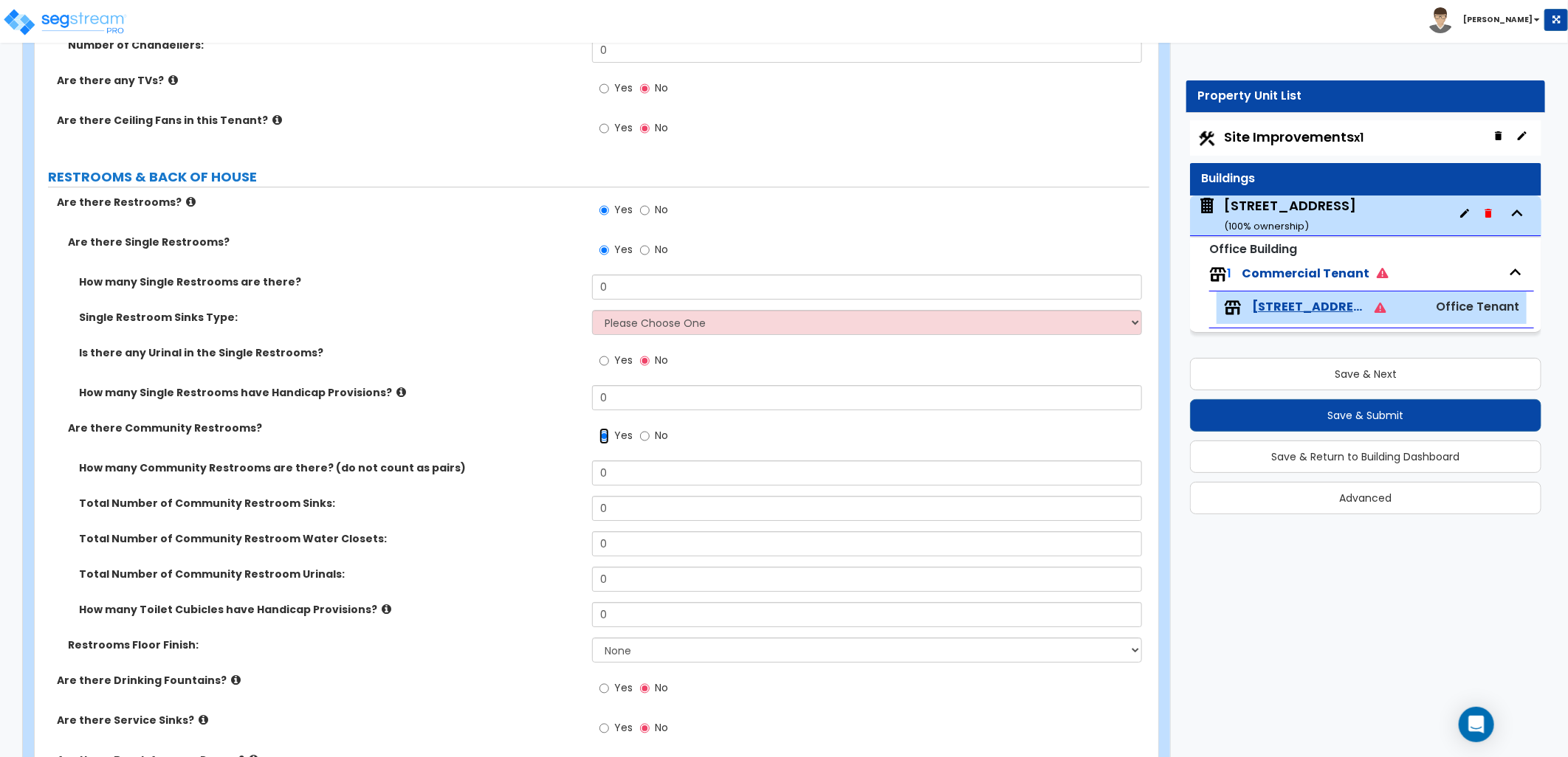
scroll to position [3075, 0]
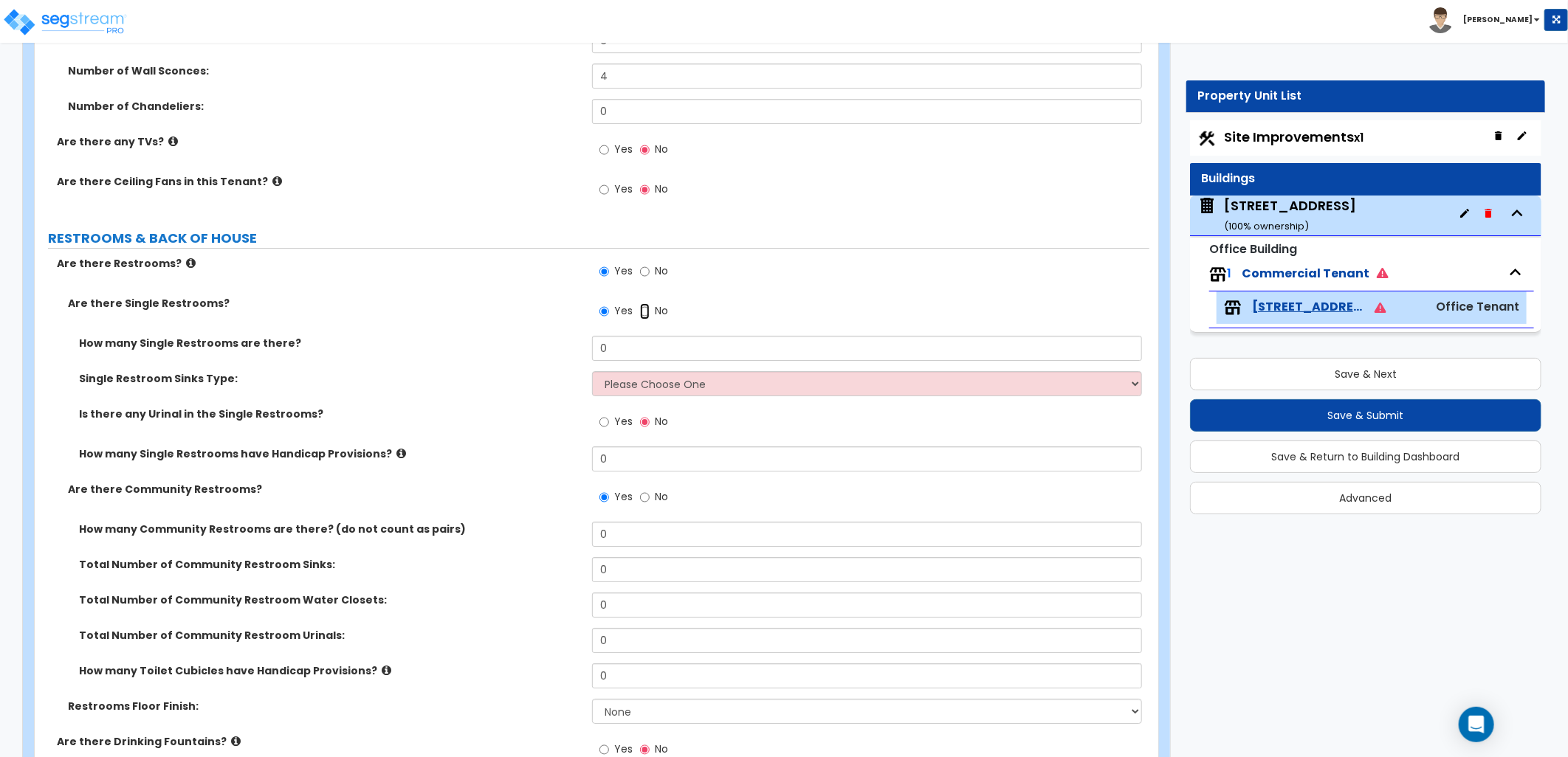
click at [643, 307] on input "No" at bounding box center [644, 311] width 10 height 16
radio input "false"
radio input "true"
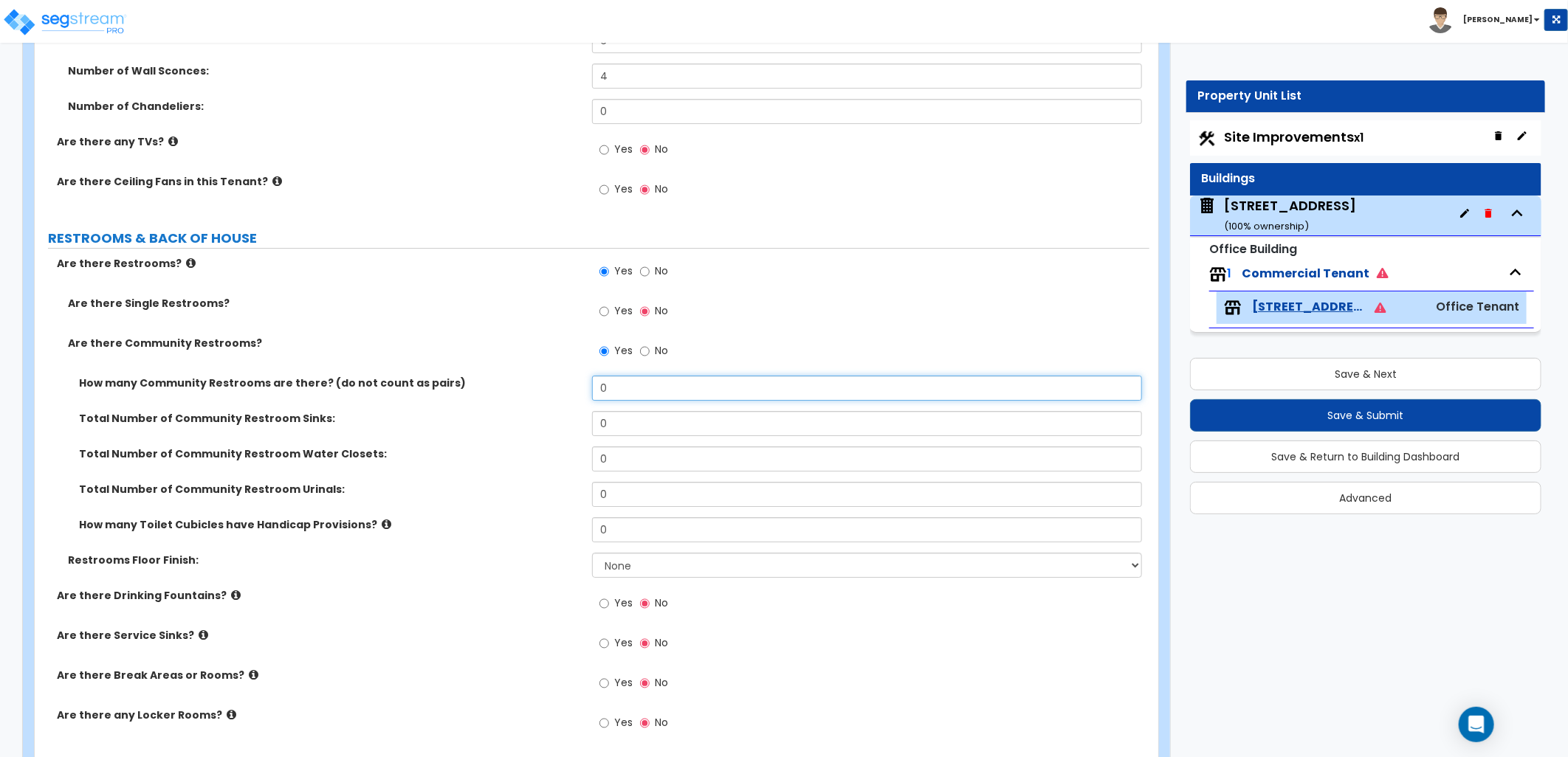
drag, startPoint x: 540, startPoint y: 383, endPoint x: 531, endPoint y: 386, distance: 9.5
click at [533, 385] on div "How many Community Restrooms are there? (do not count as pairs) 0" at bounding box center [591, 393] width 1115 height 35
type input "8"
type input "16"
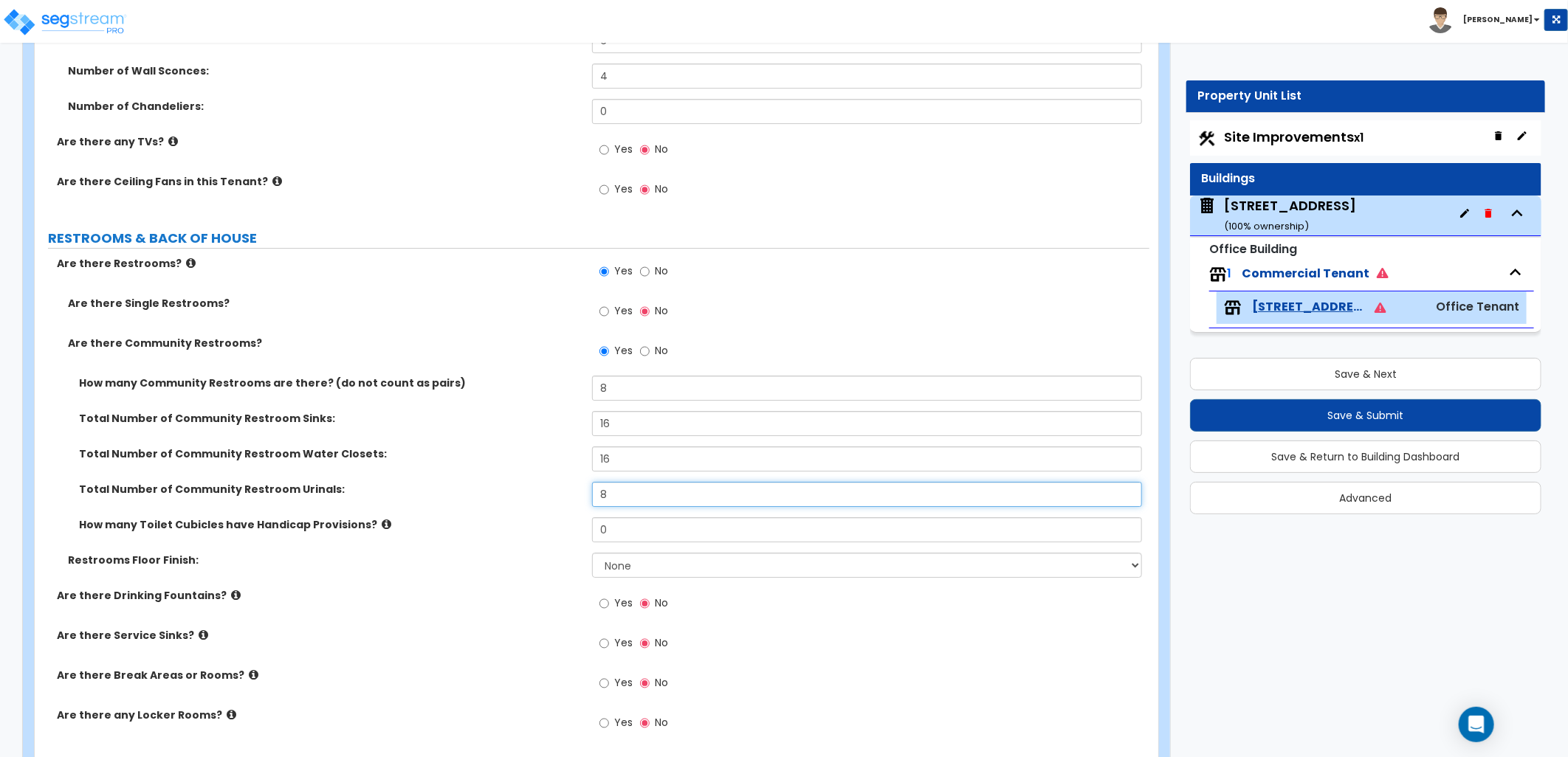
type input "8"
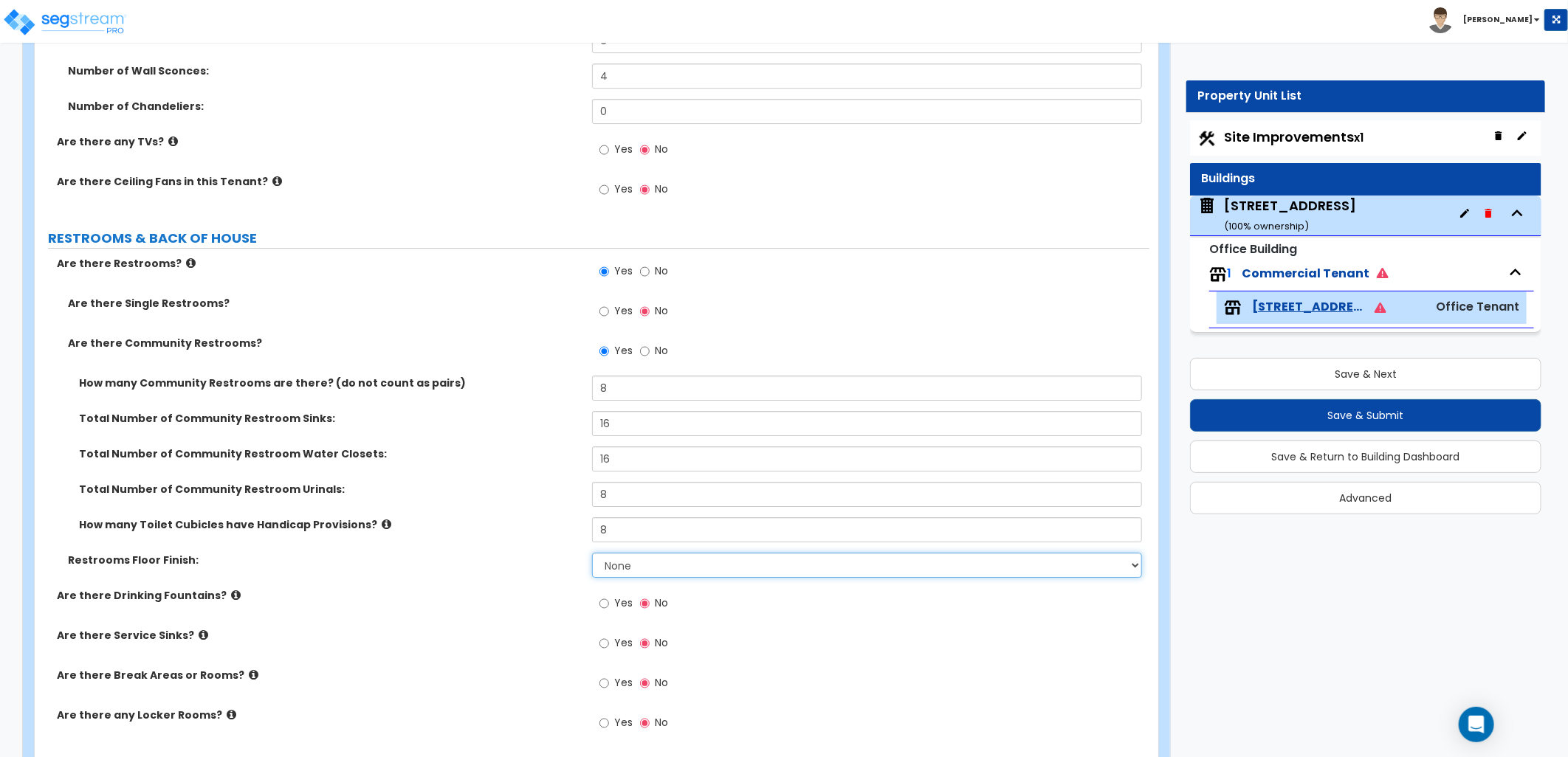
click at [661, 574] on select "None Tile Flooring Resilient Laminate Flooring VCT Flooring Sheet Vinyl Flooring" at bounding box center [867, 565] width 550 height 25
select select "1"
click at [592, 553] on select "None Tile Flooring Resilient Laminate Flooring VCT Flooring Sheet Vinyl Flooring" at bounding box center [867, 565] width 550 height 25
click at [461, 590] on label "Are there Drinking Fountains?" at bounding box center [318, 595] width 524 height 15
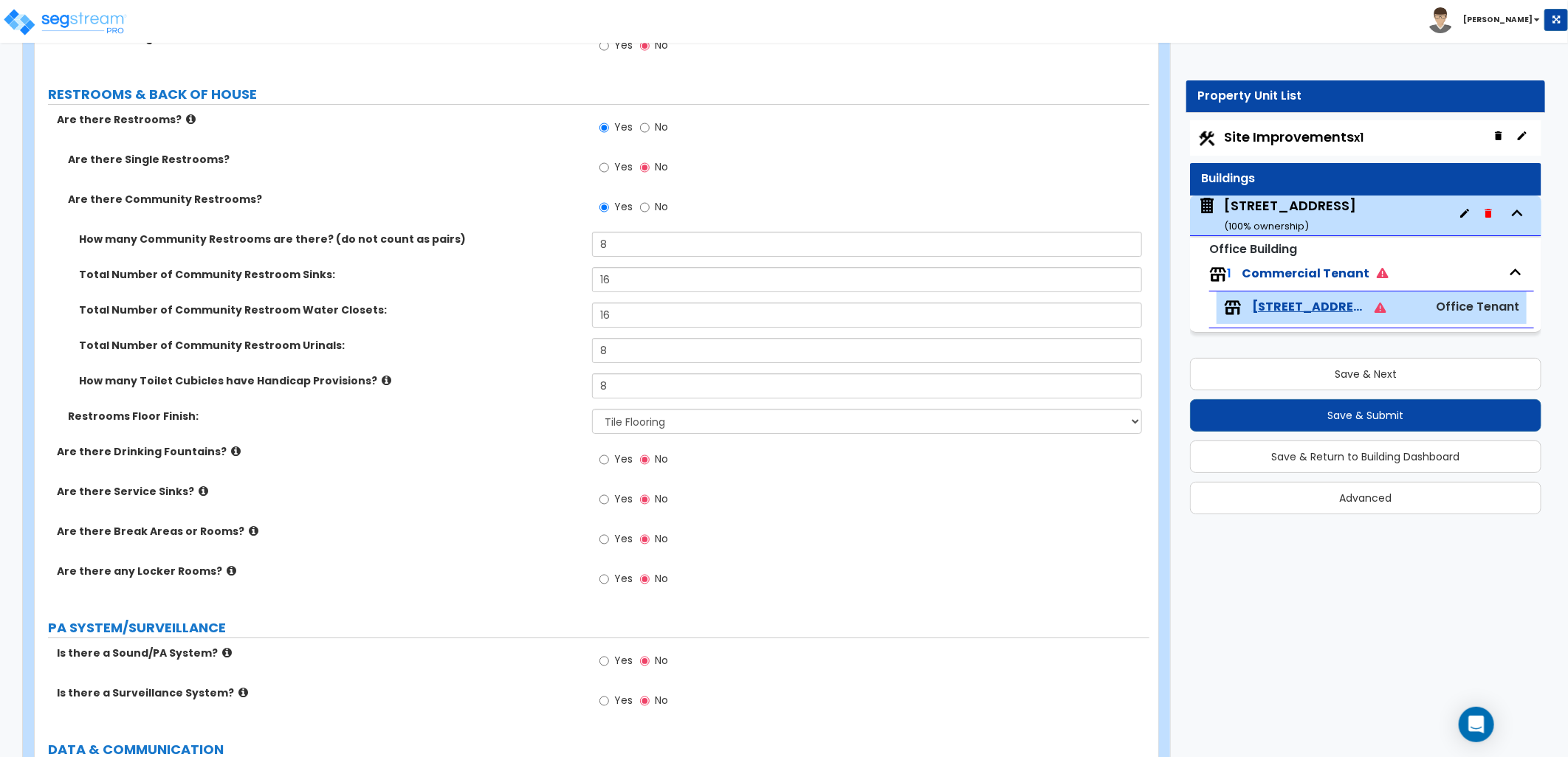
scroll to position [3239, 0]
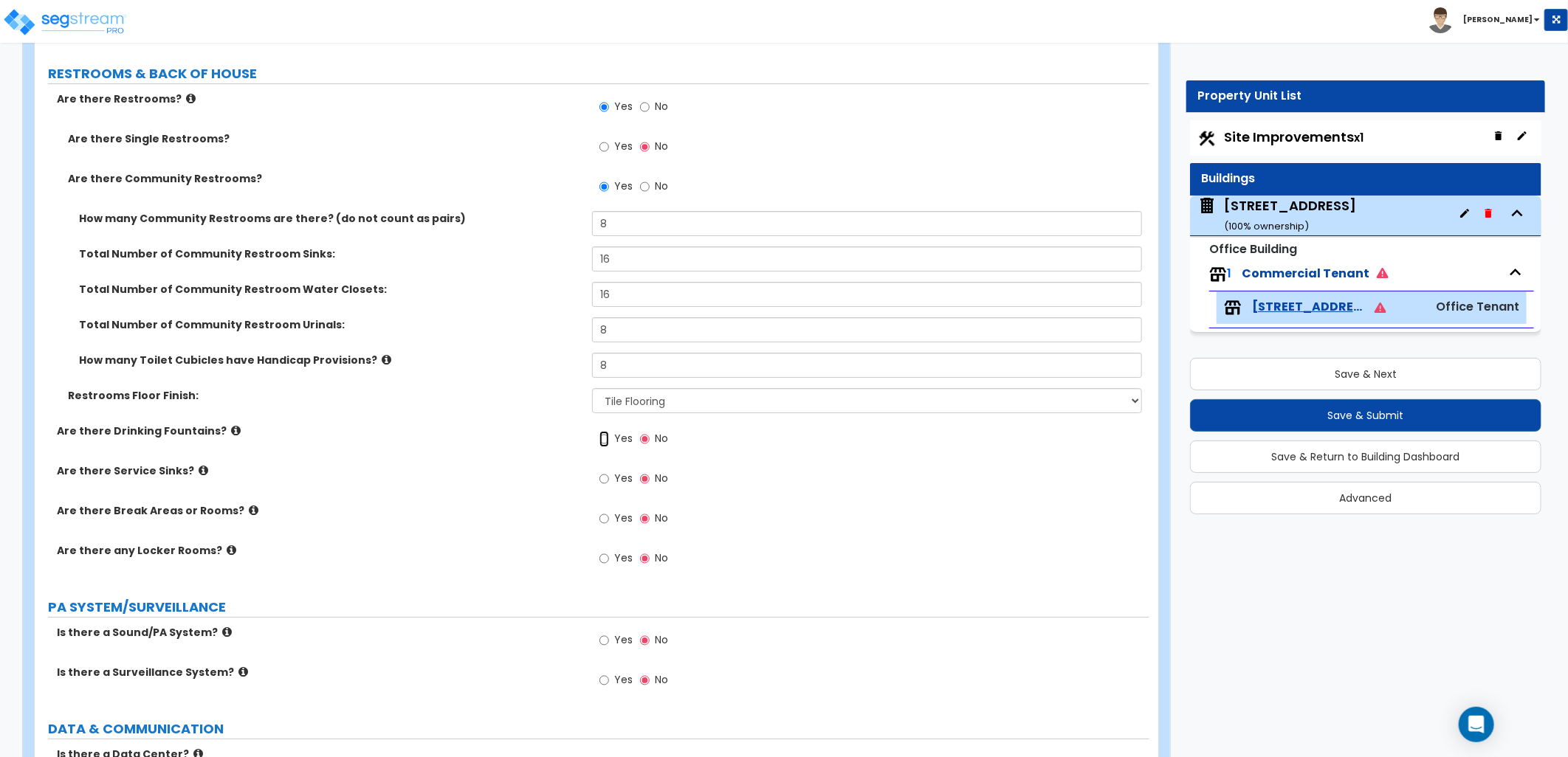
click at [601, 436] on input "Yes" at bounding box center [604, 439] width 10 height 16
radio input "true"
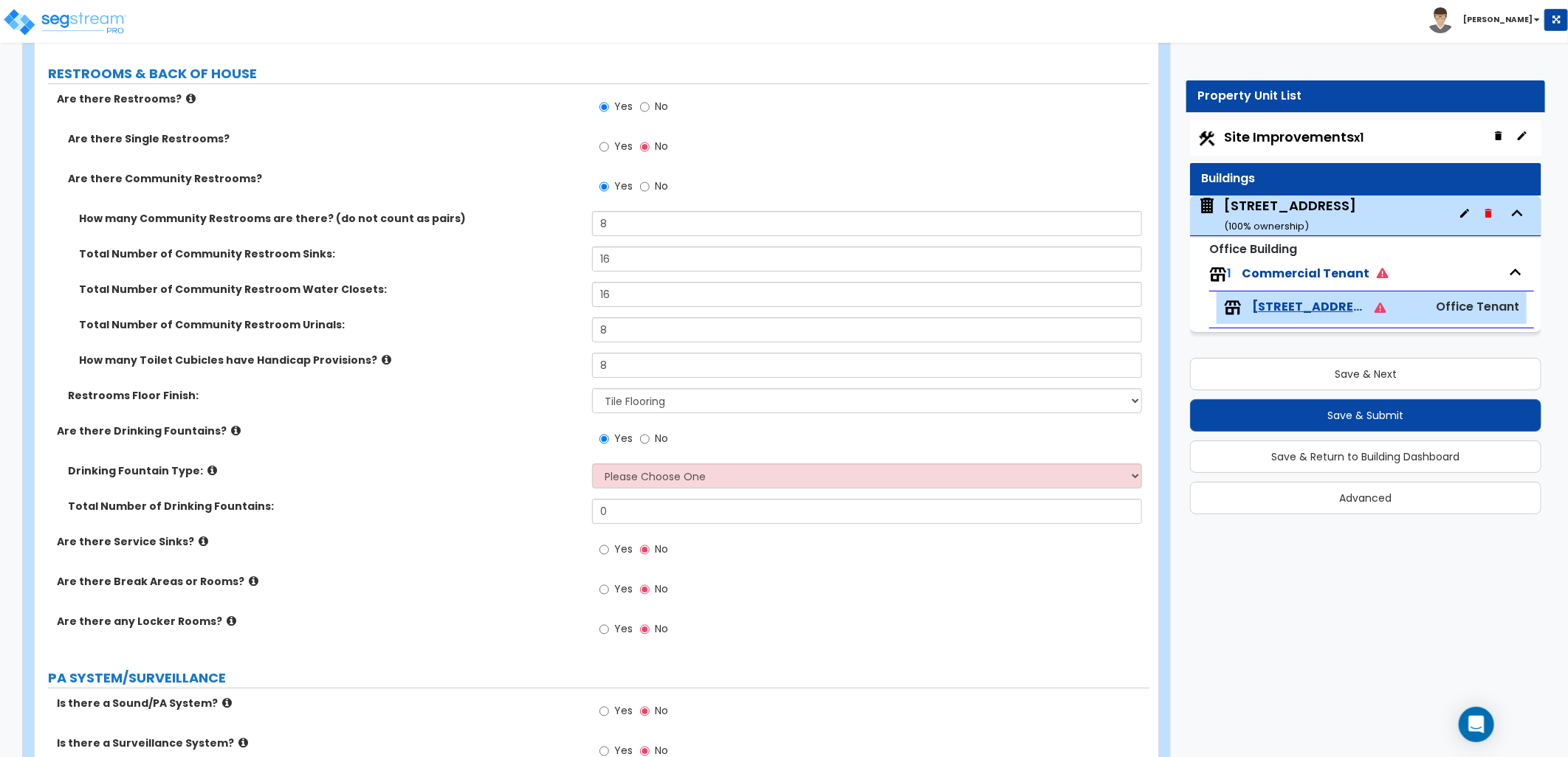
click at [613, 551] on label "Yes" at bounding box center [616, 551] width 34 height 25
click at [609, 551] on input "Yes" at bounding box center [604, 549] width 10 height 16
radio input "true"
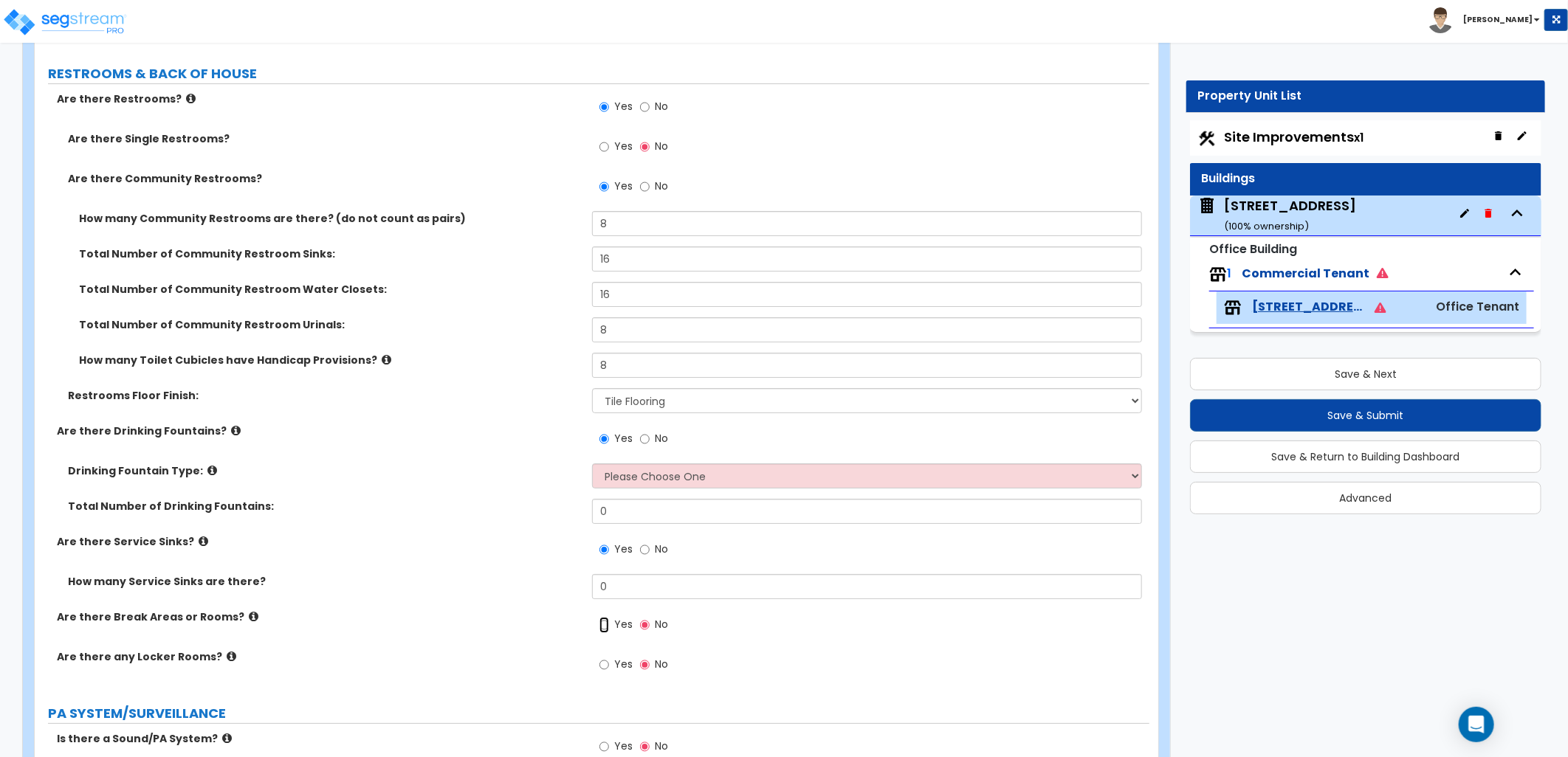
click at [601, 629] on input "Yes" at bounding box center [604, 625] width 10 height 16
radio input "true"
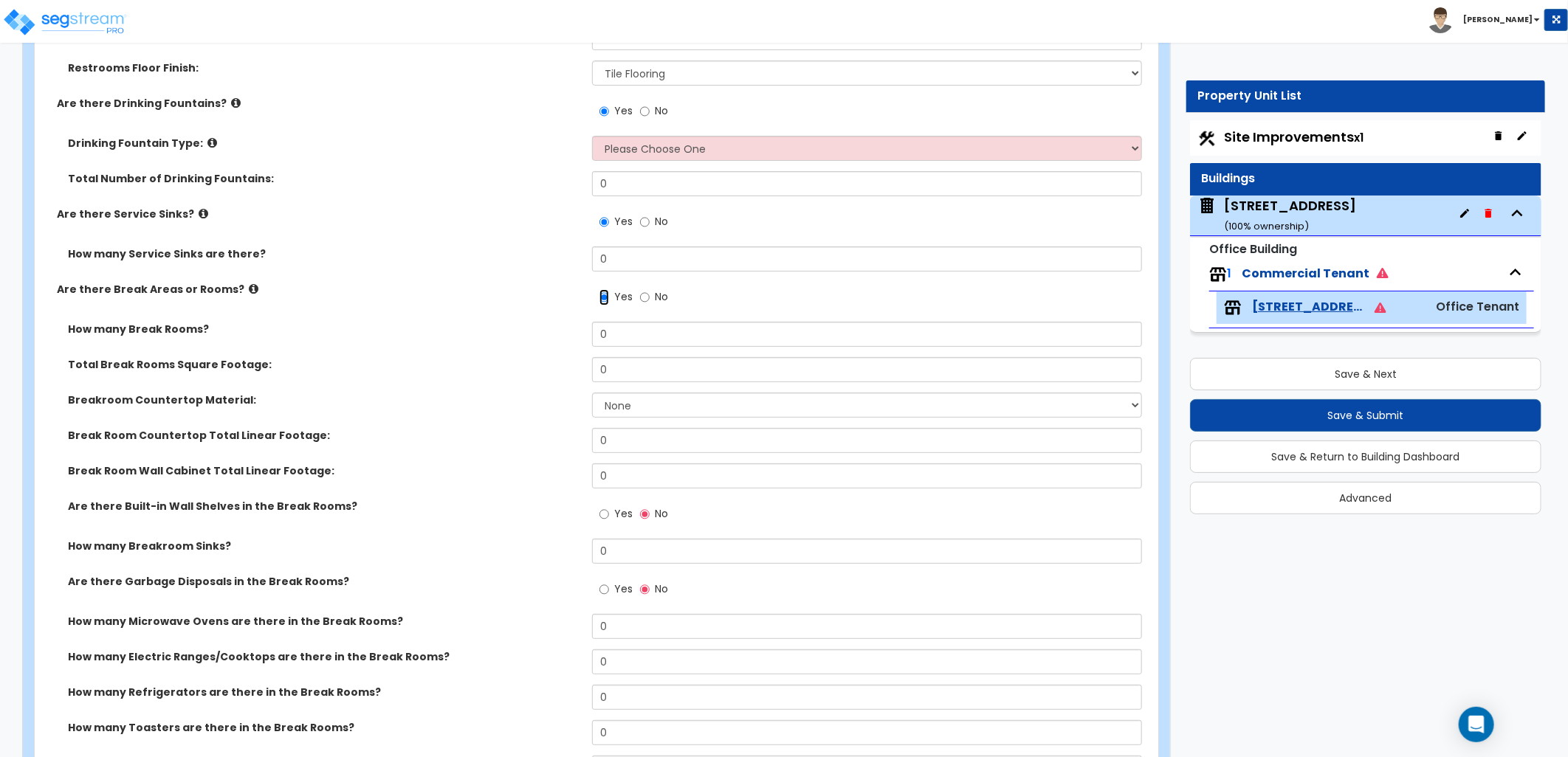
scroll to position [3649, 0]
